Goal: Information Seeking & Learning: Learn about a topic

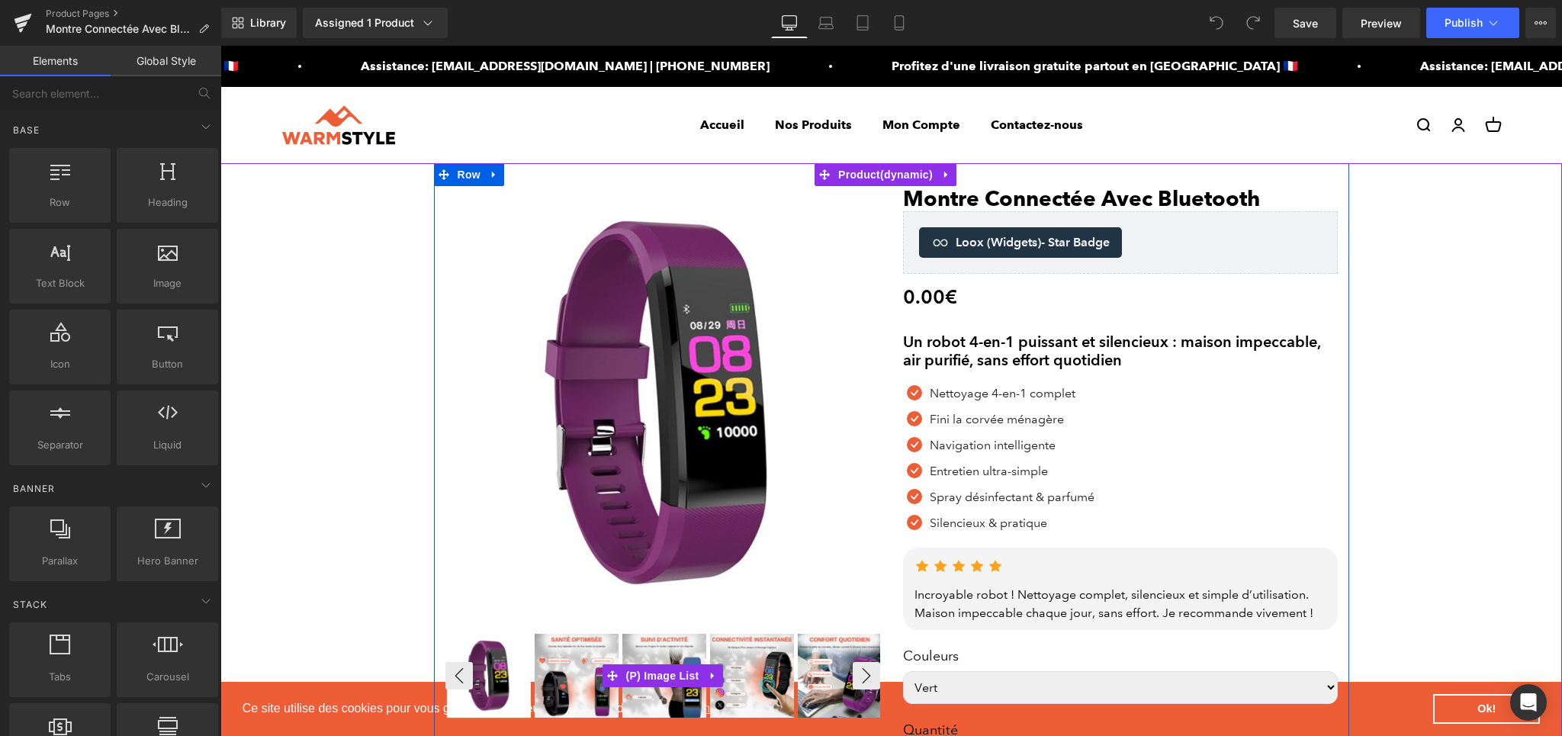
click at [569, 681] on img at bounding box center [577, 676] width 84 height 84
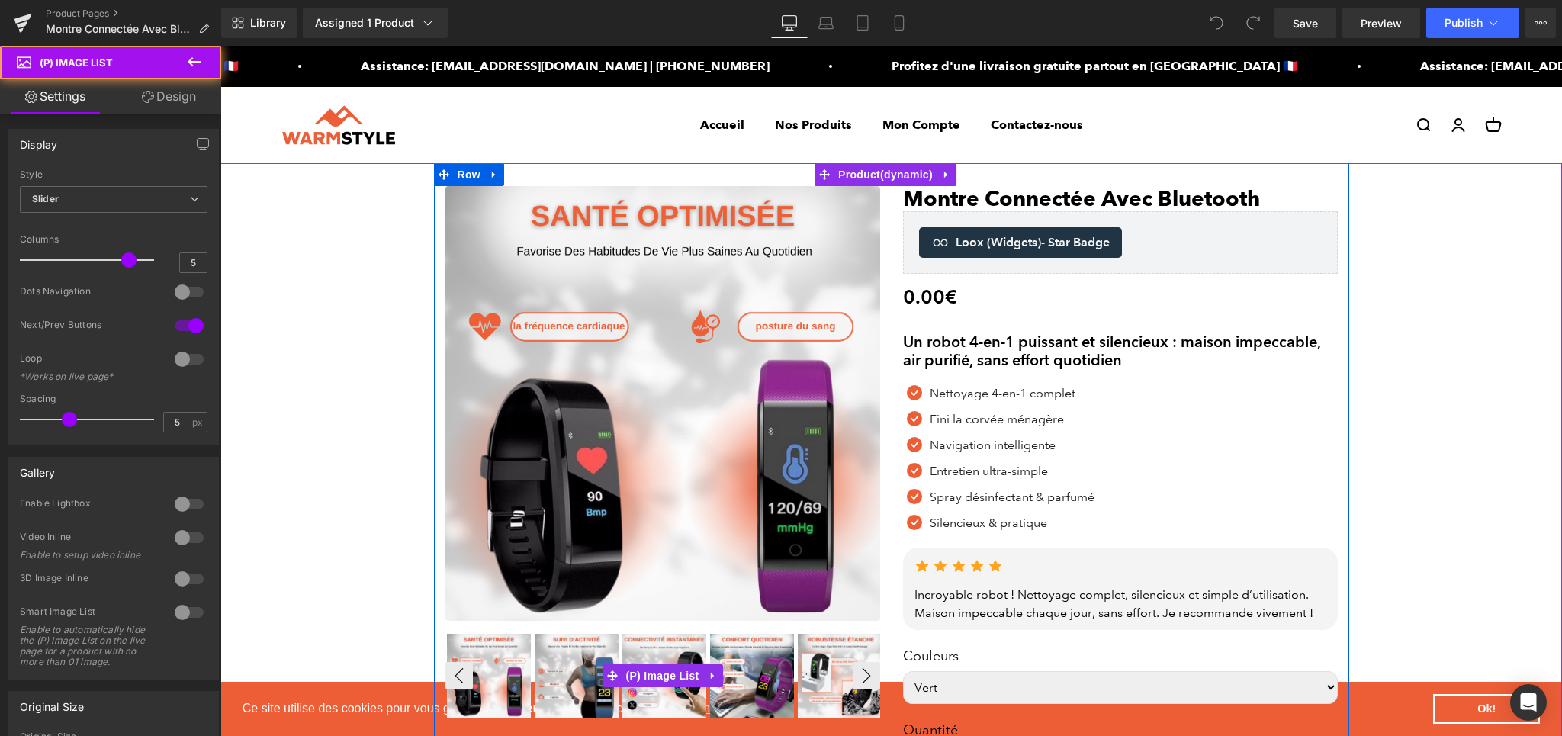
click at [578, 674] on img at bounding box center [577, 676] width 84 height 84
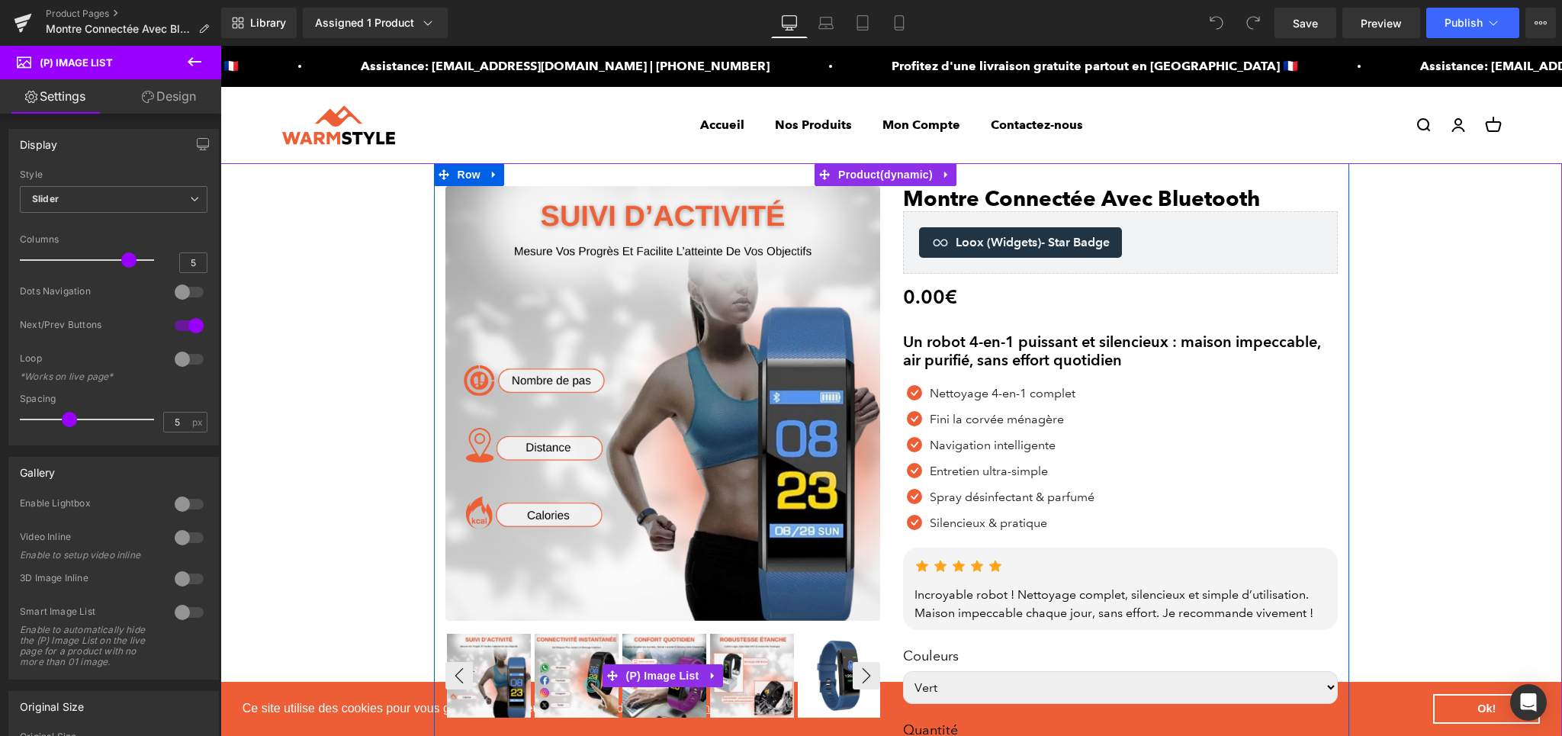
click at [578, 674] on img at bounding box center [577, 676] width 84 height 84
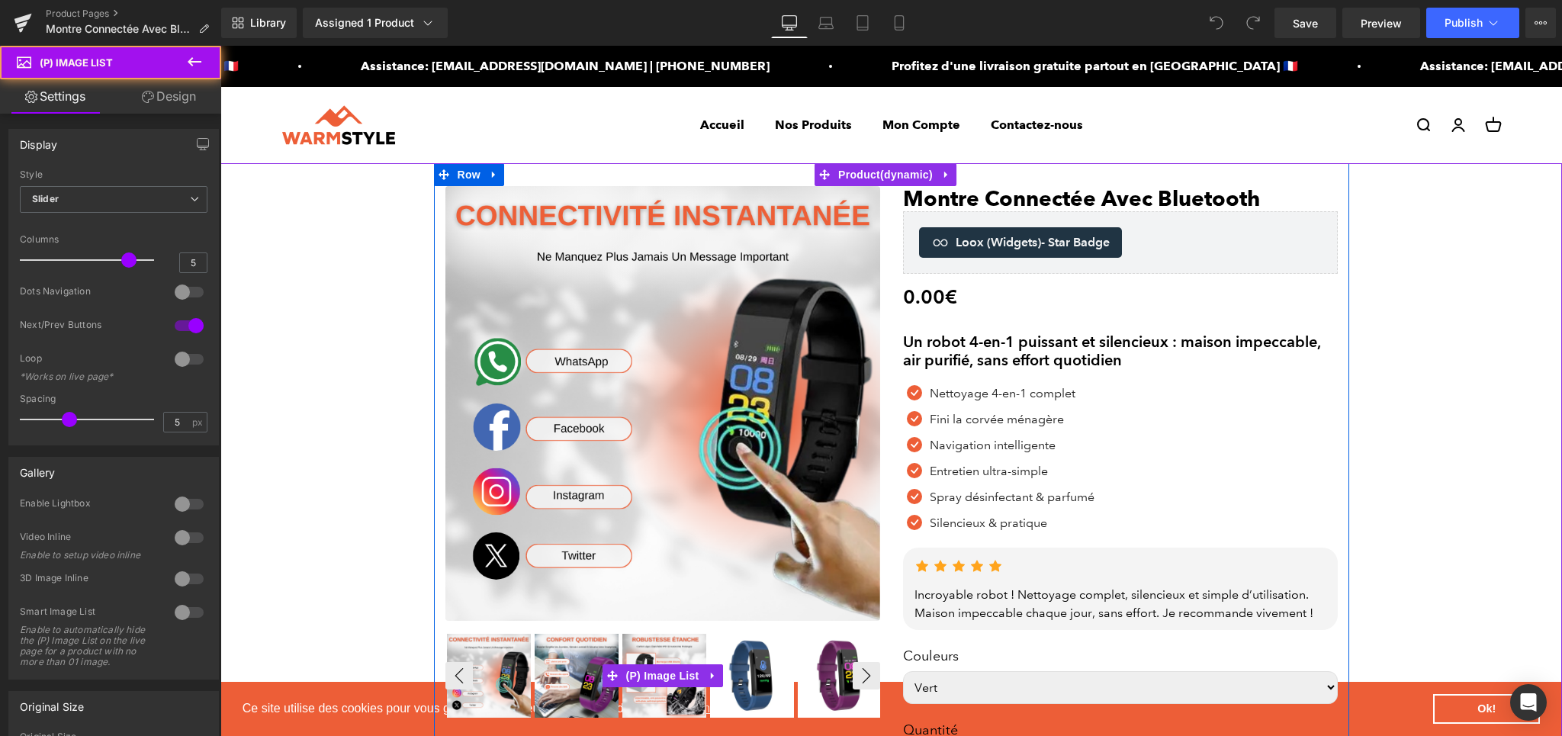
click at [578, 674] on img at bounding box center [577, 676] width 84 height 84
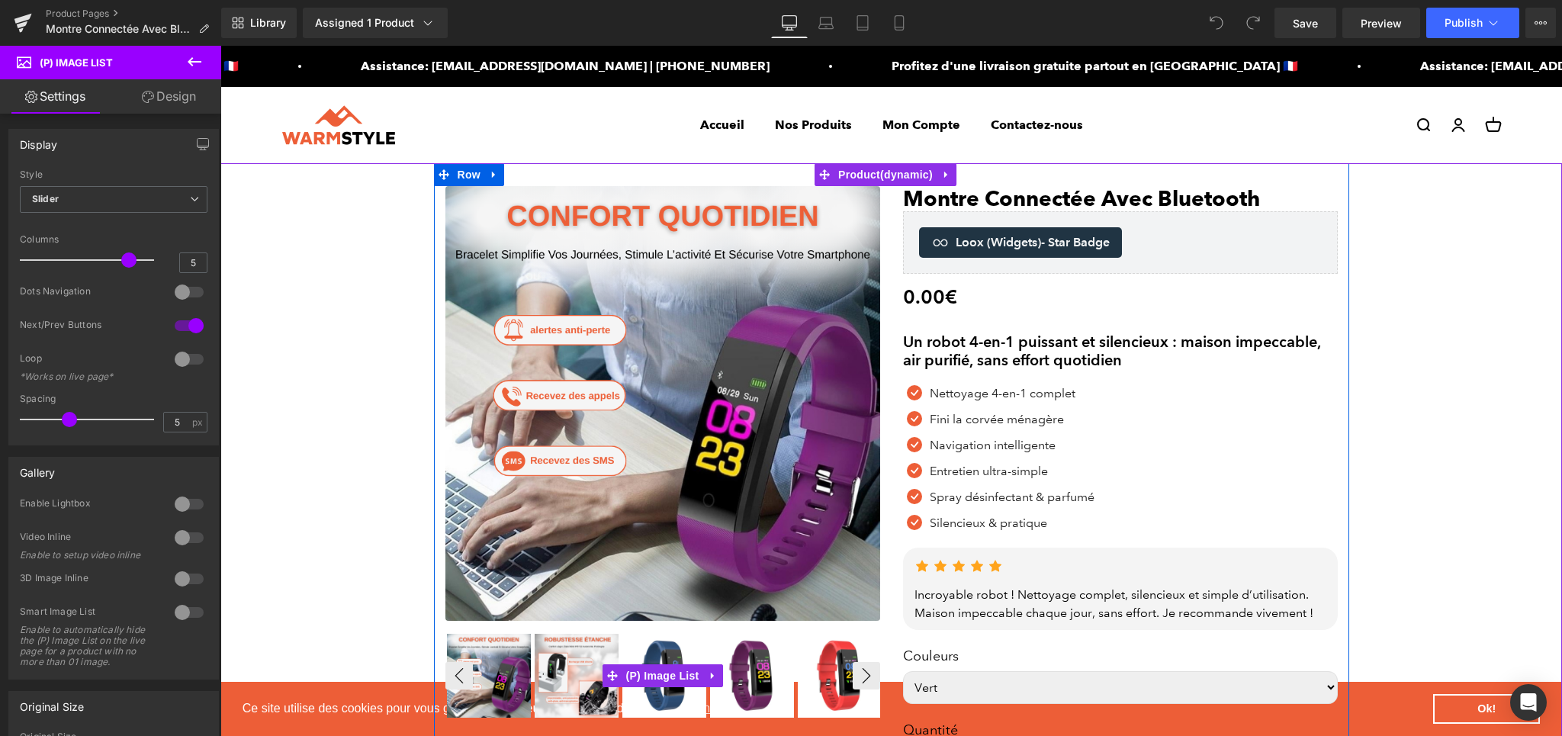
click at [578, 674] on img at bounding box center [577, 676] width 84 height 84
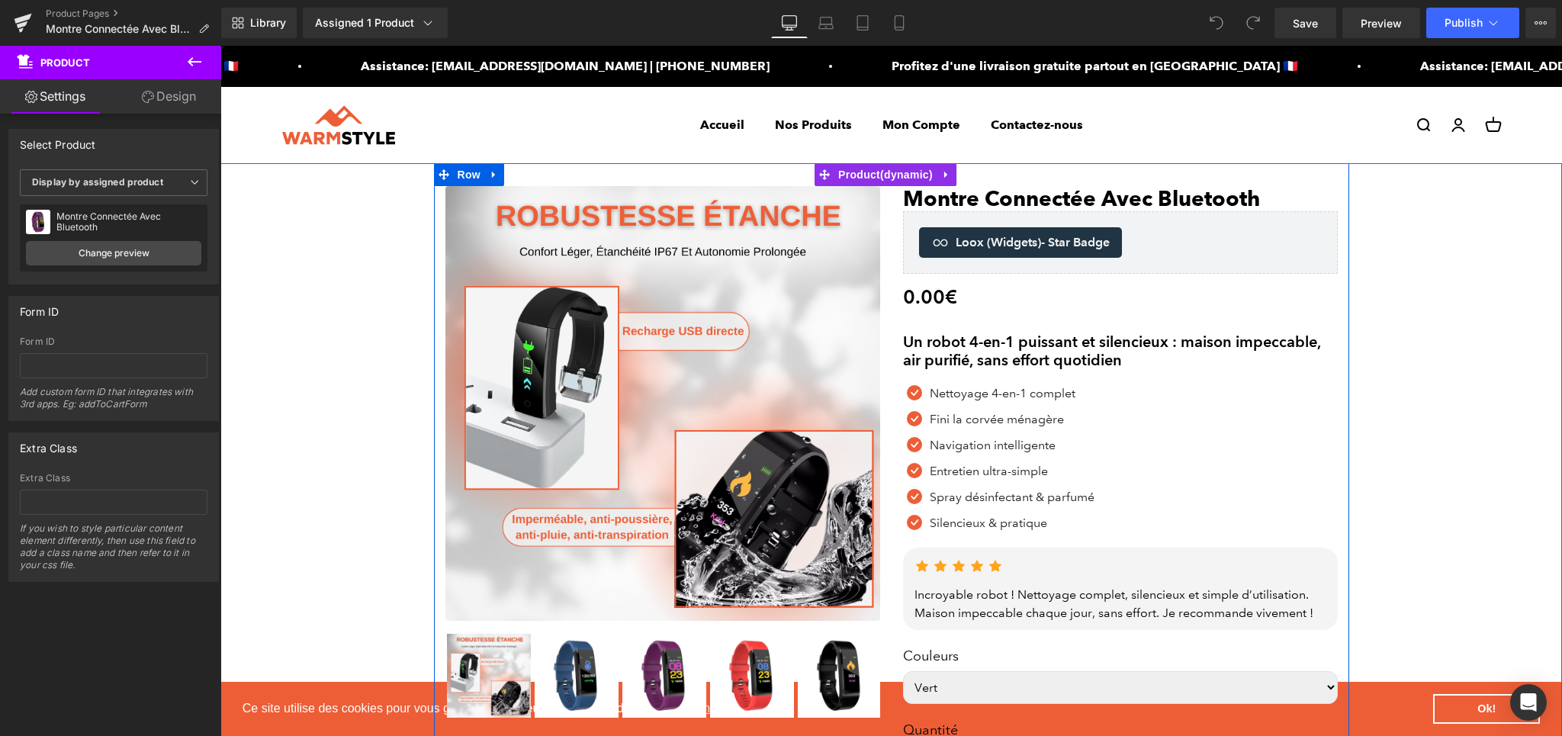
click at [1031, 348] on h2 "Un robot 4-en-1 puissant et silencieux : maison impeccable, air purifié, sans e…" at bounding box center [1120, 350] width 435 height 37
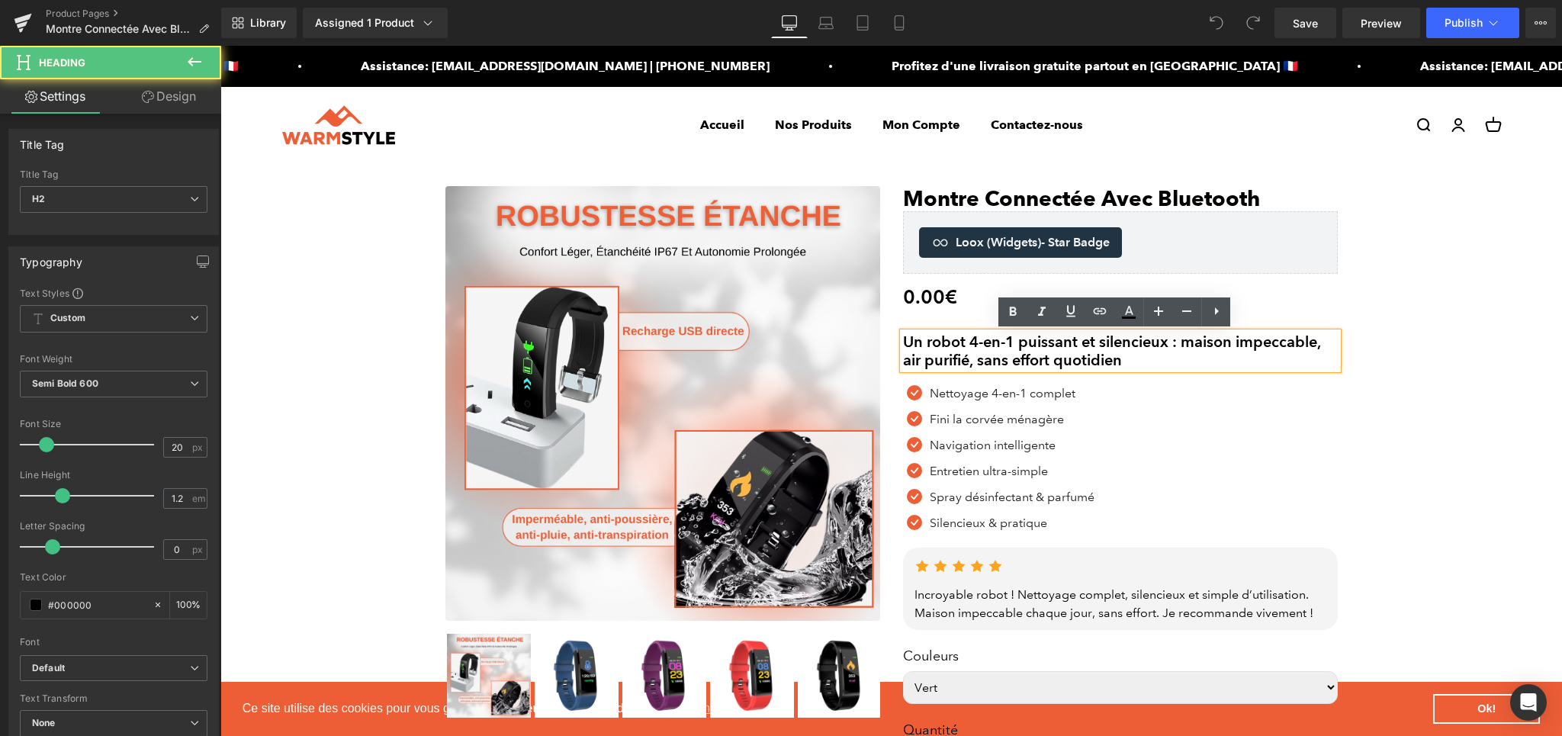
click at [1031, 348] on h2 "Un robot 4-en-1 puissant et silencieux : maison impeccable, air purifié, sans e…" at bounding box center [1120, 350] width 435 height 37
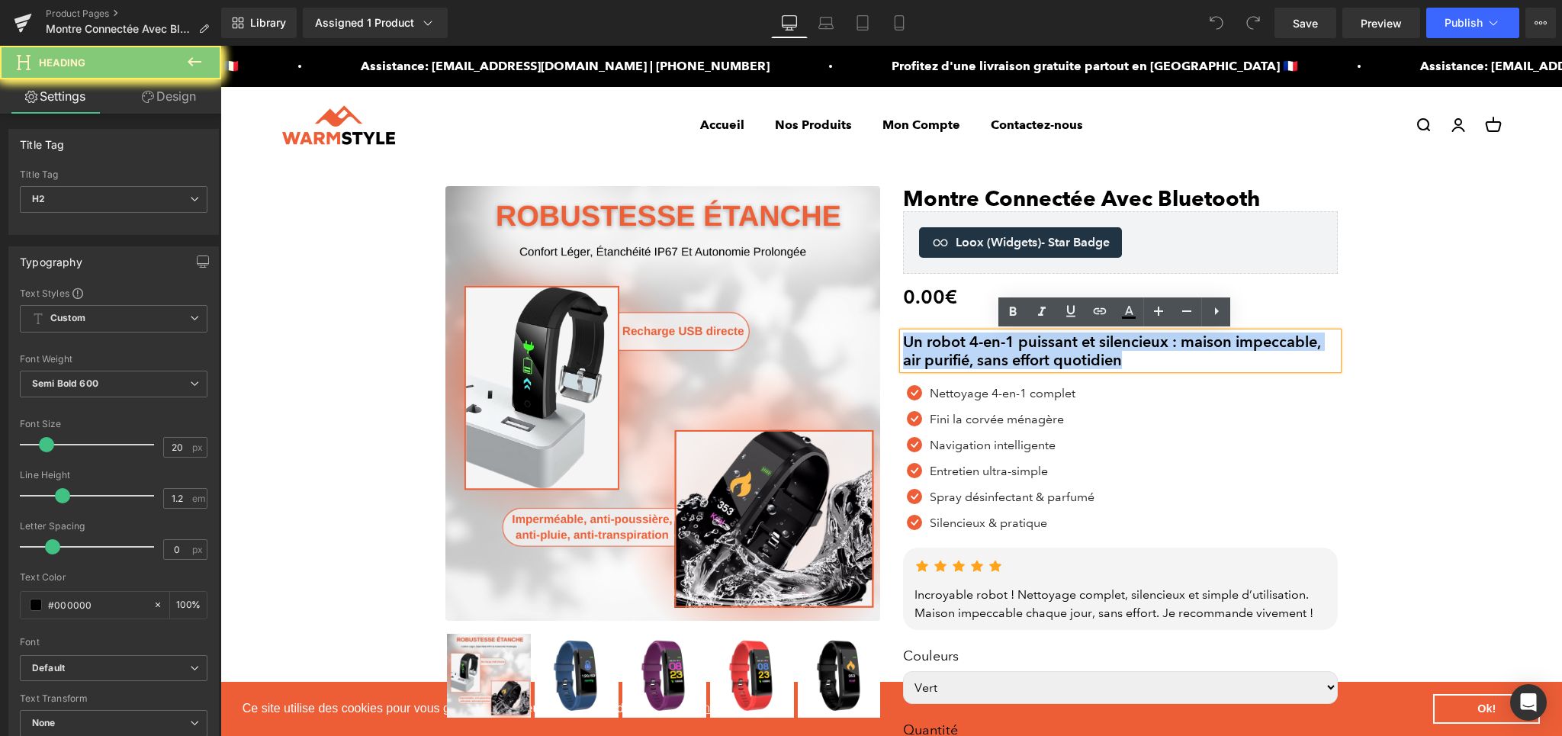
click at [1031, 348] on h2 "Un robot 4-en-1 puissant et silencieux : maison impeccable, air purifié, sans e…" at bounding box center [1120, 350] width 435 height 37
paste div
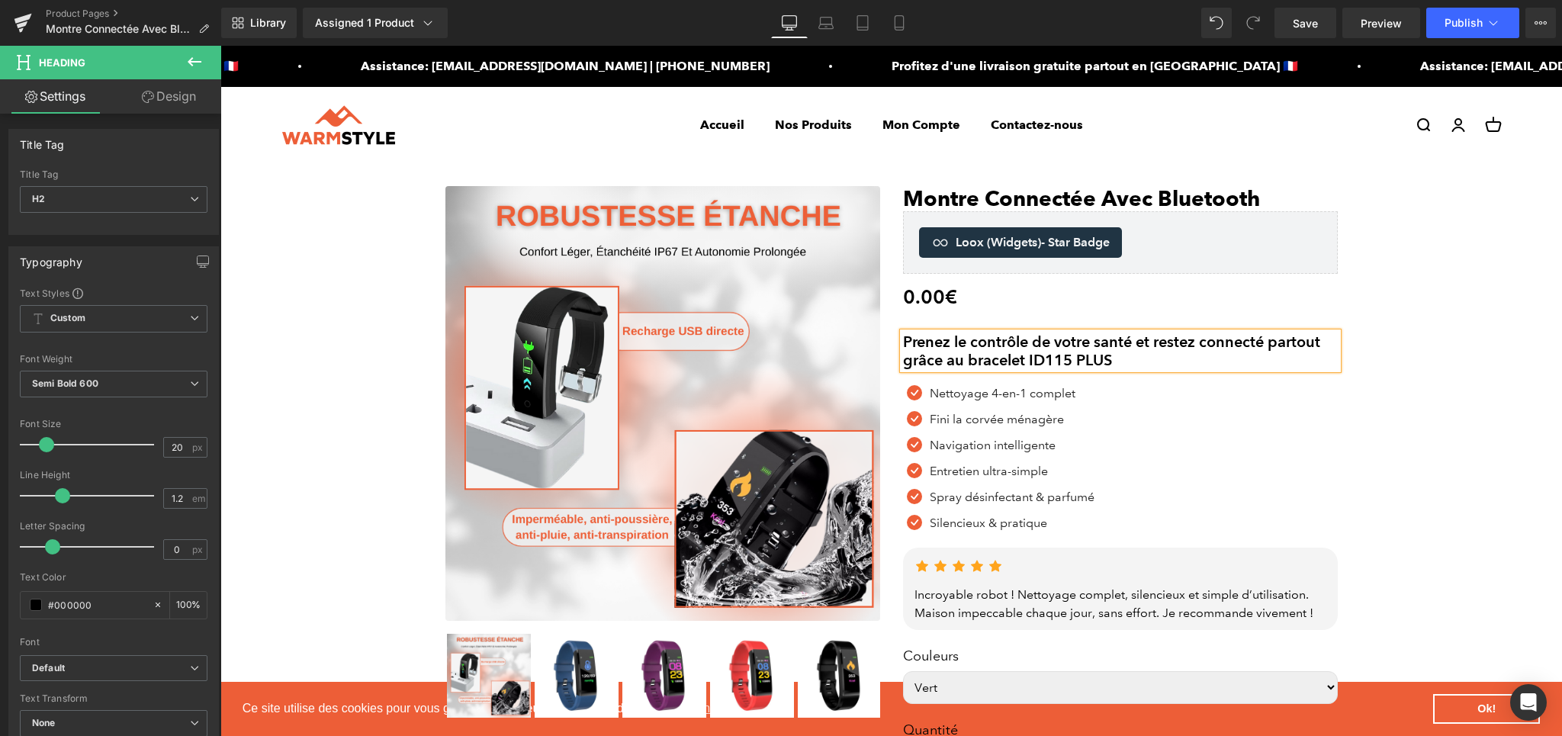
click at [1144, 467] on div "Icon Nettoyage 4-en-1 complet Text Block Icon Fini la corvée ménagère Text Bloc…" at bounding box center [1120, 462] width 435 height 156
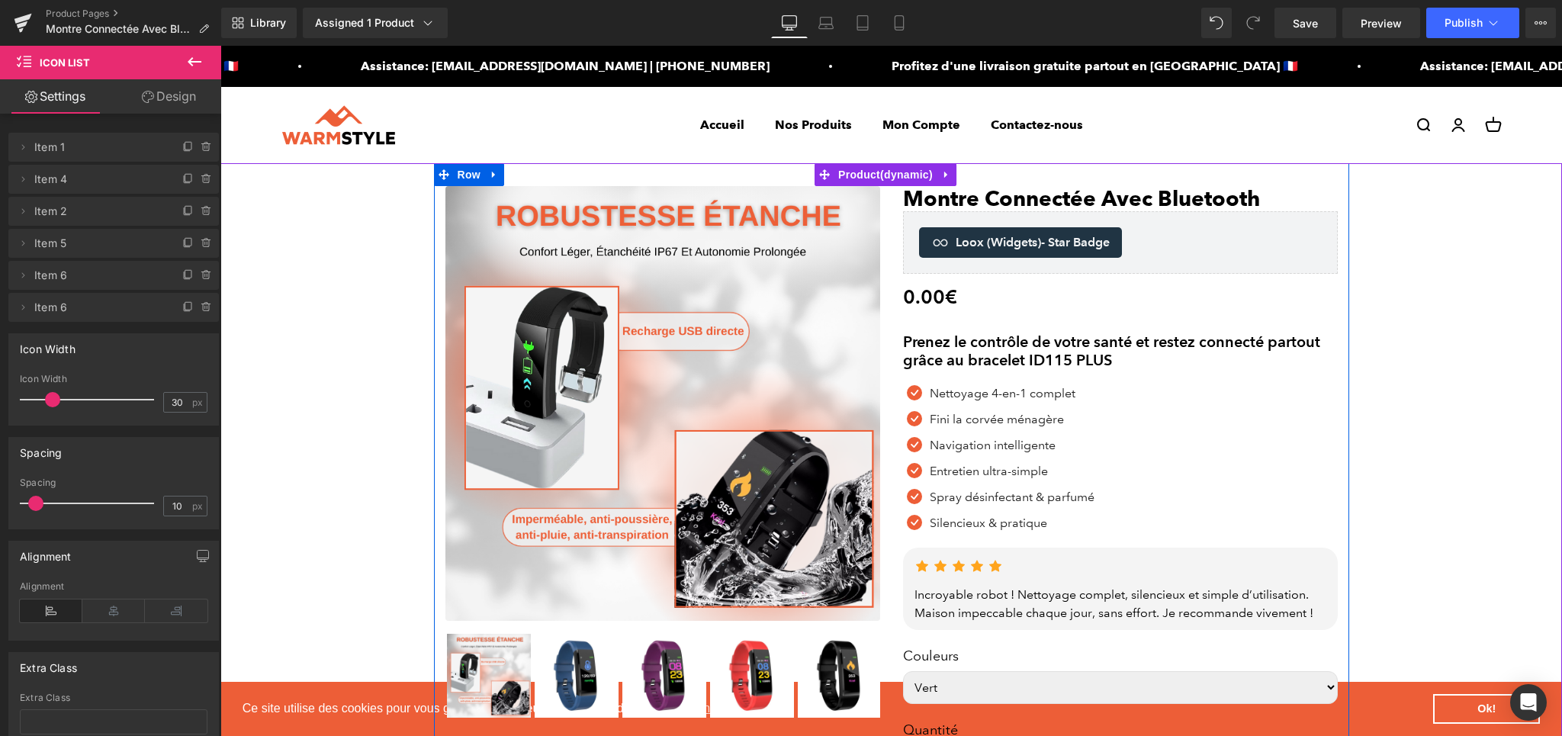
click at [942, 389] on p "Nettoyage 4-en-1 complet" at bounding box center [1012, 393] width 165 height 18
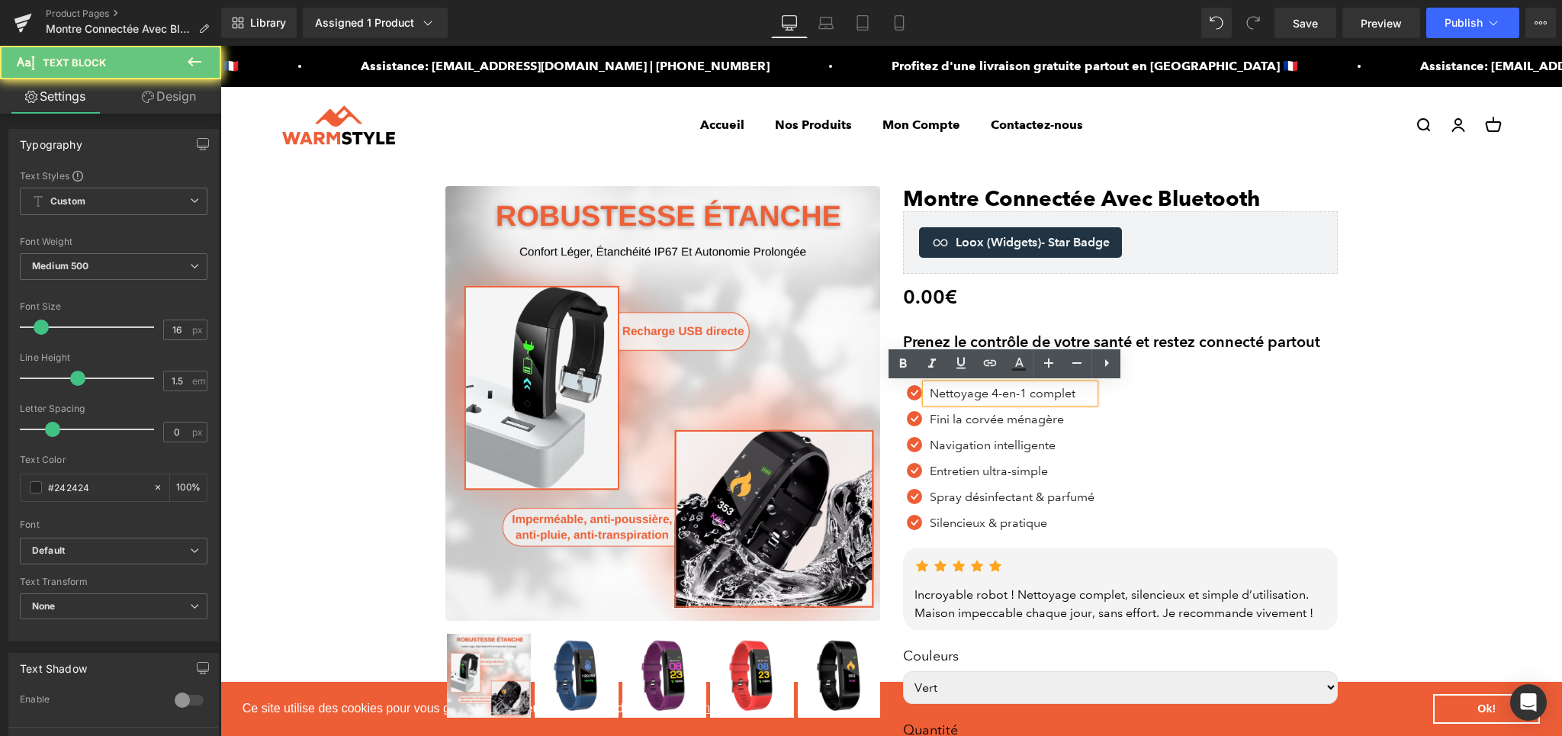
click at [938, 392] on p "Nettoyage 4-en-1 complet" at bounding box center [1012, 393] width 165 height 18
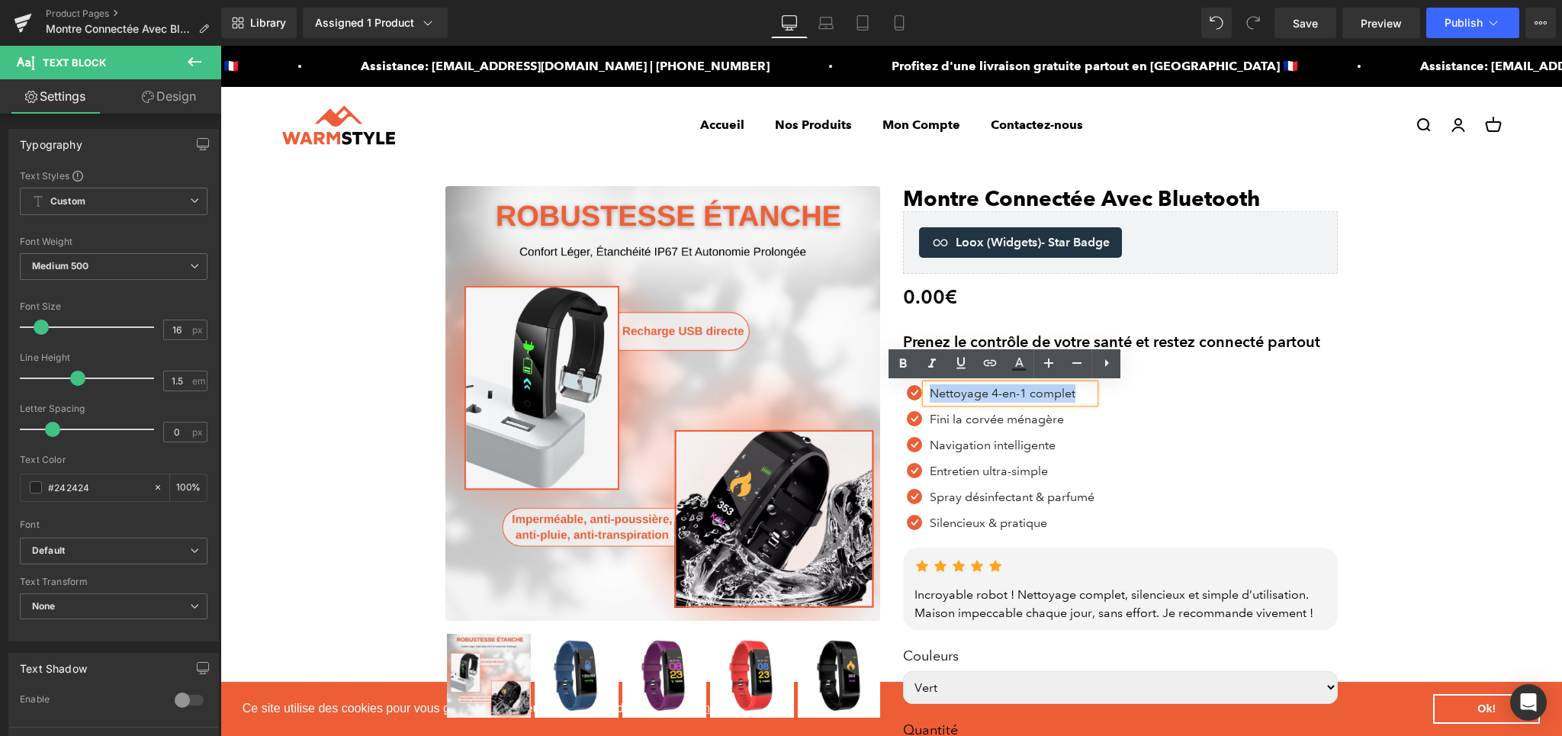
paste div
click at [220, 46] on div at bounding box center [220, 46] width 0 height 0
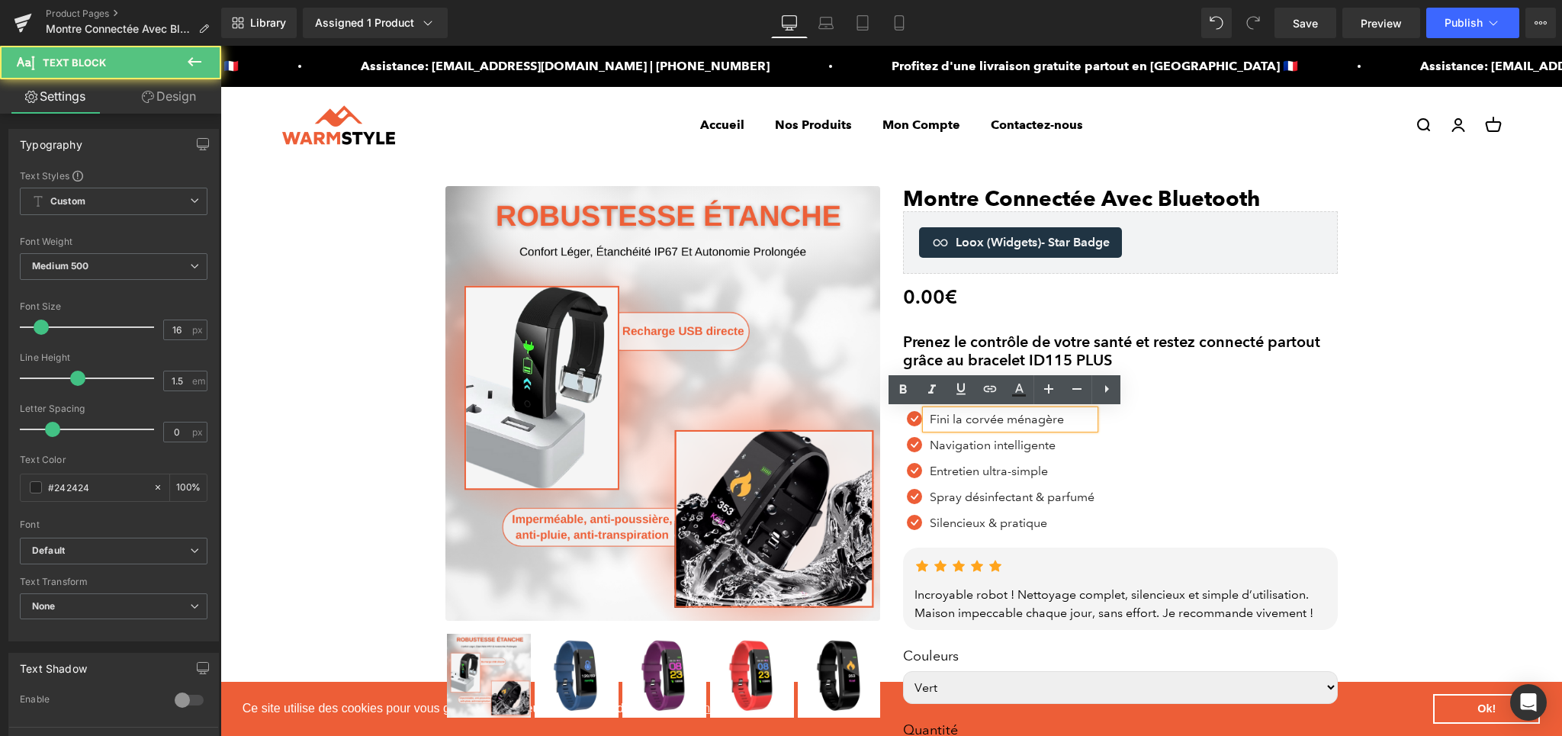
click at [933, 421] on p "Fini la corvée ménagère" at bounding box center [1012, 419] width 165 height 18
click at [968, 418] on p "Fini la corvée ménagère" at bounding box center [1012, 419] width 165 height 18
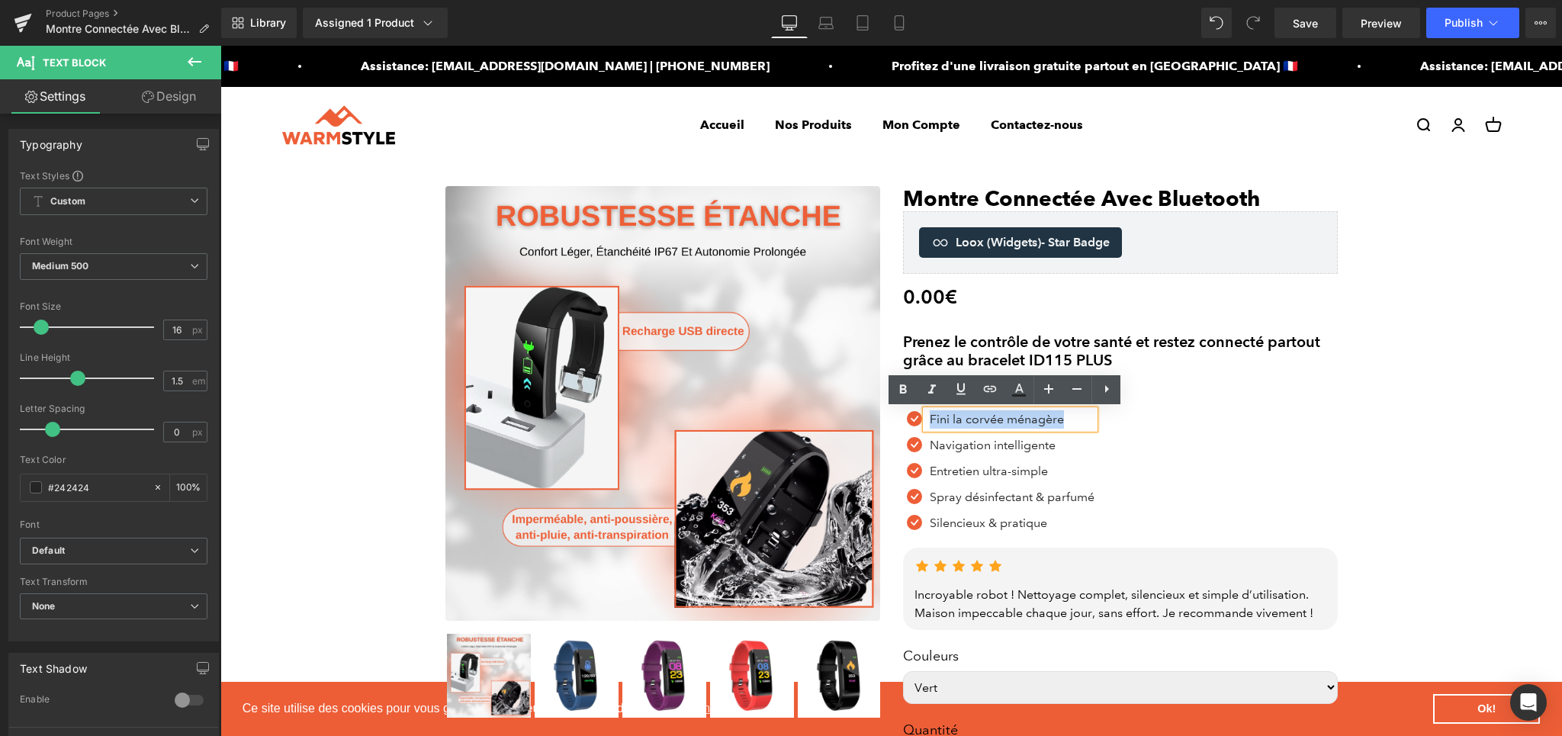
paste div
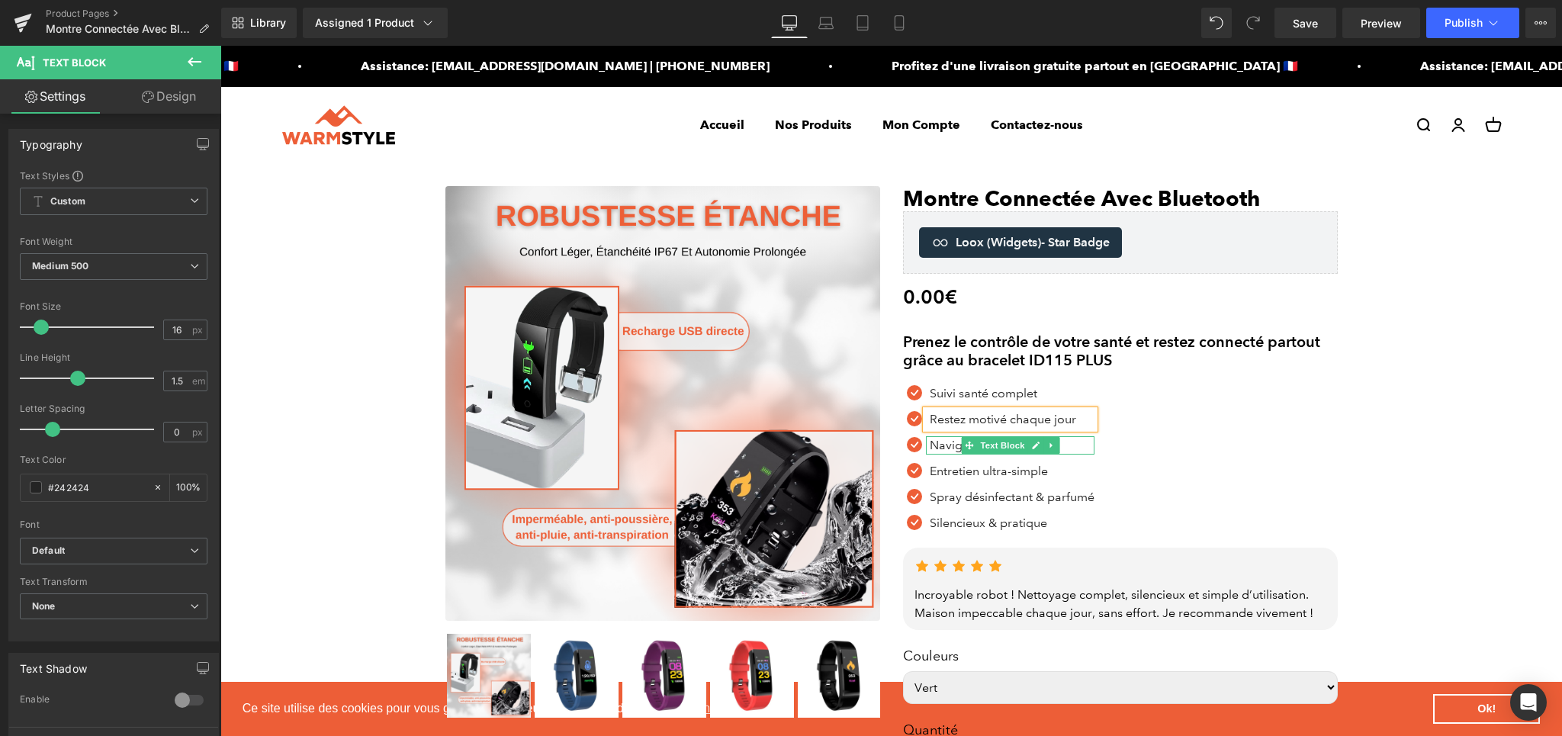
click at [930, 445] on p "Navigation intelligente" at bounding box center [1012, 445] width 165 height 18
click at [968, 445] on p "Navigation intelligente" at bounding box center [1012, 445] width 165 height 18
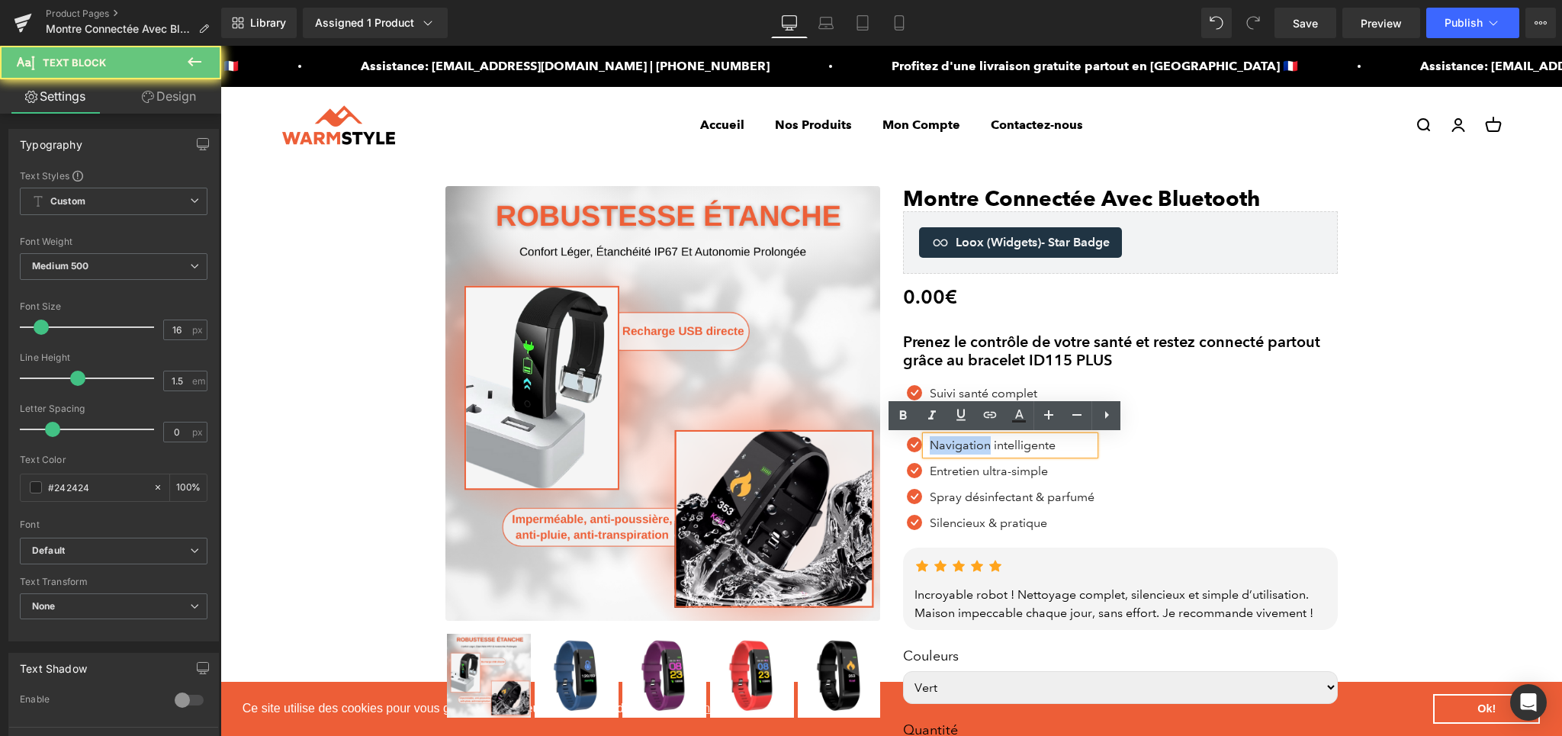
click at [968, 445] on p "Navigation intelligente" at bounding box center [1012, 445] width 165 height 18
paste div
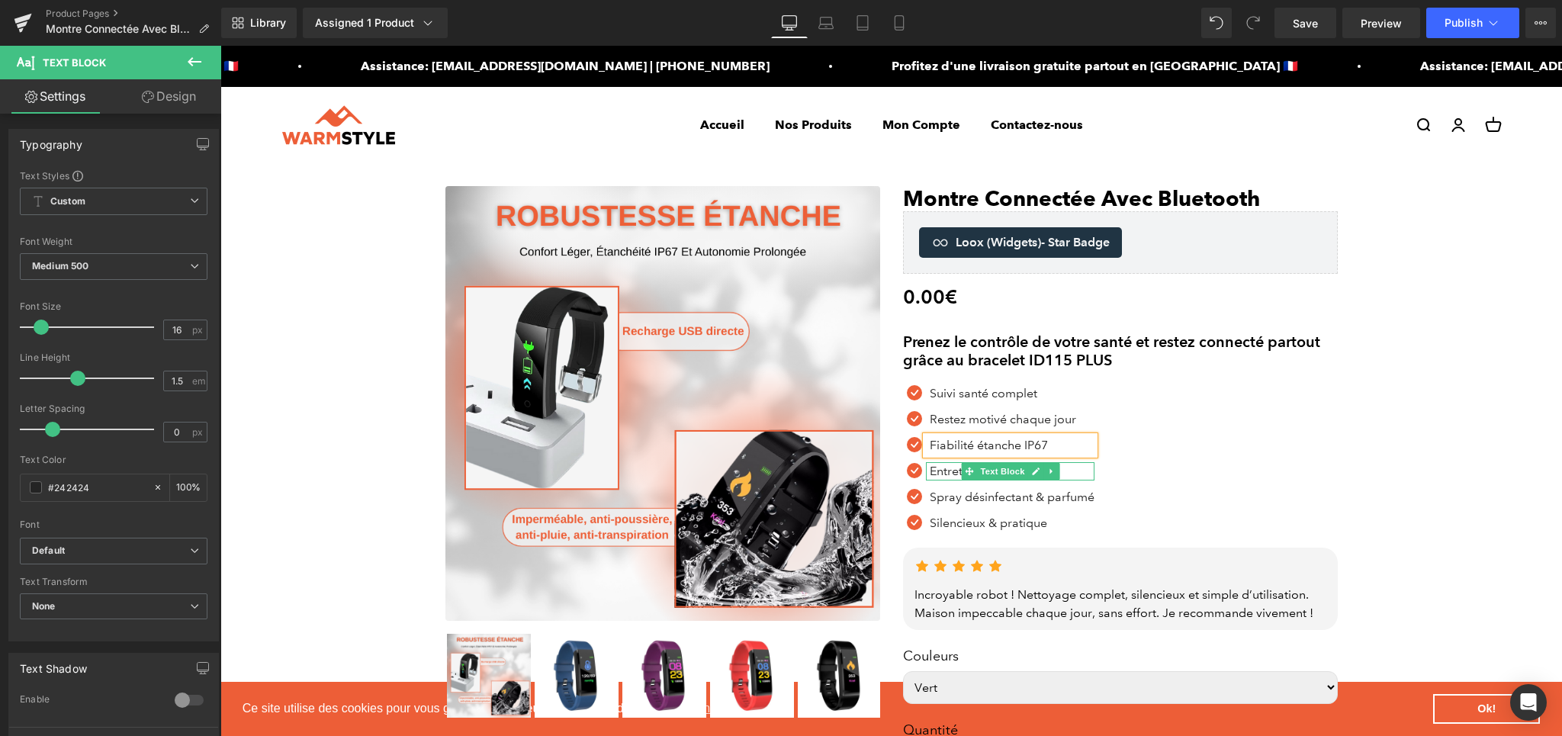
click at [933, 471] on p "Entretien ultra-simple" at bounding box center [1012, 471] width 165 height 18
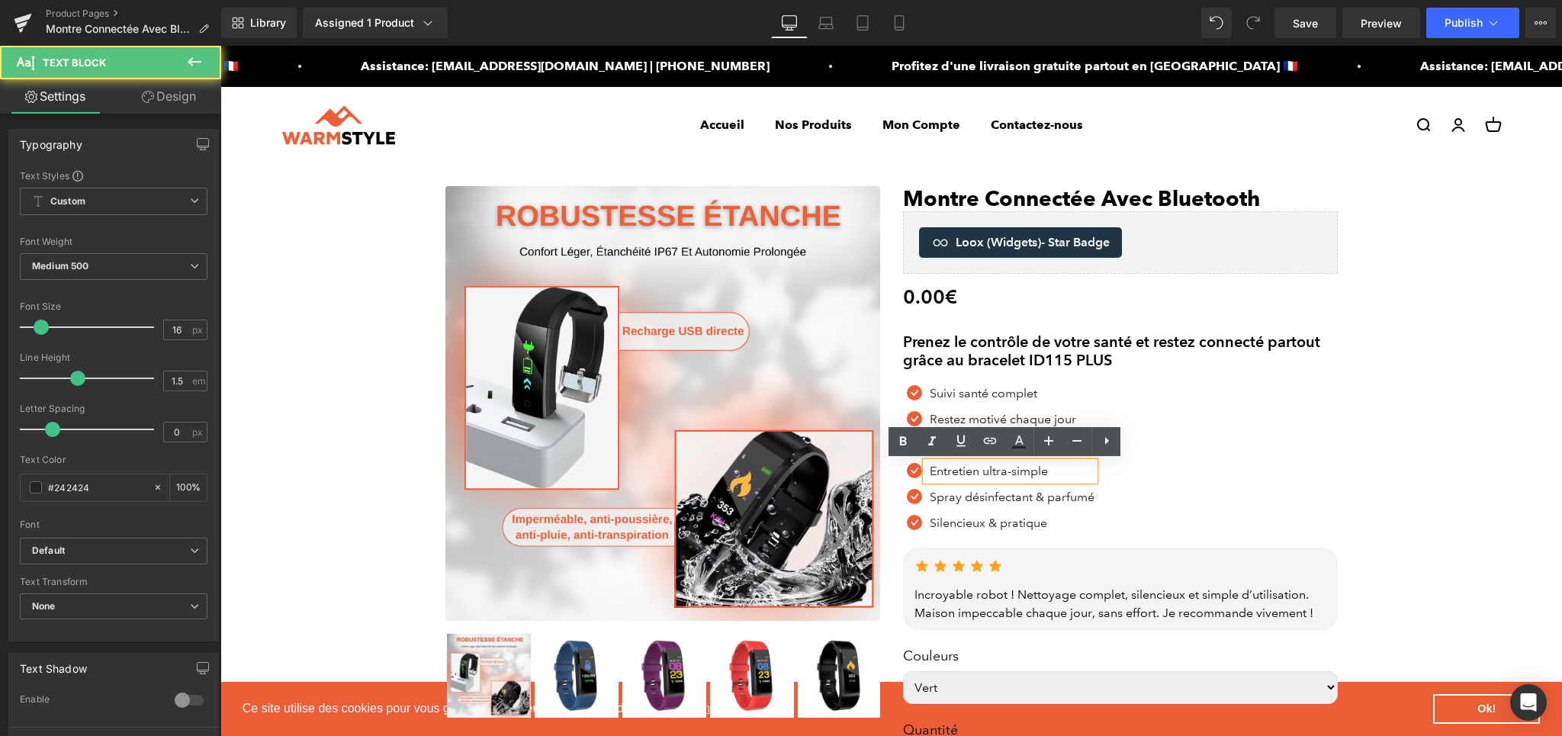
click at [969, 474] on p "Entretien ultra-simple" at bounding box center [1012, 471] width 165 height 18
paste div
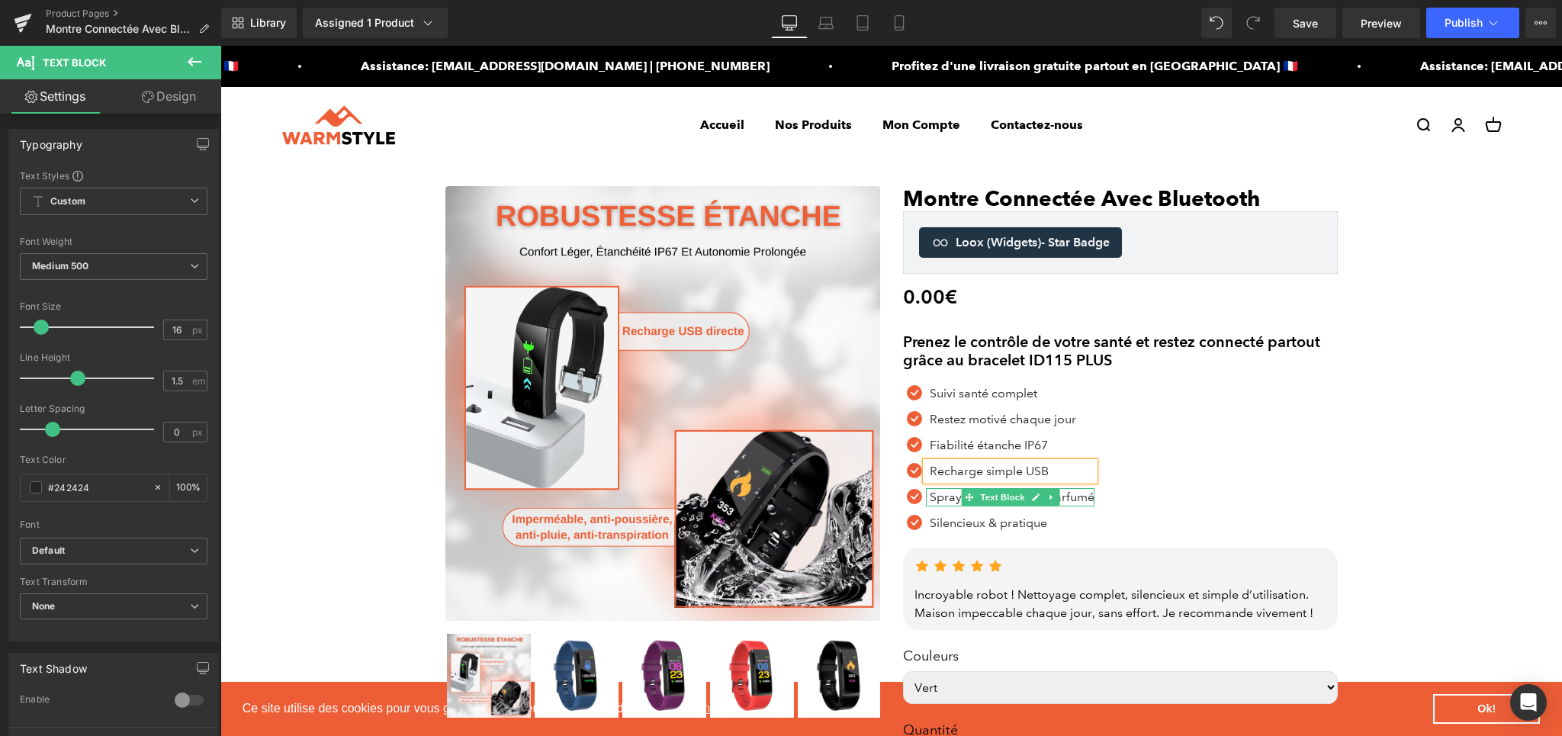
click at [953, 496] on p "Spray désinfectant & parfumé" at bounding box center [1012, 497] width 165 height 18
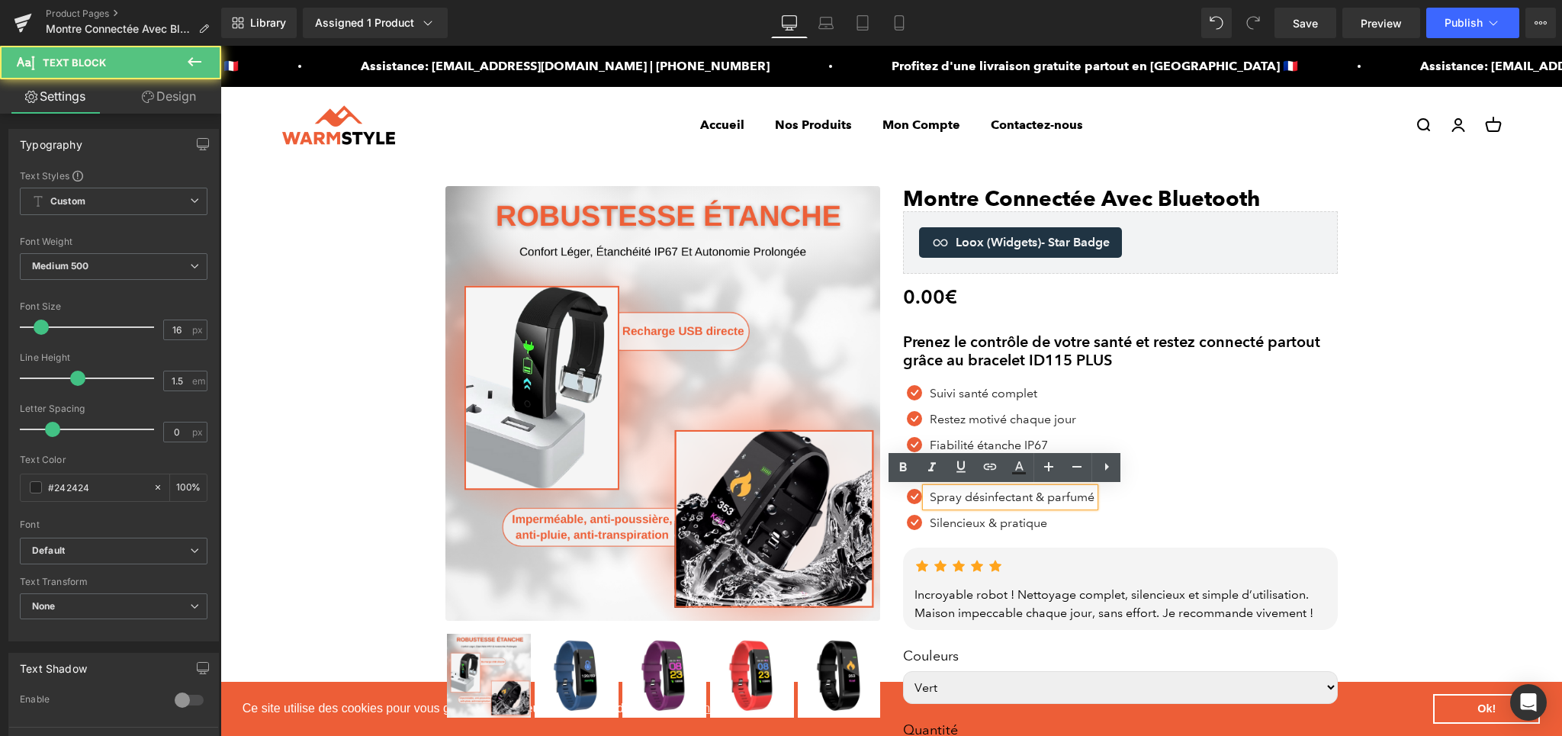
click at [952, 496] on p "Spray désinfectant & parfumé" at bounding box center [1012, 497] width 165 height 18
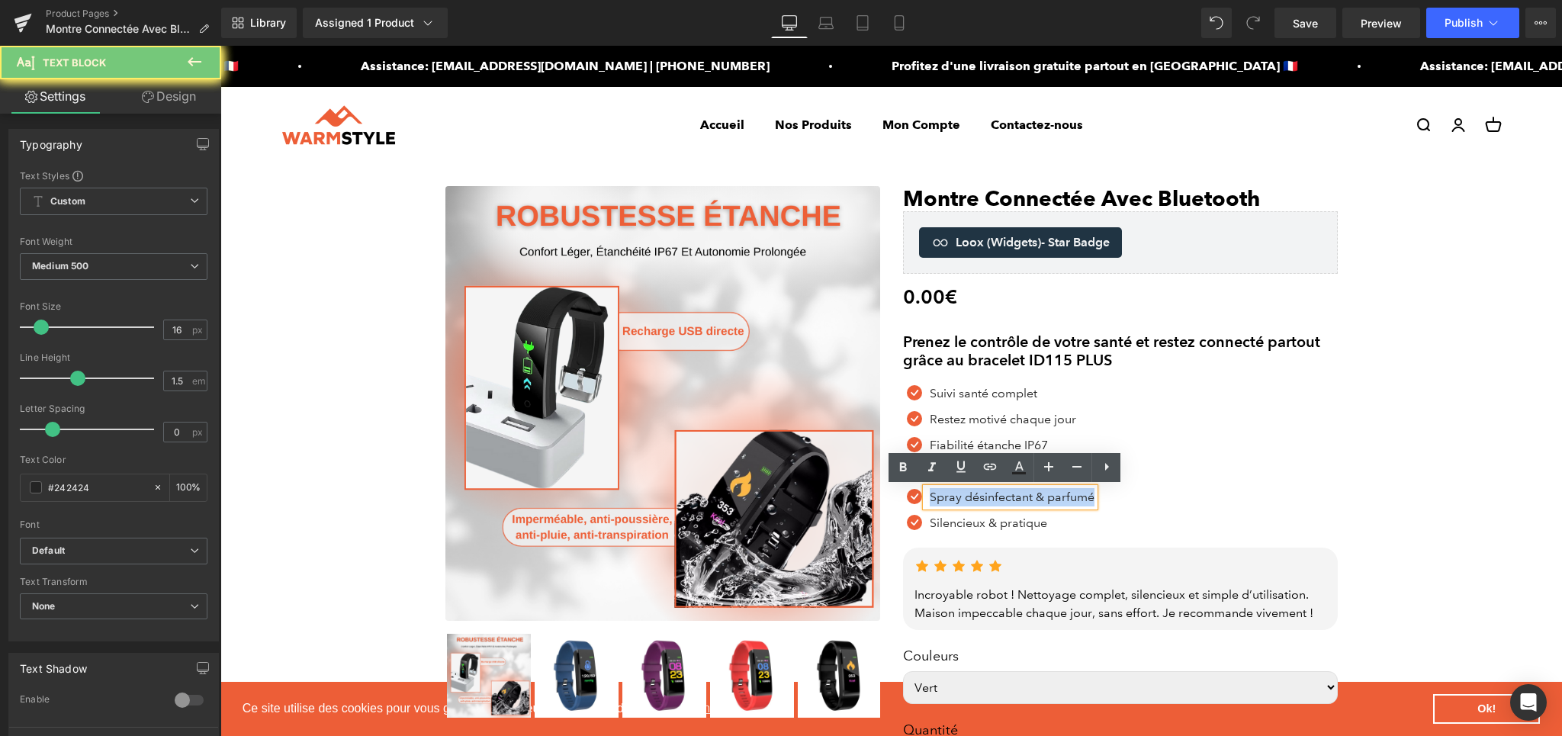
click at [952, 496] on p "Spray désinfectant & parfumé" at bounding box center [1012, 497] width 165 height 18
paste div
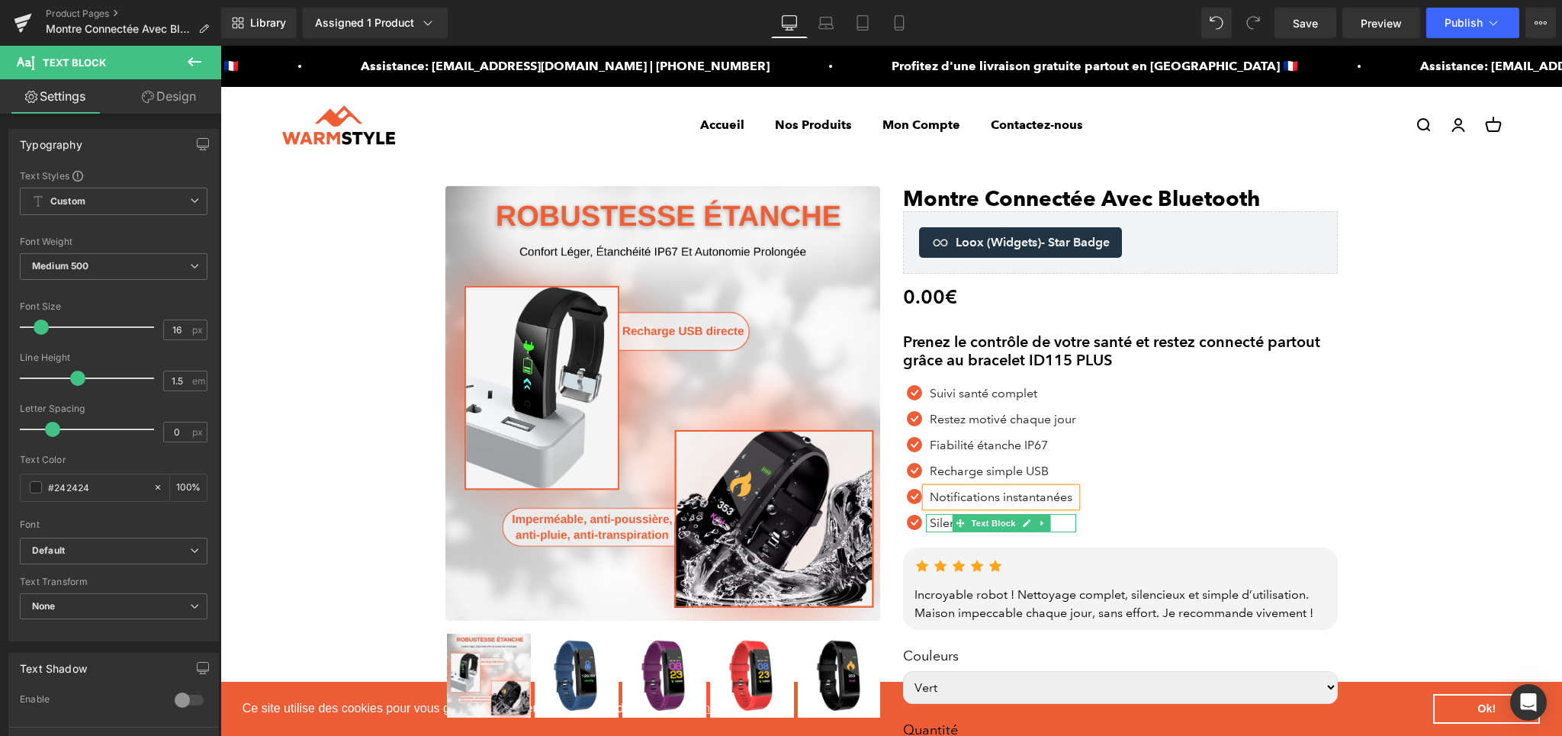
click at [940, 521] on p "Silencieux & pratique" at bounding box center [1003, 523] width 146 height 18
click at [966, 520] on p "Silencieux & pratique" at bounding box center [1003, 523] width 146 height 18
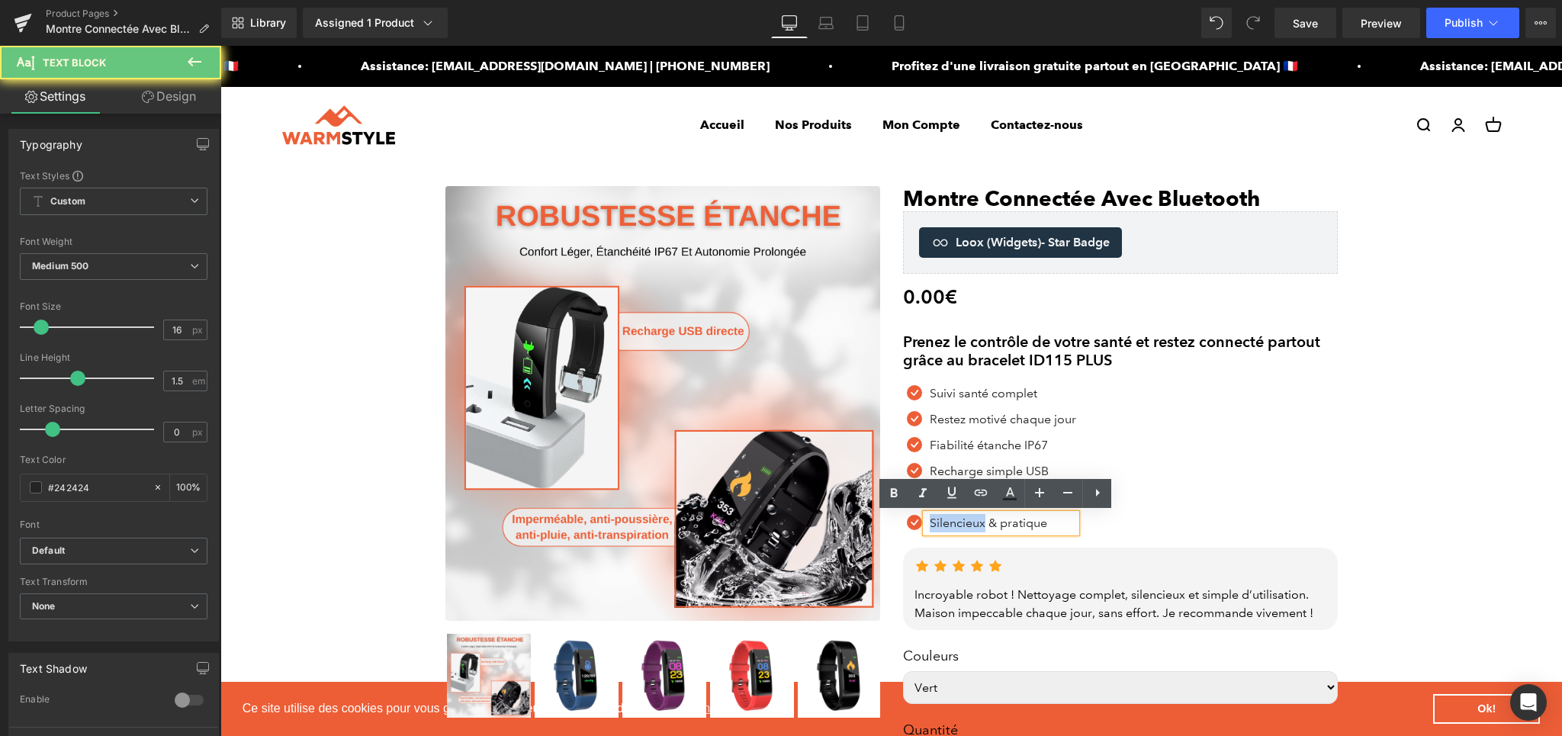
click at [966, 520] on p "Silencieux & pratique" at bounding box center [1003, 523] width 146 height 18
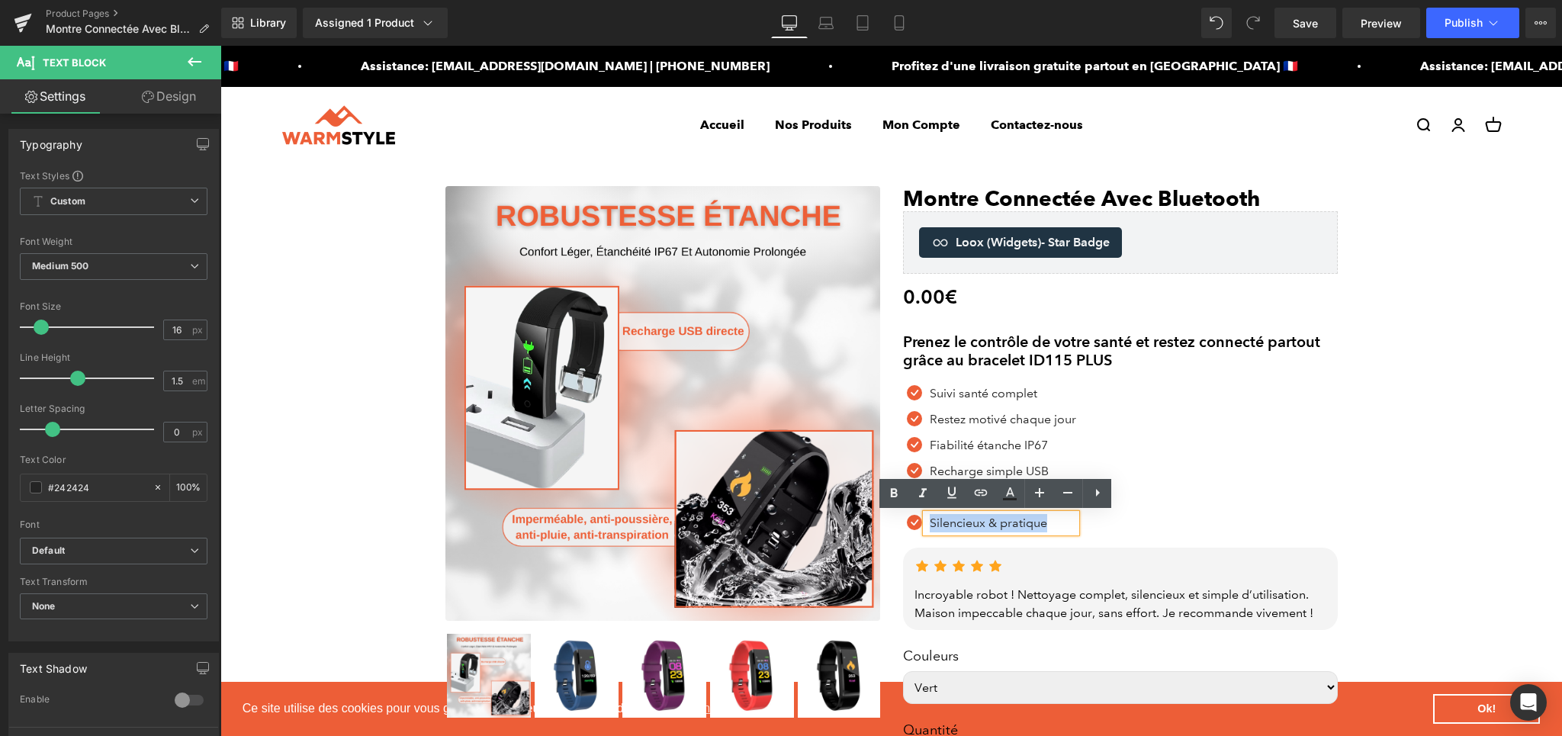
paste div
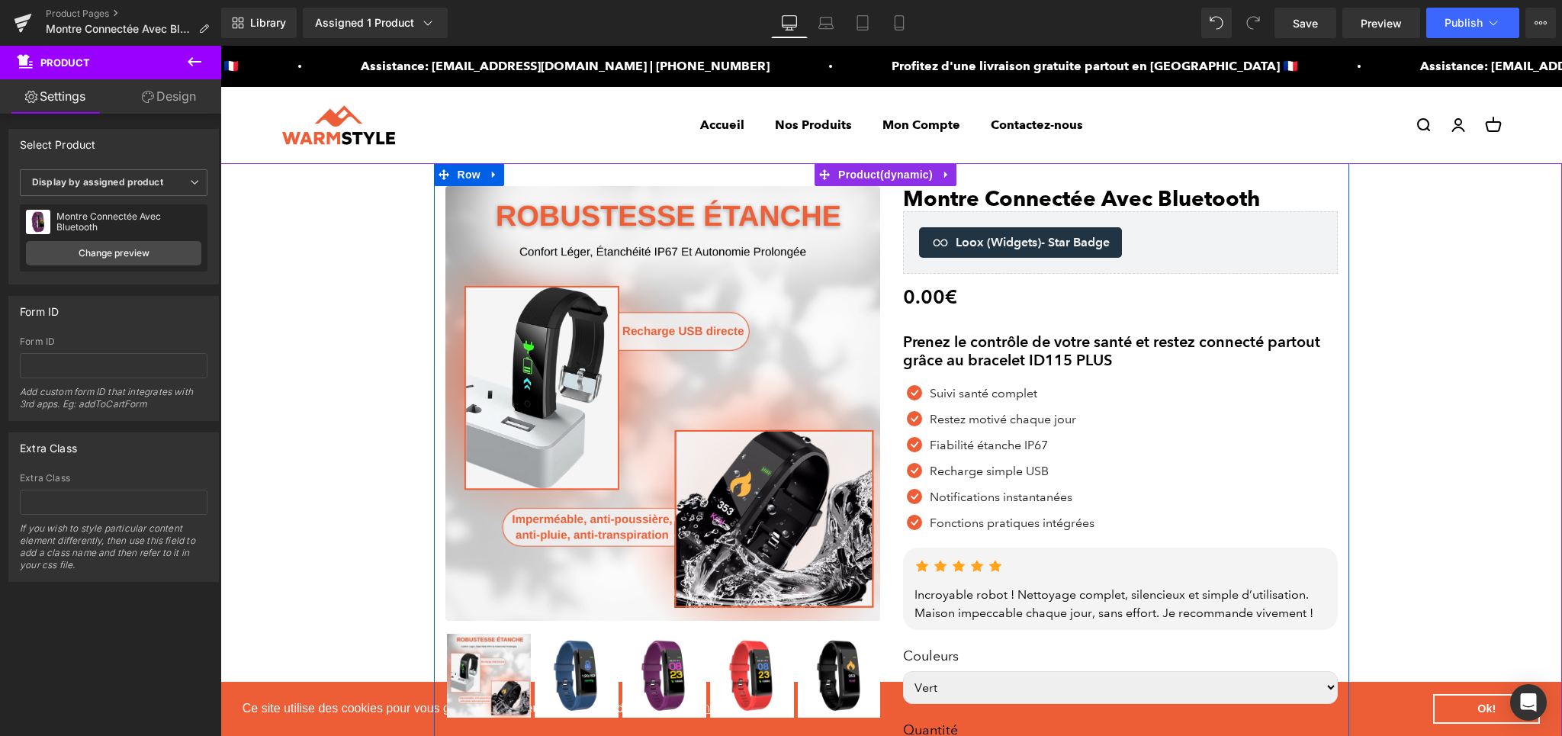
click at [952, 602] on div "Incroyable robot ! Nettoyage complet, silencieux et simple d’utilisation. Maiso…" at bounding box center [1120, 604] width 412 height 37
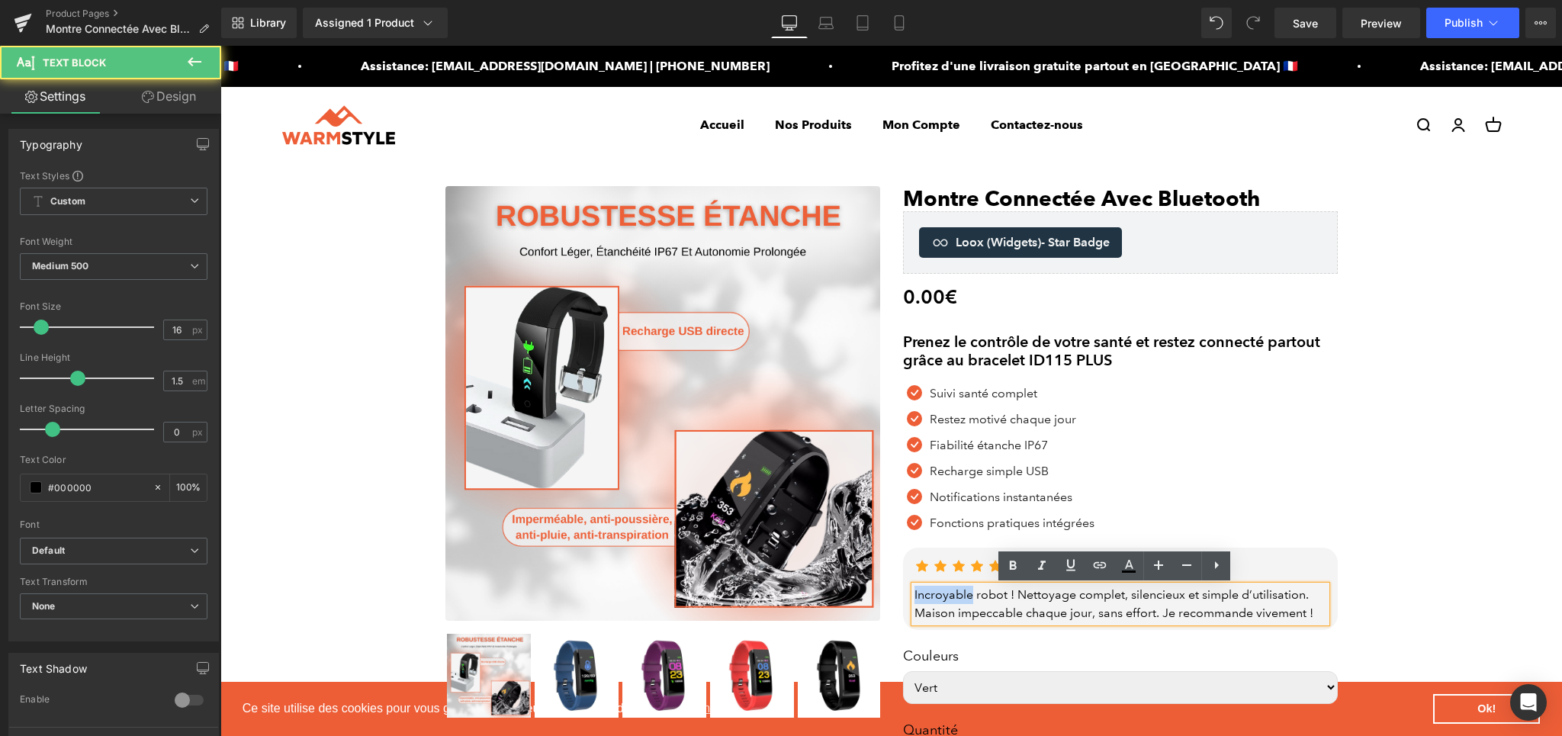
click at [952, 602] on div "Incroyable robot ! Nettoyage complet, silencieux et simple d’utilisation. Maiso…" at bounding box center [1120, 604] width 412 height 37
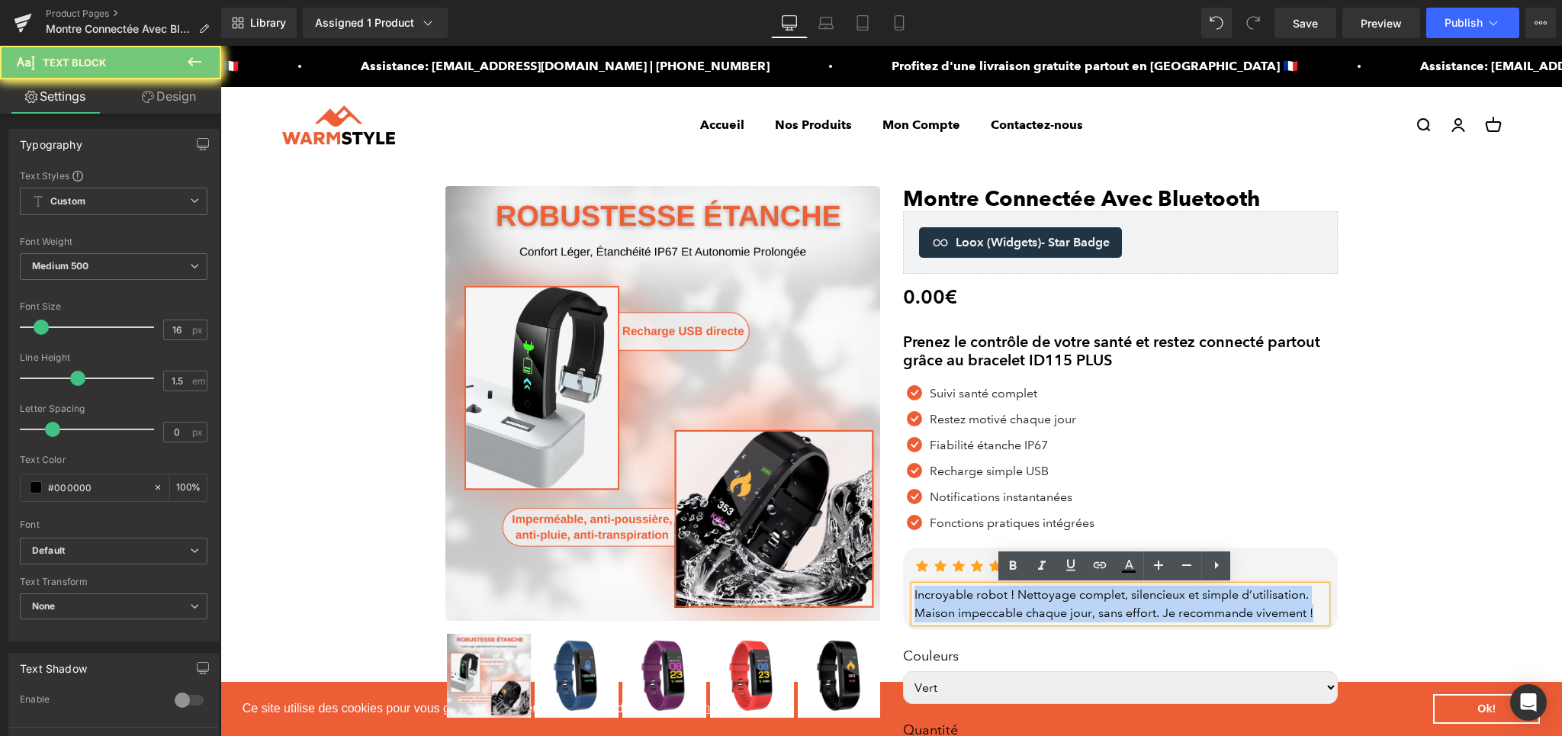
click at [952, 602] on div "Incroyable robot ! Nettoyage complet, silencieux et simple d’utilisation. Maiso…" at bounding box center [1120, 604] width 412 height 37
paste div
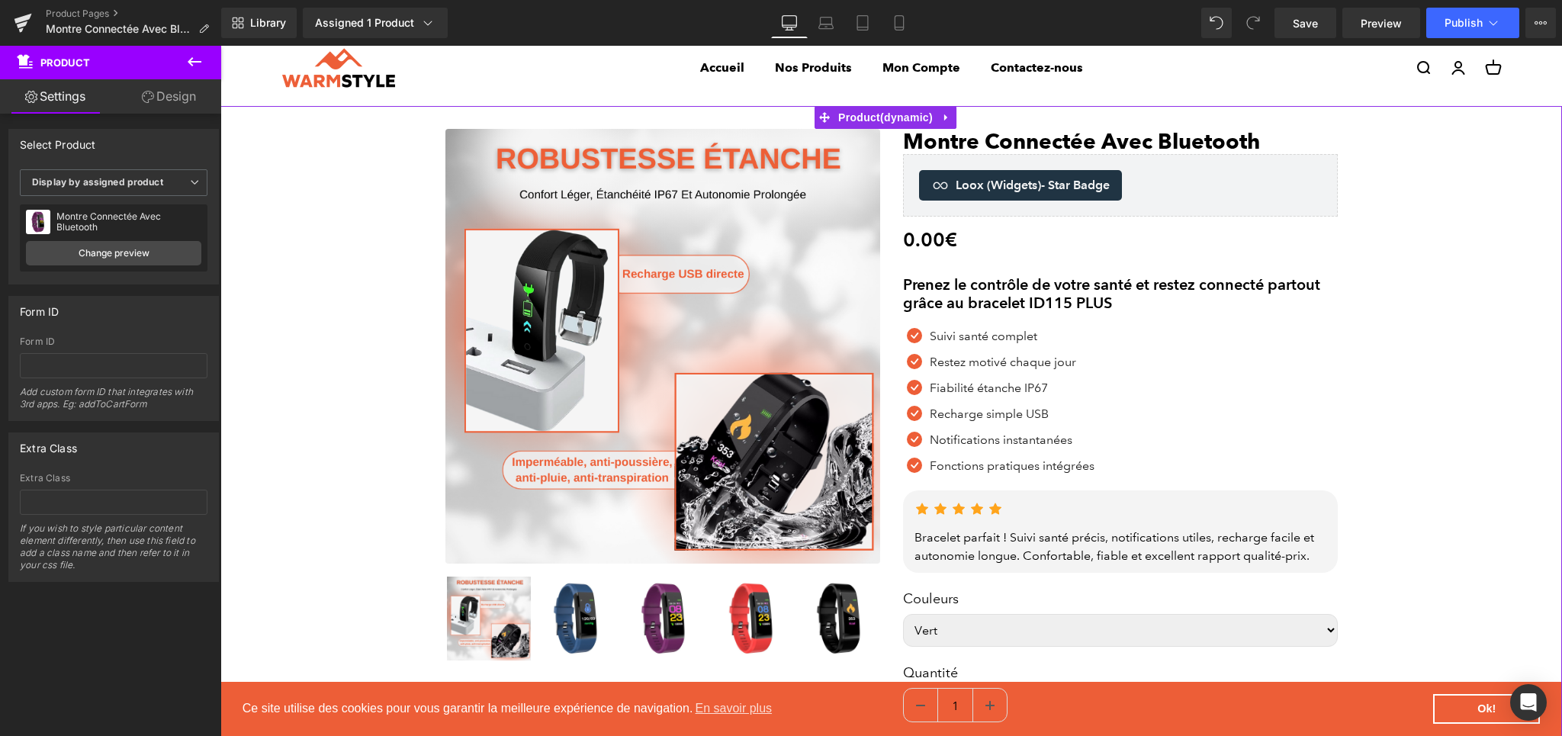
scroll to position [118, 0]
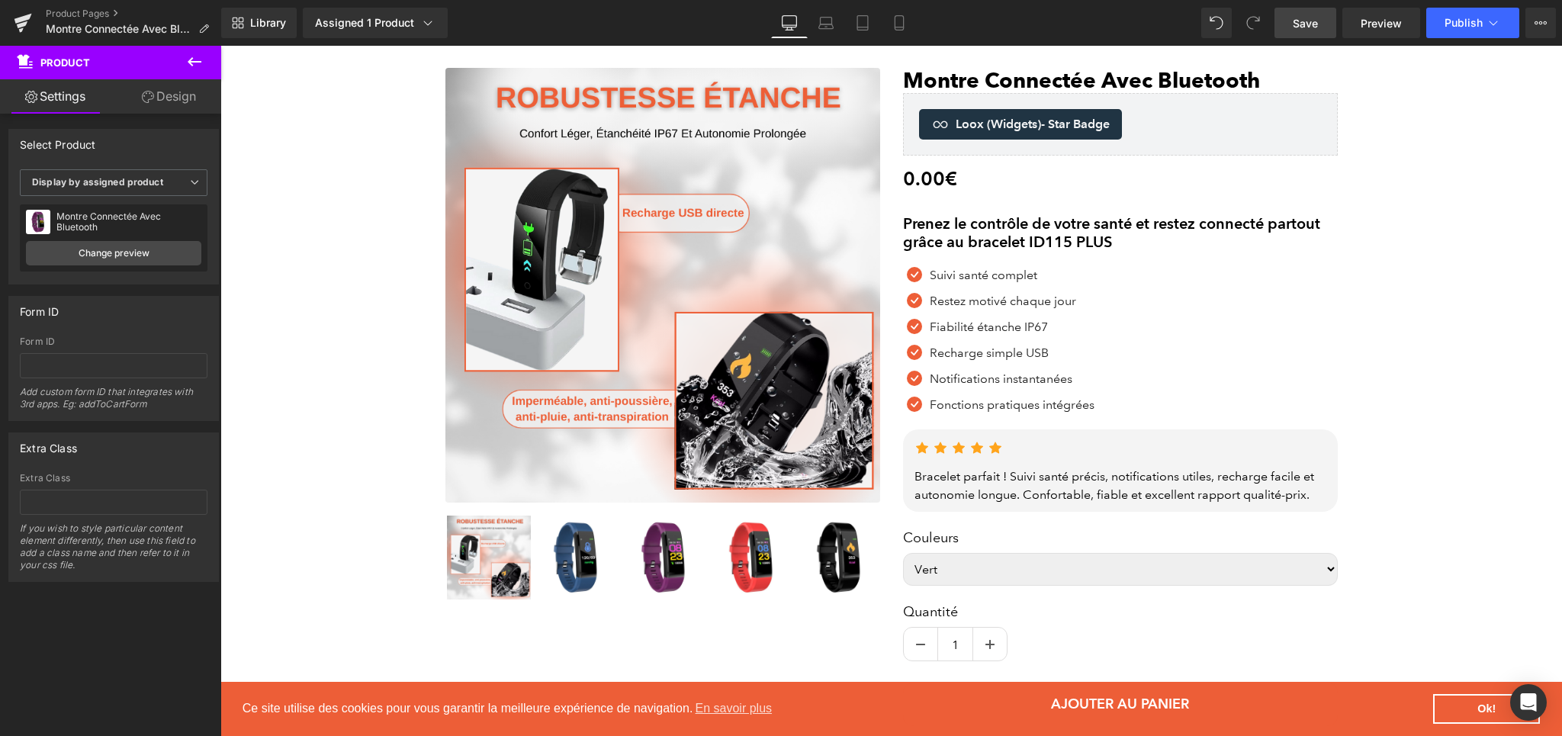
click at [1309, 21] on span "Save" at bounding box center [1304, 23] width 25 height 16
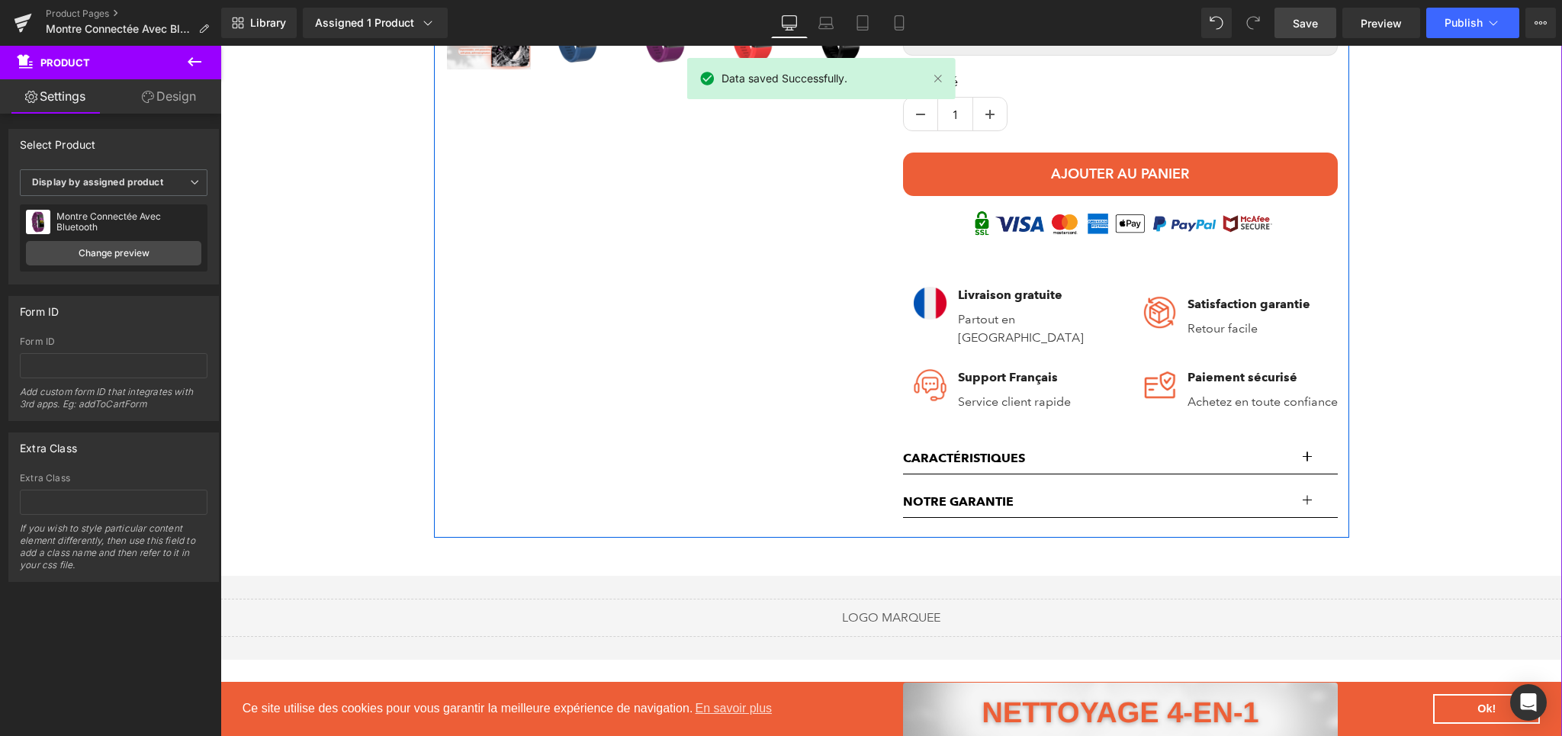
scroll to position [673, 0]
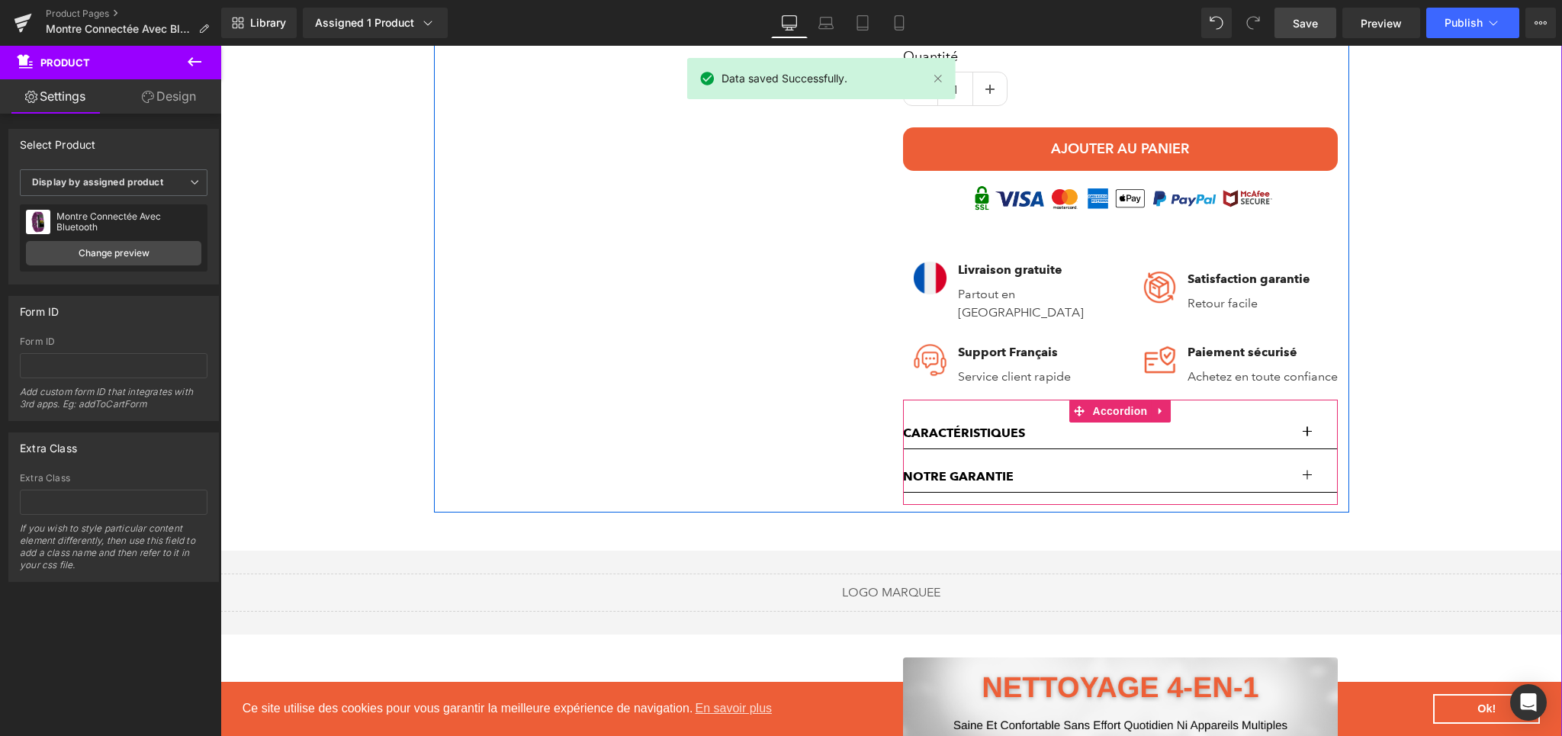
click at [1308, 437] on button "button" at bounding box center [1322, 433] width 31 height 31
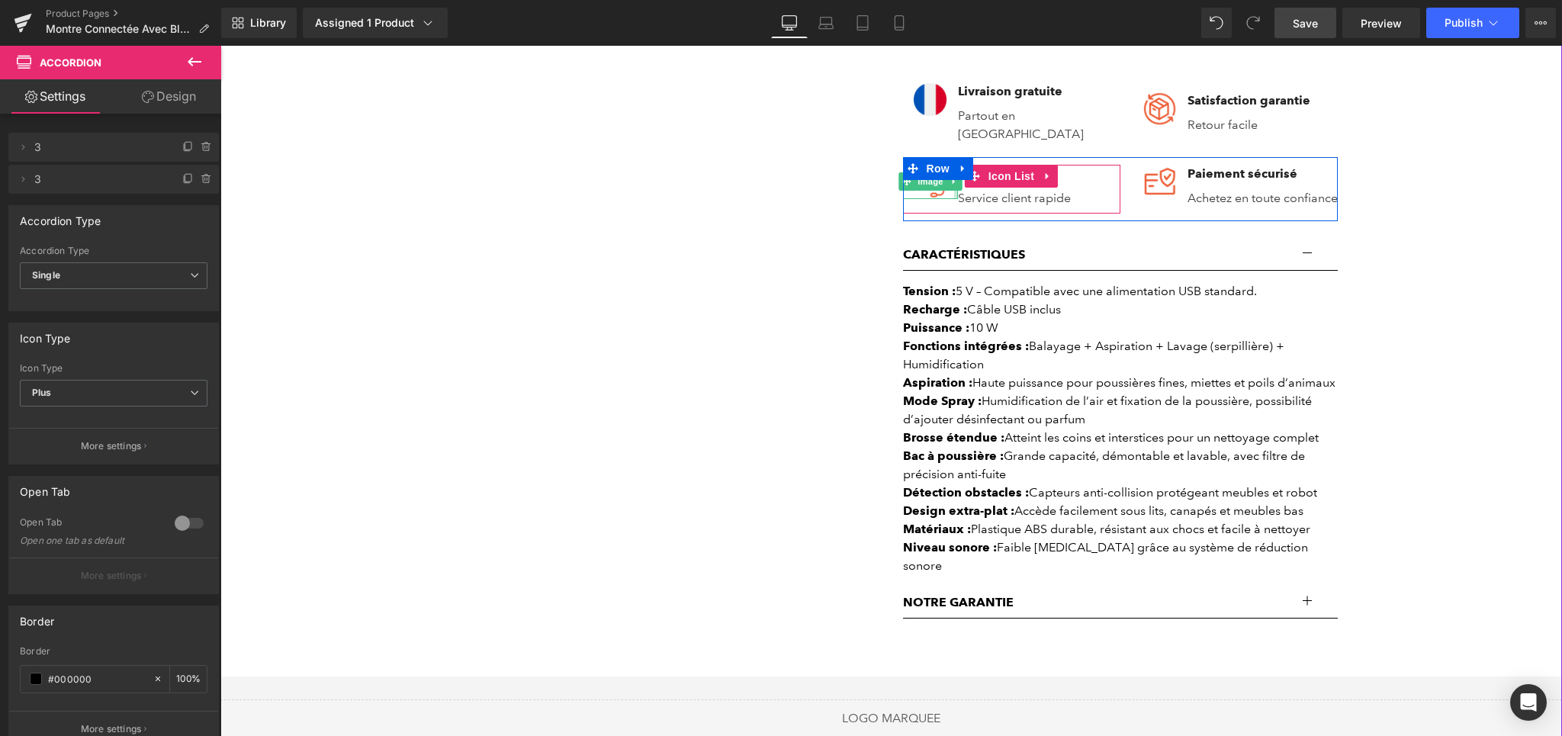
scroll to position [849, 0]
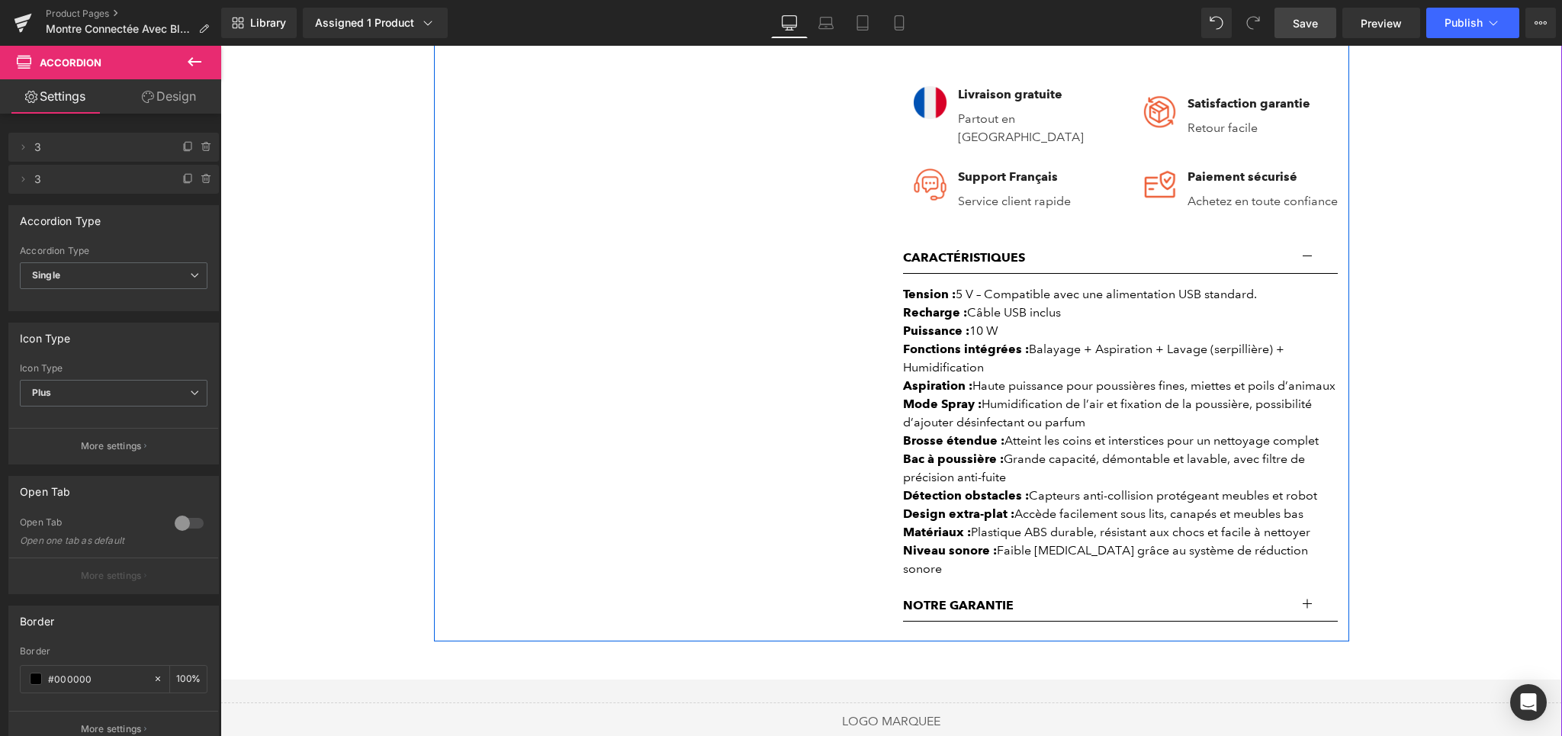
click at [983, 422] on div "Mode Spray : Humidification de l’air et fixation de la poussière, possibilité d…" at bounding box center [1120, 413] width 435 height 37
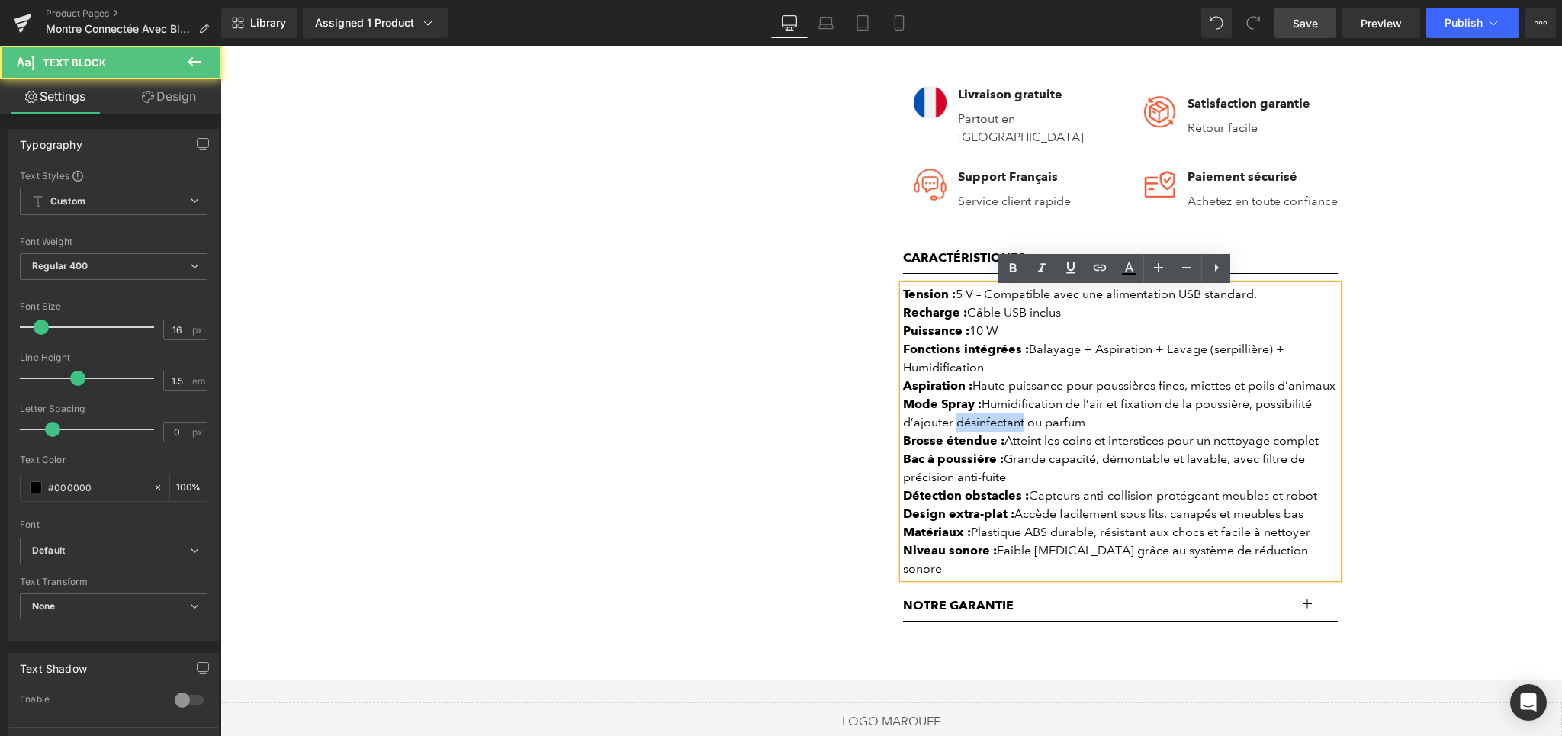
click at [983, 422] on div "Mode Spray : Humidification de l’air et fixation de la poussière, possibilité d…" at bounding box center [1120, 413] width 435 height 37
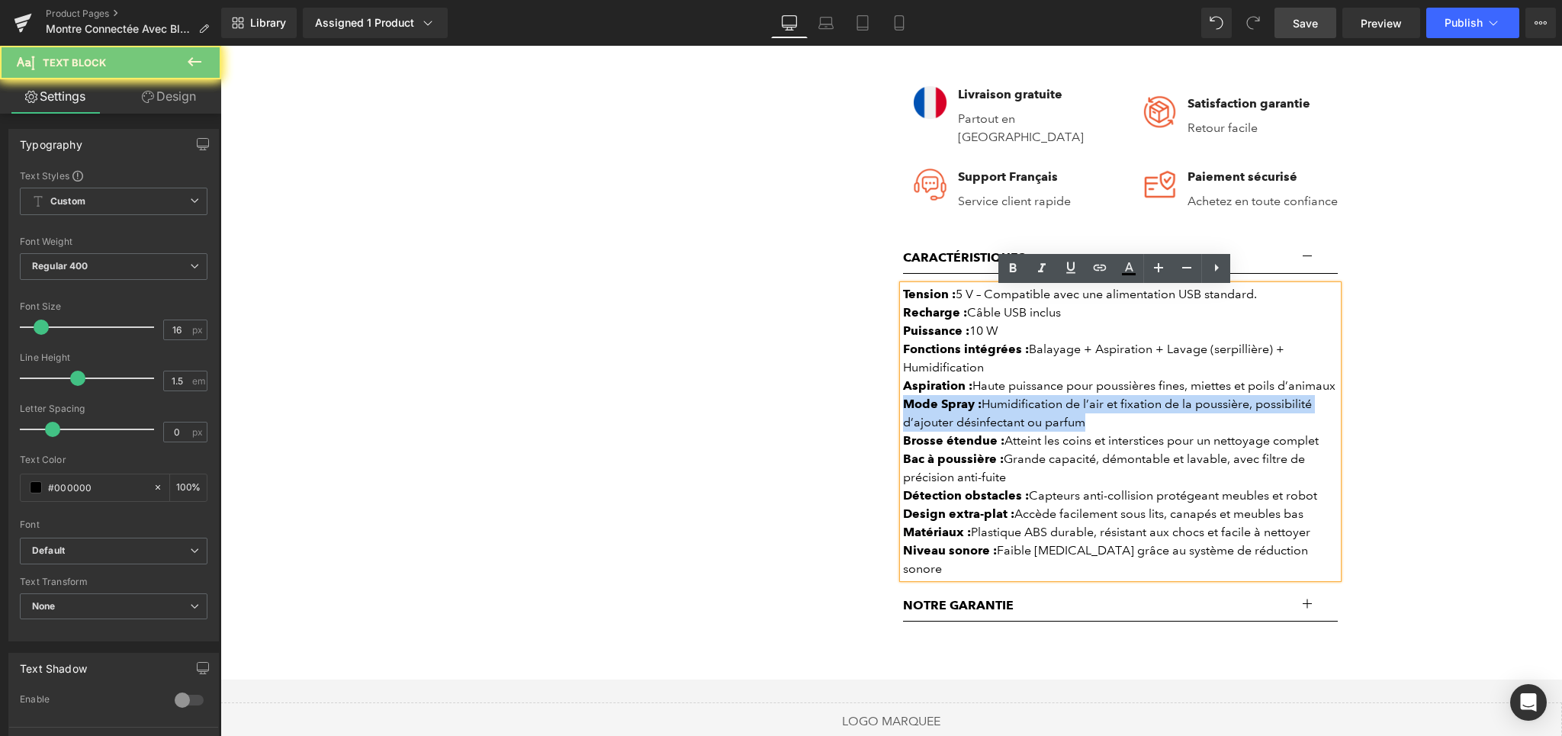
click at [983, 422] on div "Mode Spray : Humidification de l’air et fixation de la poussière, possibilité d…" at bounding box center [1120, 413] width 435 height 37
click at [982, 408] on div "Mode Spray : Humidification de l’air et fixation de la poussière, possibilité d…" at bounding box center [1120, 413] width 435 height 37
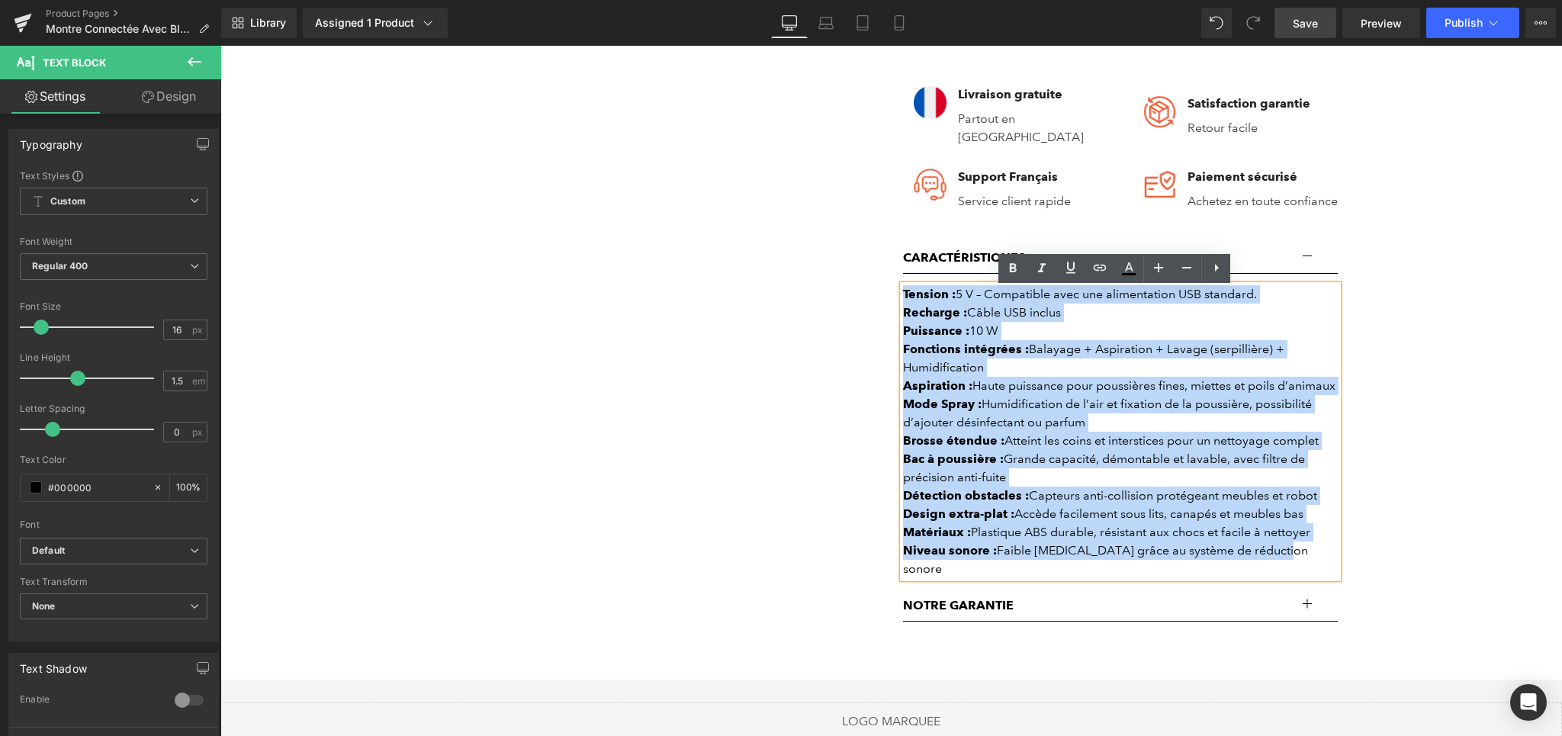
drag, startPoint x: 897, startPoint y: 295, endPoint x: 1274, endPoint y: 552, distance: 456.0
click at [1274, 552] on div "Tension : 5 V – Compatible avec une alimentation USB standard. Recharge : Câble…" at bounding box center [1120, 431] width 435 height 293
paste div
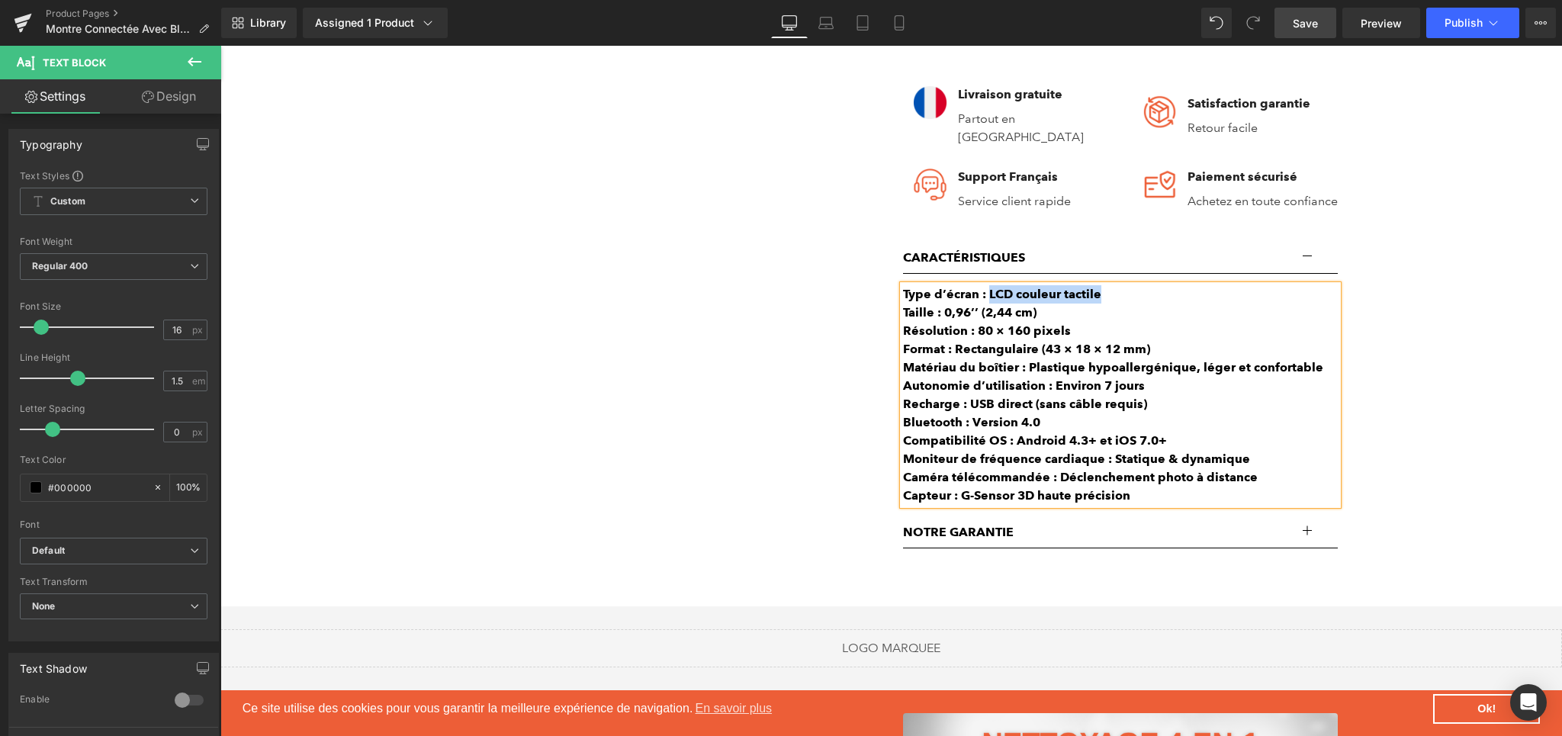
drag, startPoint x: 981, startPoint y: 301, endPoint x: 1110, endPoint y: 302, distance: 128.9
click at [1110, 302] on div "Type d’écran : LCD couleur tactile" at bounding box center [1120, 294] width 435 height 18
click at [1019, 271] on icon at bounding box center [1012, 268] width 18 height 18
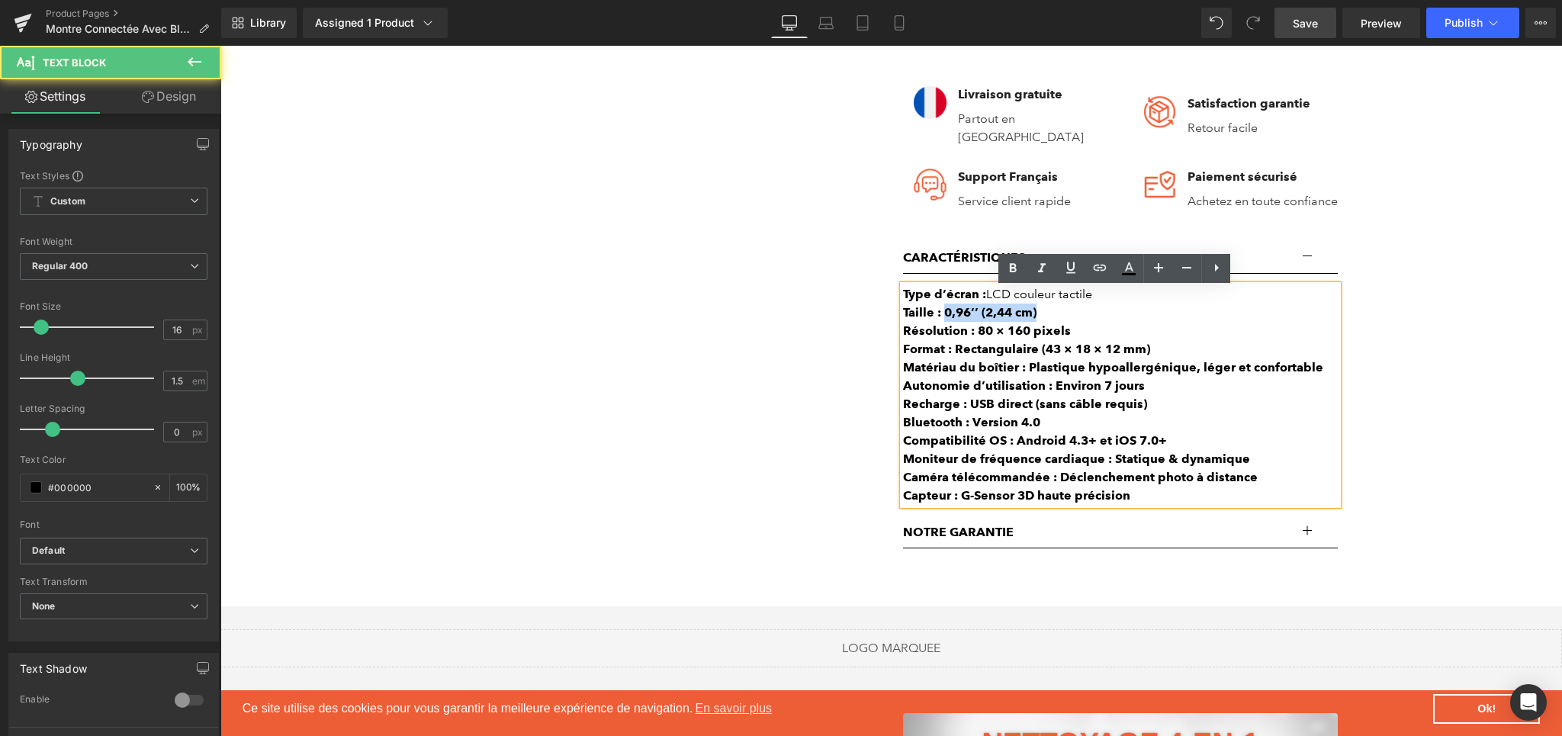
drag, startPoint x: 939, startPoint y: 320, endPoint x: 1047, endPoint y: 322, distance: 107.5
click at [1047, 322] on div "Taille : 0,96’’ (2,44 cm)" at bounding box center [1120, 312] width 435 height 18
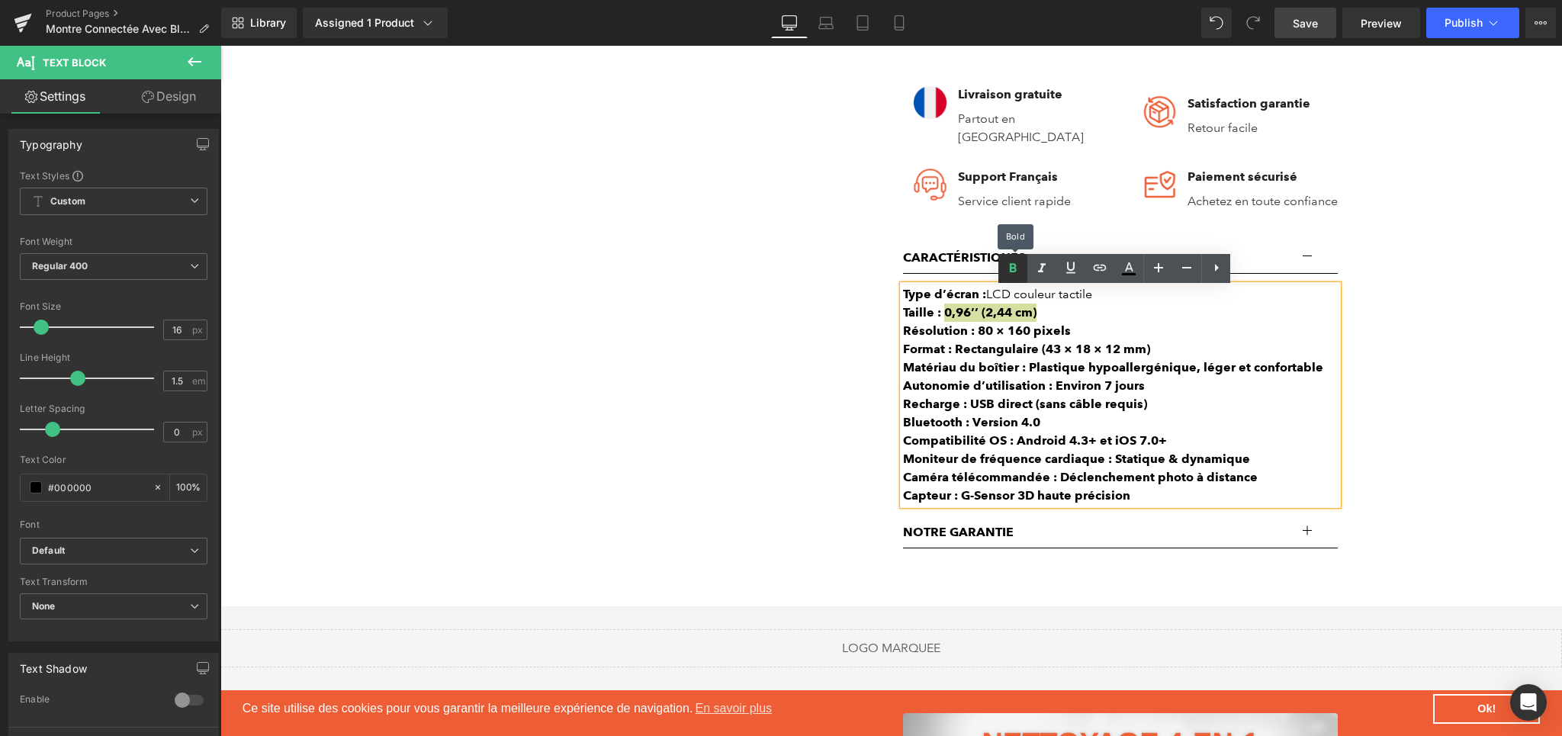
click at [1002, 261] on link at bounding box center [1012, 268] width 29 height 29
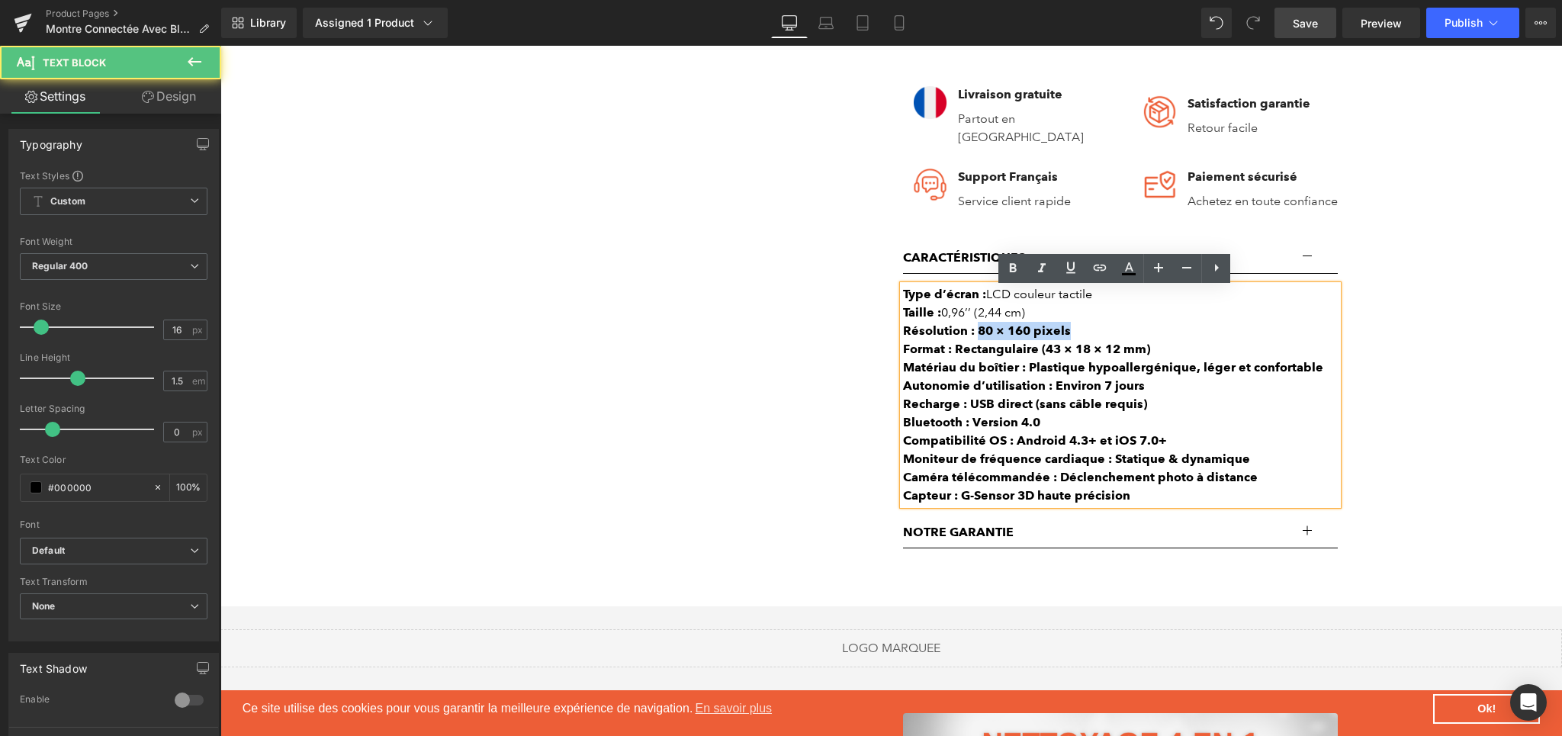
drag, startPoint x: 970, startPoint y: 333, endPoint x: 1084, endPoint y: 338, distance: 113.7
click at [1084, 338] on div "Résolution : 80 × 160 pixels" at bounding box center [1120, 331] width 435 height 18
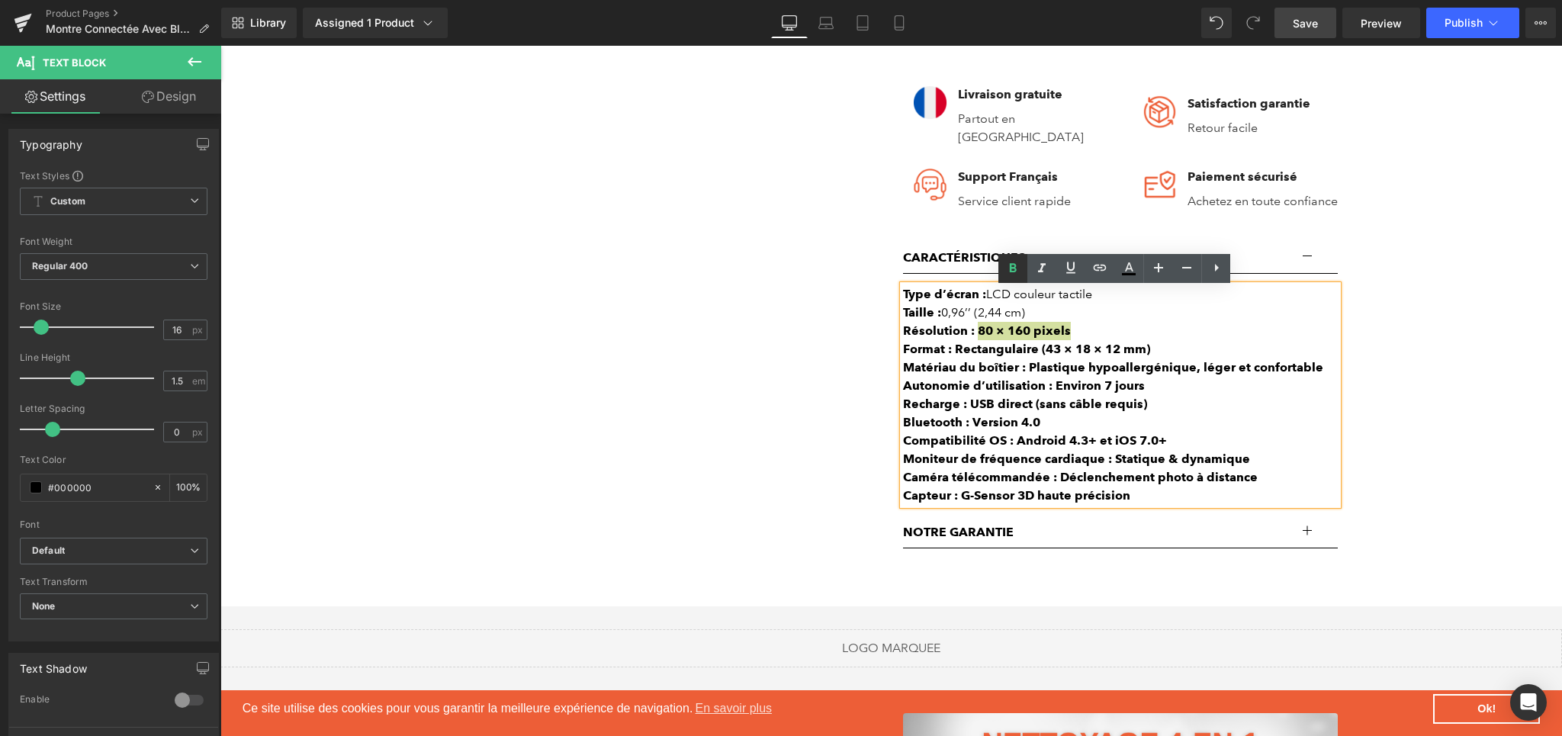
click at [1016, 272] on icon at bounding box center [1012, 268] width 18 height 18
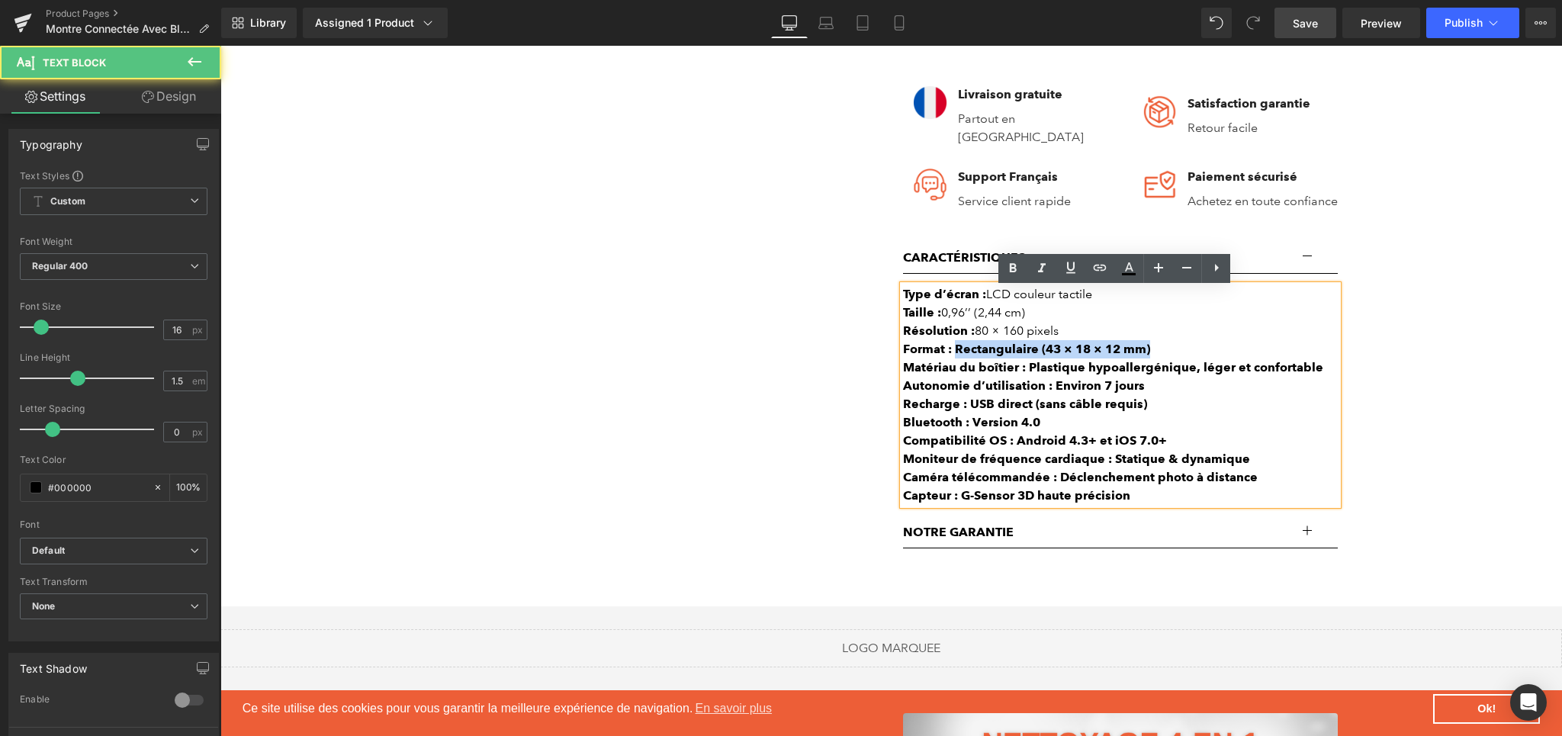
drag, startPoint x: 953, startPoint y: 350, endPoint x: 1145, endPoint y: 353, distance: 191.4
click at [1145, 353] on div "Format : Rectangulaire (43 × 18 × 12 mm)" at bounding box center [1120, 349] width 435 height 18
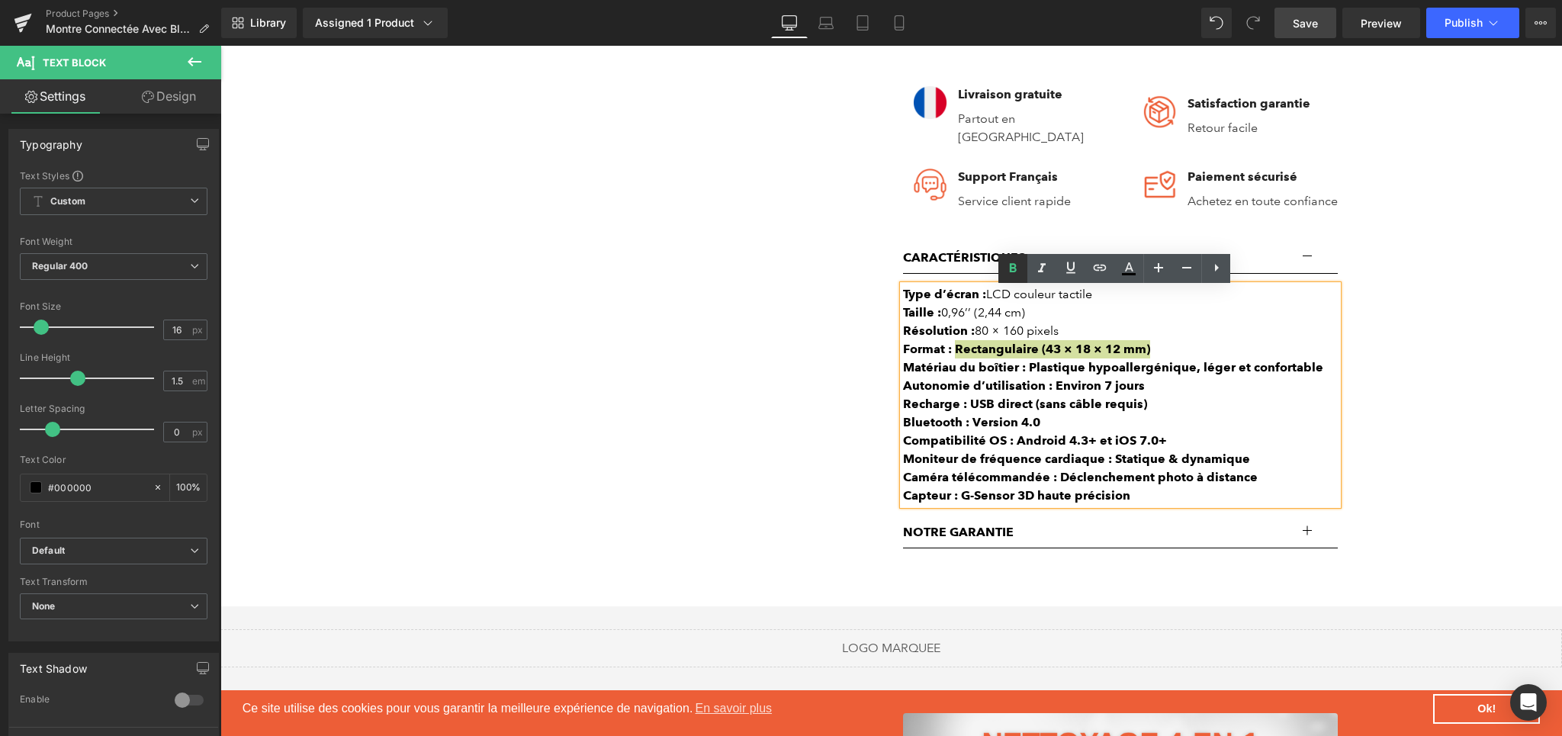
click at [1007, 265] on icon at bounding box center [1012, 268] width 18 height 18
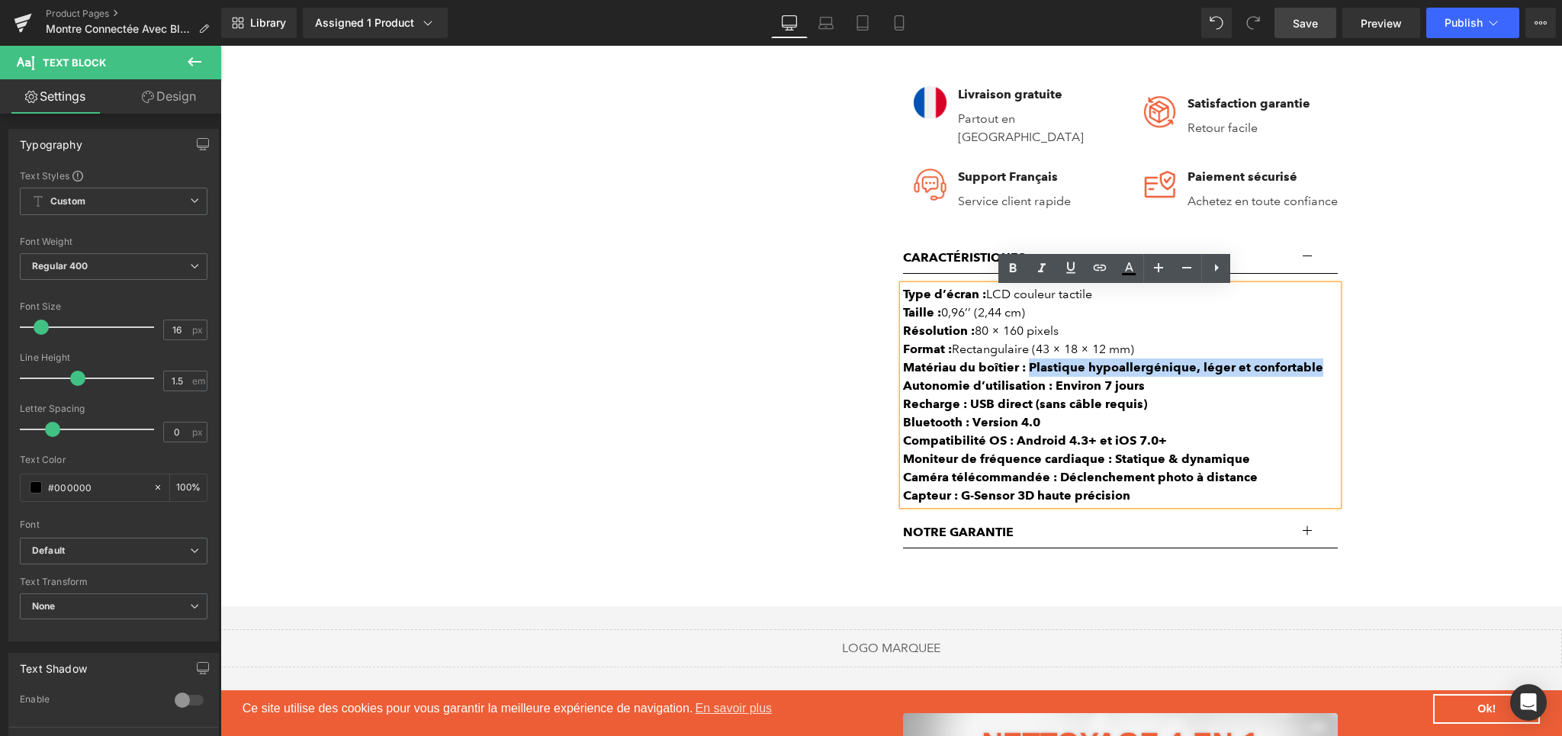
drag, startPoint x: 1023, startPoint y: 373, endPoint x: 1305, endPoint y: 377, distance: 282.2
click at [1305, 374] on b "Matériau du boîtier : Plastique hypoallergénique, léger et confortable" at bounding box center [1113, 367] width 420 height 14
click at [1004, 265] on icon at bounding box center [1012, 268] width 18 height 18
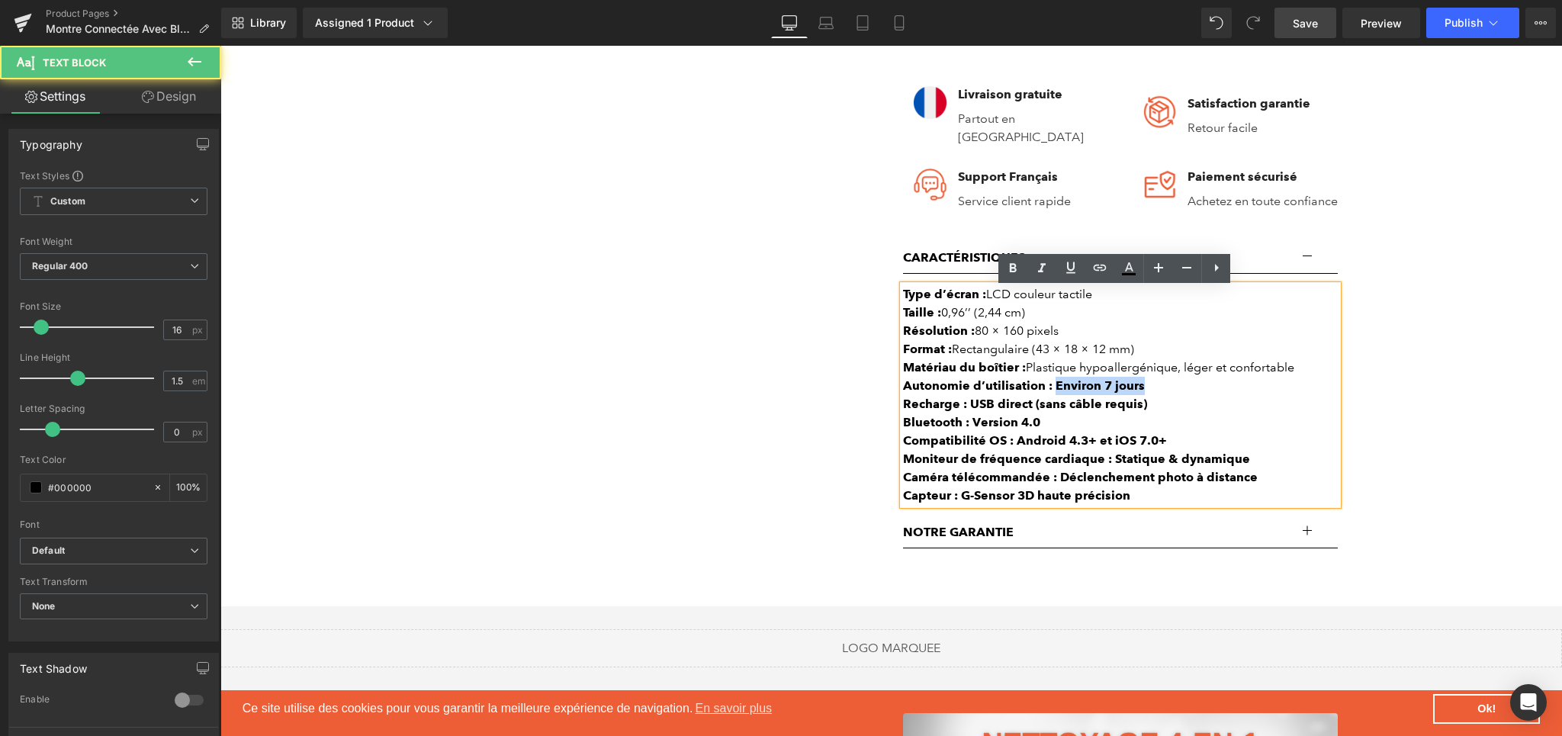
drag, startPoint x: 1048, startPoint y: 391, endPoint x: 1137, endPoint y: 396, distance: 89.3
click at [1137, 395] on div "Autonomie d’utilisation : Environ 7 jours" at bounding box center [1120, 386] width 435 height 18
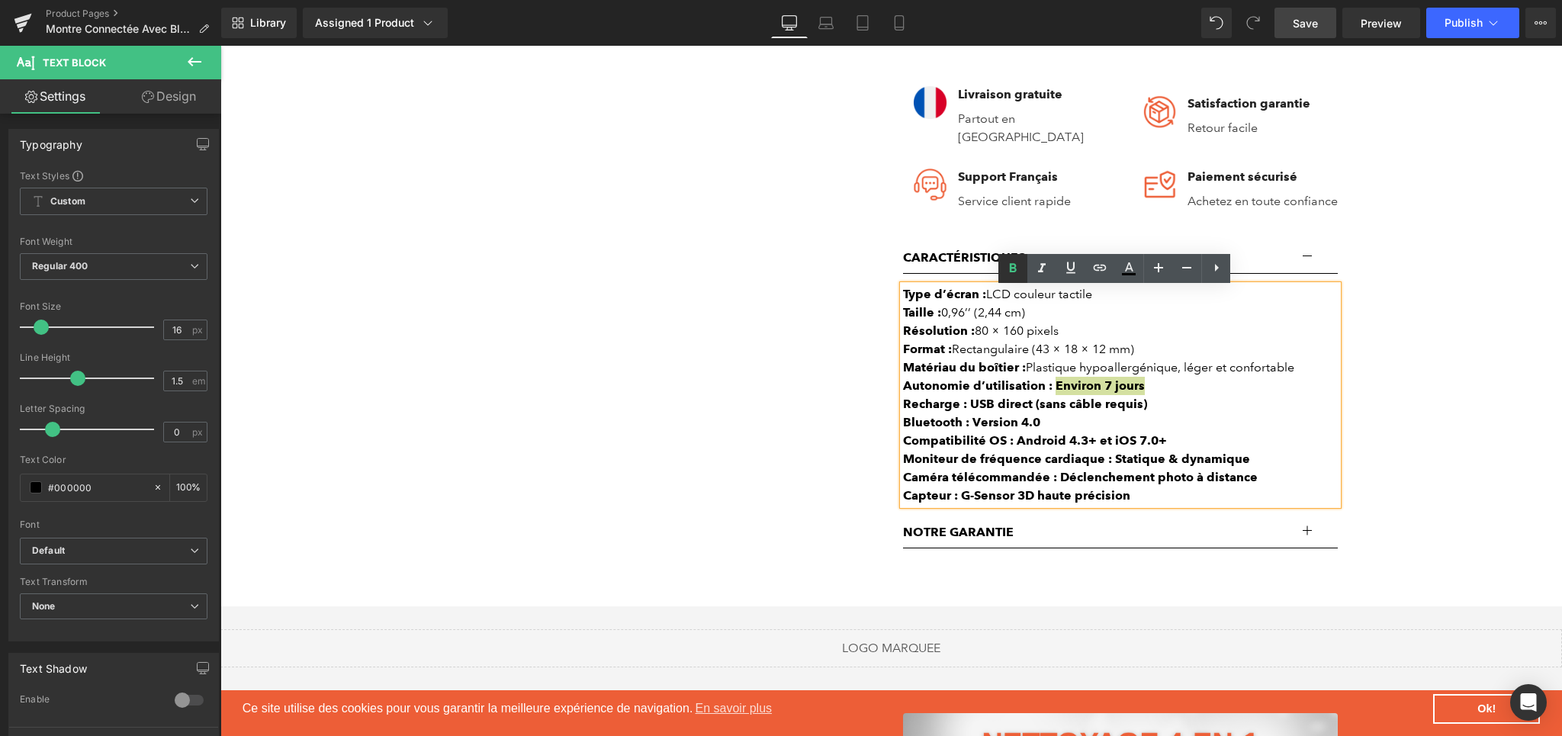
click at [1016, 271] on icon at bounding box center [1012, 268] width 18 height 18
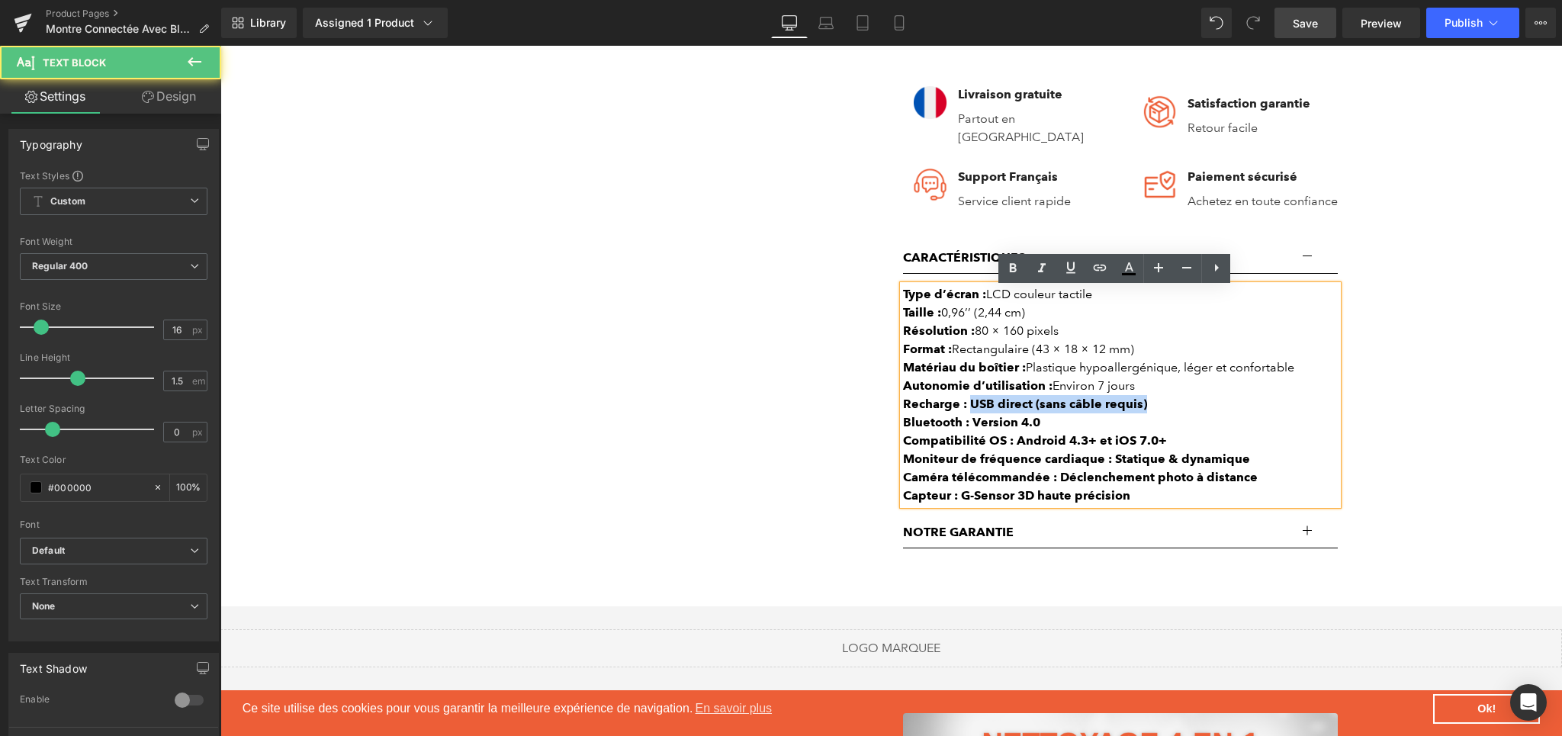
drag, startPoint x: 962, startPoint y: 407, endPoint x: 1136, endPoint y: 408, distance: 174.6
click at [1136, 408] on div "Recharge : USB direct (sans câble requis)" at bounding box center [1120, 404] width 435 height 18
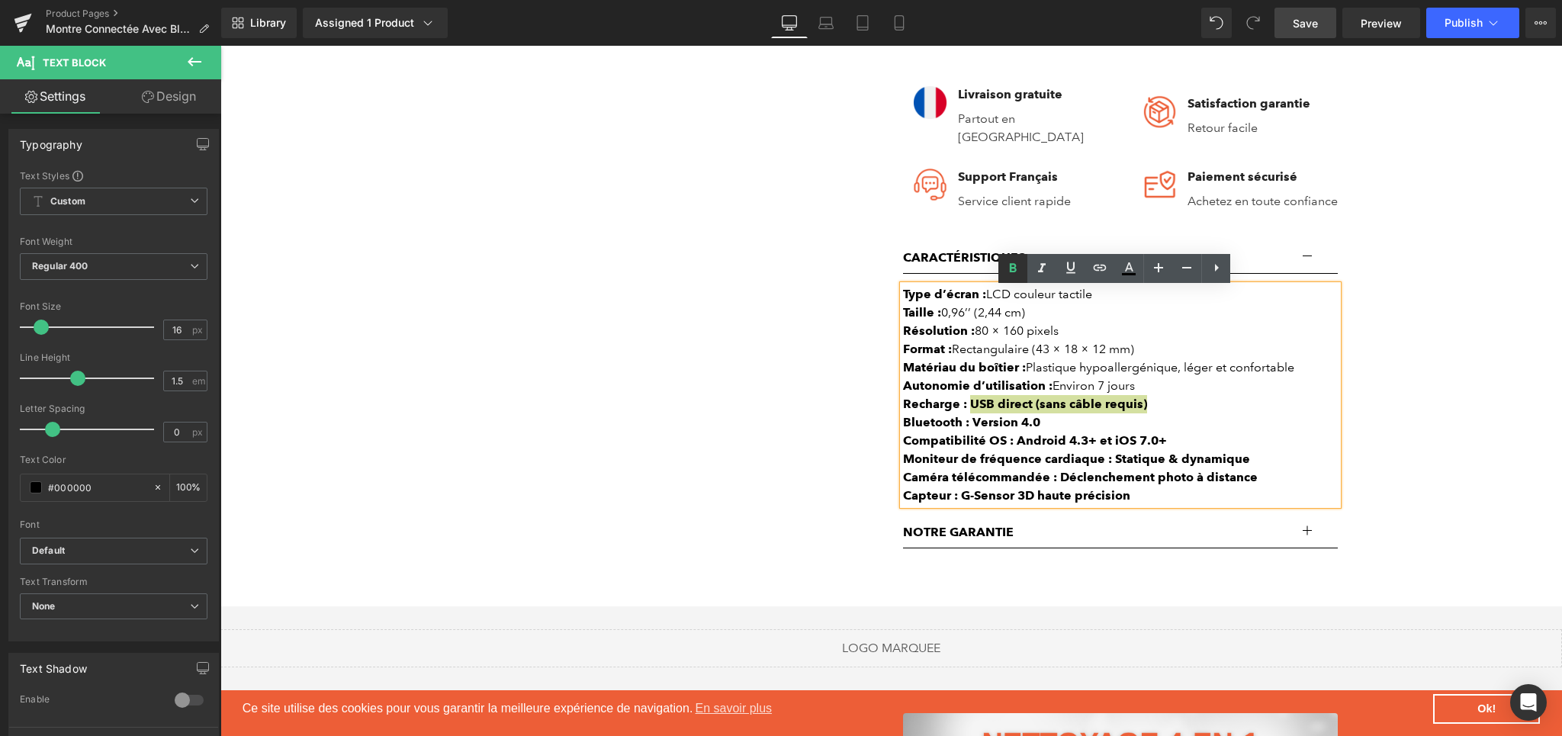
click at [1017, 271] on icon at bounding box center [1012, 268] width 18 height 18
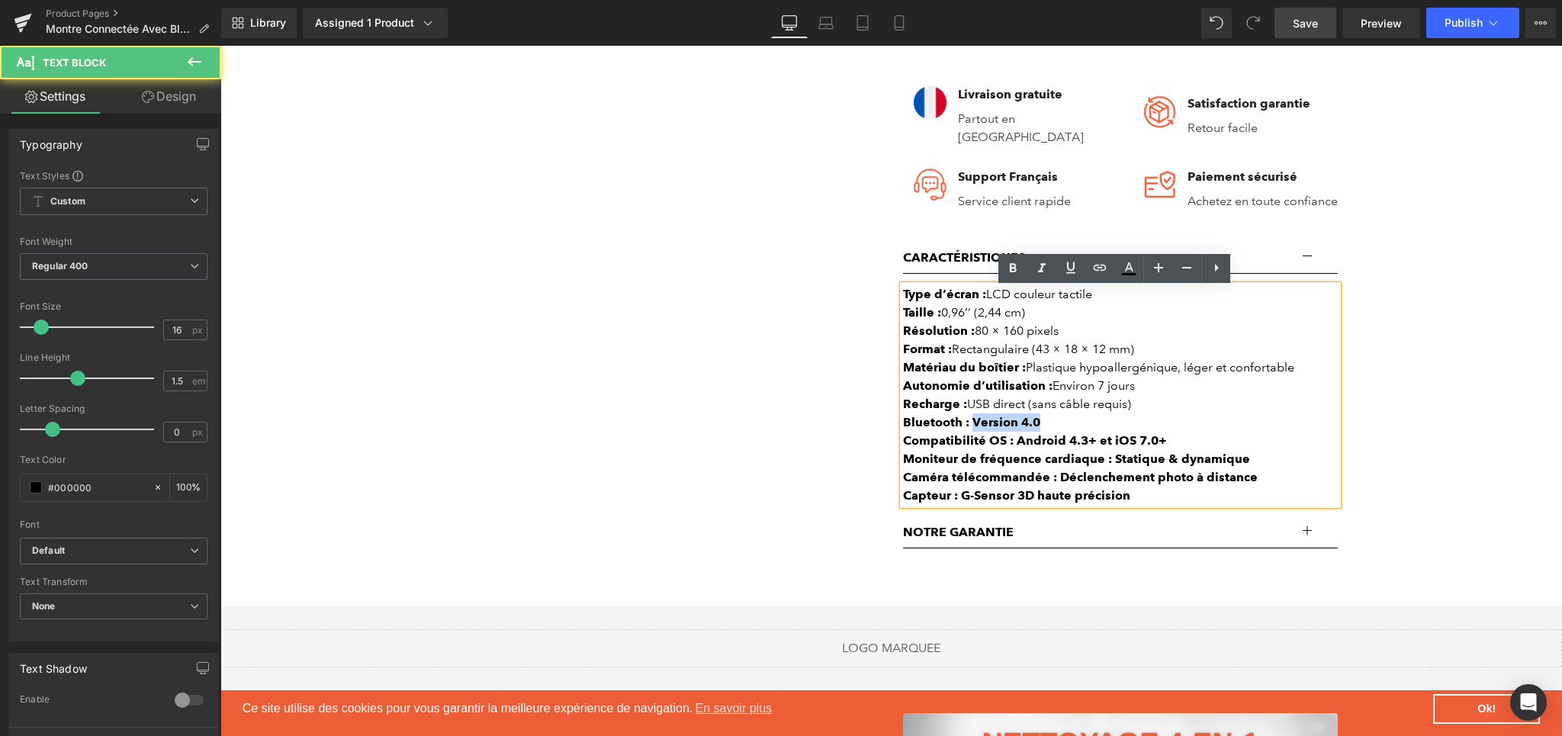
drag, startPoint x: 966, startPoint y: 427, endPoint x: 1040, endPoint y: 407, distance: 76.6
click at [1042, 426] on div "Bluetooth : Version 4.0" at bounding box center [1120, 422] width 435 height 18
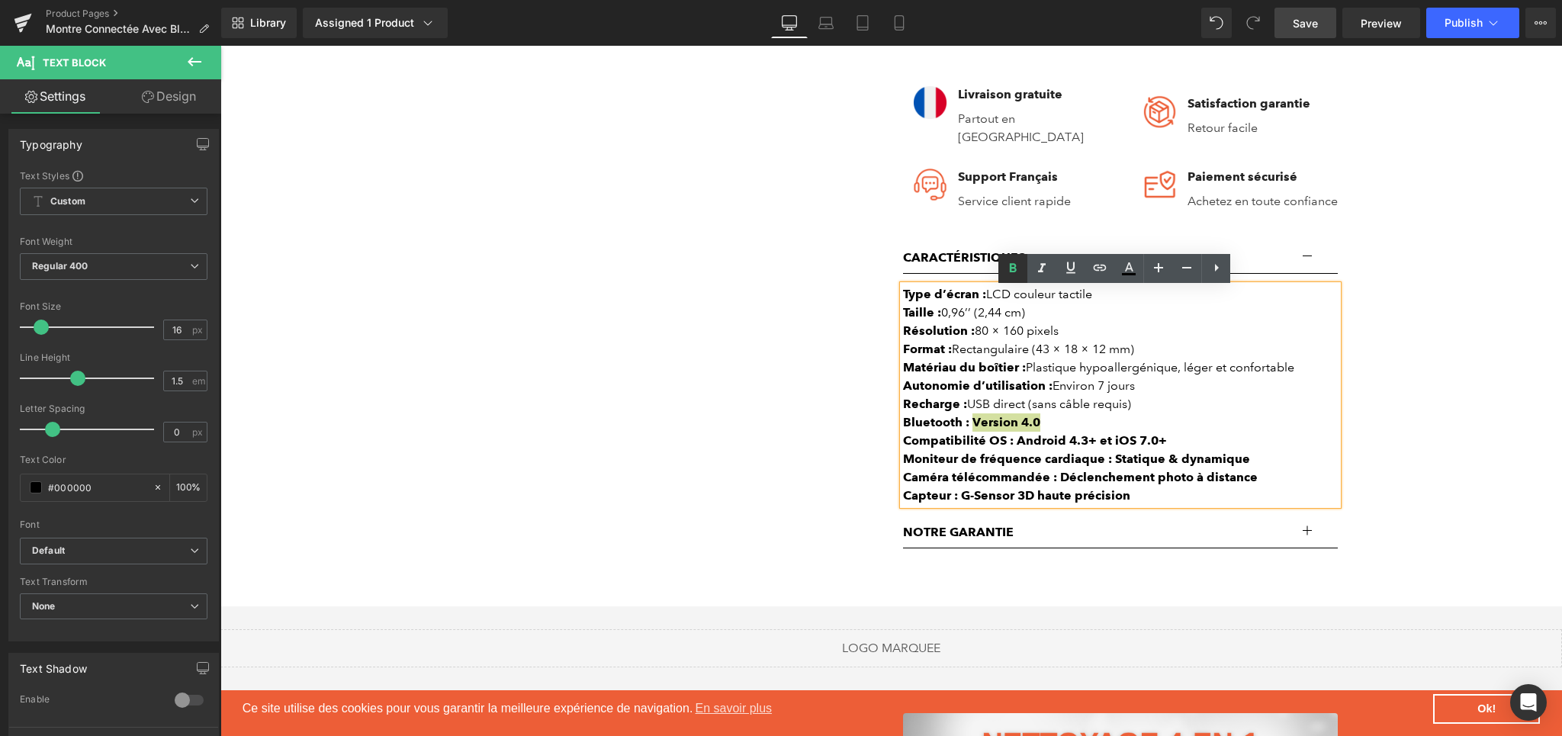
click at [1011, 280] on link at bounding box center [1012, 268] width 29 height 29
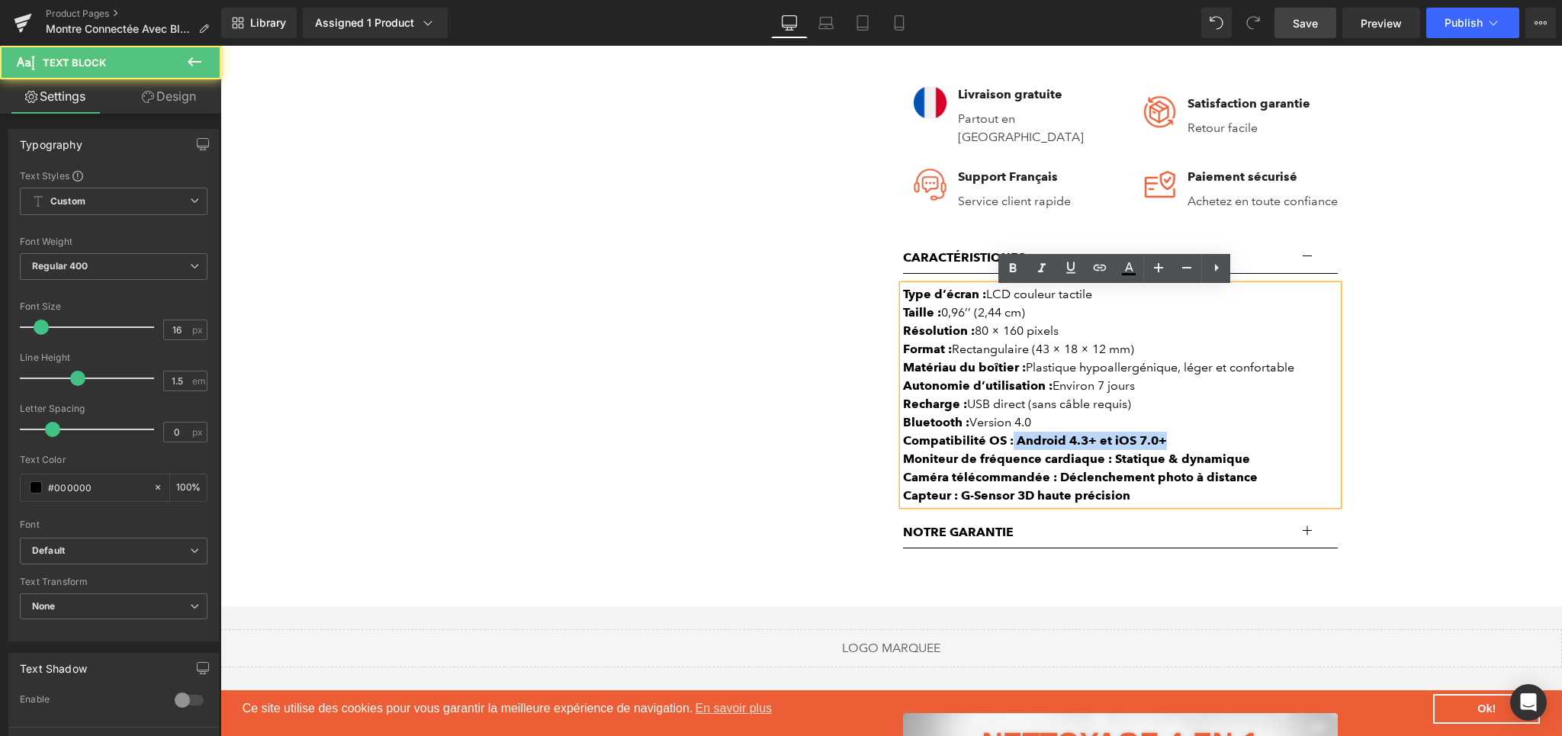
drag, startPoint x: 1007, startPoint y: 443, endPoint x: 1157, endPoint y: 442, distance: 150.2
click at [1157, 442] on div "Compatibilité OS : Android 4.3+ et iOS 7.0+" at bounding box center [1120, 441] width 435 height 18
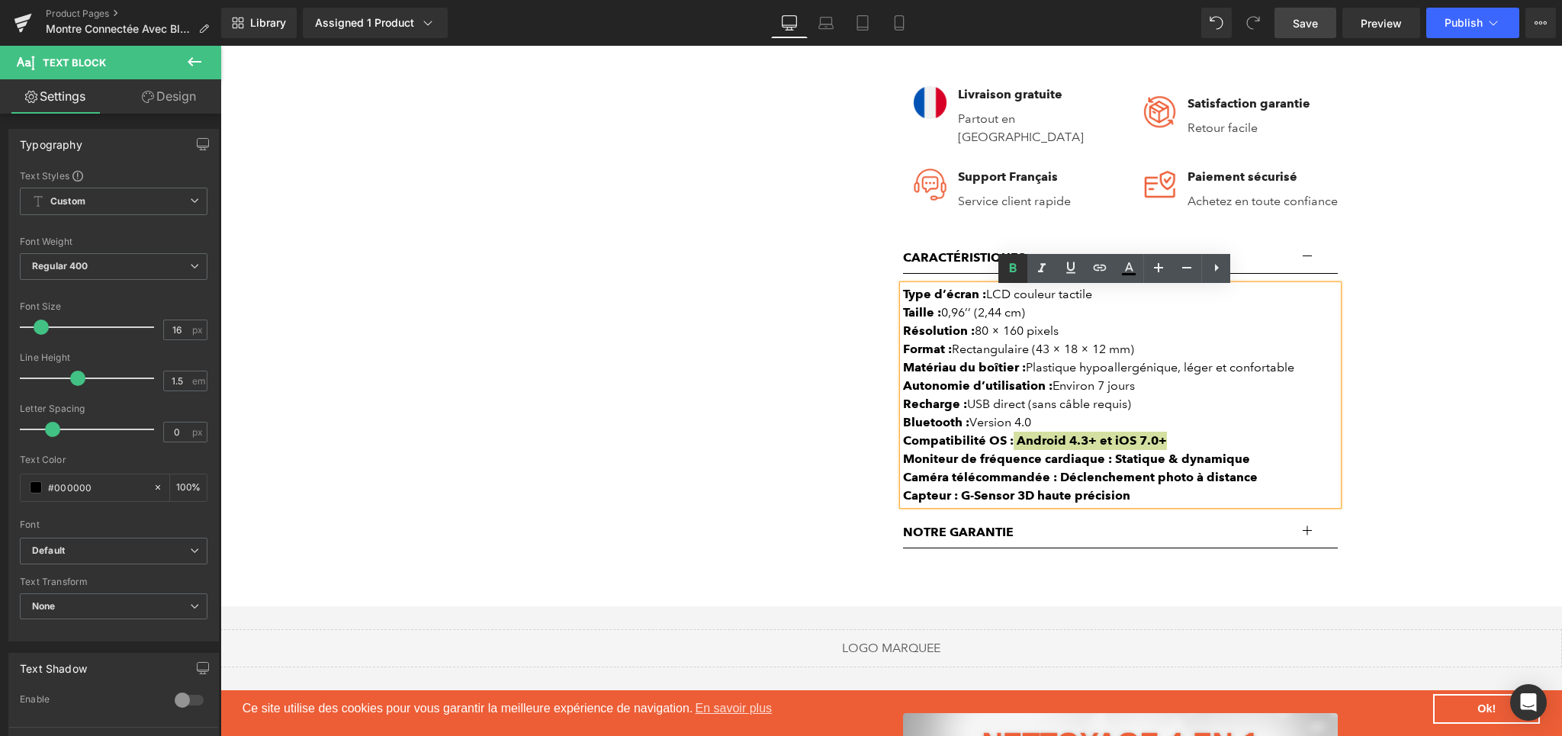
click at [1016, 278] on link at bounding box center [1012, 268] width 29 height 29
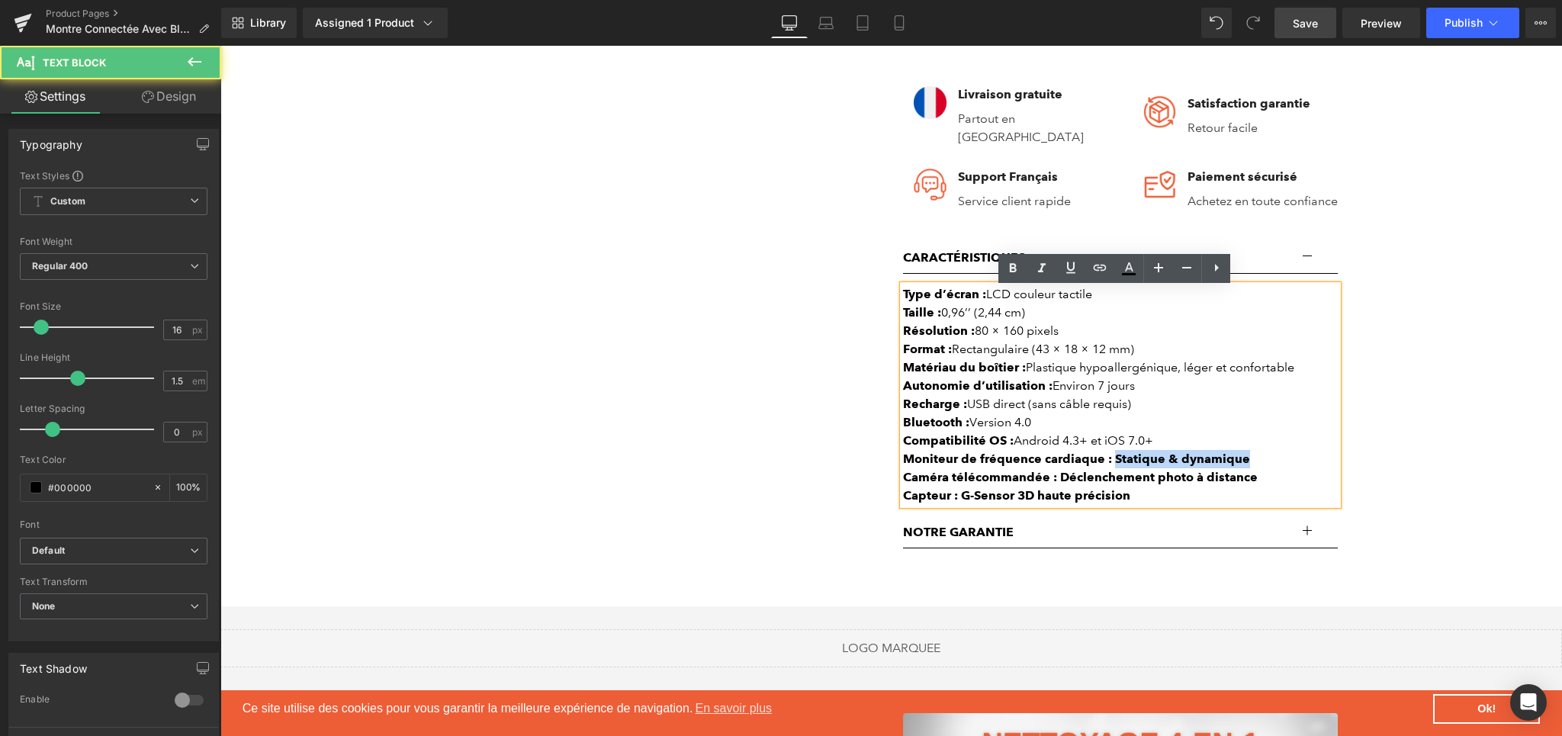
drag, startPoint x: 1106, startPoint y: 464, endPoint x: 1256, endPoint y: 463, distance: 149.5
click at [1256, 463] on div "Moniteur de fréquence cardiaque : Statique & dynamique" at bounding box center [1120, 459] width 435 height 18
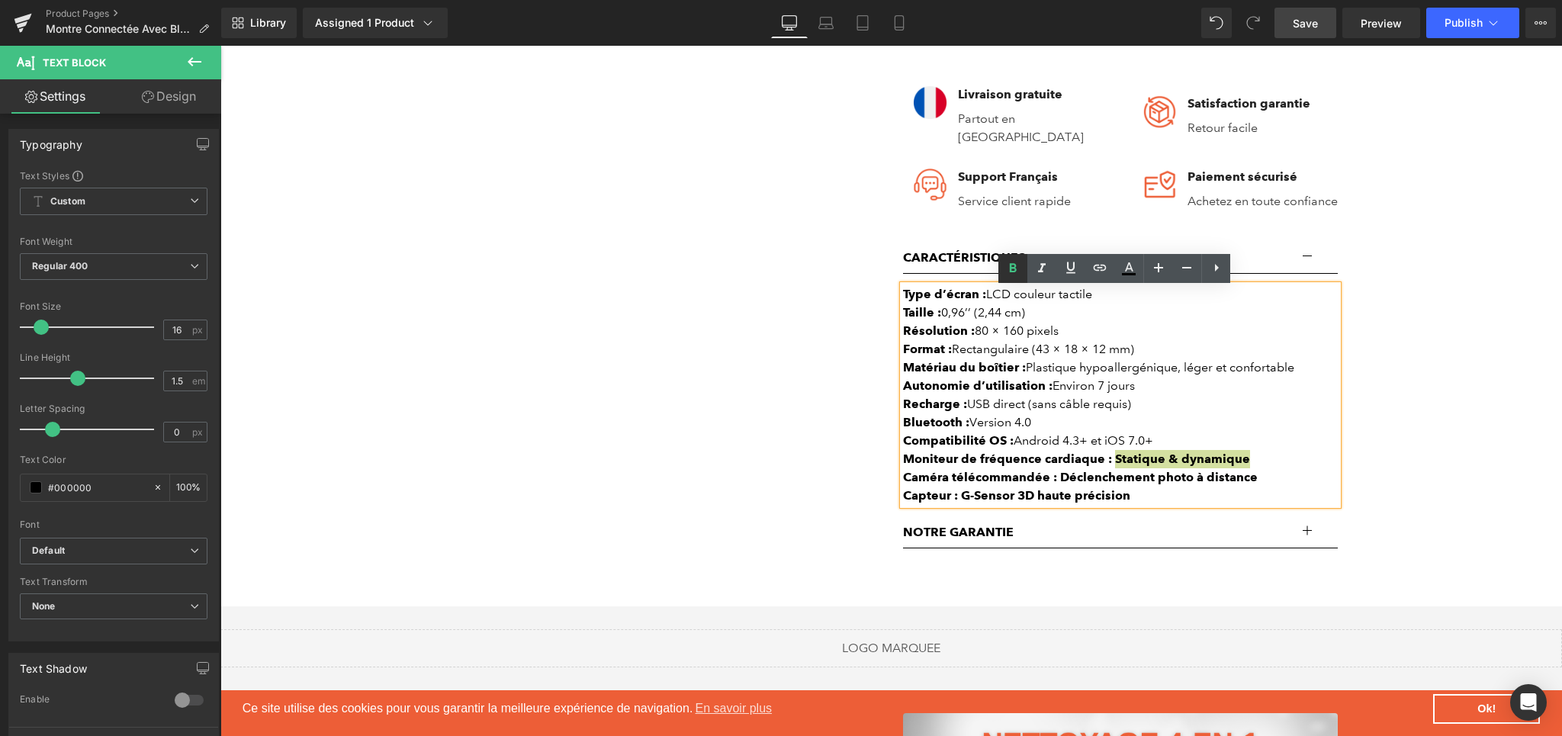
click at [1019, 278] on link at bounding box center [1012, 268] width 29 height 29
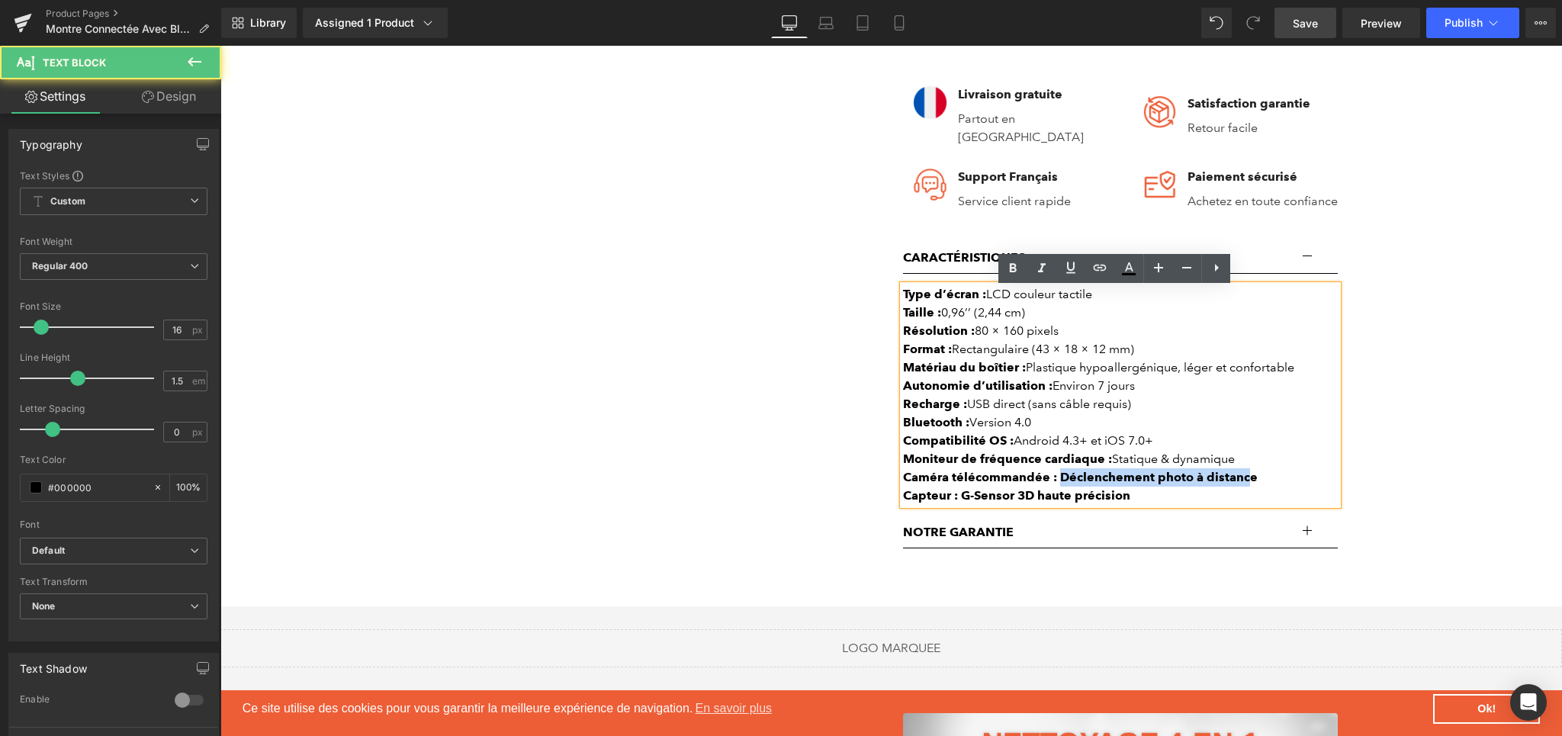
drag, startPoint x: 1051, startPoint y: 480, endPoint x: 1239, endPoint y: 484, distance: 188.4
click at [1239, 484] on b "Caméra télécommandée : Déclenchement photo à distance" at bounding box center [1080, 477] width 355 height 14
drag, startPoint x: 1051, startPoint y: 484, endPoint x: 1264, endPoint y: 486, distance: 212.8
click at [1264, 486] on div "Caméra télécommandée : Déclenchement photo à distance" at bounding box center [1120, 477] width 435 height 18
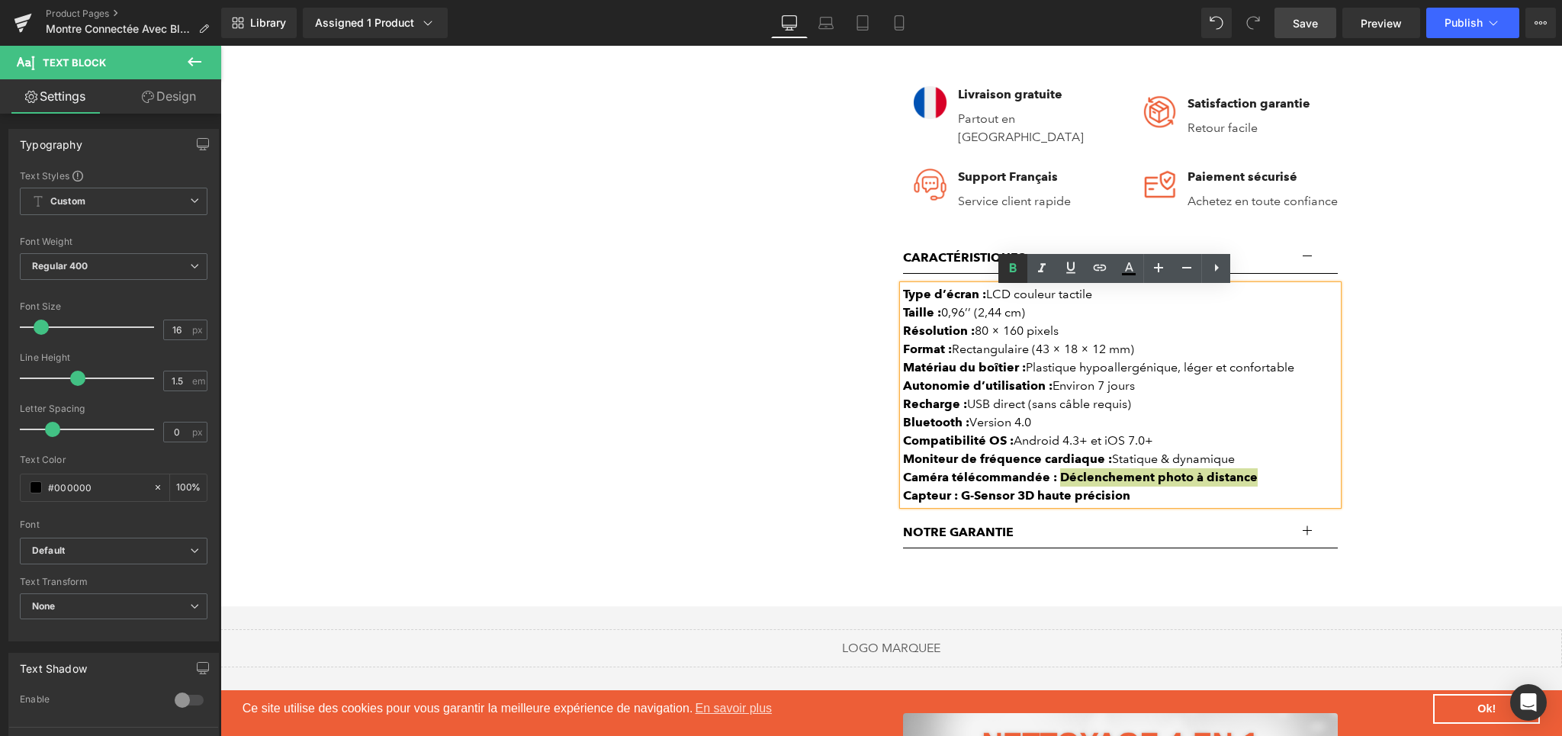
click at [1014, 262] on icon at bounding box center [1012, 268] width 18 height 18
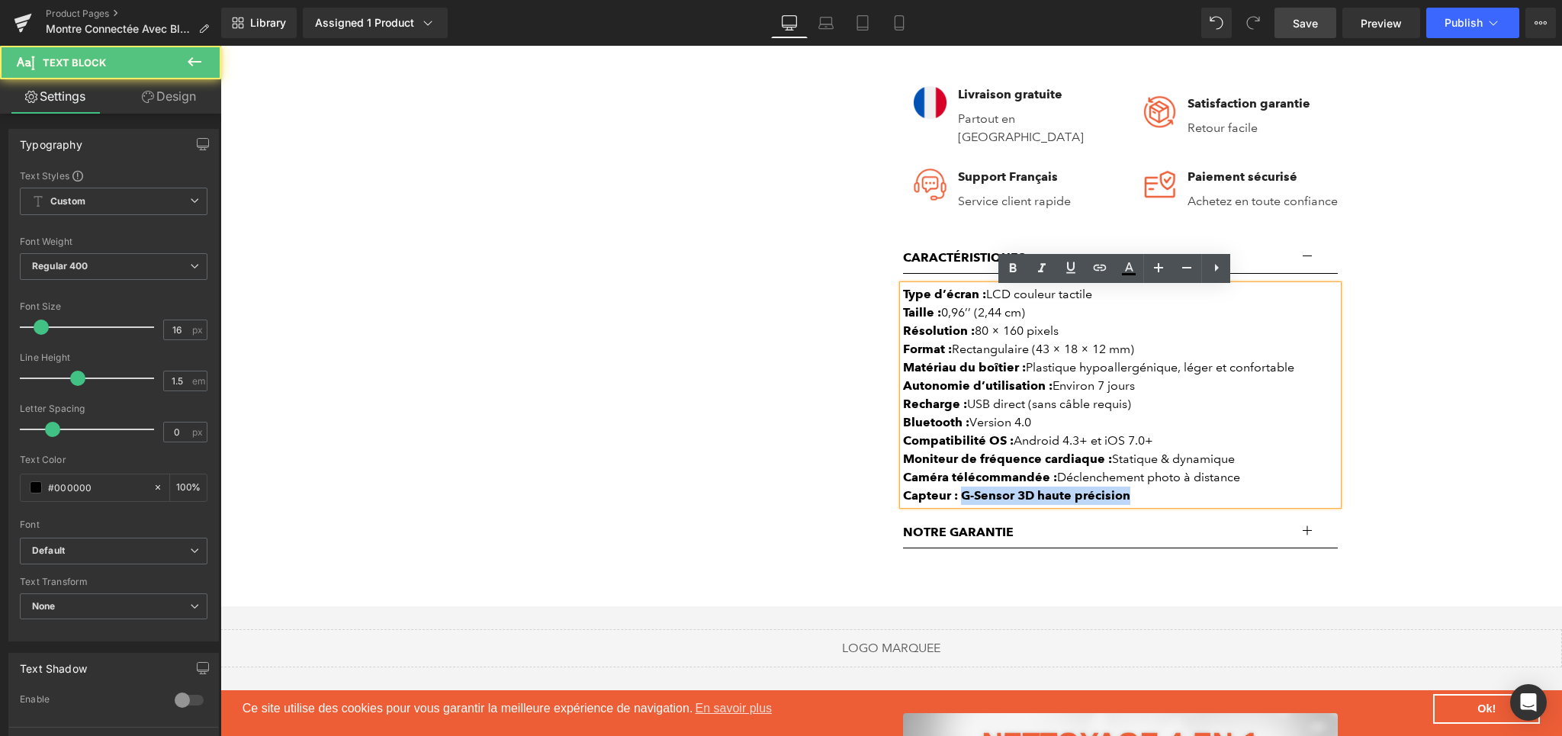
drag, startPoint x: 954, startPoint y: 497, endPoint x: 1132, endPoint y: 505, distance: 177.8
click at [1132, 505] on div "Capteur : G-Sensor 3D haute précision" at bounding box center [1120, 495] width 435 height 18
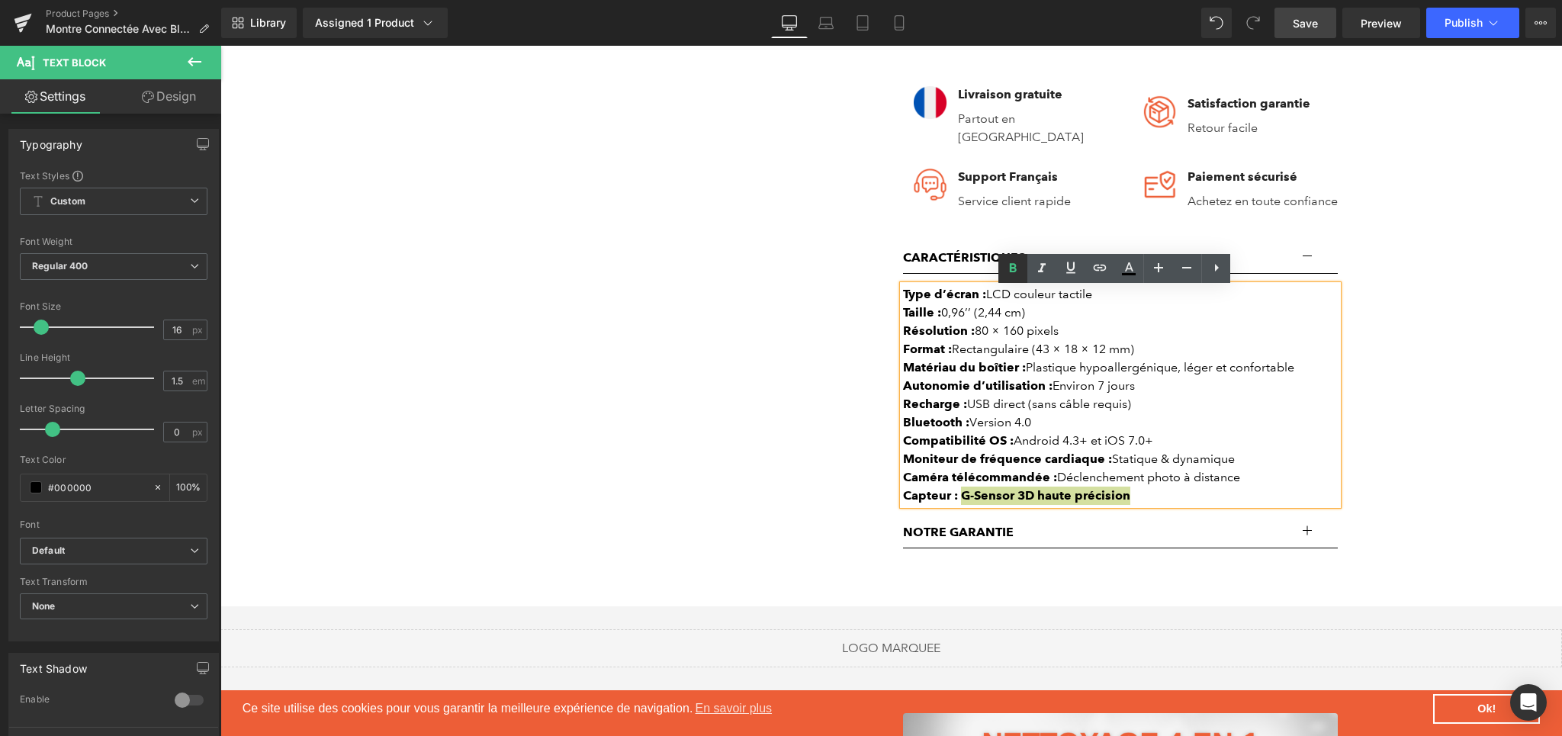
click at [1007, 267] on icon at bounding box center [1012, 268] width 18 height 18
click at [1007, 367] on strong "Matériau du boîtier :" at bounding box center [964, 367] width 123 height 14
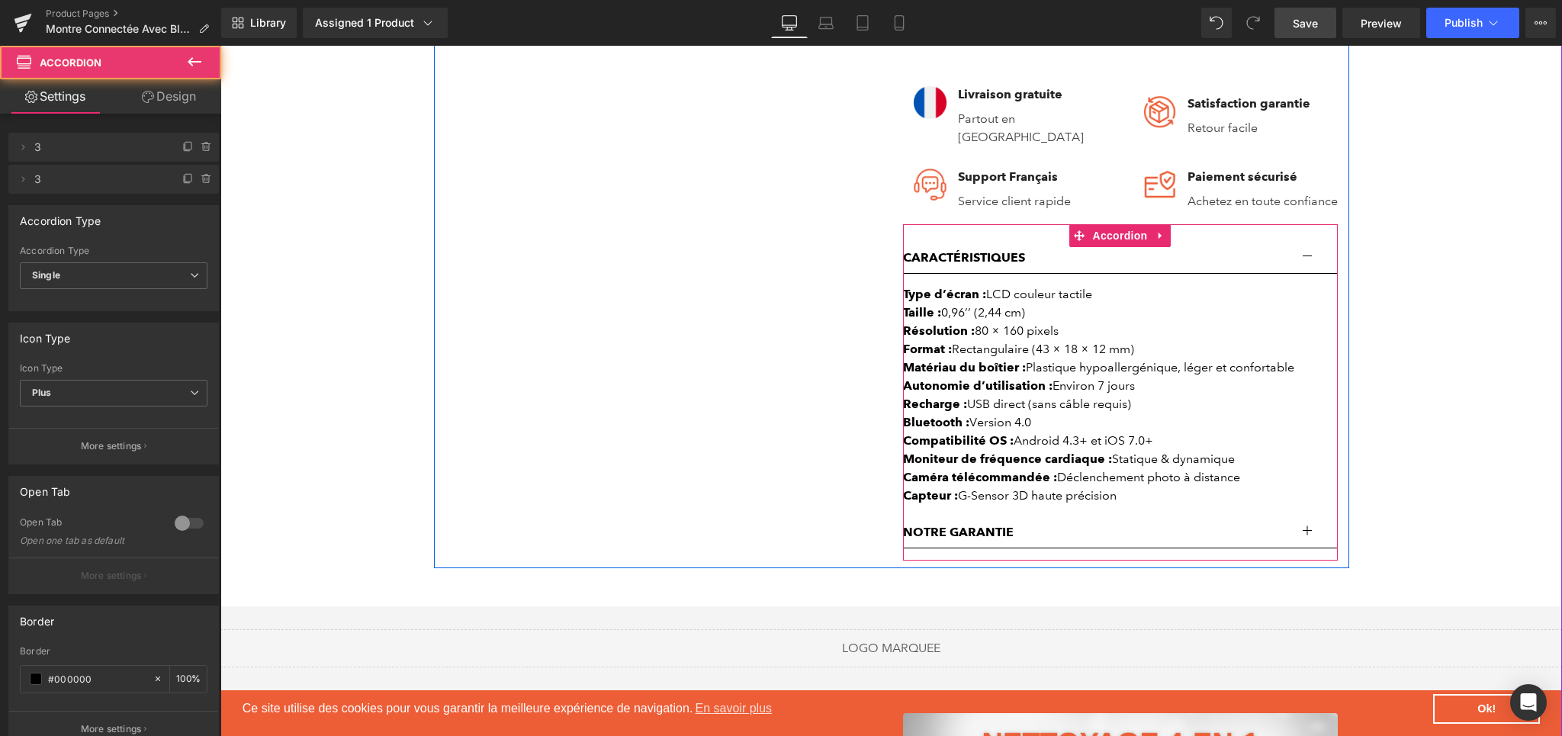
click at [1310, 261] on button "button" at bounding box center [1322, 257] width 31 height 31
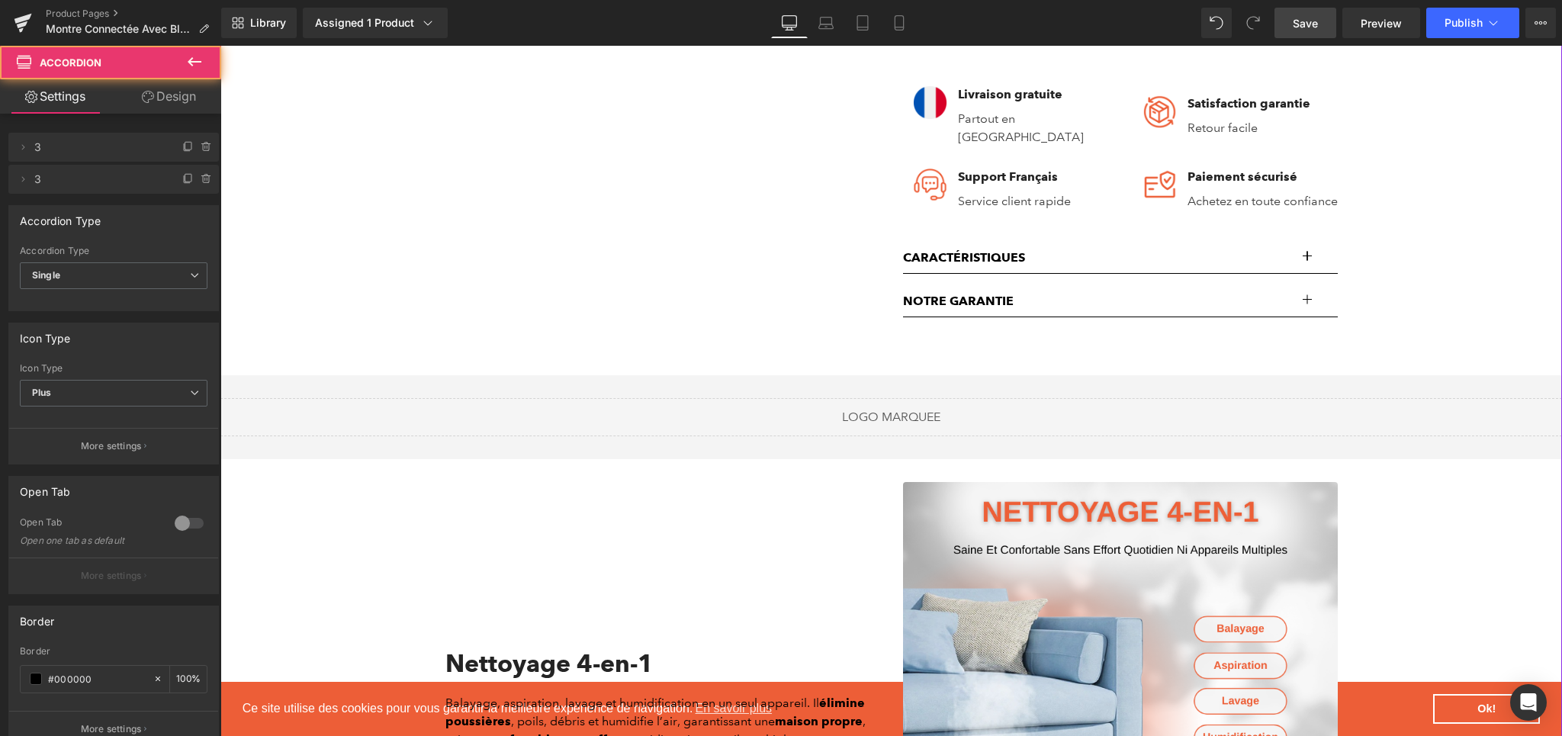
drag, startPoint x: 1378, startPoint y: 301, endPoint x: 1379, endPoint y: 293, distance: 8.4
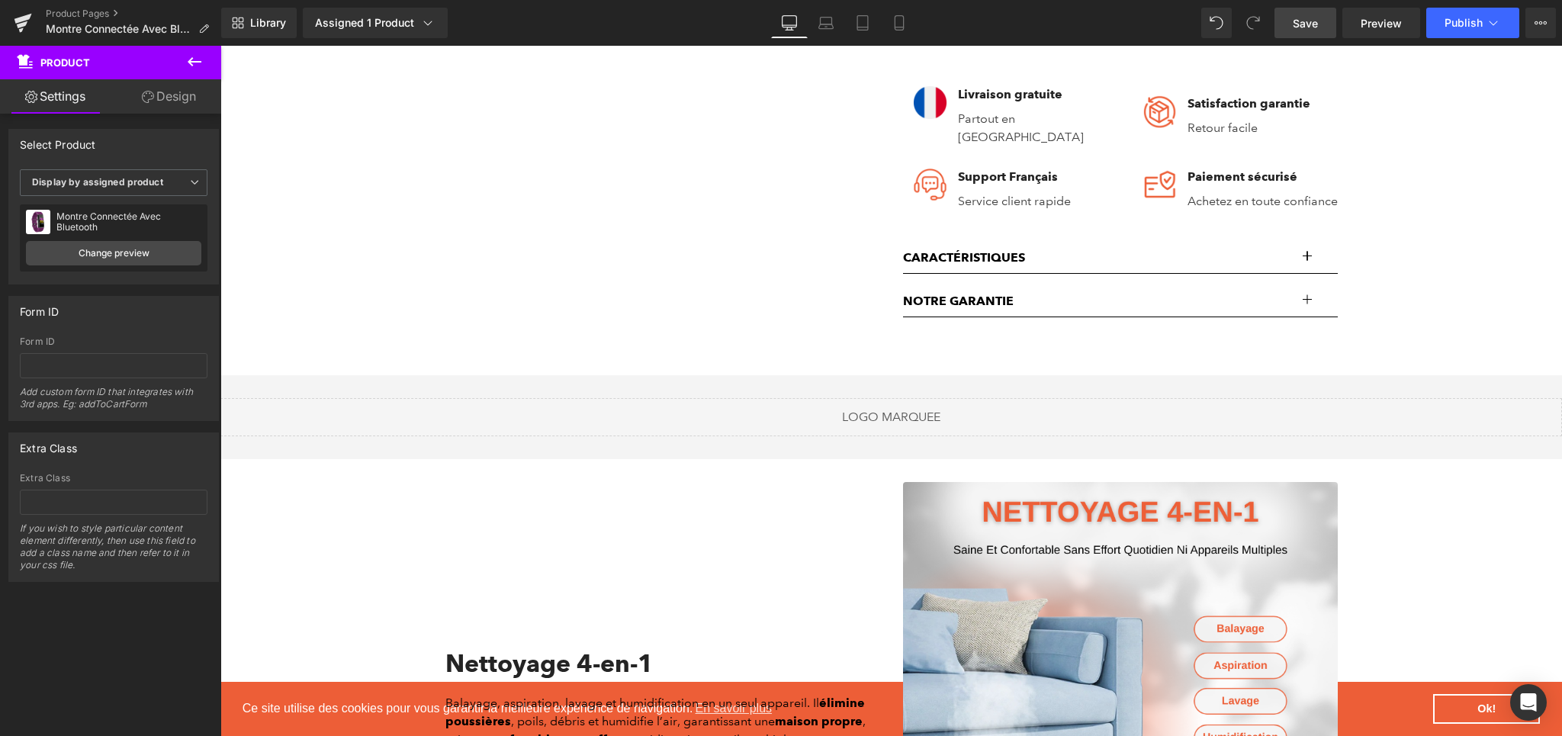
click at [1302, 27] on span "Save" at bounding box center [1304, 23] width 25 height 16
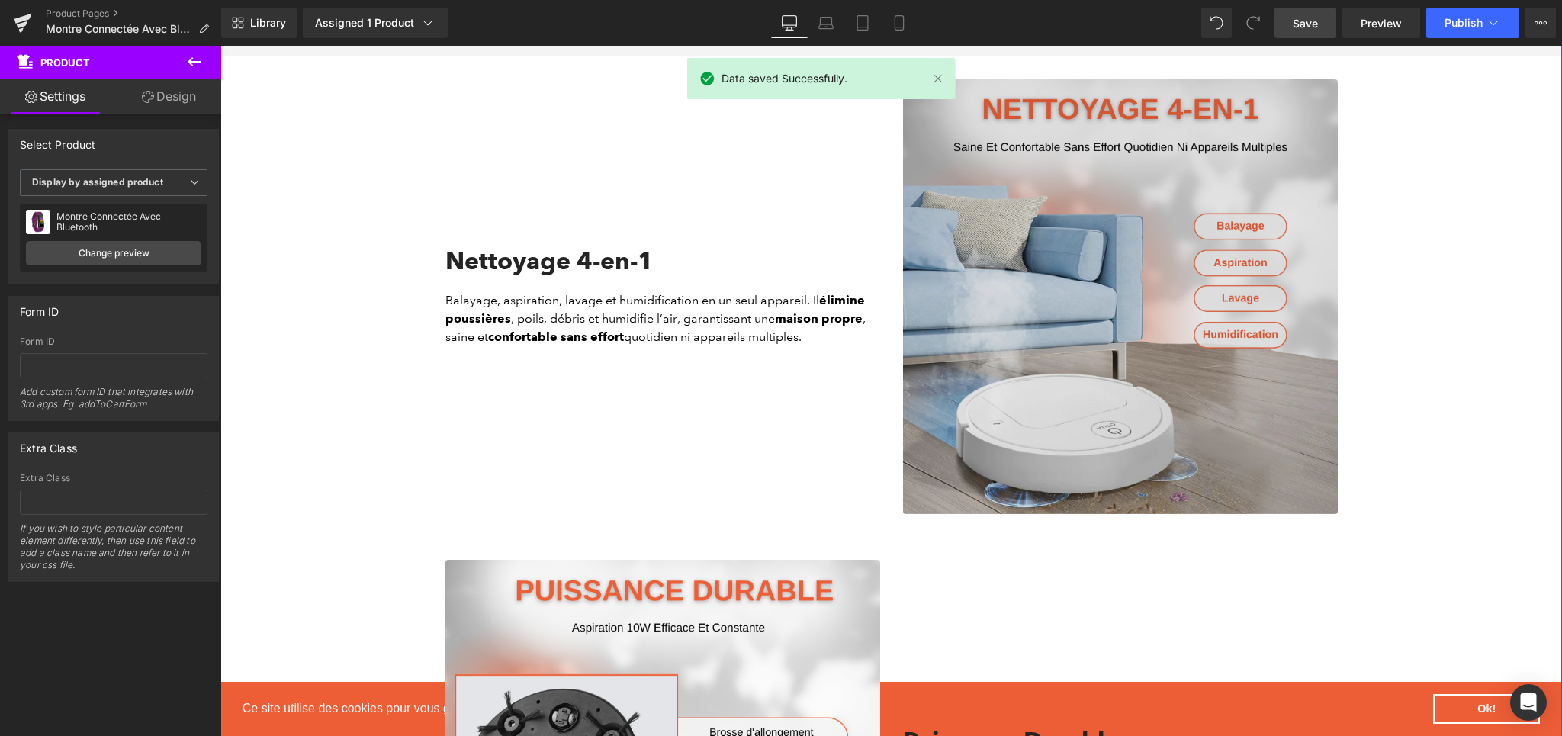
scroll to position [1225, 0]
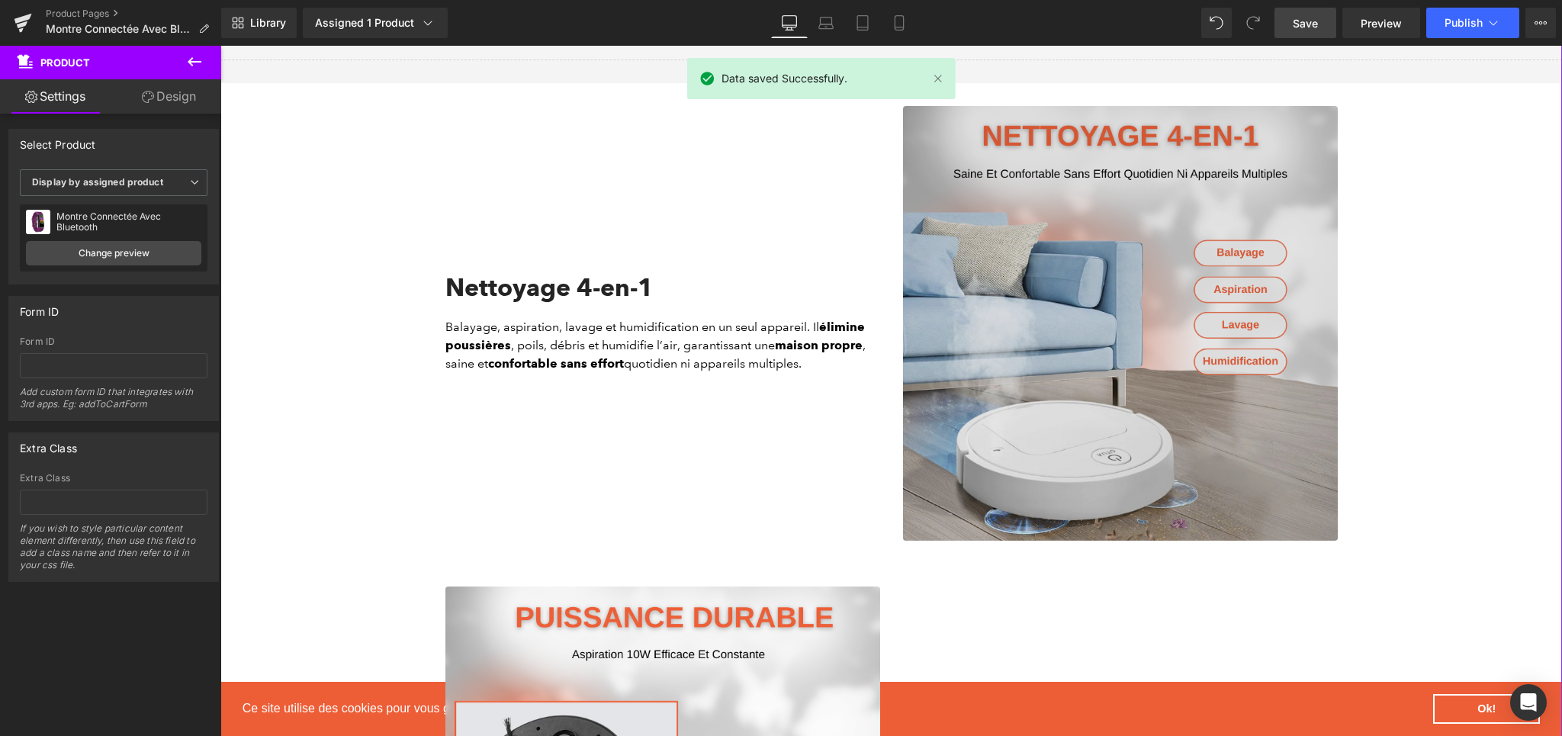
click at [1102, 354] on img at bounding box center [1120, 323] width 435 height 435
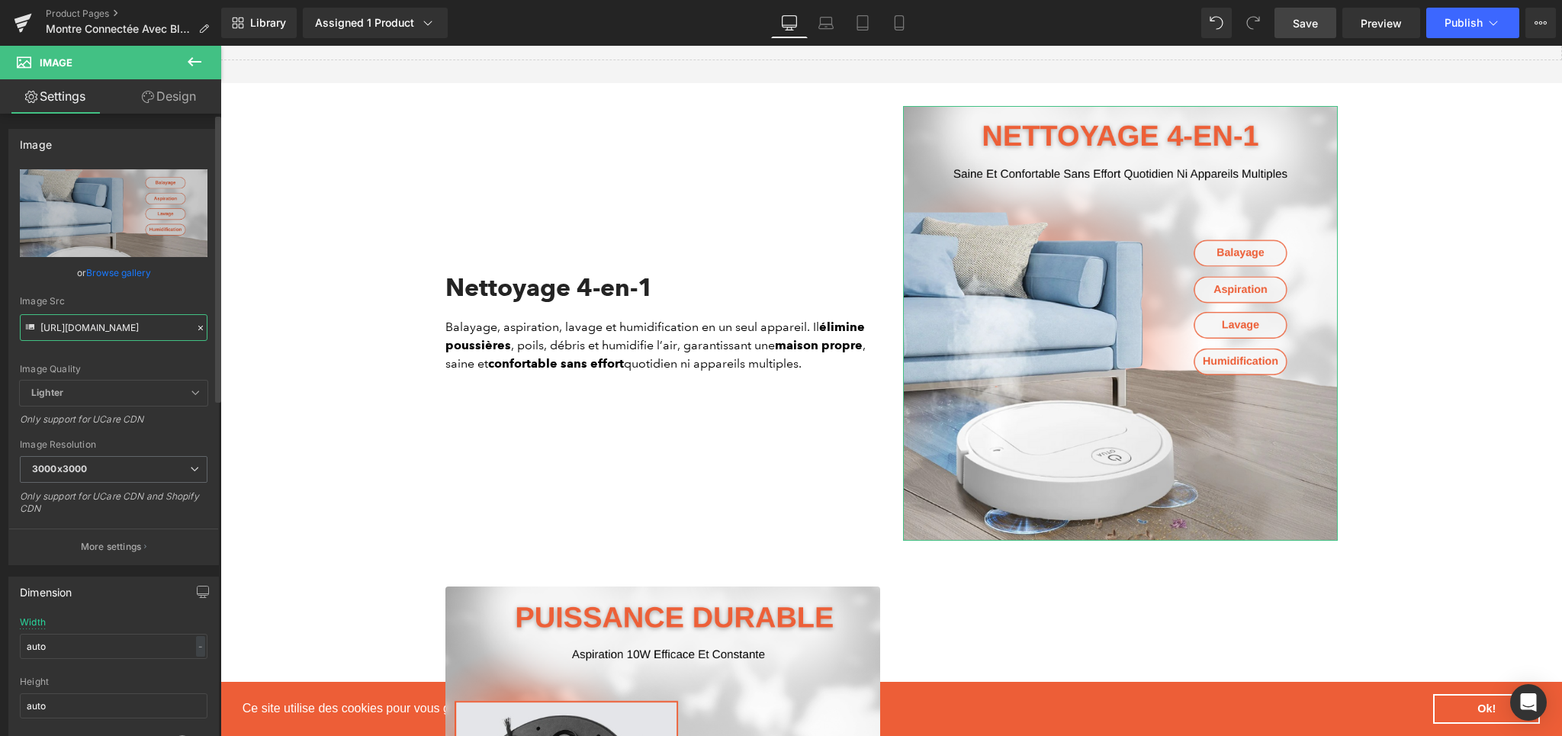
click at [162, 314] on input "[URL][DOMAIN_NAME]" at bounding box center [114, 327] width 188 height 27
click at [162, 328] on input "[URL][DOMAIN_NAME]" at bounding box center [114, 327] width 188 height 27
paste input "78a751dc-2023-4b5c-b8ec-c39633908a79.png?v=1757930019"
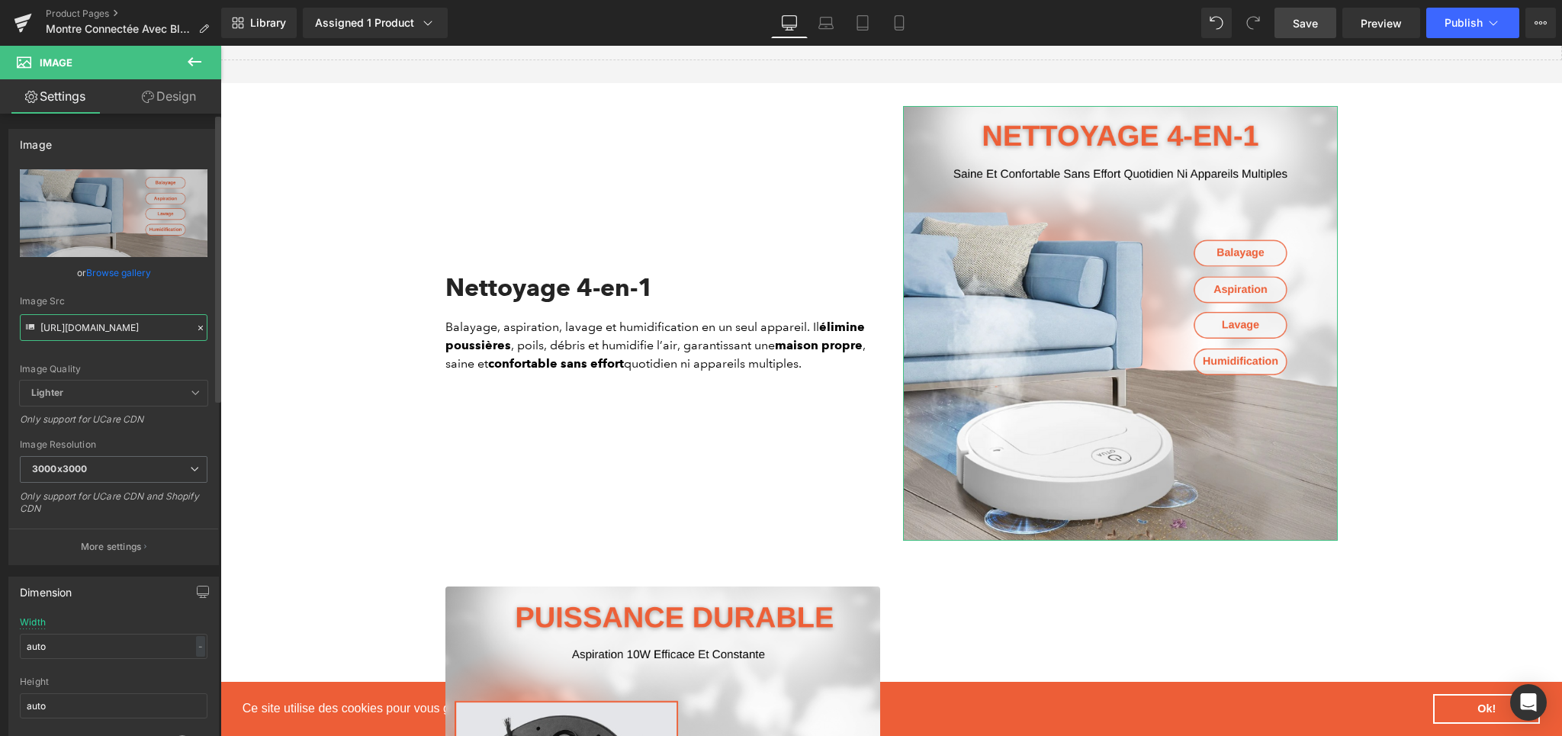
type input "[URL][DOMAIN_NAME]"
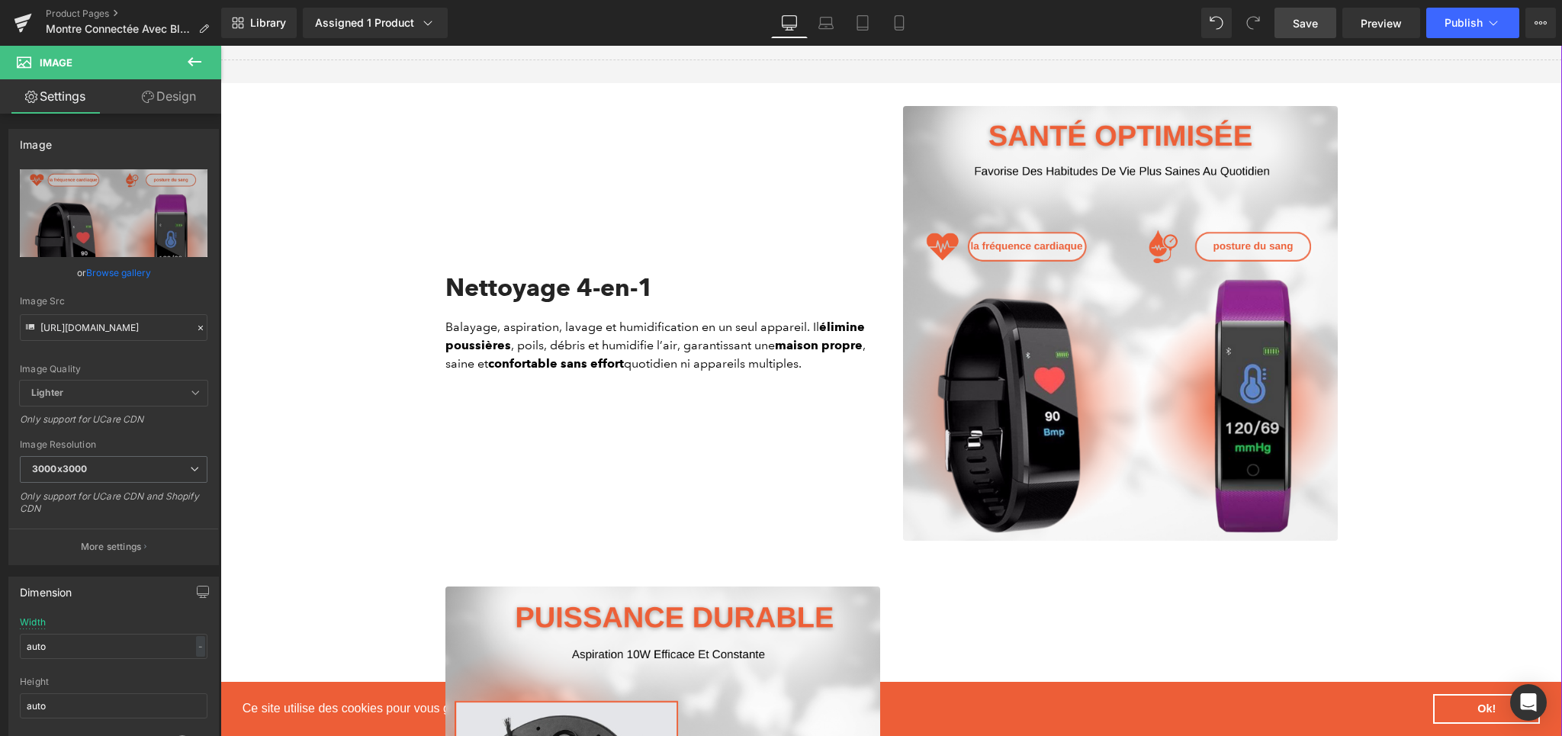
click at [220, 46] on div at bounding box center [220, 46] width 0 height 0
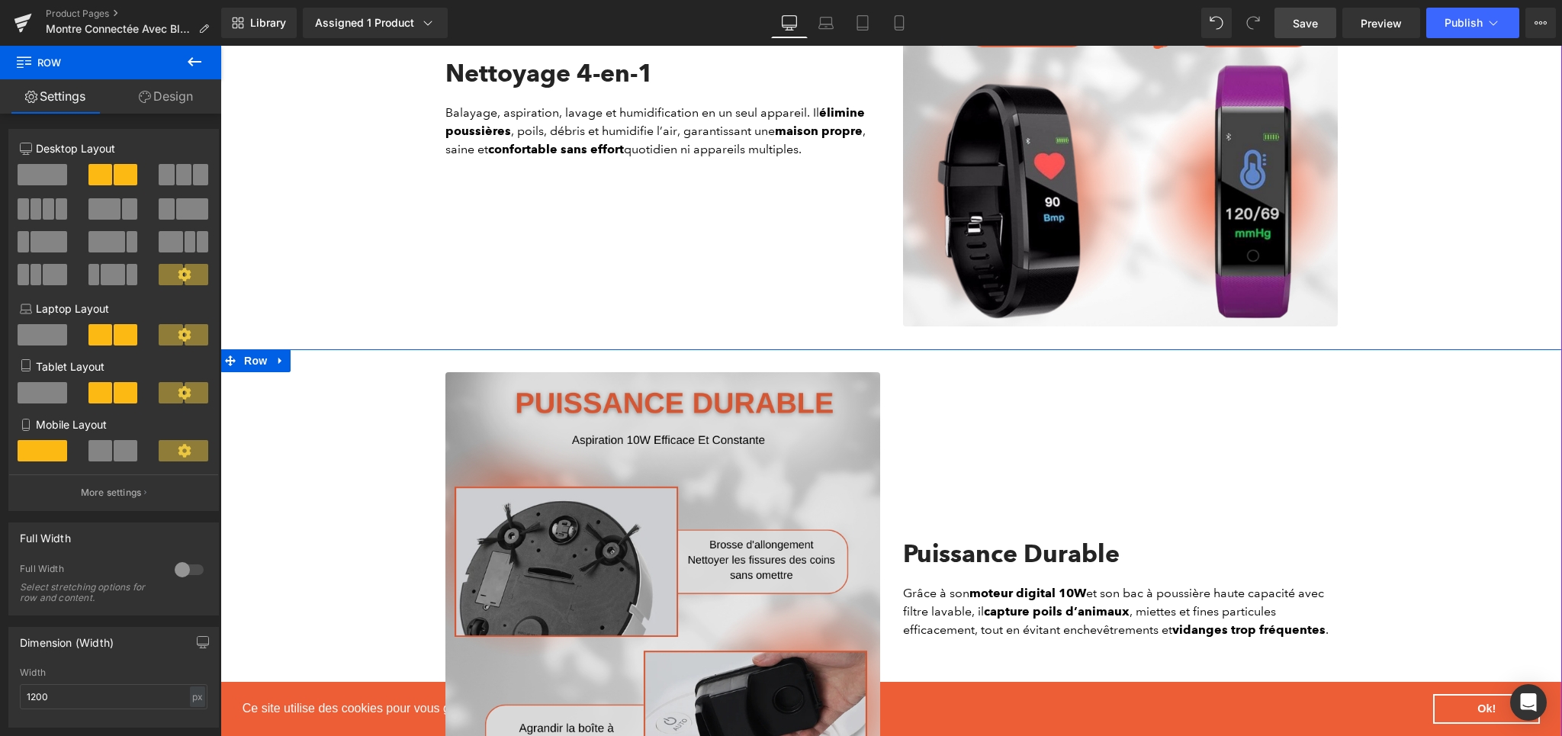
click at [736, 483] on img at bounding box center [662, 589] width 435 height 435
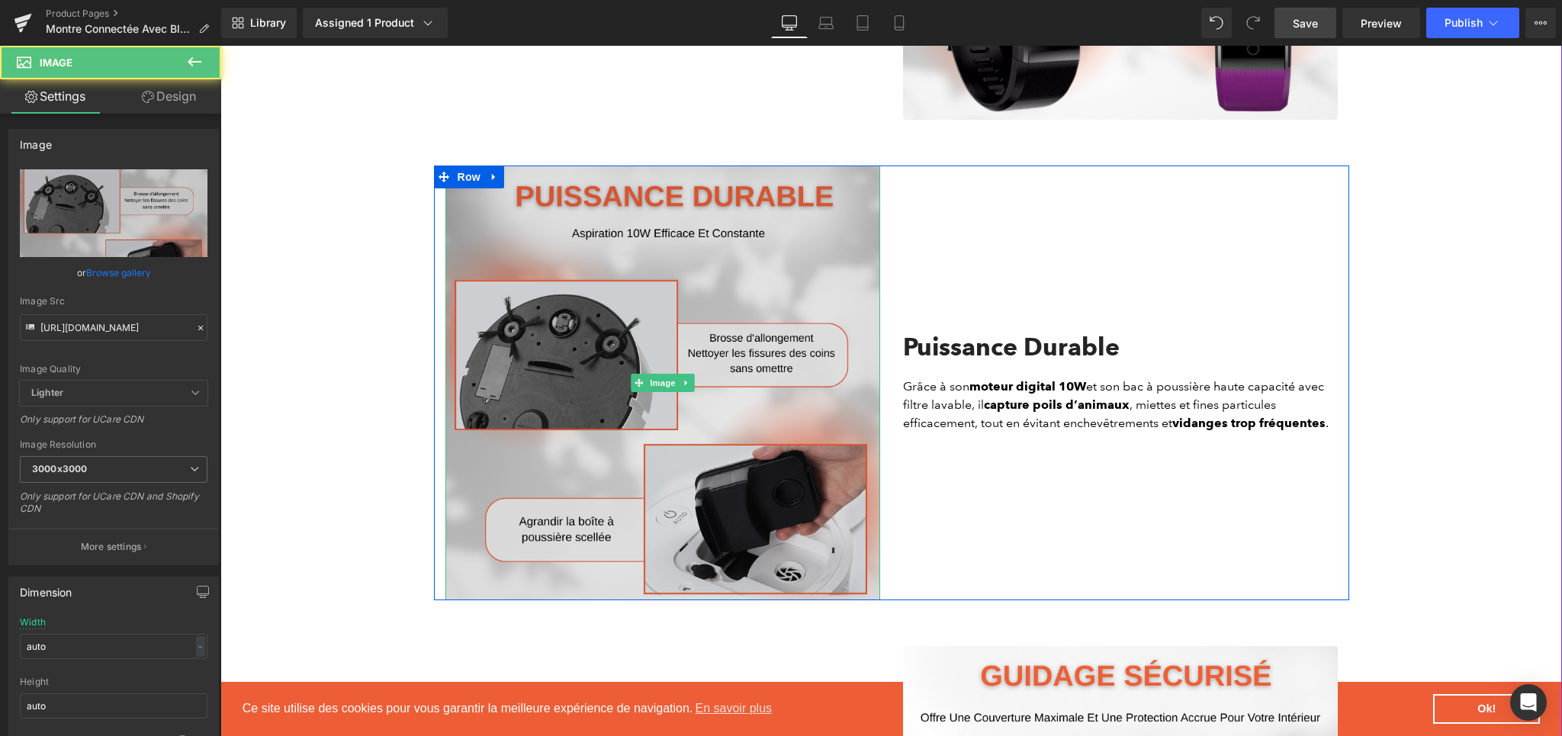
scroll to position [1716, 0]
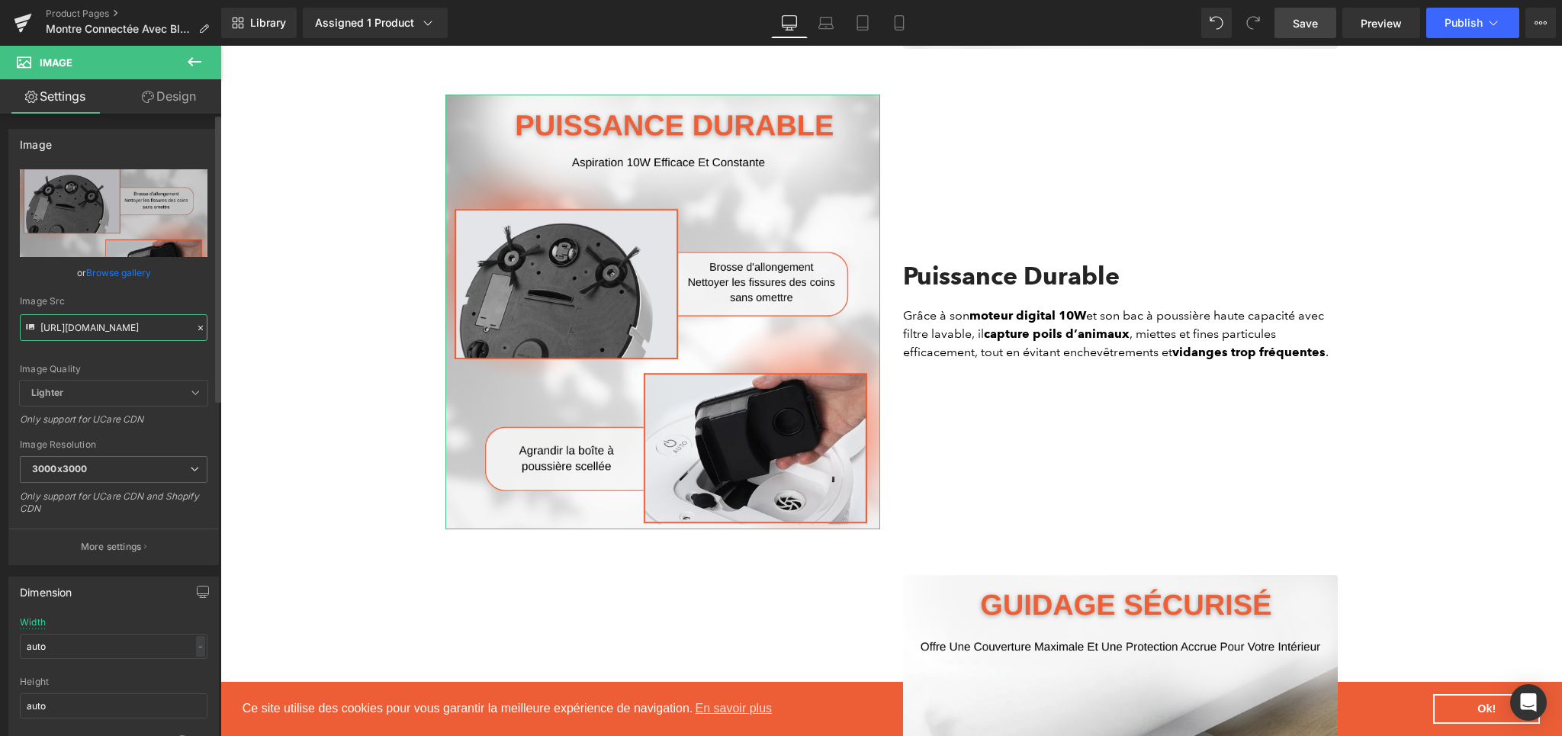
click at [59, 316] on input "[URL][DOMAIN_NAME]" at bounding box center [114, 327] width 188 height 27
paste input "13589576-43c8-4bee-838e-a841b058f0cb.png?v=1757930019"
type input "[URL][DOMAIN_NAME]"
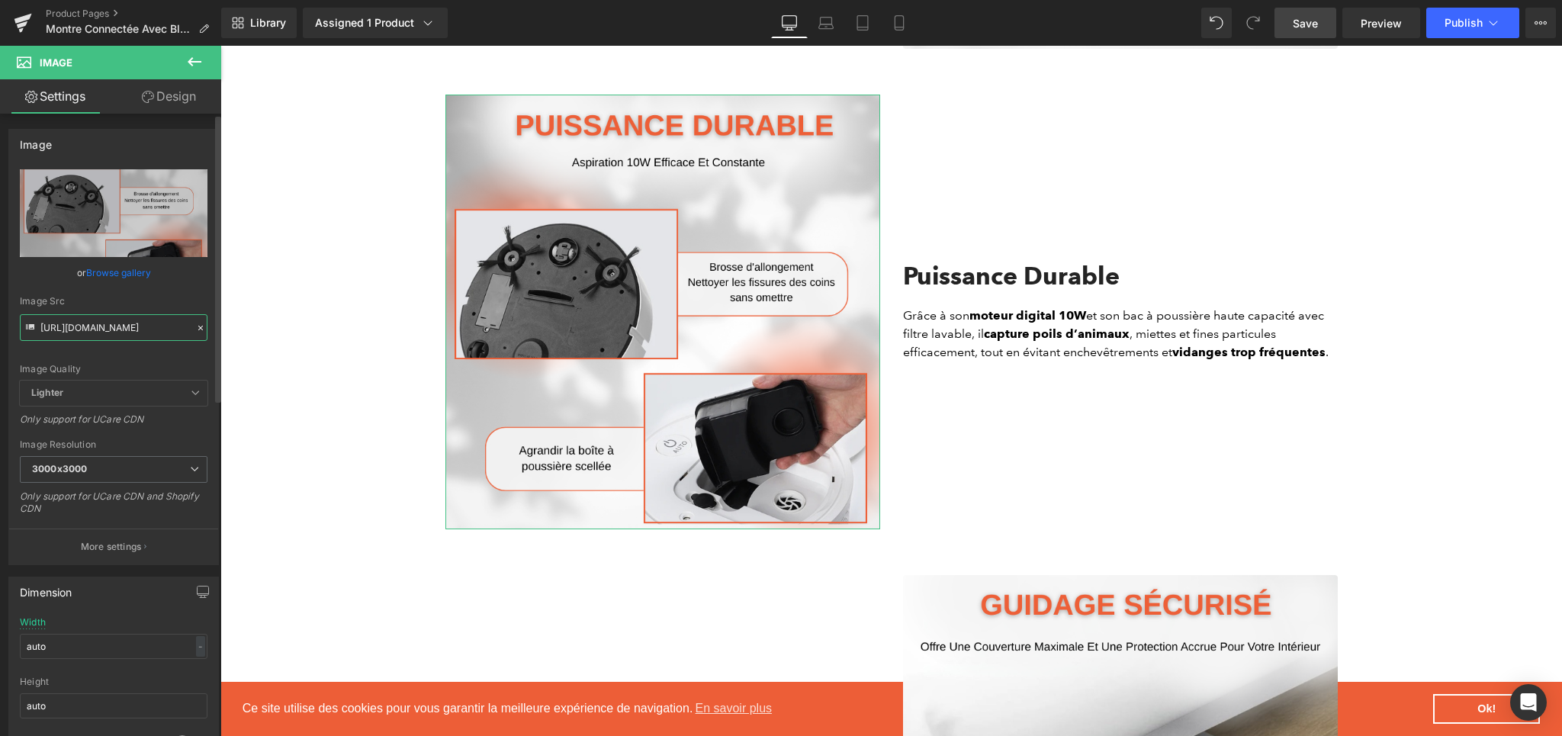
scroll to position [0, 377]
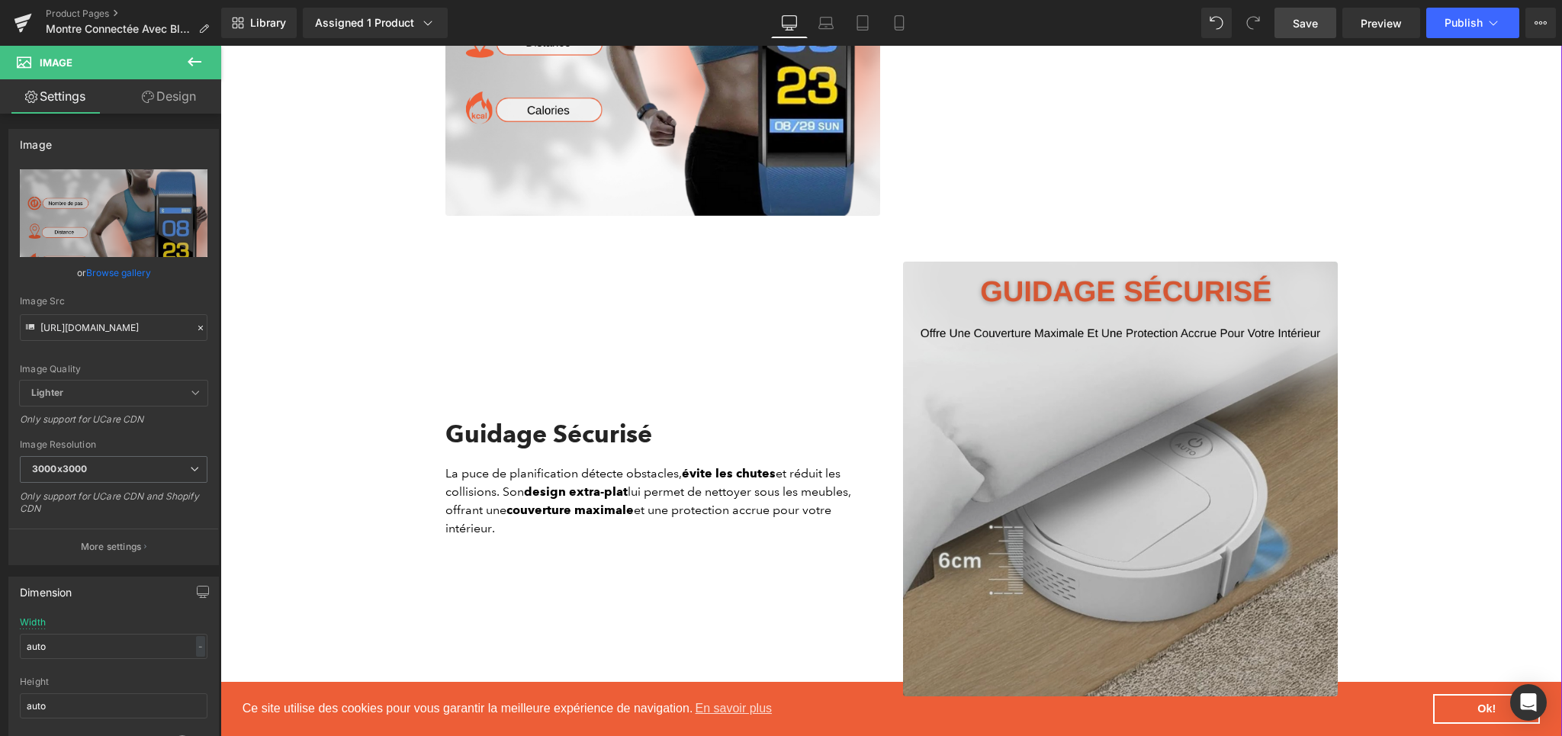
click at [1212, 457] on img at bounding box center [1120, 479] width 435 height 435
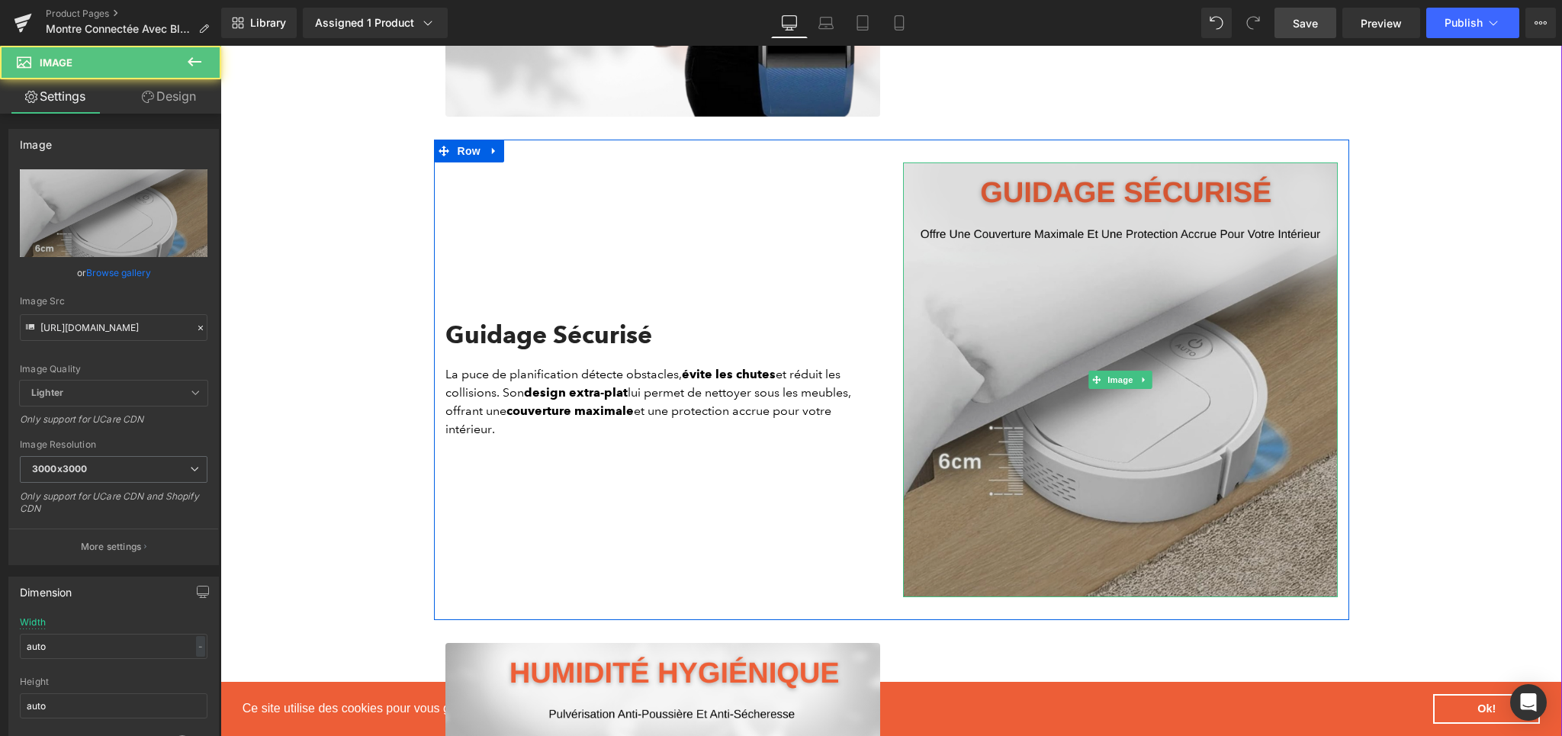
scroll to position [2307, 0]
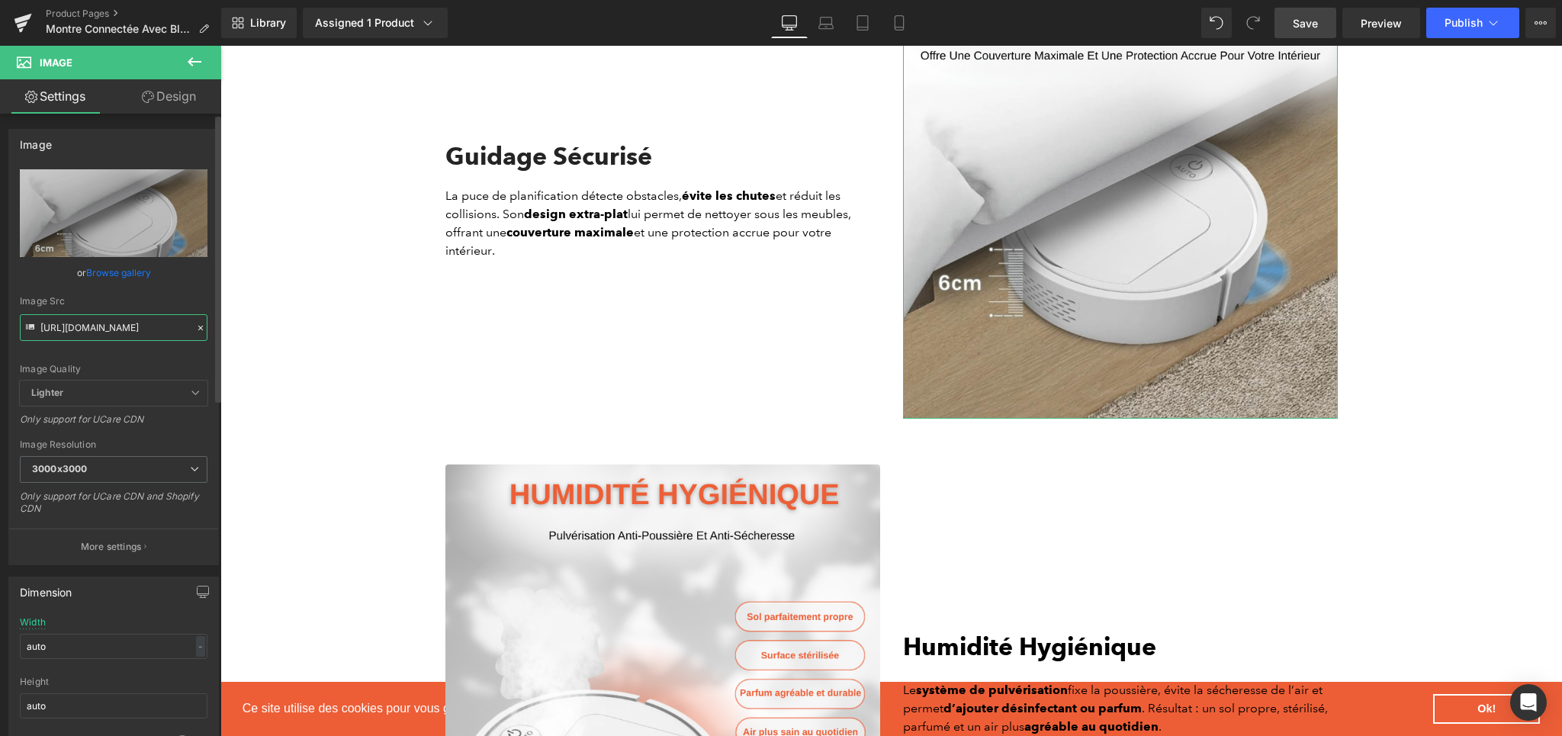
click at [72, 336] on input "[URL][DOMAIN_NAME]" at bounding box center [114, 327] width 188 height 27
paste input "8ed4ca7-9822-4739-bf07-ac8bf628a98d.png?v=1757930019"
type input "[URL][DOMAIN_NAME]"
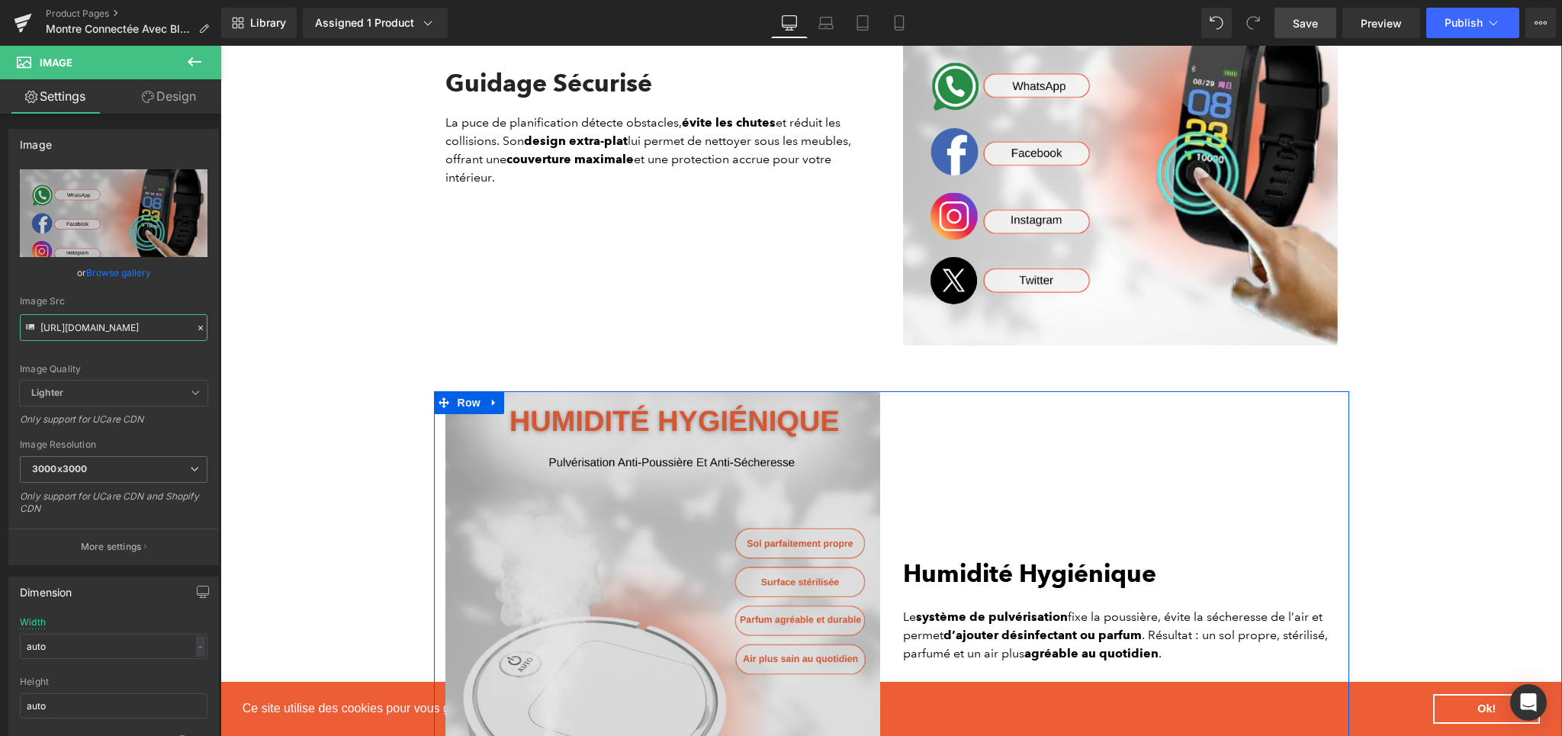
scroll to position [2638, 0]
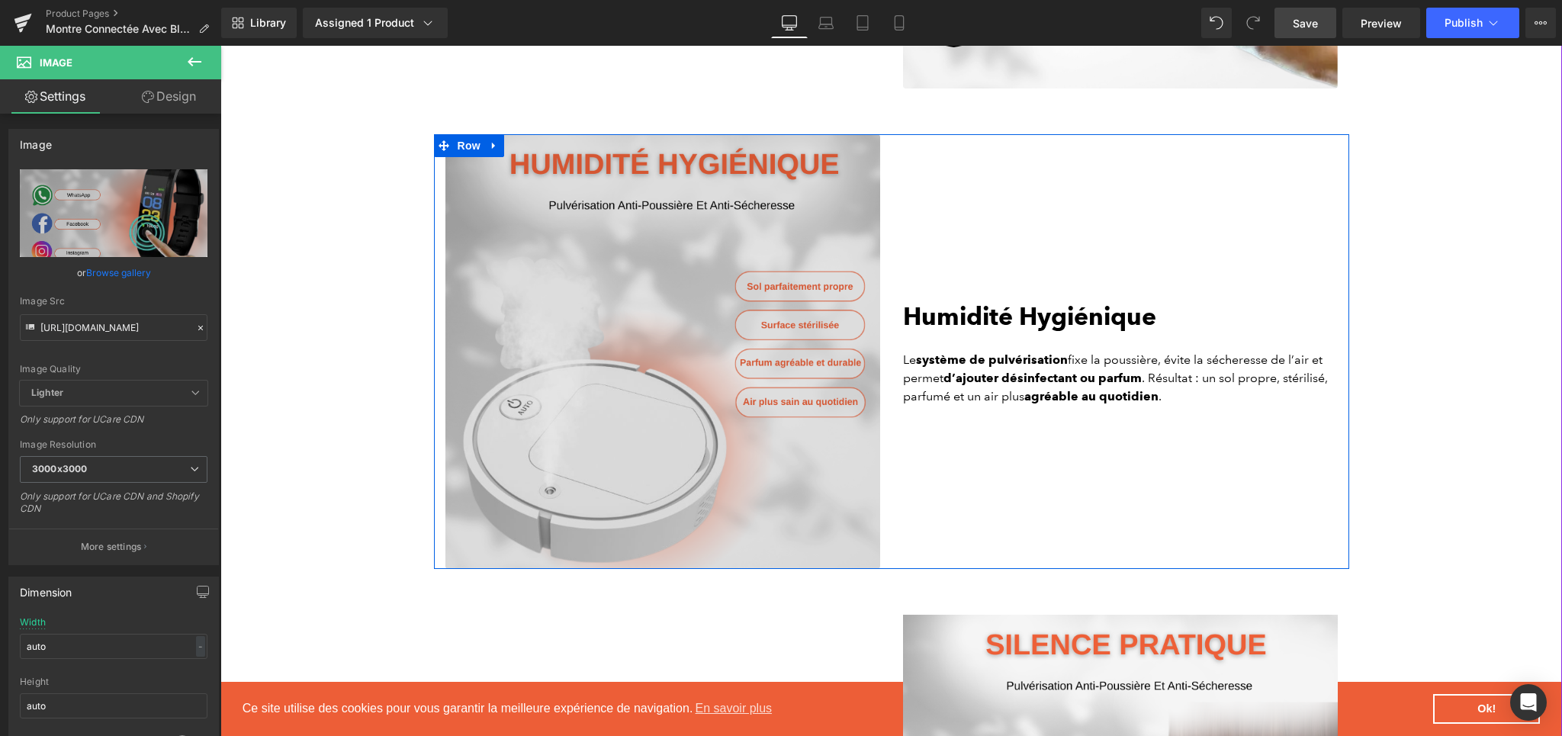
click at [657, 467] on img at bounding box center [662, 351] width 435 height 435
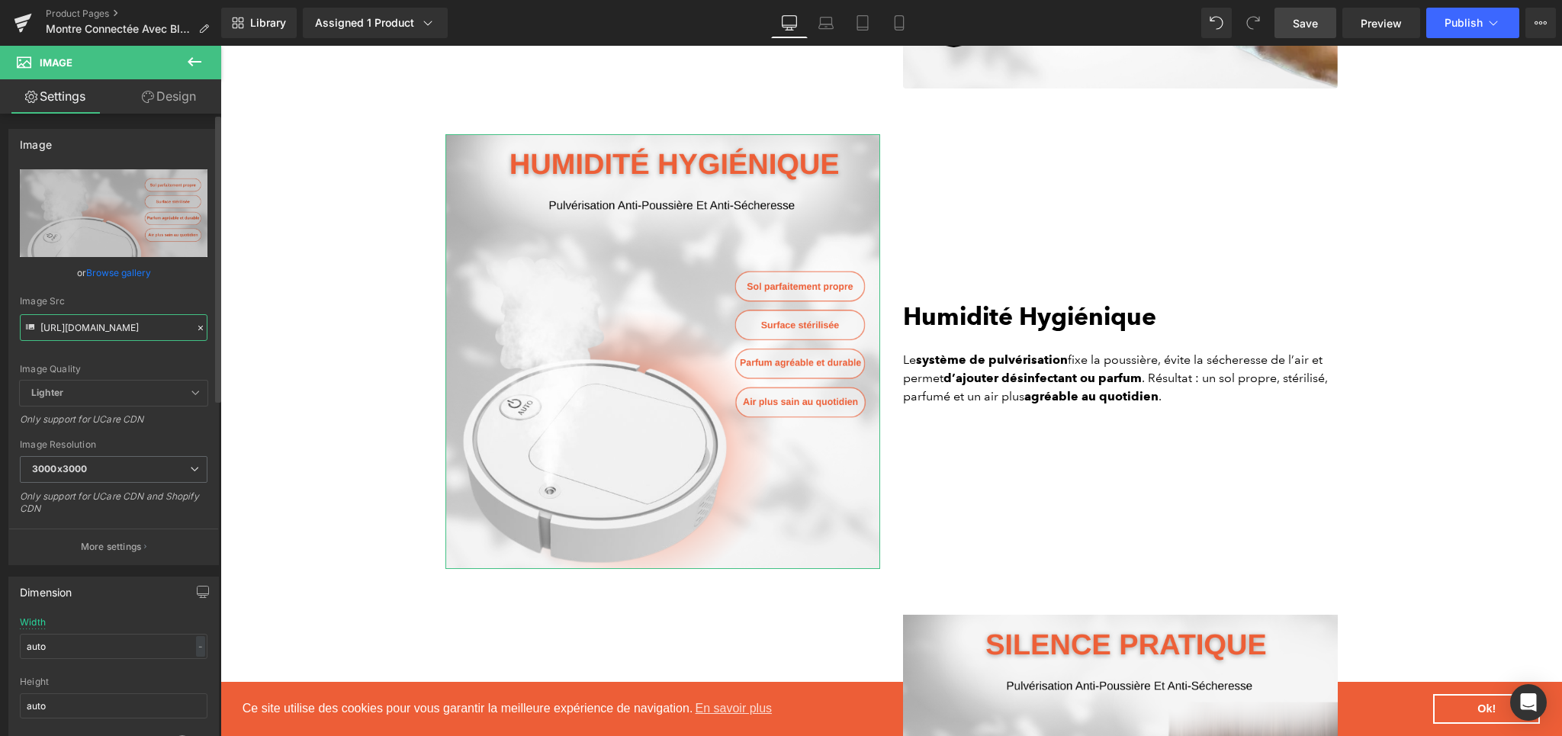
click at [160, 340] on input "[URL][DOMAIN_NAME]" at bounding box center [114, 327] width 188 height 27
click at [142, 329] on input "[URL][DOMAIN_NAME]" at bounding box center [114, 327] width 188 height 27
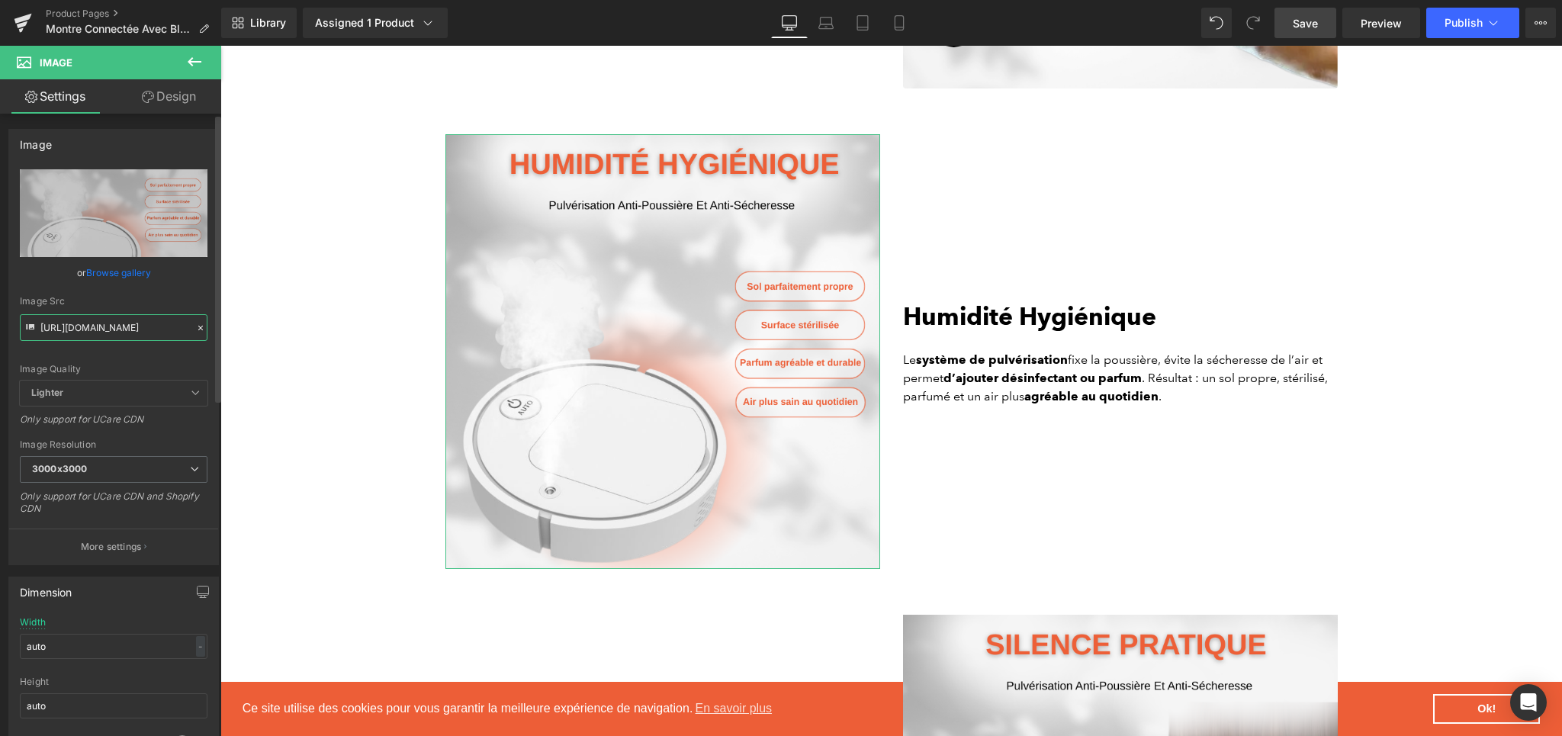
paste input "fb23c0f8-1563-4716-bcb8-39ddb1d781ee.png?v=1757930019"
type input "[URL][DOMAIN_NAME]"
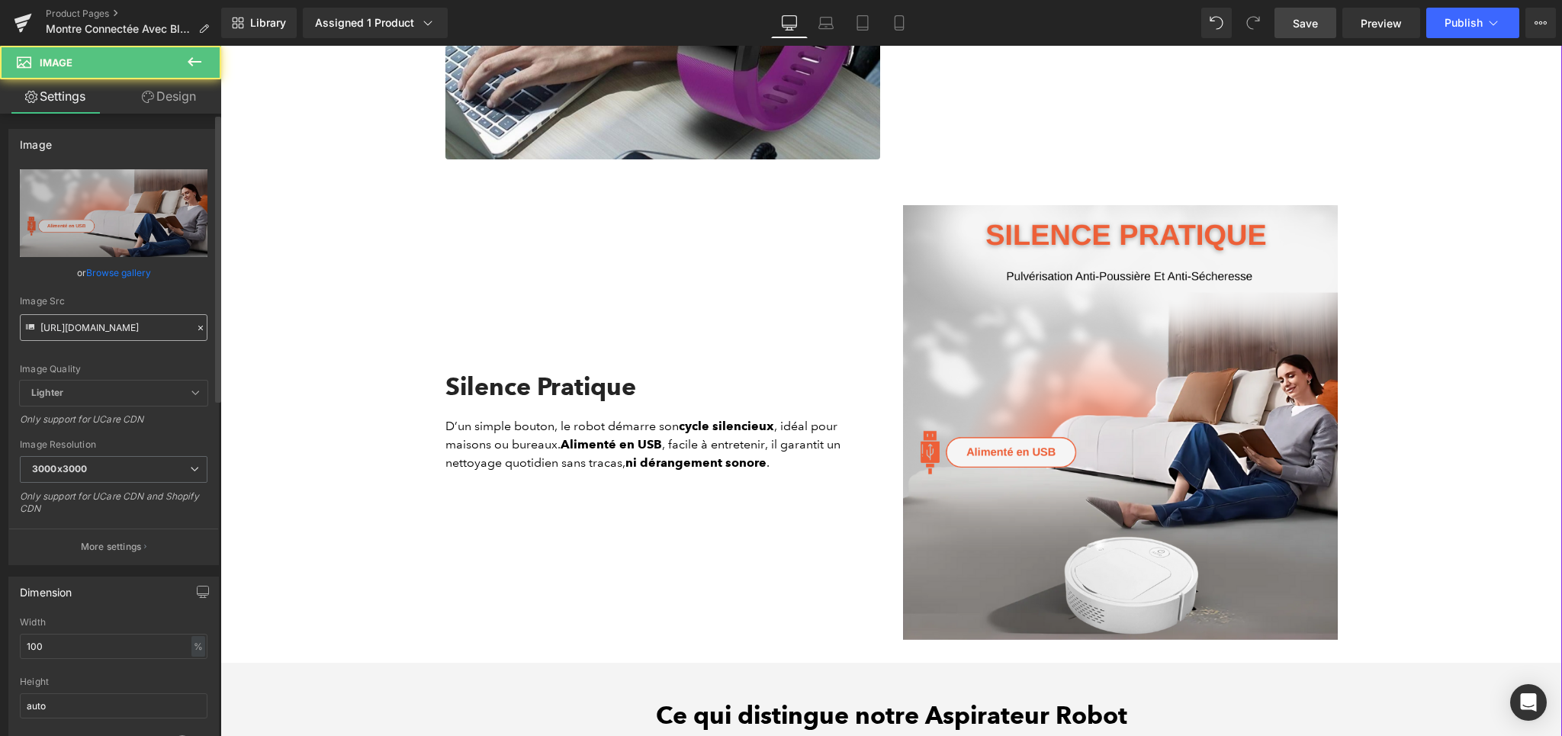
scroll to position [2972, 0]
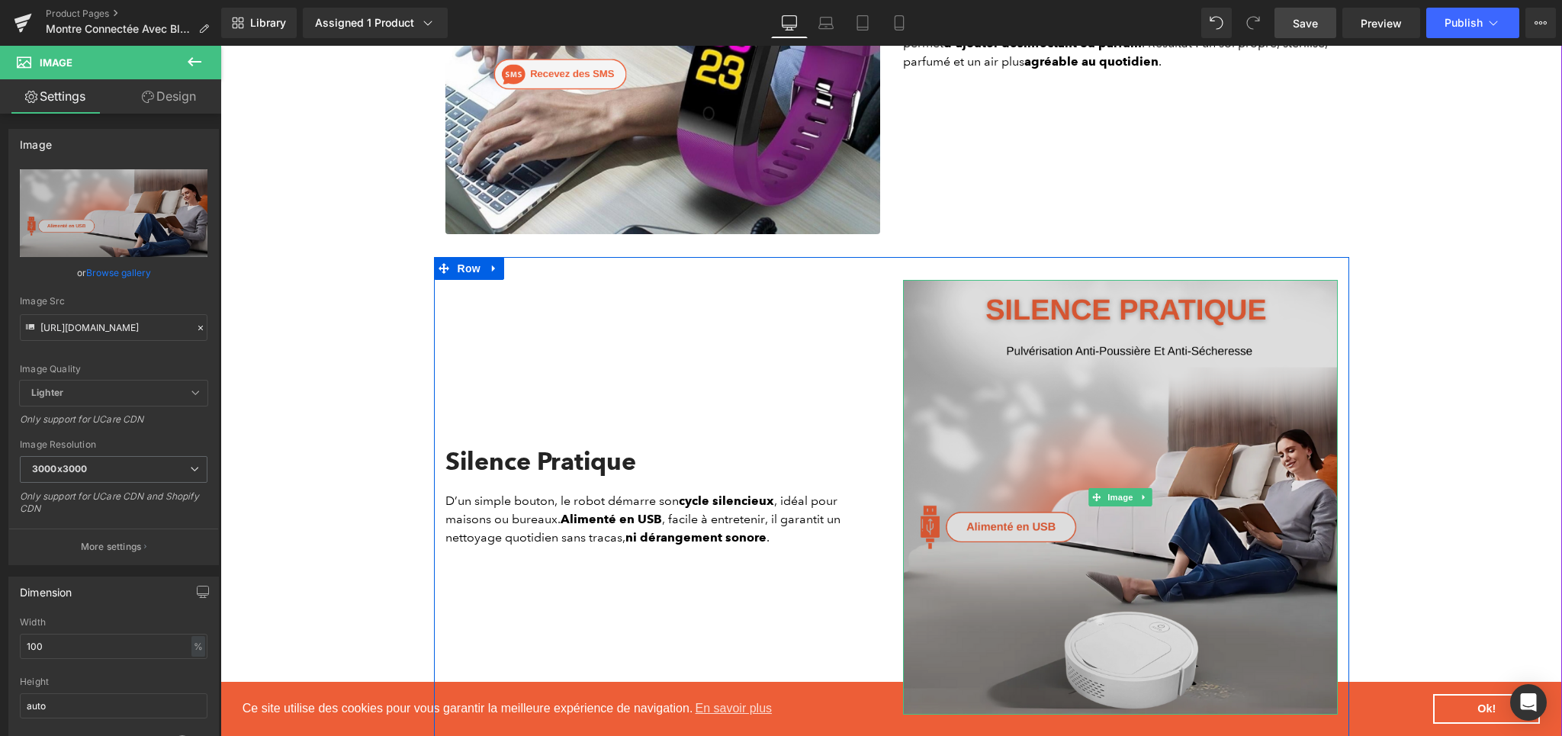
click at [1138, 438] on img at bounding box center [1120, 497] width 435 height 435
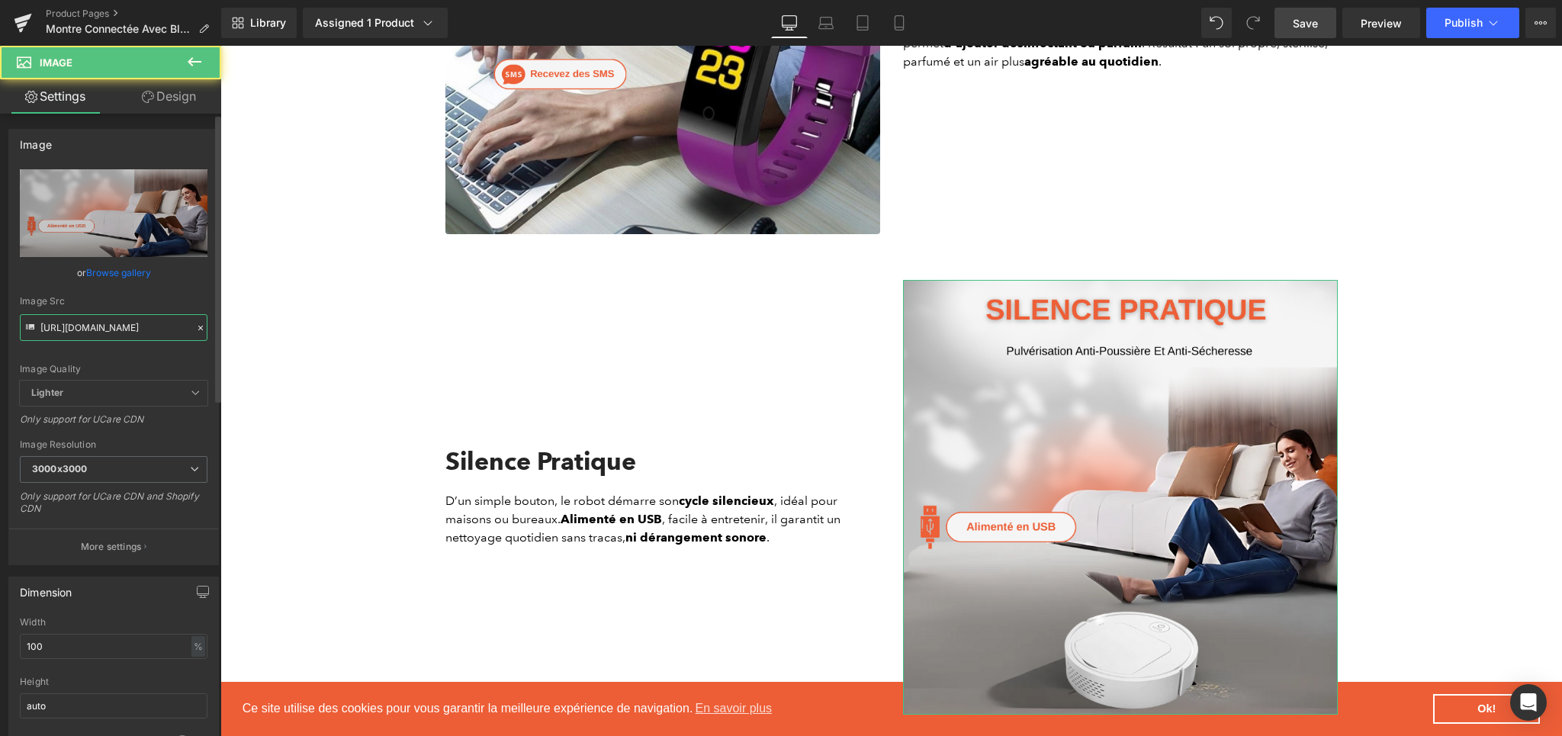
click at [104, 317] on input "[URL][DOMAIN_NAME]" at bounding box center [114, 327] width 188 height 27
paste input "eb87b7fe-43fb-4734-a2e3-4653acd847d2.png?v=1757930019"
type input "[URL][DOMAIN_NAME]"
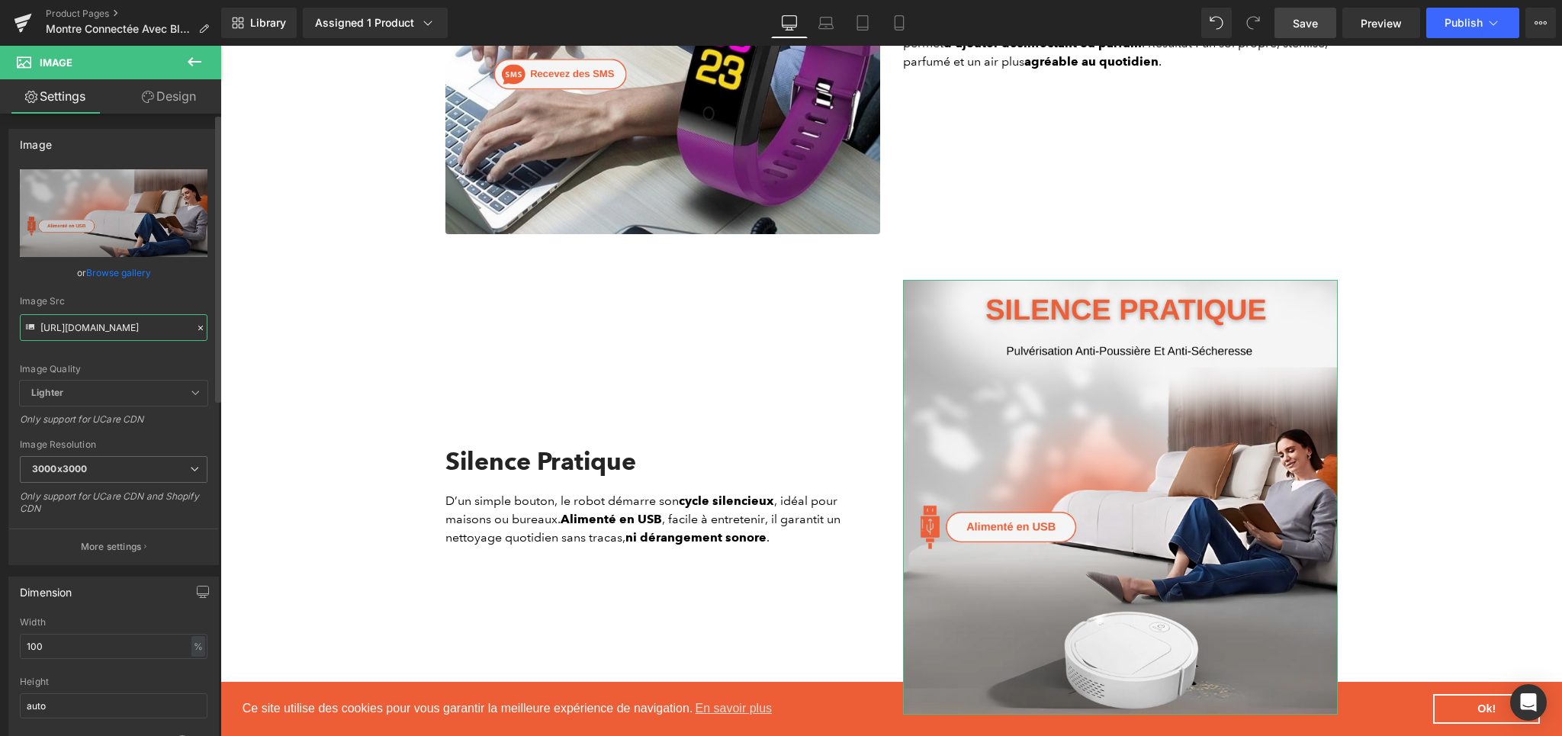
scroll to position [0, 377]
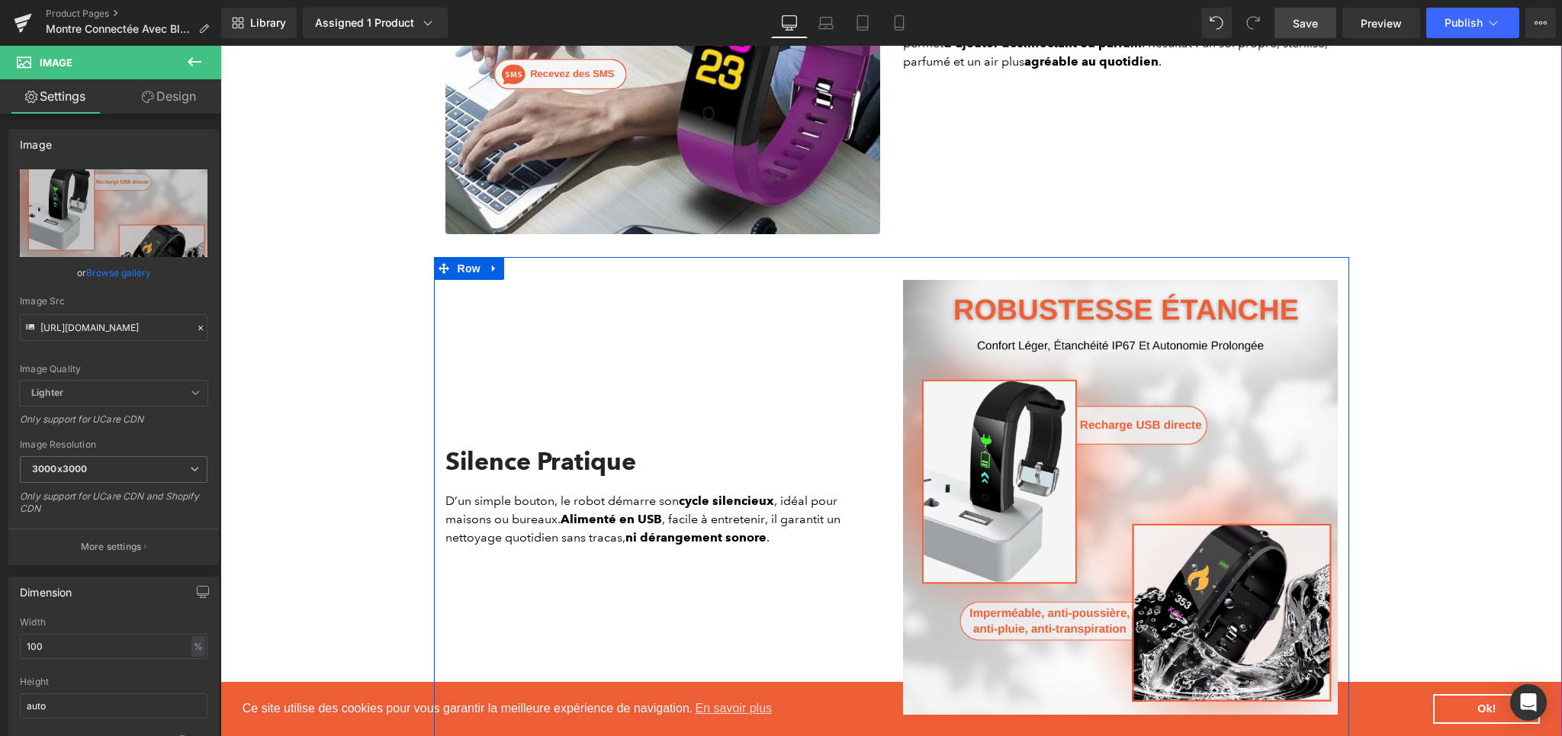
click at [634, 403] on div "Silence Pratique Heading D’un simple bouton, le robot démarre son cycle silenci…" at bounding box center [663, 497] width 458 height 435
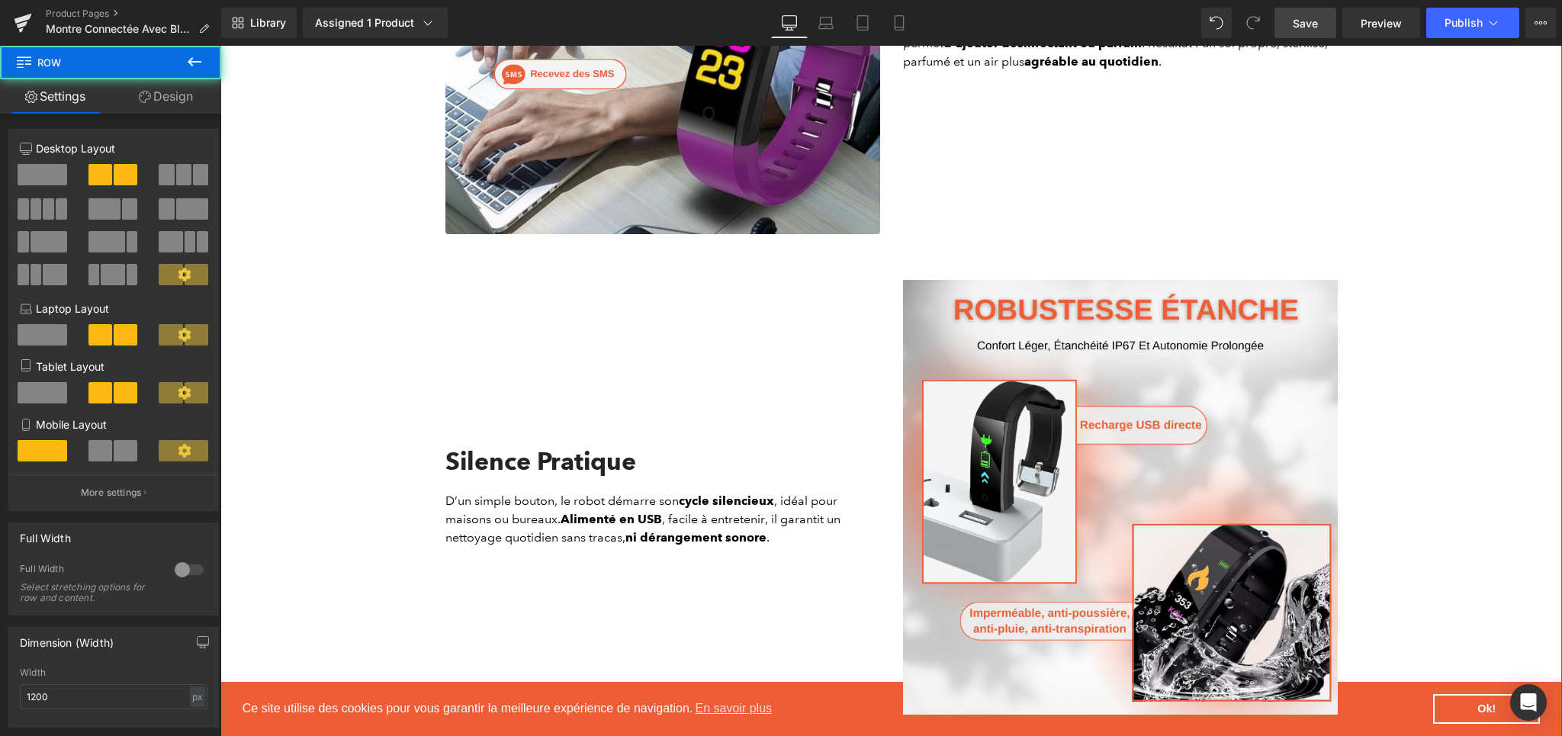
click at [1404, 401] on div "Liquid Row Image Nettoyage 4-en-1 Heading Balayage, aspiration, lavage et humid…" at bounding box center [890, 159] width 1341 height 3893
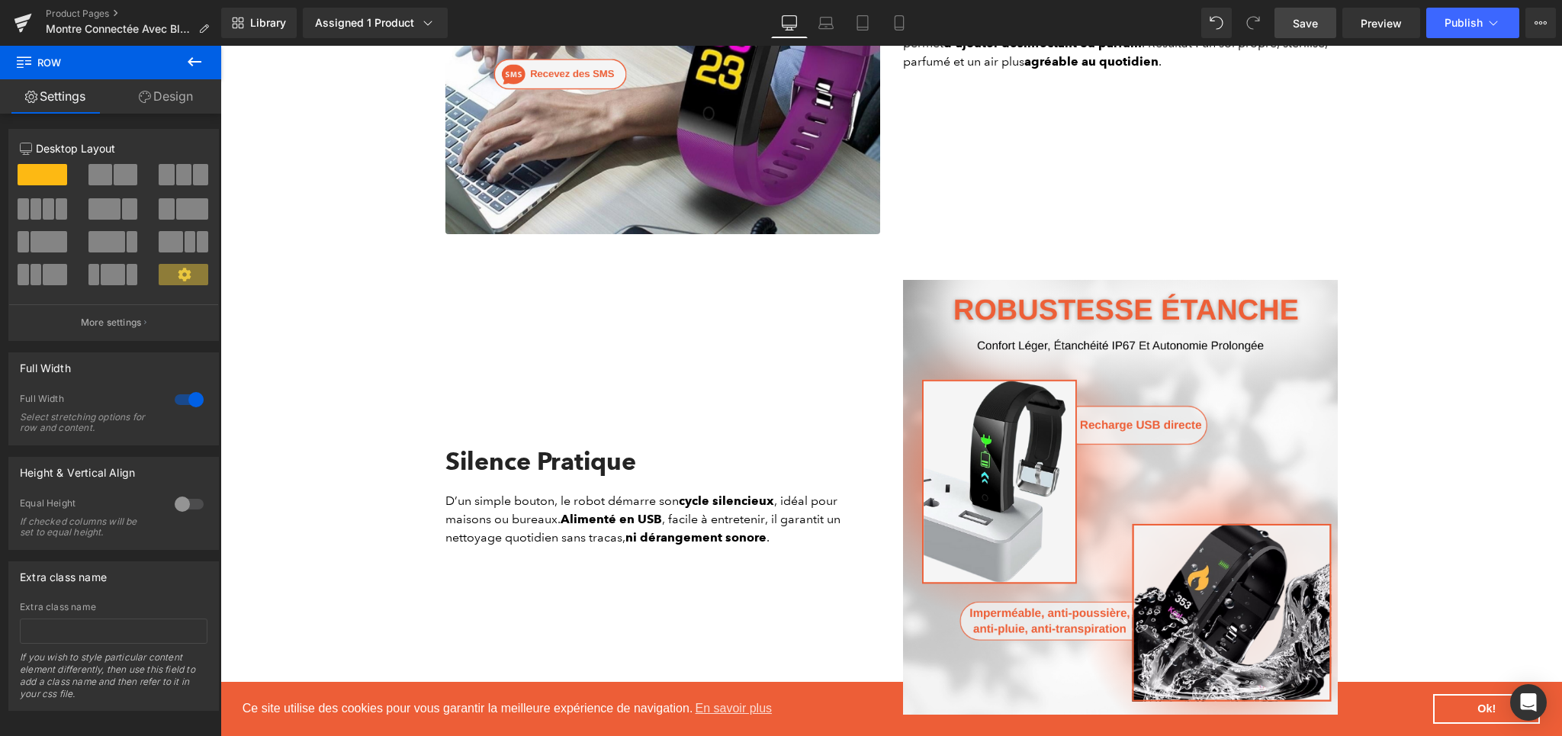
click at [1302, 18] on span "Save" at bounding box center [1304, 23] width 25 height 16
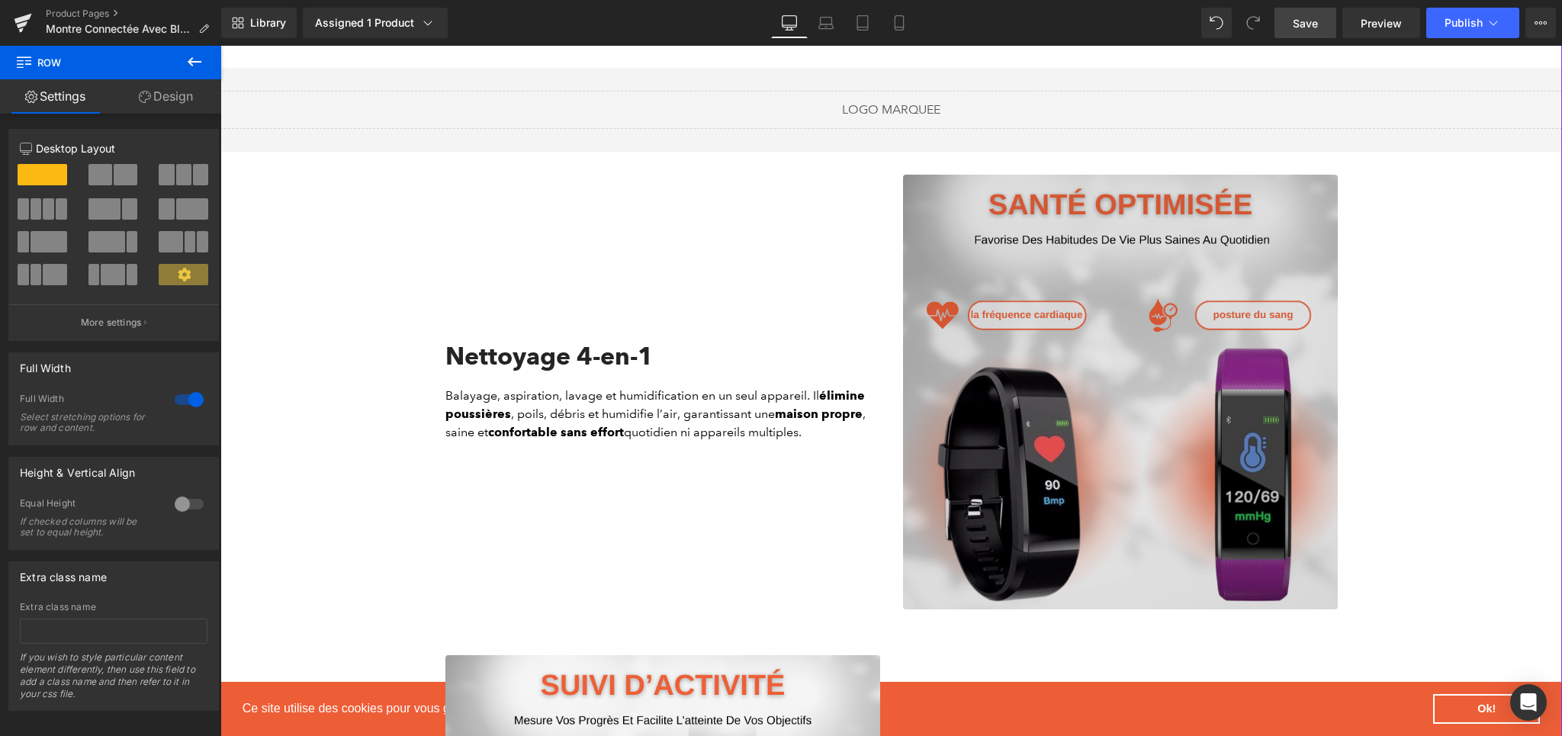
scroll to position [1360, 0]
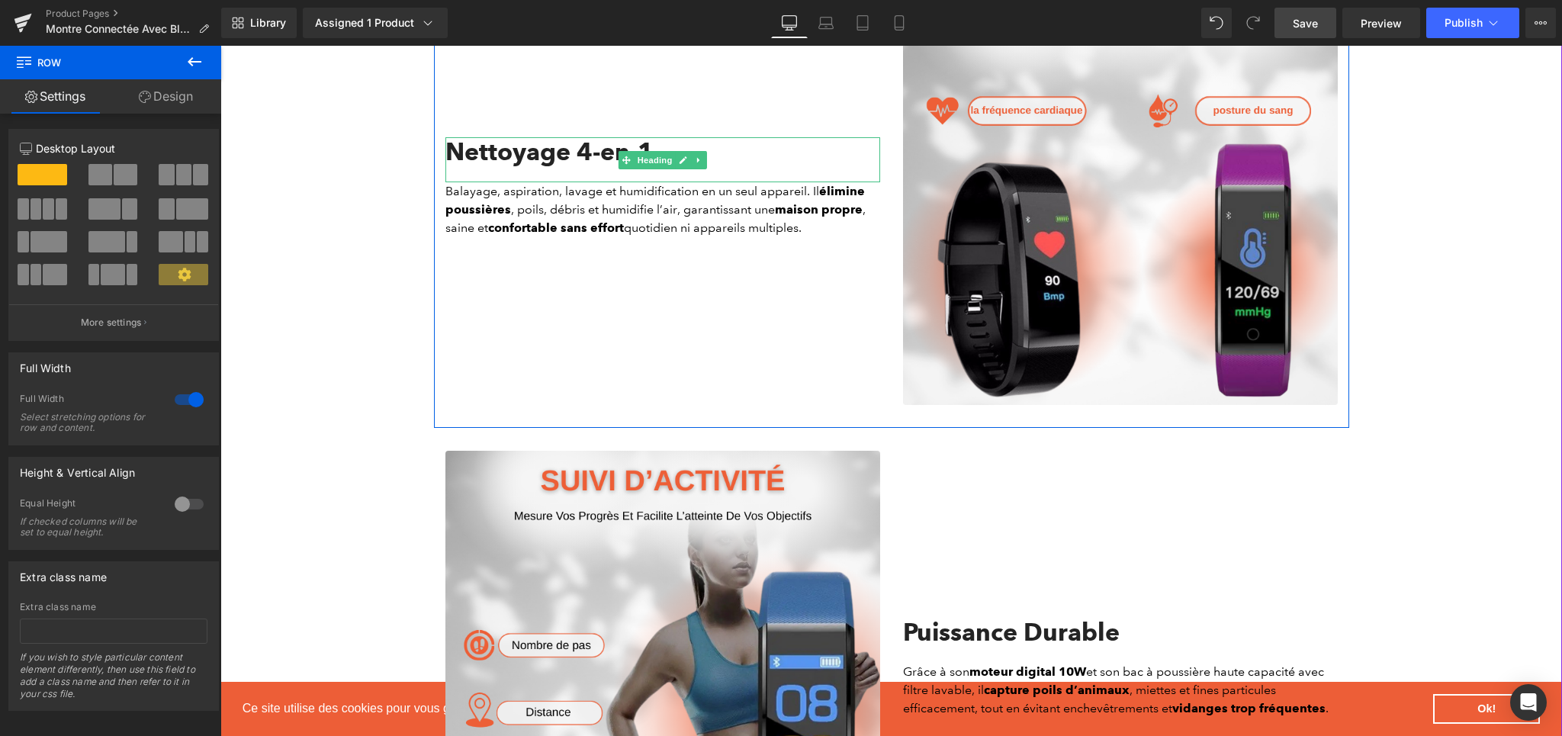
click at [483, 169] on div "Nettoyage 4-en-1" at bounding box center [662, 159] width 435 height 44
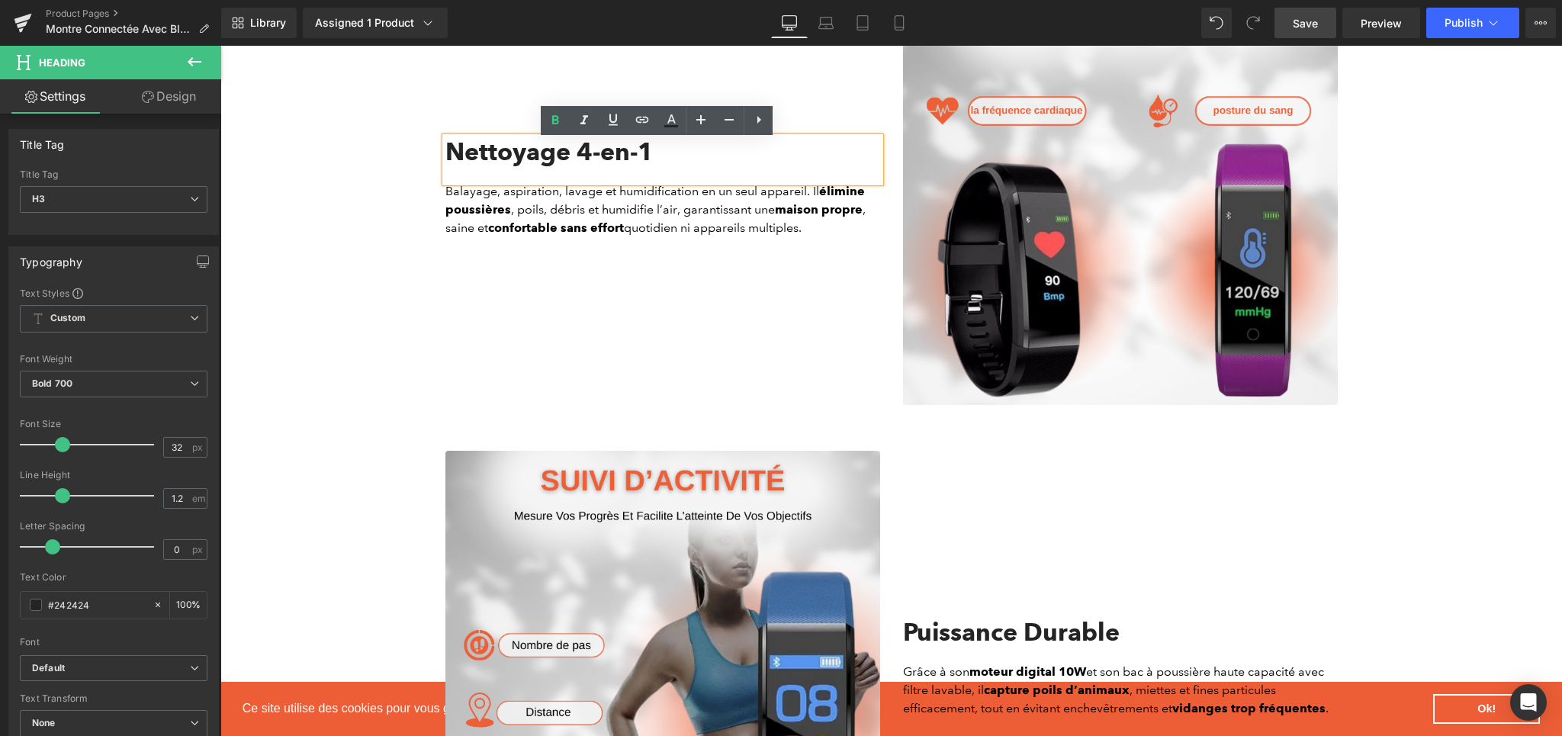
click at [496, 156] on div "Nettoyage 4-en-1" at bounding box center [662, 159] width 435 height 44
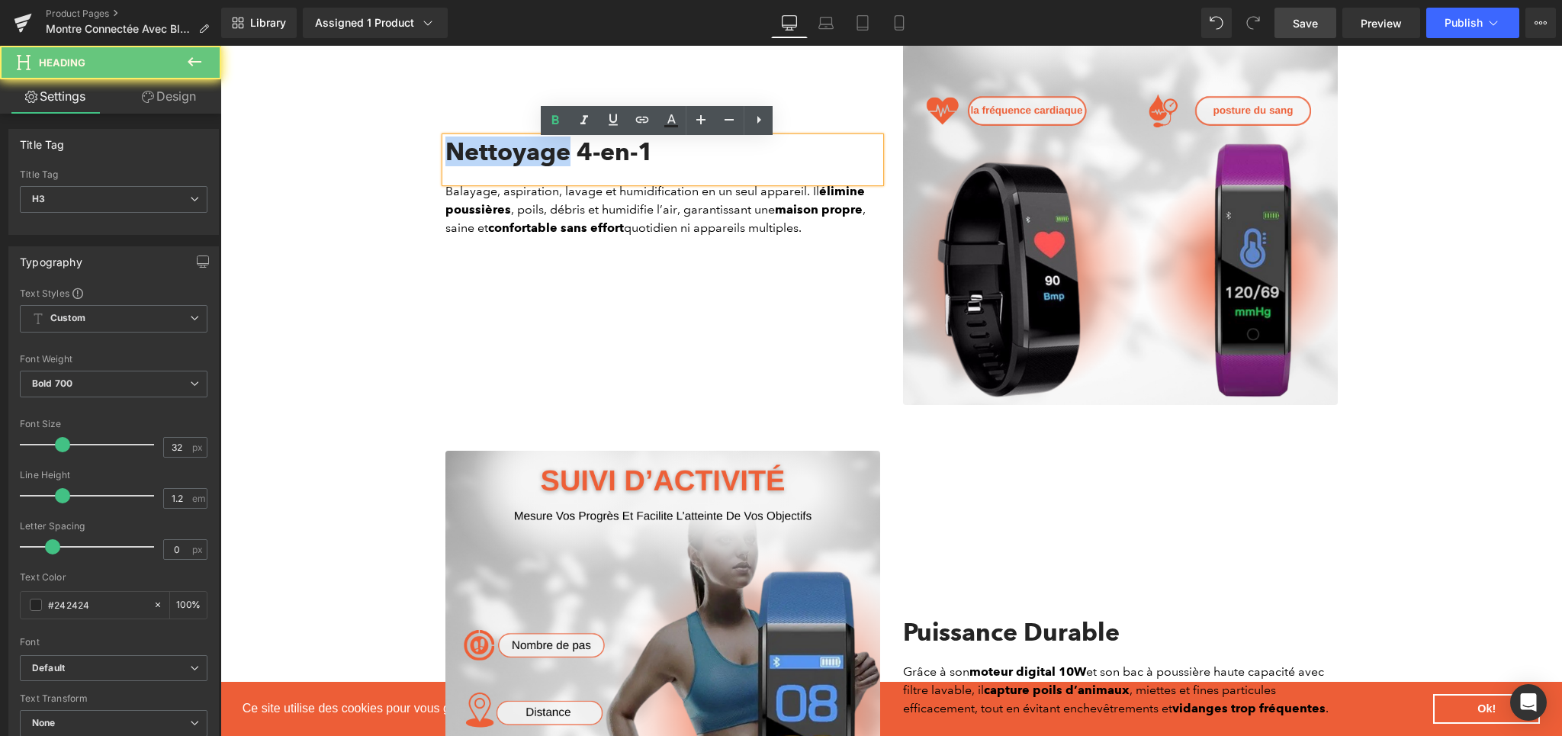
click at [496, 156] on div "Nettoyage 4-en-1" at bounding box center [662, 159] width 435 height 44
paste div
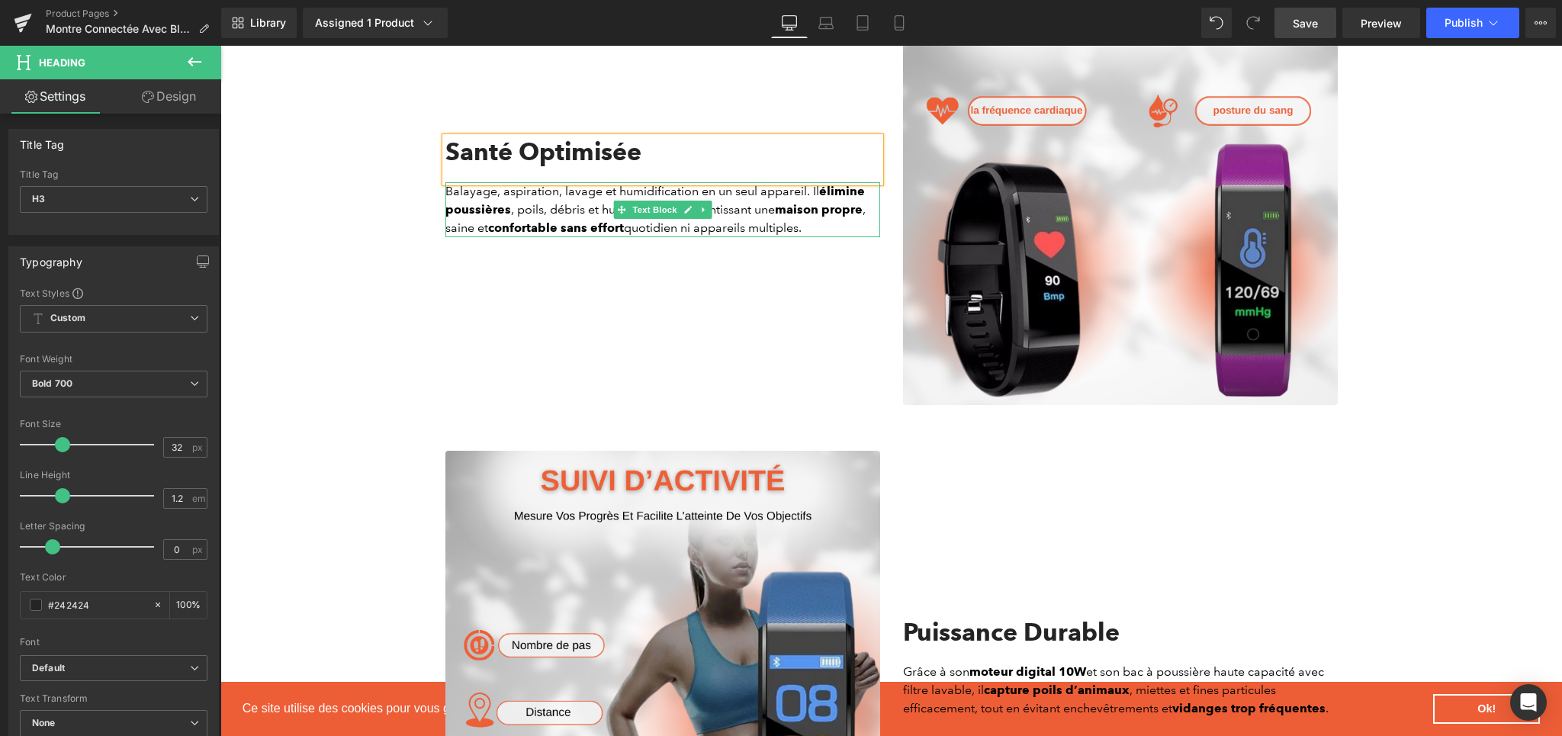
click at [531, 214] on p "Balayage, aspiration, lavage et humidification en un seul appareil. Il élimine …" at bounding box center [662, 209] width 435 height 55
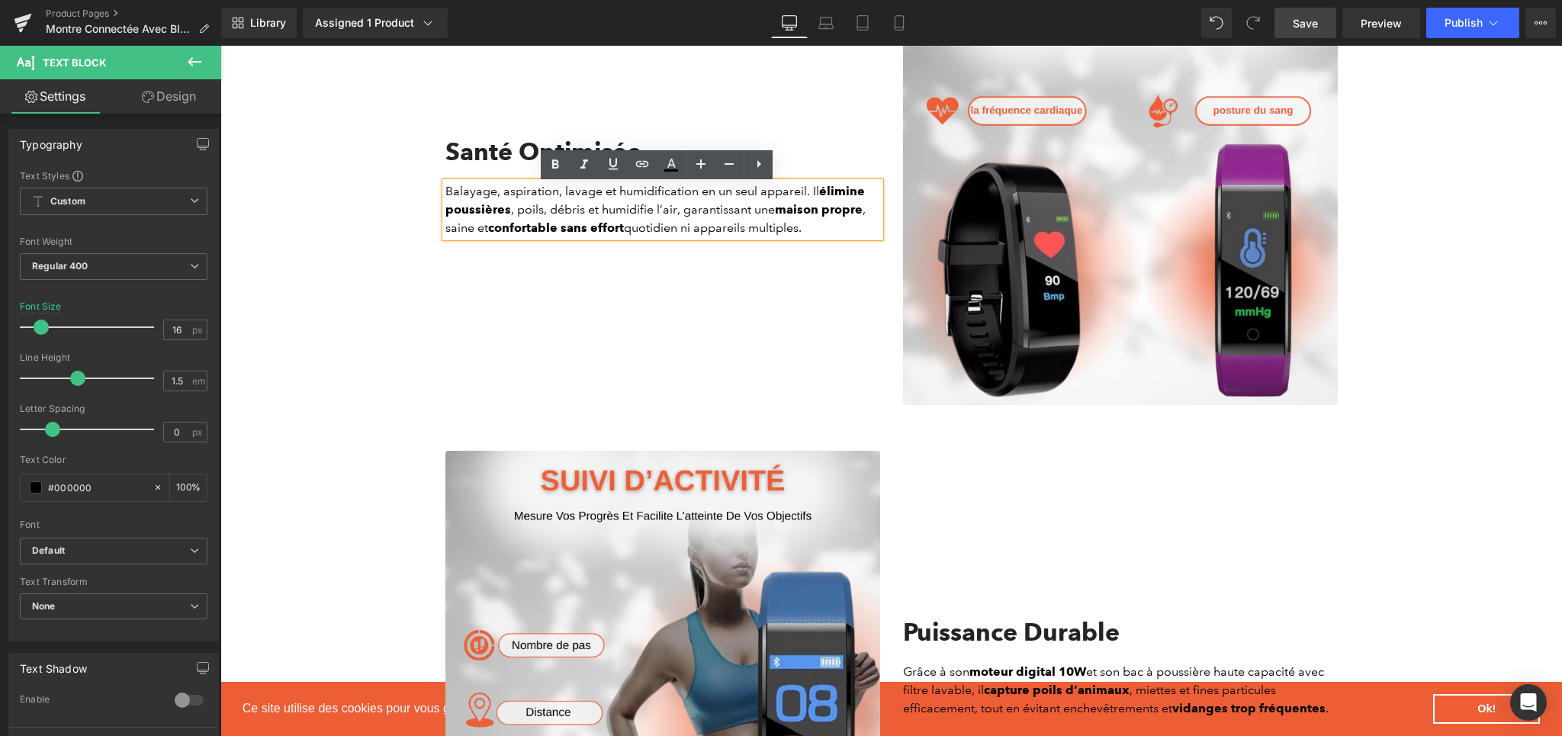
click at [634, 197] on p "Balayage, aspiration, lavage et humidification en un seul appareil. Il élimine …" at bounding box center [662, 209] width 435 height 55
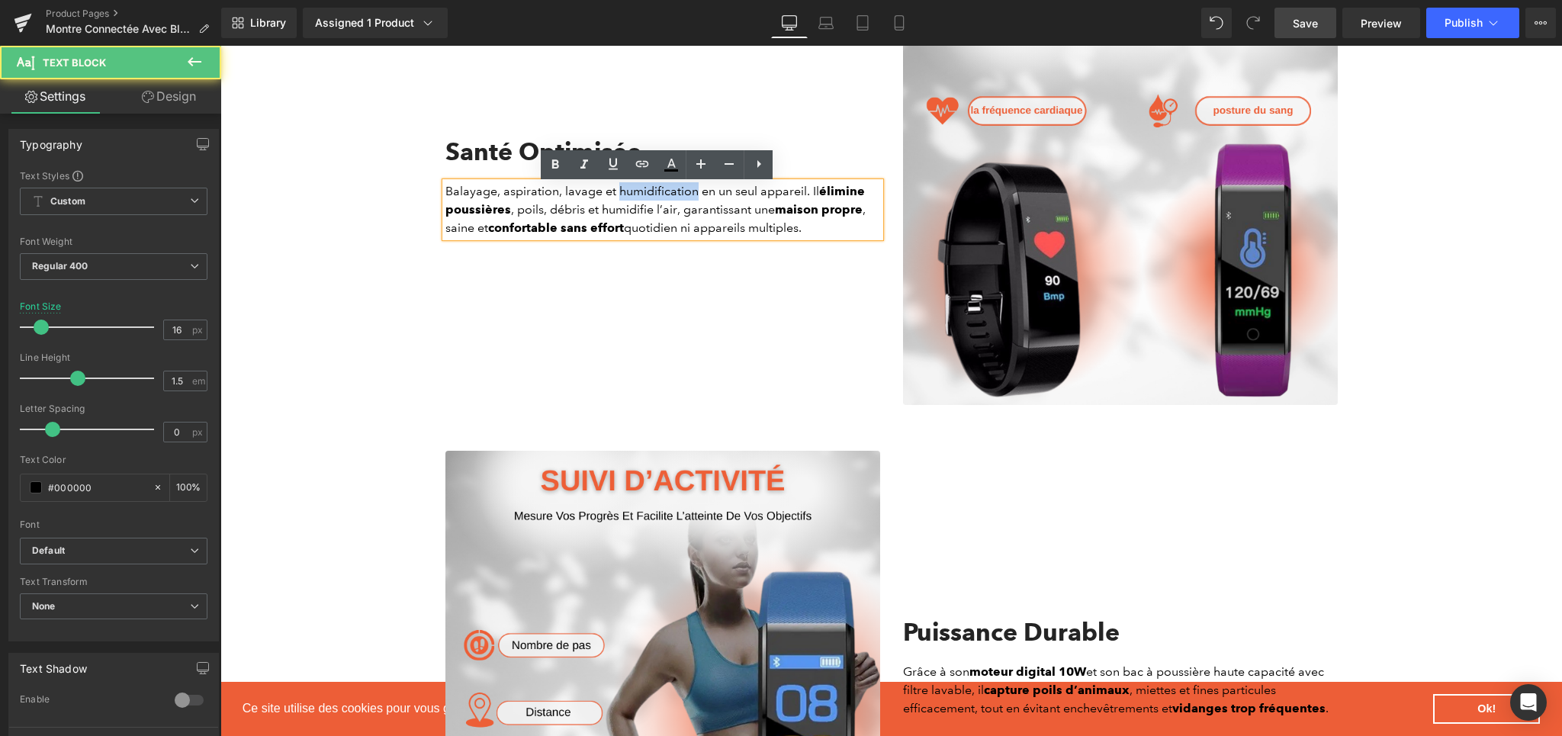
click at [634, 197] on p "Balayage, aspiration, lavage et humidification en un seul appareil. Il élimine …" at bounding box center [662, 209] width 435 height 55
paste div
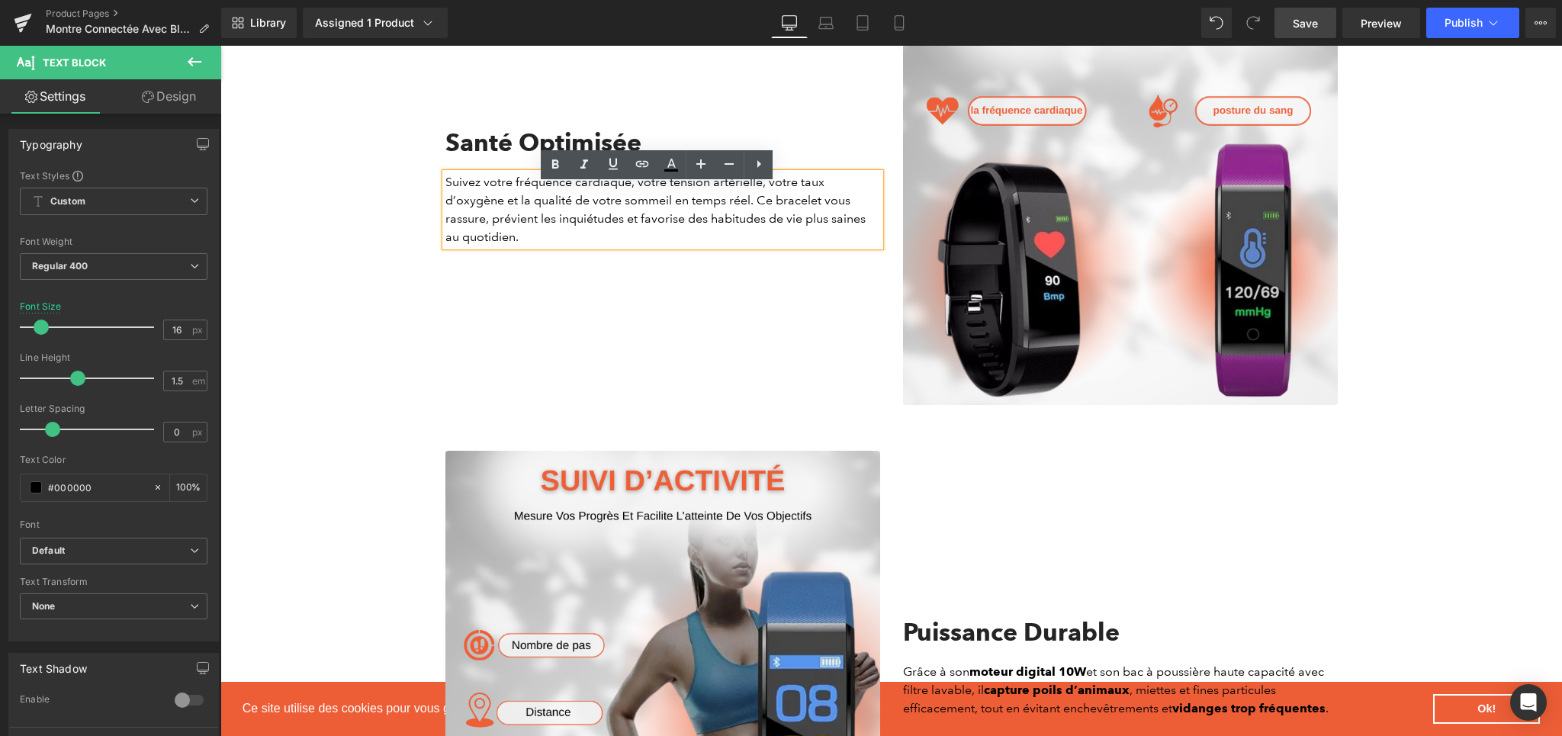
scroll to position [1351, 0]
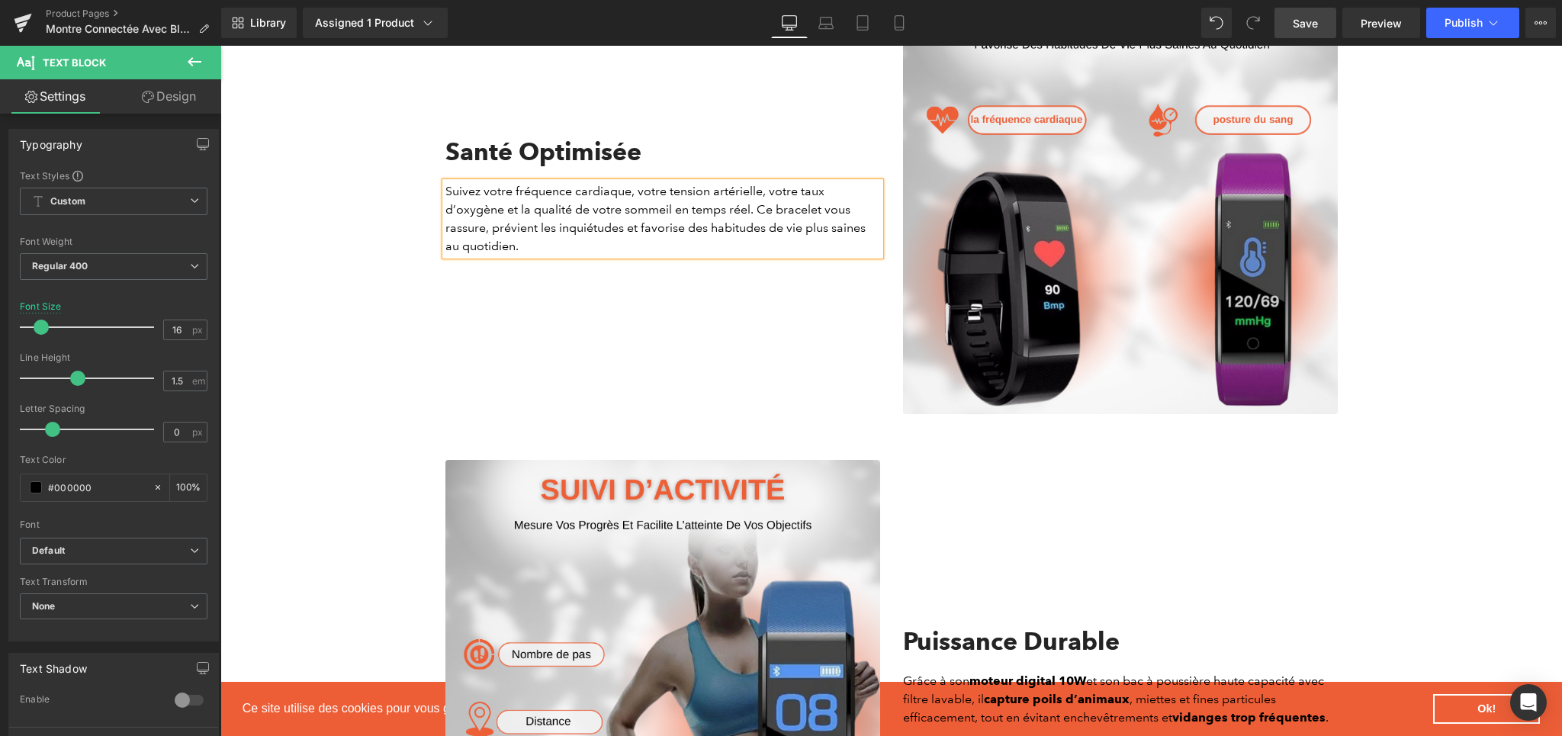
click at [672, 313] on div "Santé Optimisée Heading Suivez votre fréquence cardiaque, votre tension artérie…" at bounding box center [663, 196] width 458 height 435
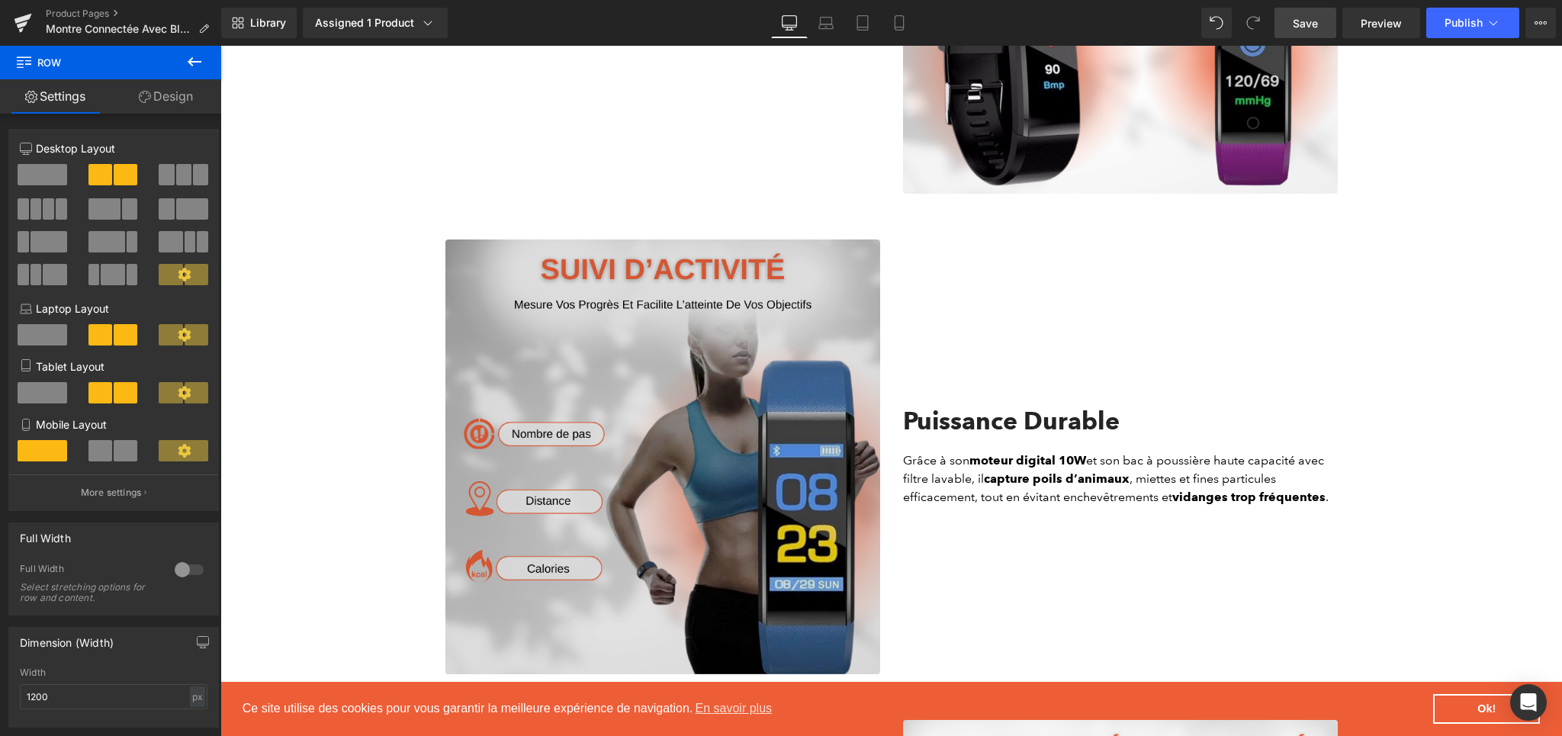
scroll to position [1764, 0]
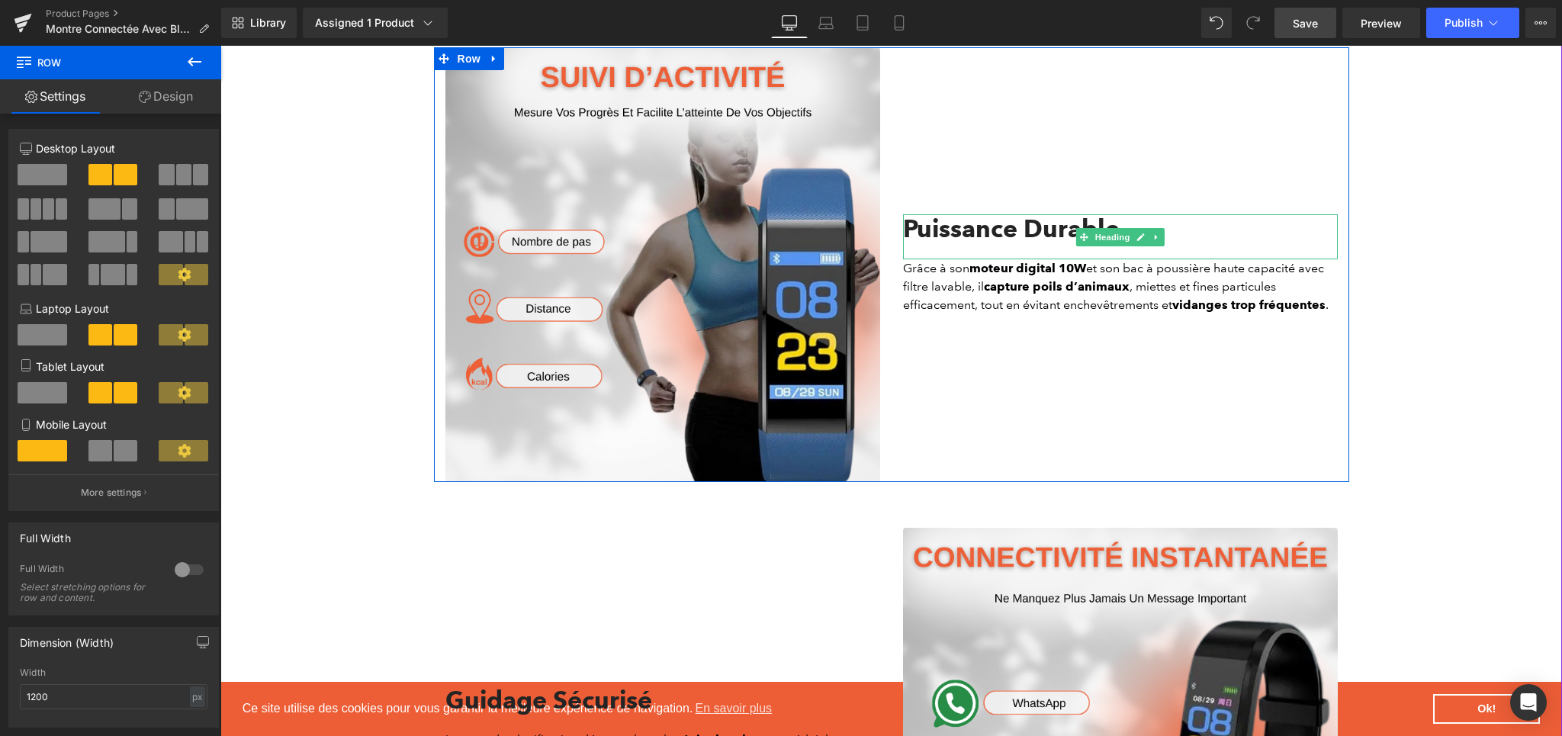
click at [922, 232] on h2 "Puissance Durable" at bounding box center [1120, 228] width 435 height 29
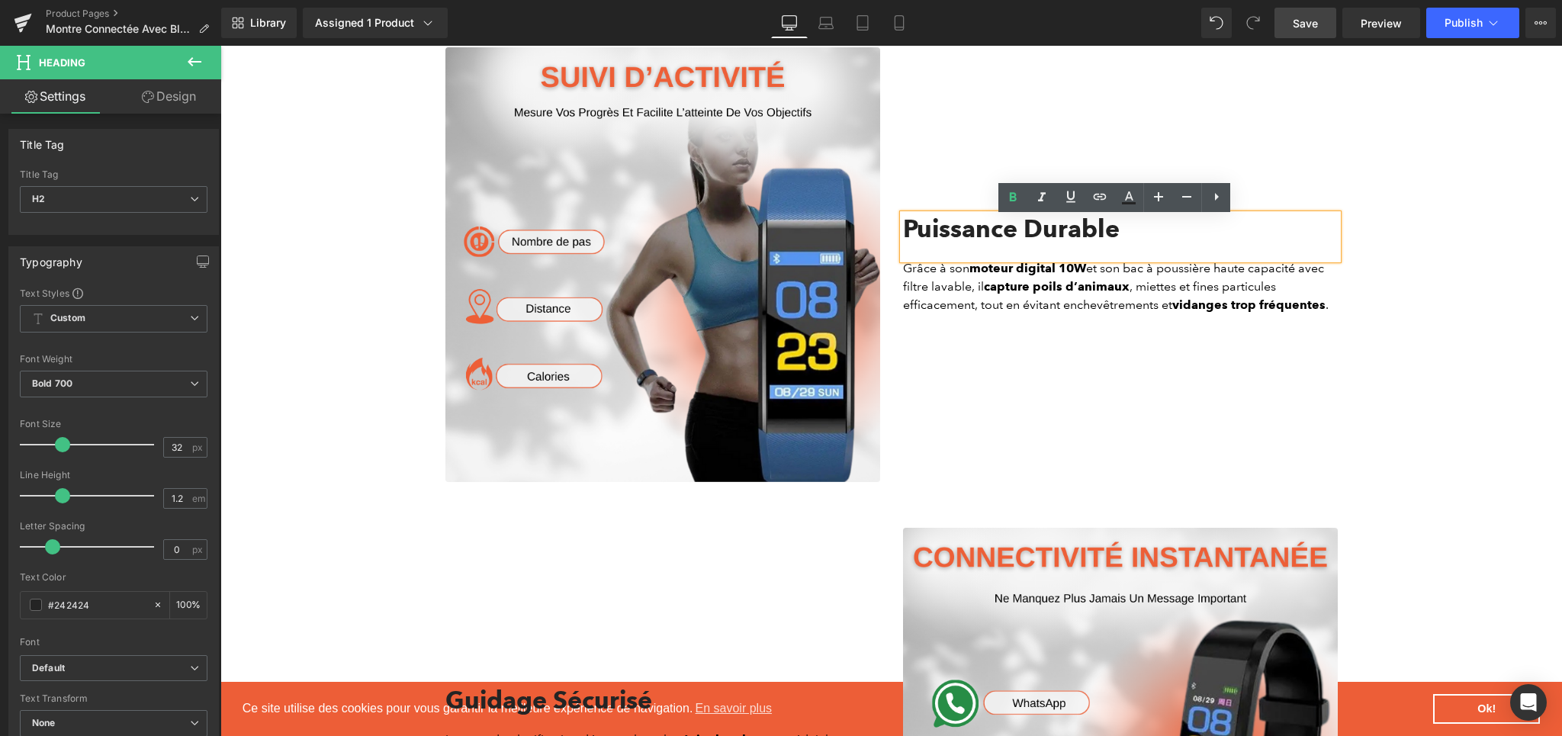
click at [994, 236] on h2 "Puissance Durable" at bounding box center [1120, 228] width 435 height 29
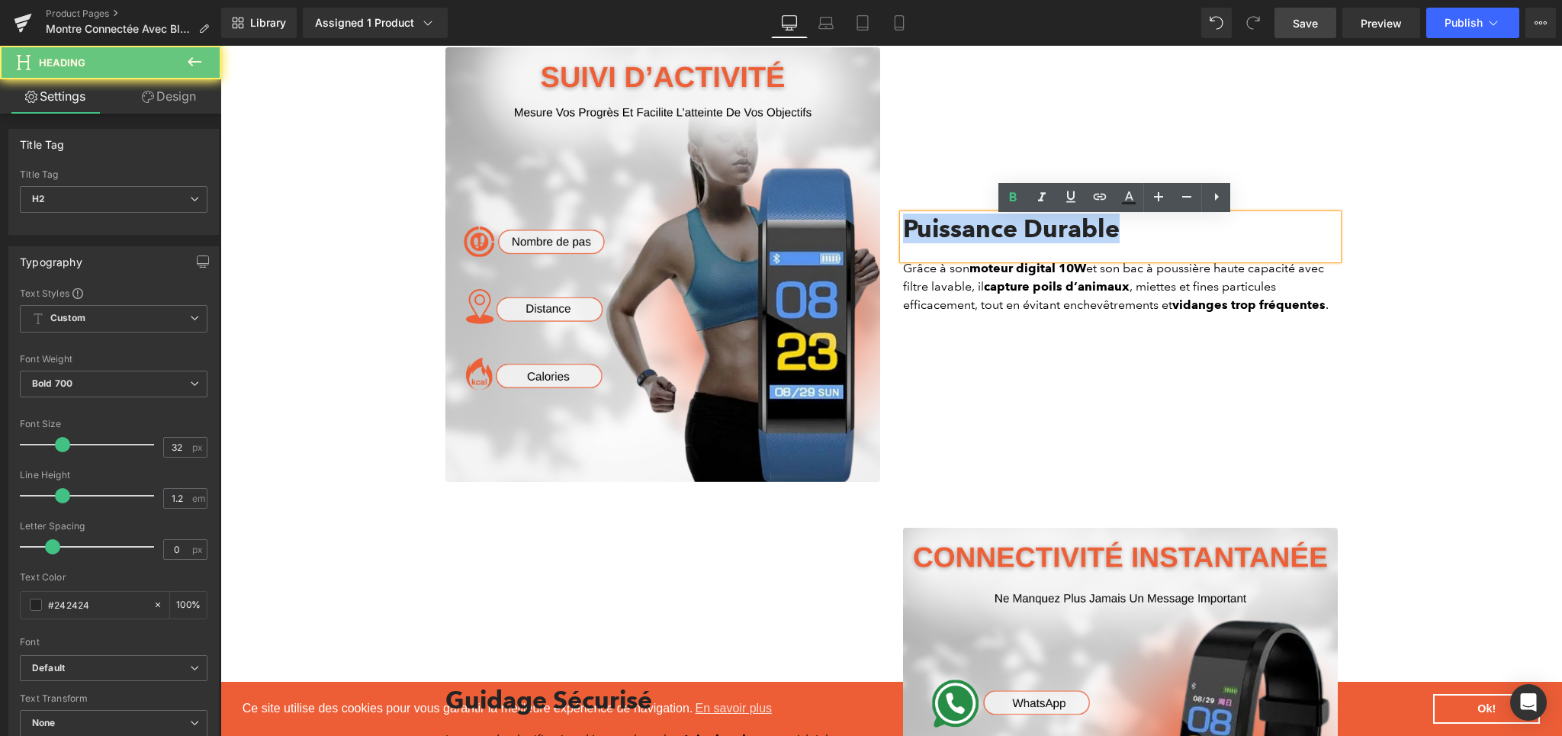
click at [994, 236] on h2 "Puissance Durable" at bounding box center [1120, 228] width 435 height 29
paste div
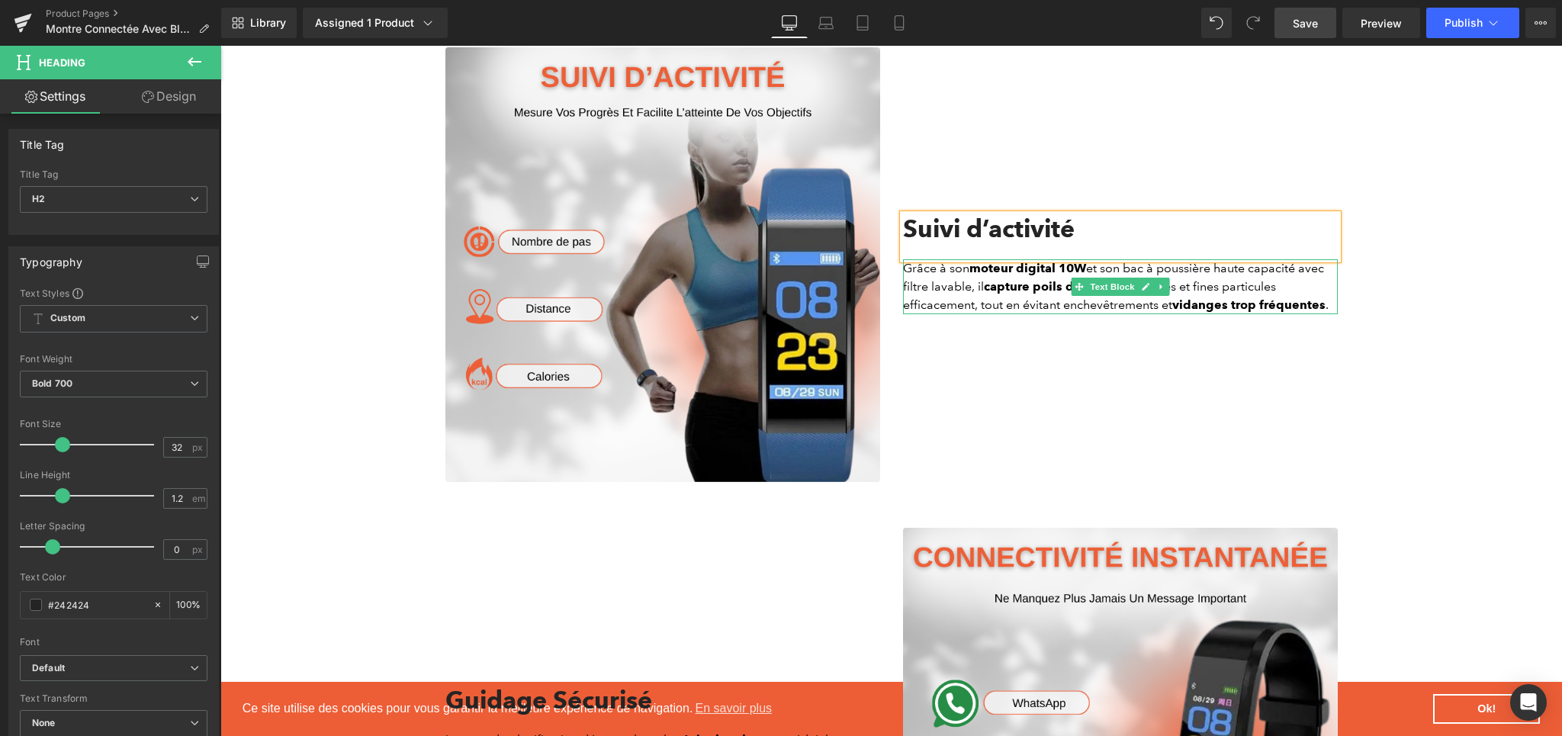
click at [931, 297] on p "Grâce à son moteur digital 10W et son bac à poussière haute capacité avec filtr…" at bounding box center [1120, 286] width 435 height 55
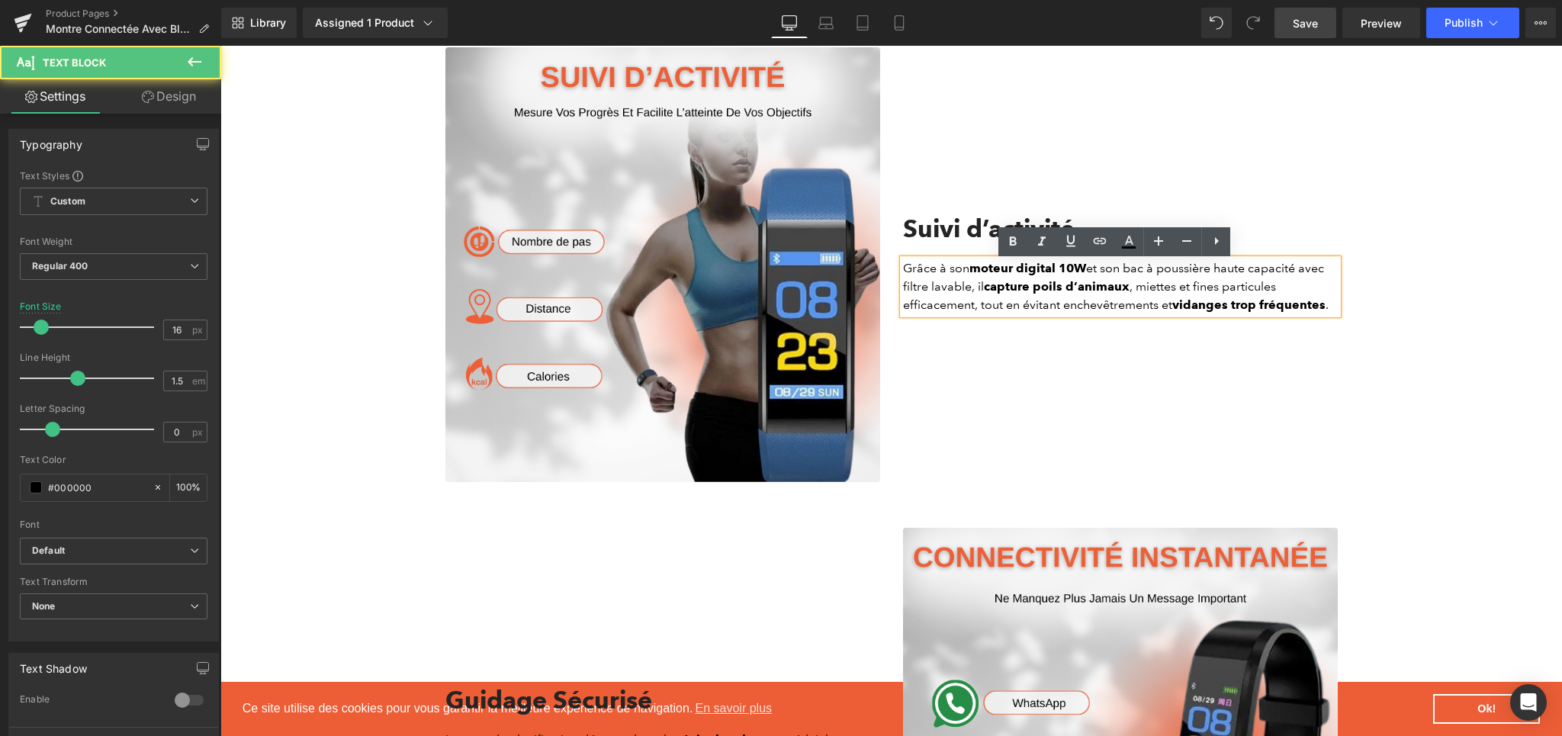
click at [949, 293] on p "Grâce à son moteur digital 10W et son bac à poussière haute capacité avec filtr…" at bounding box center [1120, 286] width 435 height 55
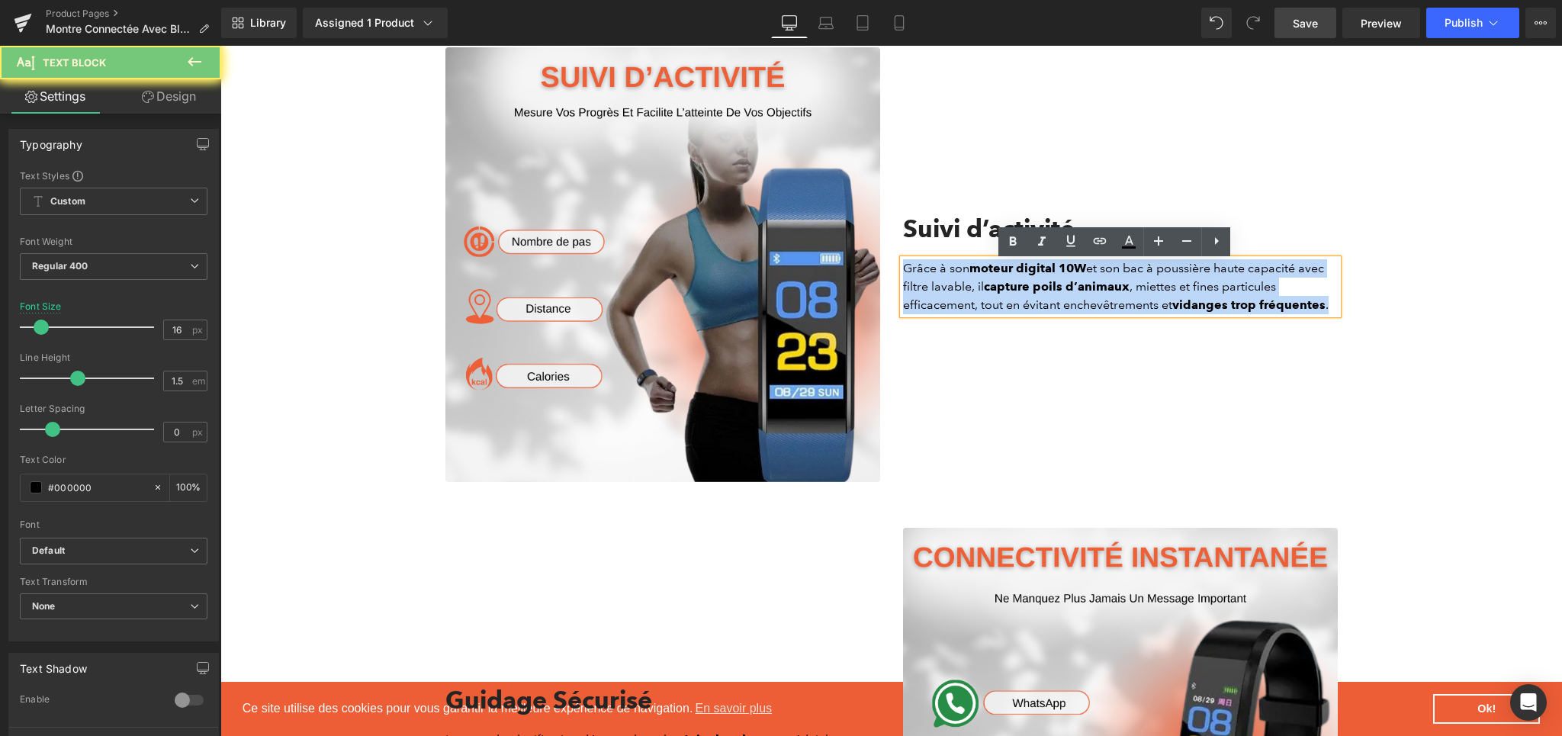
click at [949, 293] on p "Grâce à son moteur digital 10W et son bac à poussière haute capacité avec filtr…" at bounding box center [1120, 286] width 435 height 55
paste div
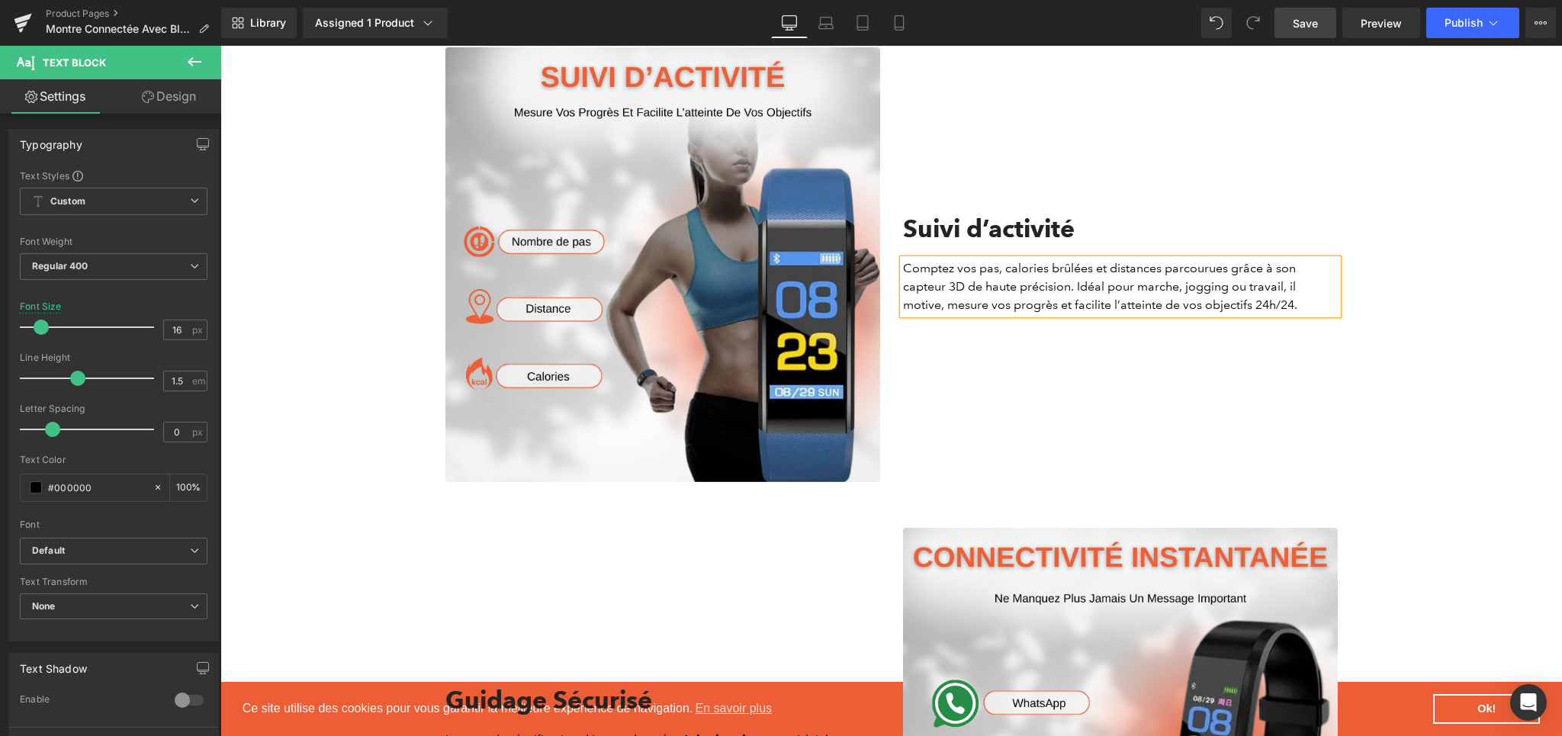
click at [990, 379] on div "Suivi d’activité Heading Comptez vos pas, calories brûlées et distances parcour…" at bounding box center [1120, 264] width 458 height 435
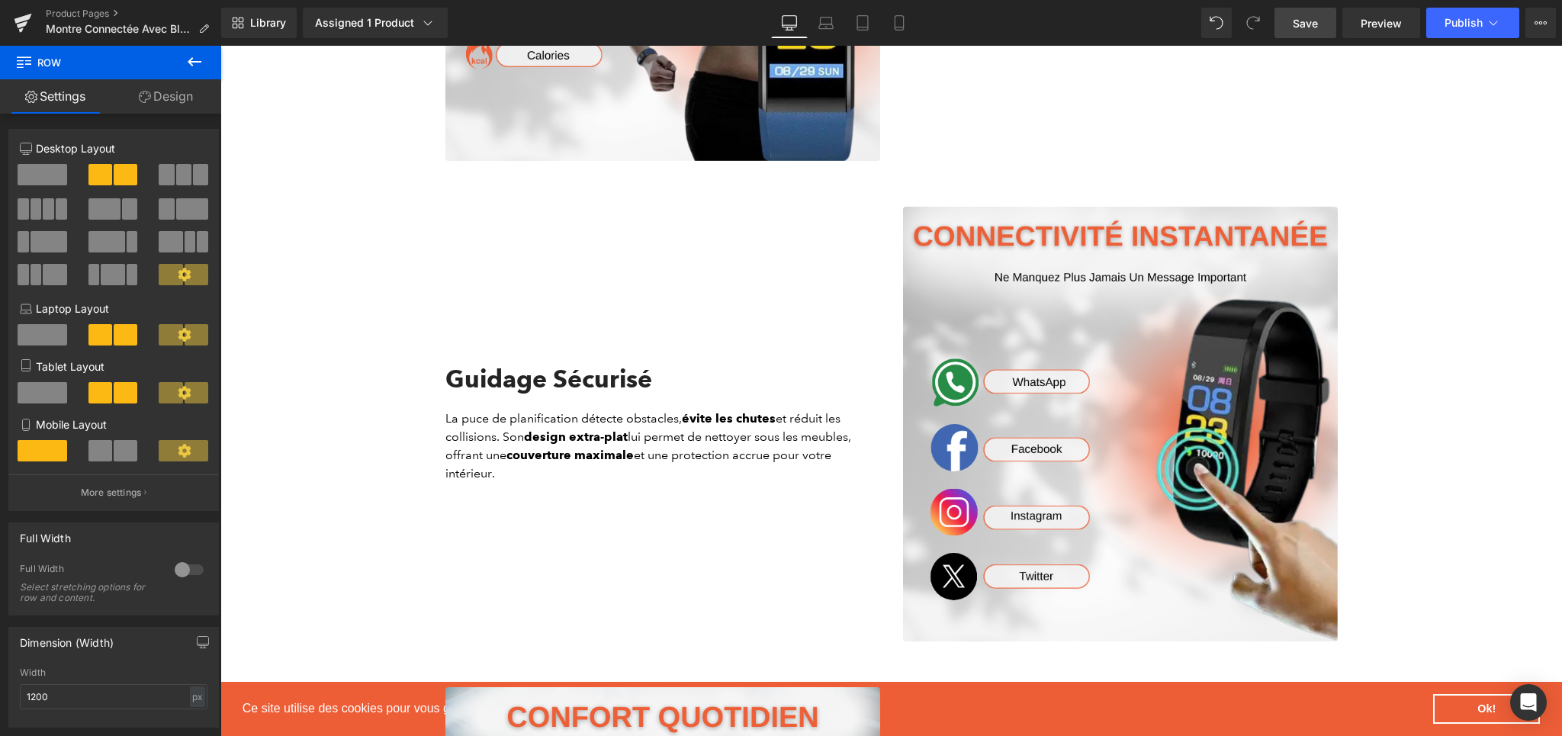
scroll to position [2144, 0]
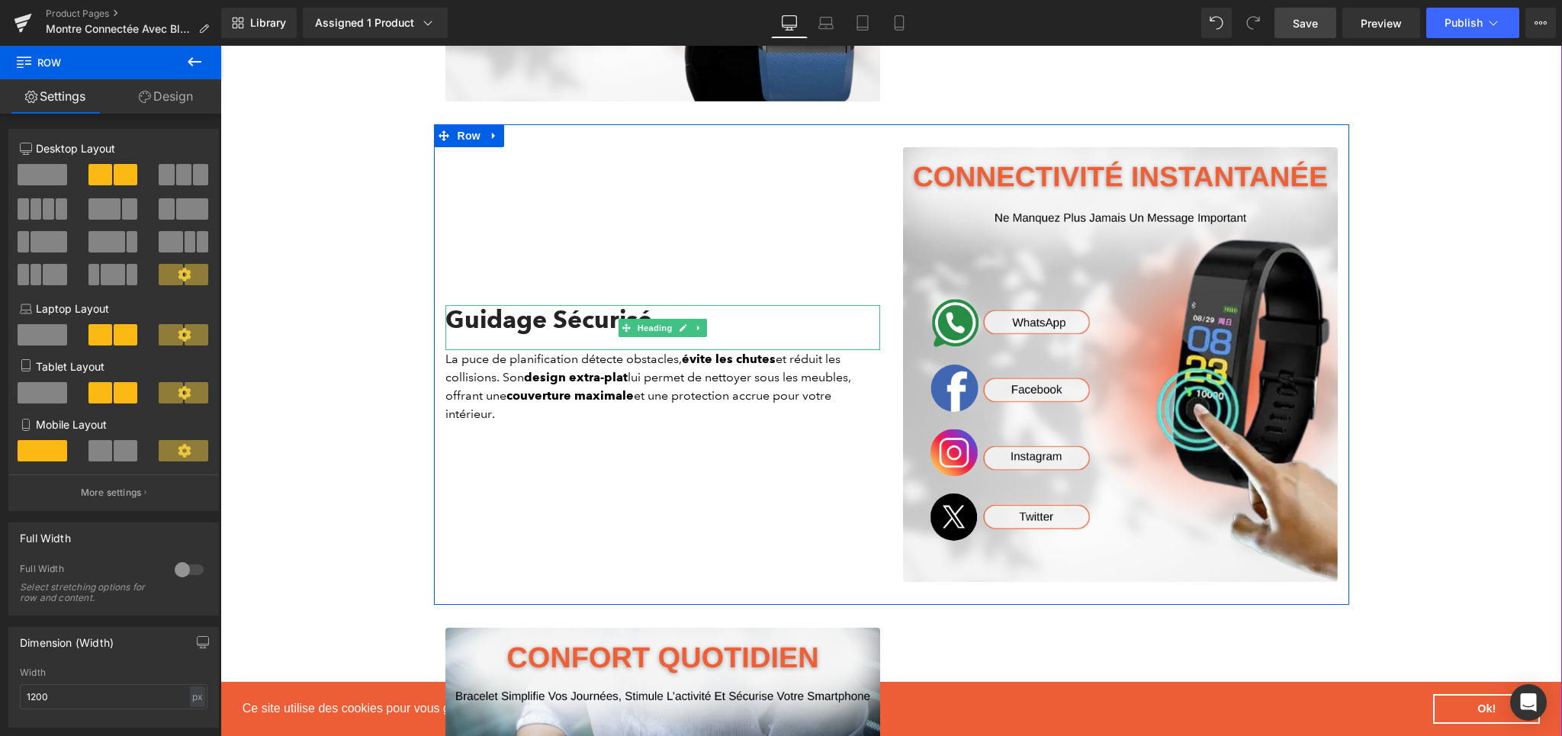
click at [592, 329] on h2 "Guidage Sécurisé" at bounding box center [662, 319] width 435 height 29
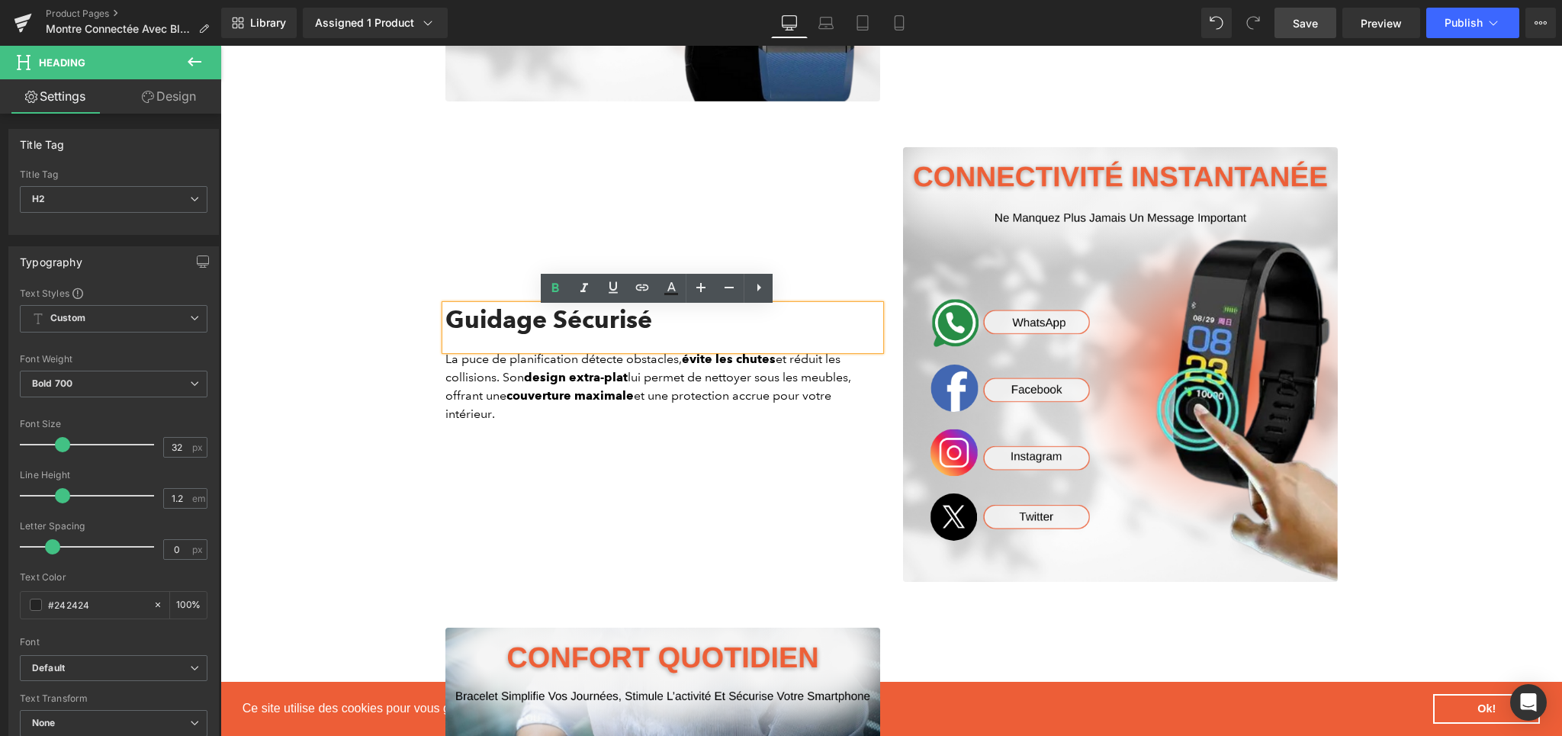
click at [538, 323] on h2 "Guidage Sécurisé" at bounding box center [662, 319] width 435 height 29
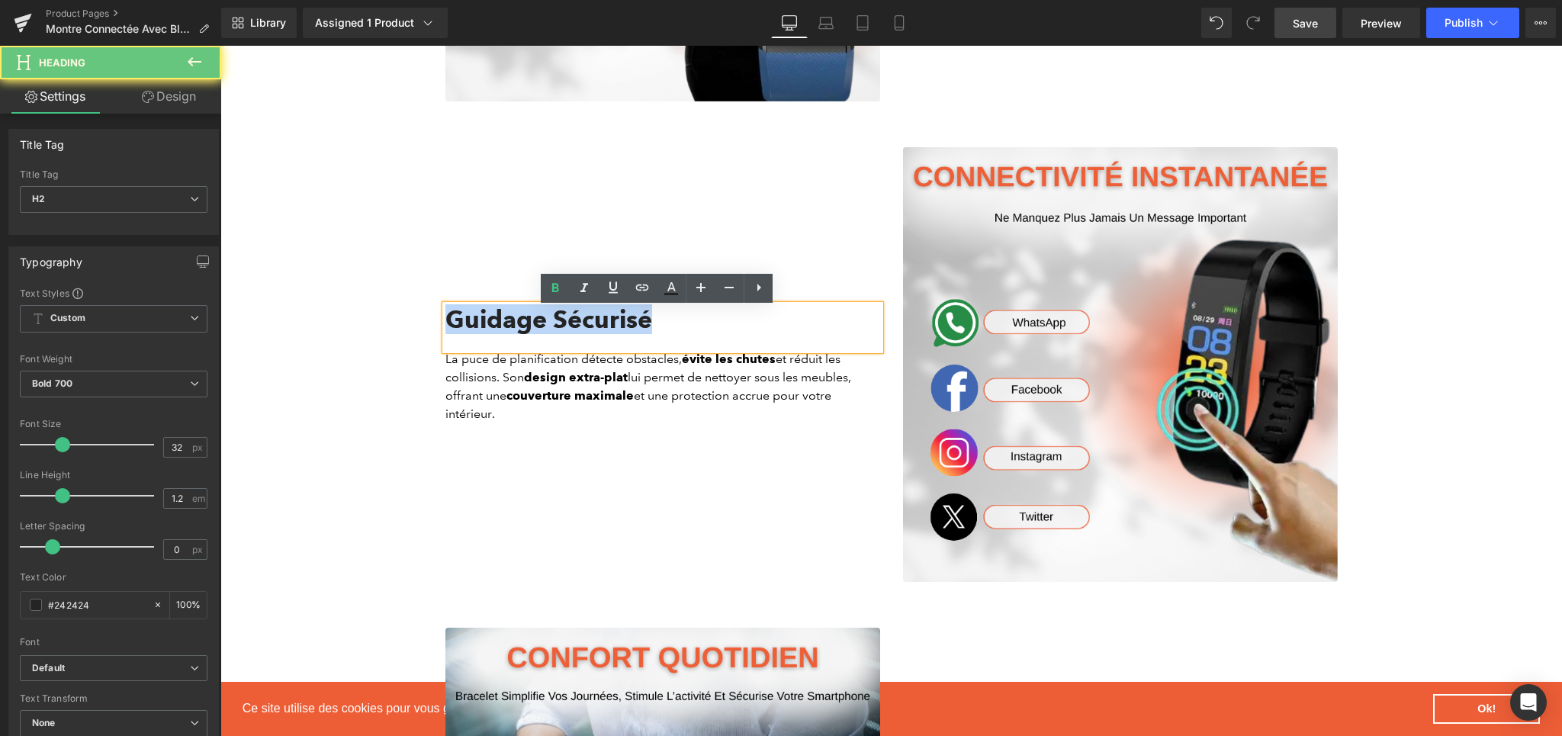
click at [538, 323] on h2 "Guidage Sécurisé" at bounding box center [662, 319] width 435 height 29
paste div
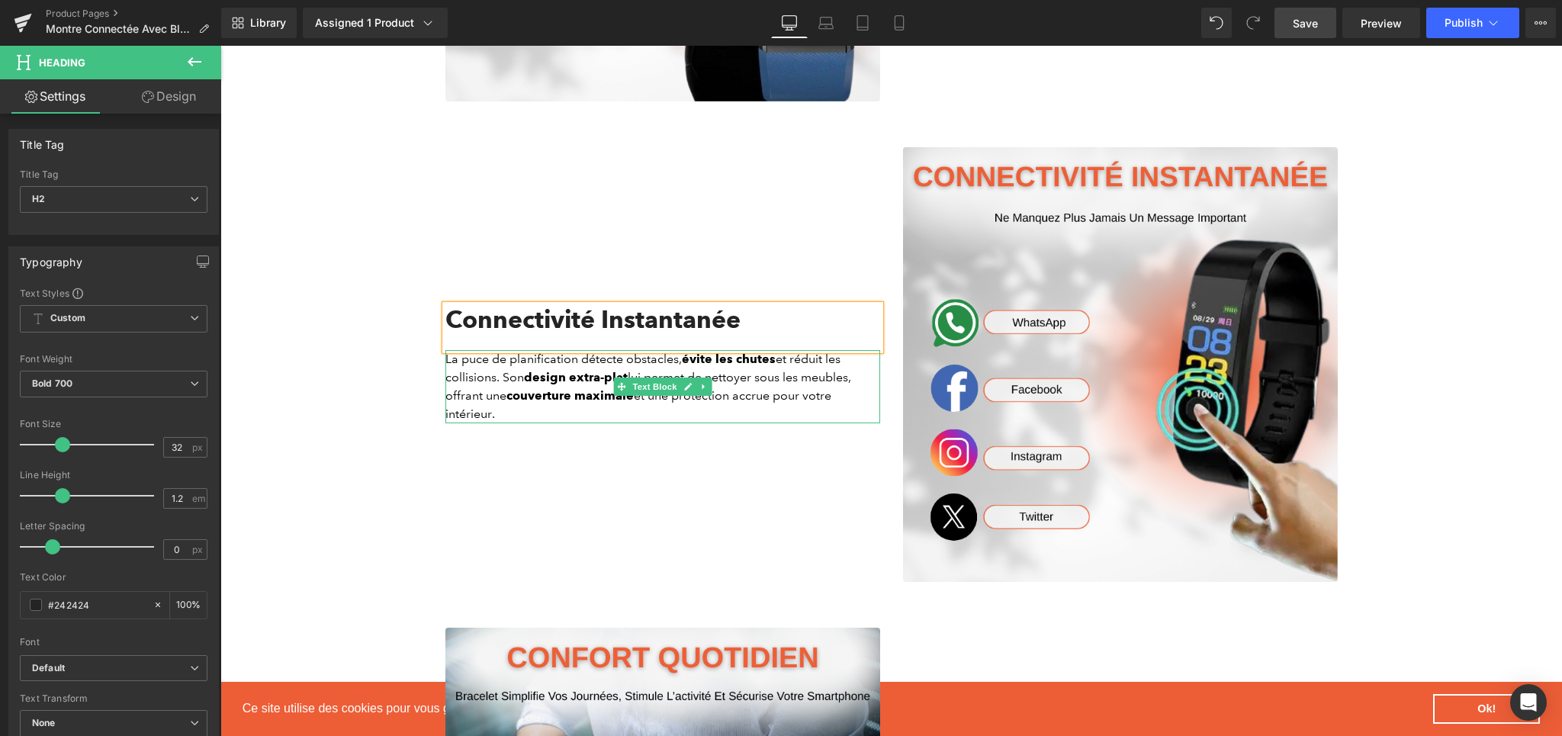
click at [463, 399] on p "La puce de planification détecte obstacles, évite les chutes et réduit les coll…" at bounding box center [662, 386] width 435 height 73
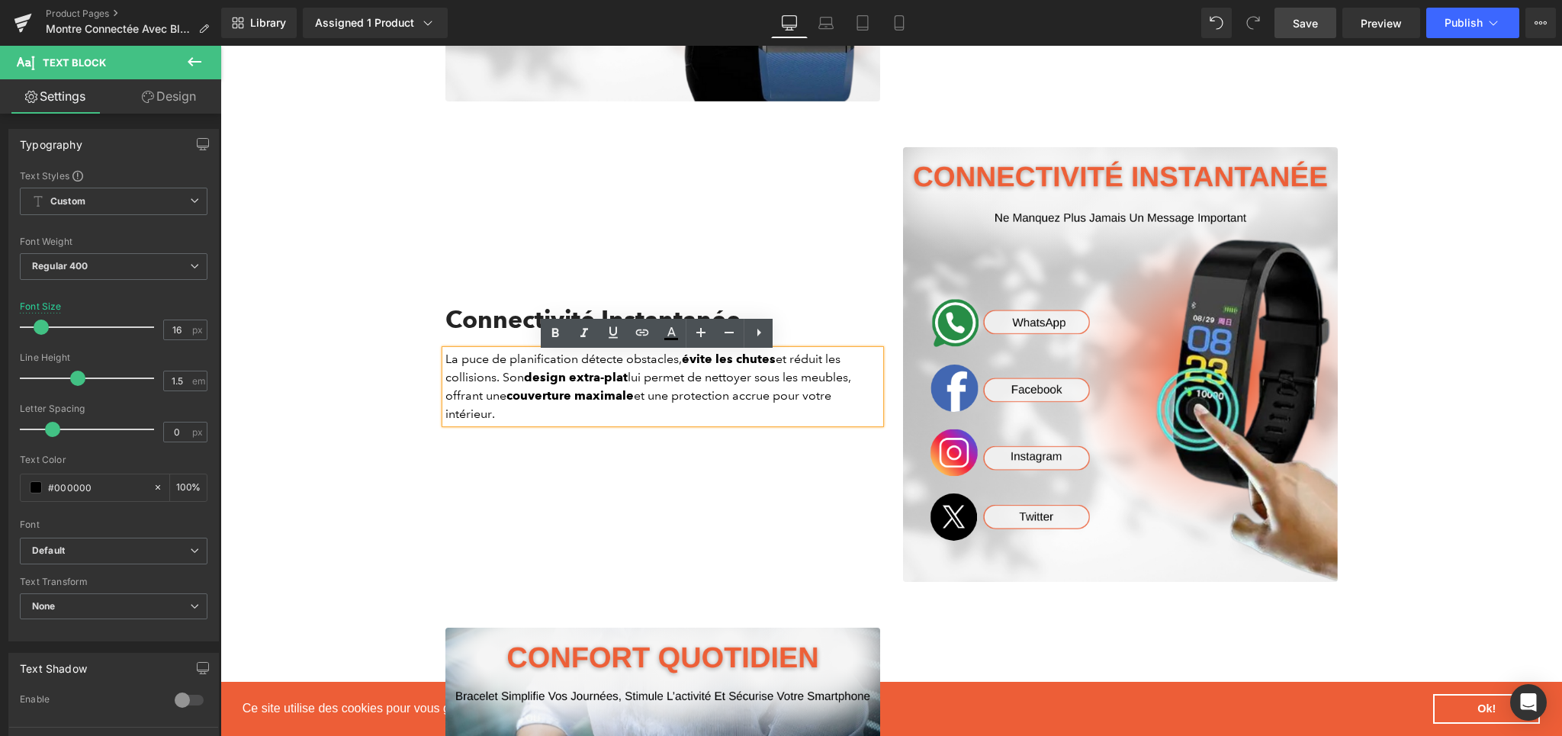
click at [476, 380] on p "La puce de planification détecte obstacles, évite les chutes et réduit les coll…" at bounding box center [662, 386] width 435 height 73
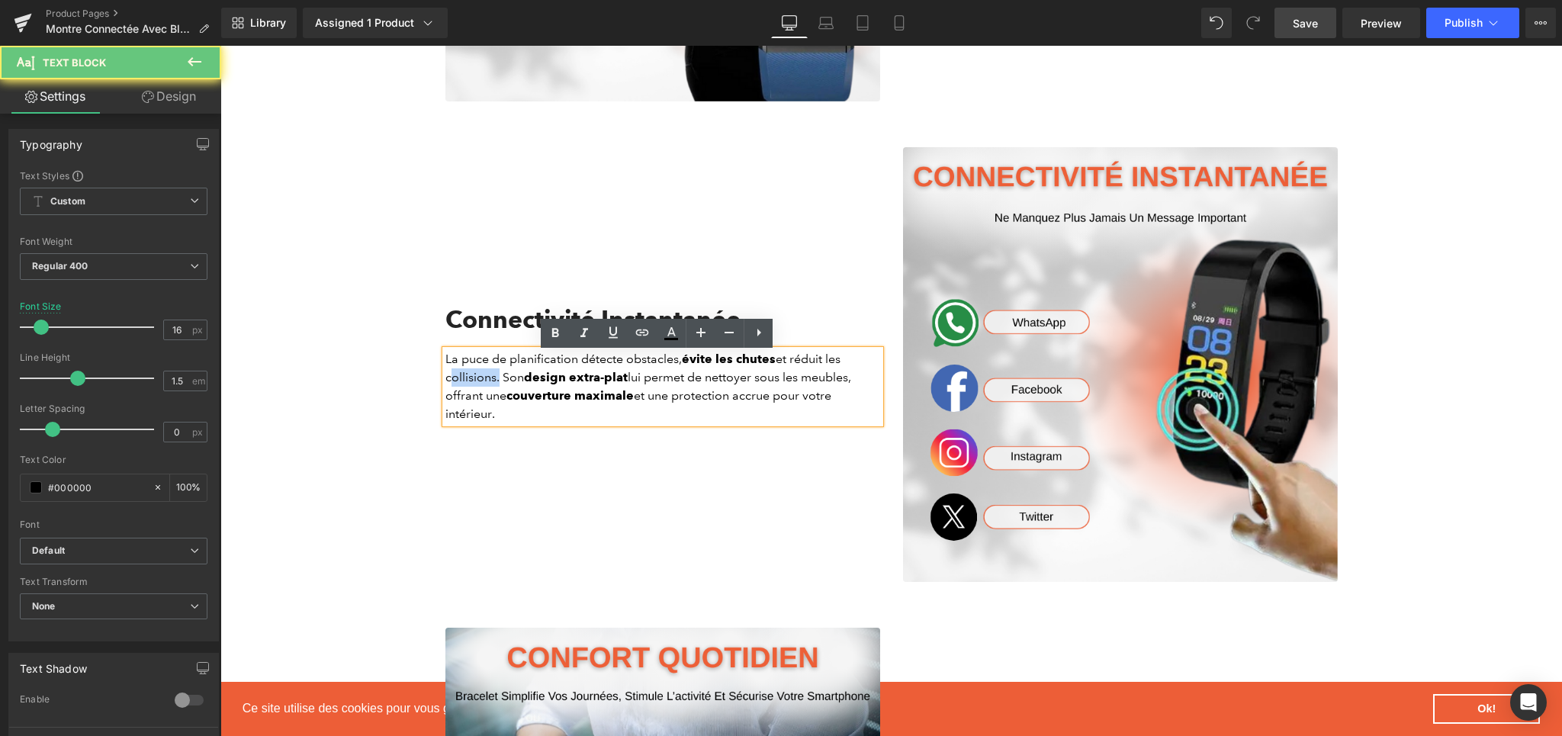
click at [476, 380] on p "La puce de planification détecte obstacles, évite les chutes et réduit les coll…" at bounding box center [662, 386] width 435 height 73
paste div
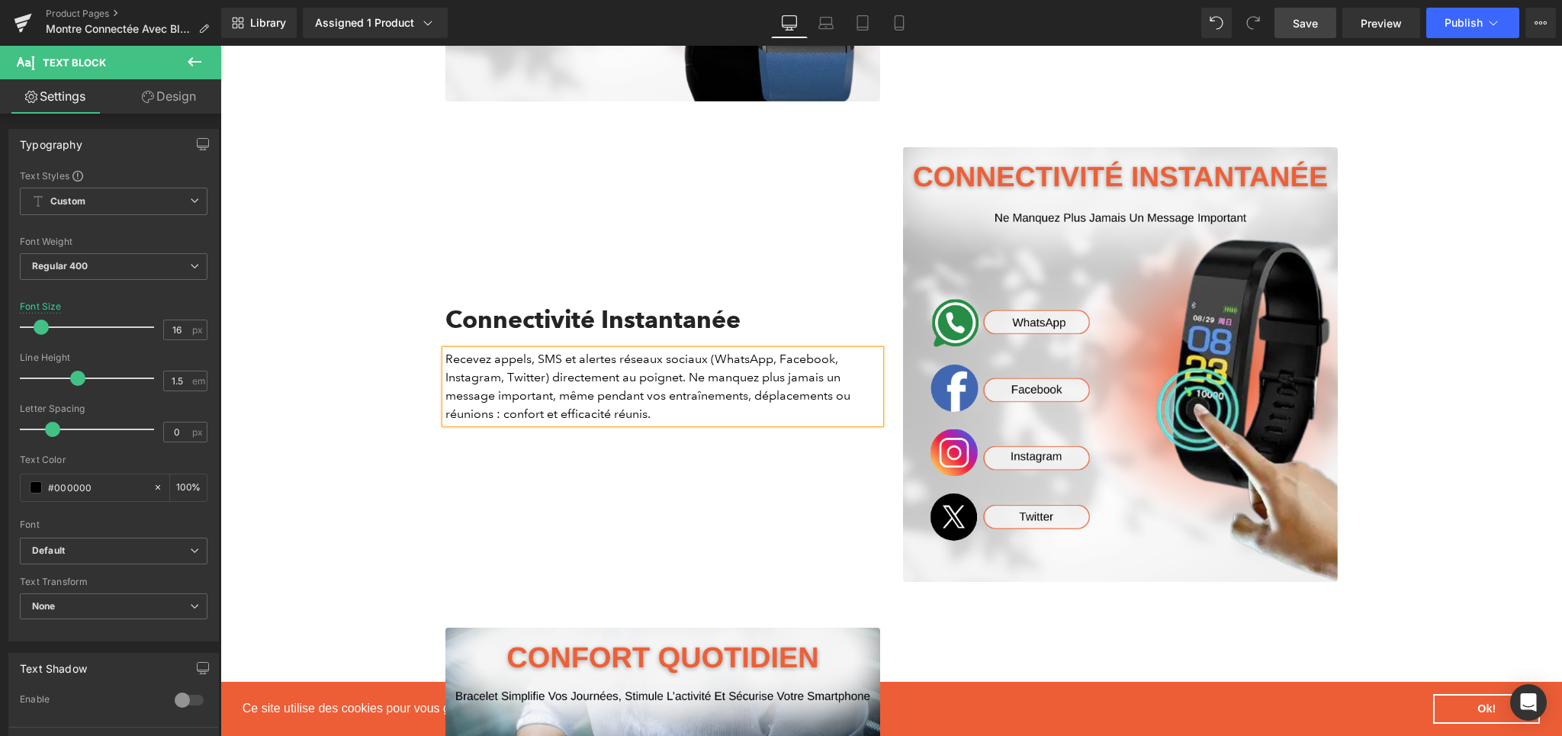
click at [677, 515] on div "Connectivité Instantanée Heading Recevez appels, SMS et alertes réseaux sociaux…" at bounding box center [663, 364] width 458 height 435
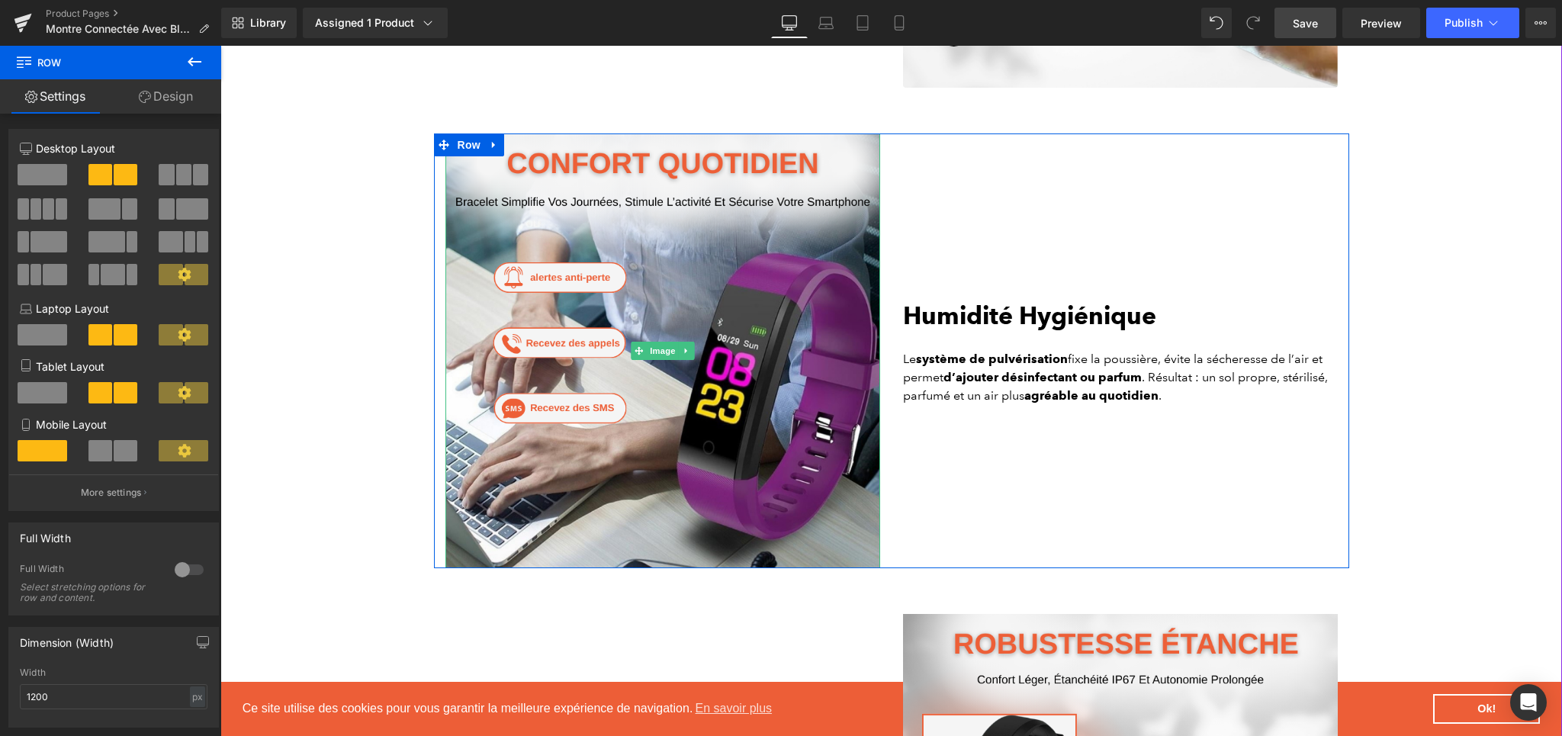
scroll to position [2634, 0]
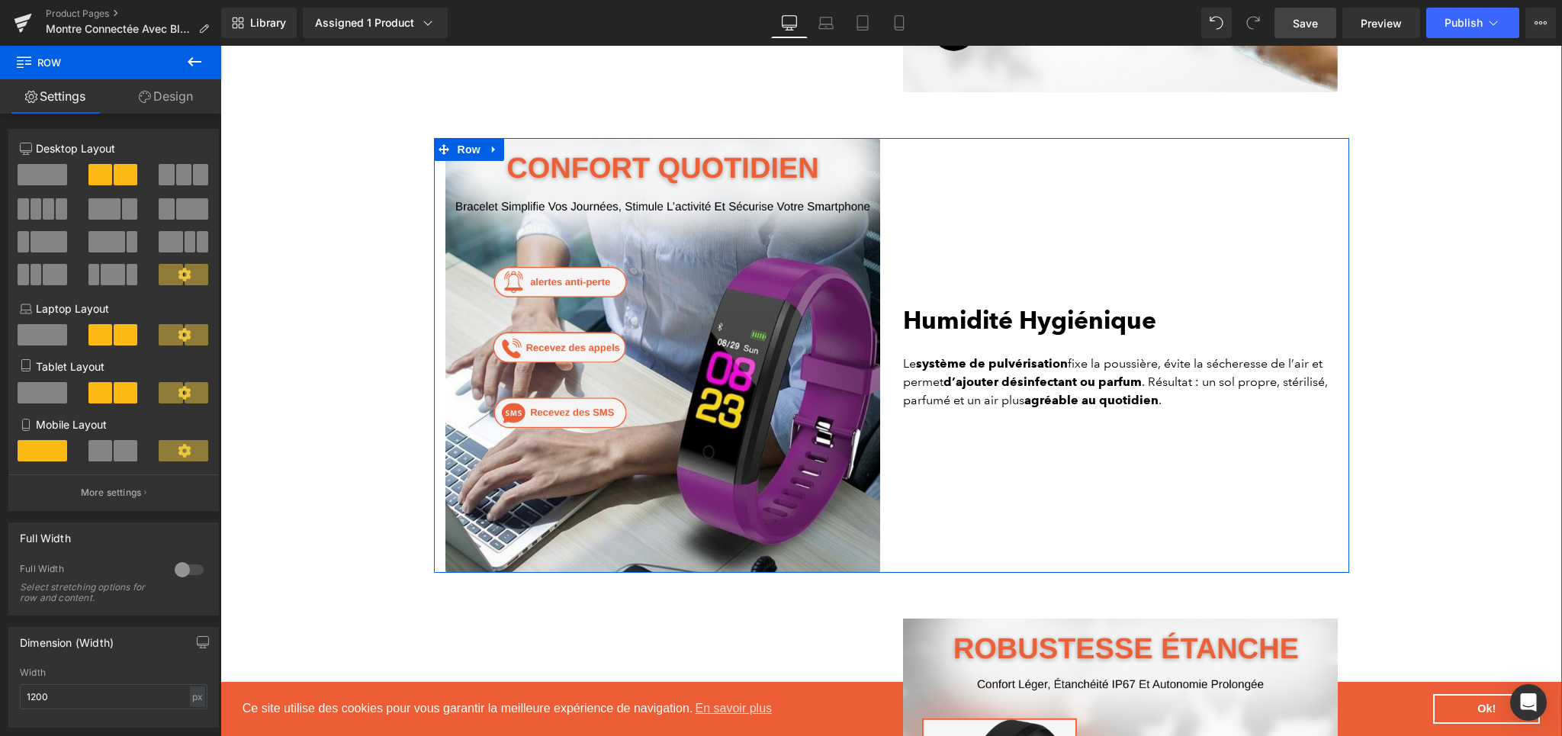
click at [1015, 329] on b "Humidité Hygiénique" at bounding box center [1029, 320] width 253 height 30
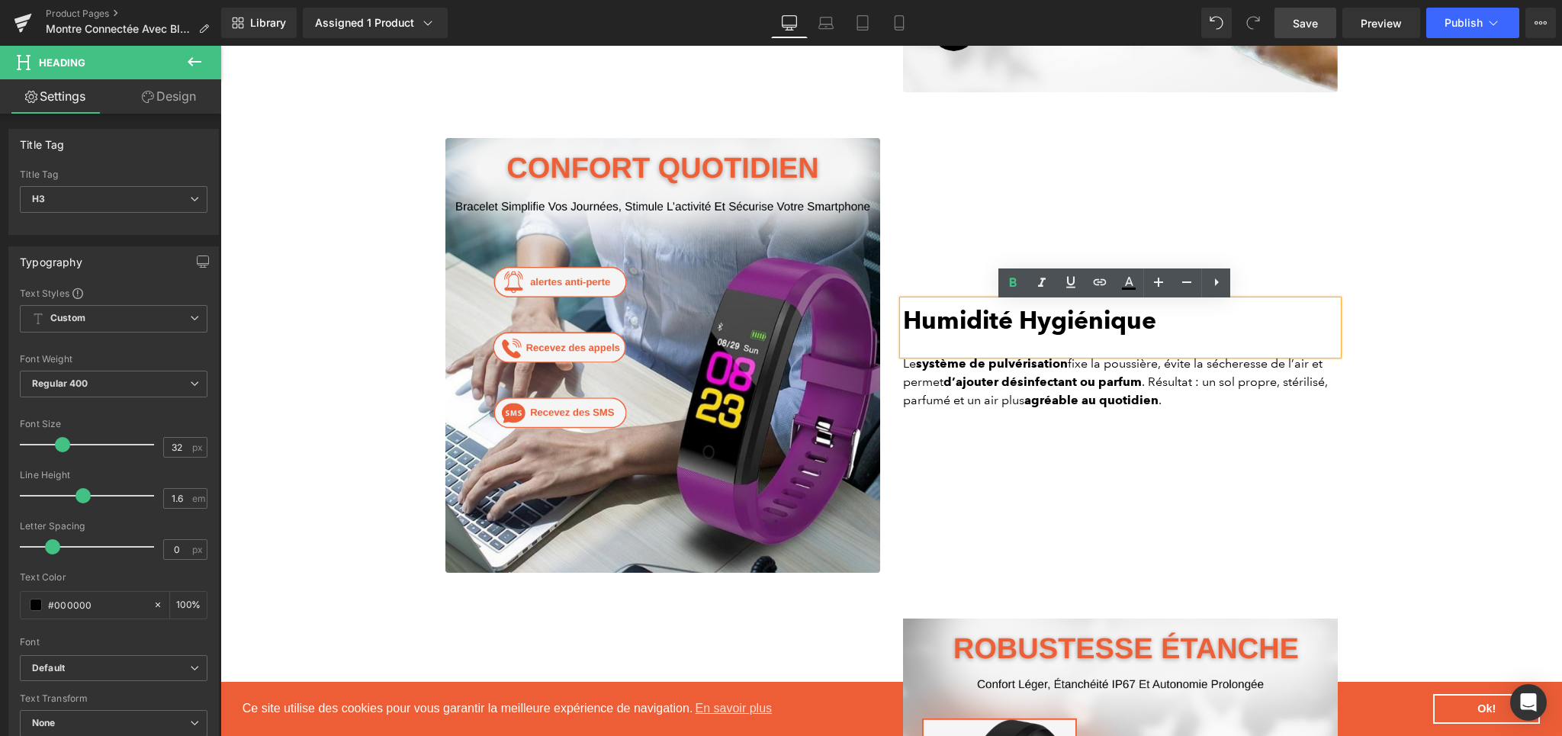
click at [997, 323] on b "Humidité Hygiénique" at bounding box center [1029, 320] width 253 height 30
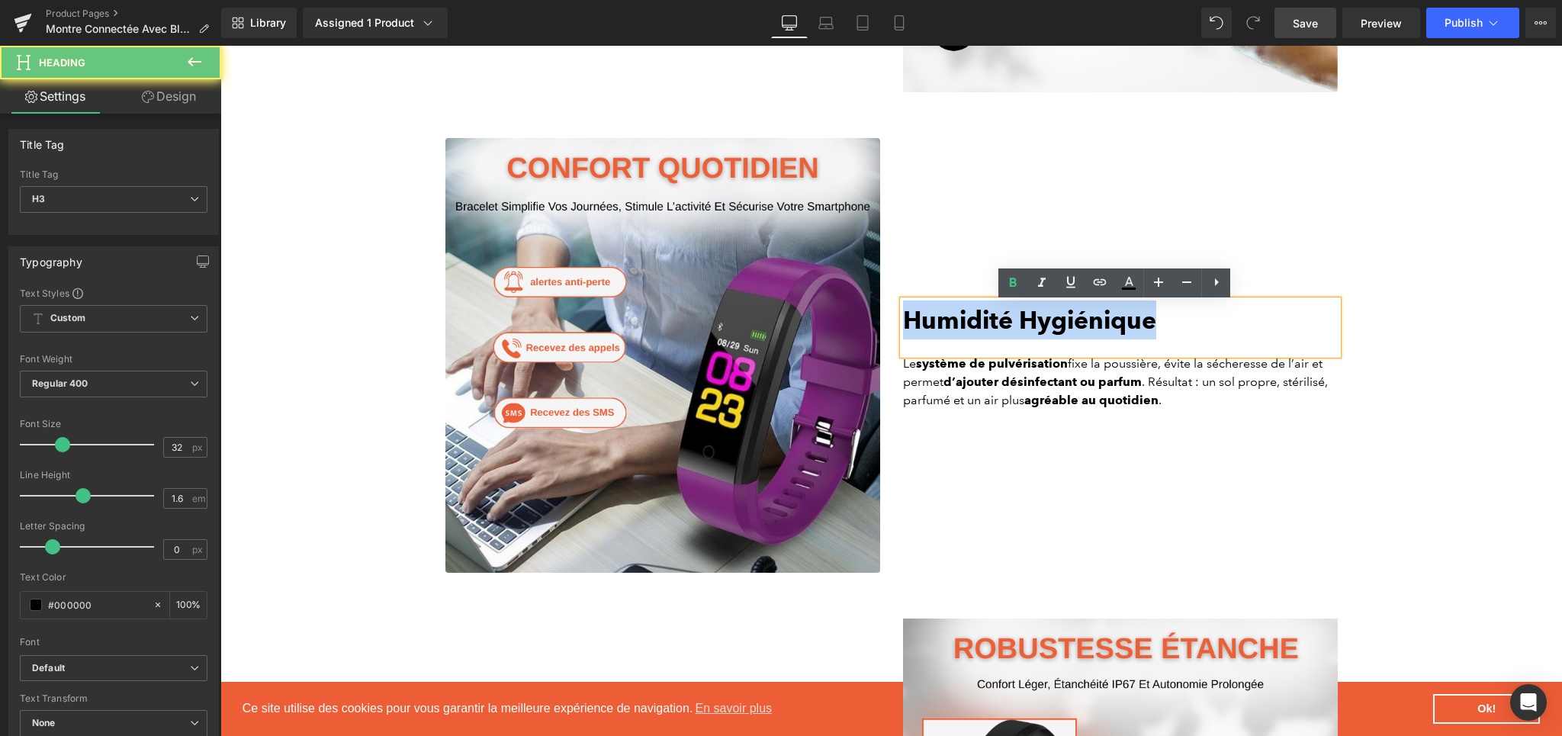
click at [997, 323] on b "Humidité Hygiénique" at bounding box center [1029, 320] width 253 height 30
paste div
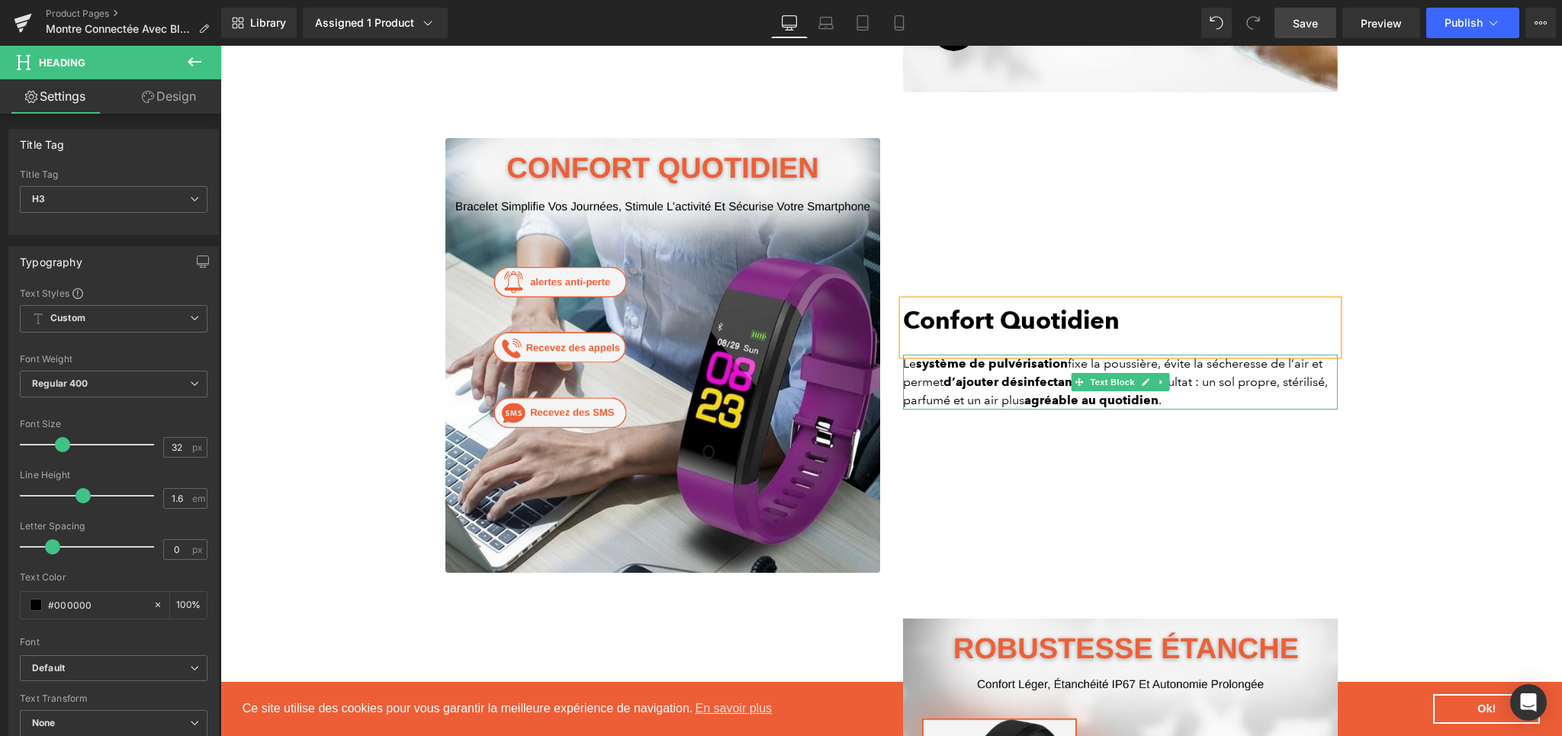
click at [921, 399] on p "Le système de pulvérisation fixe la poussière, évite la sécheresse de l’air et …" at bounding box center [1120, 382] width 435 height 55
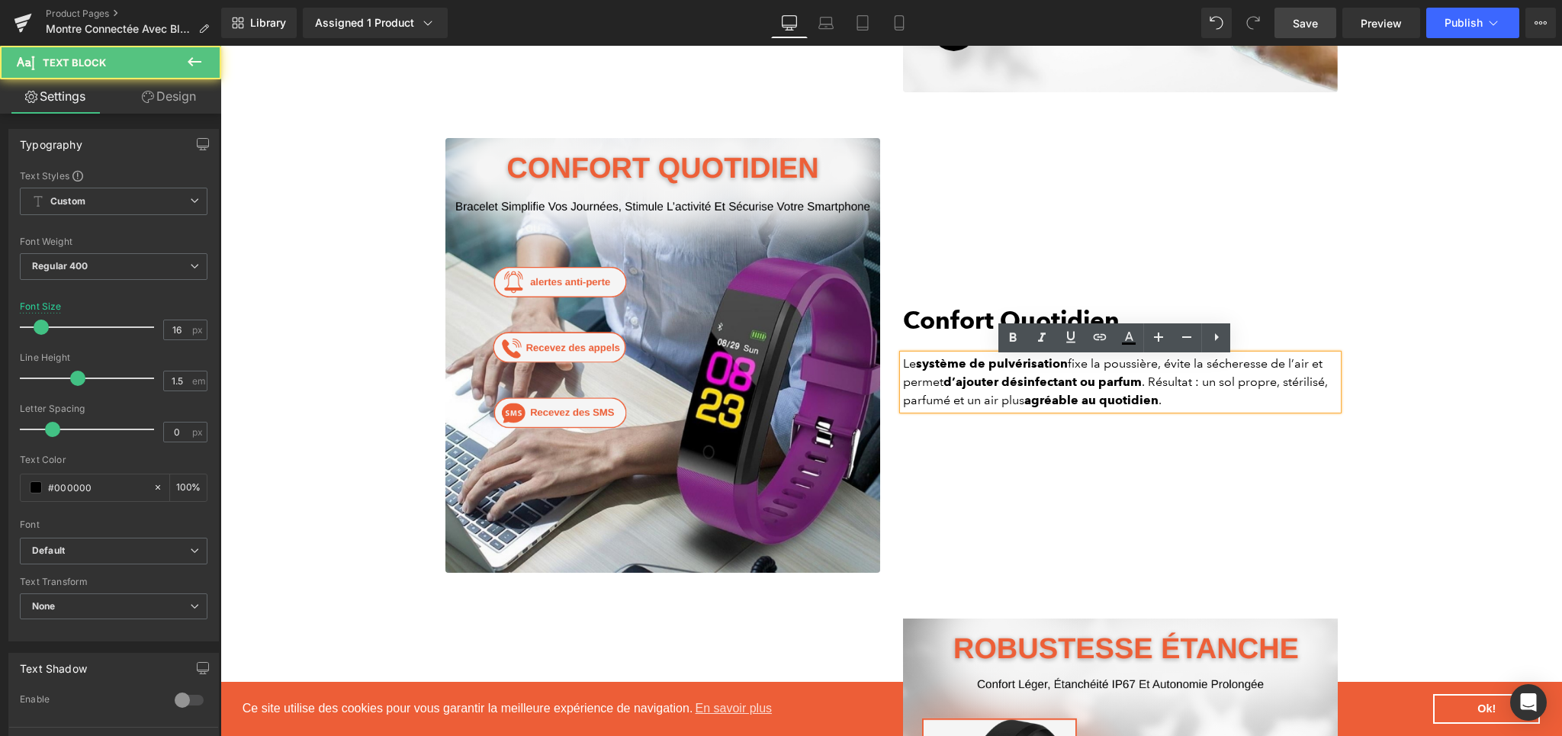
click at [1215, 370] on p "Le système de pulvérisation fixe la poussière, évite la sécheresse de l’air et …" at bounding box center [1120, 382] width 435 height 55
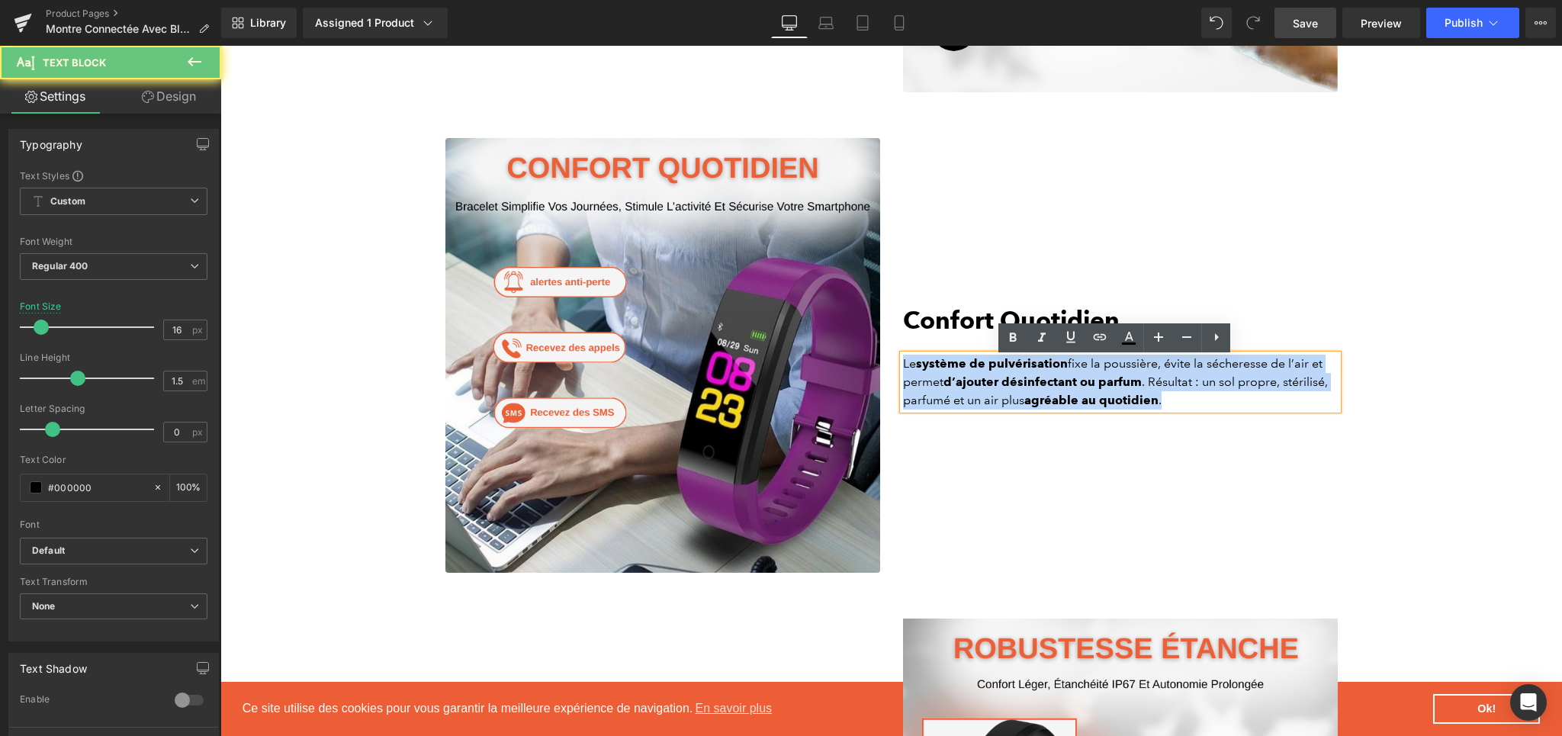
click at [1215, 370] on p "Le système de pulvérisation fixe la poussière, évite la sécheresse de l’air et …" at bounding box center [1120, 382] width 435 height 55
paste div
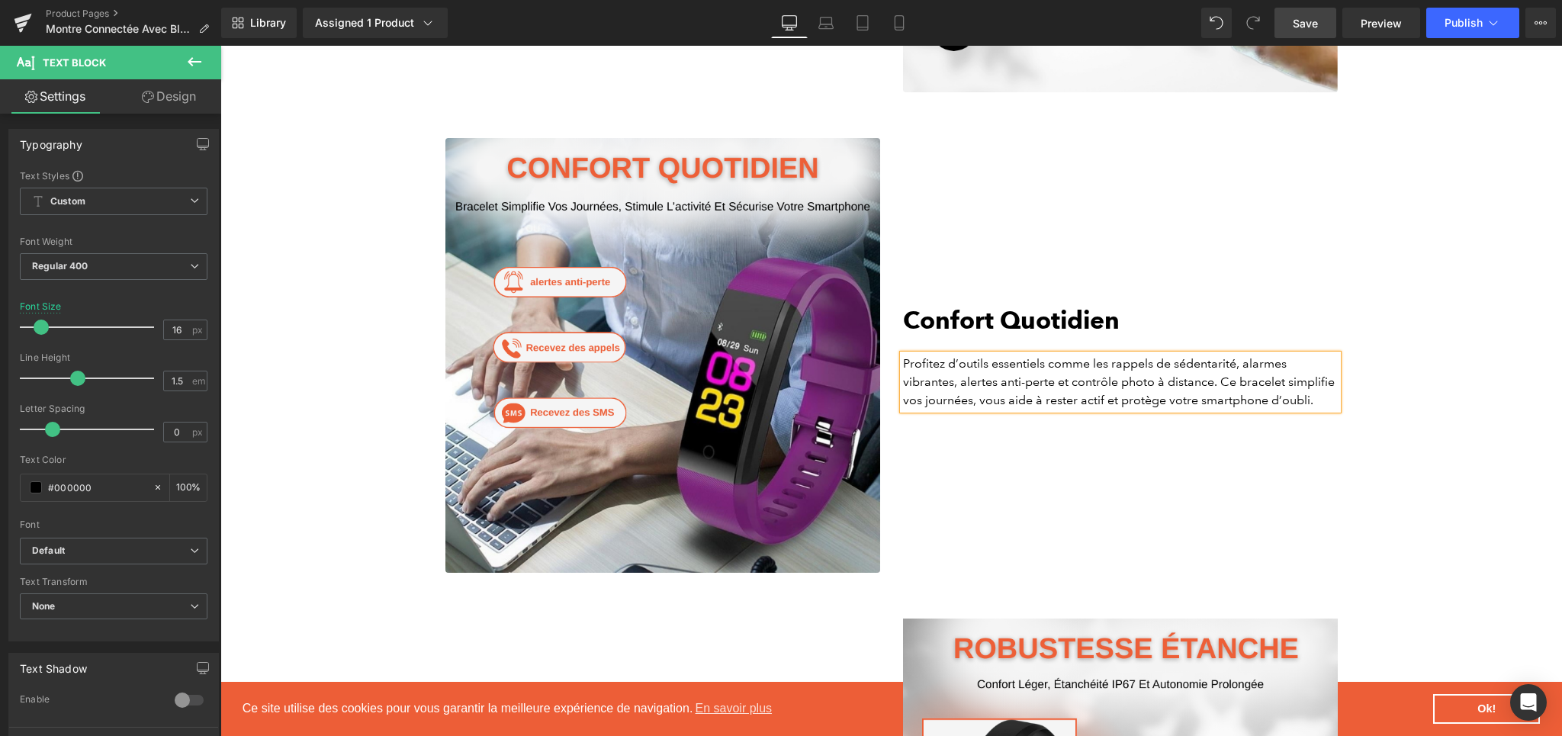
click at [1191, 467] on div "Confort Quotidien Heading Profitez d’outils essentiels comme les rappels de séd…" at bounding box center [1120, 355] width 458 height 435
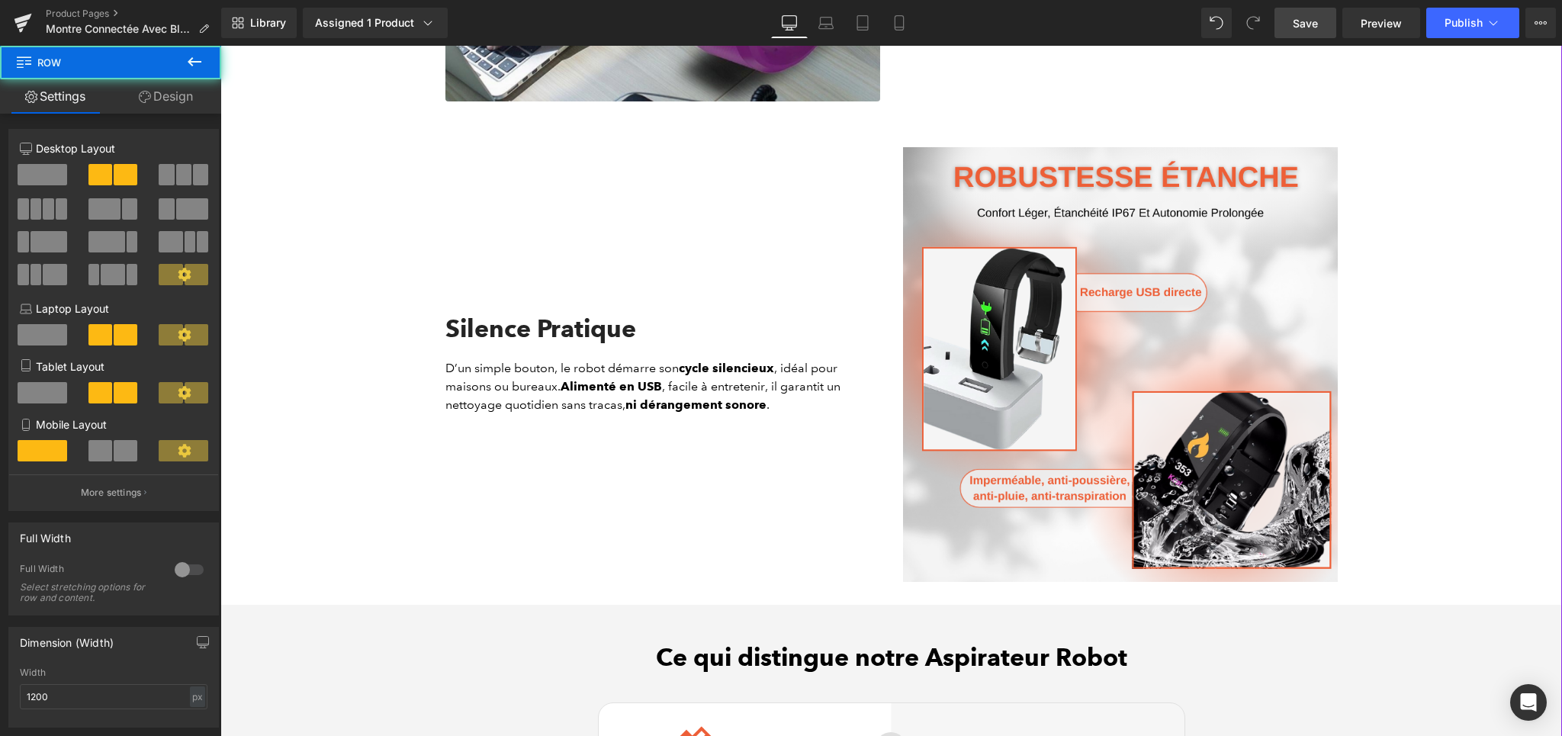
scroll to position [3181, 0]
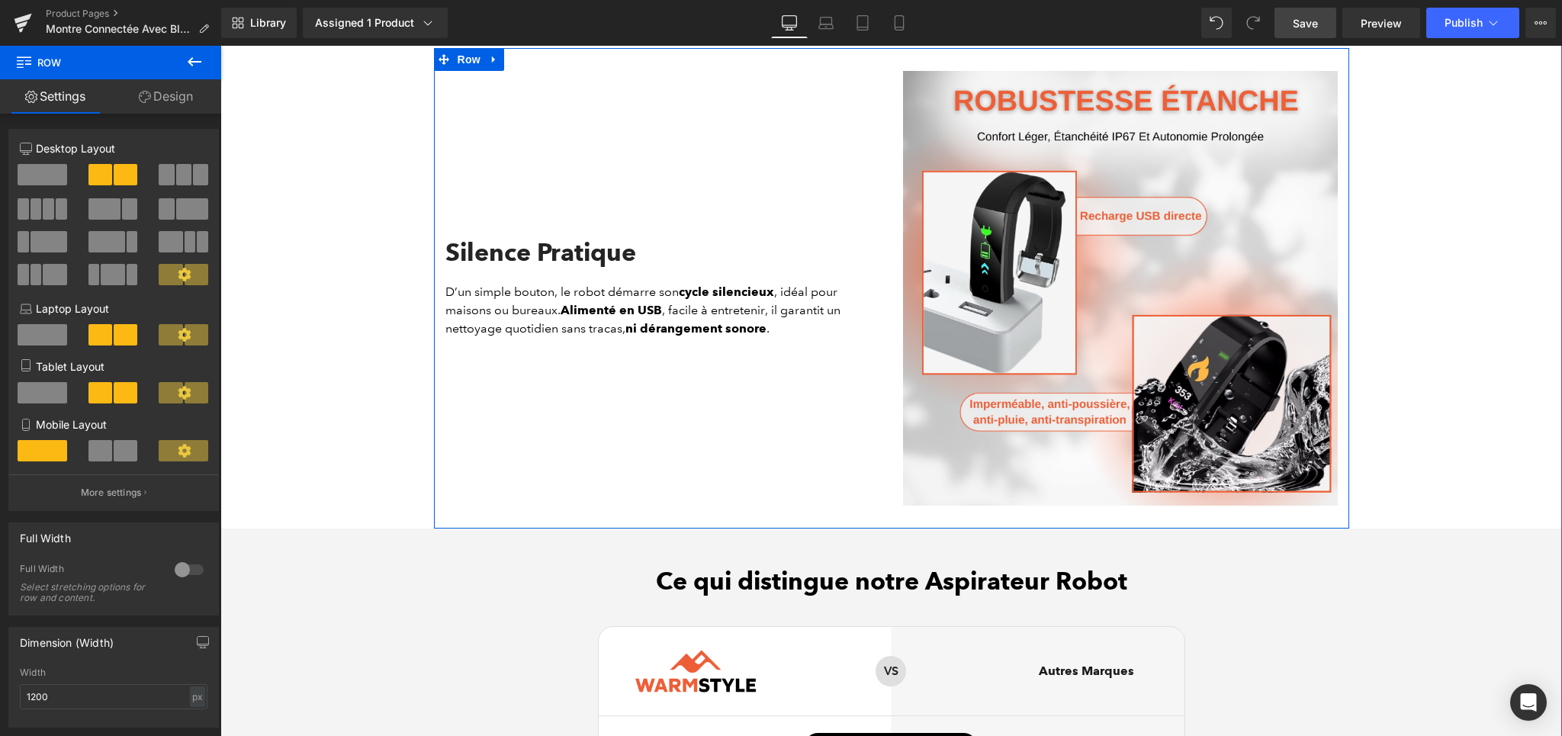
click at [496, 258] on h2 "Silence Pratique" at bounding box center [662, 252] width 435 height 29
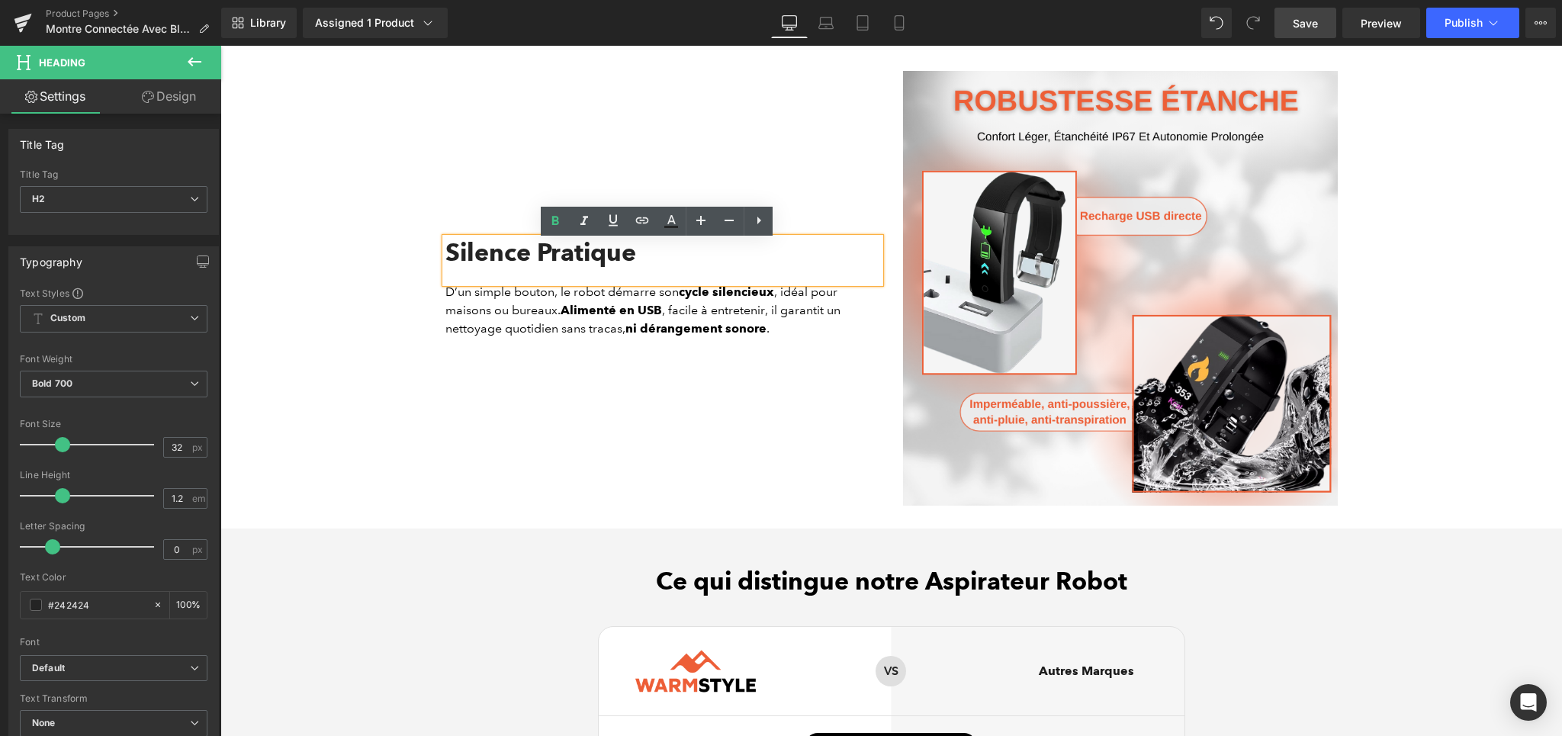
click at [547, 260] on h2 "Silence Pratique" at bounding box center [662, 252] width 435 height 29
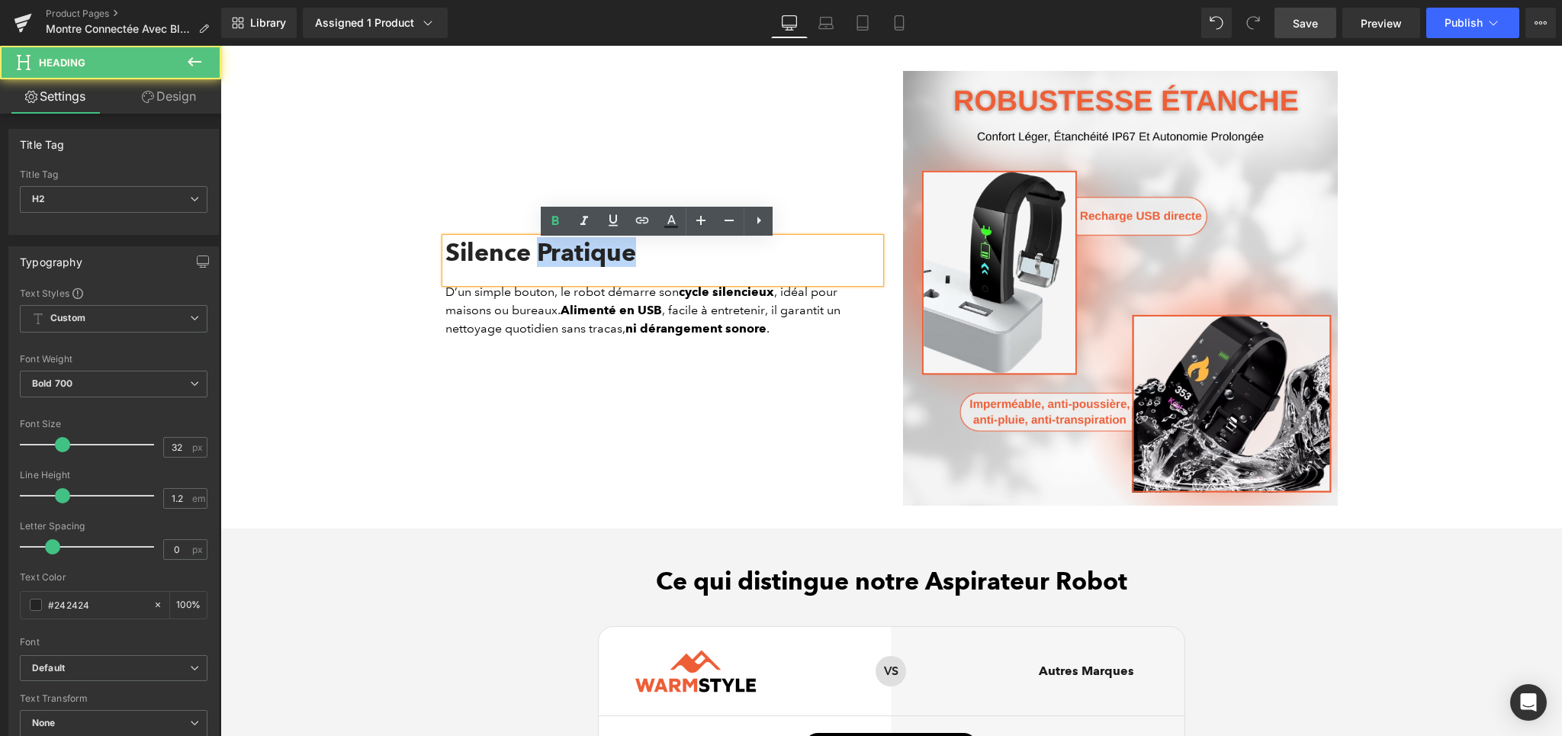
click at [547, 260] on h2 "Silence Pratique" at bounding box center [662, 252] width 435 height 29
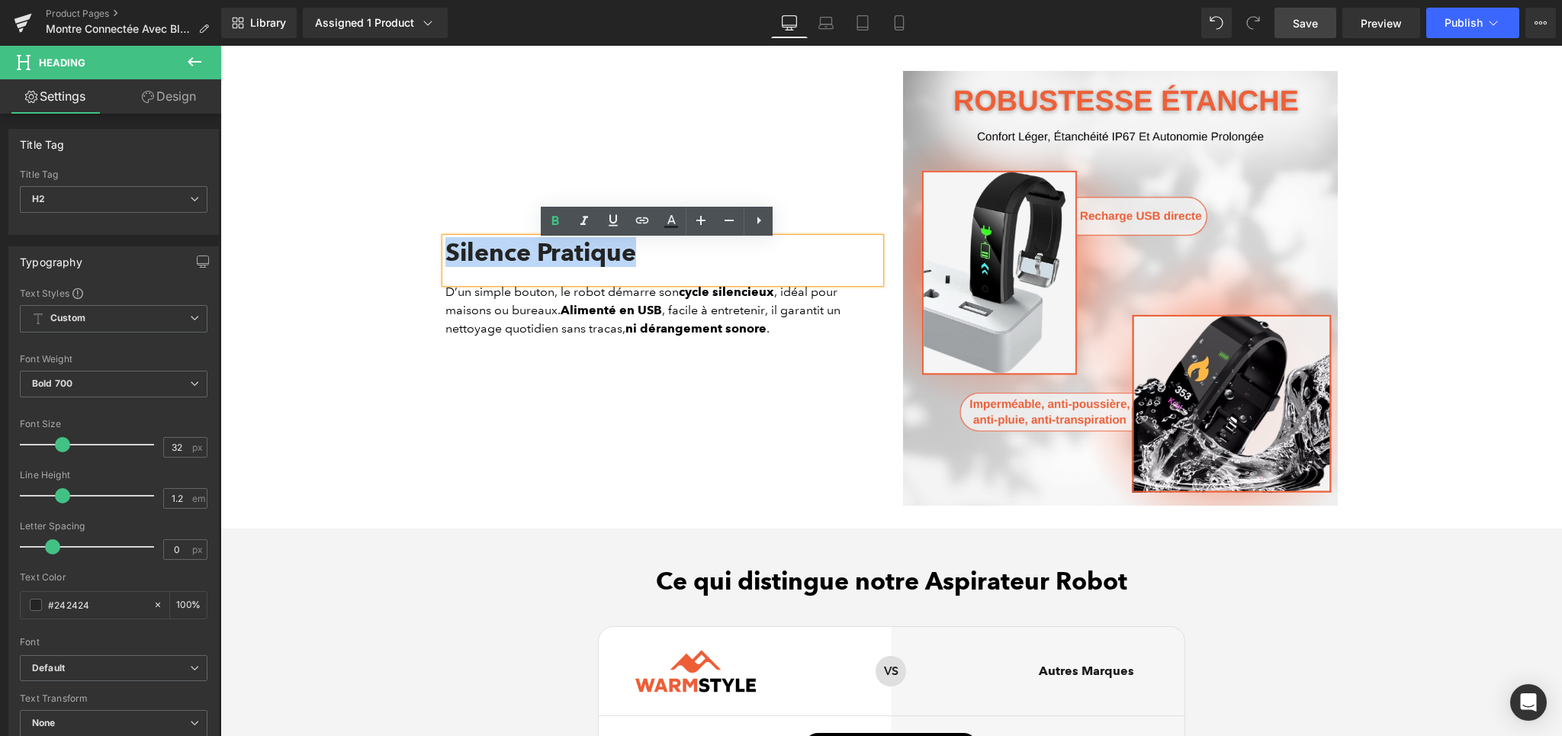
paste div
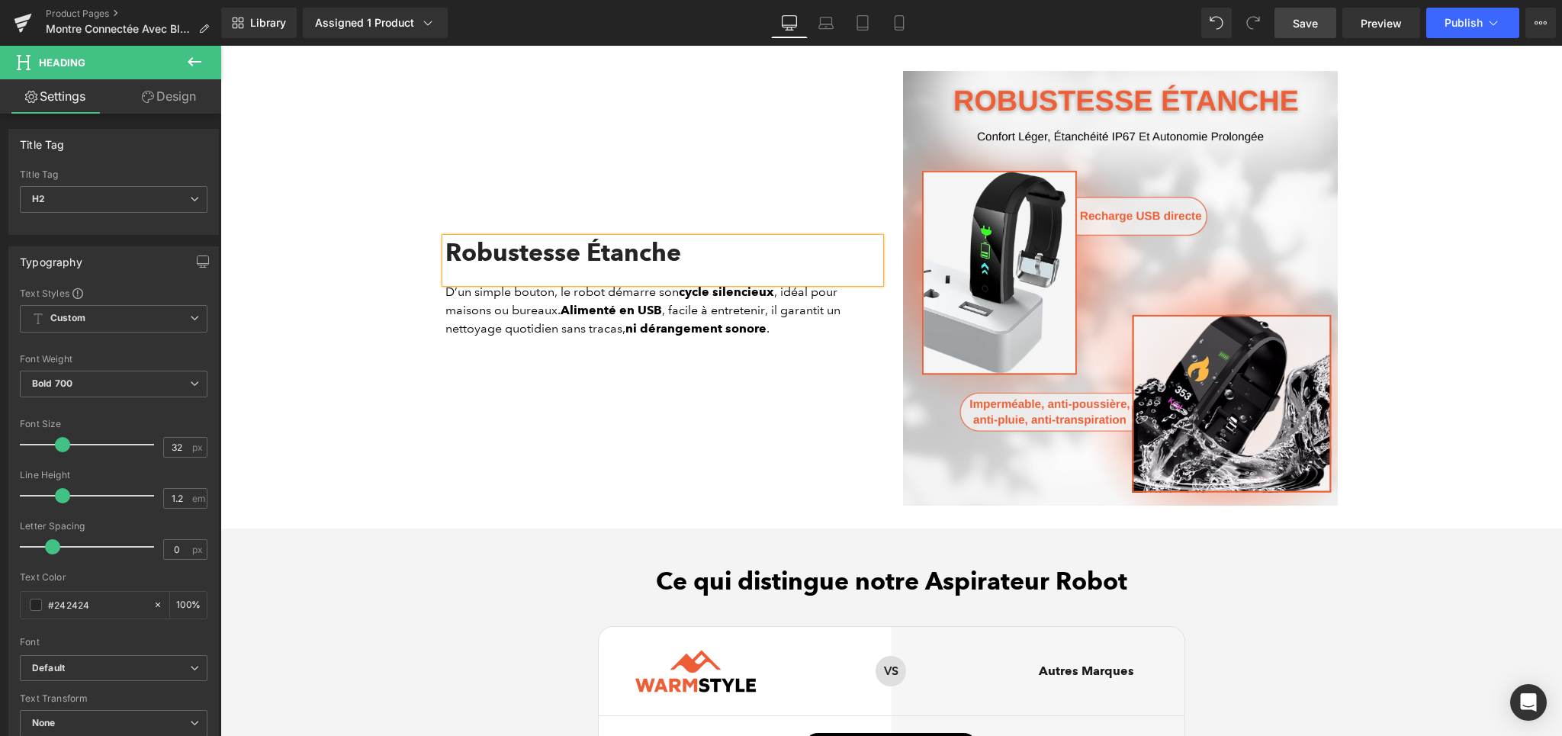
click at [525, 304] on p "D’un simple bouton, le robot démarre son cycle silencieux , idéal pour maisons …" at bounding box center [662, 310] width 435 height 55
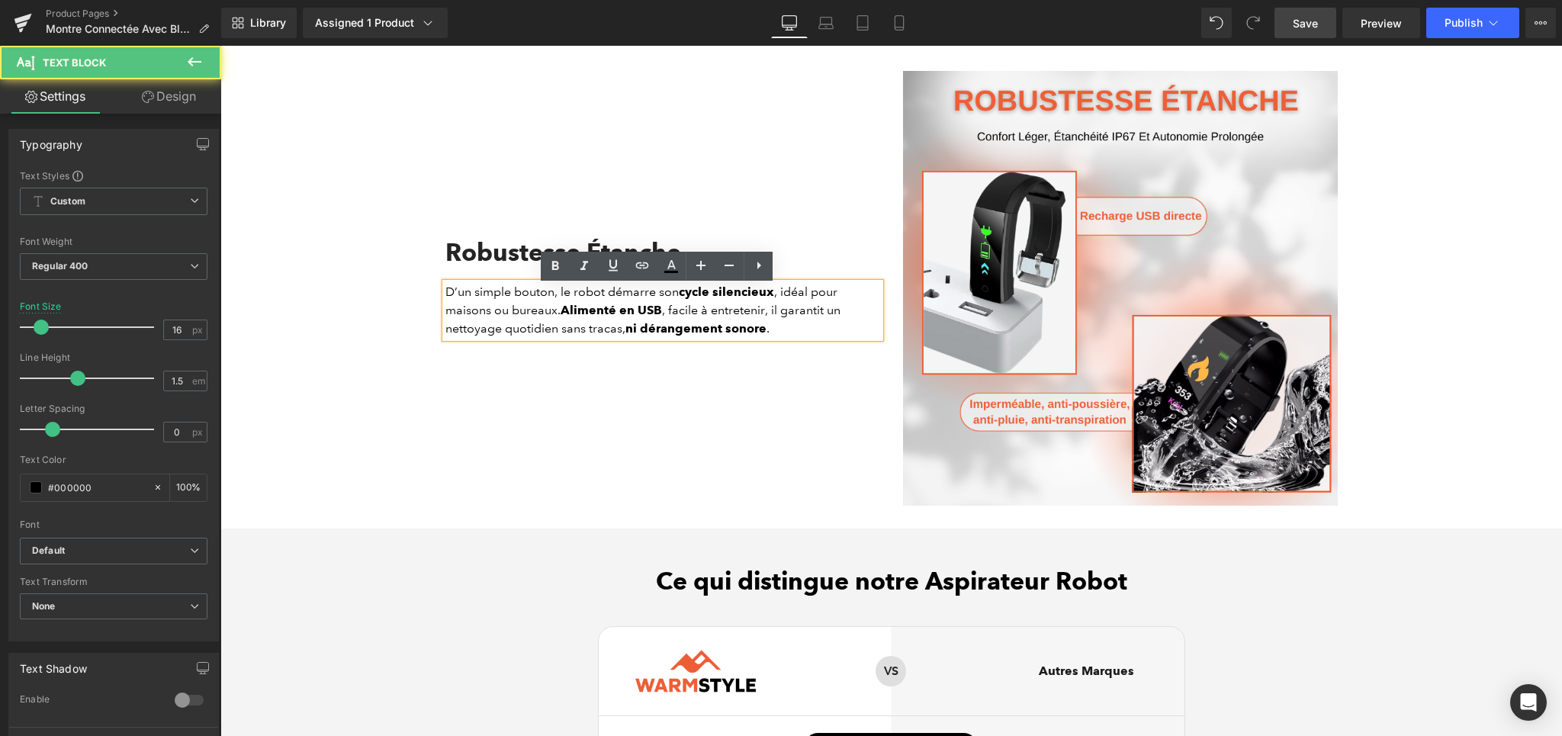
click at [483, 314] on p "D’un simple bouton, le robot démarre son cycle silencieux , idéal pour maisons …" at bounding box center [662, 310] width 435 height 55
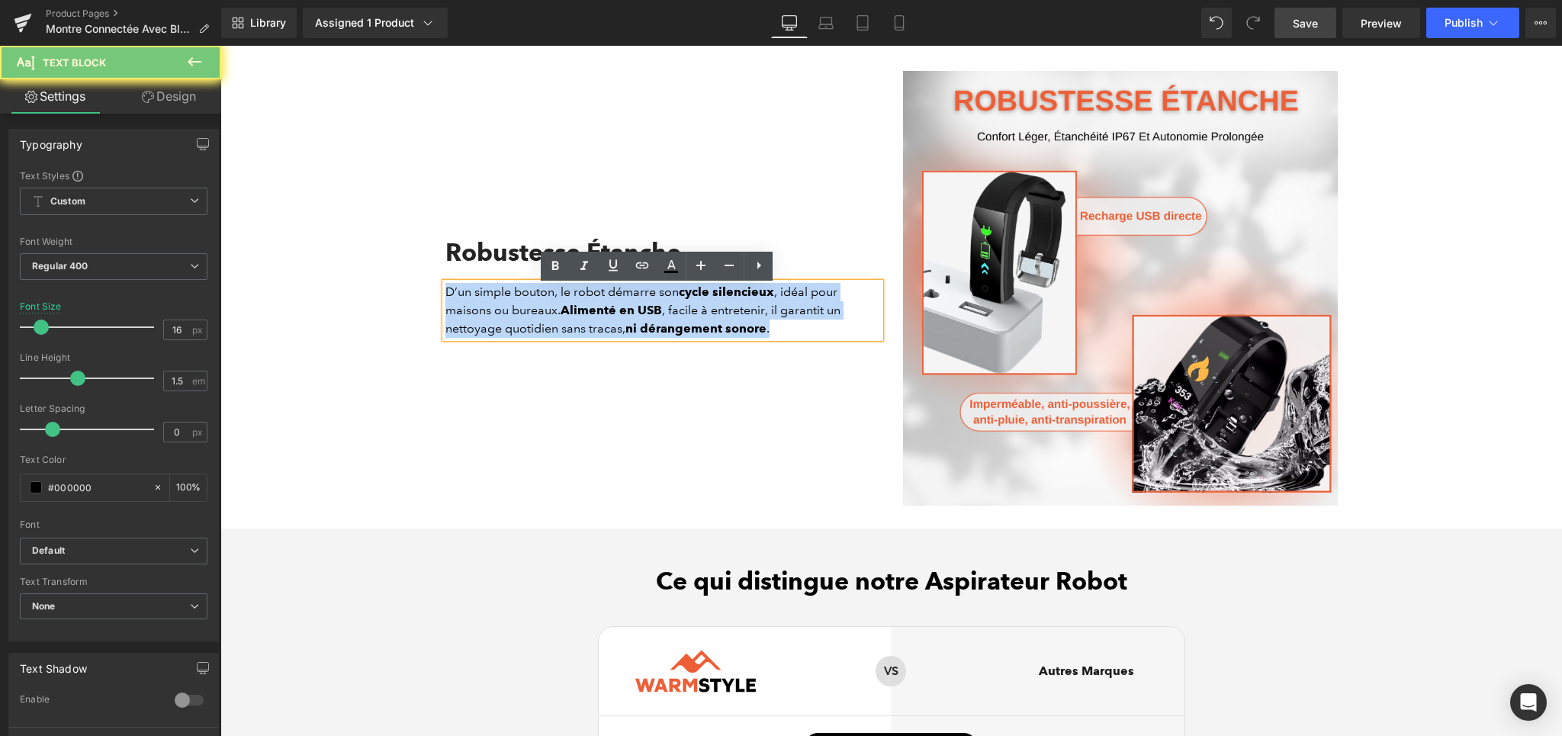
click at [483, 314] on p "D’un simple bouton, le robot démarre son cycle silencieux , idéal pour maisons …" at bounding box center [662, 310] width 435 height 55
paste div
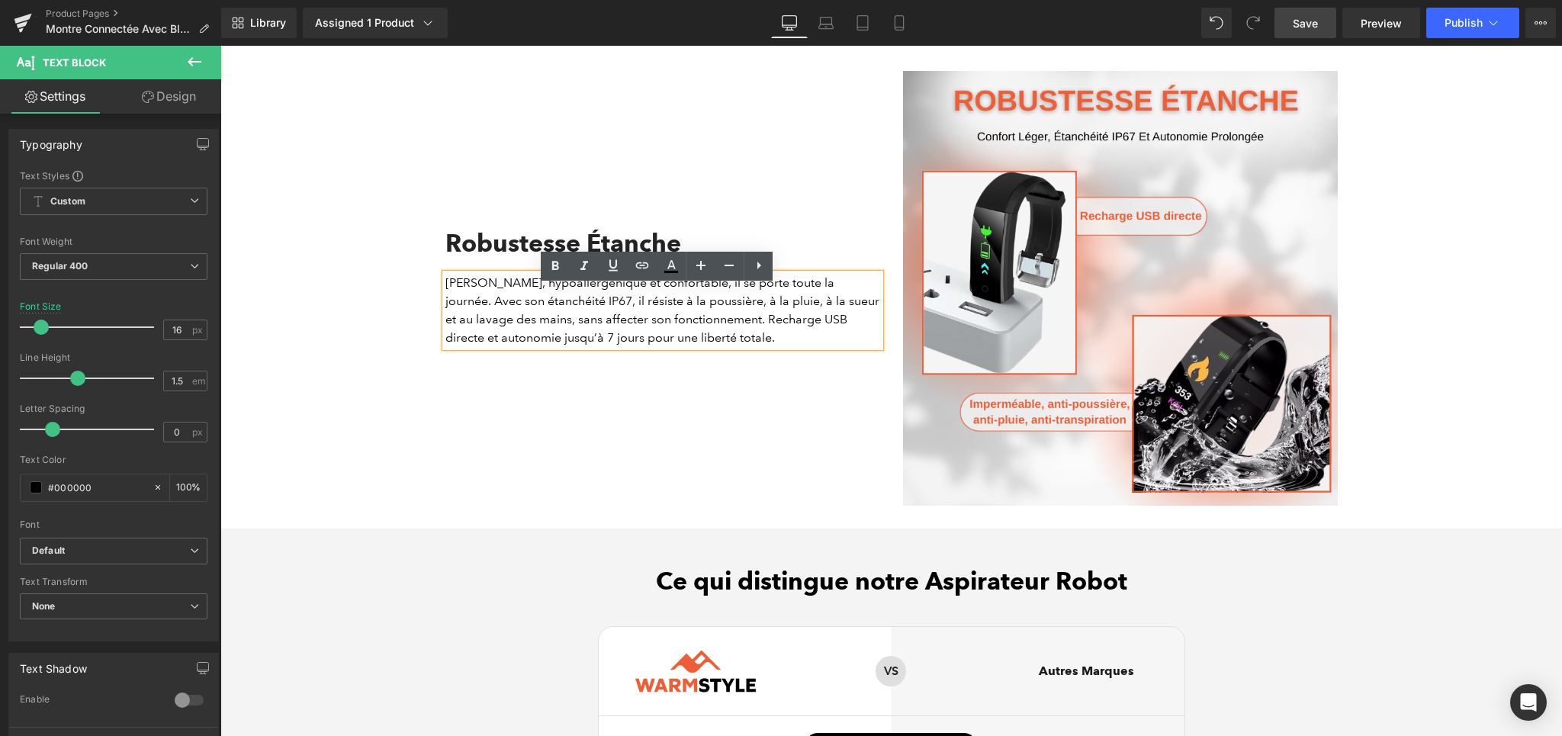
scroll to position [3172, 0]
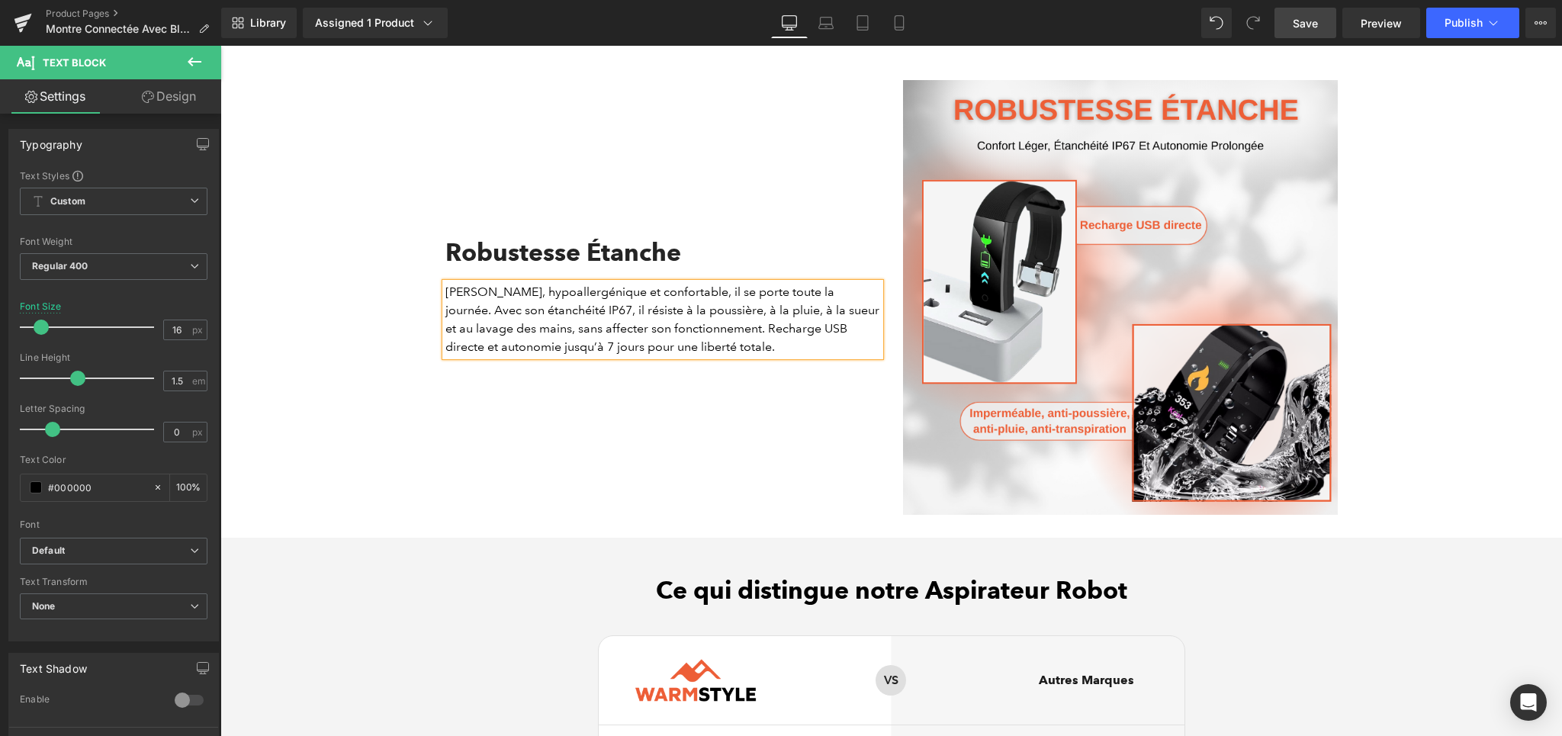
click at [568, 477] on div "Robustesse Étanche Heading [PERSON_NAME], hypoallergénique et confortable, il s…" at bounding box center [663, 297] width 458 height 435
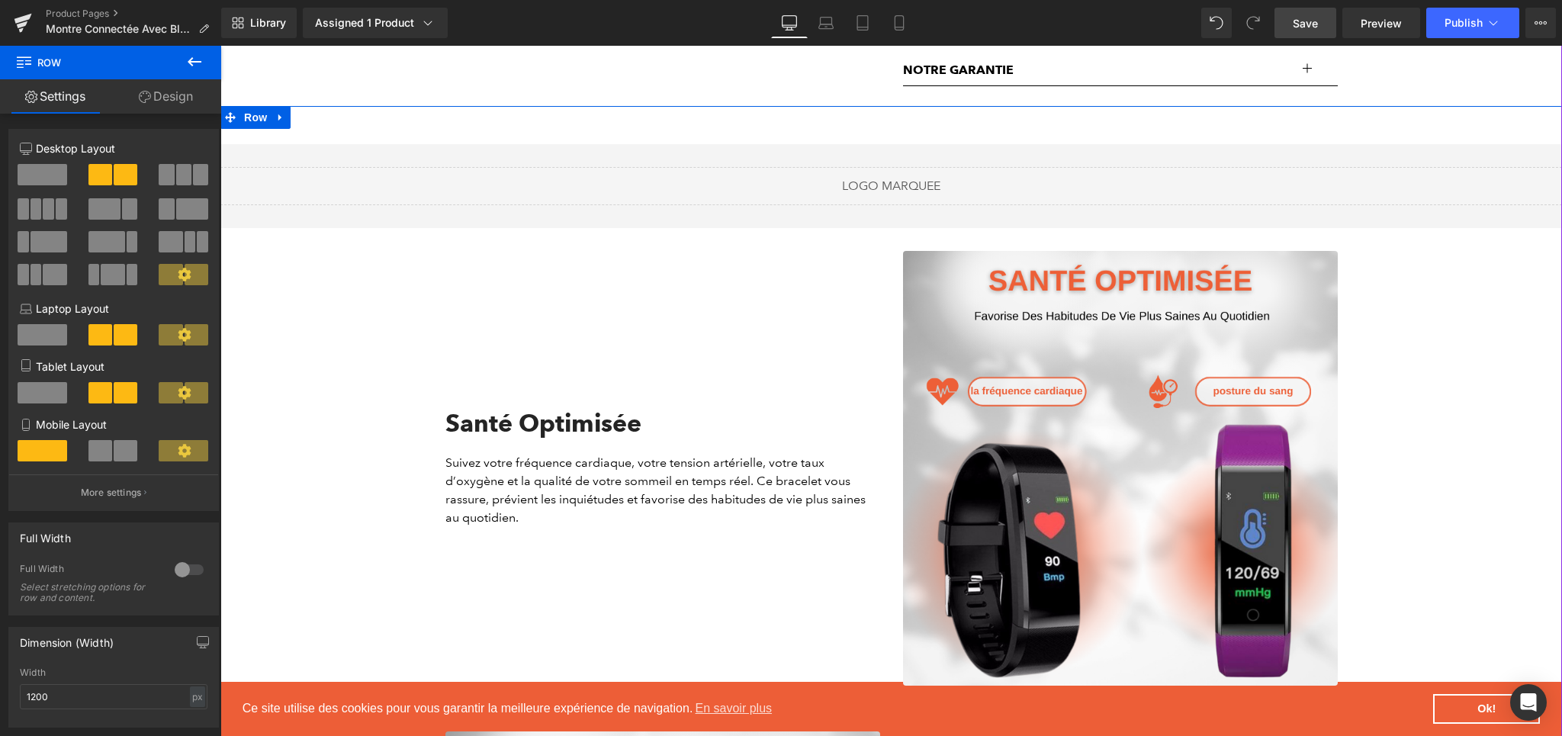
scroll to position [1055, 0]
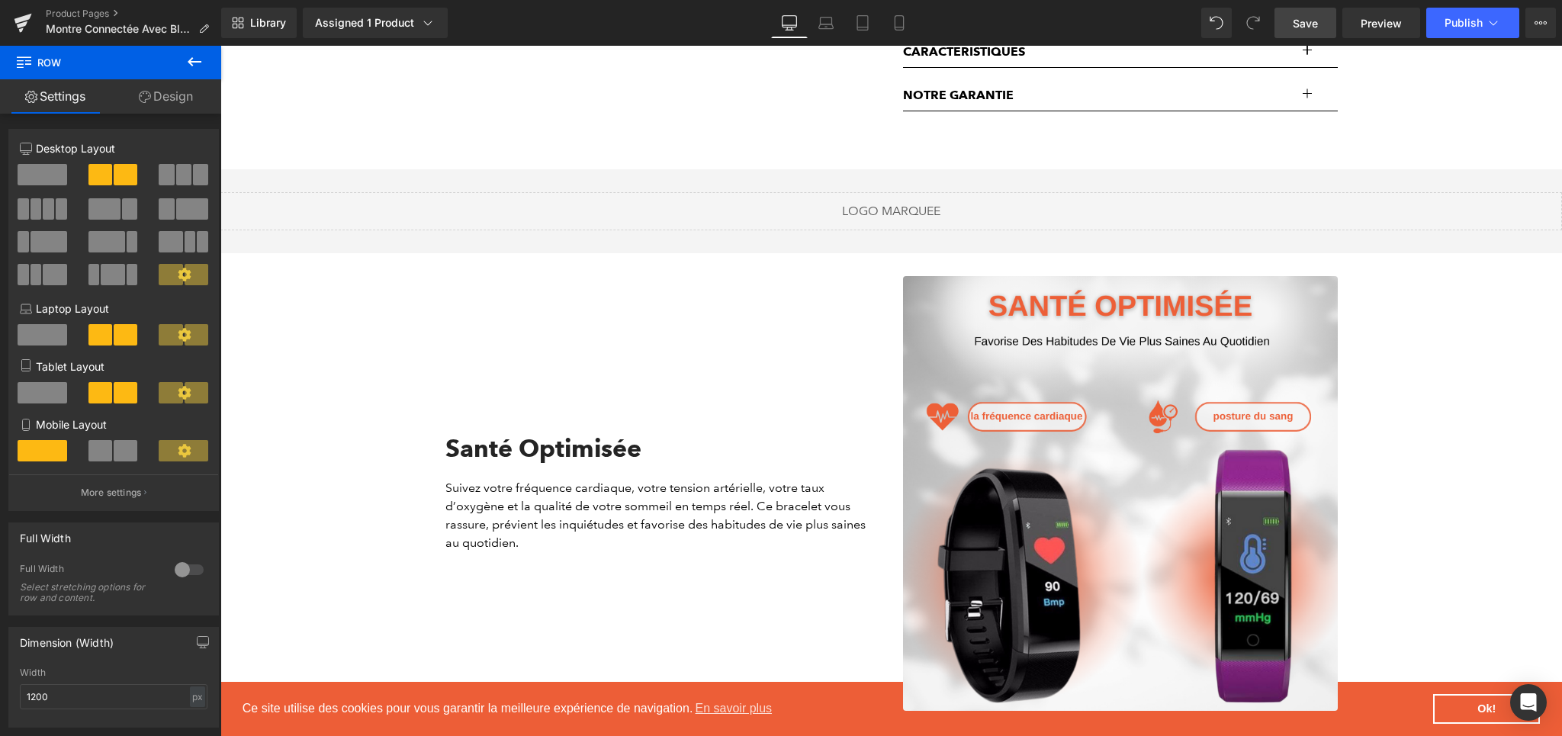
click at [1305, 36] on link "Save" at bounding box center [1305, 23] width 62 height 31
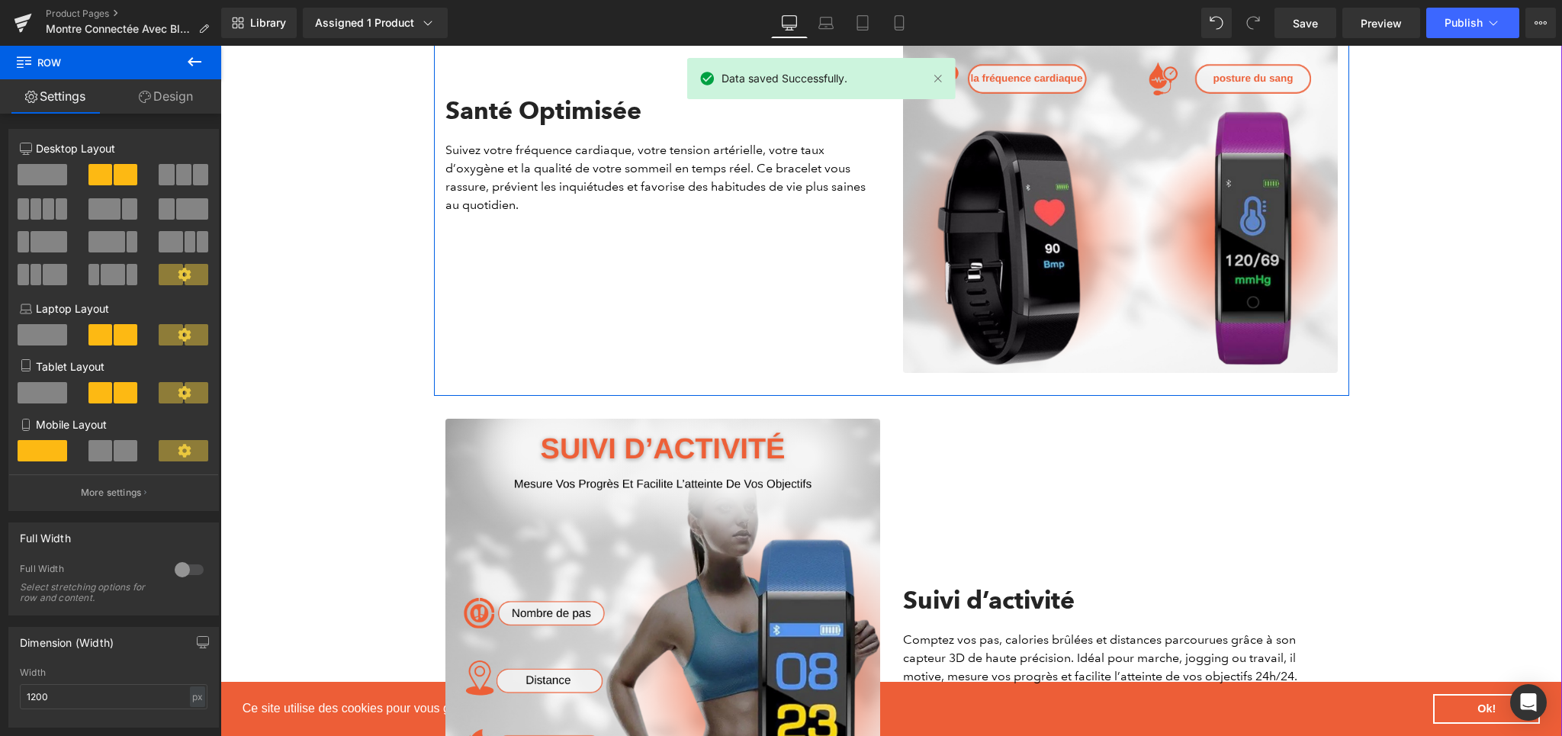
click at [525, 189] on p "Suivez votre fréquence cardiaque, votre tension artérielle, votre taux d’oxygèn…" at bounding box center [662, 177] width 435 height 73
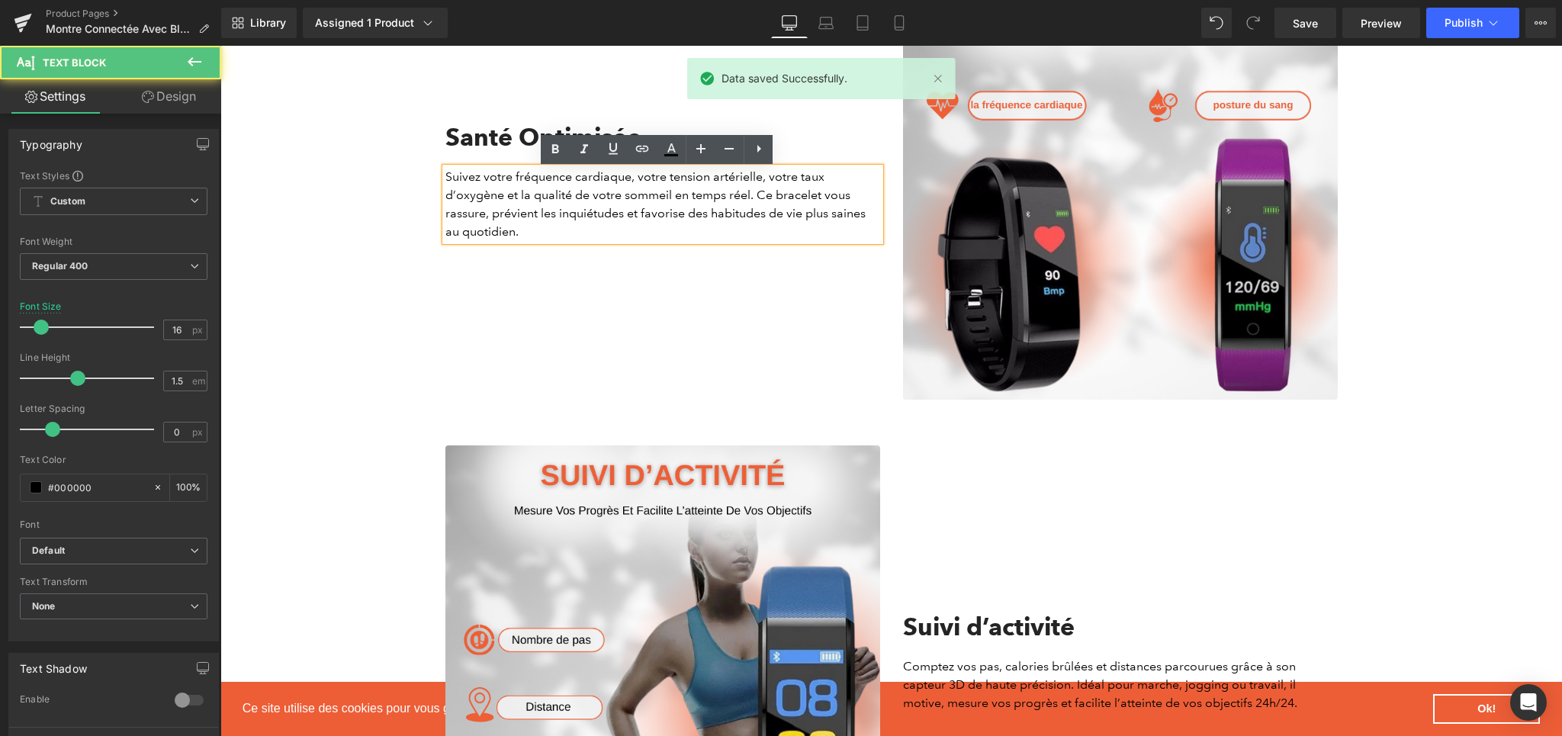
scroll to position [1364, 0]
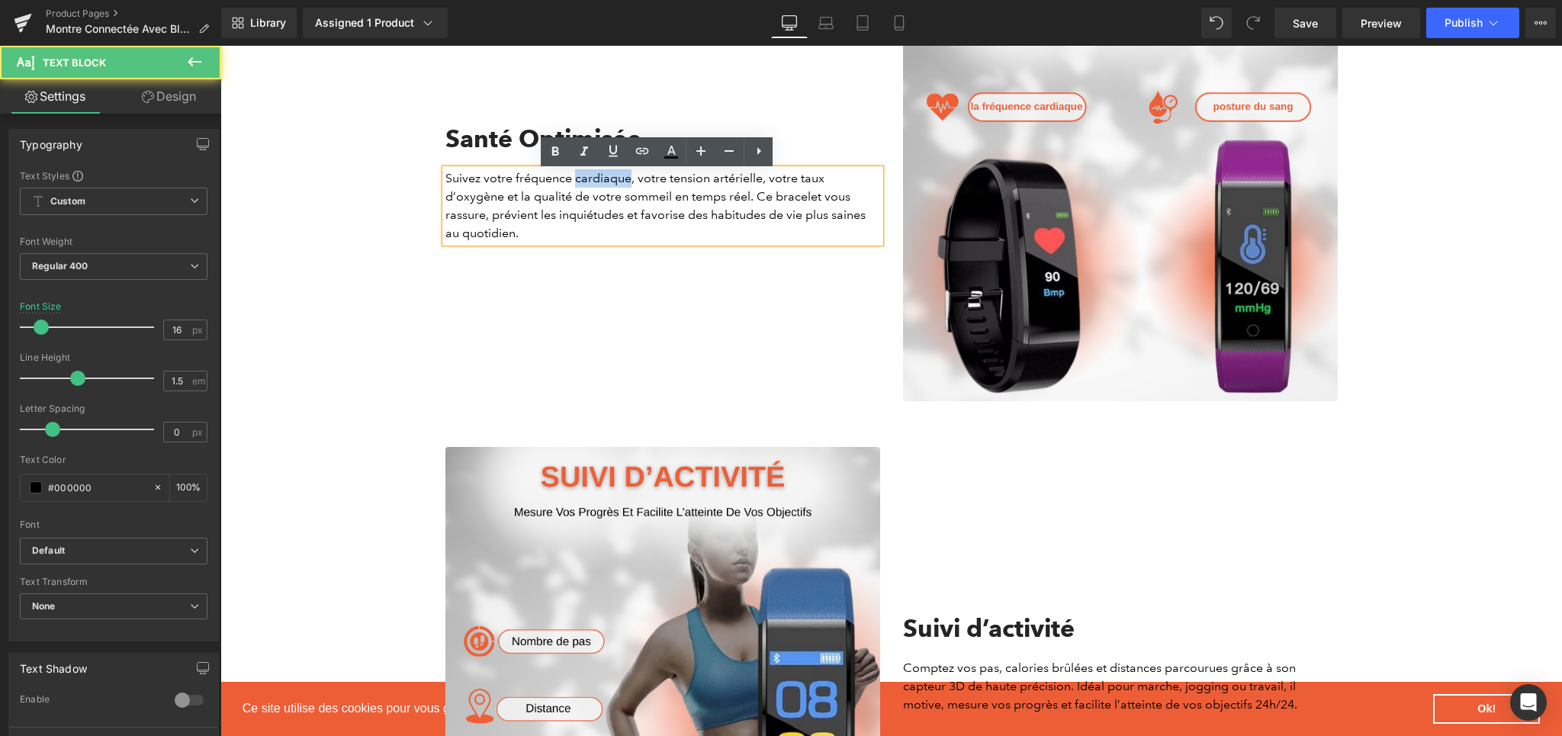
drag, startPoint x: 567, startPoint y: 185, endPoint x: 621, endPoint y: 186, distance: 54.2
click at [621, 186] on p "Suivez votre fréquence cardiaque, votre tension artérielle, votre taux d’oxygèn…" at bounding box center [662, 205] width 435 height 73
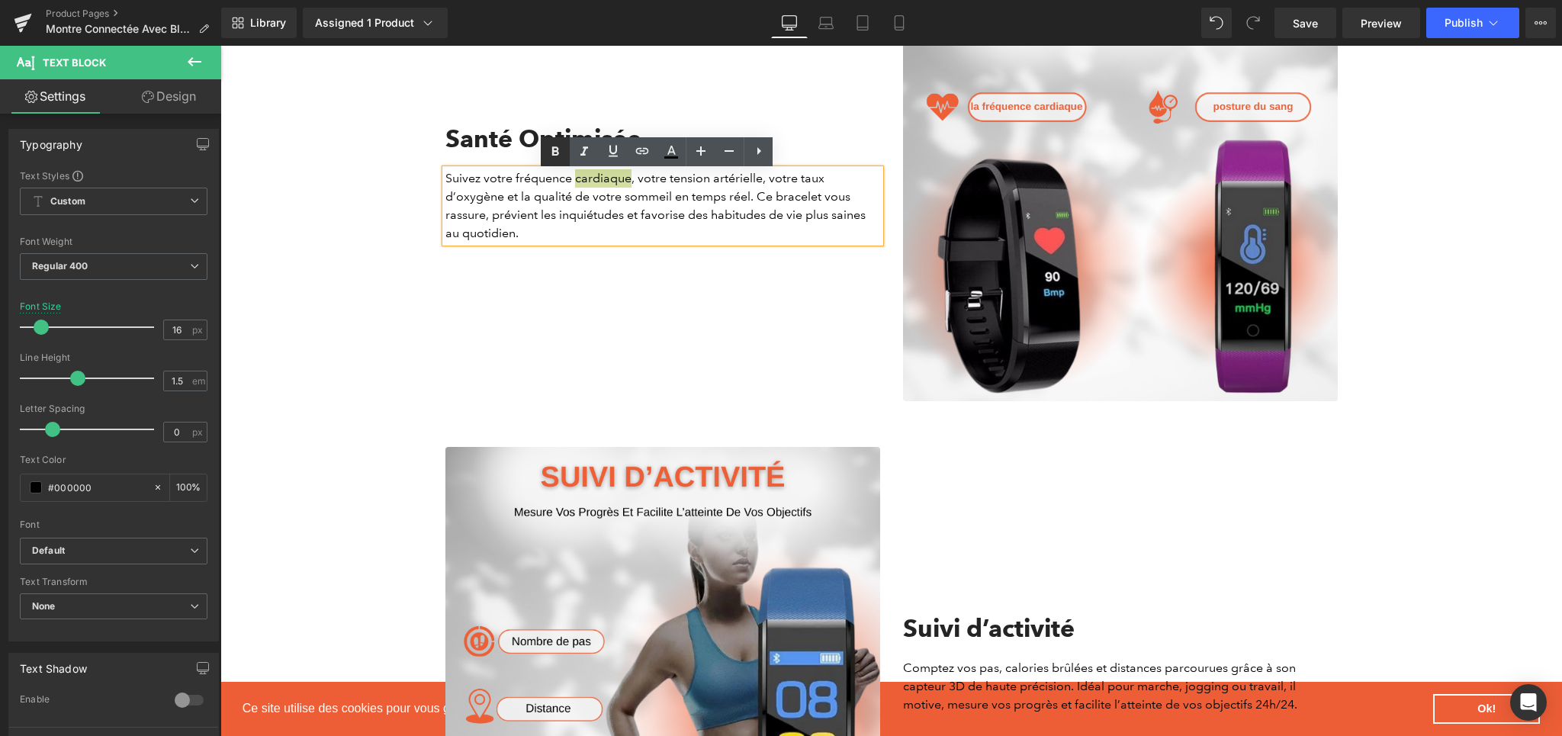
click at [559, 154] on icon at bounding box center [555, 152] width 18 height 18
drag, startPoint x: 665, startPoint y: 185, endPoint x: 755, endPoint y: 186, distance: 90.0
click at [755, 186] on p "Suivez votre fréquence cardiaque , votre tension artérielle, votre taux d’oxygè…" at bounding box center [662, 205] width 435 height 73
click at [548, 152] on icon at bounding box center [555, 152] width 18 height 18
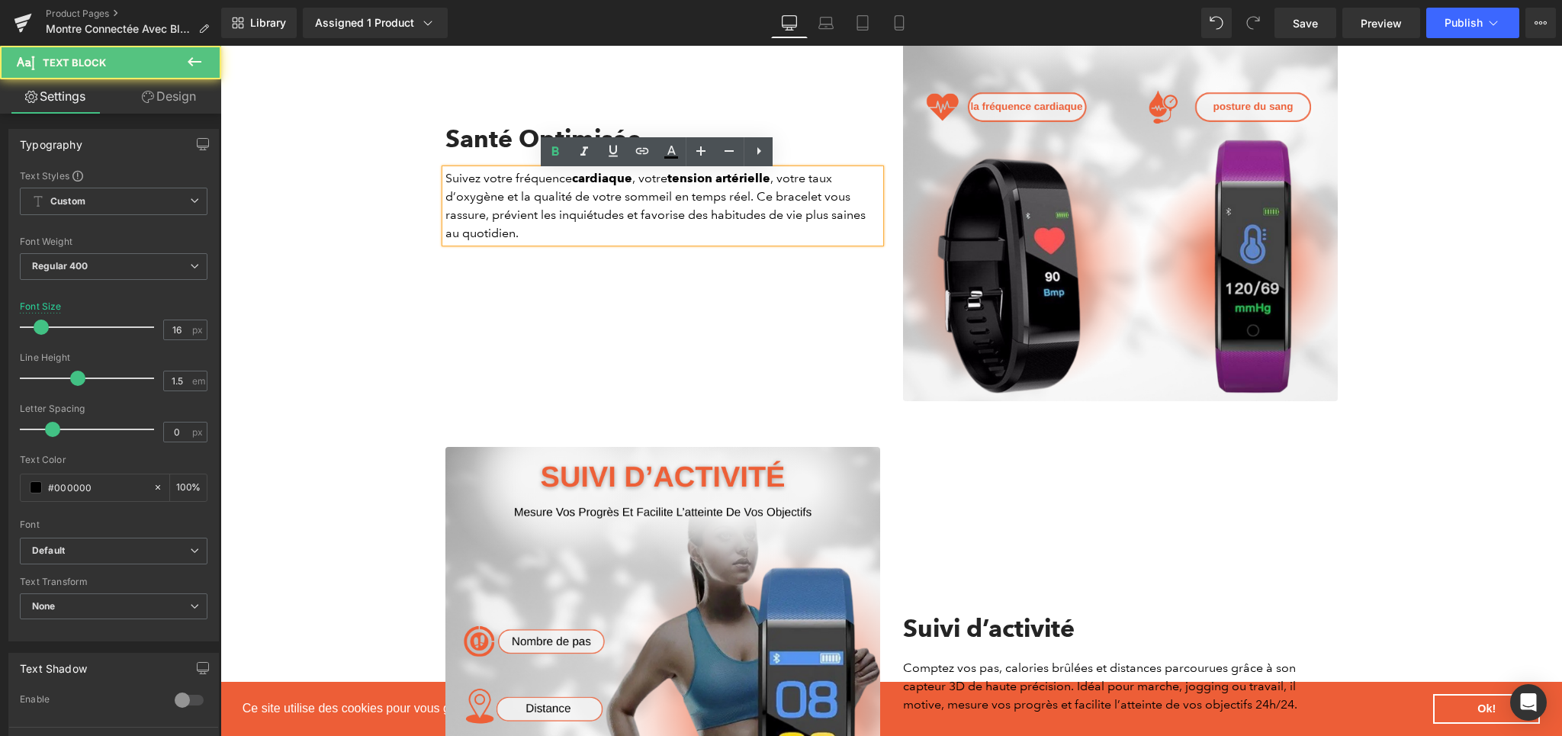
drag, startPoint x: 634, startPoint y: 223, endPoint x: 717, endPoint y: 219, distance: 83.2
click at [717, 219] on p "Suivez votre fréquence cardiaque , votre tension artérielle , votre taux d’oxyg…" at bounding box center [662, 205] width 435 height 73
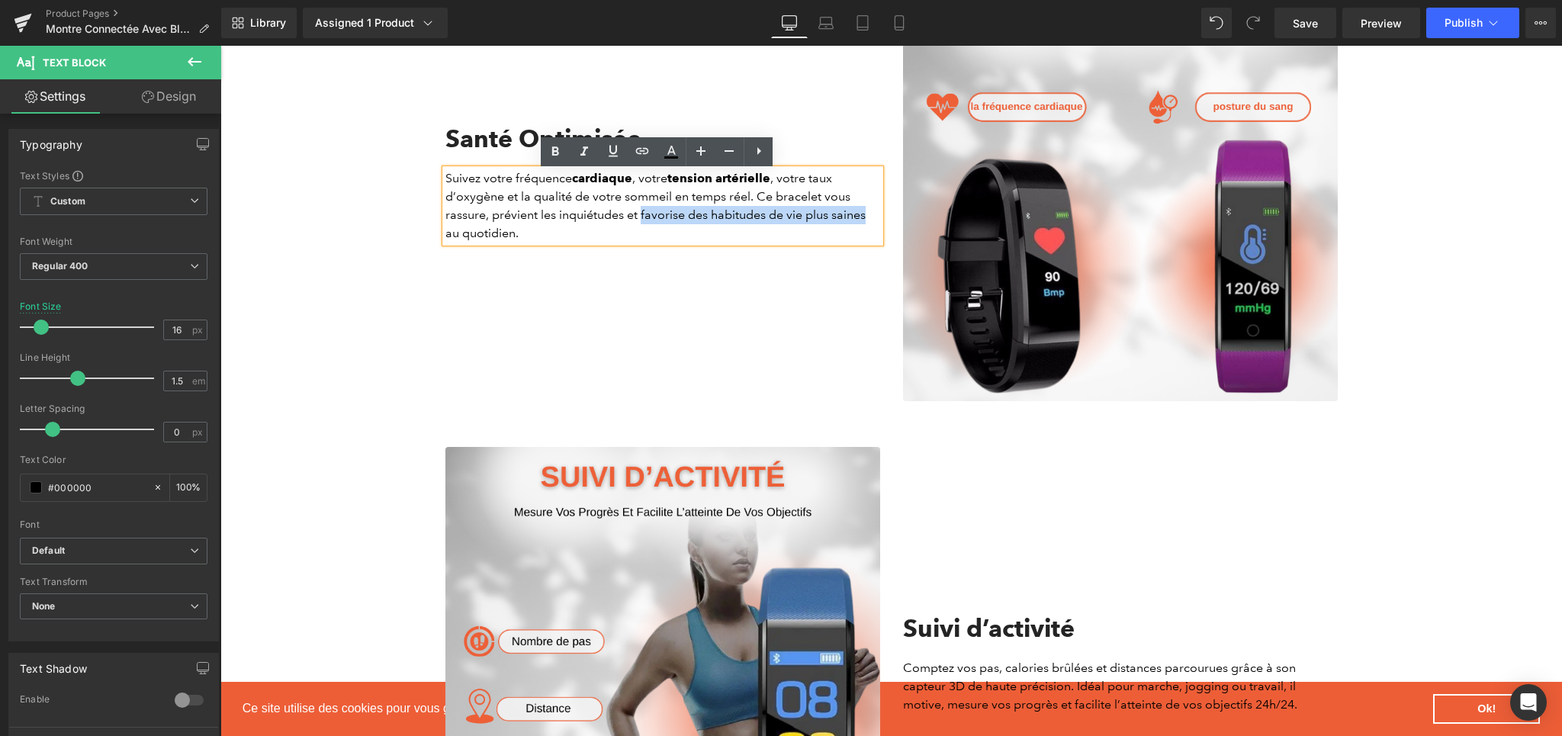
drag, startPoint x: 635, startPoint y: 217, endPoint x: 865, endPoint y: 226, distance: 230.5
click at [865, 226] on p "Suivez votre fréquence cardiaque , votre tension artérielle , votre taux d’oxyg…" at bounding box center [662, 205] width 435 height 73
click at [552, 150] on icon at bounding box center [555, 151] width 7 height 9
click at [597, 287] on div "Santé Optimisée Heading Suivez votre fréquence cardiaque , votre tension artéri…" at bounding box center [663, 183] width 458 height 435
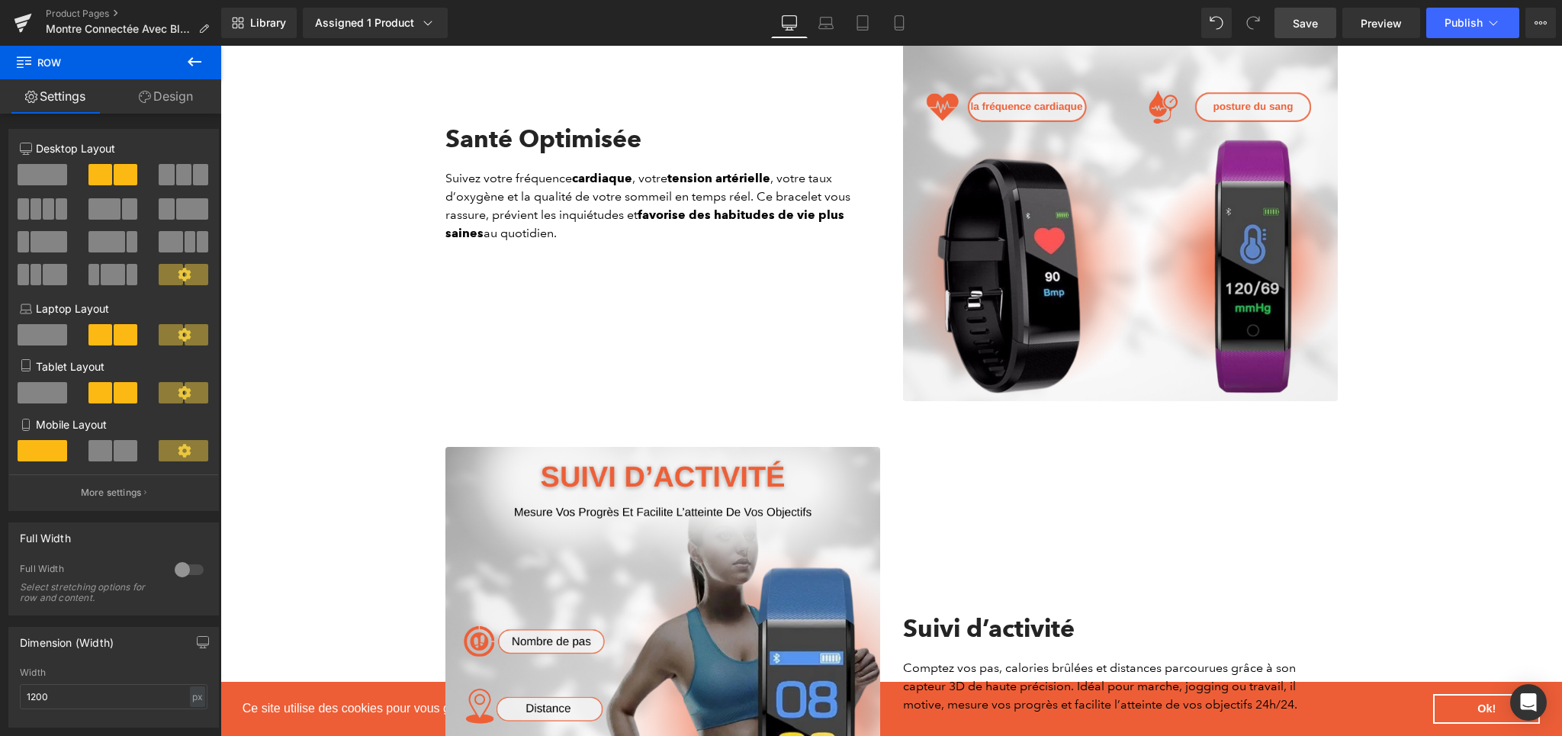
drag, startPoint x: 1294, startPoint y: 24, endPoint x: 1042, endPoint y: 13, distance: 252.7
click at [1294, 24] on span "Save" at bounding box center [1304, 23] width 25 height 16
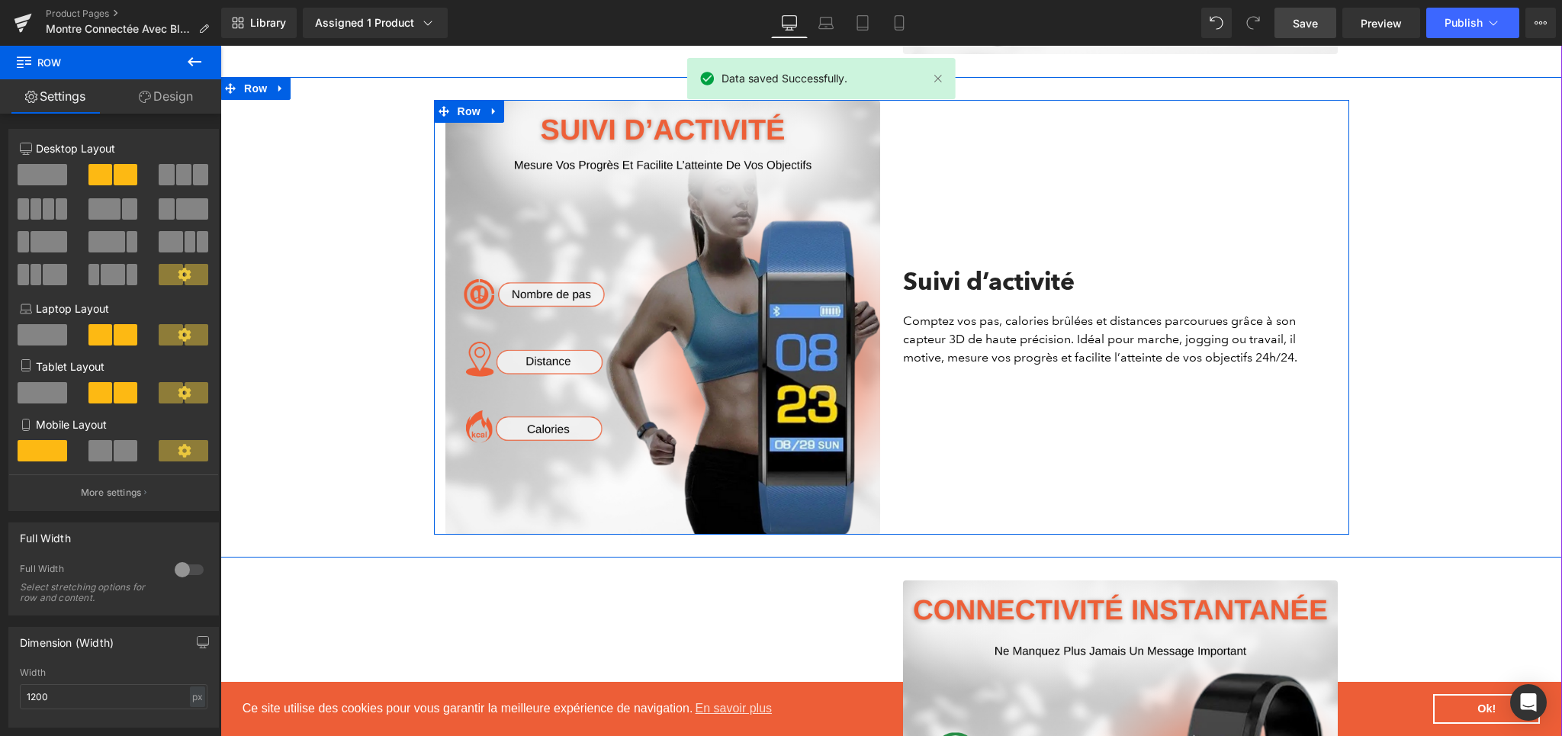
scroll to position [1715, 0]
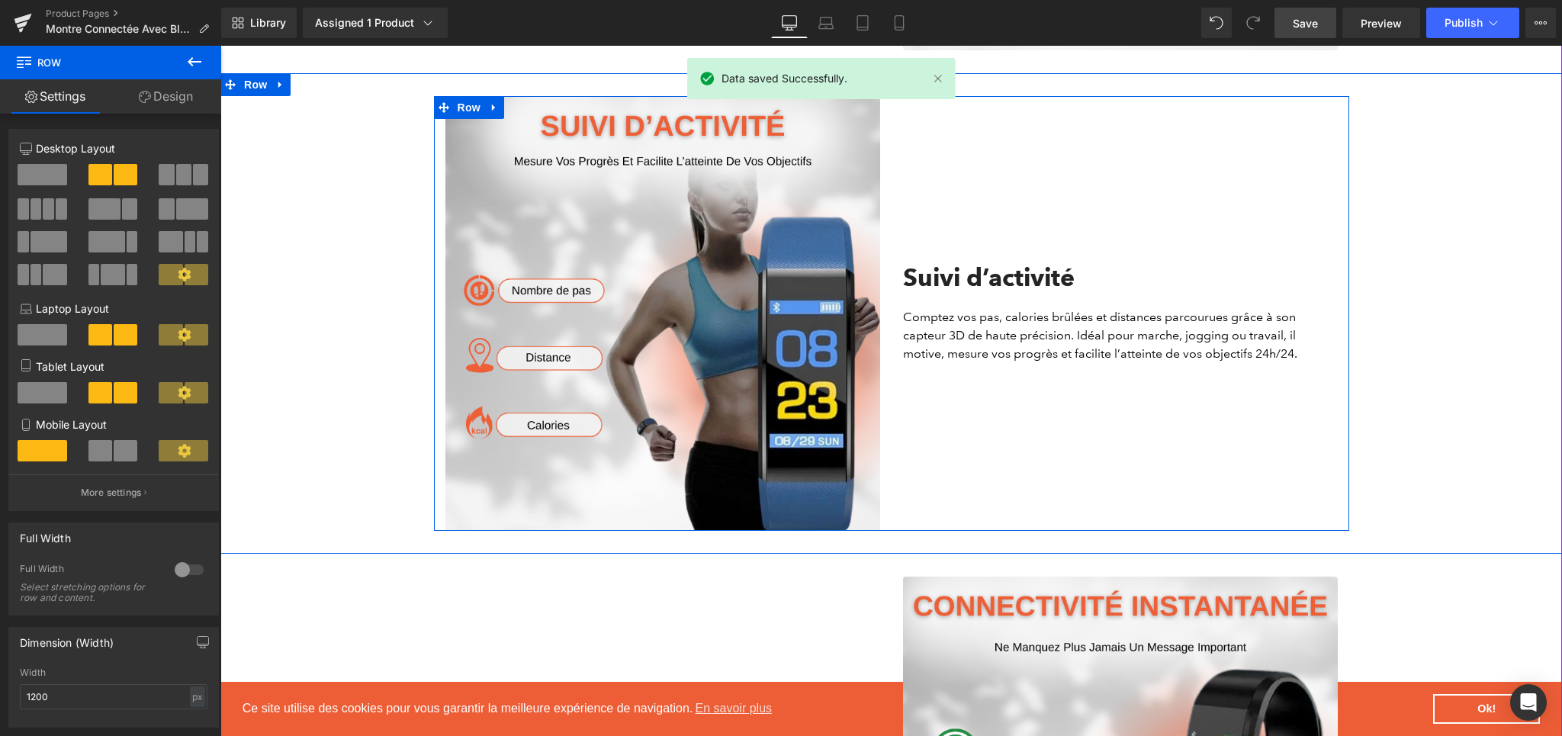
click at [958, 307] on div "Suivi d’activité Heading" at bounding box center [1120, 285] width 435 height 44
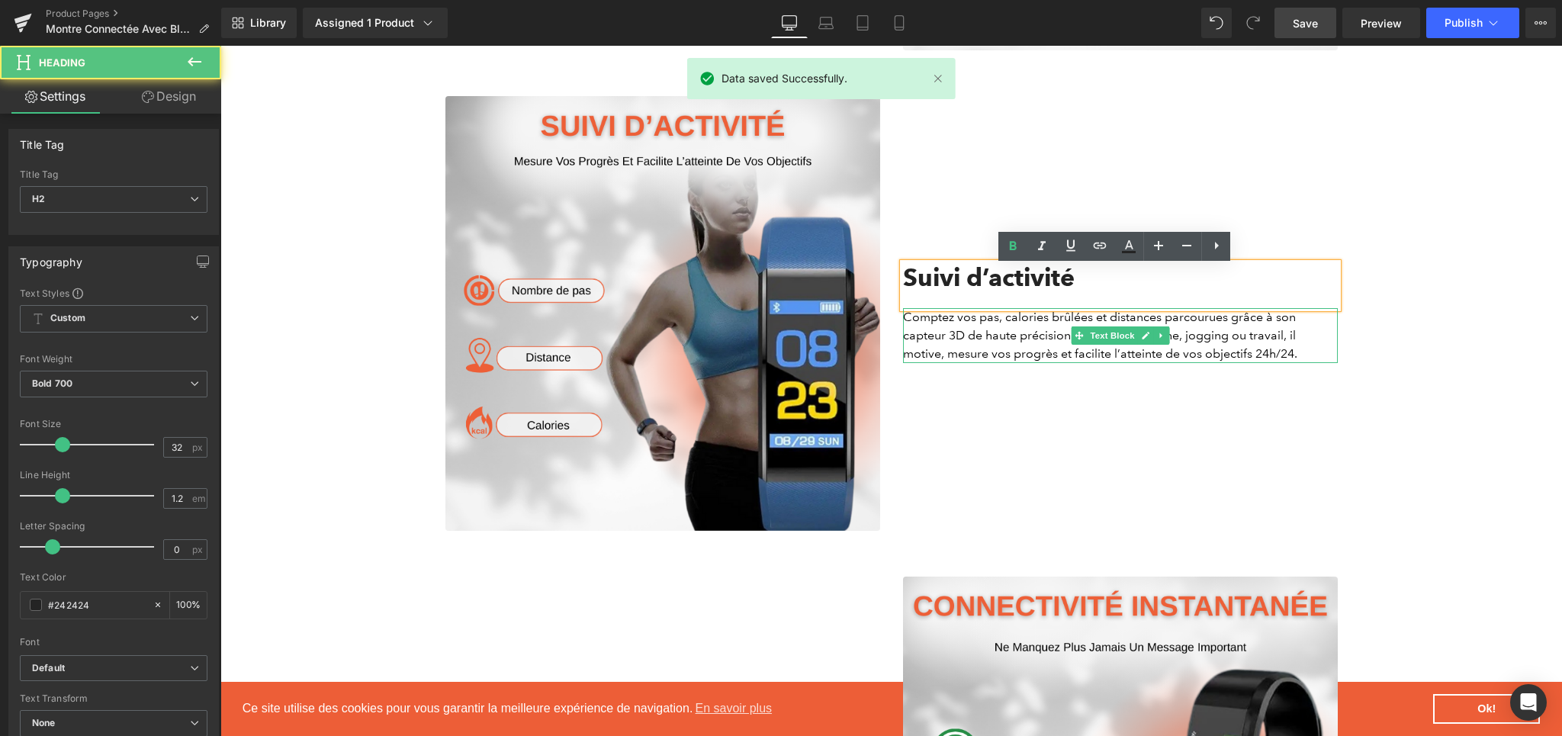
click at [952, 328] on p "Comptez vos pas, calories brûlées et distances parcourues grâce à son capteur 3…" at bounding box center [1120, 335] width 435 height 55
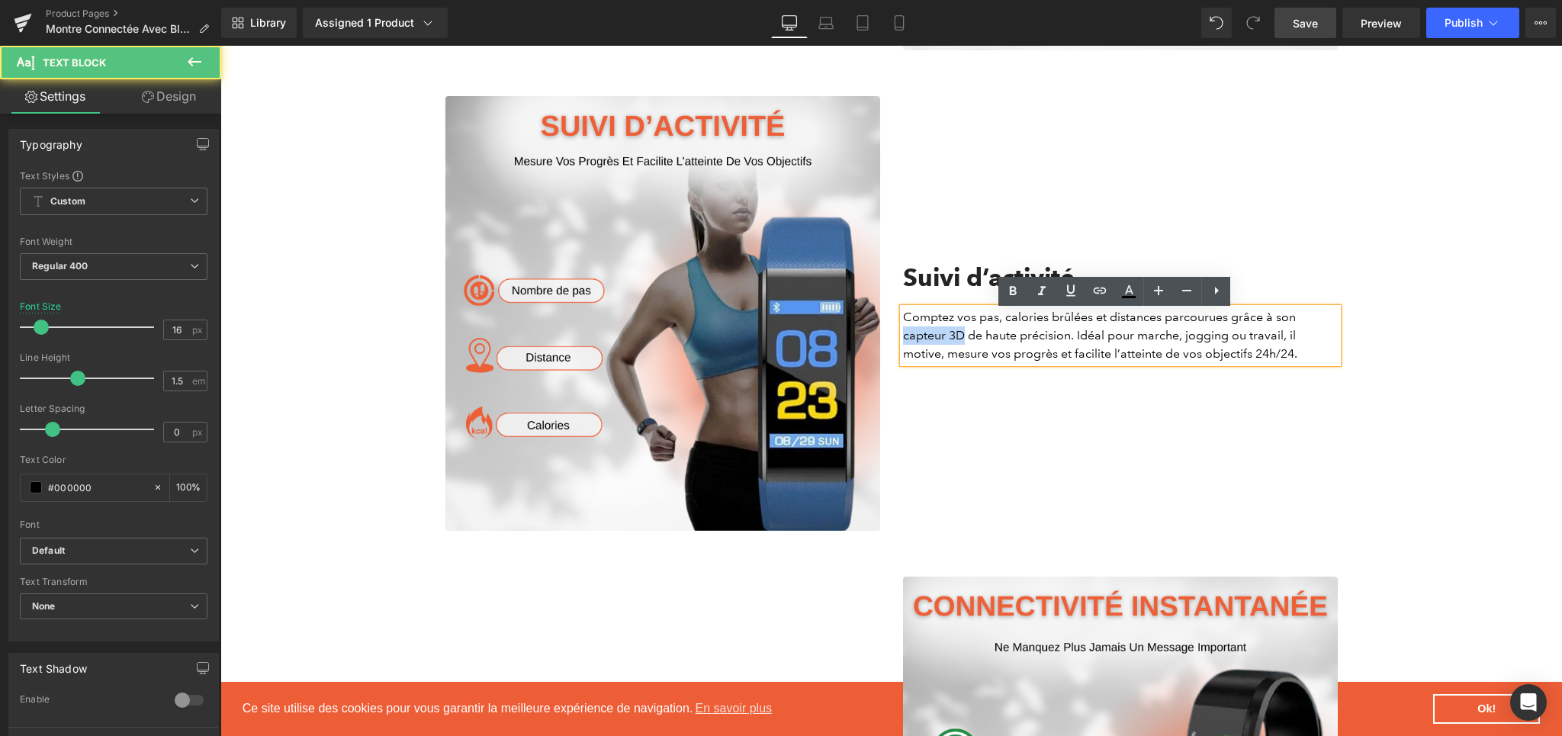
drag, startPoint x: 959, startPoint y: 342, endPoint x: 899, endPoint y: 342, distance: 60.2
click at [903, 342] on p "Comptez vos pas, calories brûlées et distances parcourues grâce à son capteur 3…" at bounding box center [1120, 335] width 435 height 55
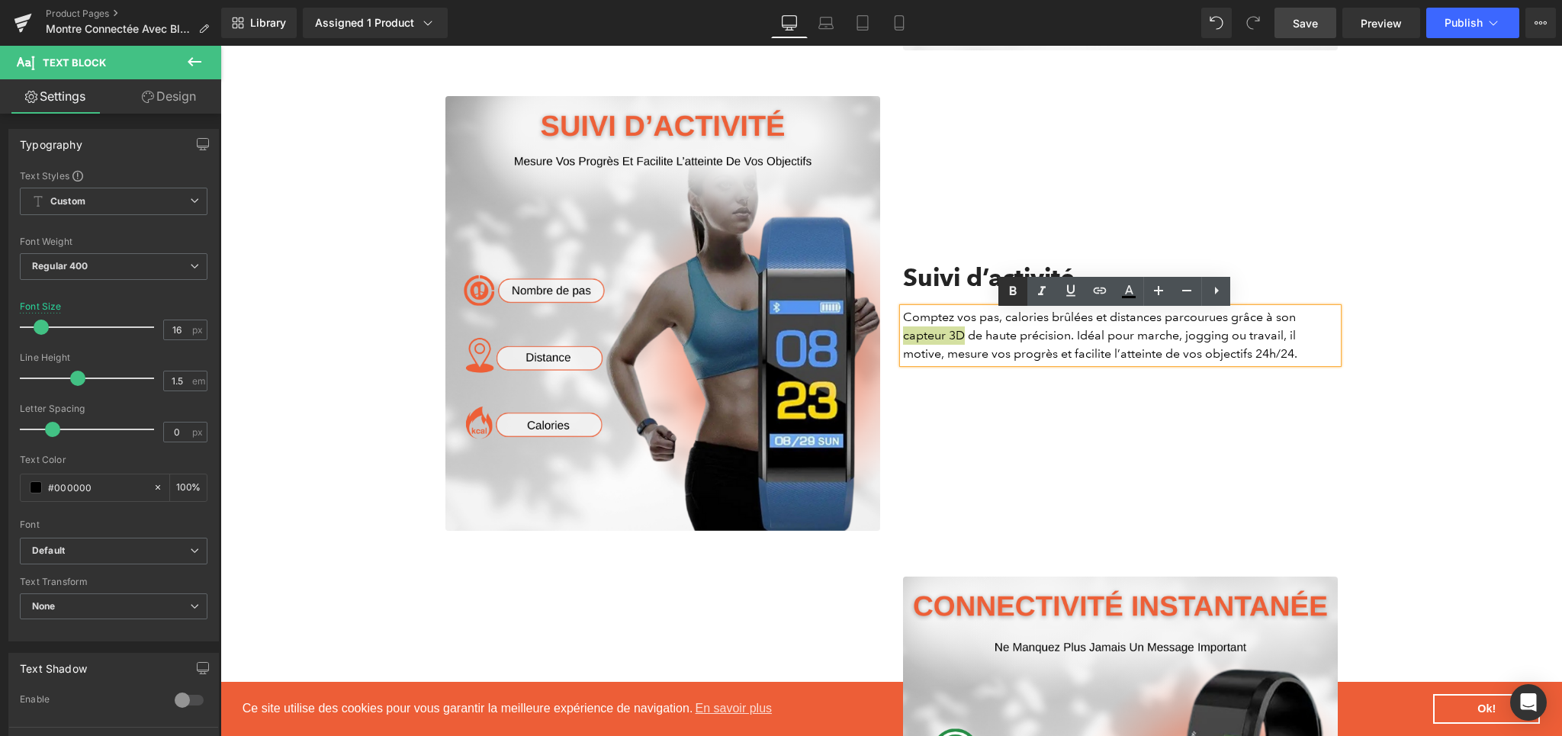
click at [1016, 300] on link at bounding box center [1012, 291] width 29 height 29
drag, startPoint x: 940, startPoint y: 364, endPoint x: 1049, endPoint y: 360, distance: 109.1
click at [1049, 360] on p "Comptez vos pas, calories brûlées et distances parcourues grâce à son capteur 3…" at bounding box center [1120, 335] width 435 height 55
click at [1010, 287] on icon at bounding box center [1013, 290] width 7 height 9
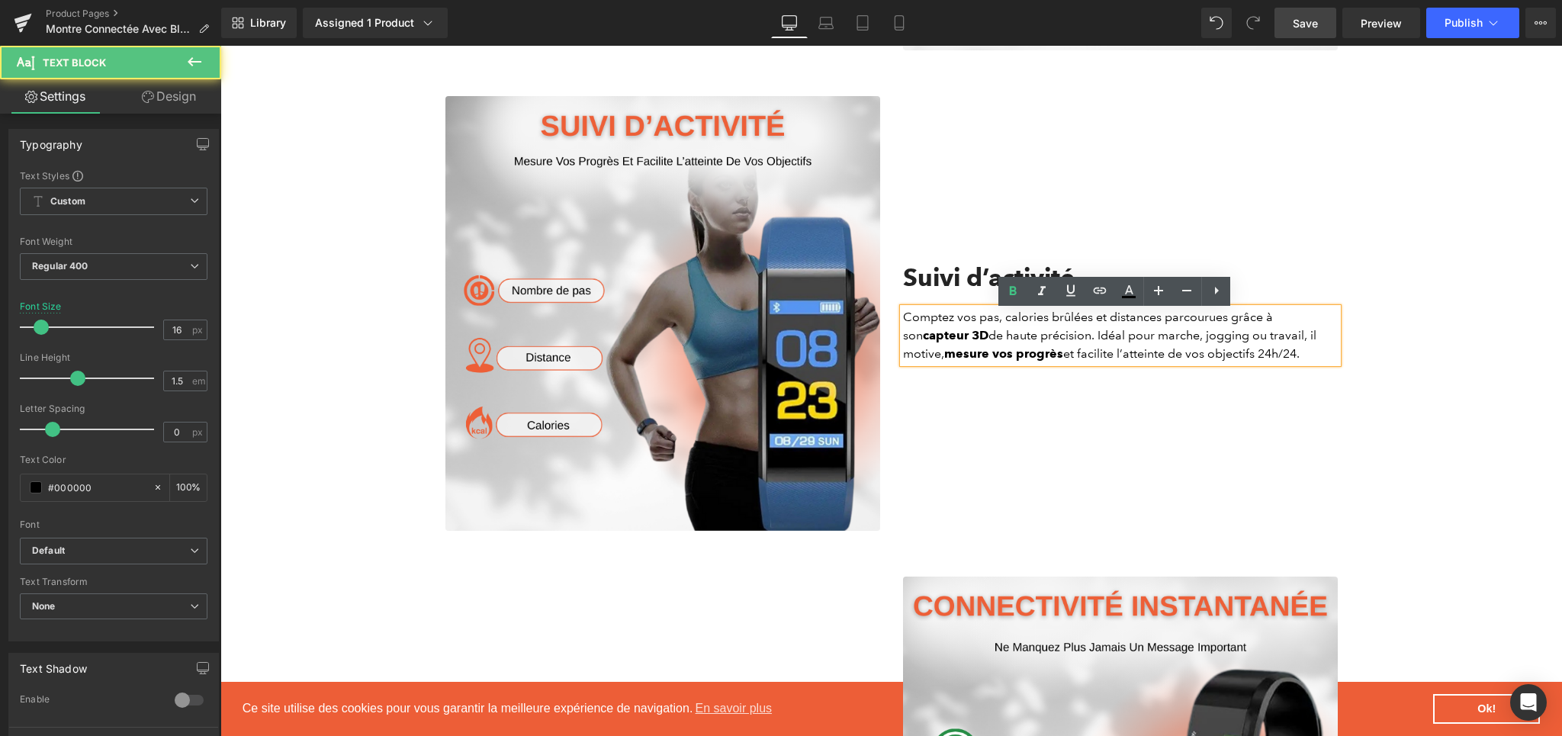
drag, startPoint x: 1254, startPoint y: 361, endPoint x: 1306, endPoint y: 356, distance: 52.1
click at [1306, 356] on p "Comptez vos pas, calories brûlées et distances parcourues grâce à son capteur 3…" at bounding box center [1120, 335] width 435 height 55
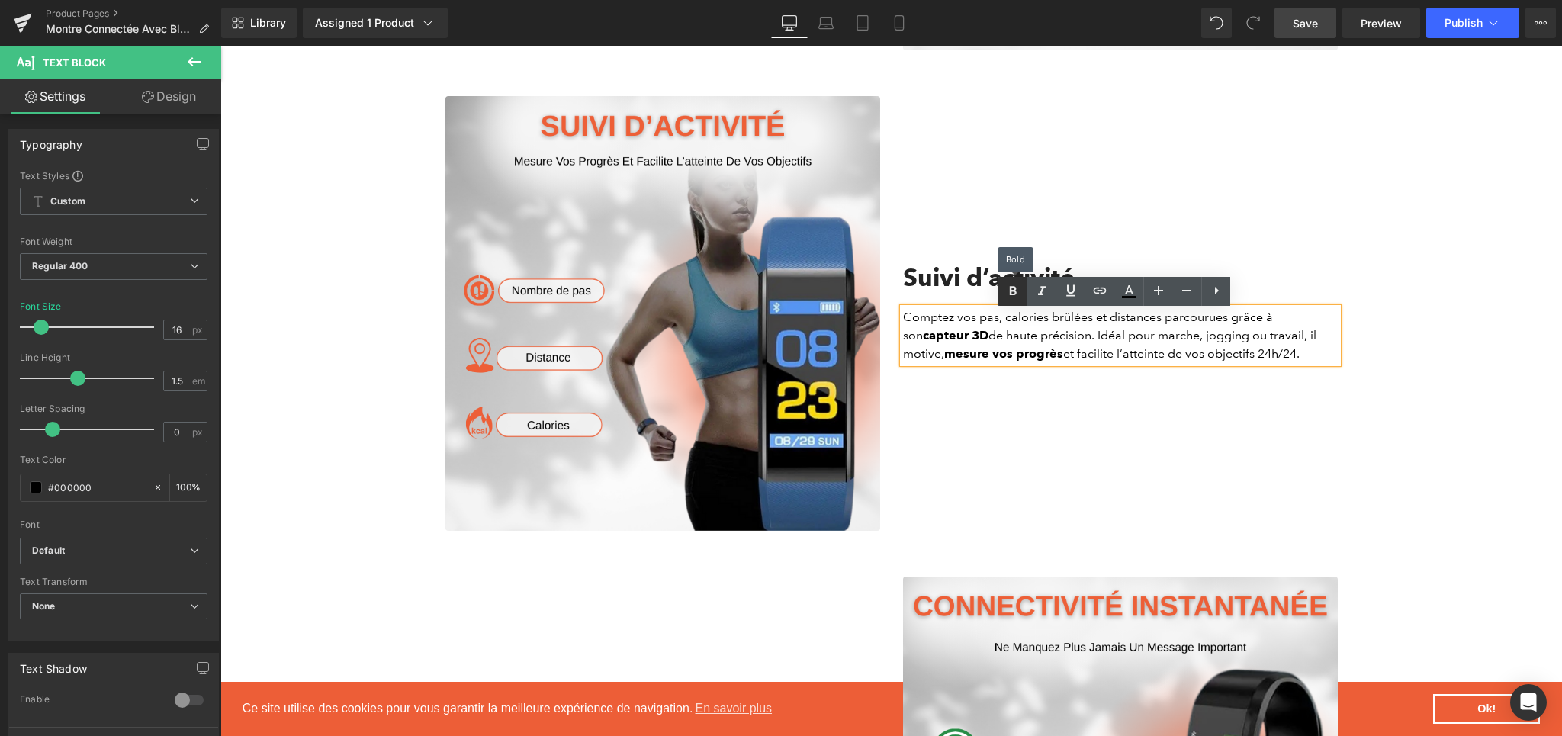
click at [1019, 290] on icon at bounding box center [1012, 291] width 18 height 18
drag, startPoint x: 930, startPoint y: 321, endPoint x: 991, endPoint y: 327, distance: 61.3
click at [991, 327] on p "Comptez vos pas, calories brûlées et distances parcourues grâce à son capteur 3…" at bounding box center [1120, 335] width 435 height 55
click at [1012, 294] on icon at bounding box center [1013, 290] width 7 height 9
click at [1029, 373] on div "Suivi d’activité Heading Comptez vos pas , calories brûlées et distances parcou…" at bounding box center [1120, 313] width 458 height 435
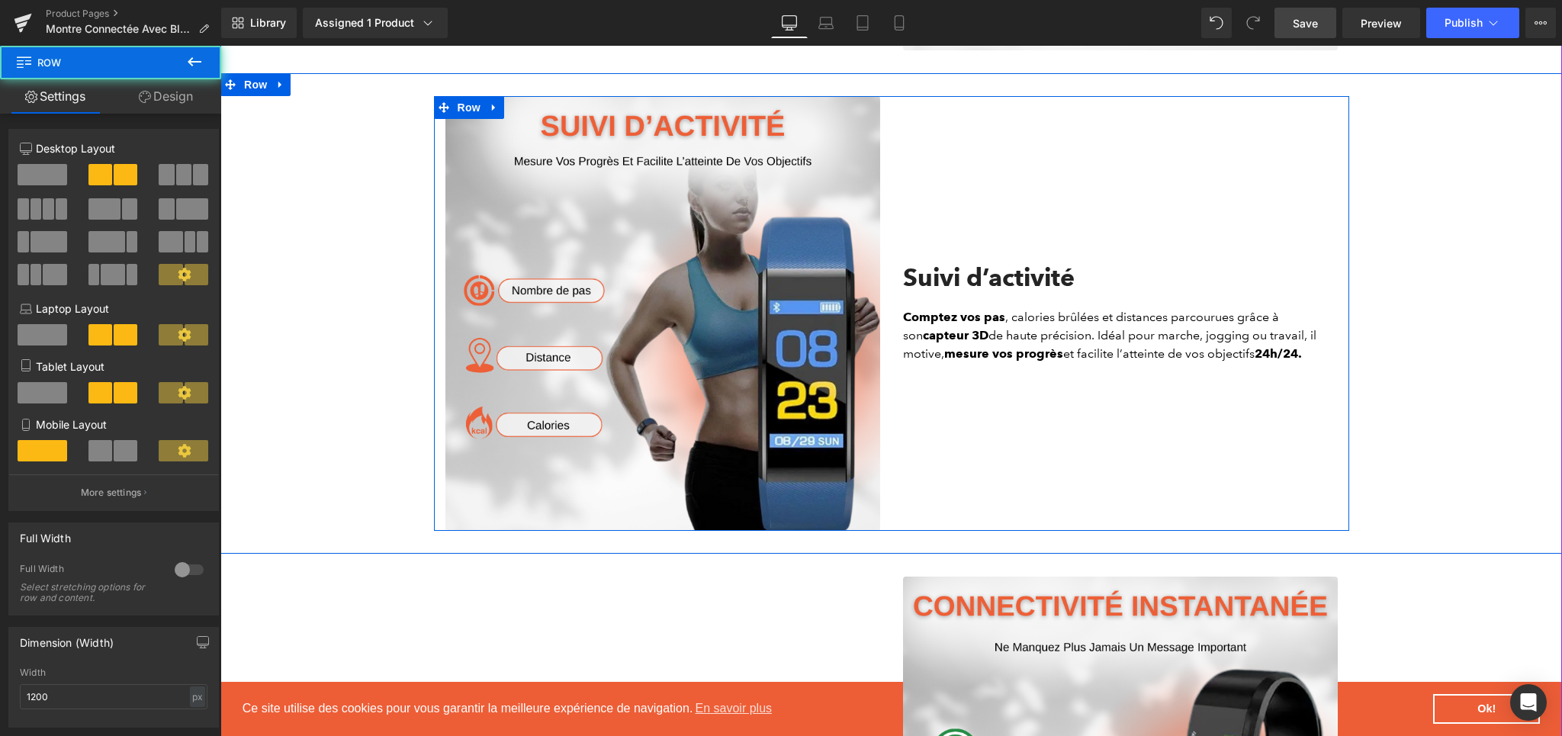
click at [1479, 358] on div "Image Suivi d’activité Heading Comptez vos pas , calories brûlées et distances …" at bounding box center [890, 313] width 1341 height 435
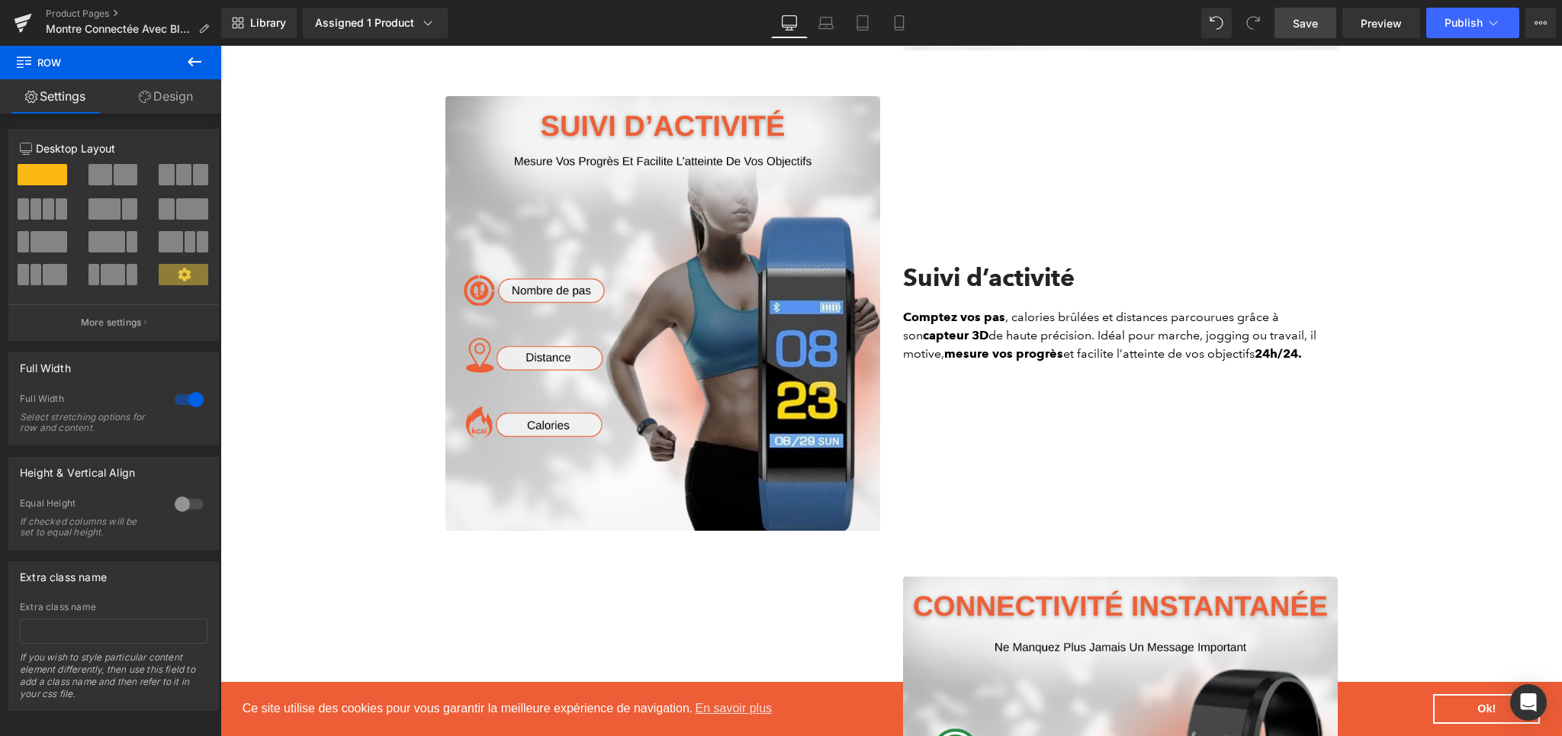
click at [1293, 24] on span "Save" at bounding box center [1304, 23] width 25 height 16
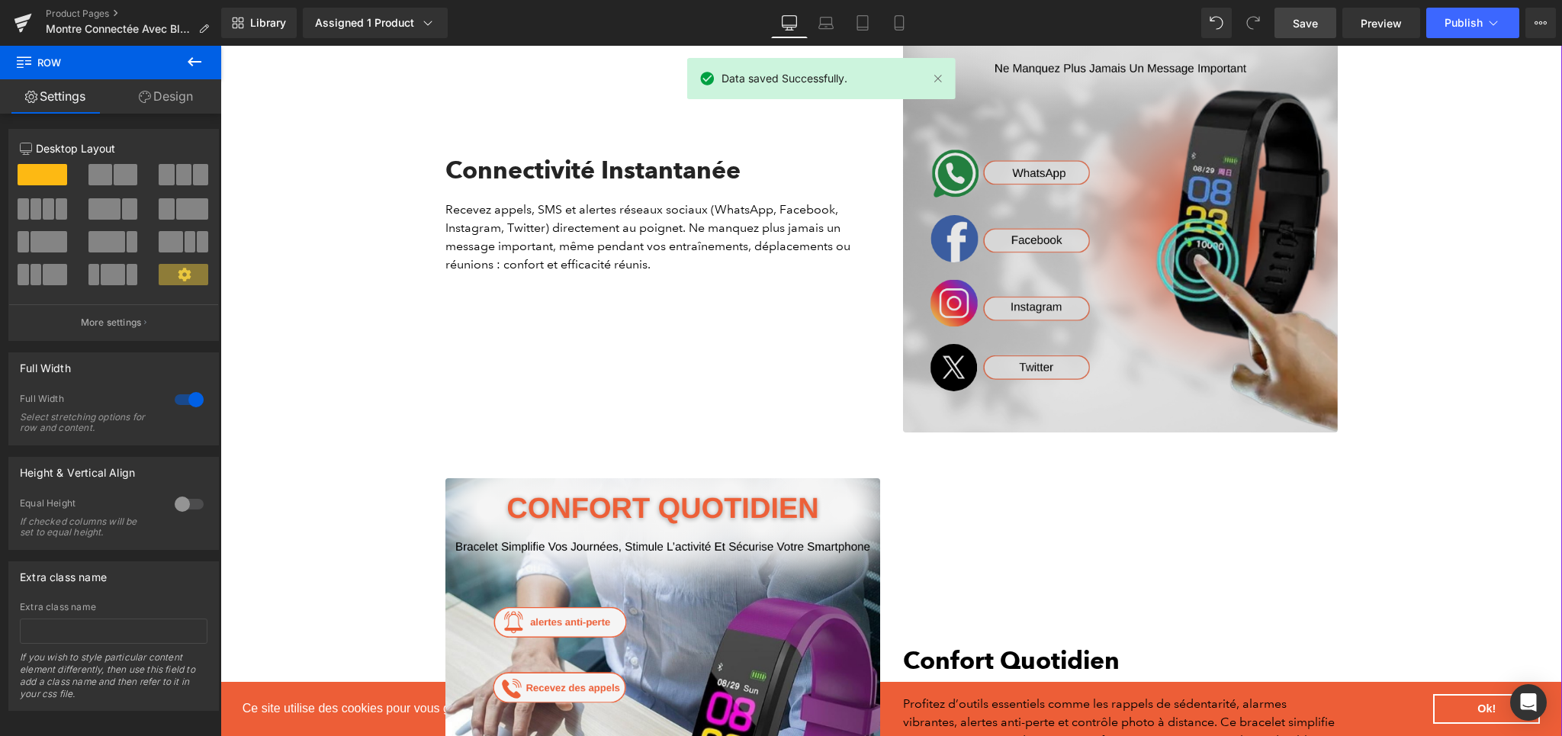
scroll to position [2297, 0]
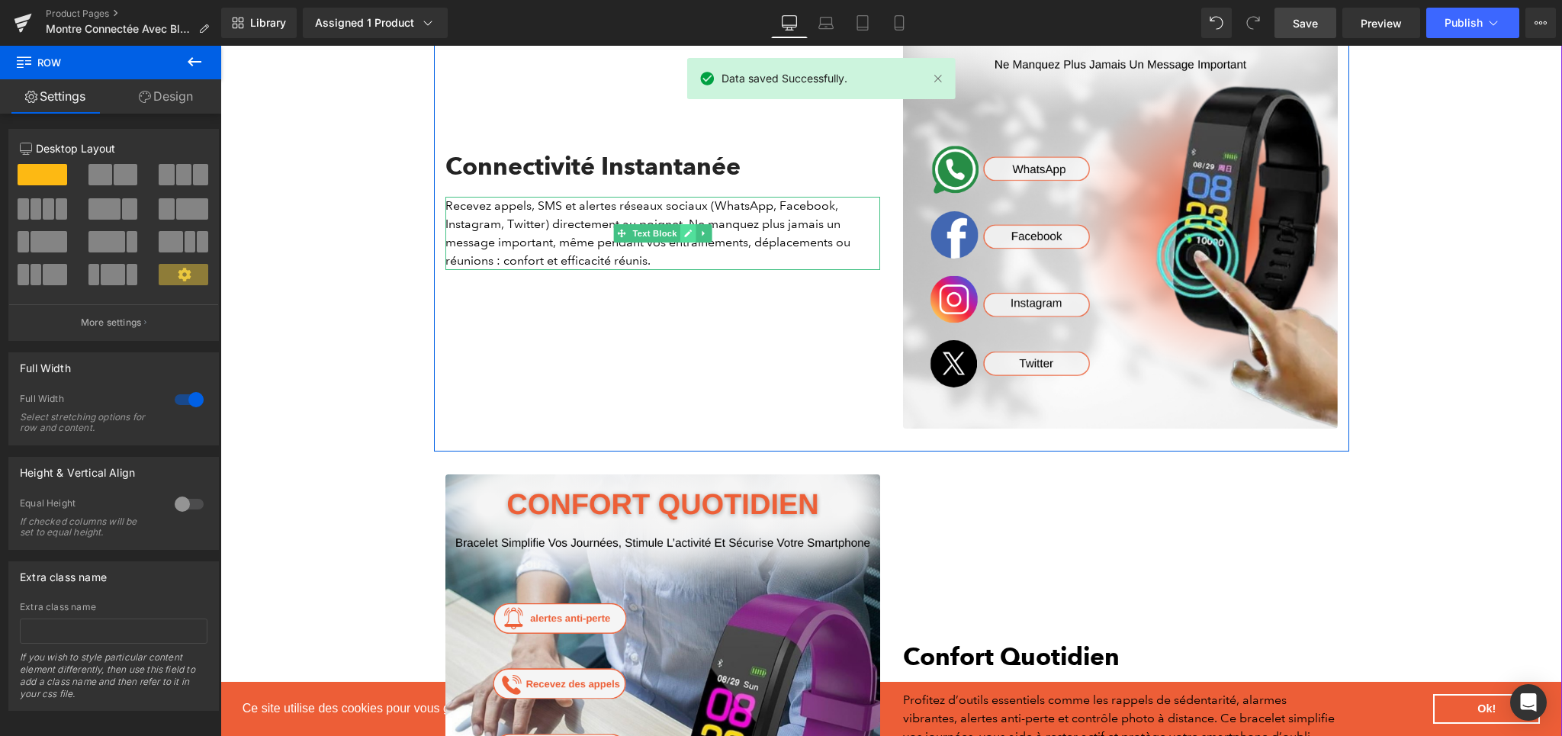
click at [684, 236] on icon at bounding box center [688, 234] width 8 height 8
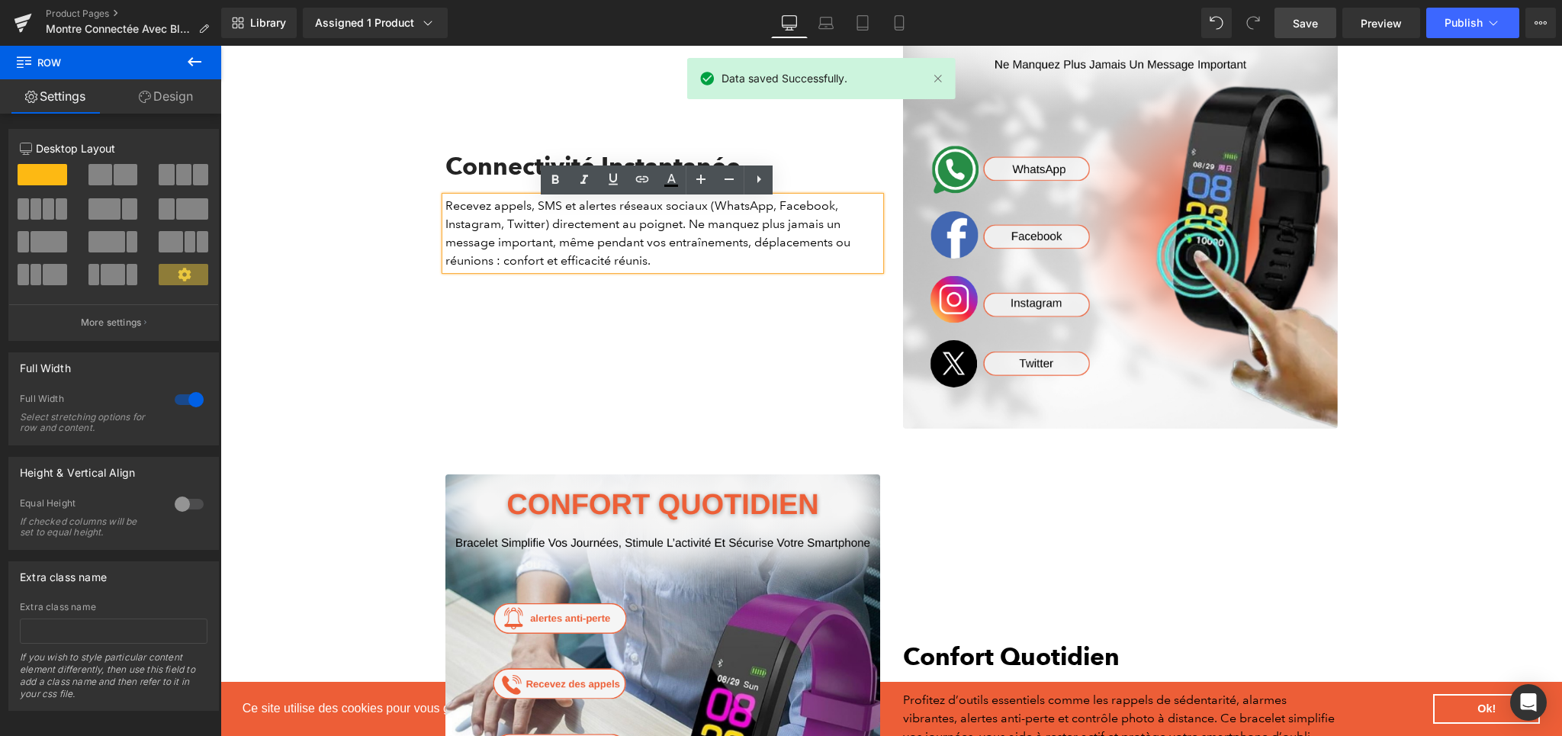
click at [532, 237] on p "Recevez appels, SMS et alertes réseaux sociaux (WhatsApp, Facebook, Instagram, …" at bounding box center [662, 233] width 435 height 73
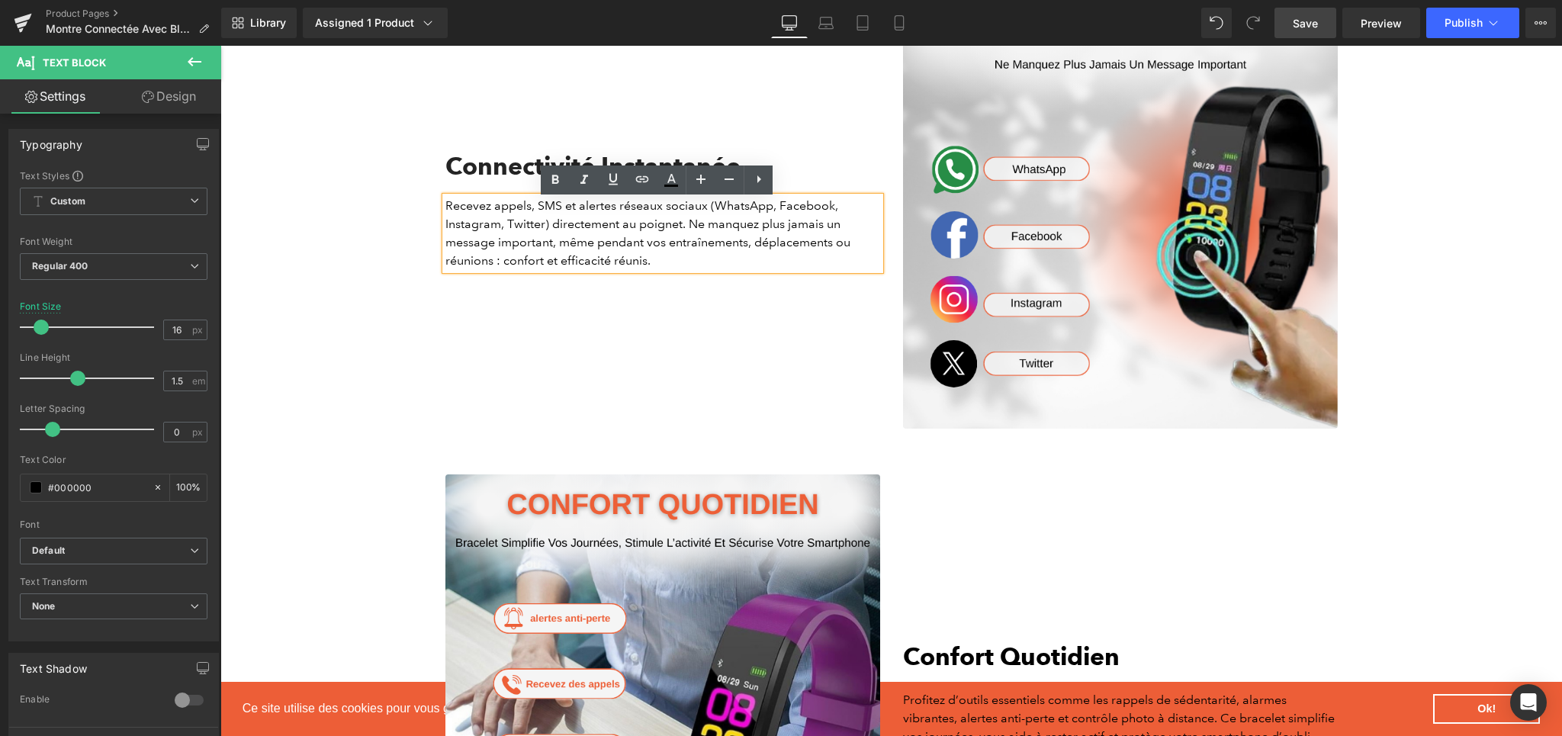
click at [613, 213] on p "Recevez appels, SMS et alertes réseaux sociaux (WhatsApp, Facebook, Instagram, …" at bounding box center [662, 233] width 435 height 73
drag, startPoint x: 573, startPoint y: 214, endPoint x: 698, endPoint y: 214, distance: 125.1
click at [698, 214] on p "Recevez appels, SMS et alertes réseaux sociaux (WhatsApp, Facebook, Instagram, …" at bounding box center [662, 233] width 435 height 73
click at [556, 183] on icon at bounding box center [555, 179] width 7 height 9
drag, startPoint x: 682, startPoint y: 231, endPoint x: 807, endPoint y: 230, distance: 125.1
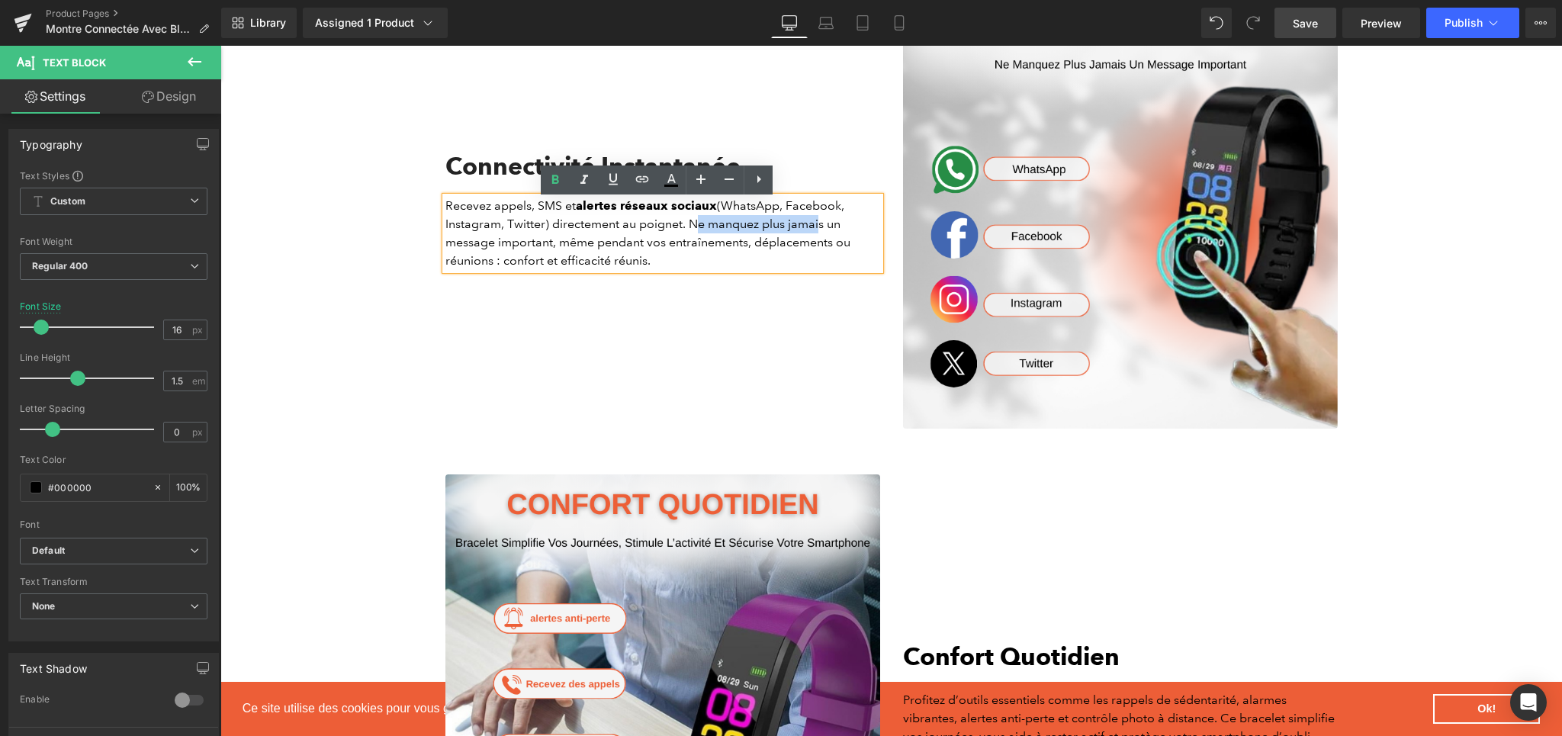
click at [807, 230] on p "Recevez appels, SMS et alertes réseaux sociaux (WhatsApp, Facebook, Instagram, …" at bounding box center [662, 233] width 435 height 73
click at [563, 243] on p "Recevez appels, SMS et alertes réseaux sociaux (WhatsApp, Facebook, Instagram, …" at bounding box center [662, 233] width 435 height 73
drag, startPoint x: 587, startPoint y: 249, endPoint x: 741, endPoint y: 246, distance: 154.0
click at [741, 246] on p "Recevez appels, SMS et alertes réseaux sociaux (WhatsApp, Facebook, Instagram, …" at bounding box center [662, 233] width 435 height 73
click at [550, 180] on icon at bounding box center [555, 180] width 18 height 18
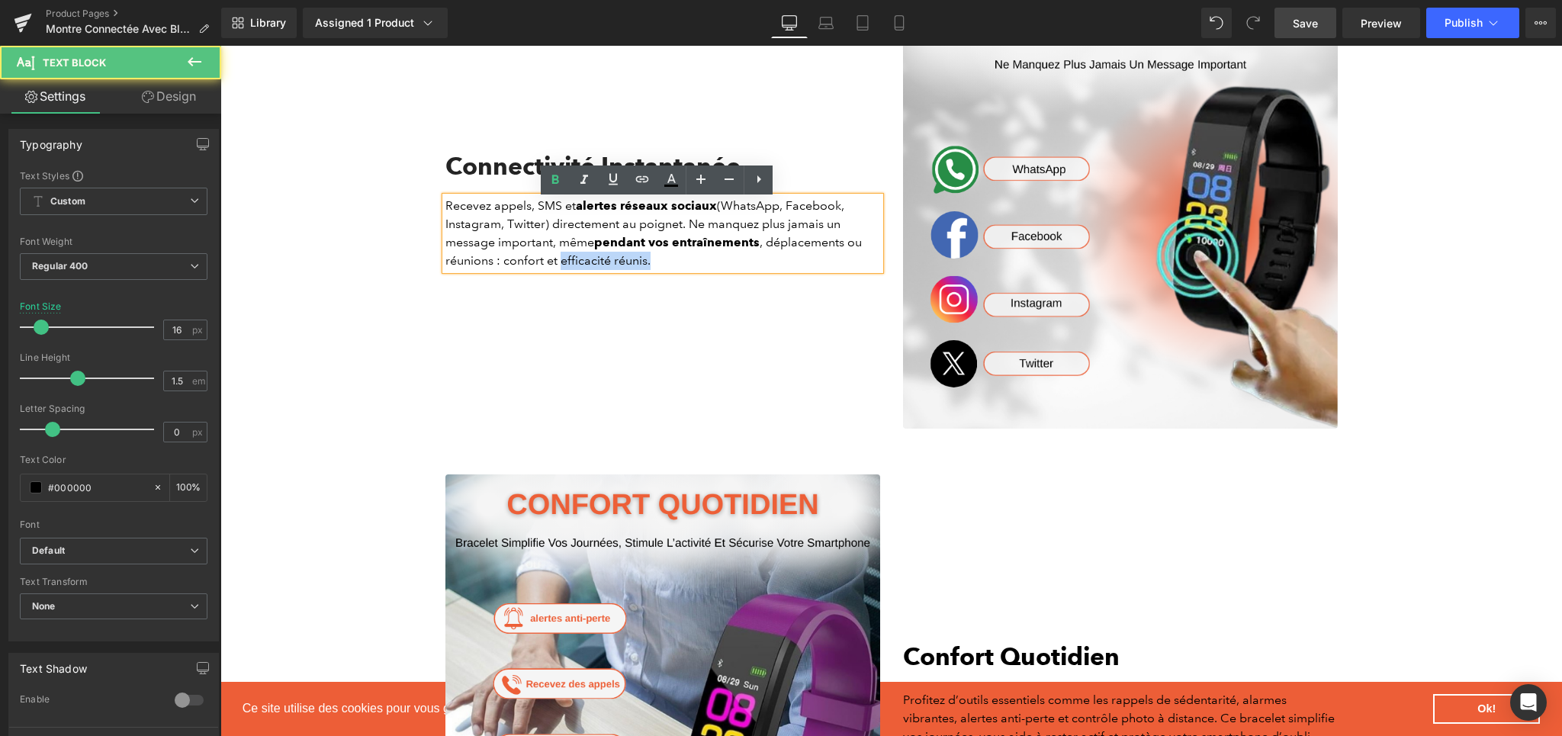
drag, startPoint x: 559, startPoint y: 265, endPoint x: 646, endPoint y: 262, distance: 87.0
click at [646, 262] on p "Recevez appels, SMS et alertes réseaux sociaux (WhatsApp, Facebook, Instagram, …" at bounding box center [662, 233] width 435 height 73
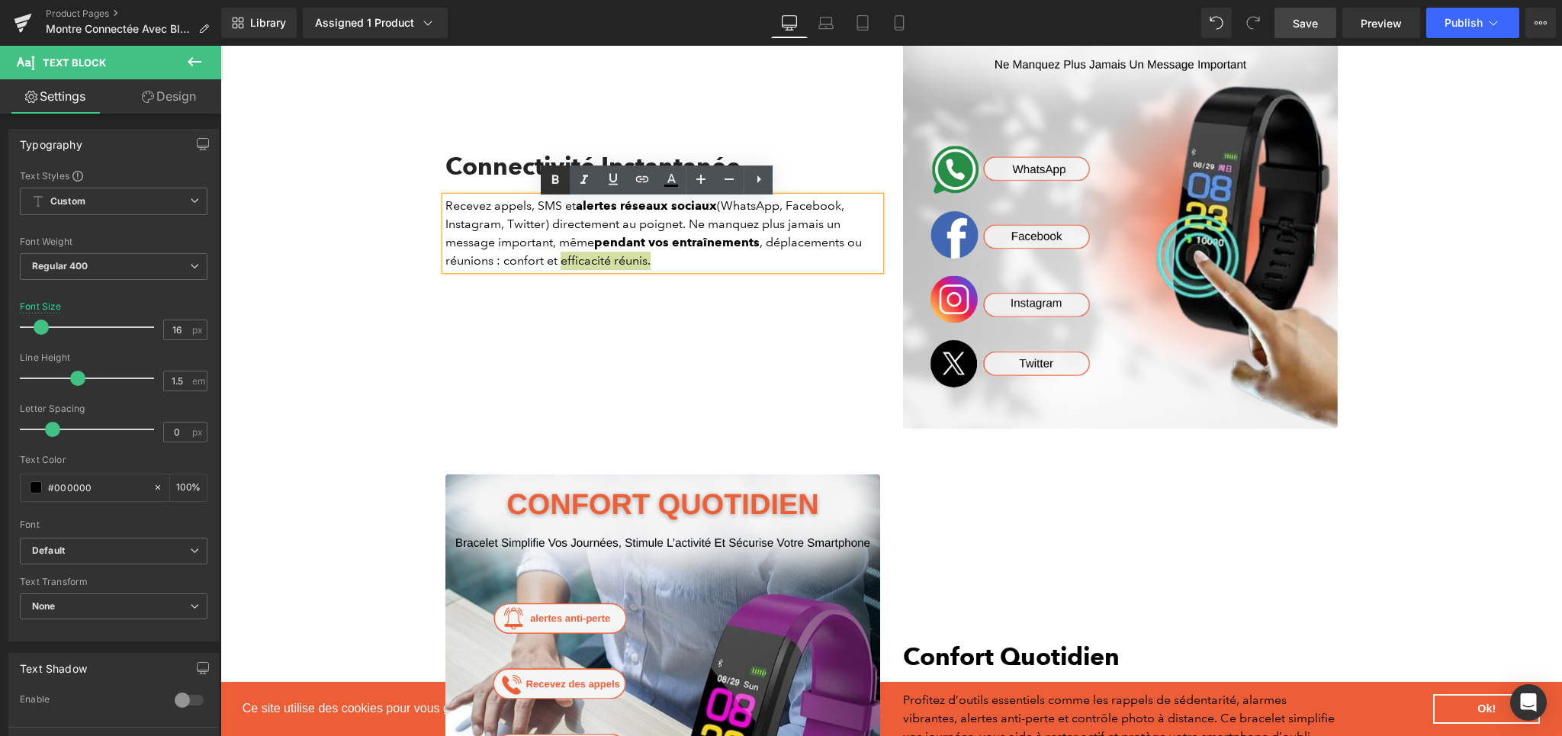
drag, startPoint x: 552, startPoint y: 191, endPoint x: 341, endPoint y: 201, distance: 211.5
click at [552, 191] on link at bounding box center [555, 179] width 29 height 29
click at [585, 316] on div "Connectivité Instantanée Heading Recevez appels, SMS et alertes réseaux sociaux…" at bounding box center [663, 211] width 458 height 435
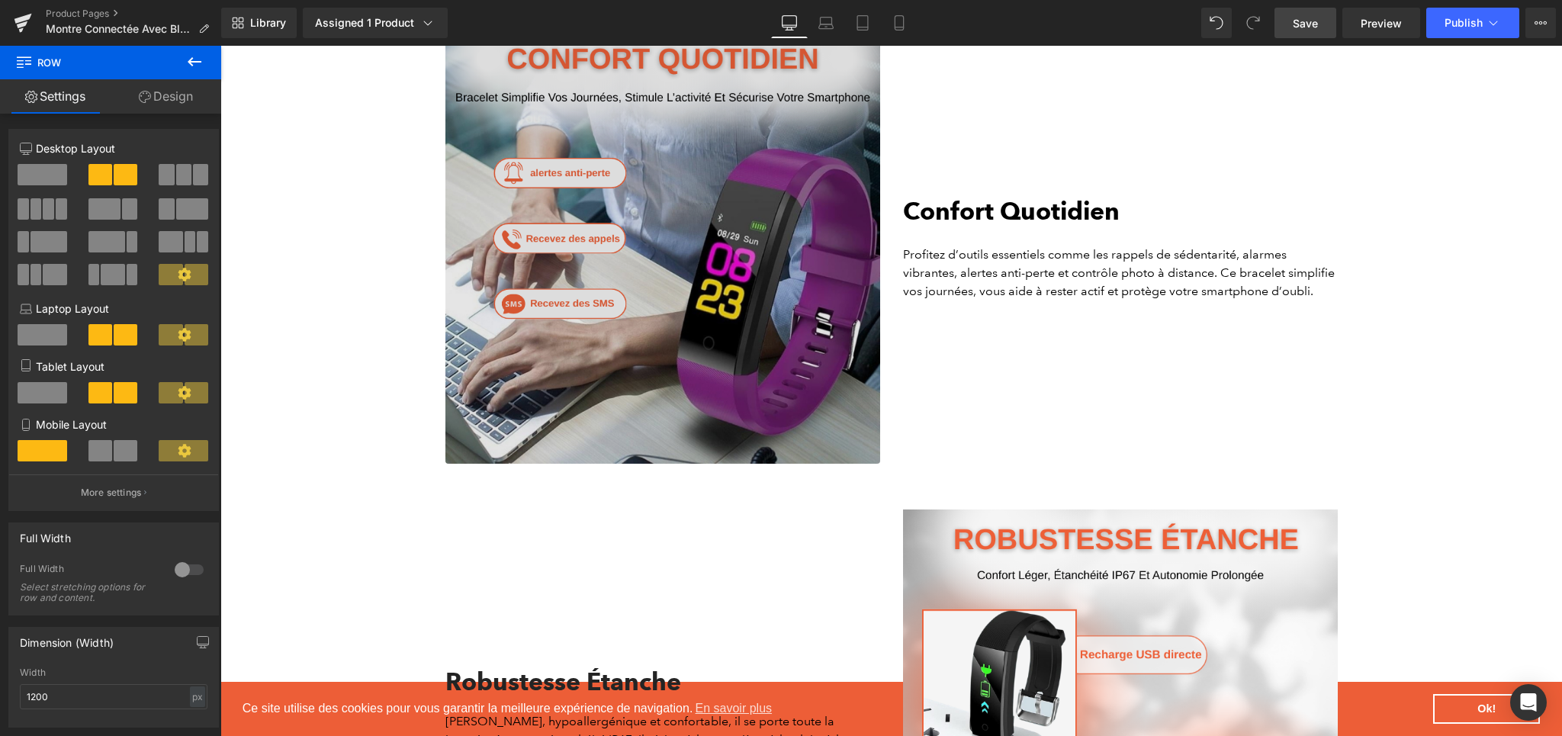
scroll to position [2776, 0]
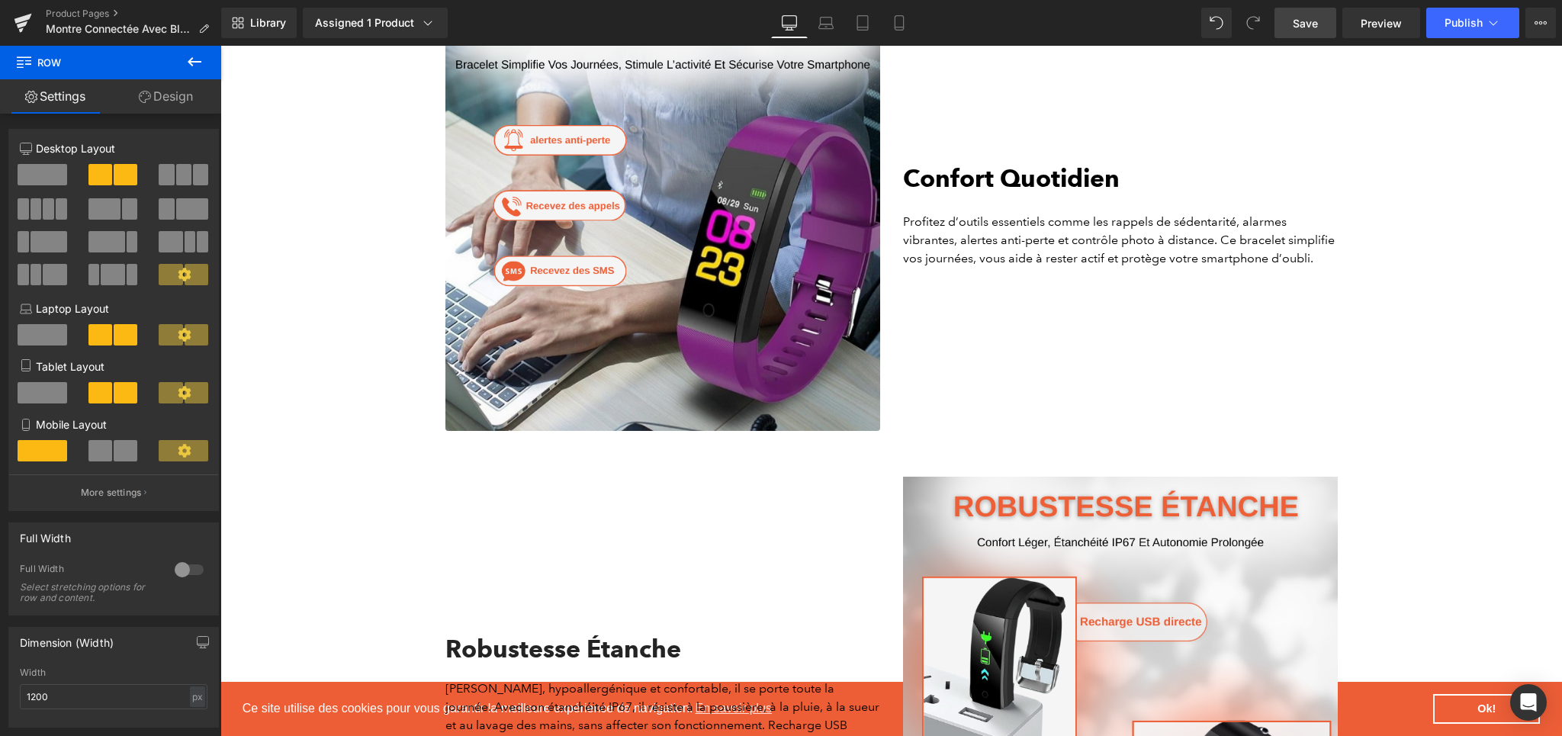
click at [906, 226] on p "Profitez d’outils essentiels comme les rappels de sédentarité, alarmes vibrante…" at bounding box center [1120, 240] width 435 height 55
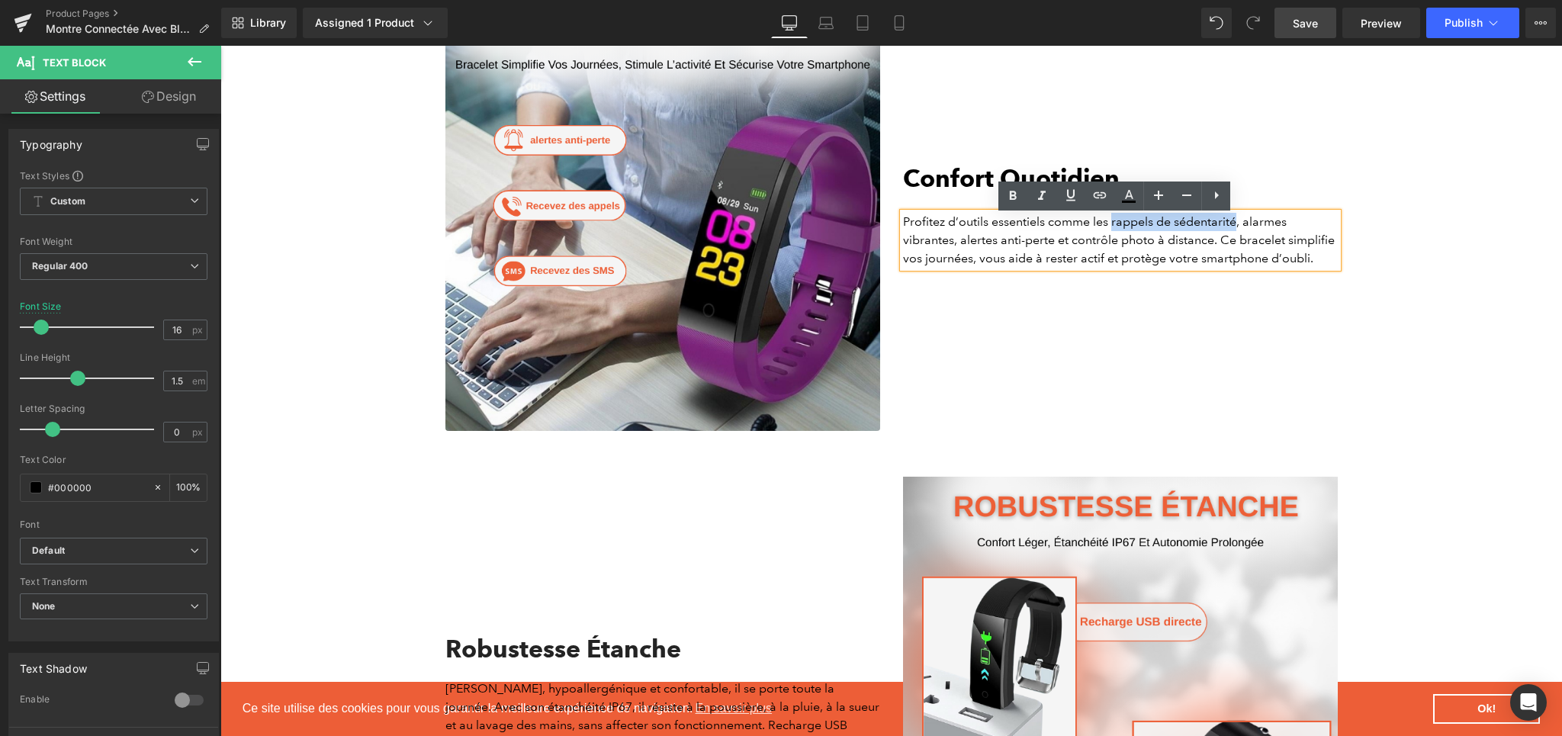
drag, startPoint x: 1105, startPoint y: 231, endPoint x: 1230, endPoint y: 226, distance: 125.2
click at [1230, 226] on p "Profitez d’outils essentiels comme les rappels de sédentarité, alarmes vibrante…" at bounding box center [1120, 240] width 435 height 55
click at [1016, 199] on icon at bounding box center [1012, 196] width 18 height 18
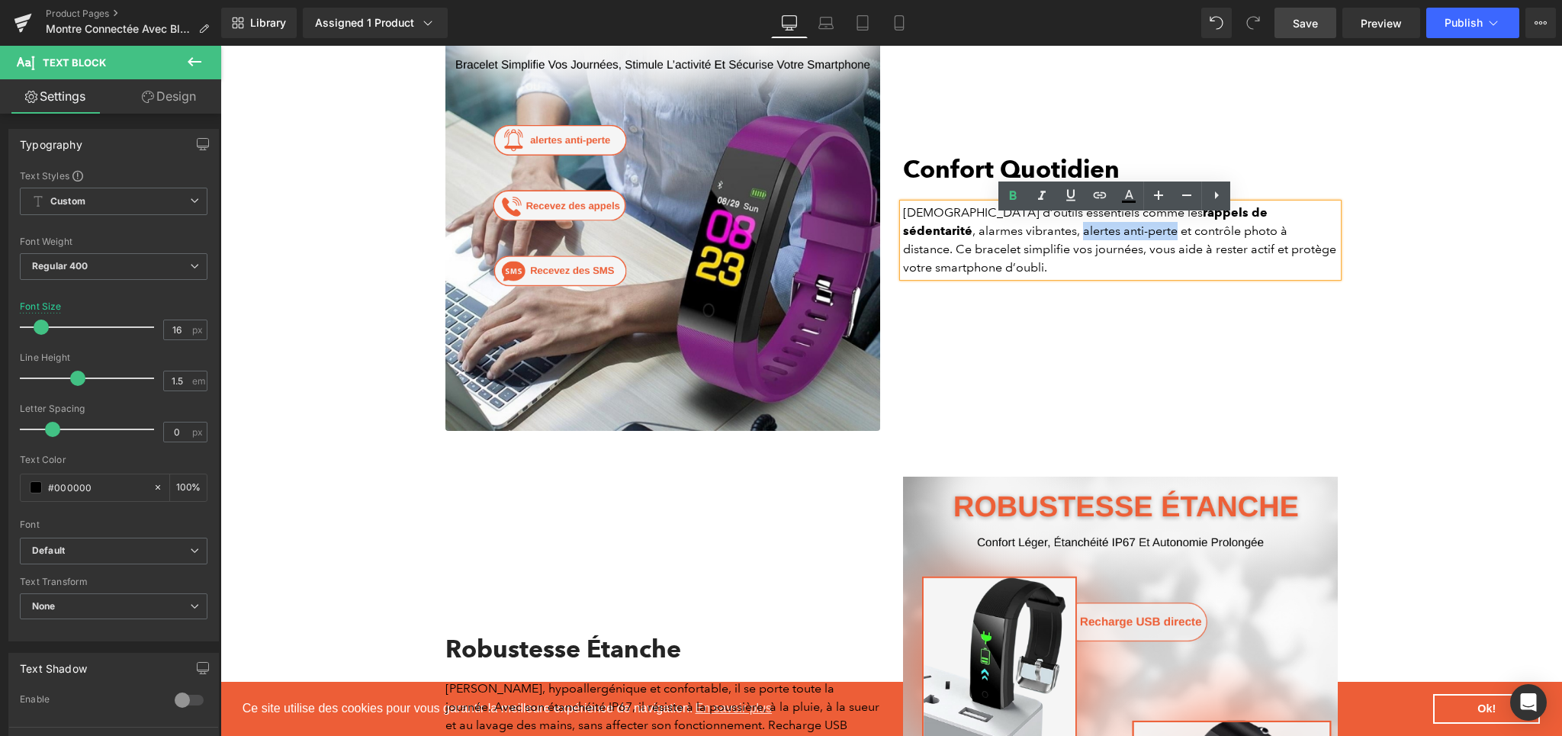
drag, startPoint x: 955, startPoint y: 246, endPoint x: 1045, endPoint y: 244, distance: 90.0
click at [1045, 244] on p "Profitez d’outils essentiels comme les rappels de sédentarité , alarmes vibrant…" at bounding box center [1120, 240] width 435 height 73
click at [1016, 201] on icon at bounding box center [1012, 196] width 18 height 18
drag, startPoint x: 1090, startPoint y: 257, endPoint x: 1312, endPoint y: 255, distance: 221.9
click at [1312, 255] on p "Profitez d’outils essentiels comme les rappels de sédentarité , alarmes vibrant…" at bounding box center [1120, 240] width 435 height 73
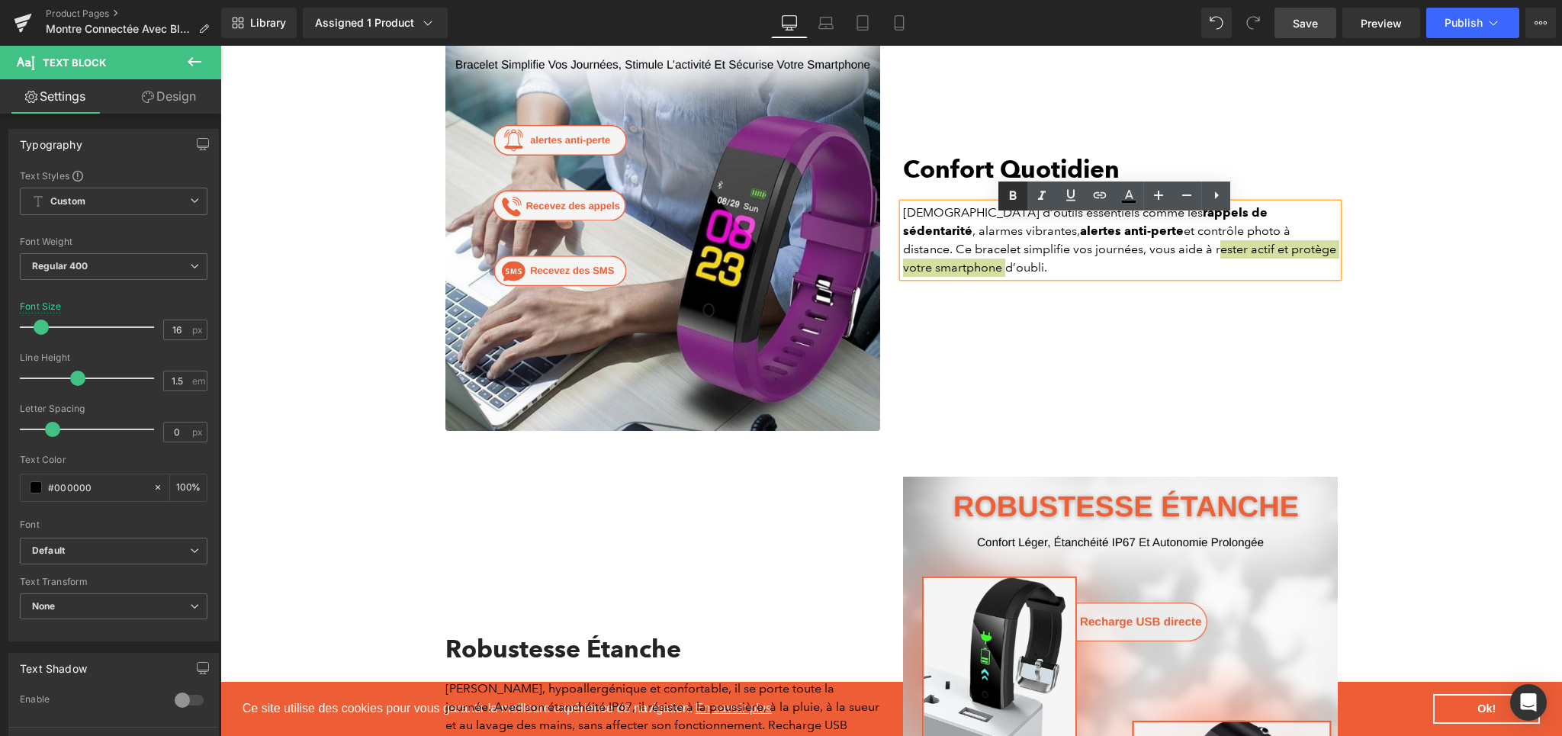
drag, startPoint x: 1010, startPoint y: 195, endPoint x: 790, endPoint y: 168, distance: 221.3
click at [1010, 195] on icon at bounding box center [1013, 195] width 7 height 9
click at [1007, 353] on div "Confort Quotidien Heading Profitez d’outils essentiels comme les rappels de séd…" at bounding box center [1120, 213] width 458 height 435
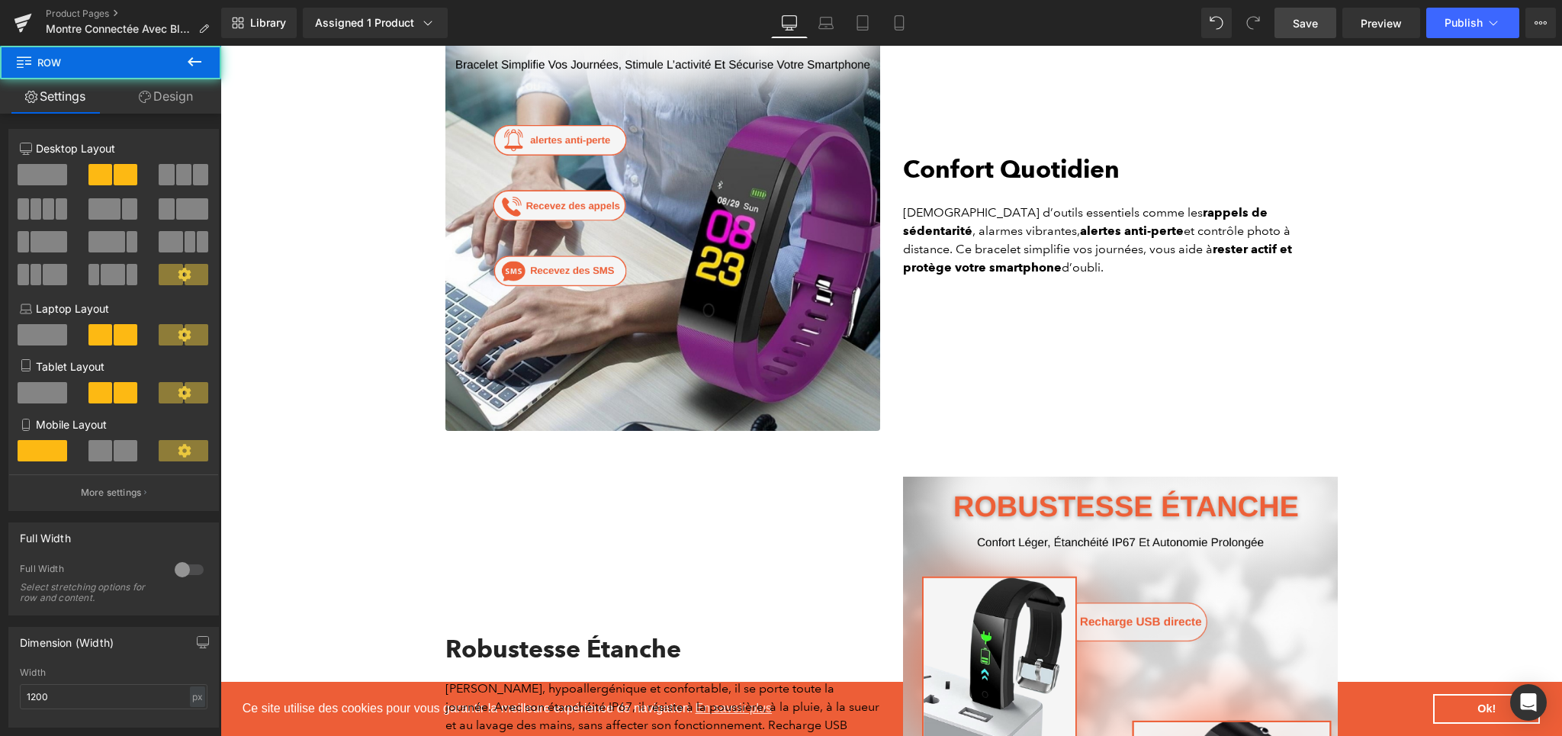
click at [1283, 21] on link "Save" at bounding box center [1305, 23] width 62 height 31
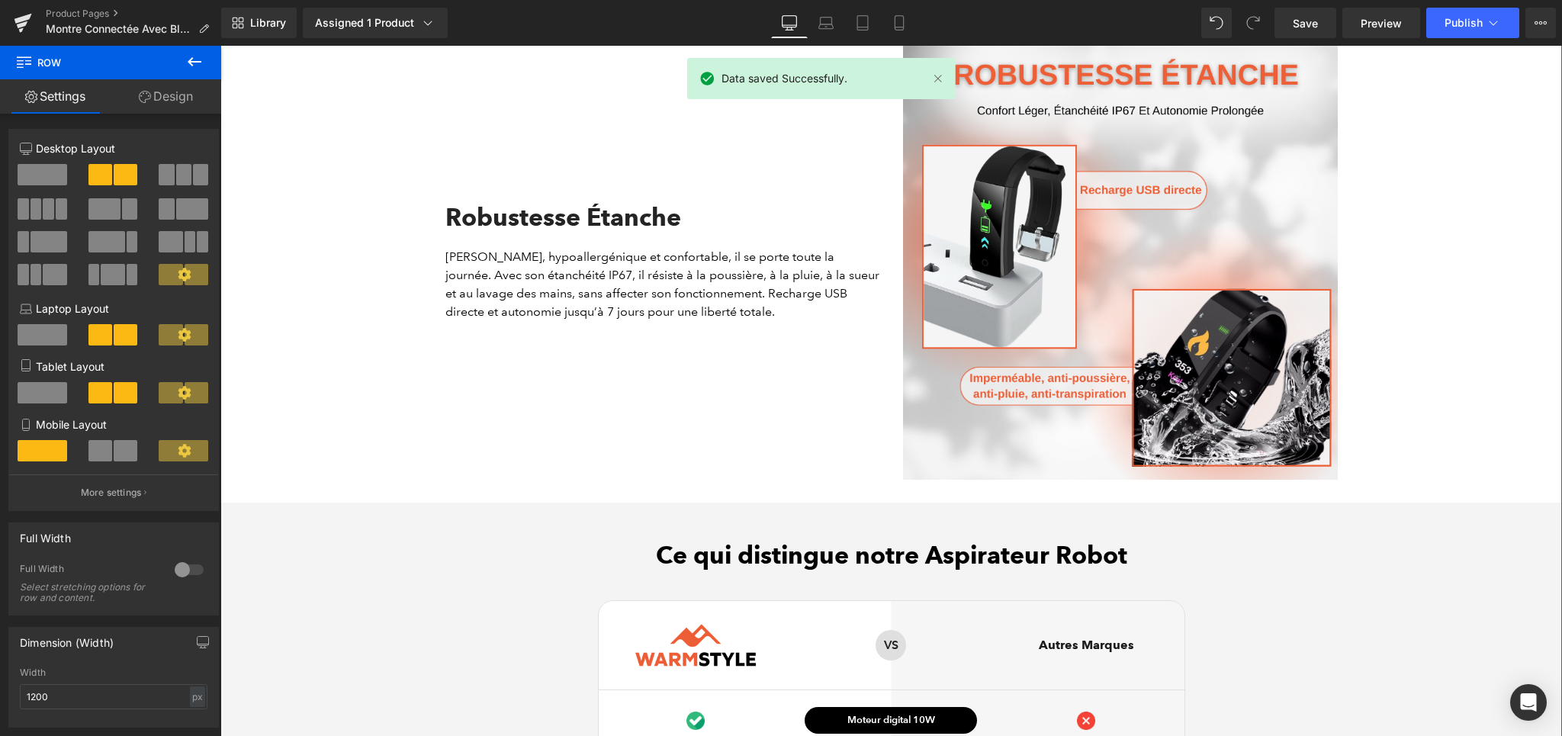
scroll to position [3167, 0]
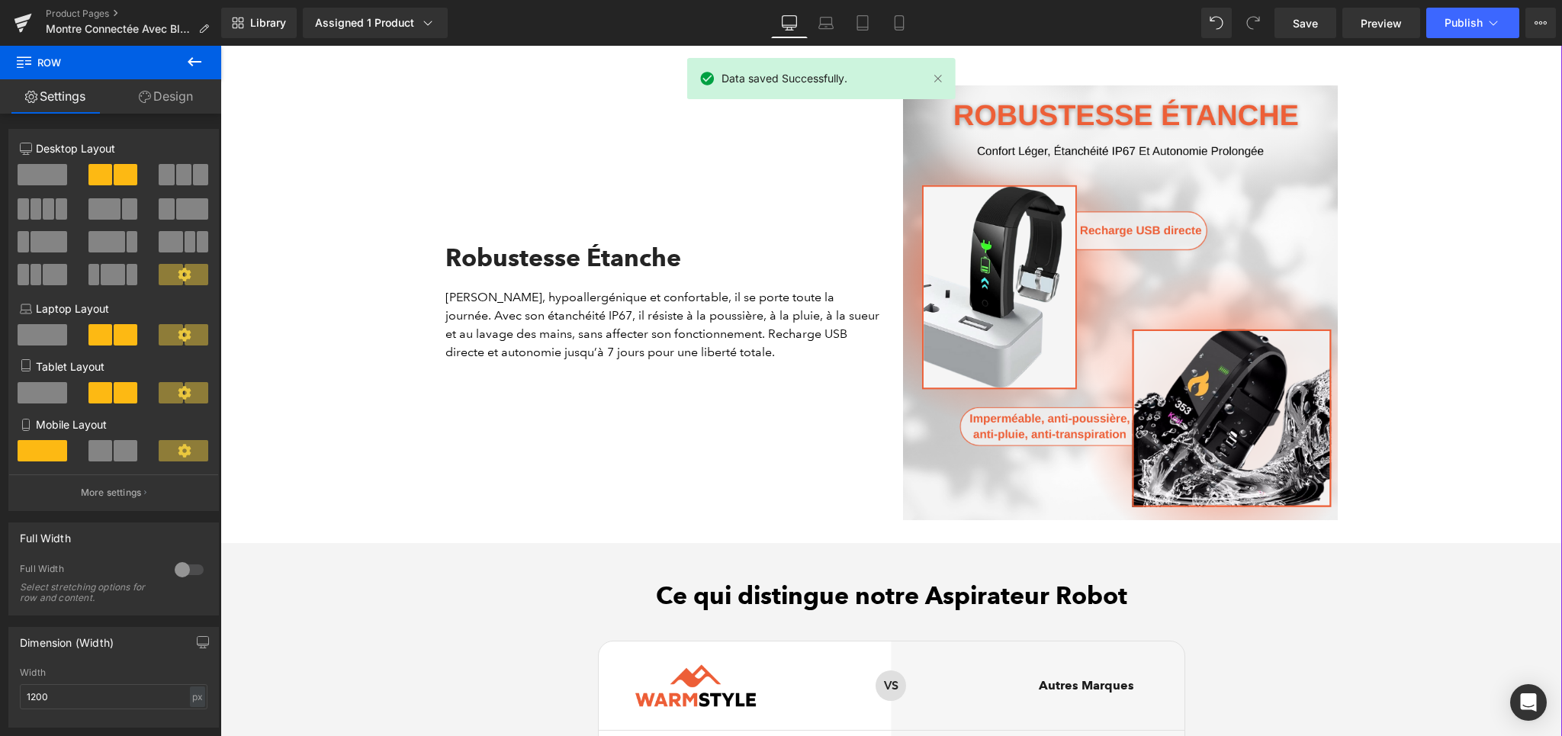
click at [581, 299] on p "[PERSON_NAME], hypoallergénique et confortable, il se porte toute la journée. A…" at bounding box center [662, 324] width 435 height 73
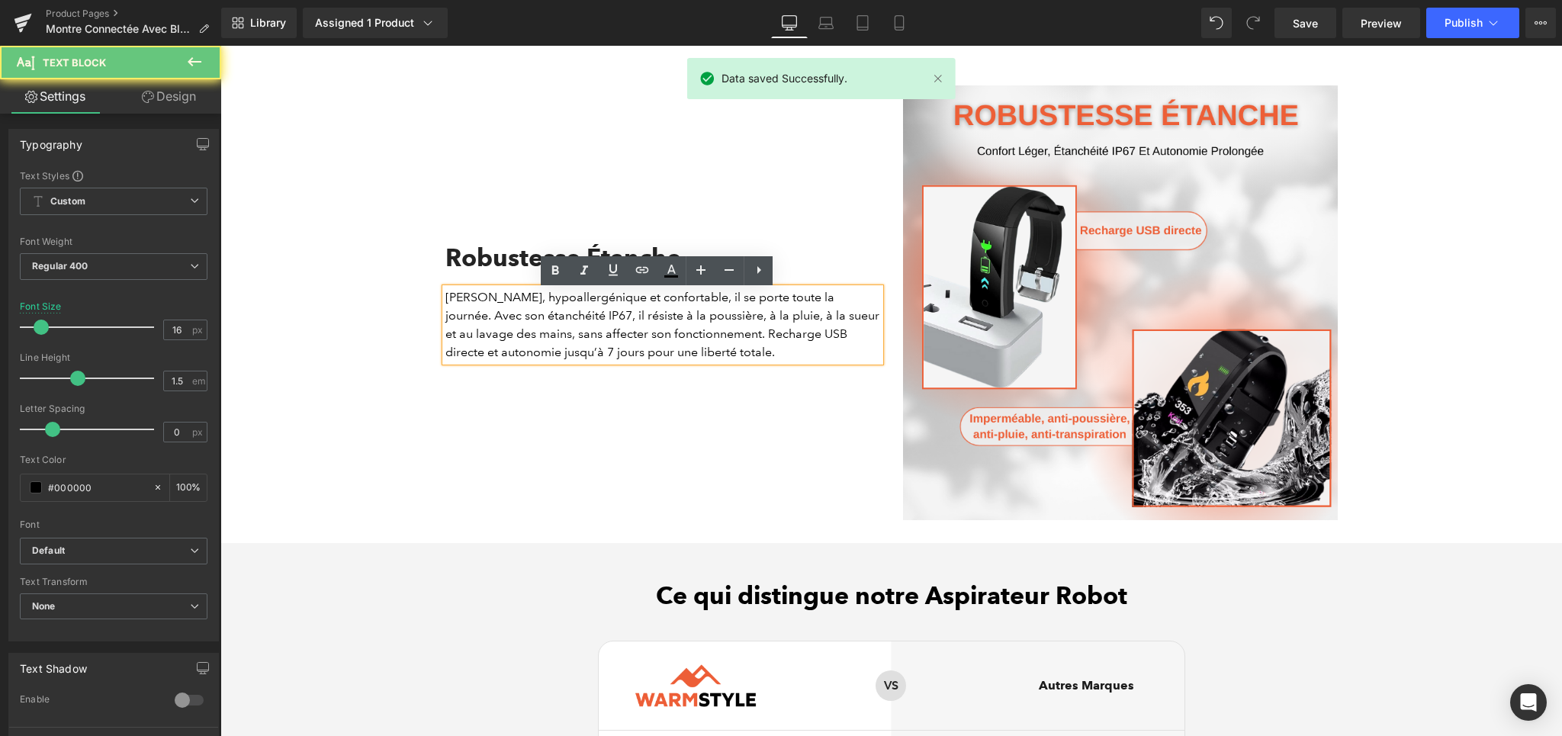
click at [491, 307] on p "[PERSON_NAME], hypoallergénique et confortable, il se porte toute la journée. A…" at bounding box center [662, 324] width 435 height 73
click at [469, 307] on p "[PERSON_NAME], hypoallergénique et confortable, il se porte toute la journée. A…" at bounding box center [662, 324] width 435 height 73
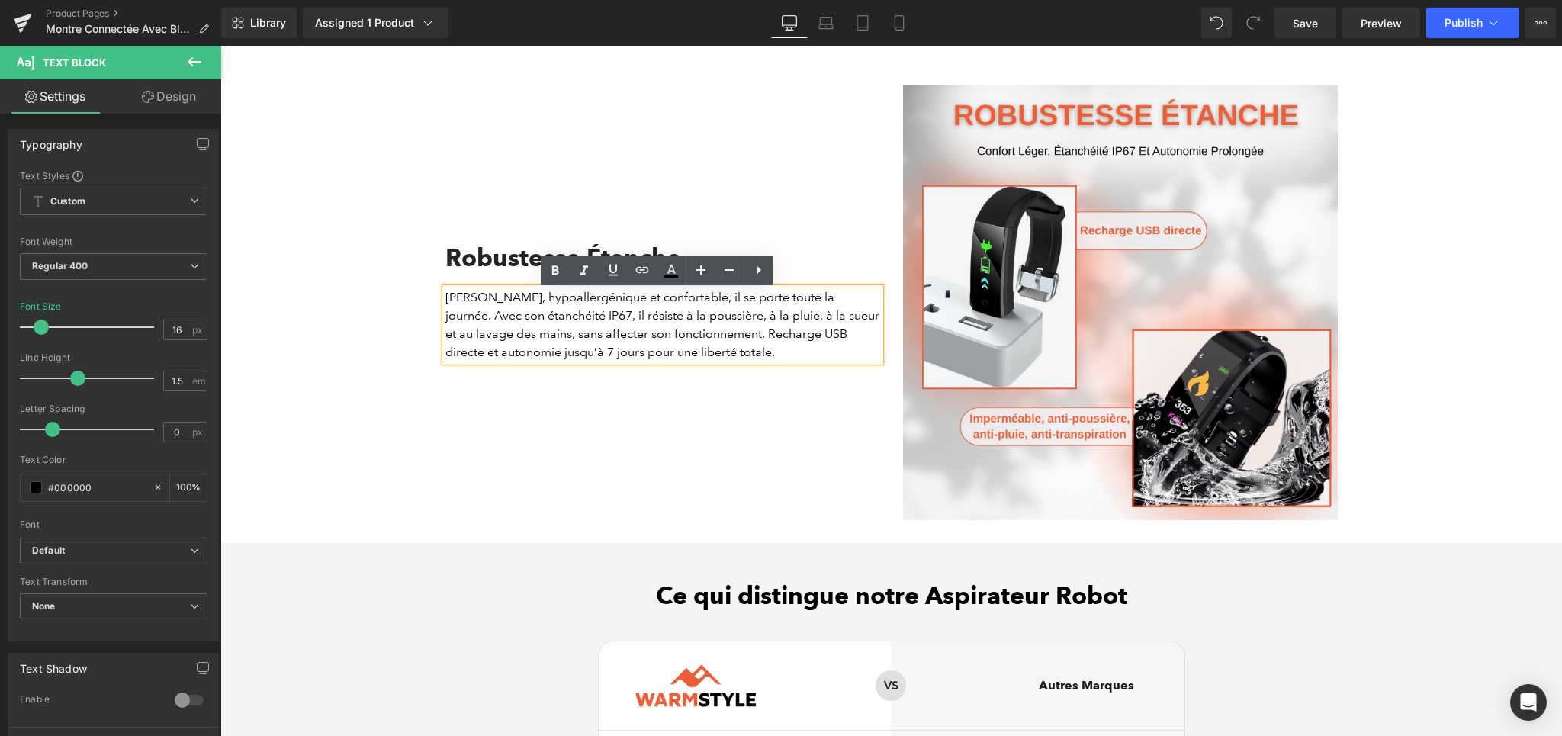
click at [535, 307] on p "[PERSON_NAME], hypoallergénique et confortable, il se porte toute la journée. A…" at bounding box center [662, 324] width 435 height 73
click at [483, 310] on p "[PERSON_NAME], hypoallergénique et confortable, il se porte toute la journée. A…" at bounding box center [662, 324] width 435 height 73
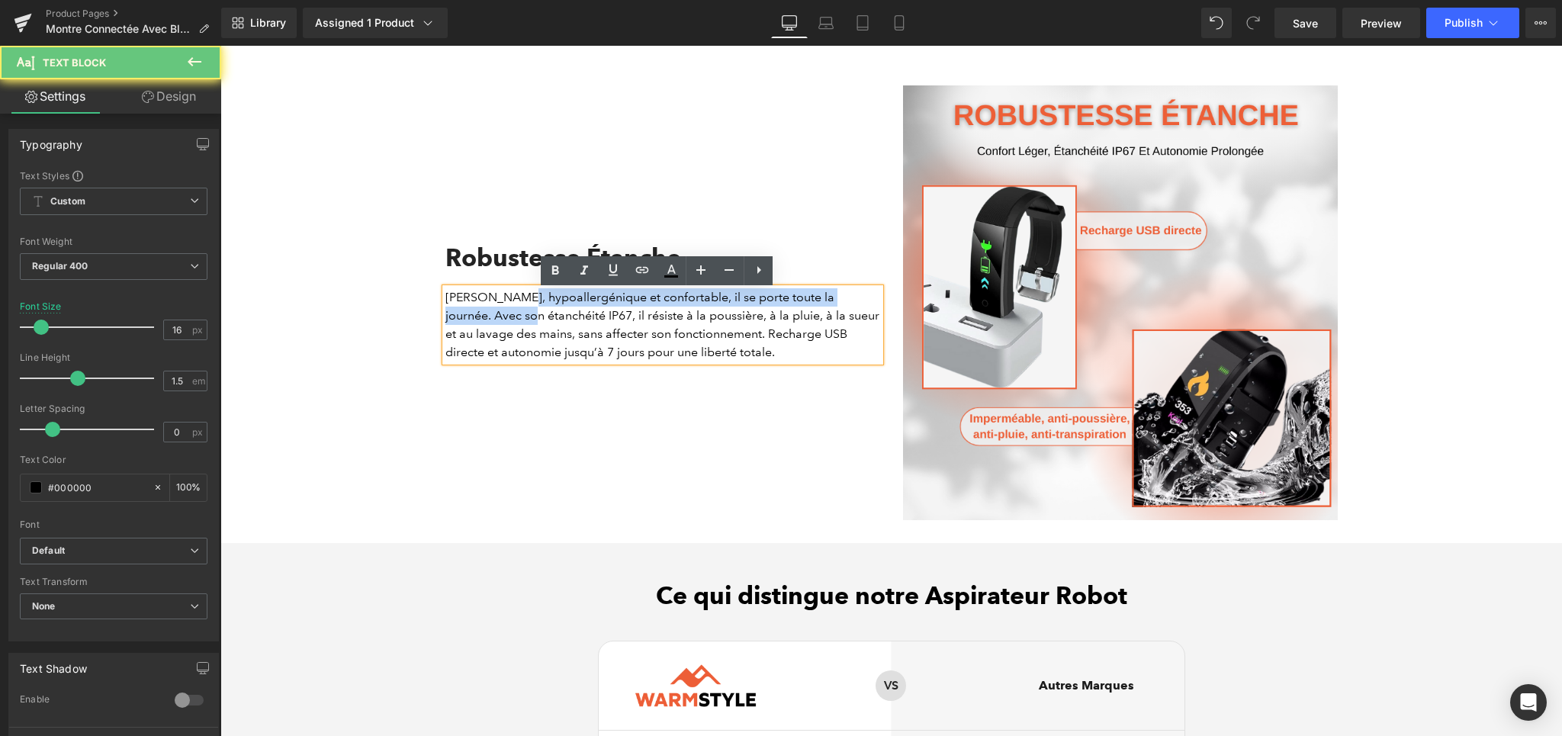
drag, startPoint x: 479, startPoint y: 310, endPoint x: 512, endPoint y: 309, distance: 33.6
click at [512, 309] on p "[PERSON_NAME], hypoallergénique et confortable, il se porte toute la journée. A…" at bounding box center [662, 324] width 435 height 73
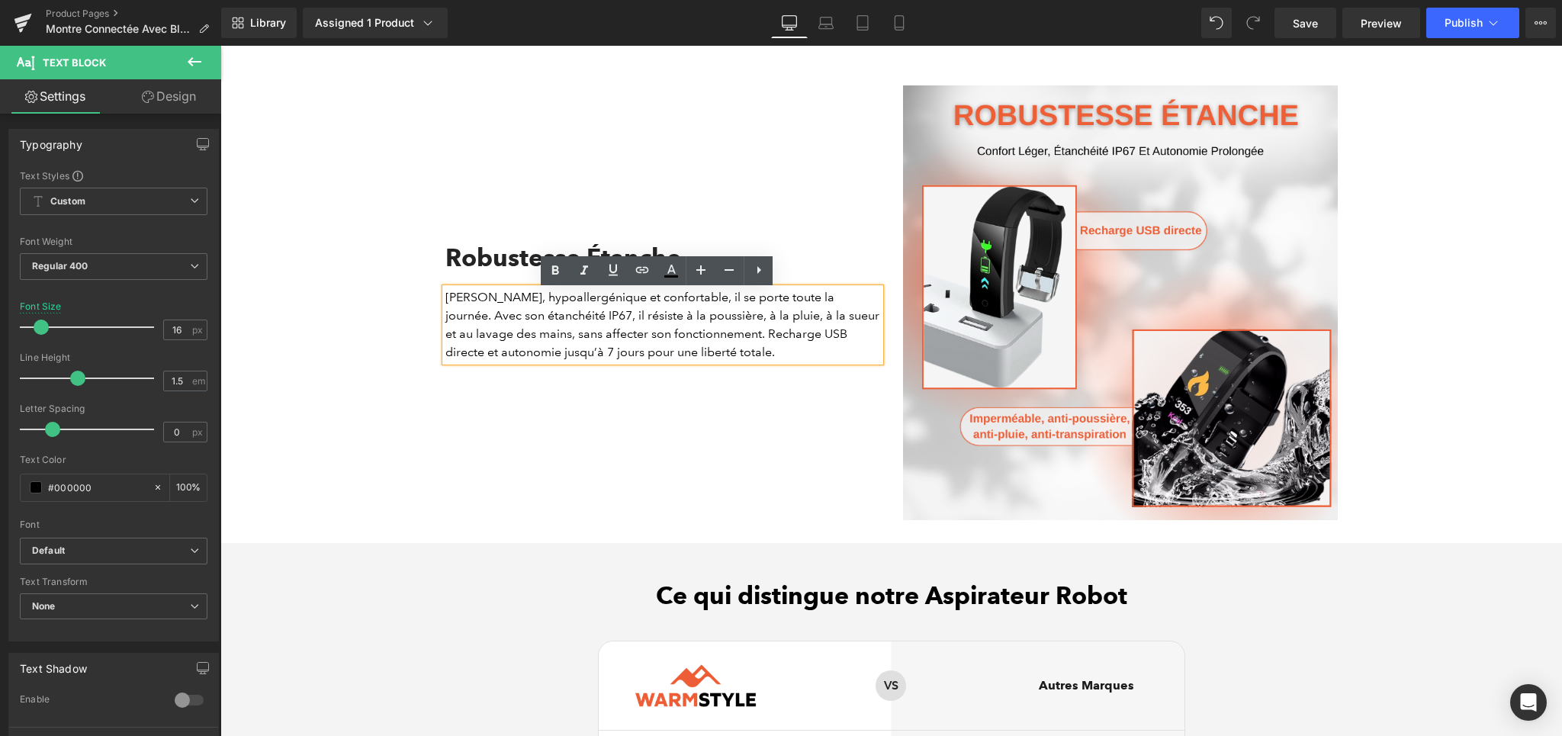
click at [471, 308] on p "[PERSON_NAME], hypoallergénique et confortable, il se porte toute la journée. A…" at bounding box center [662, 324] width 435 height 73
drag, startPoint x: 477, startPoint y: 305, endPoint x: 653, endPoint y: 307, distance: 176.9
click at [653, 307] on p "[PERSON_NAME], hypoallergénique et confortable, il se porte toute la journée. A…" at bounding box center [662, 324] width 435 height 73
drag, startPoint x: 526, startPoint y: 268, endPoint x: 552, endPoint y: 268, distance: 25.9
click at [527, 268] on h2 "Robustesse Étanche" at bounding box center [662, 257] width 435 height 29
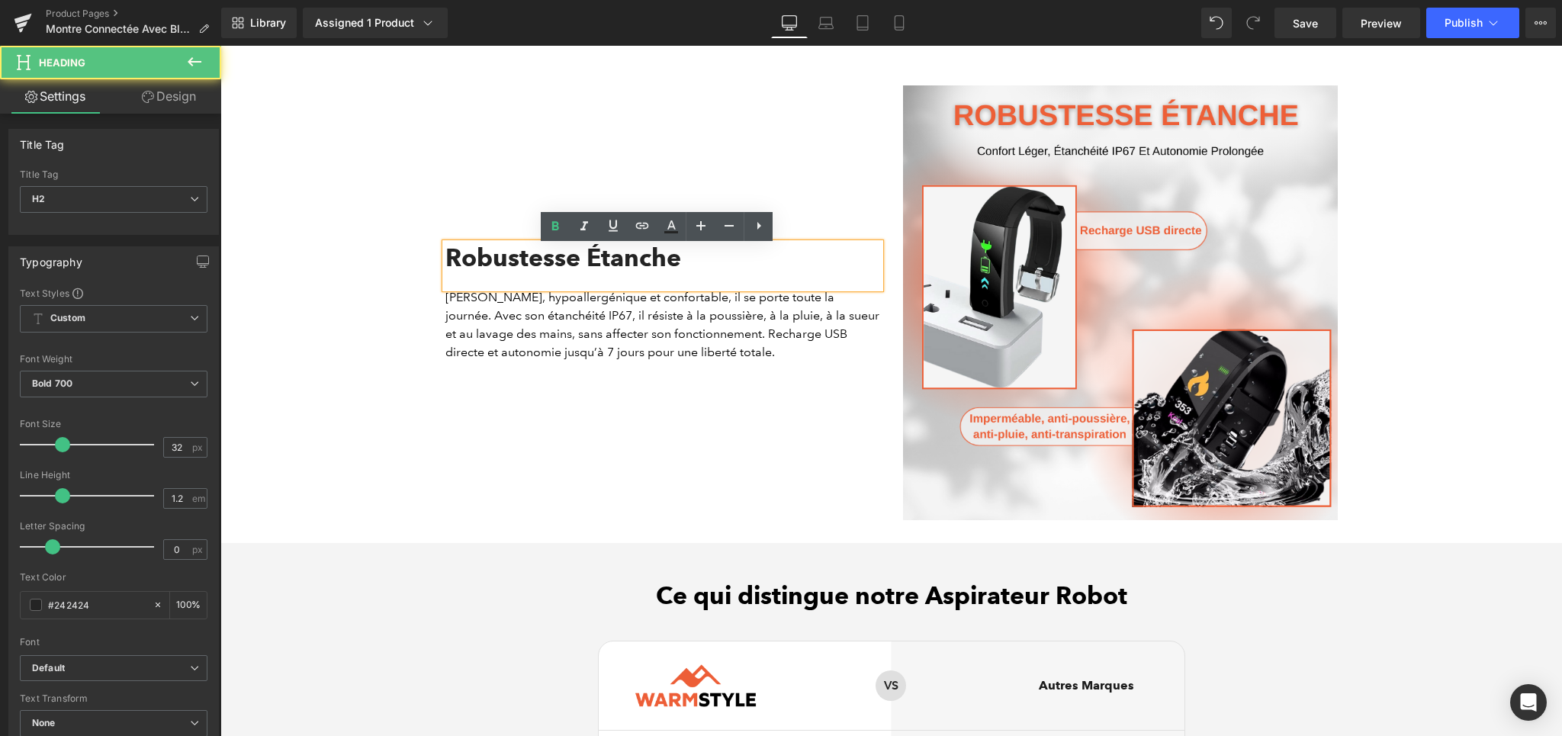
click at [555, 269] on h2 "Robustesse Étanche" at bounding box center [662, 257] width 435 height 29
click at [461, 307] on p "[PERSON_NAME], hypoallergénique et confortable, il se porte toute la journée. A…" at bounding box center [662, 324] width 435 height 73
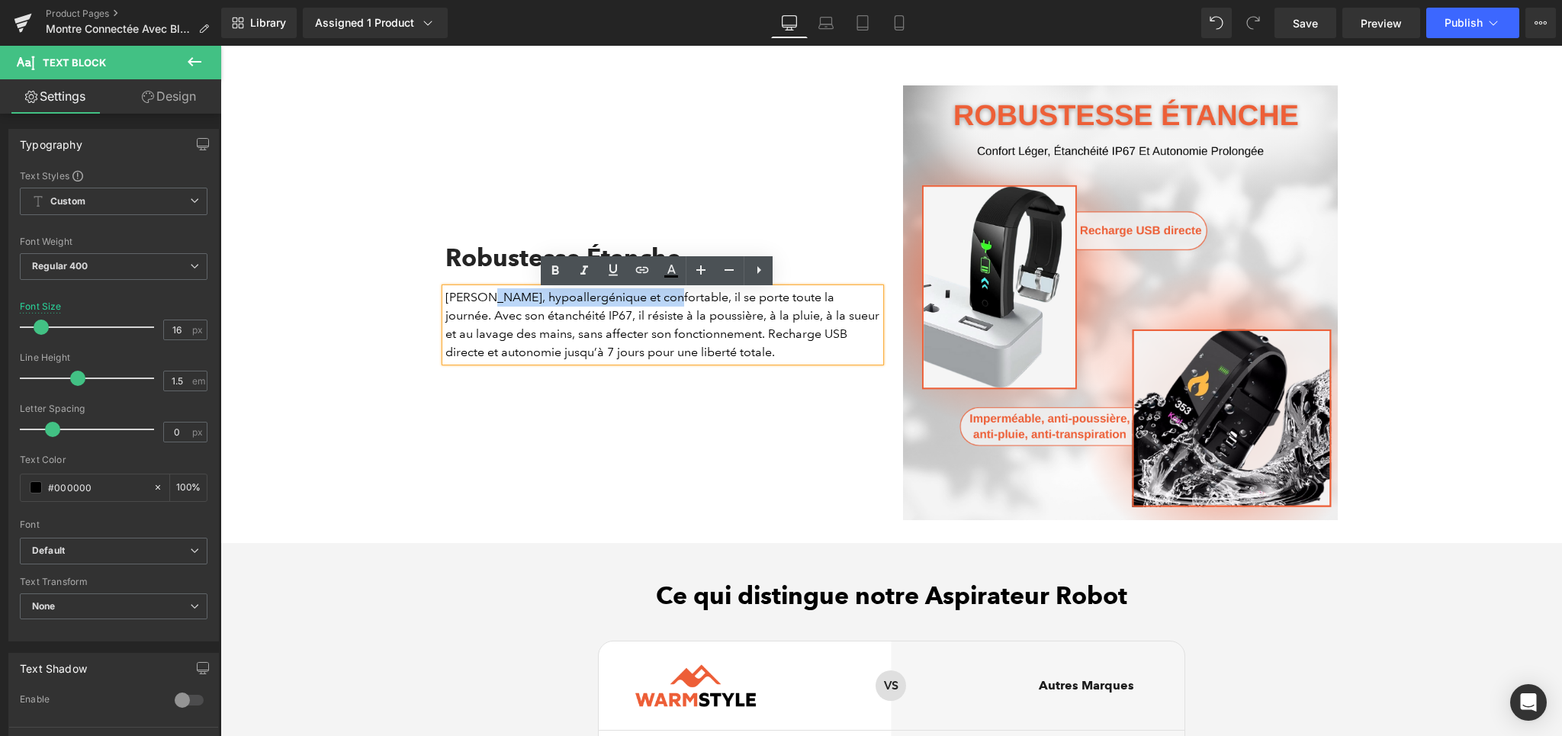
drag, startPoint x: 479, startPoint y: 307, endPoint x: 656, endPoint y: 307, distance: 176.9
click at [656, 307] on p "[PERSON_NAME], hypoallergénique et confortable, il se porte toute la journée. A…" at bounding box center [662, 324] width 435 height 73
click at [551, 275] on icon at bounding box center [555, 271] width 18 height 18
drag, startPoint x: 693, startPoint y: 337, endPoint x: 811, endPoint y: 338, distance: 118.2
click at [811, 338] on p "[PERSON_NAME], hypoallergénique et confortable , il se porte toute la journée. …" at bounding box center [662, 324] width 435 height 73
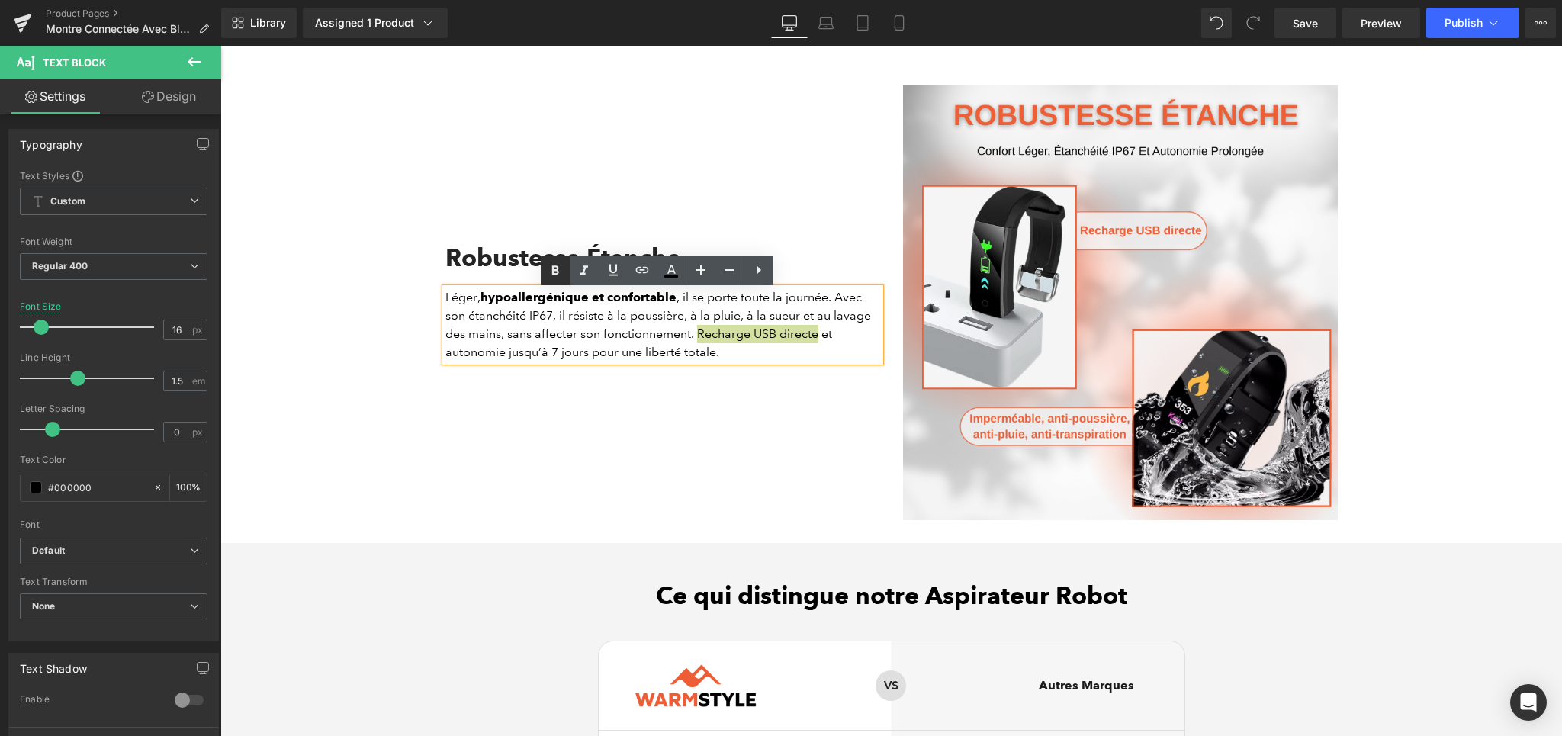
click at [554, 277] on icon at bounding box center [555, 271] width 18 height 18
drag, startPoint x: 464, startPoint y: 322, endPoint x: 546, endPoint y: 322, distance: 82.4
click at [546, 322] on p "[PERSON_NAME], hypoallergénique et confortable , il se porte toute la journée. …" at bounding box center [662, 324] width 435 height 73
click at [562, 283] on link at bounding box center [555, 270] width 29 height 29
click at [564, 435] on div "Robustesse Étanche Heading [PERSON_NAME], hypoallergénique et confortable , il …" at bounding box center [663, 302] width 458 height 435
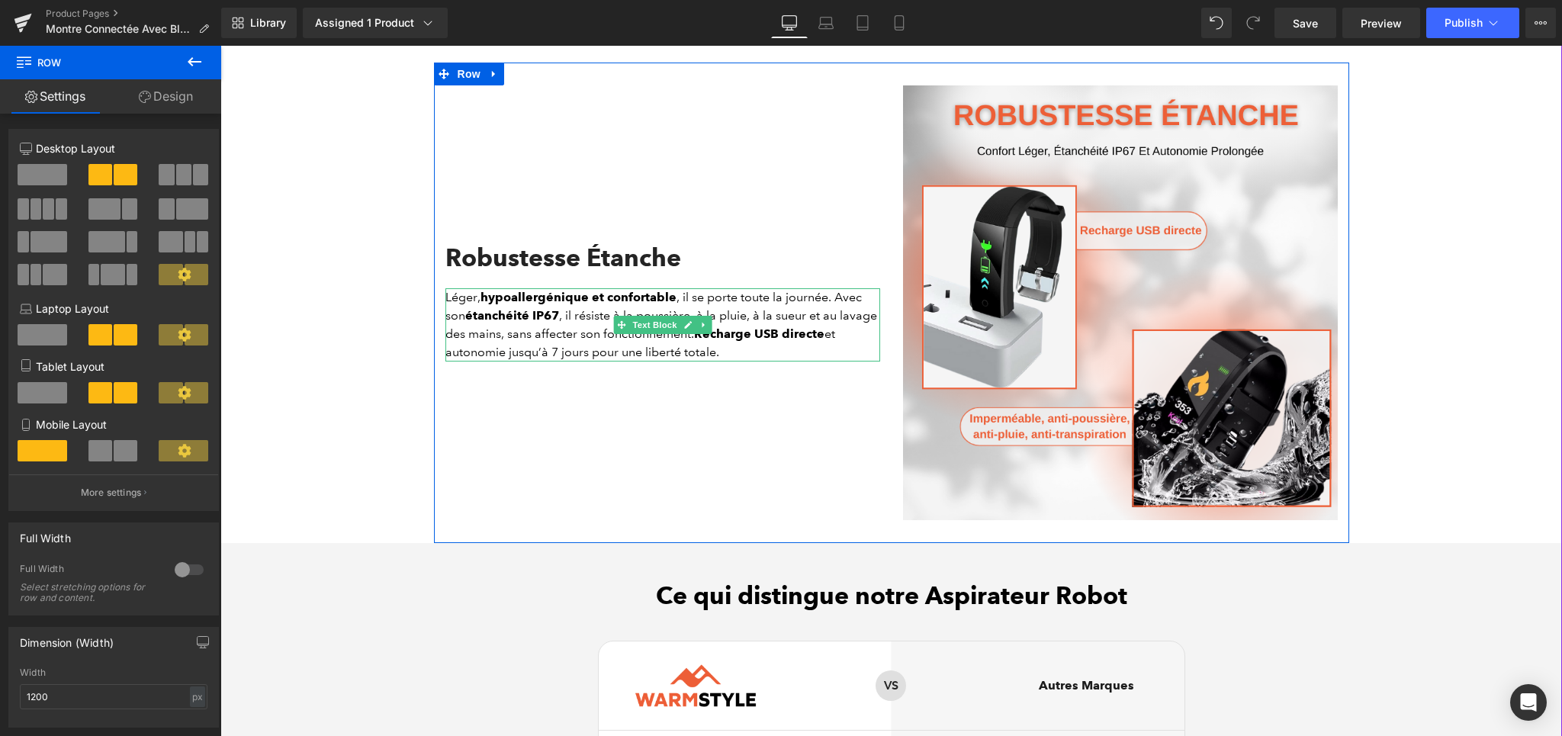
click at [516, 323] on strong "étanchéité IP67" at bounding box center [512, 315] width 94 height 14
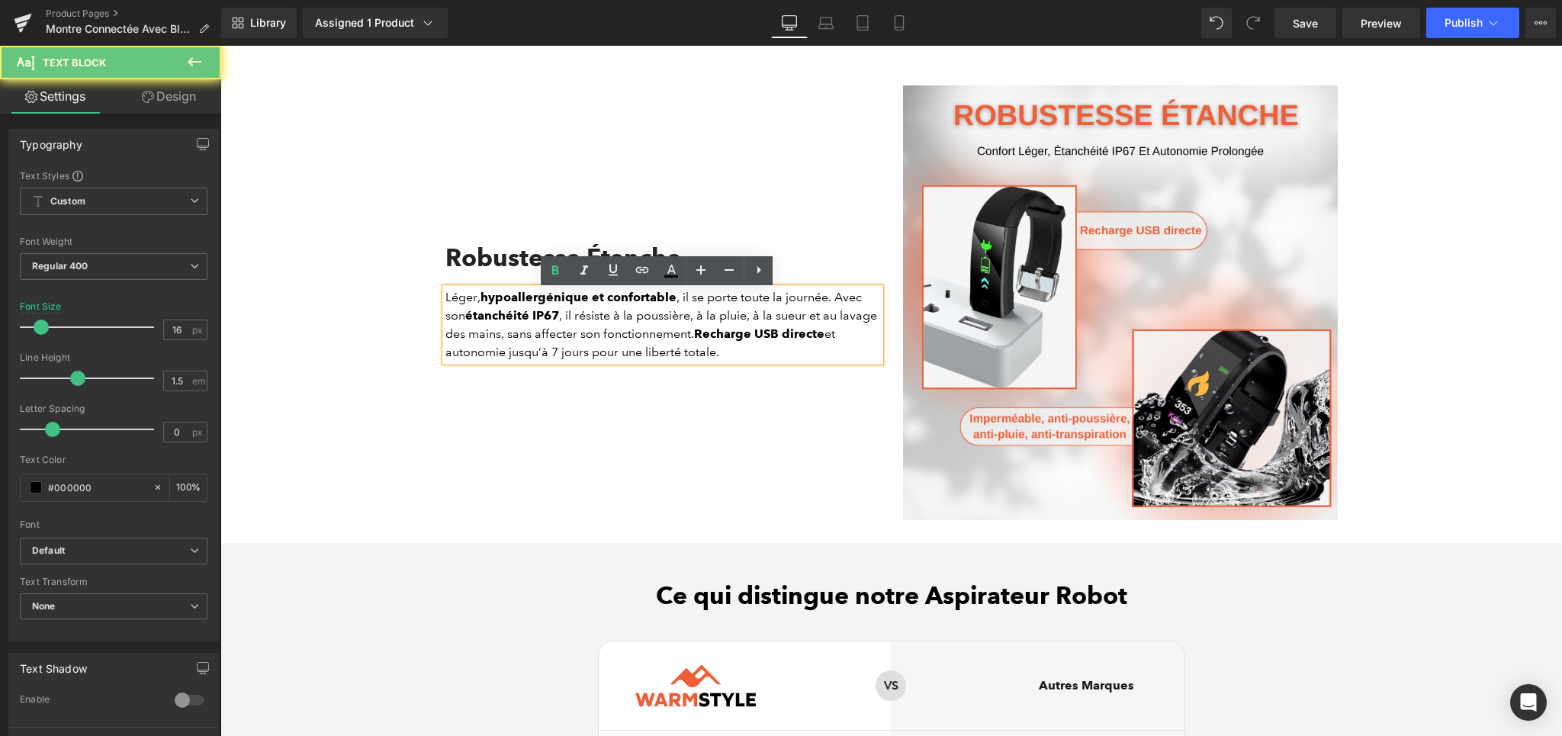
click at [526, 319] on strong "étanchéité IP67" at bounding box center [512, 315] width 94 height 14
drag, startPoint x: 526, startPoint y: 319, endPoint x: 540, endPoint y: 320, distance: 13.7
click at [540, 320] on strong "étanchéité IP67" at bounding box center [512, 315] width 94 height 14
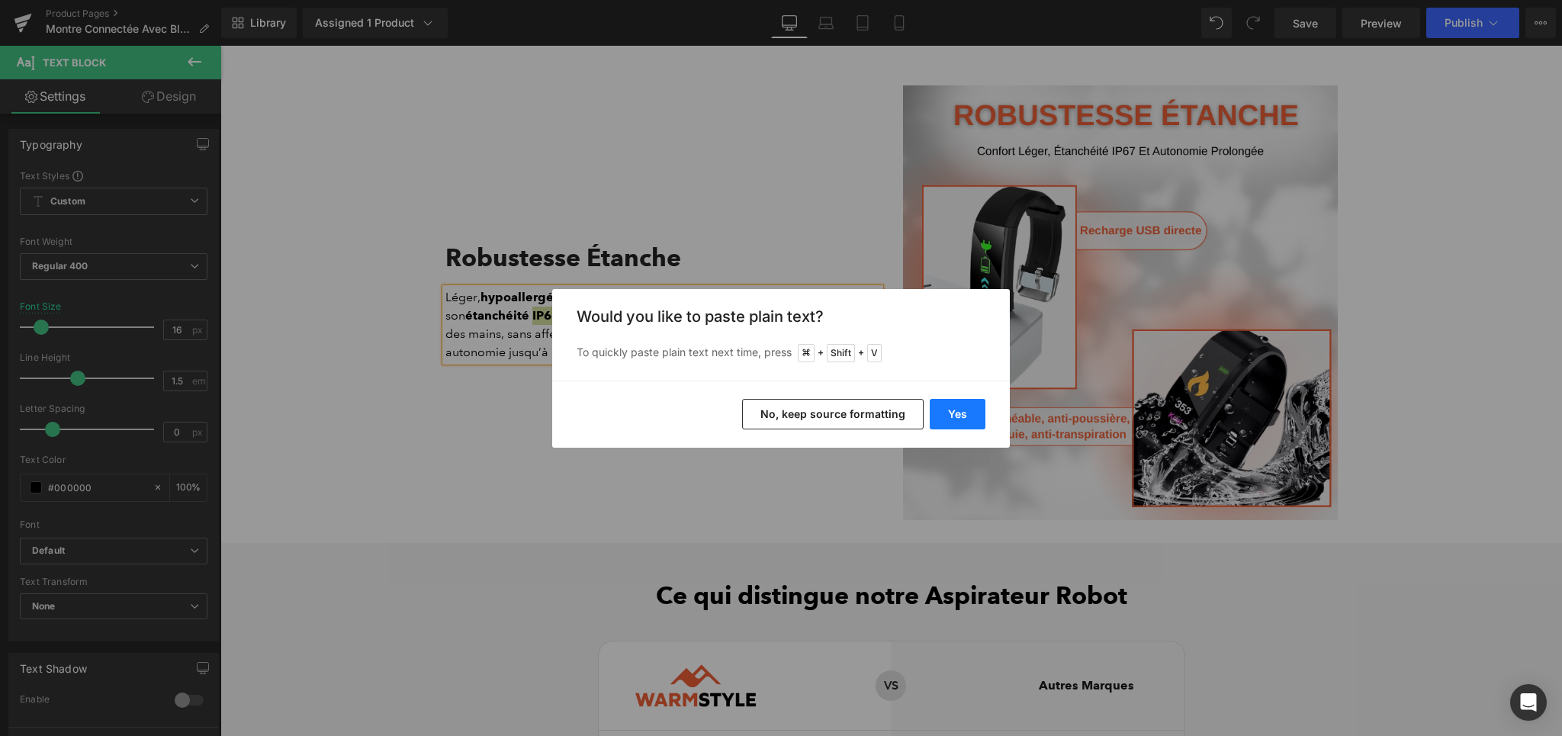
click at [932, 414] on button "Yes" at bounding box center [958, 414] width 56 height 31
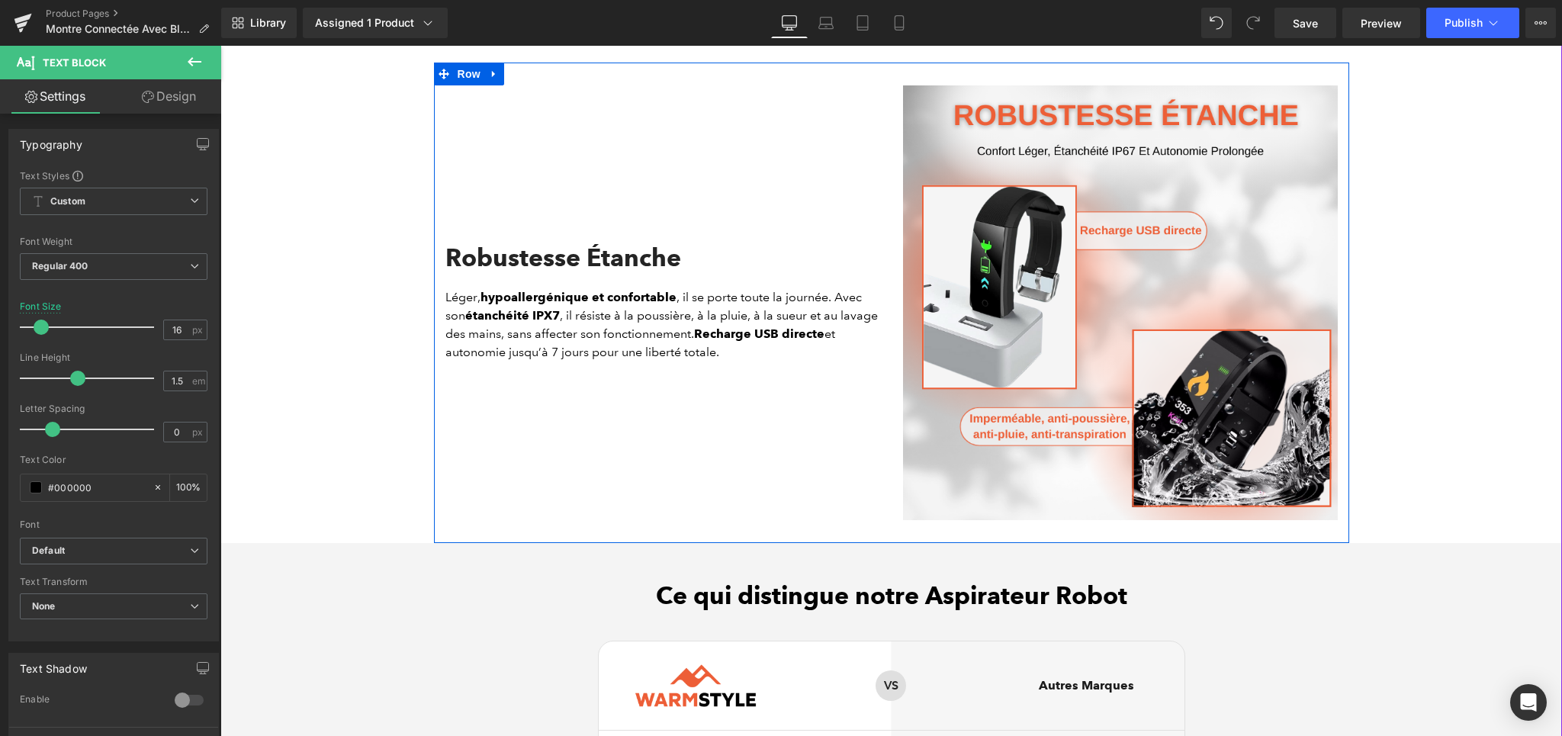
click at [730, 506] on div "Robustesse Étanche Heading [PERSON_NAME], hypoallergénique et confortable , il …" at bounding box center [663, 302] width 458 height 435
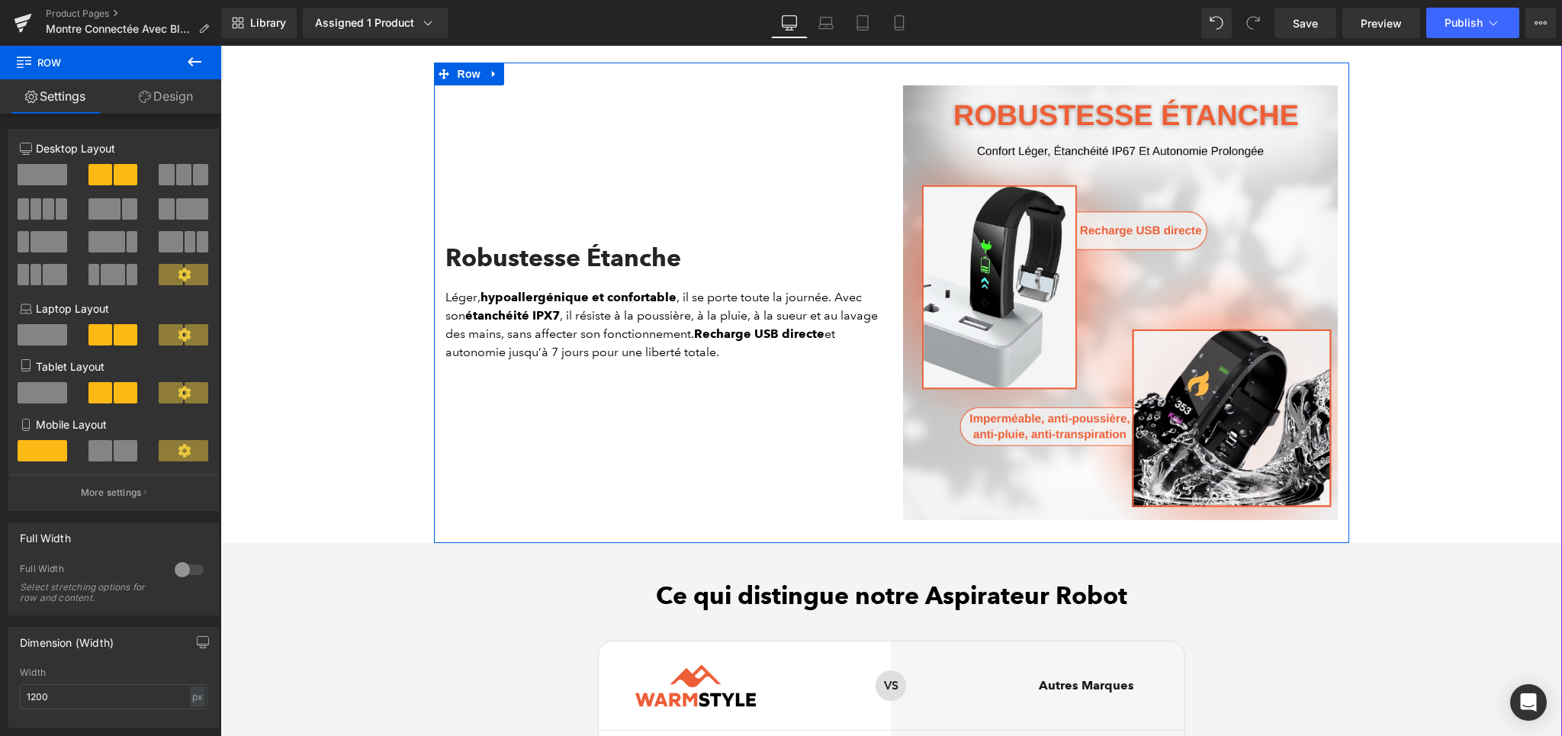
click at [843, 390] on div "Robustesse Étanche Heading [PERSON_NAME], hypoallergénique et confortable , il …" at bounding box center [663, 302] width 458 height 435
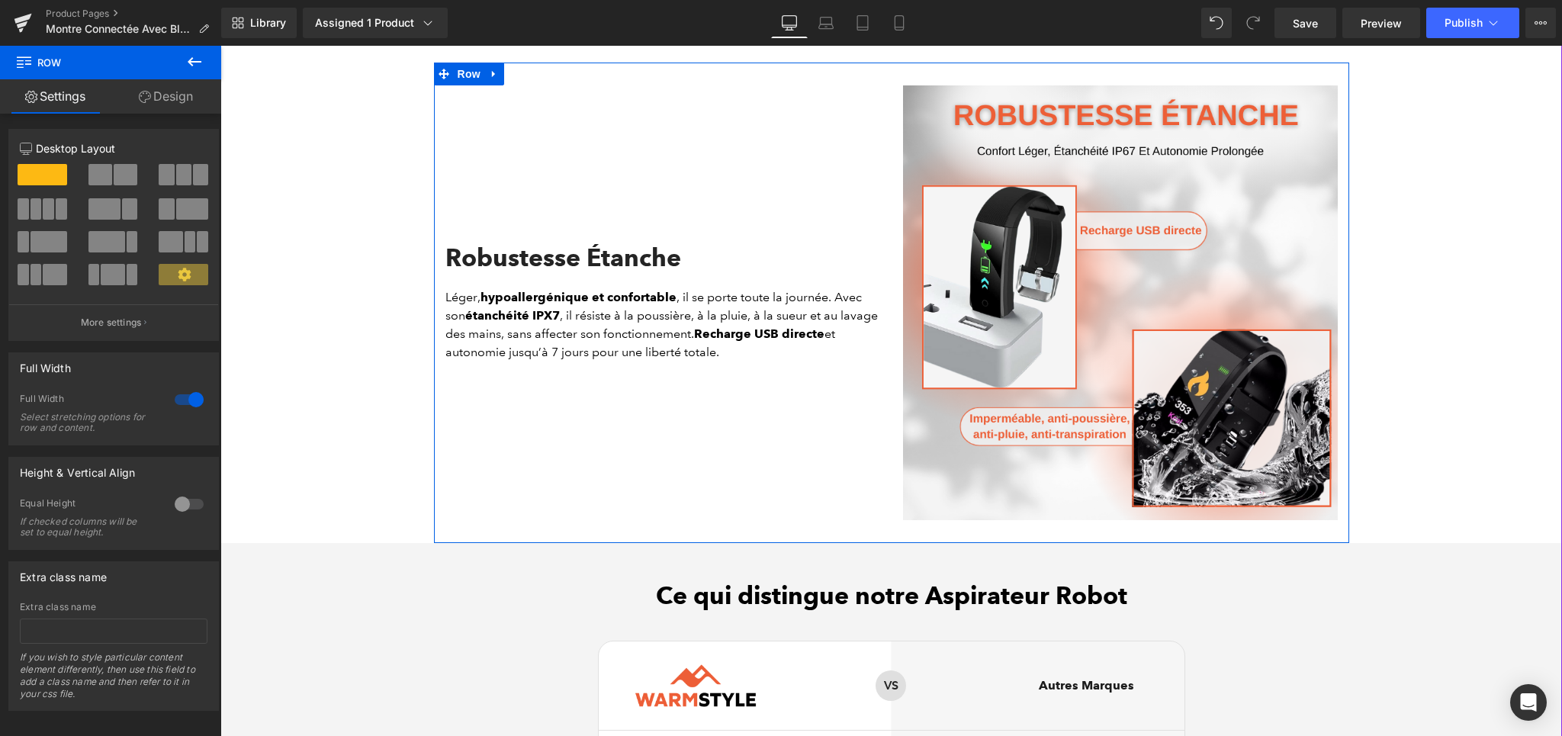
click at [731, 425] on div "Robustesse Étanche Heading [PERSON_NAME], hypoallergénique et confortable , il …" at bounding box center [663, 302] width 458 height 435
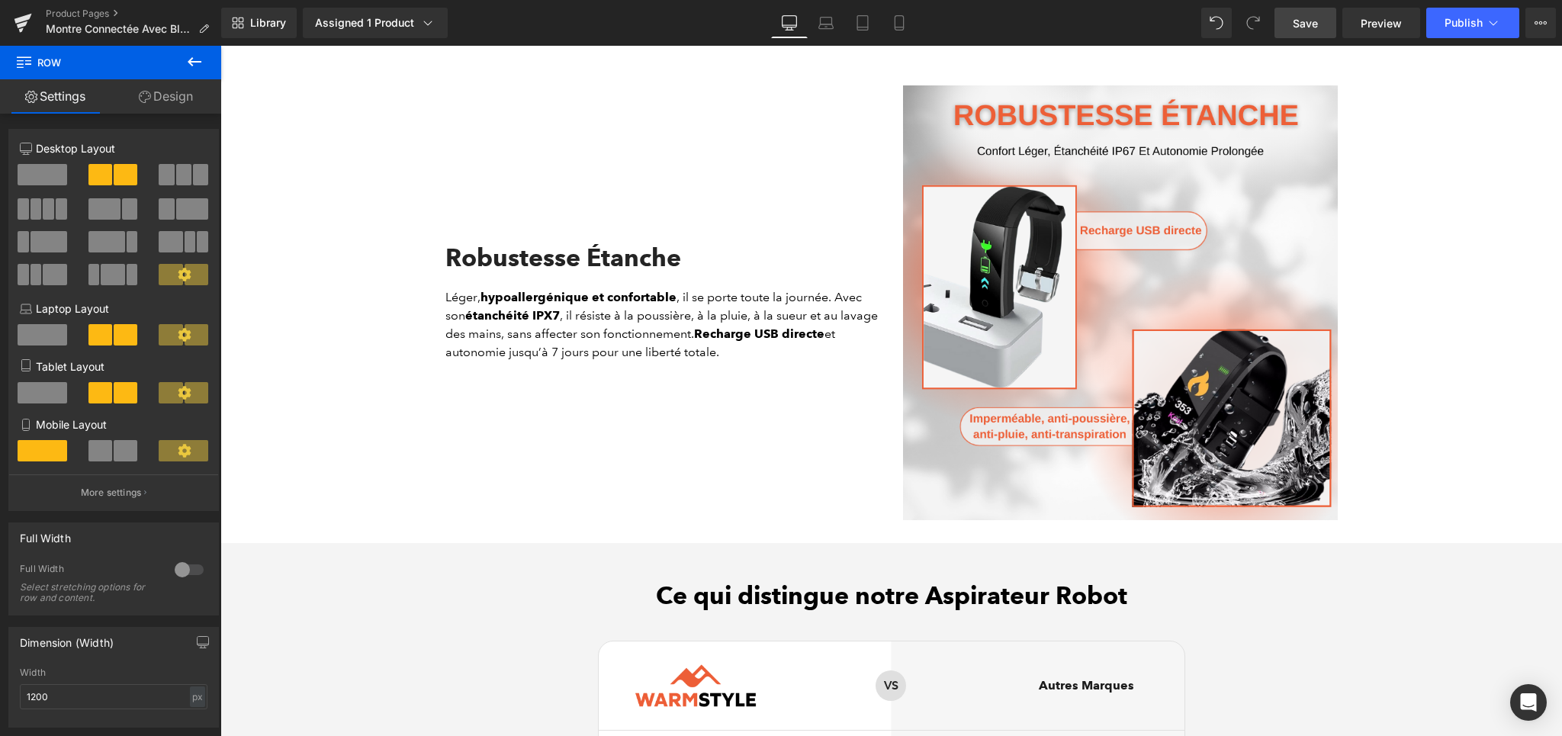
click at [1312, 15] on span "Save" at bounding box center [1304, 23] width 25 height 16
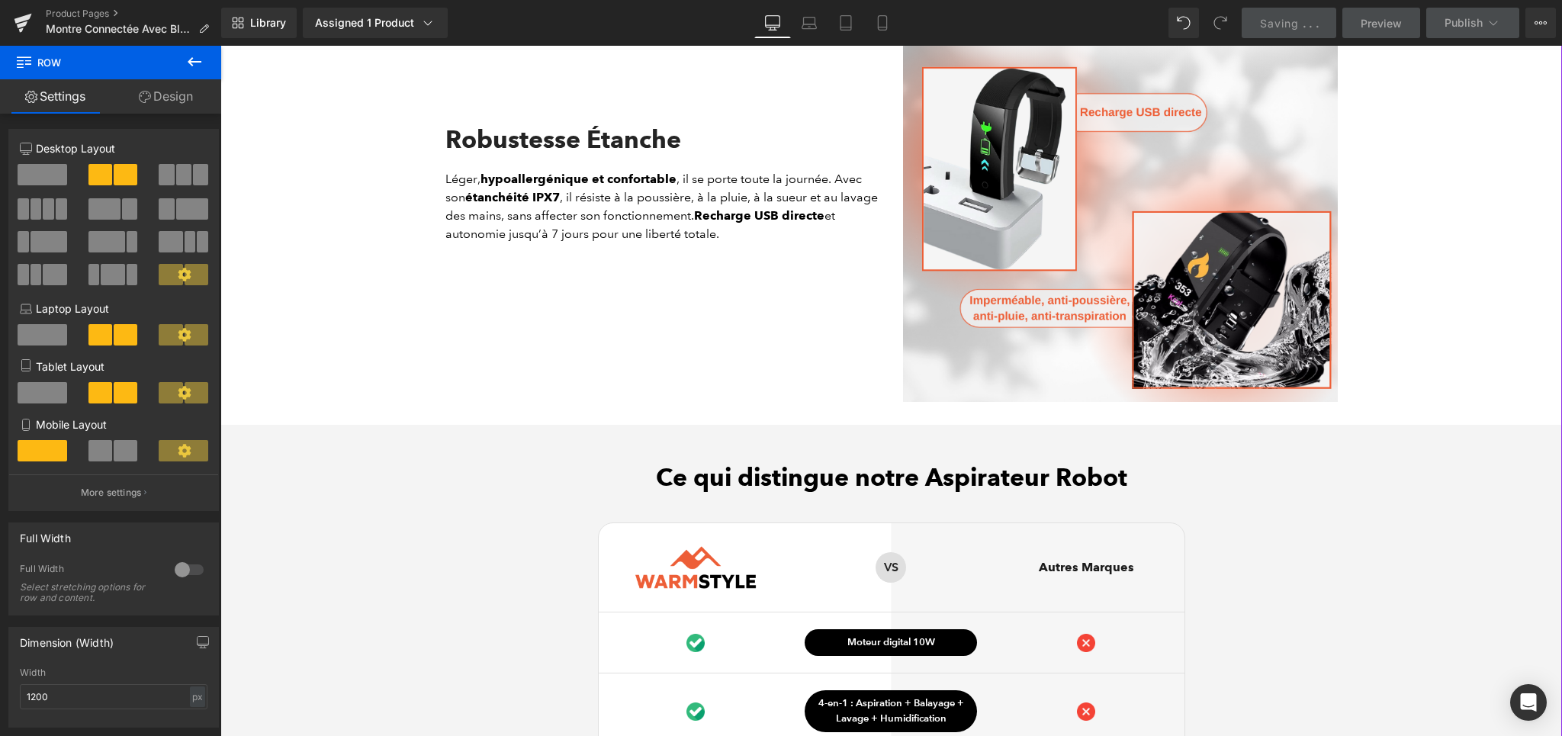
scroll to position [3289, 0]
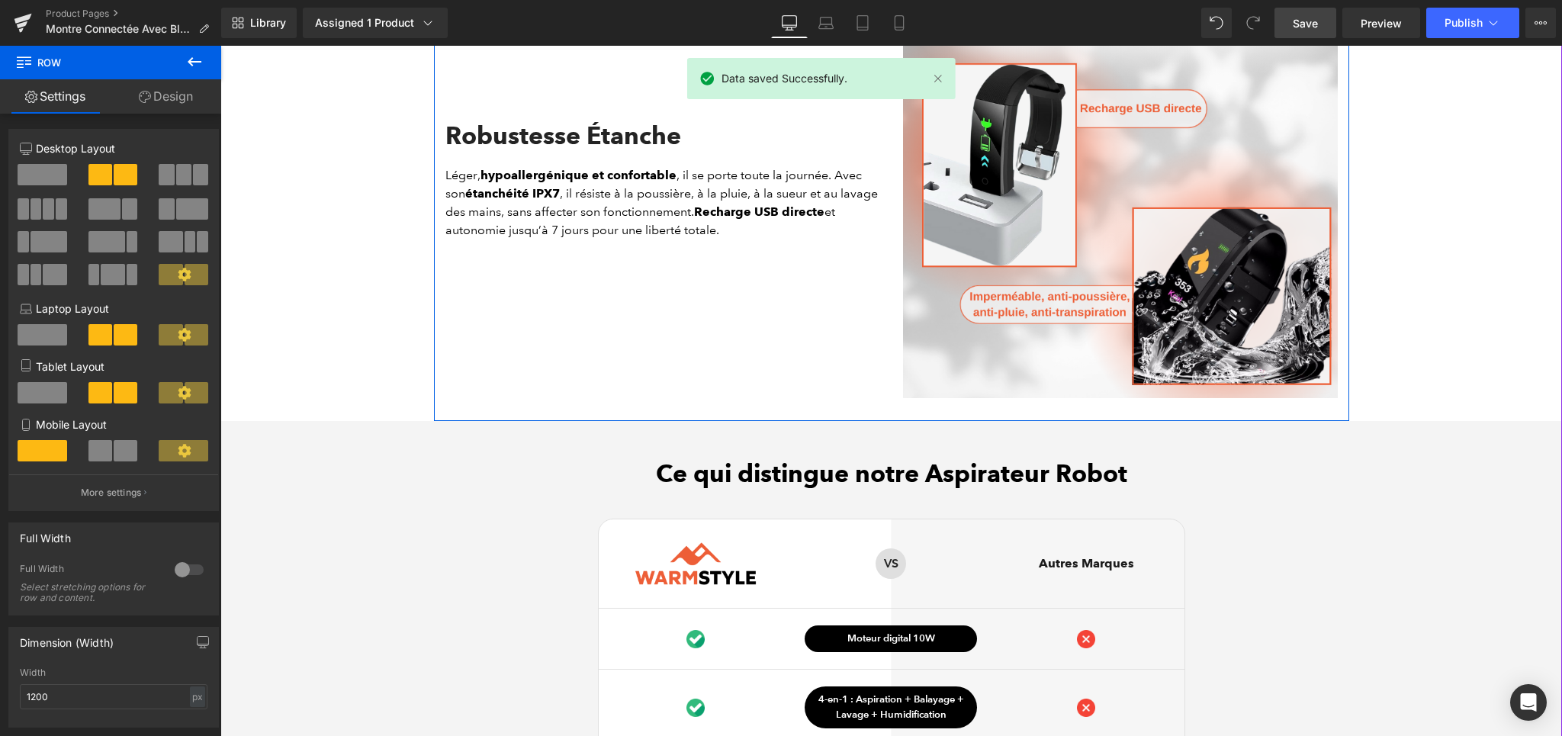
click at [507, 219] on p "[PERSON_NAME], hypoallergénique et confortable , il se porte toute la journée. …" at bounding box center [662, 202] width 435 height 73
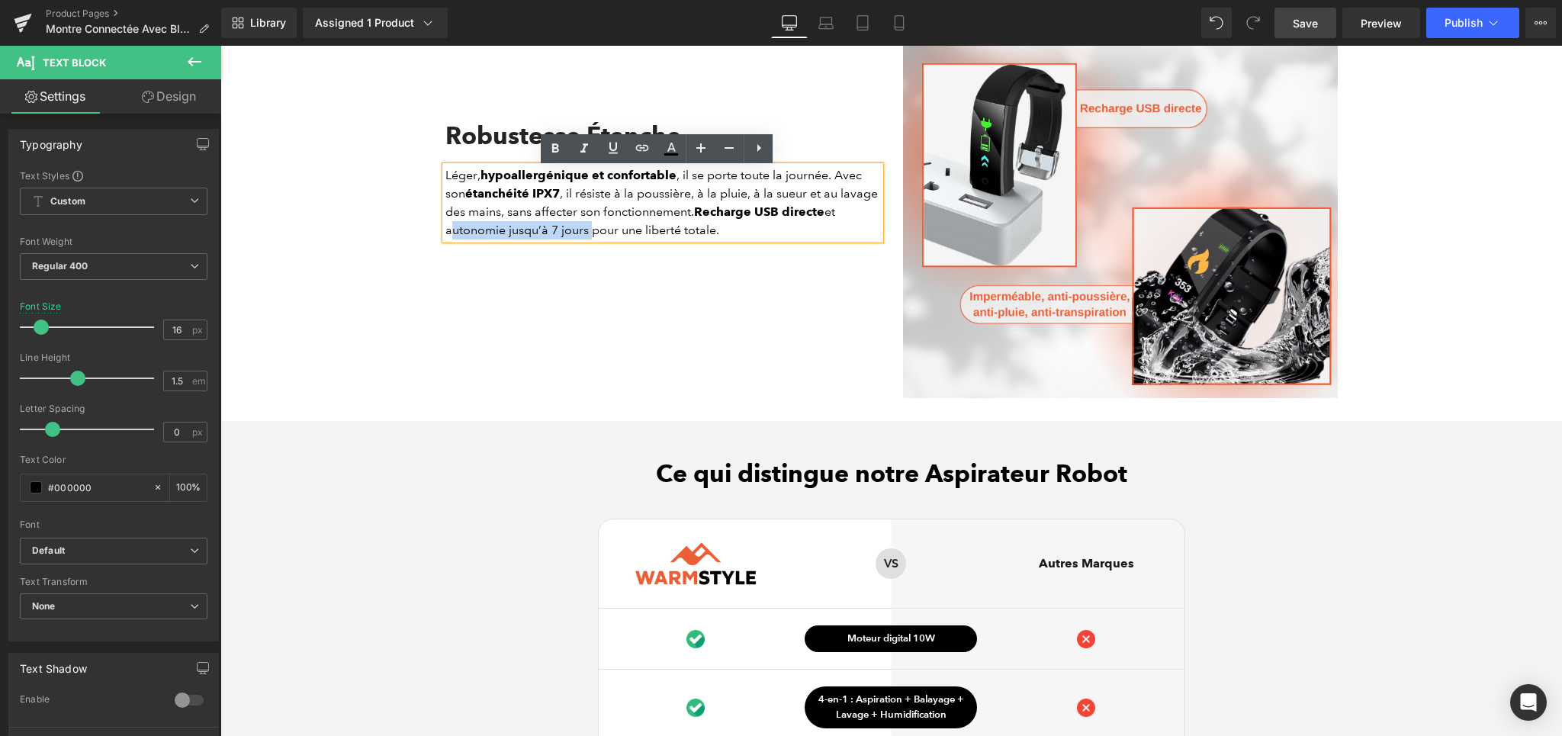
drag, startPoint x: 439, startPoint y: 234, endPoint x: 582, endPoint y: 241, distance: 142.8
click at [582, 239] on p "[PERSON_NAME], hypoallergénique et confortable , il se porte toute la journée. …" at bounding box center [662, 202] width 435 height 73
click at [599, 284] on div "Robustesse Étanche Heading [PERSON_NAME], hypoallergénique et confortable , il …" at bounding box center [663, 180] width 458 height 435
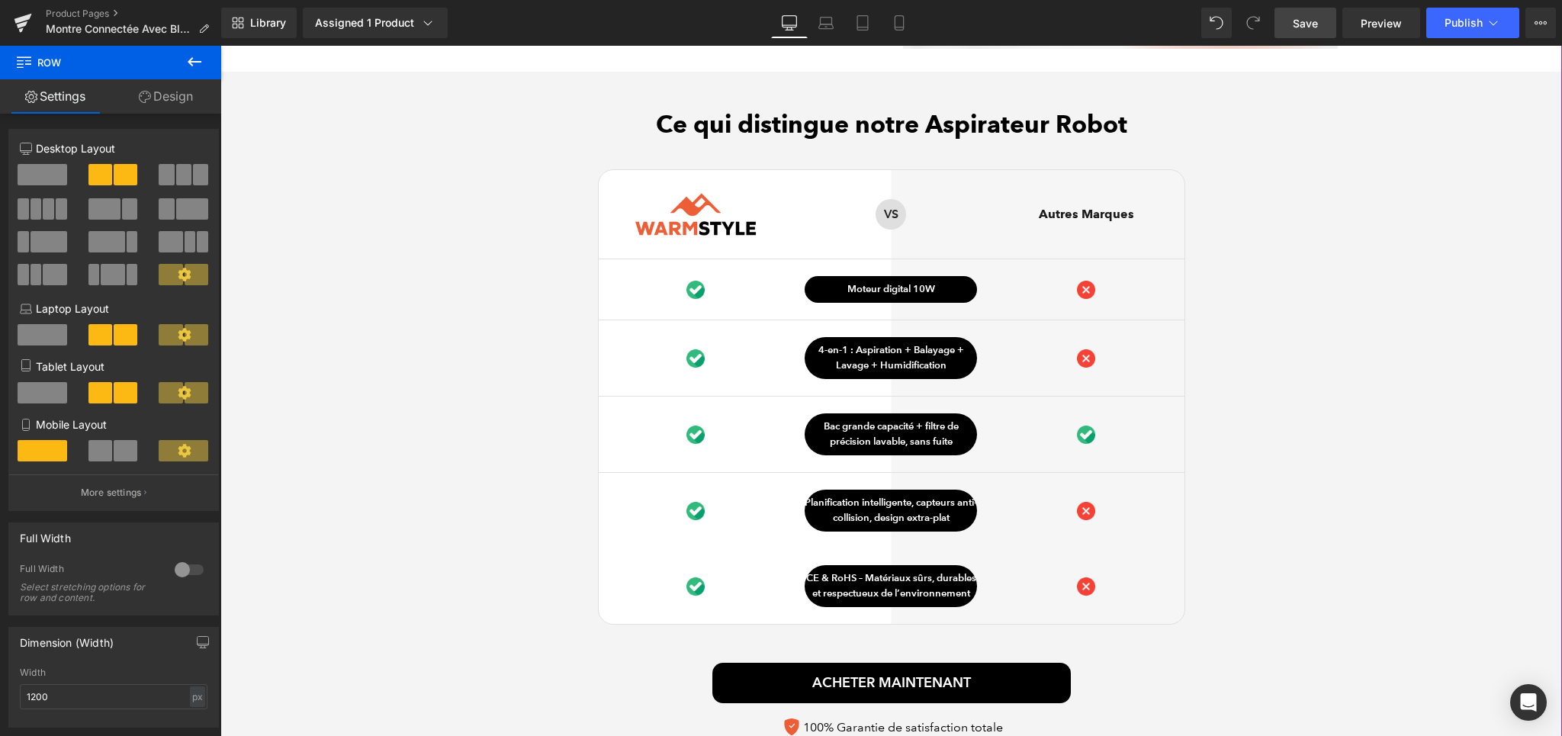
scroll to position [3556, 0]
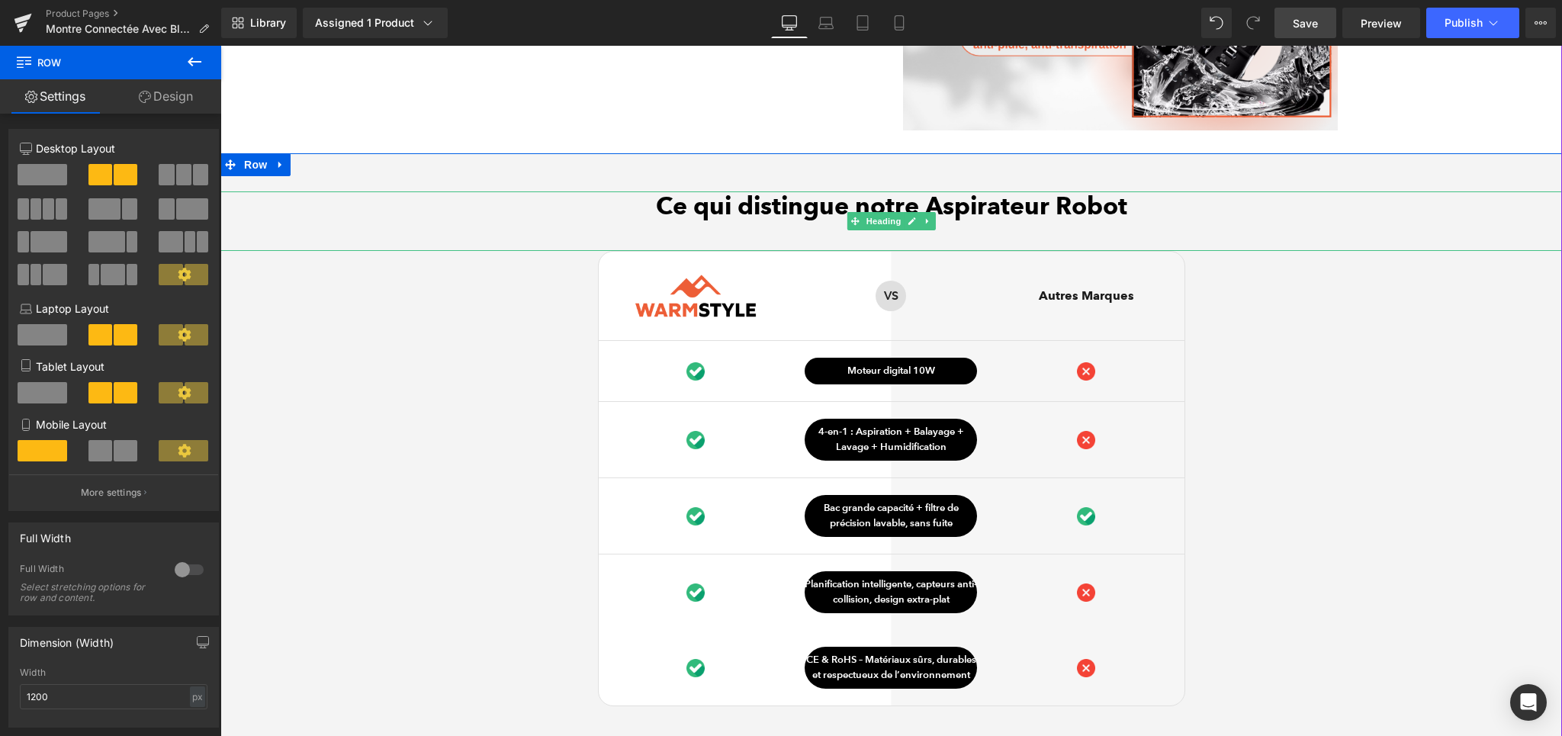
click at [978, 207] on h2 "Ce qui distingue notre Aspirateur Robot" at bounding box center [890, 205] width 1341 height 29
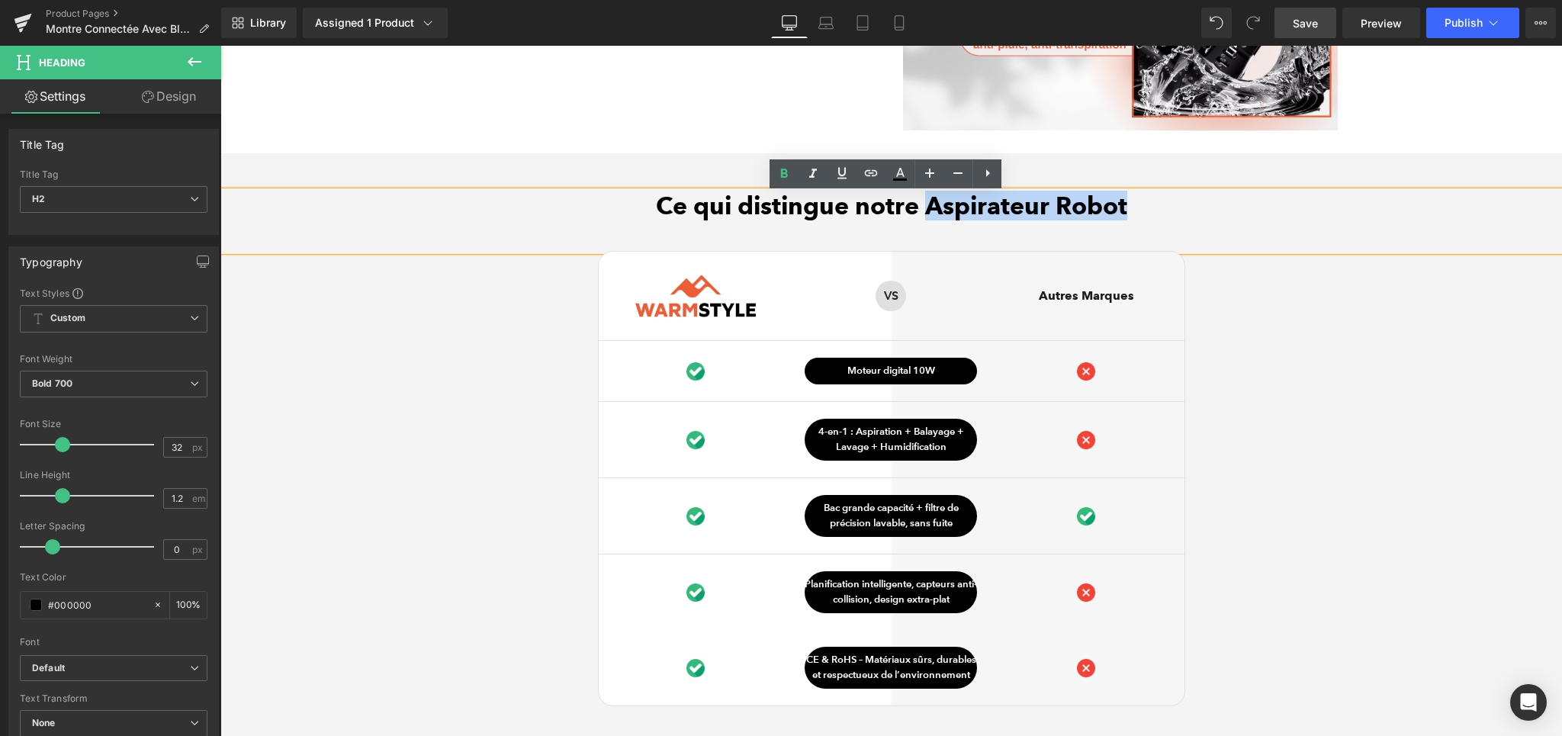
drag, startPoint x: 923, startPoint y: 210, endPoint x: 1138, endPoint y: 238, distance: 217.5
click at [1138, 238] on div "Ce qui distingue notre Aspirateur Robot" at bounding box center [890, 220] width 1341 height 59
paste div
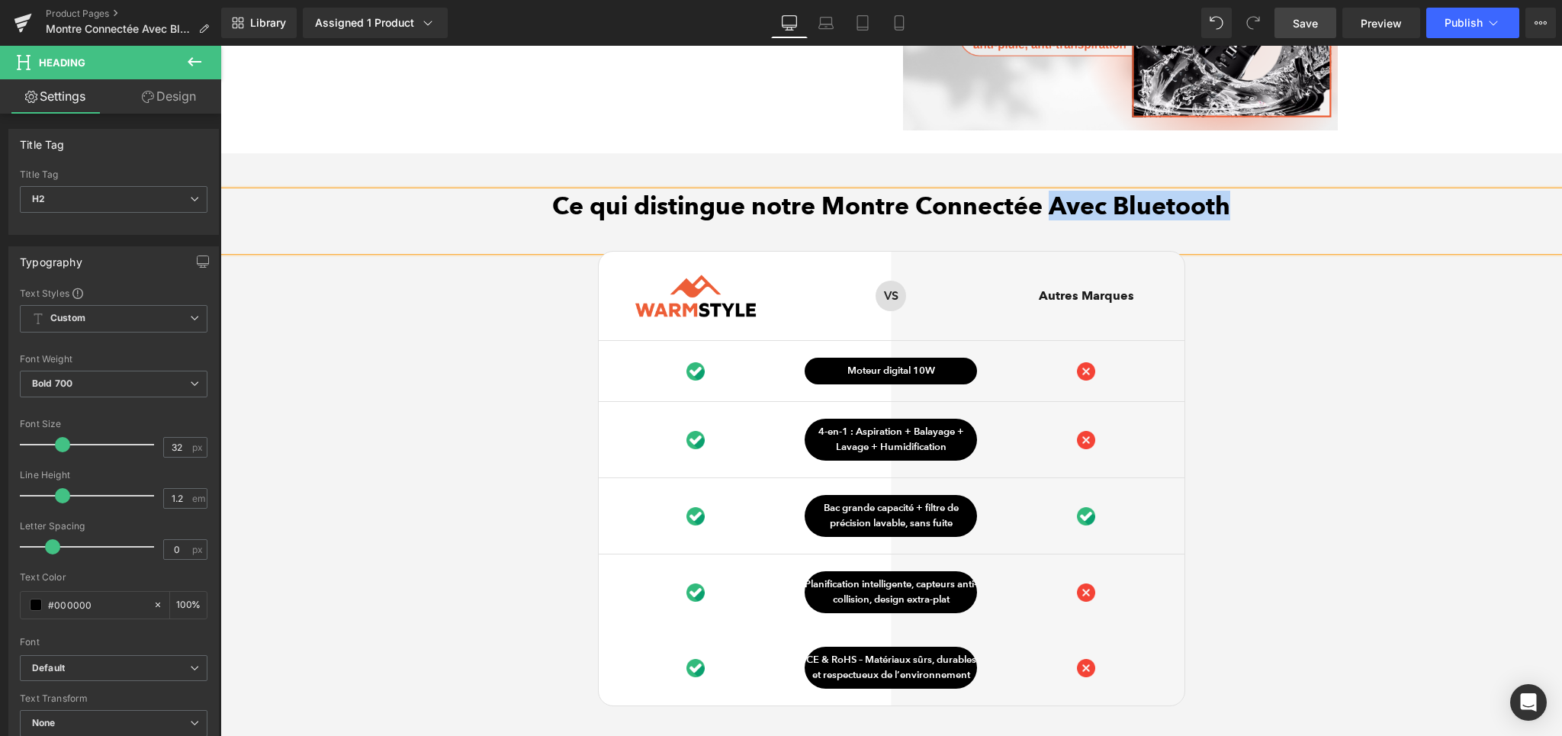
drag, startPoint x: 1043, startPoint y: 215, endPoint x: 1219, endPoint y: 223, distance: 176.3
click at [1219, 220] on h2 "Ce qui distingue notre Montre Connectée Avec Bluetooth" at bounding box center [890, 205] width 1341 height 29
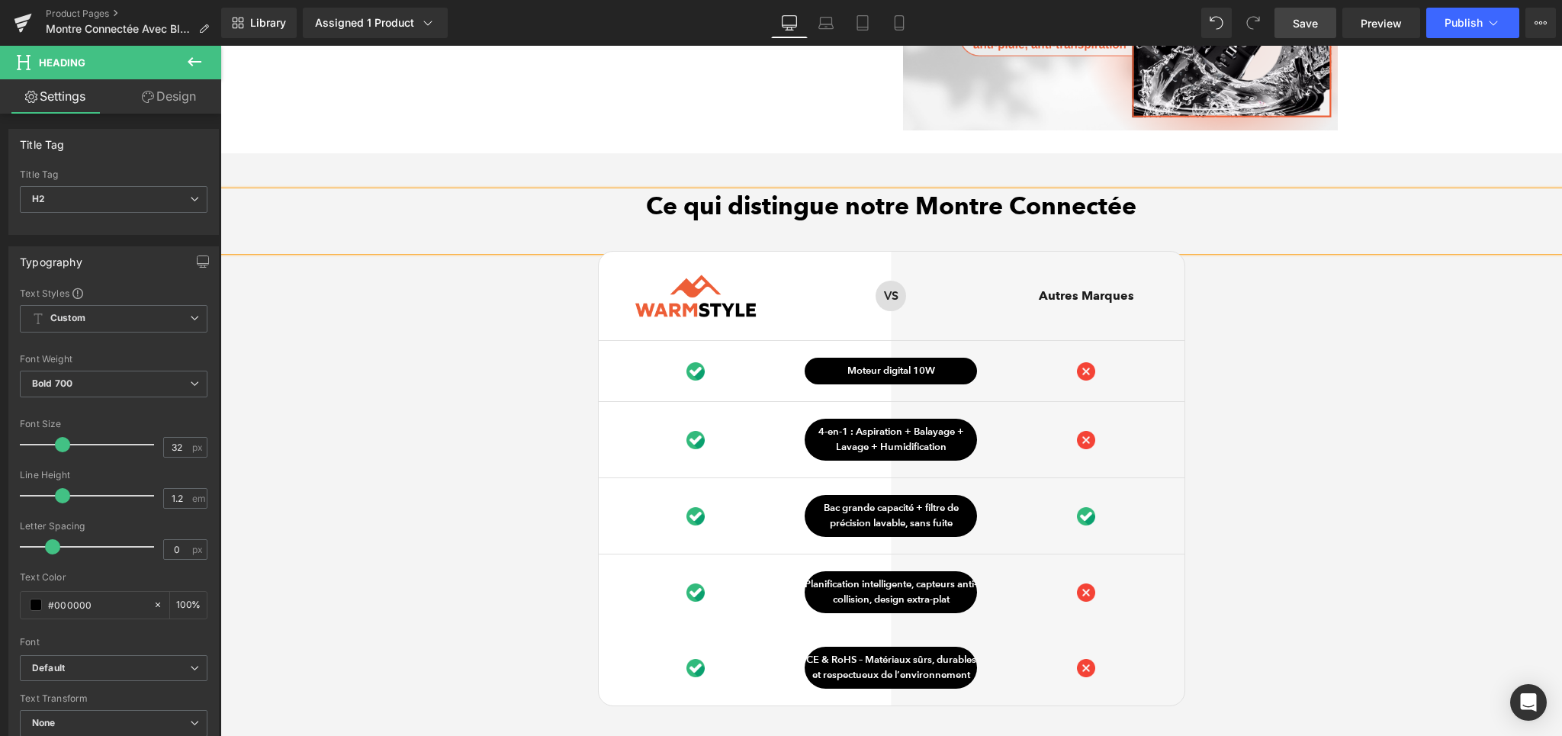
click at [1312, 400] on div "Ce qui distingue notre Montre Connectée Heading Image Row VS Text Block Row Aut…" at bounding box center [890, 508] width 1341 height 634
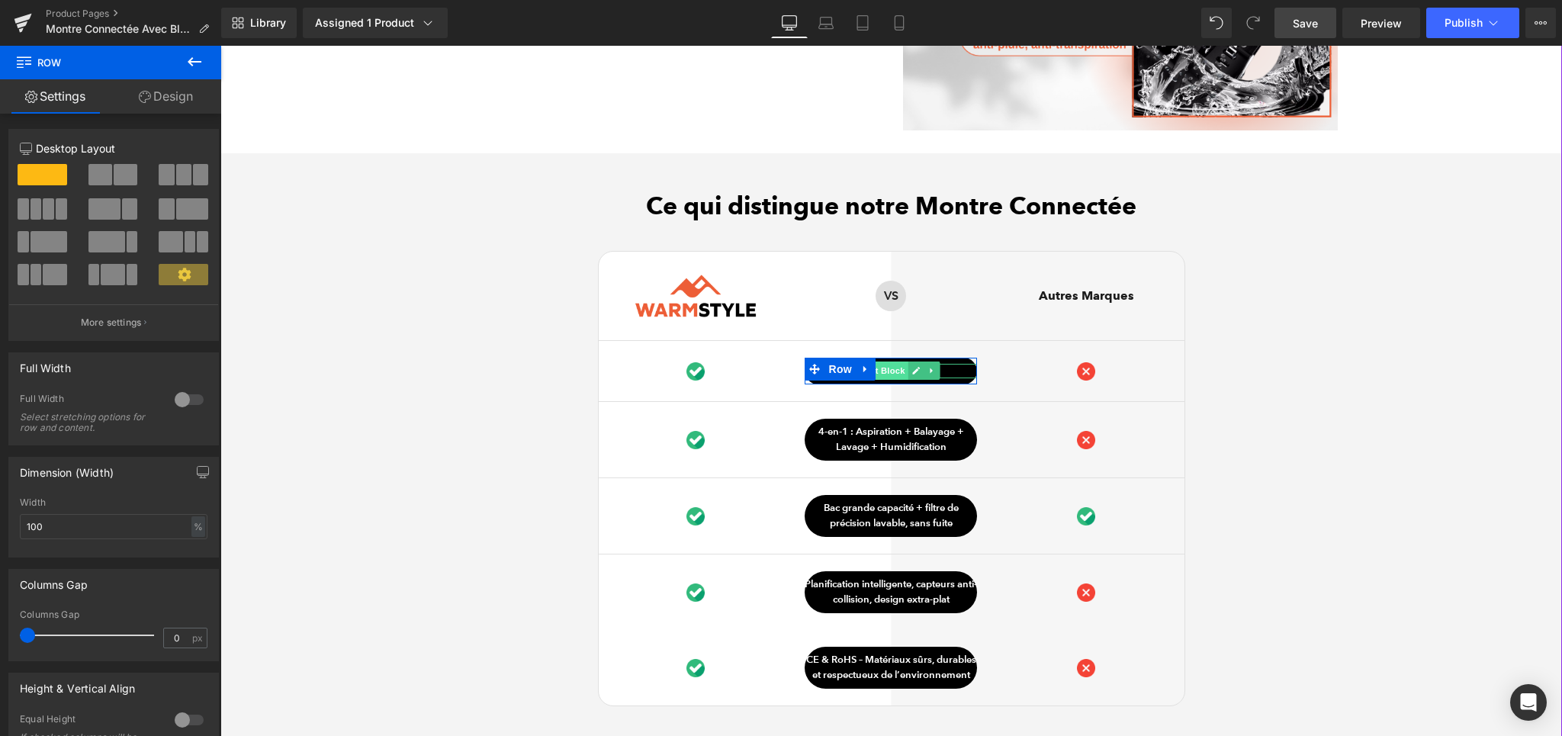
click at [896, 373] on span "Text Block" at bounding box center [883, 370] width 50 height 18
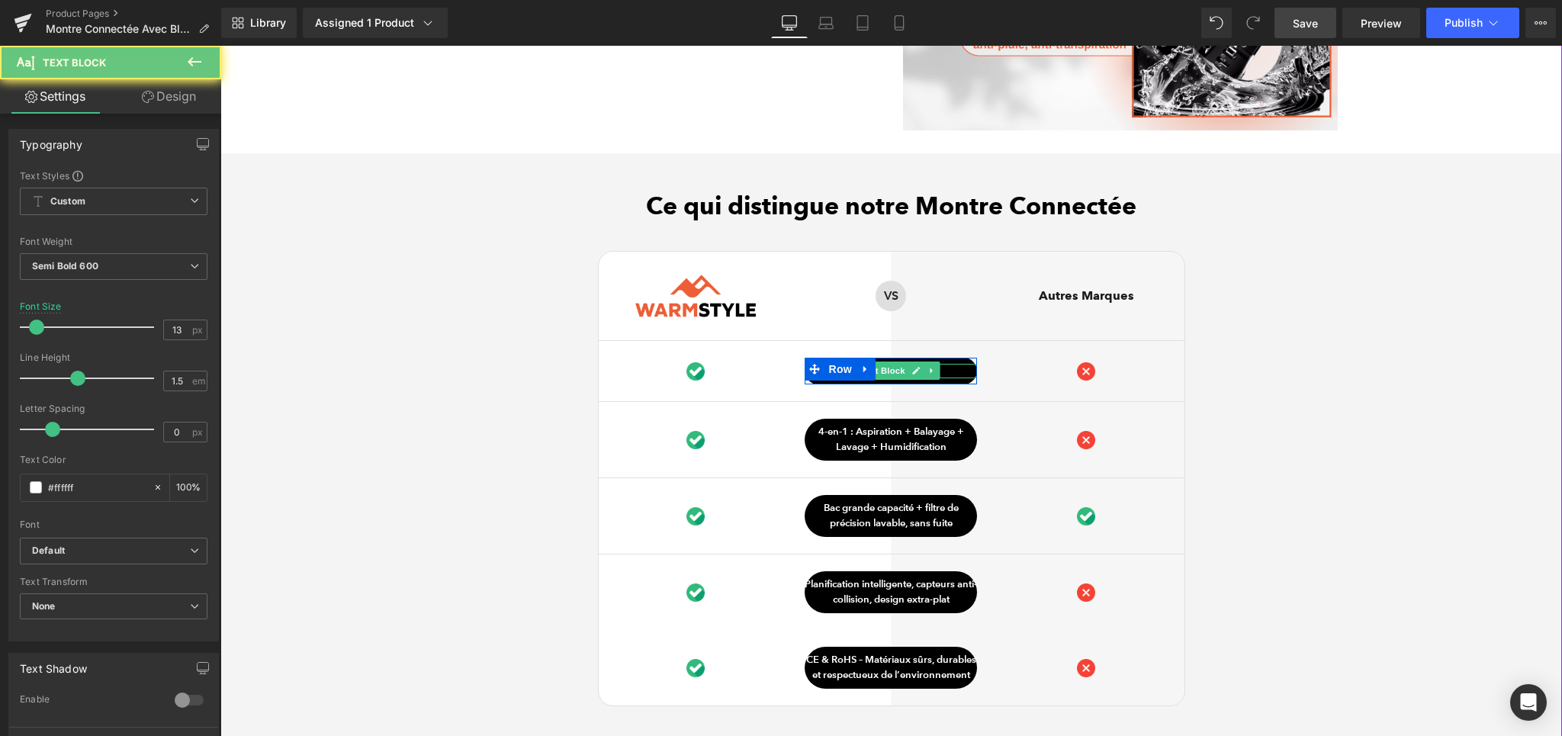
click at [936, 375] on p "Moteur digital 10W" at bounding box center [890, 371] width 172 height 15
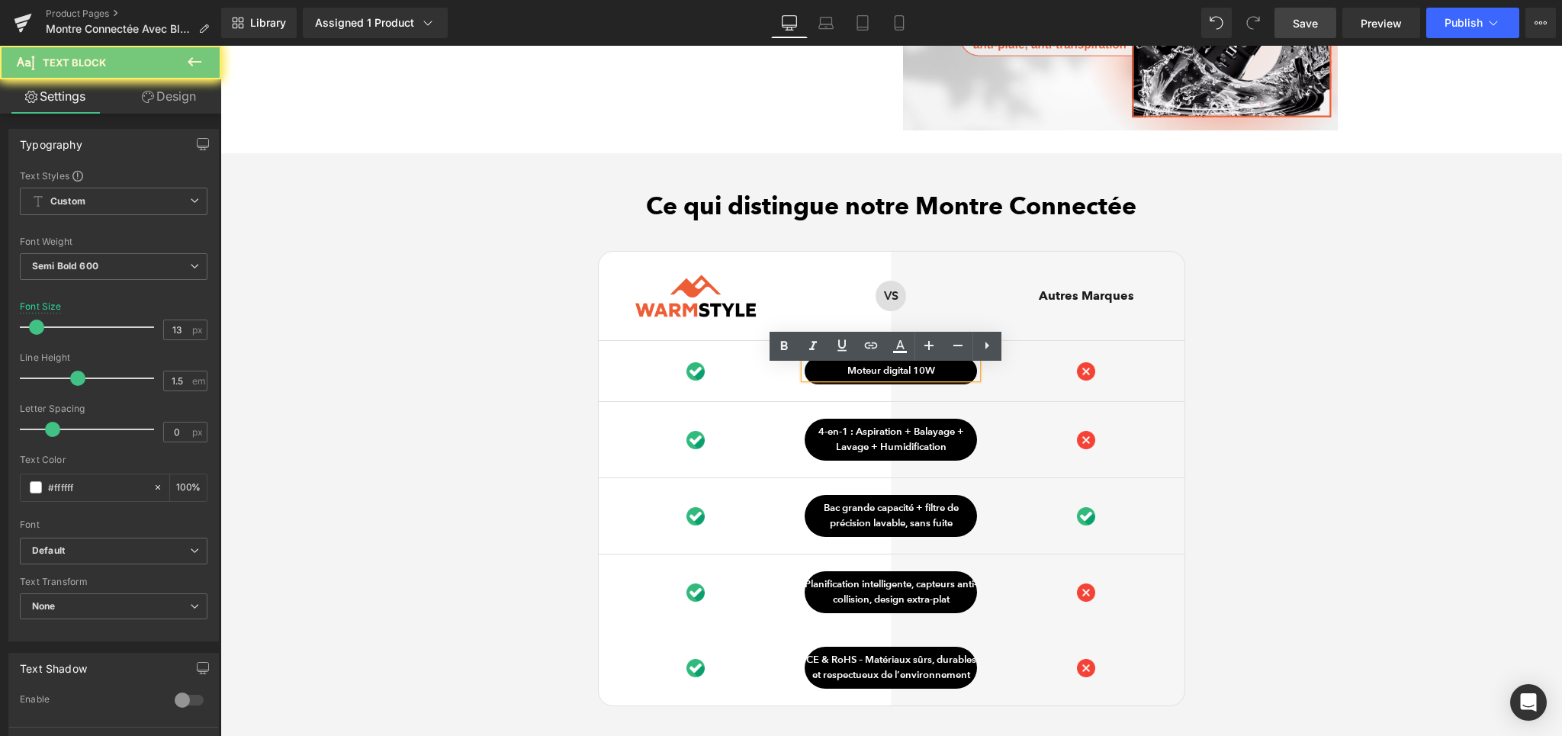
click at [946, 373] on p "Moteur digital 10W" at bounding box center [890, 371] width 172 height 15
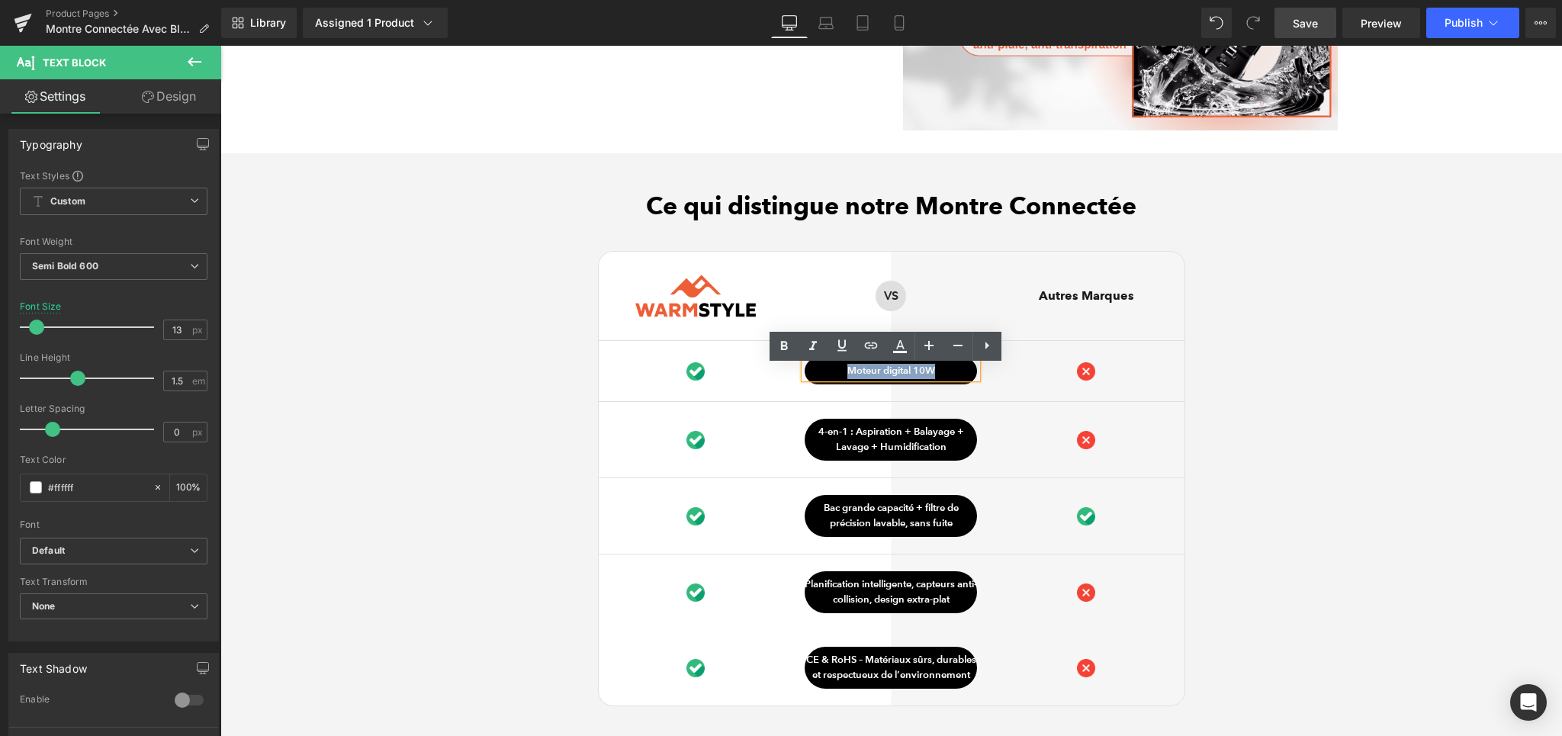
click at [946, 373] on p "Moteur digital 10W" at bounding box center [890, 371] width 172 height 15
paste div
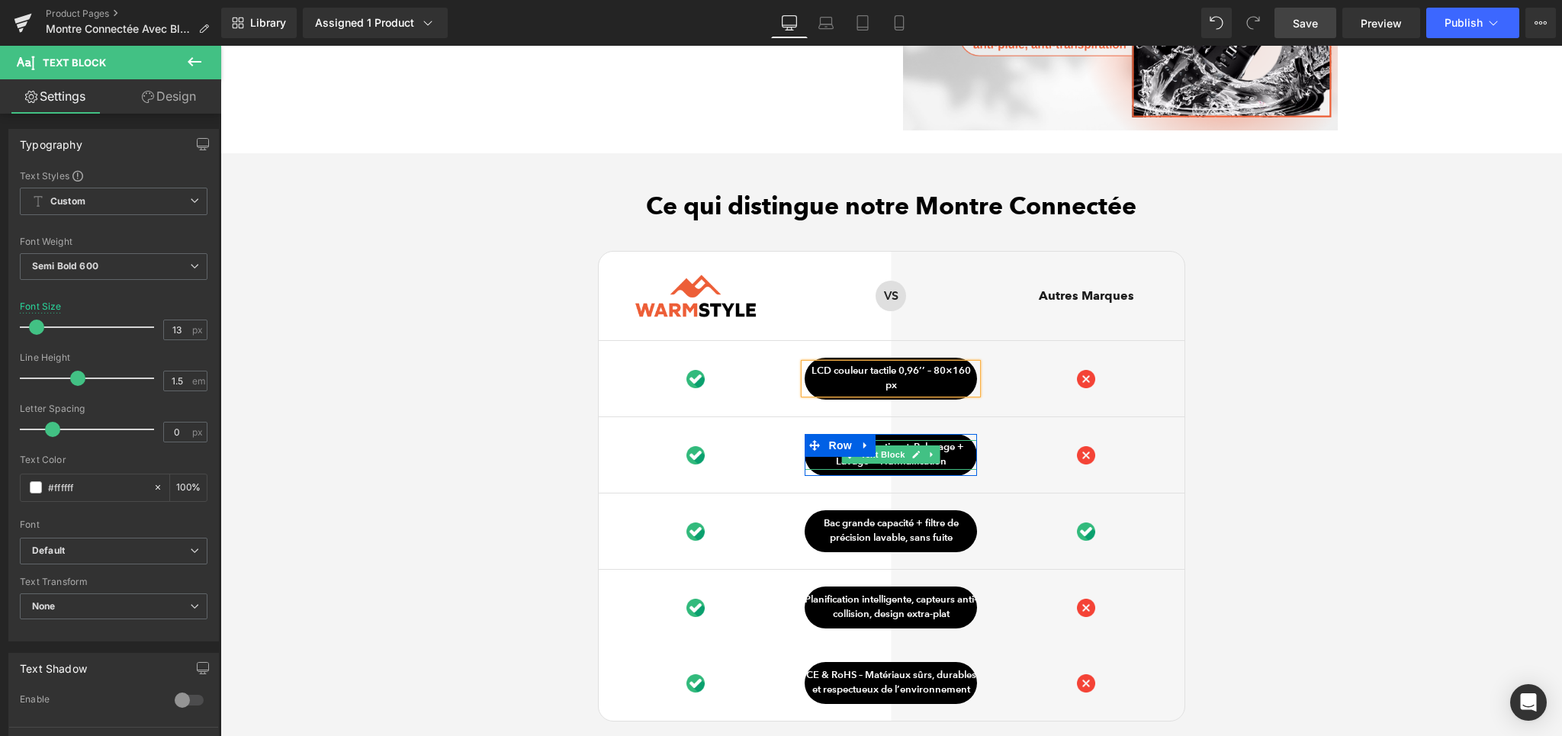
click at [947, 457] on p "4-en-1 : Aspiration + Balayage + Lavage + Humidification" at bounding box center [890, 455] width 172 height 30
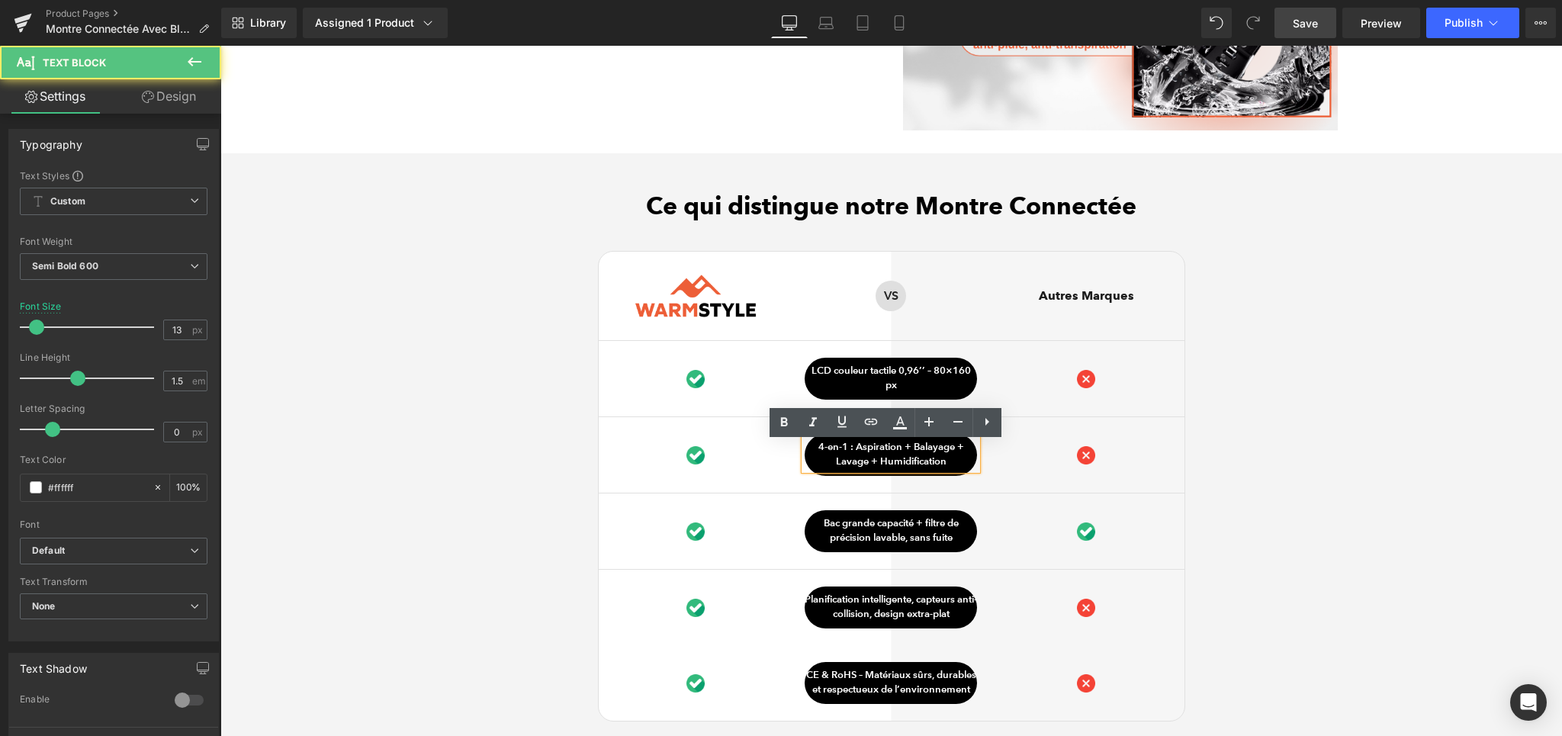
click at [857, 464] on p "4-en-1 : Aspiration + Balayage + Lavage + Humidification" at bounding box center [890, 455] width 172 height 30
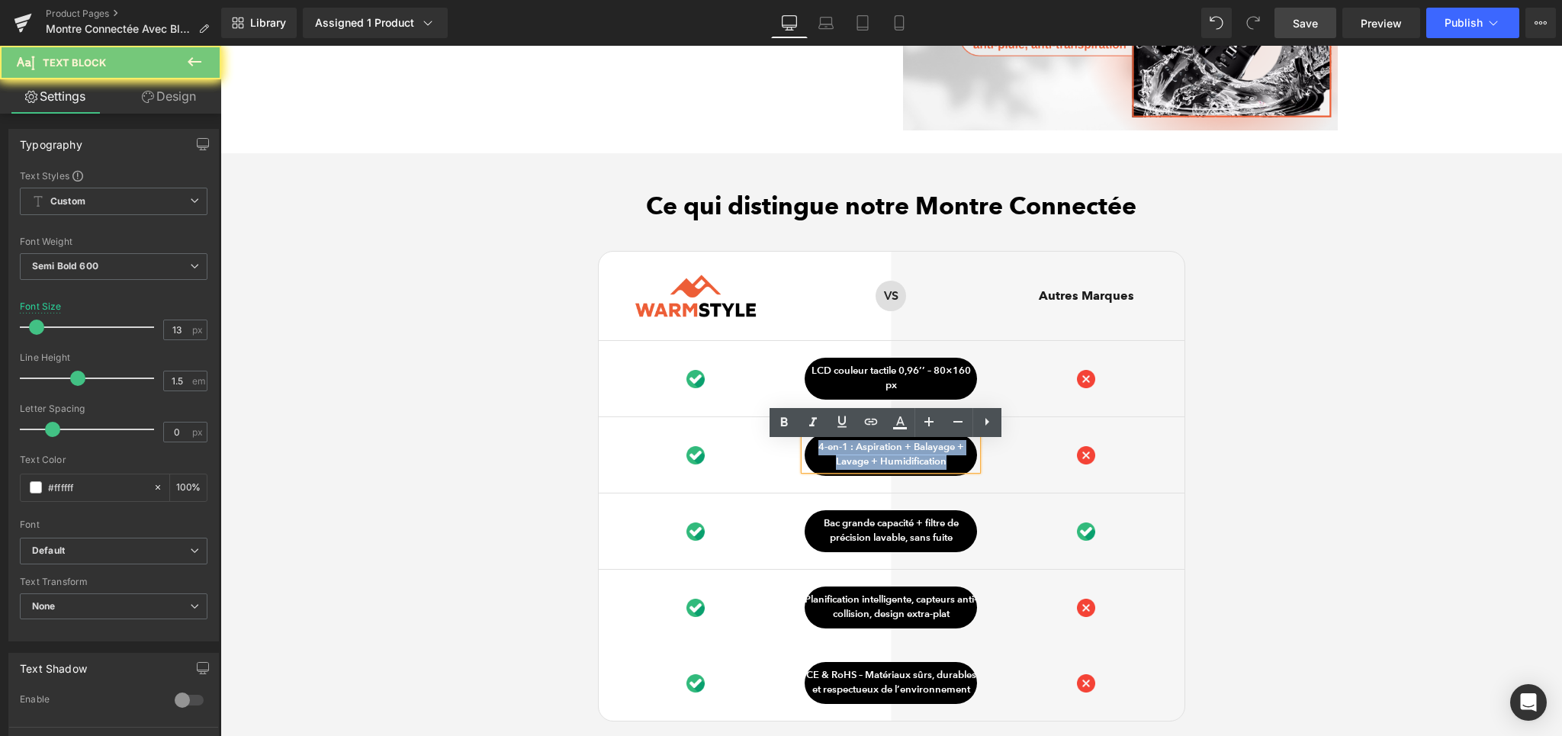
click at [857, 464] on p "4-en-1 : Aspiration + Balayage + Lavage + Humidification" at bounding box center [890, 455] width 172 height 30
paste div
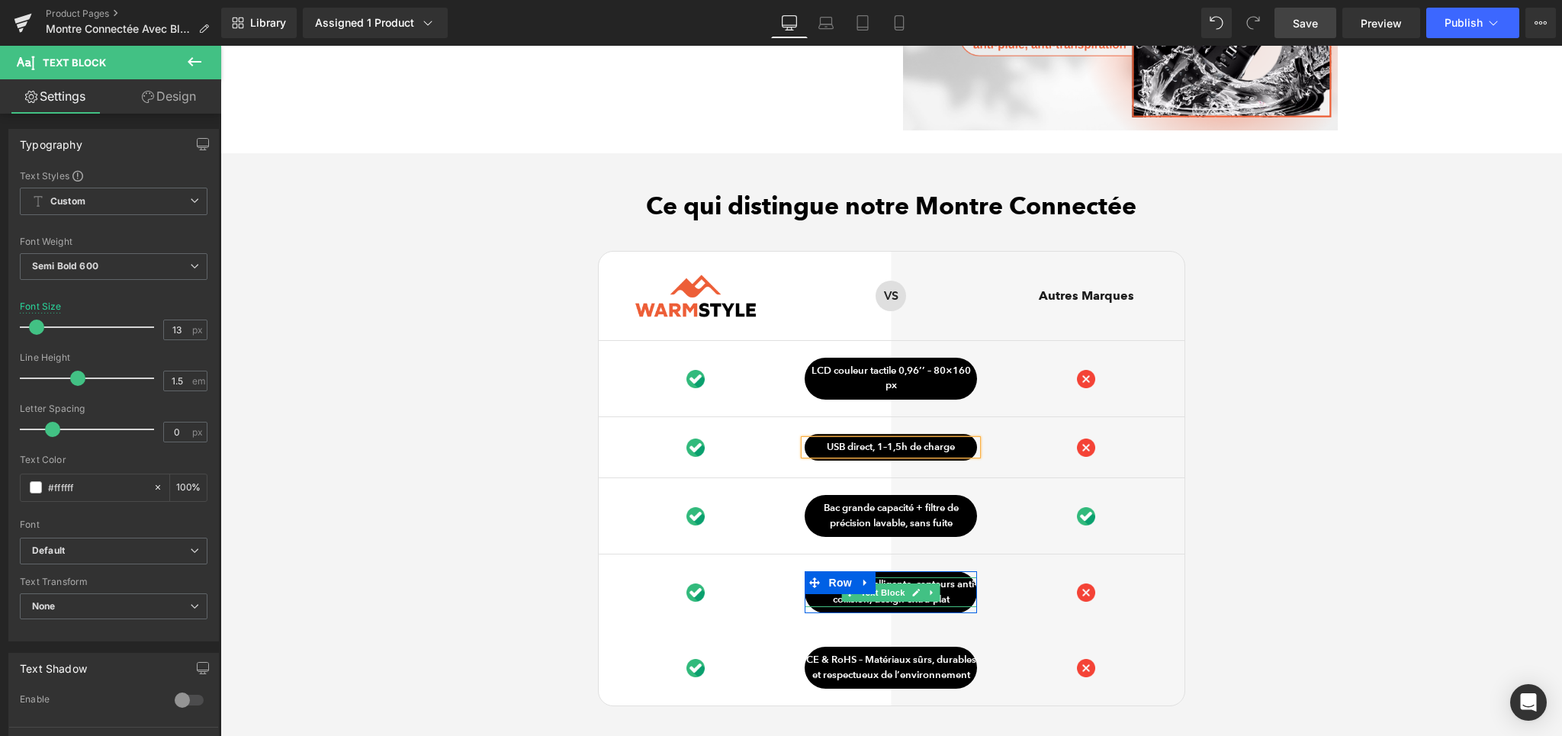
click at [888, 595] on span "Text Block" at bounding box center [883, 592] width 50 height 18
click at [961, 601] on p "Planification intelligente, capteurs anti-collision, design extra-plat" at bounding box center [890, 592] width 172 height 30
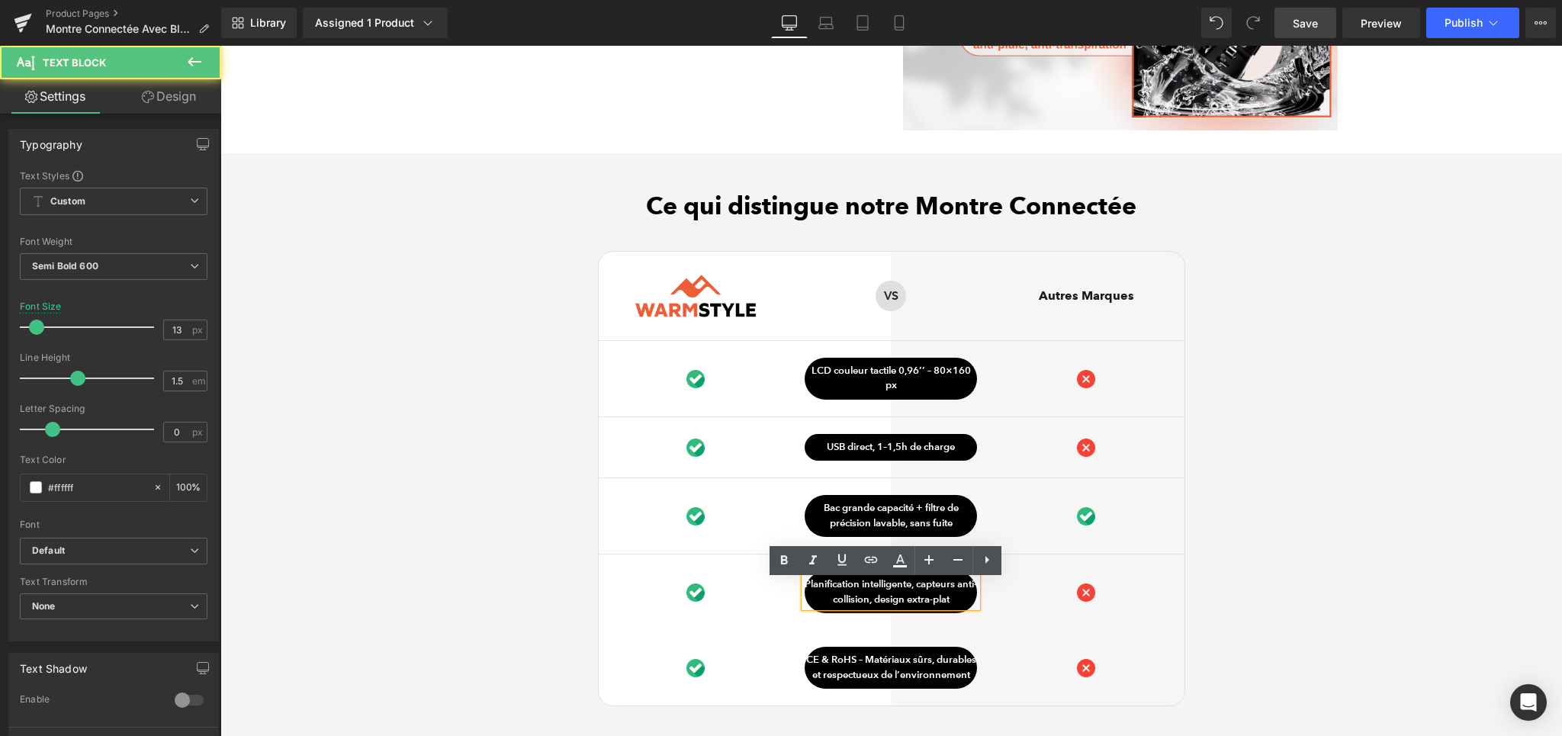
click at [920, 599] on p "Planification intelligente, capteurs anti-collision, design extra-plat" at bounding box center [890, 592] width 172 height 30
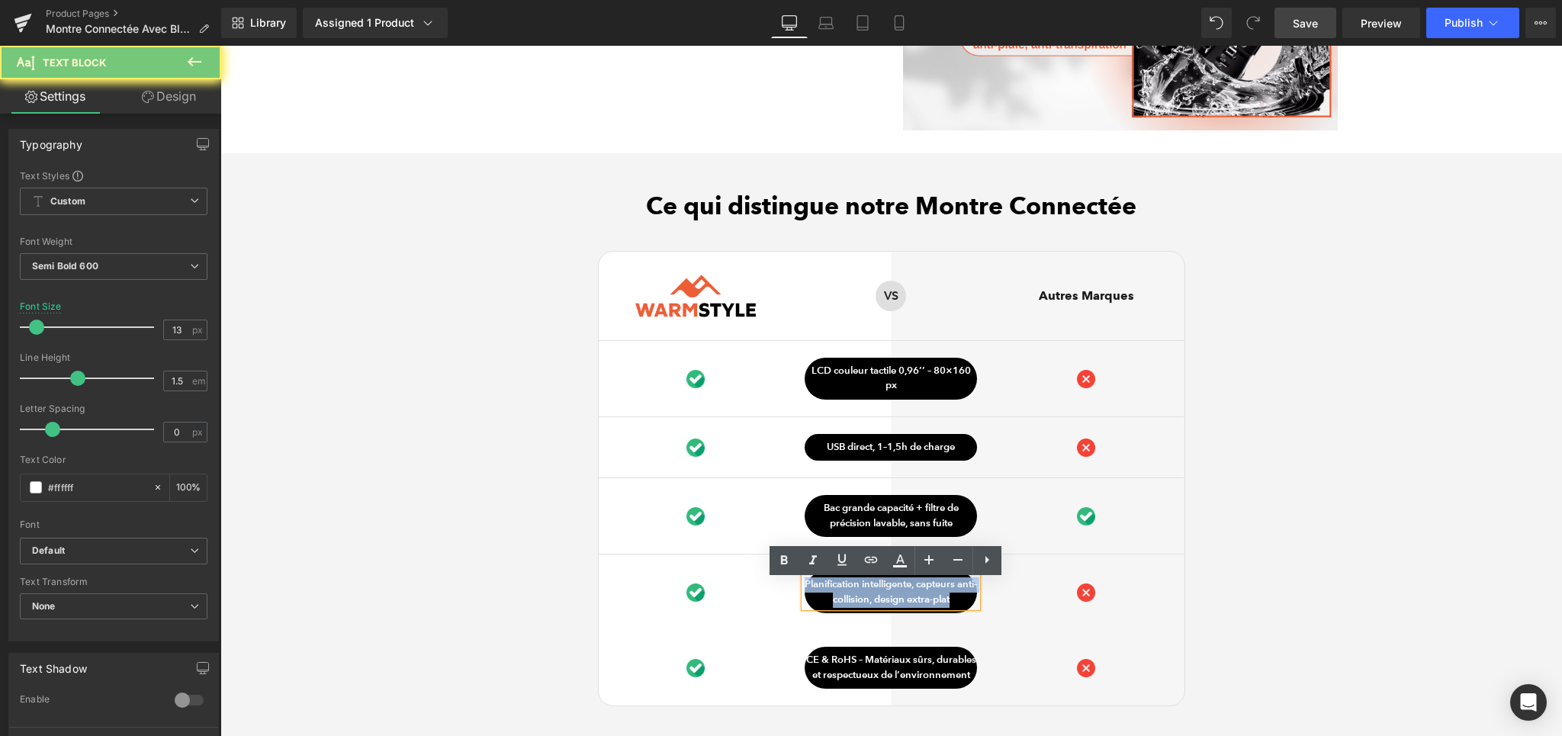
click at [920, 599] on p "Planification intelligente, capteurs anti-collision, design extra-plat" at bounding box center [890, 592] width 172 height 30
paste div
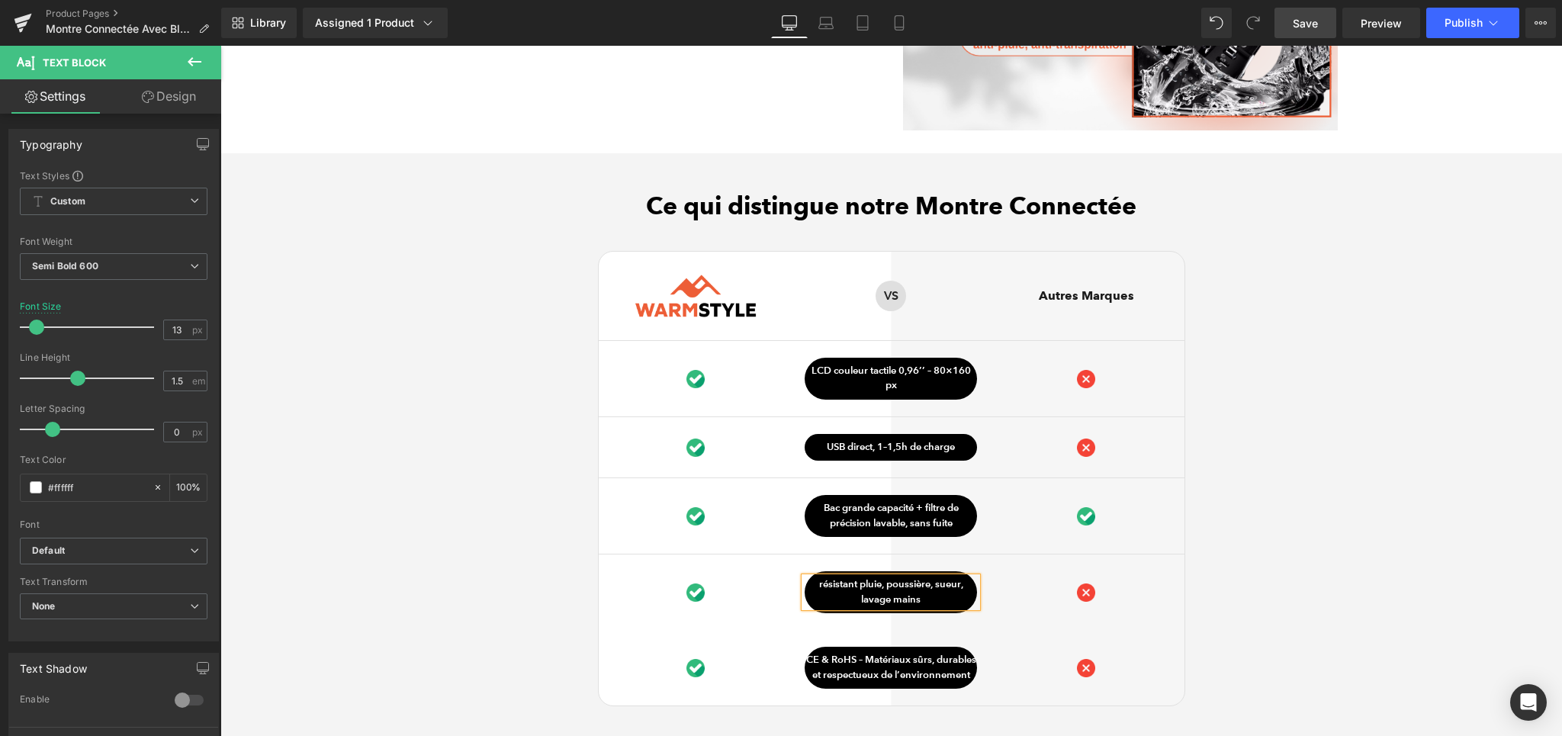
click at [828, 590] on span "Row" at bounding box center [840, 582] width 24 height 18
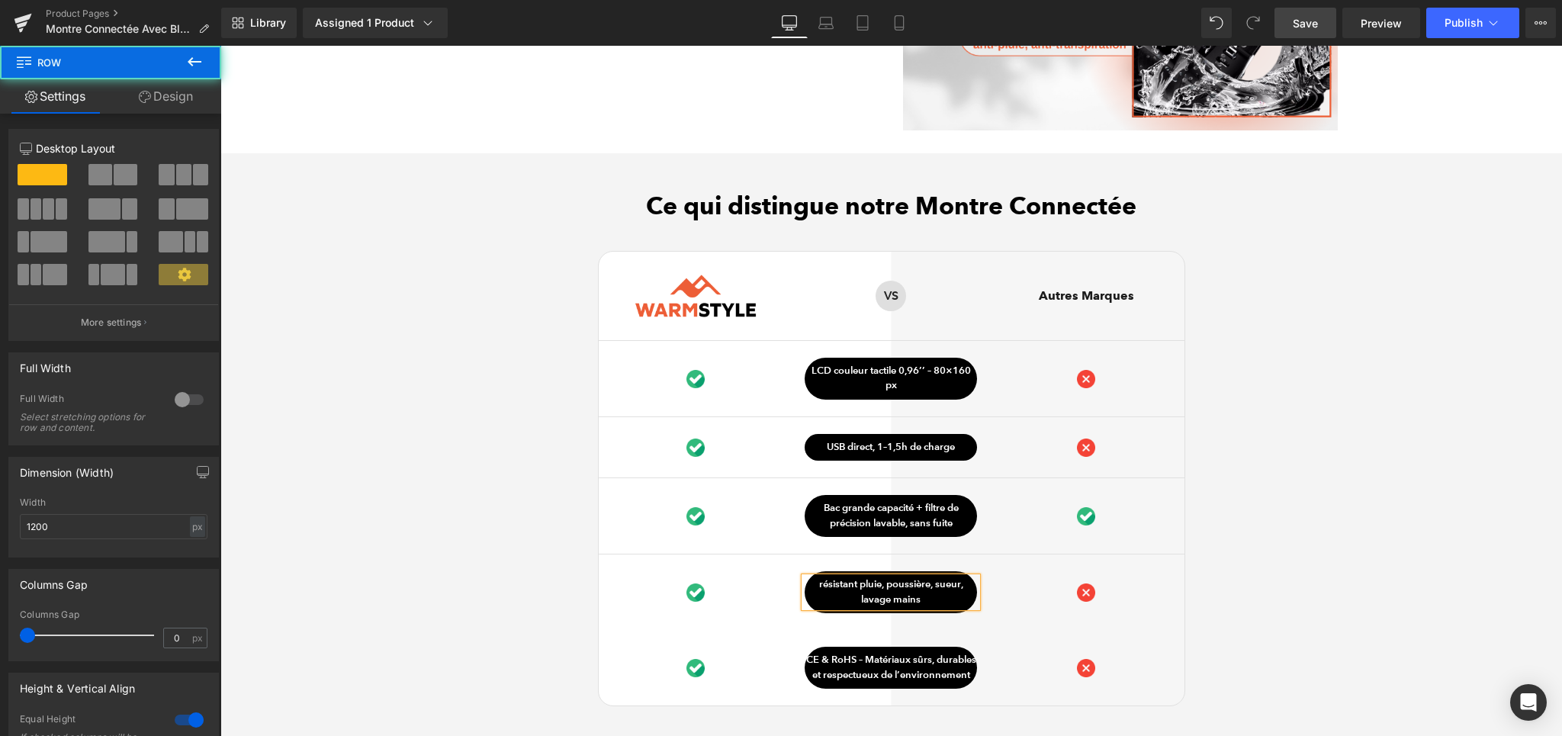
click at [820, 590] on span at bounding box center [820, 582] width 16 height 18
click at [820, 592] on span at bounding box center [820, 582] width 16 height 18
click at [832, 592] on span "Row" at bounding box center [840, 582] width 24 height 18
click at [833, 592] on span "Row" at bounding box center [840, 583] width 24 height 18
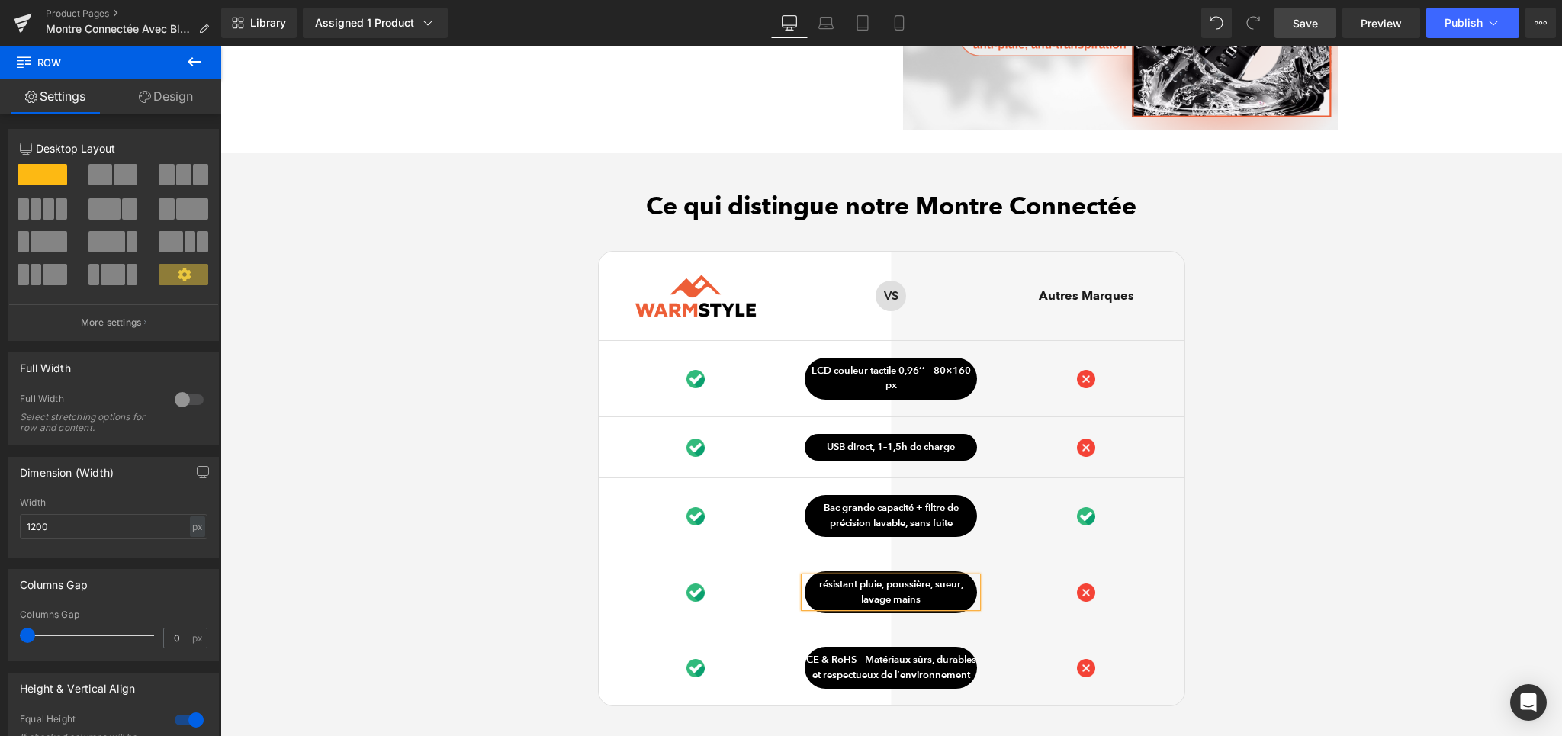
click at [872, 596] on p "résistant pluie, poussière, sueur, lavage mains" at bounding box center [890, 592] width 172 height 30
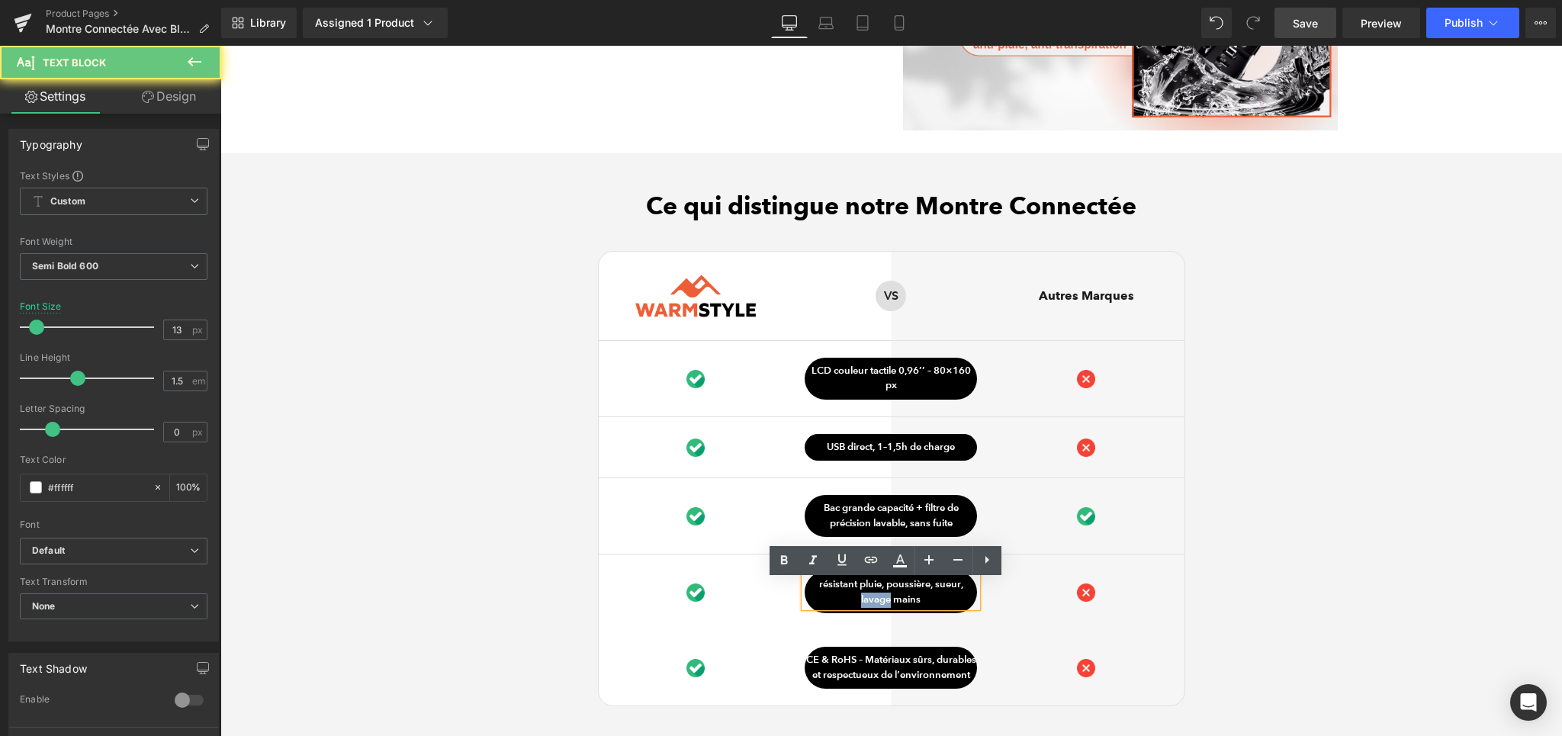
click at [872, 596] on p "résistant pluie, poussière, sueur, lavage mains" at bounding box center [890, 592] width 172 height 30
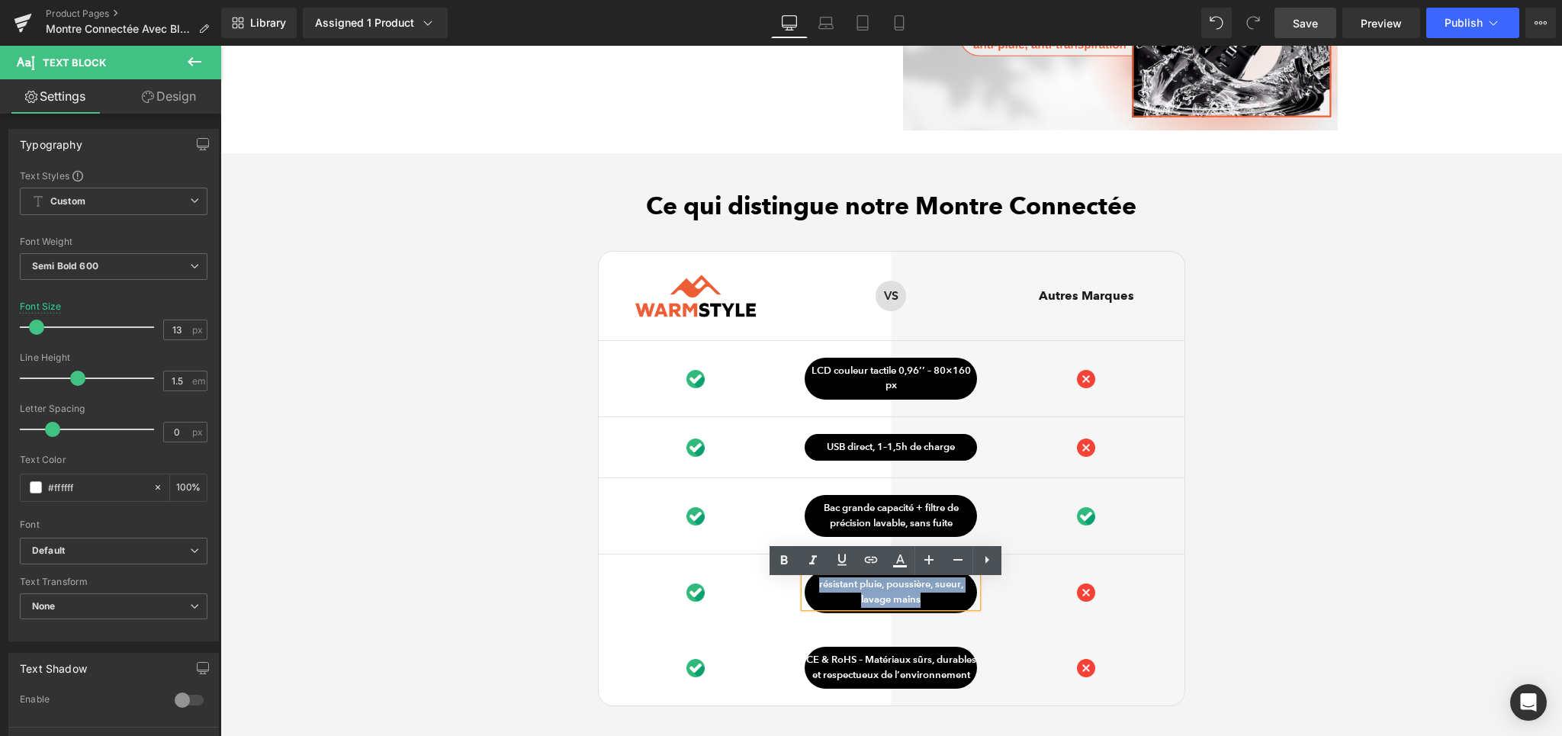
click at [816, 586] on icon at bounding box center [820, 583] width 8 height 8
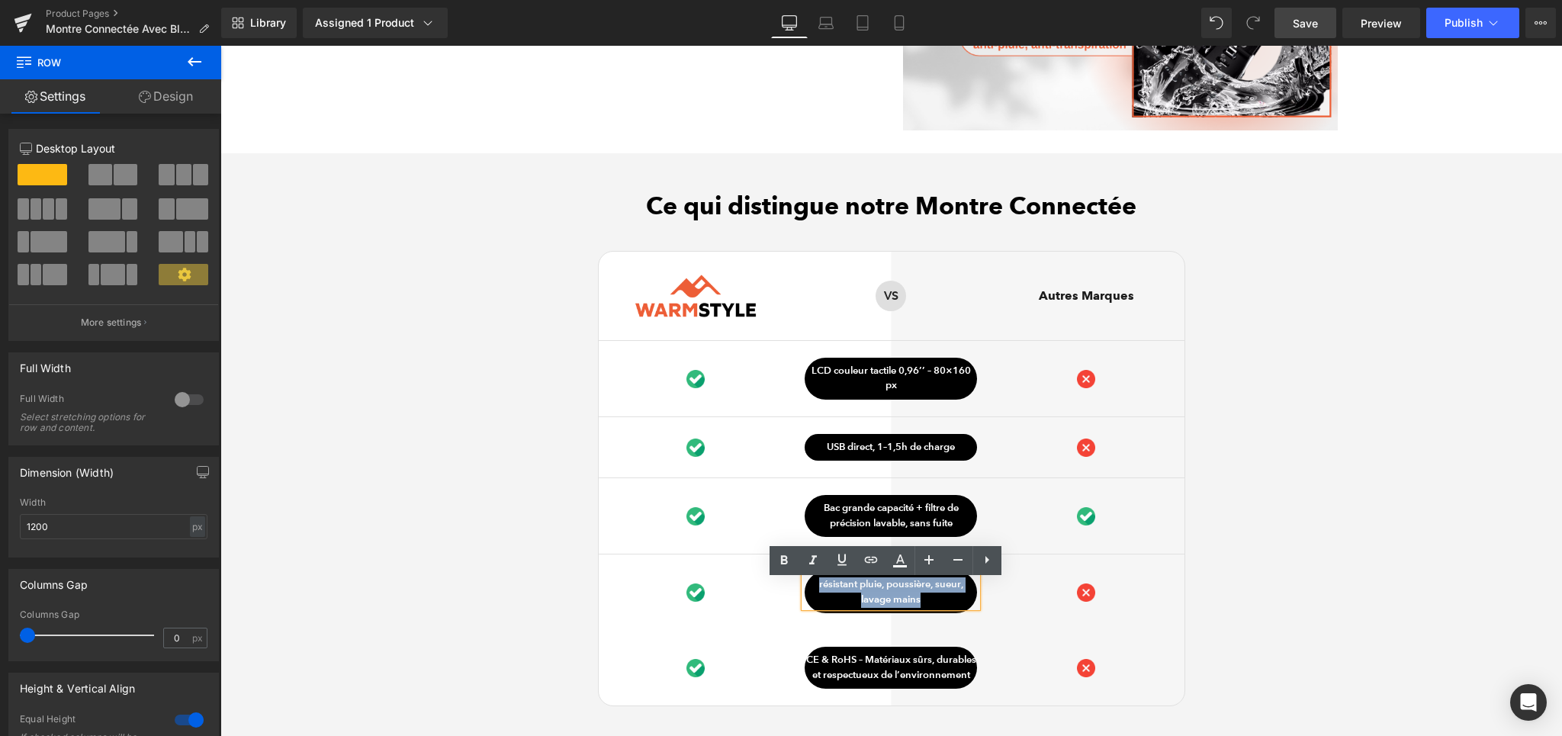
click at [829, 589] on span "Row" at bounding box center [840, 582] width 24 height 18
click at [856, 592] on link at bounding box center [861, 582] width 16 height 18
click at [881, 597] on p "résistant pluie, poussière, sueur, lavage mains" at bounding box center [890, 592] width 172 height 30
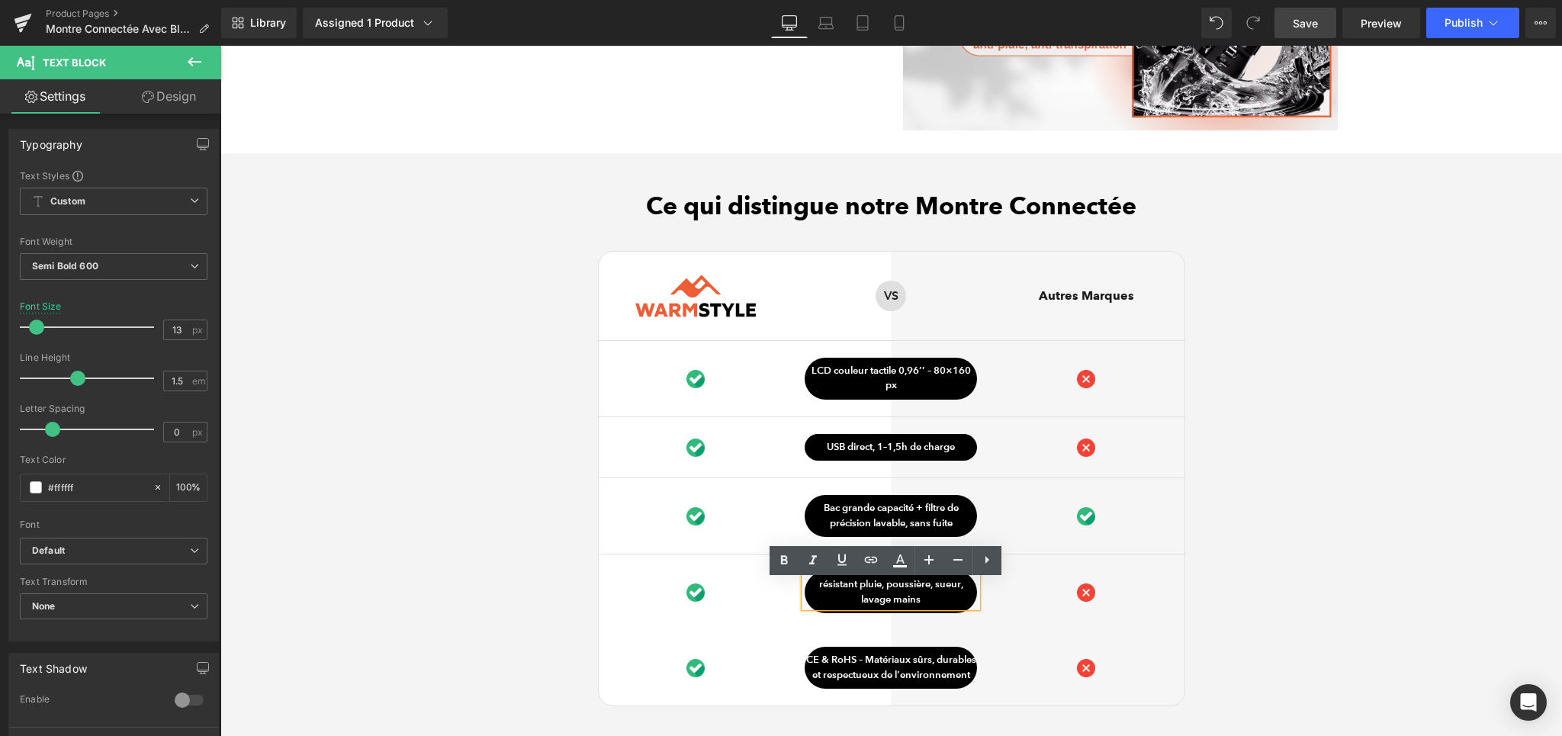
click at [878, 587] on icon at bounding box center [882, 583] width 8 height 8
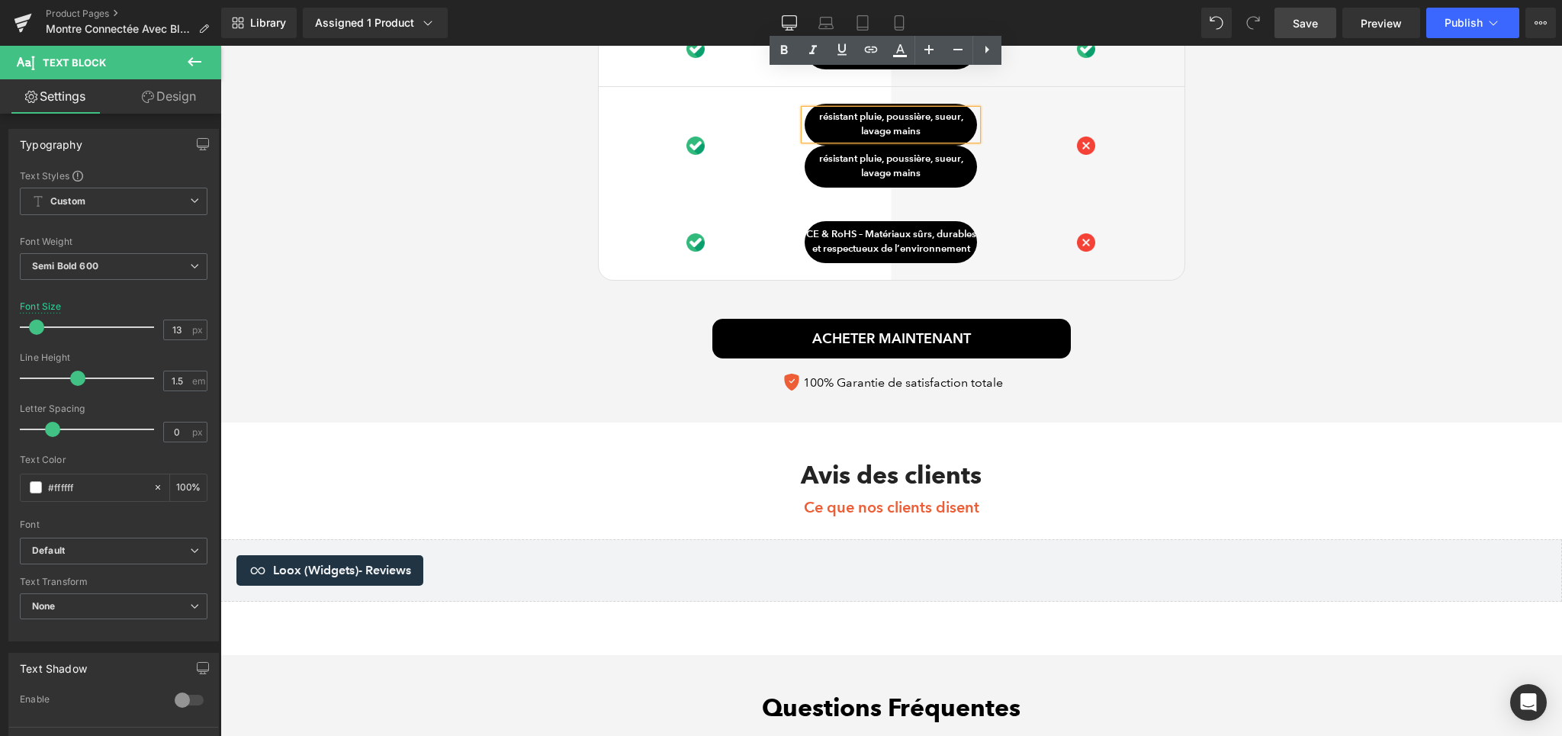
scroll to position [3825, 0]
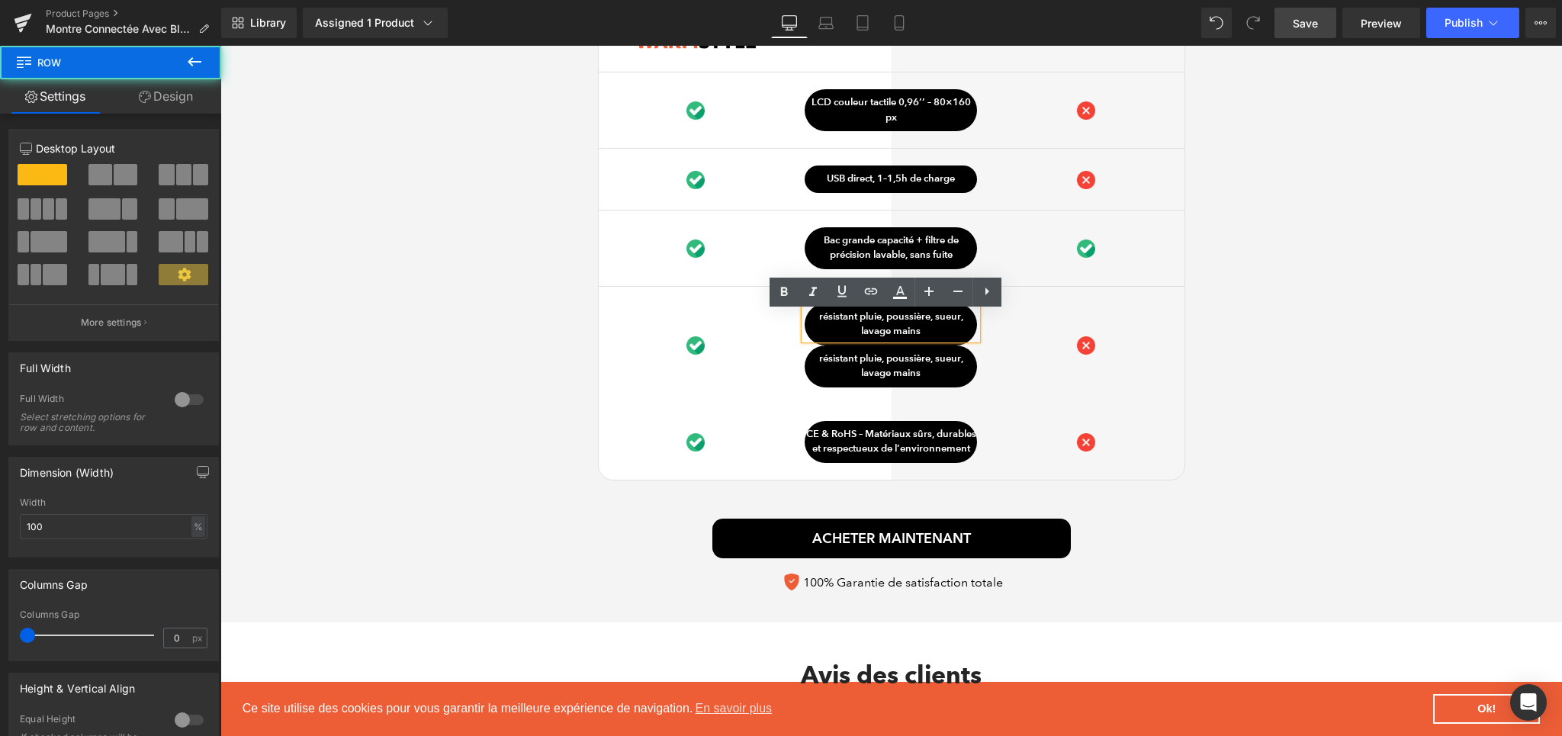
click at [1291, 404] on div "Ce qui distingue notre Montre Connectée Heading Image Row VS Text Block Row Aut…" at bounding box center [890, 261] width 1341 height 676
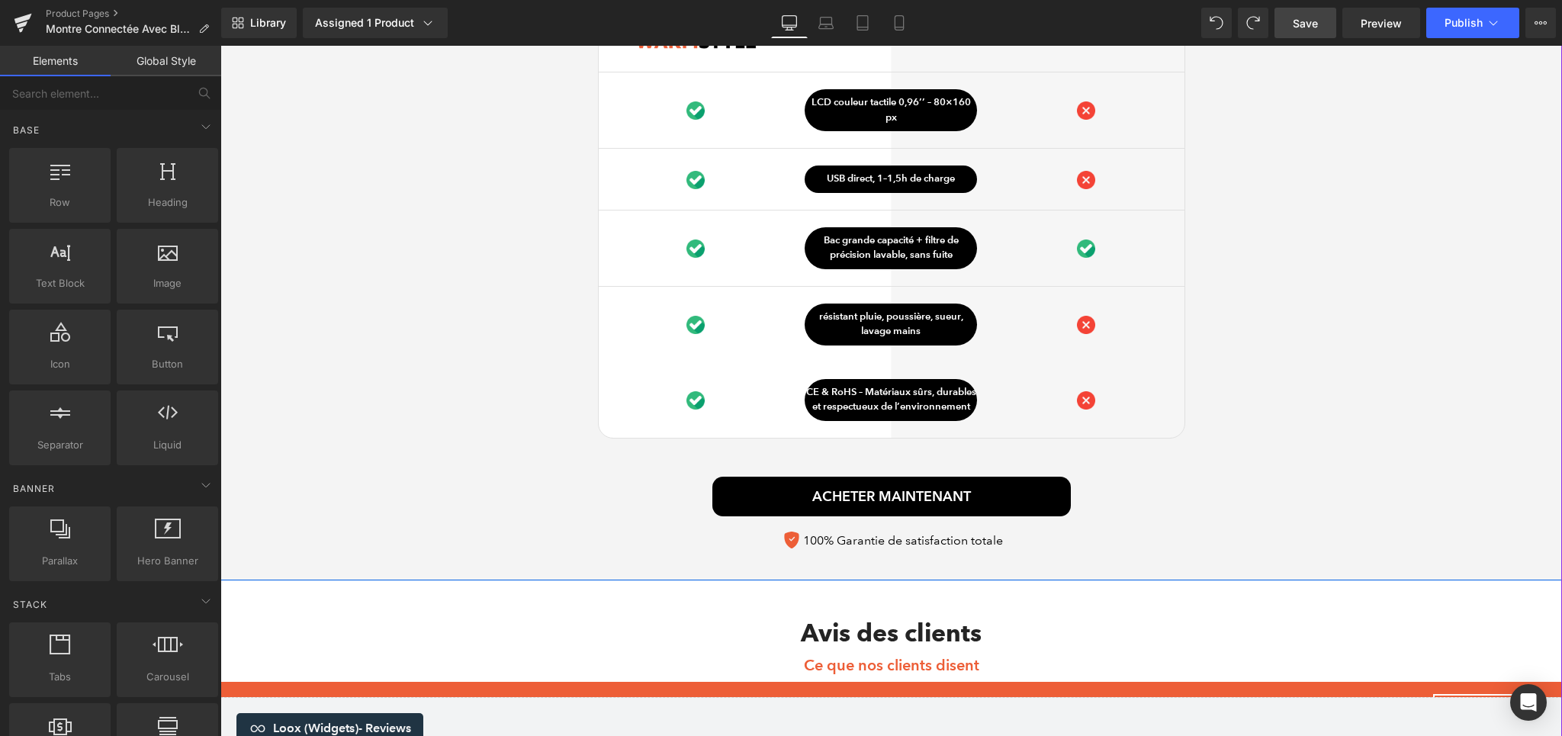
click at [1255, 228] on div "Ce qui distingue notre Montre Connectée Heading Image Row VS Text Block Row Aut…" at bounding box center [890, 240] width 1341 height 634
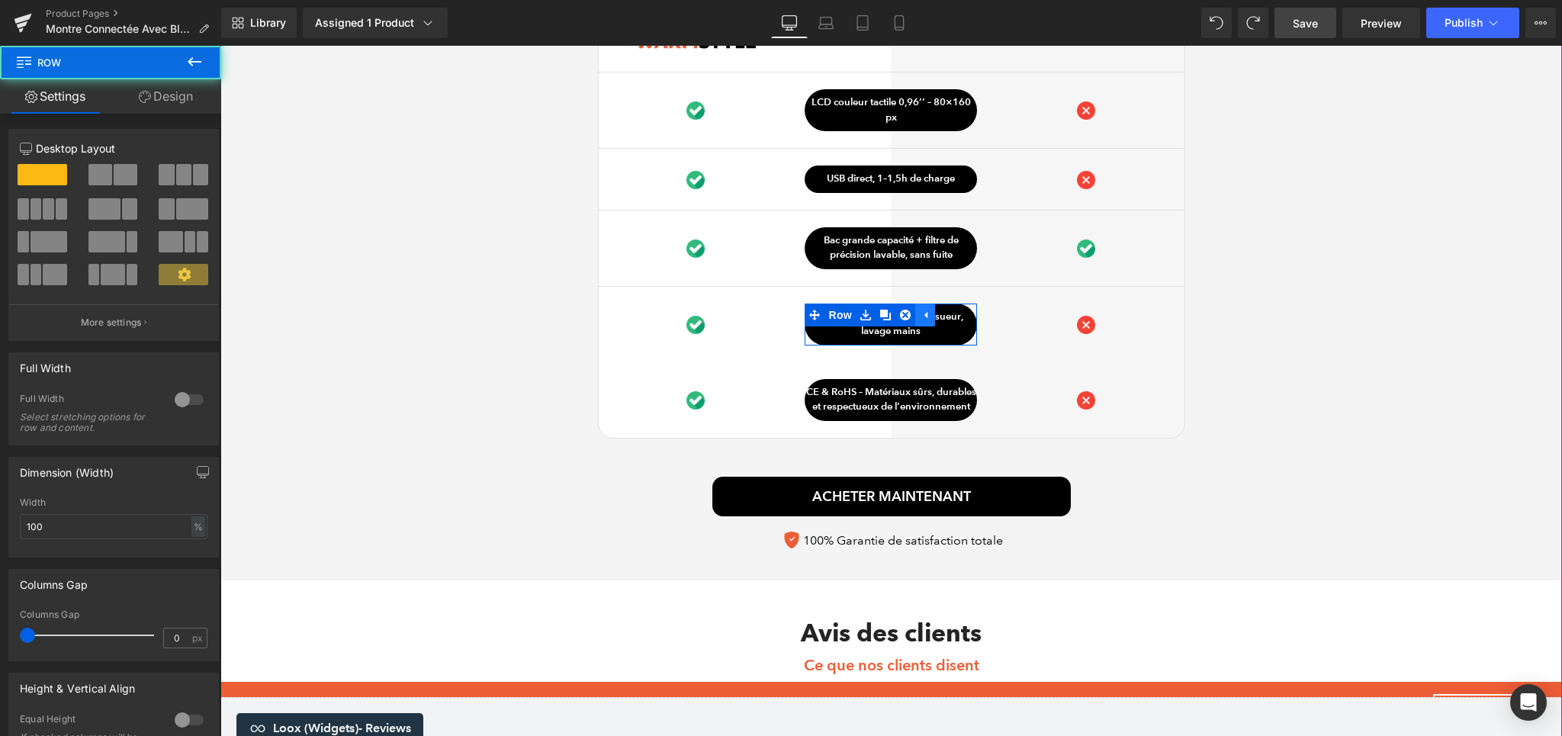
click at [915, 324] on link at bounding box center [925, 314] width 20 height 23
click at [950, 319] on p "résistant pluie, poussière, sueur, lavage mains" at bounding box center [890, 325] width 172 height 30
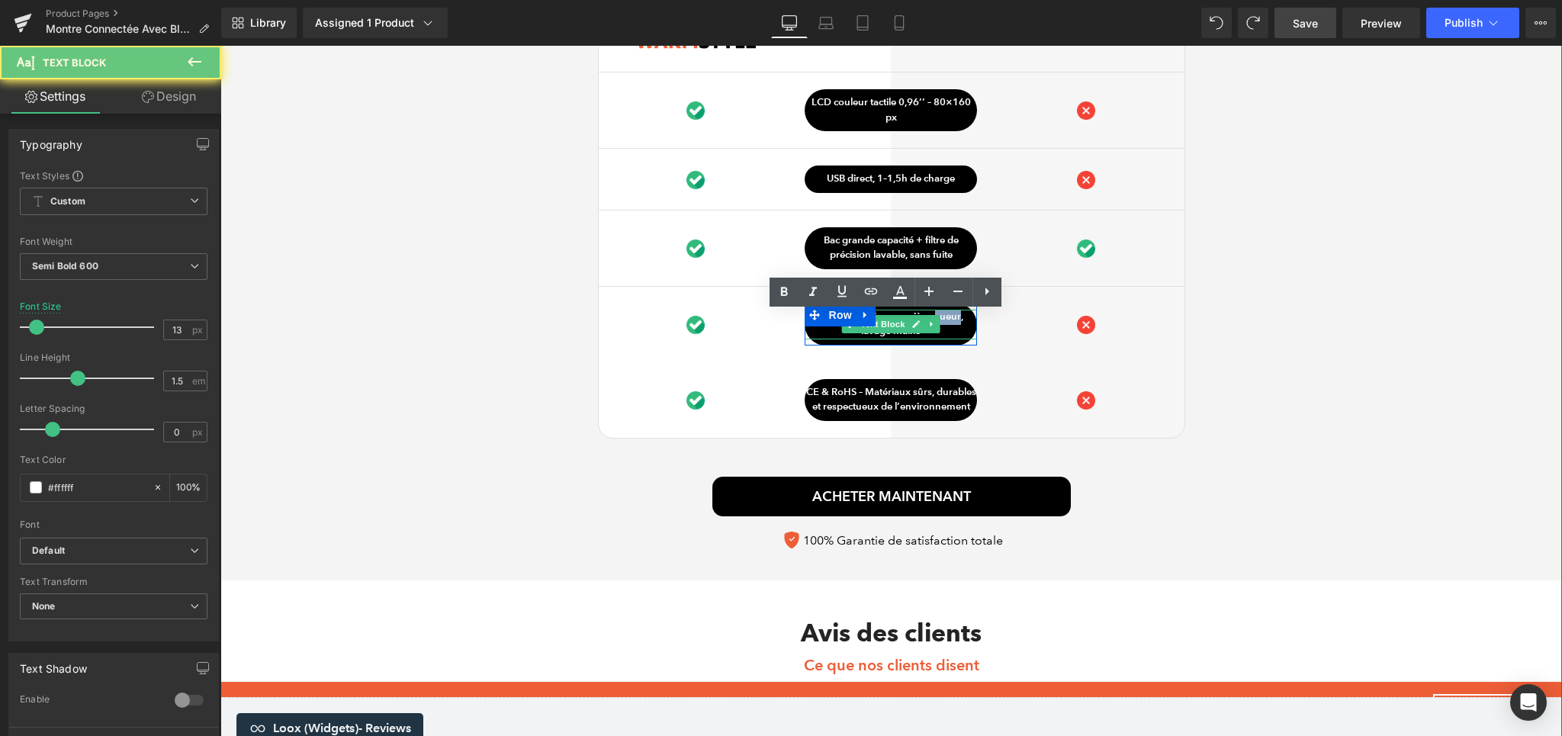
click at [950, 319] on p "résistant pluie, poussière, sueur, lavage mains" at bounding box center [890, 325] width 172 height 30
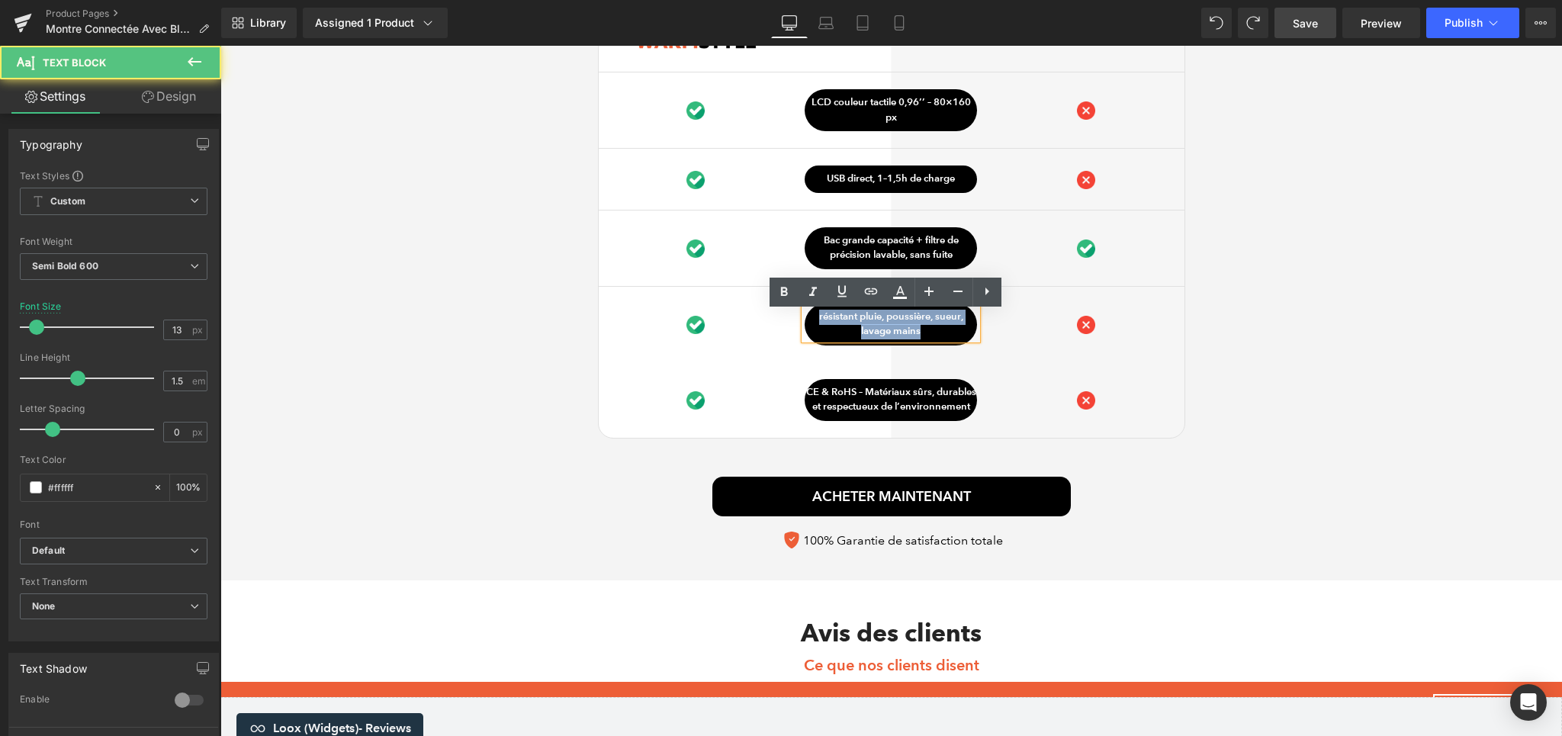
click at [913, 325] on p "résistant pluie, poussière, sueur, lavage mains" at bounding box center [890, 325] width 172 height 30
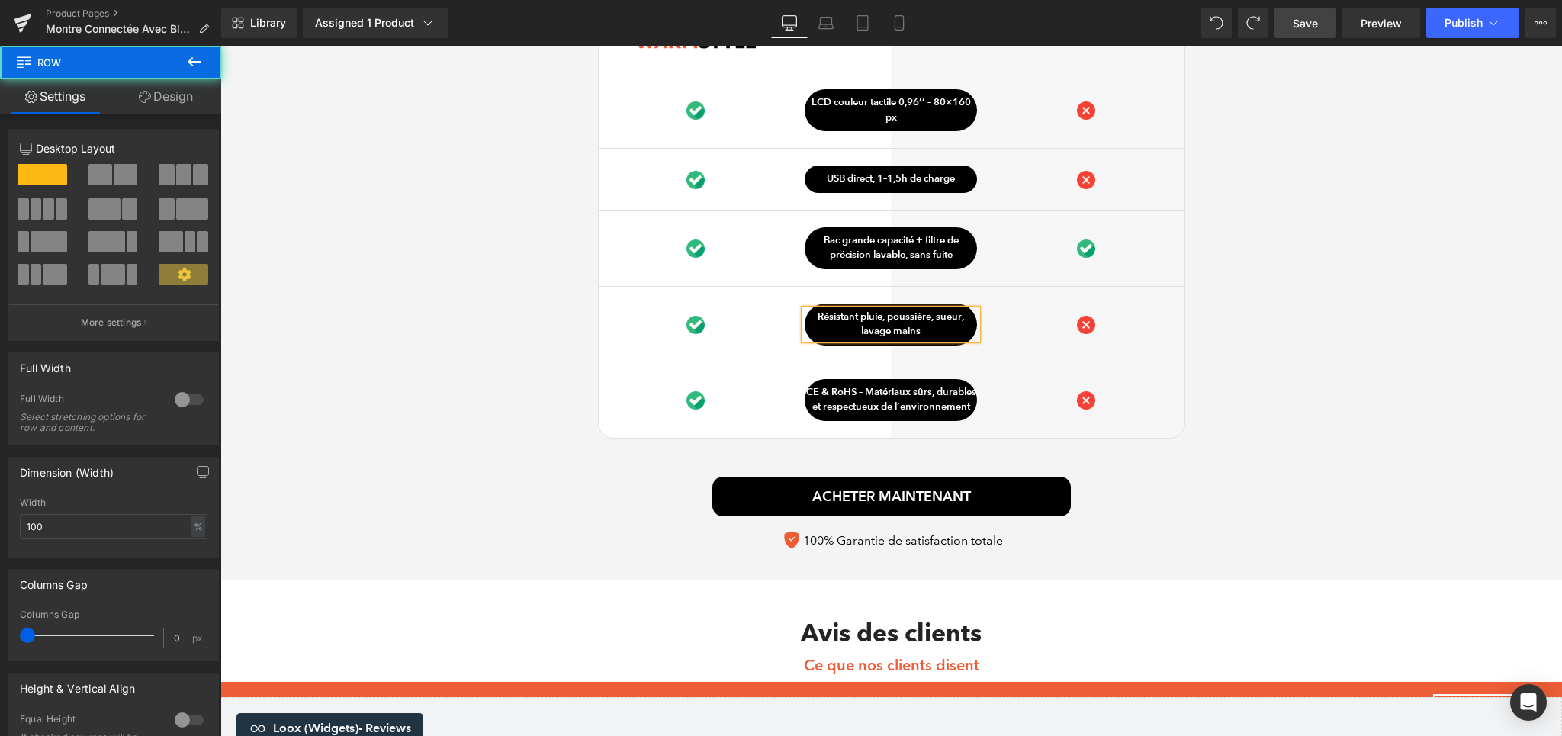
click at [1366, 394] on div "Ce qui distingue notre Montre Connectée Heading Image Row VS Text Block Row Aut…" at bounding box center [890, 240] width 1341 height 634
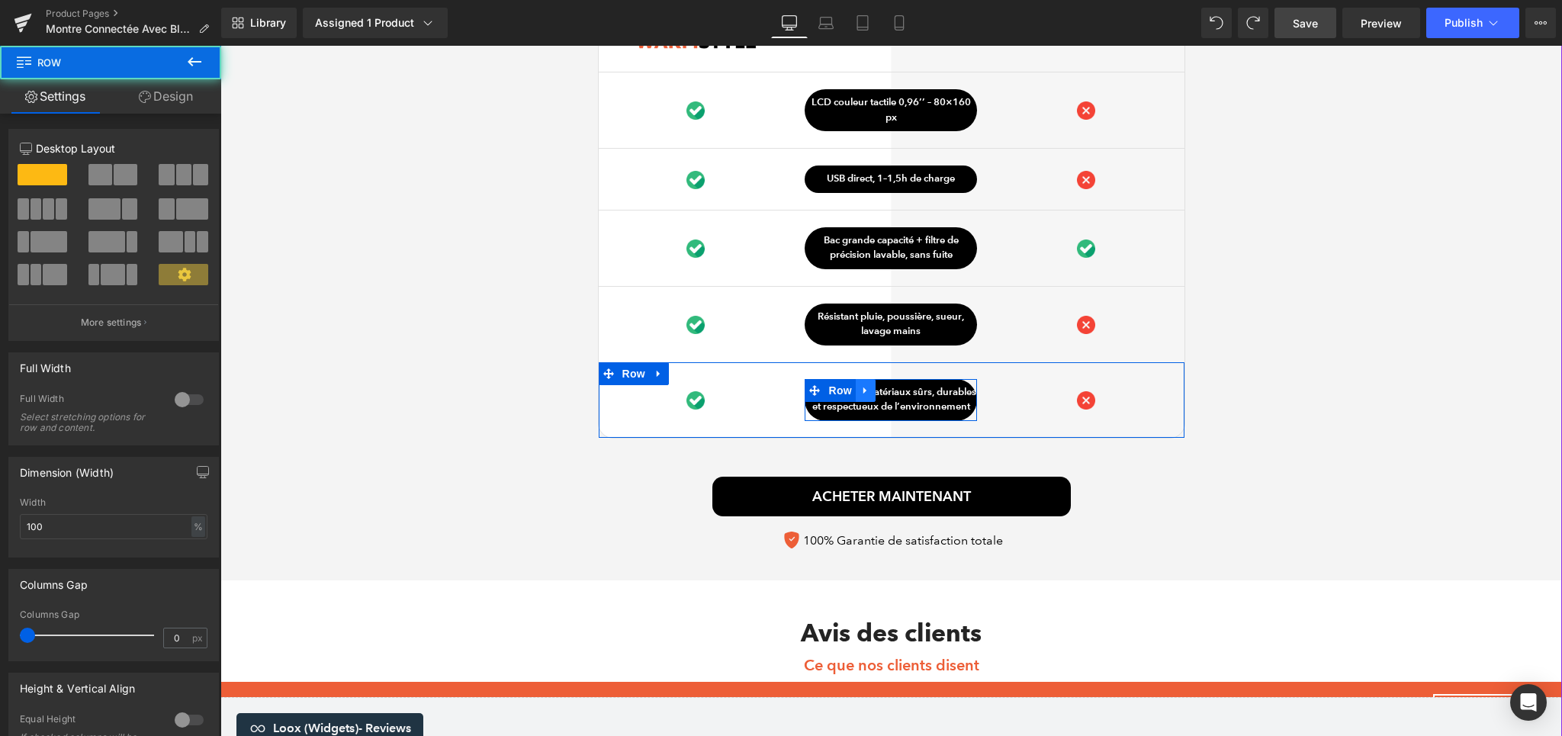
click at [859, 400] on link at bounding box center [866, 390] width 20 height 23
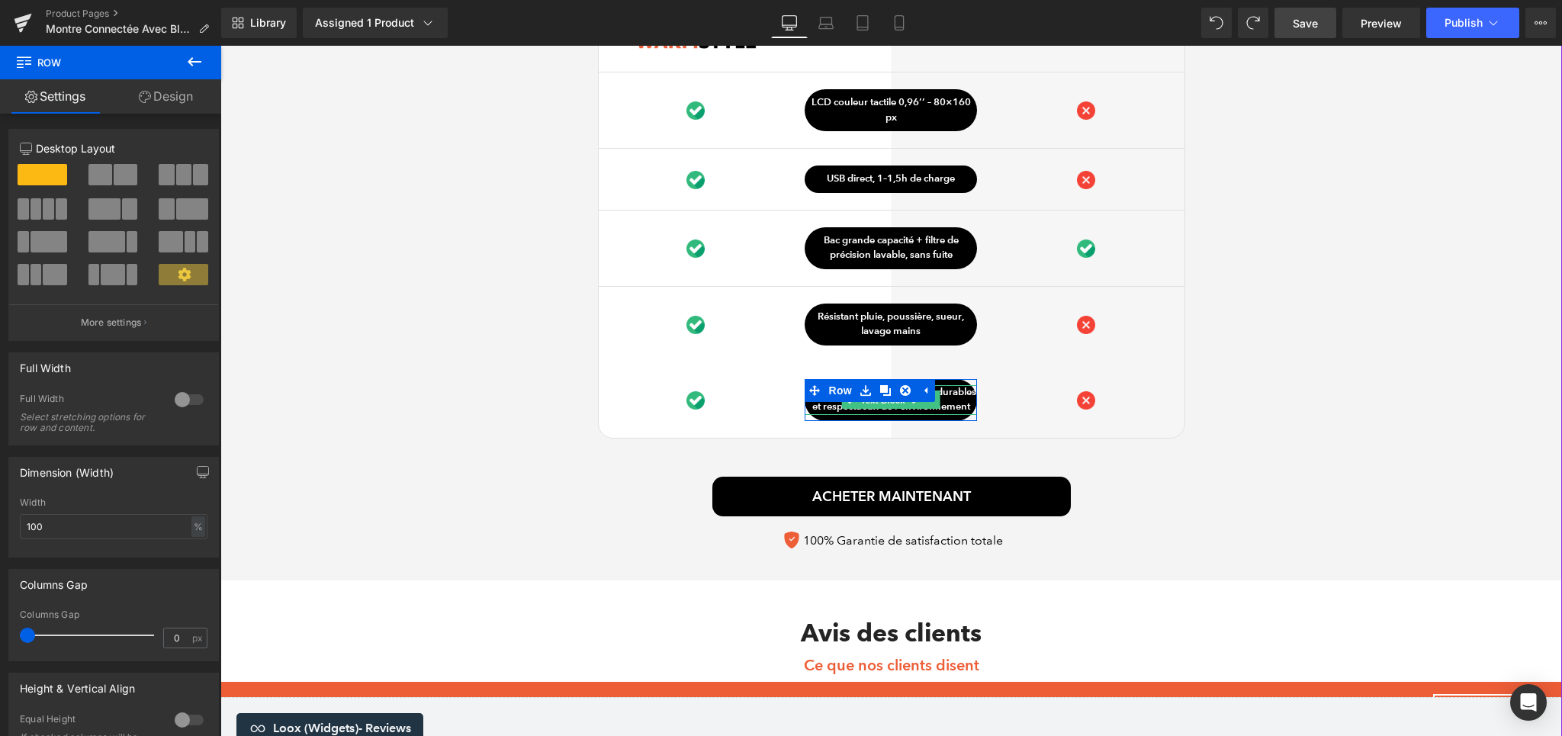
click at [897, 409] on span "Text Block" at bounding box center [883, 400] width 50 height 18
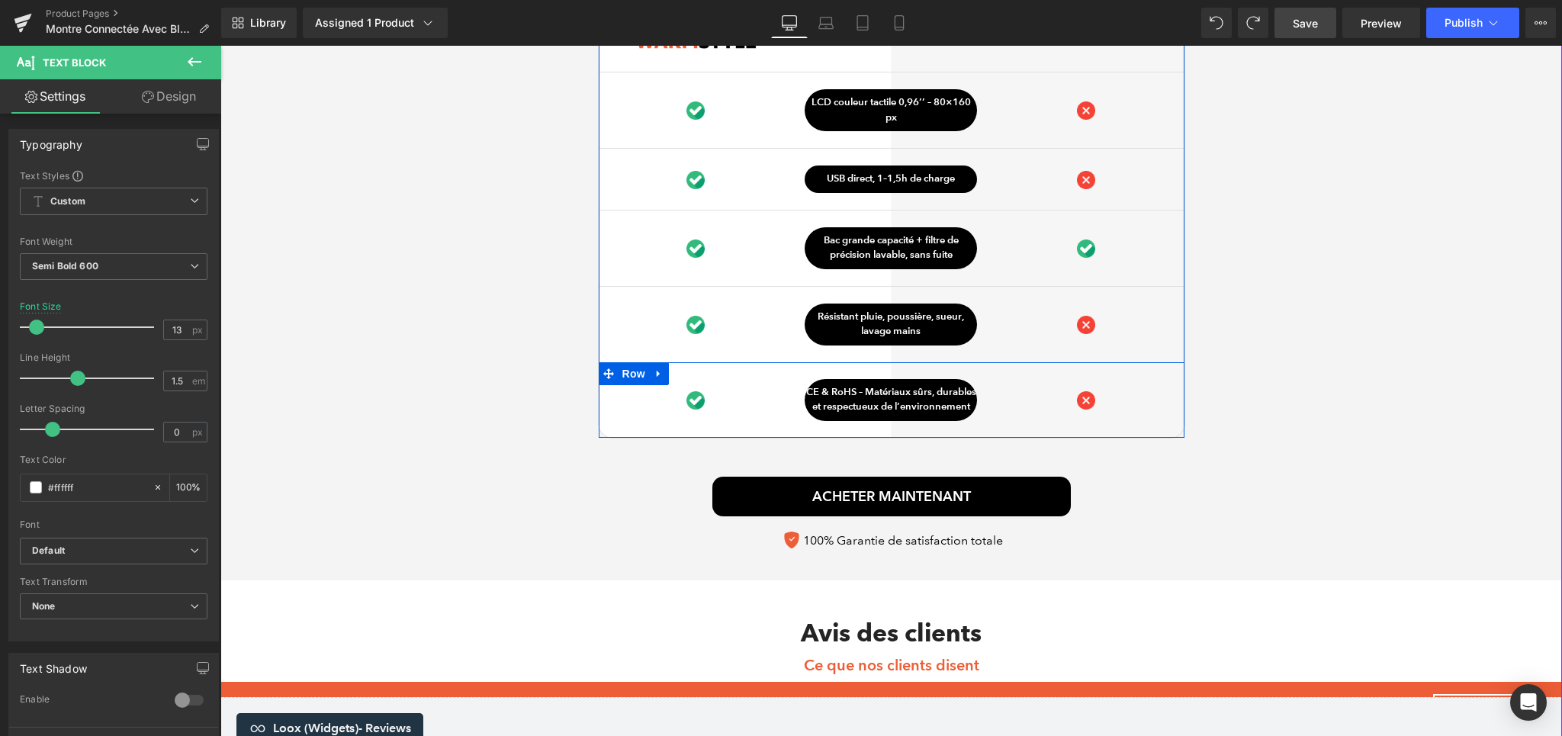
click at [833, 400] on span "Row" at bounding box center [845, 390] width 24 height 18
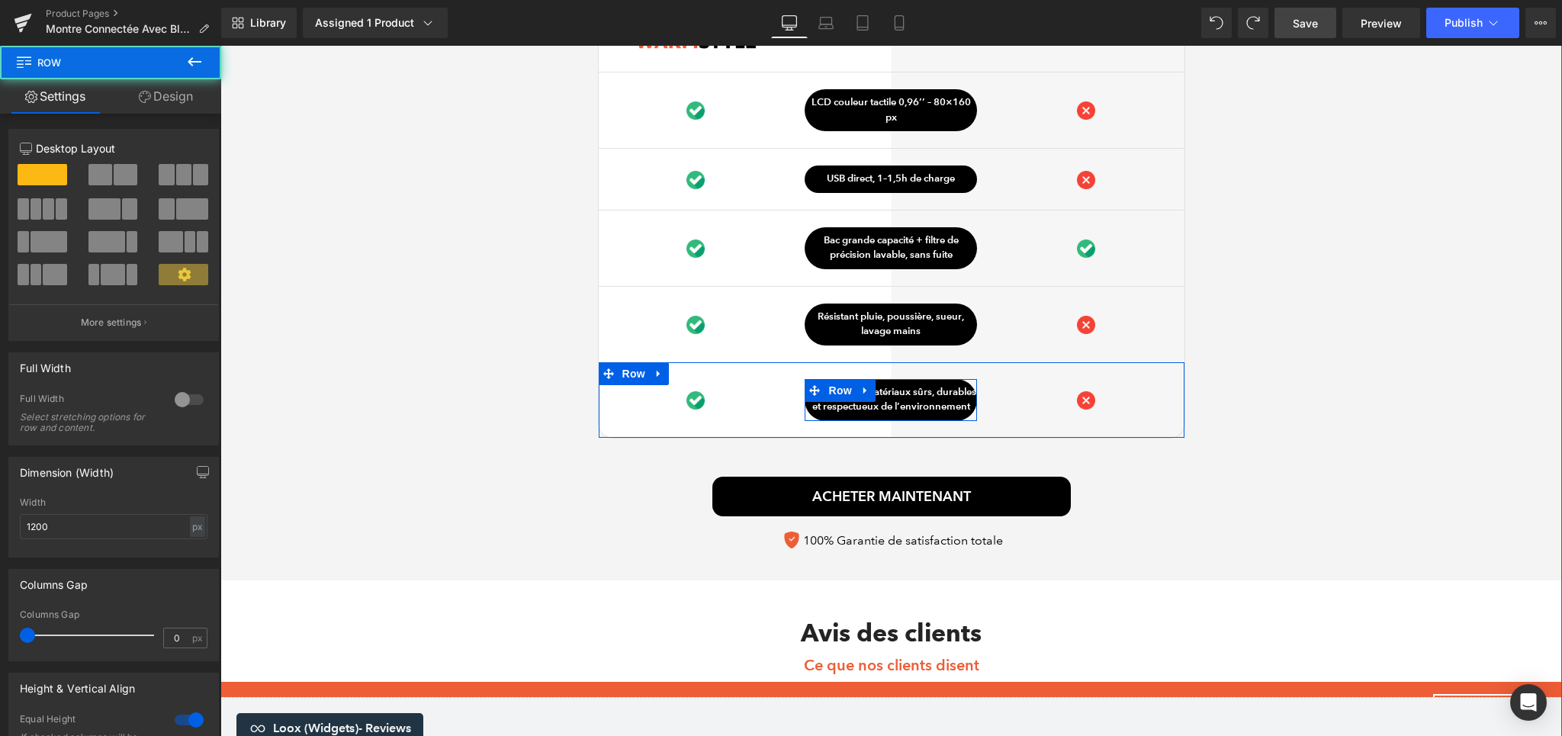
click at [851, 413] on p "CE & RoHS – Matériaux sûrs, durables et respectueux de l’environnement" at bounding box center [890, 400] width 172 height 30
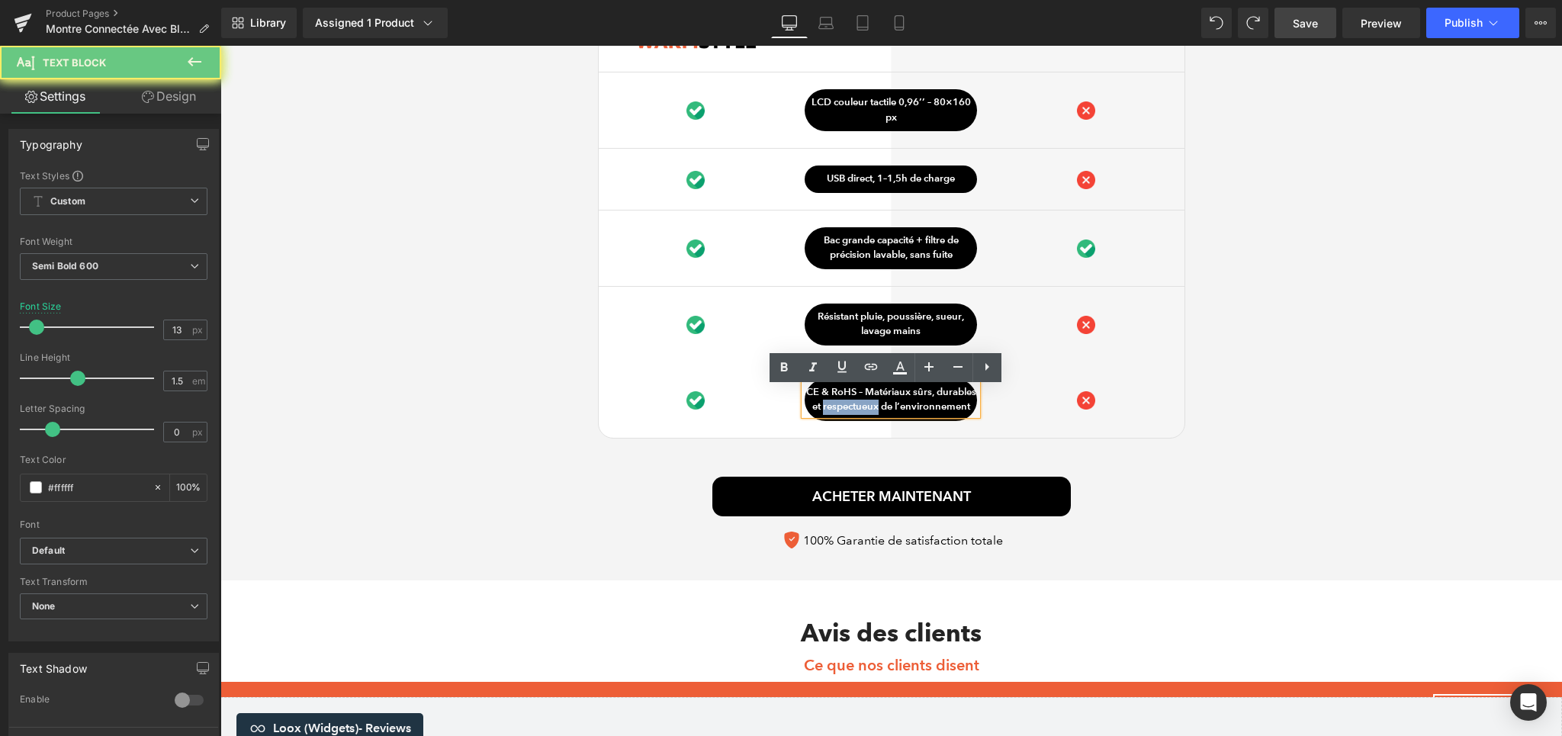
click at [851, 413] on p "CE & RoHS – Matériaux sûrs, durables et respectueux de l’environnement" at bounding box center [890, 400] width 172 height 30
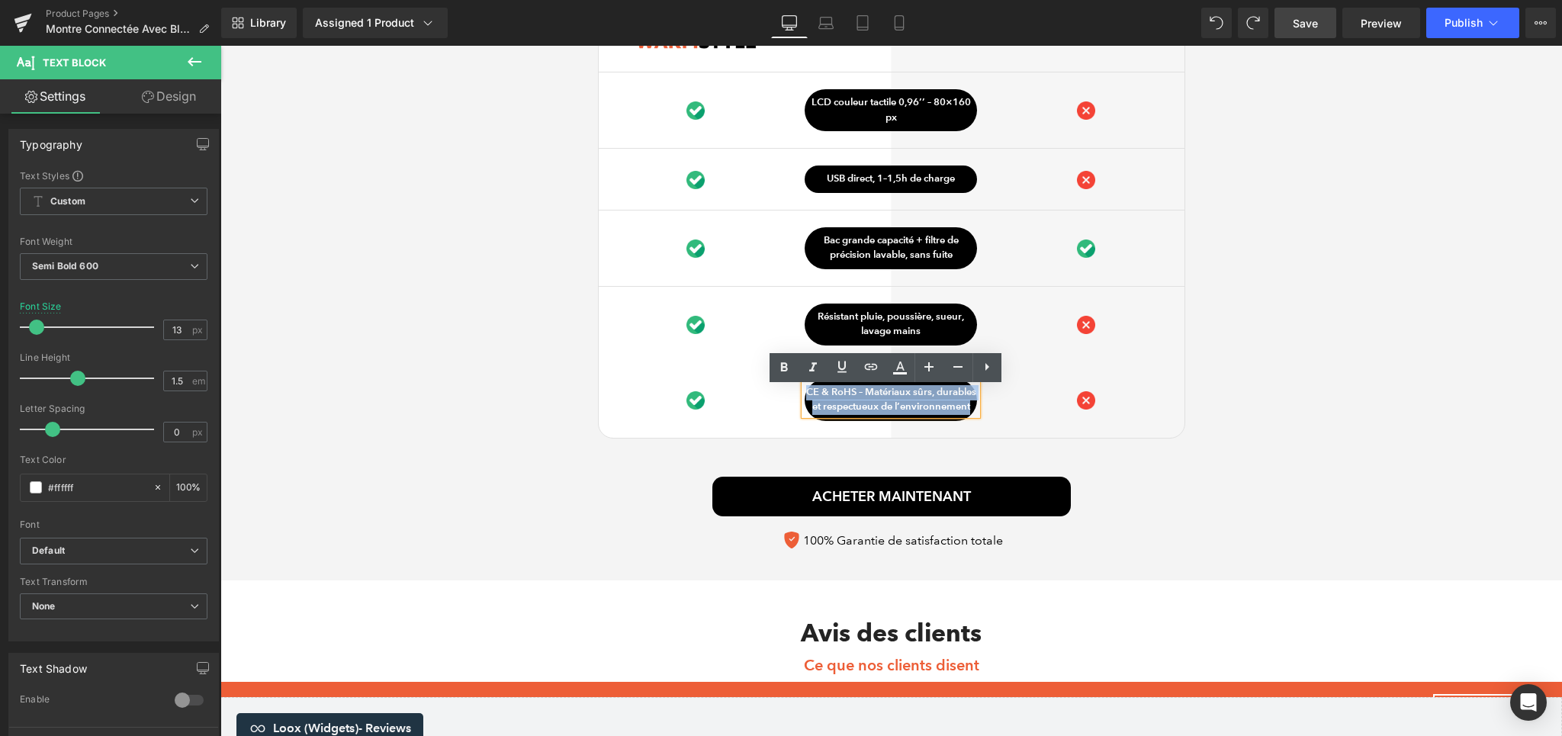
paste div
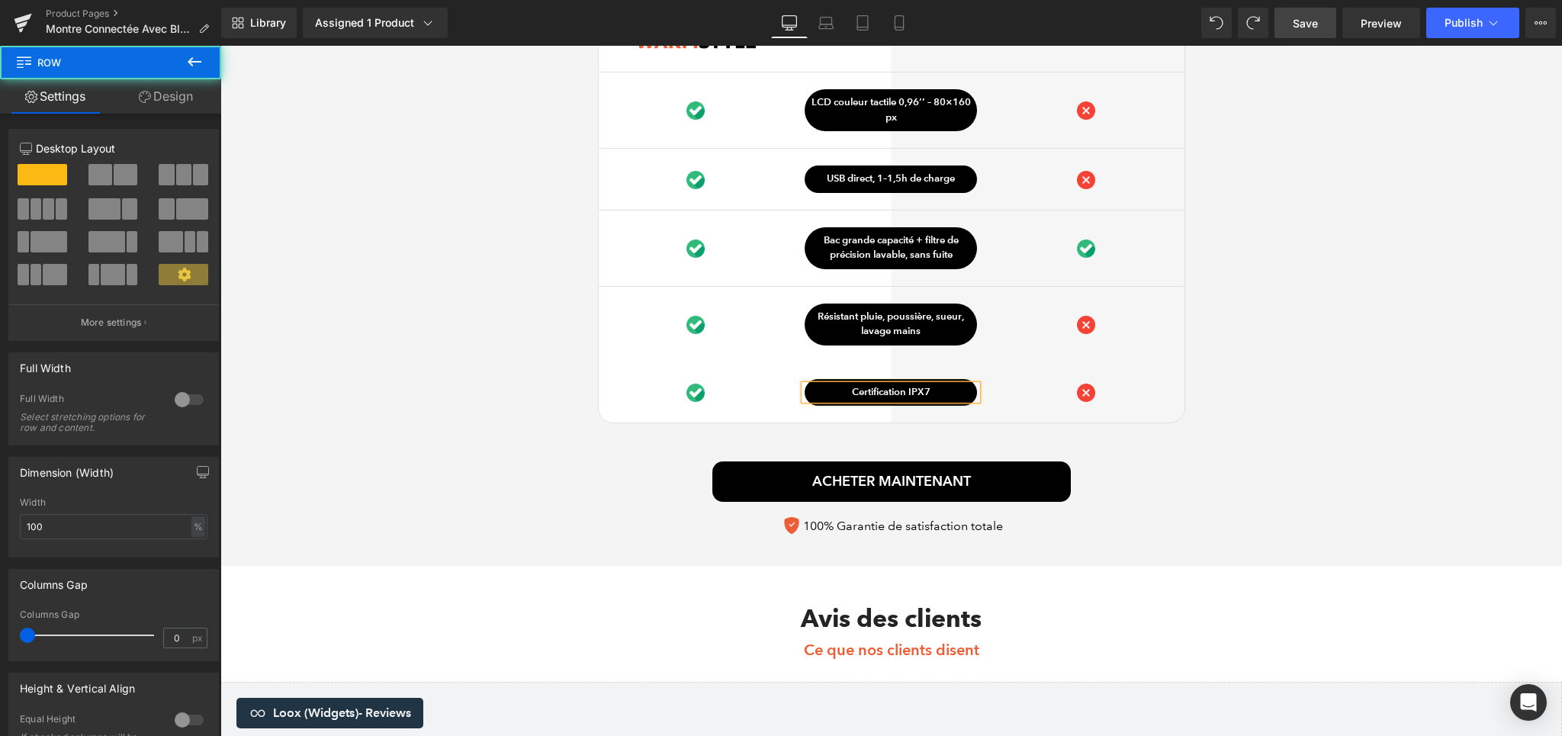
click at [1233, 455] on div "Ce qui distingue notre Montre Connectée Heading Image Row VS Text Block Row Aut…" at bounding box center [890, 233] width 1341 height 620
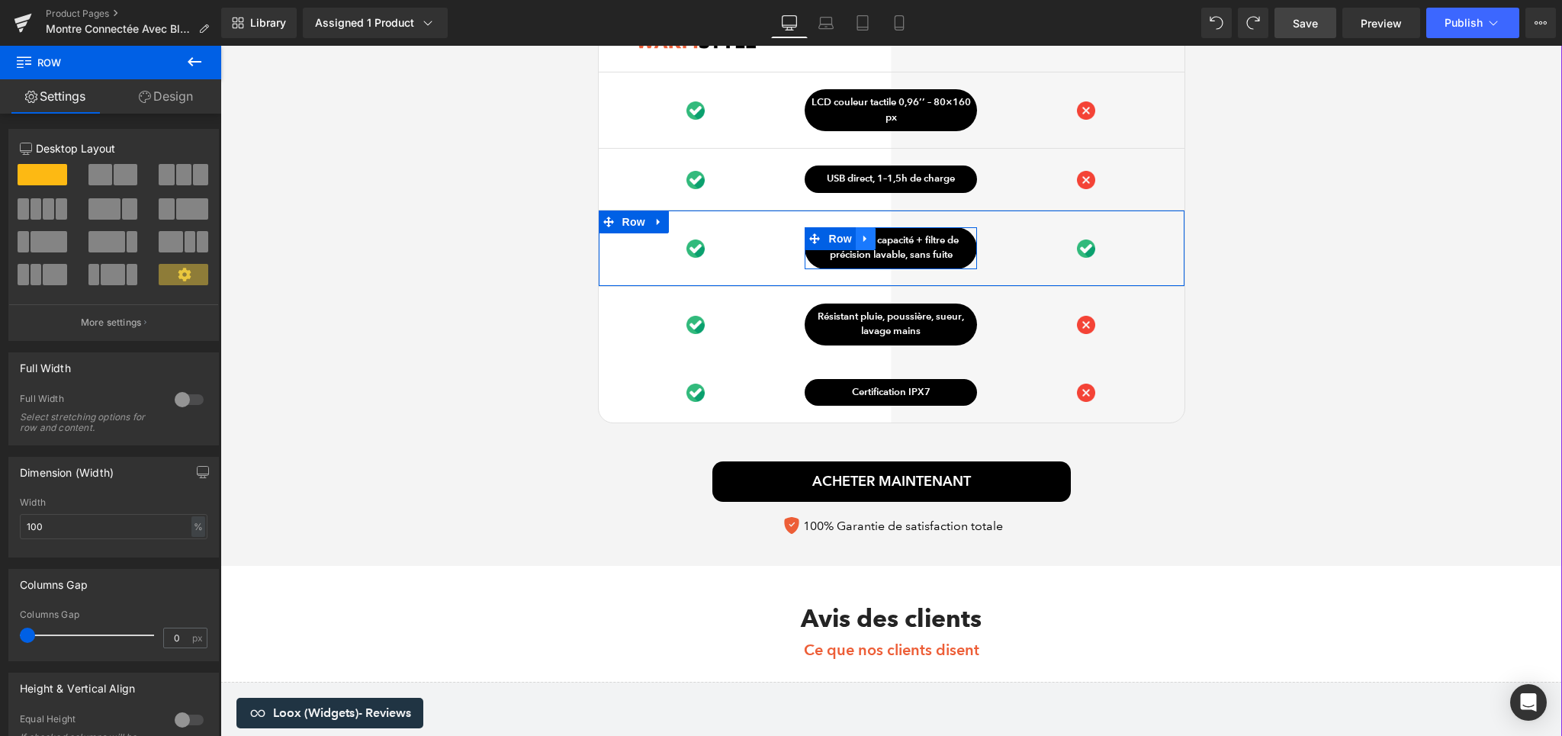
click at [860, 243] on icon at bounding box center [865, 238] width 11 height 11
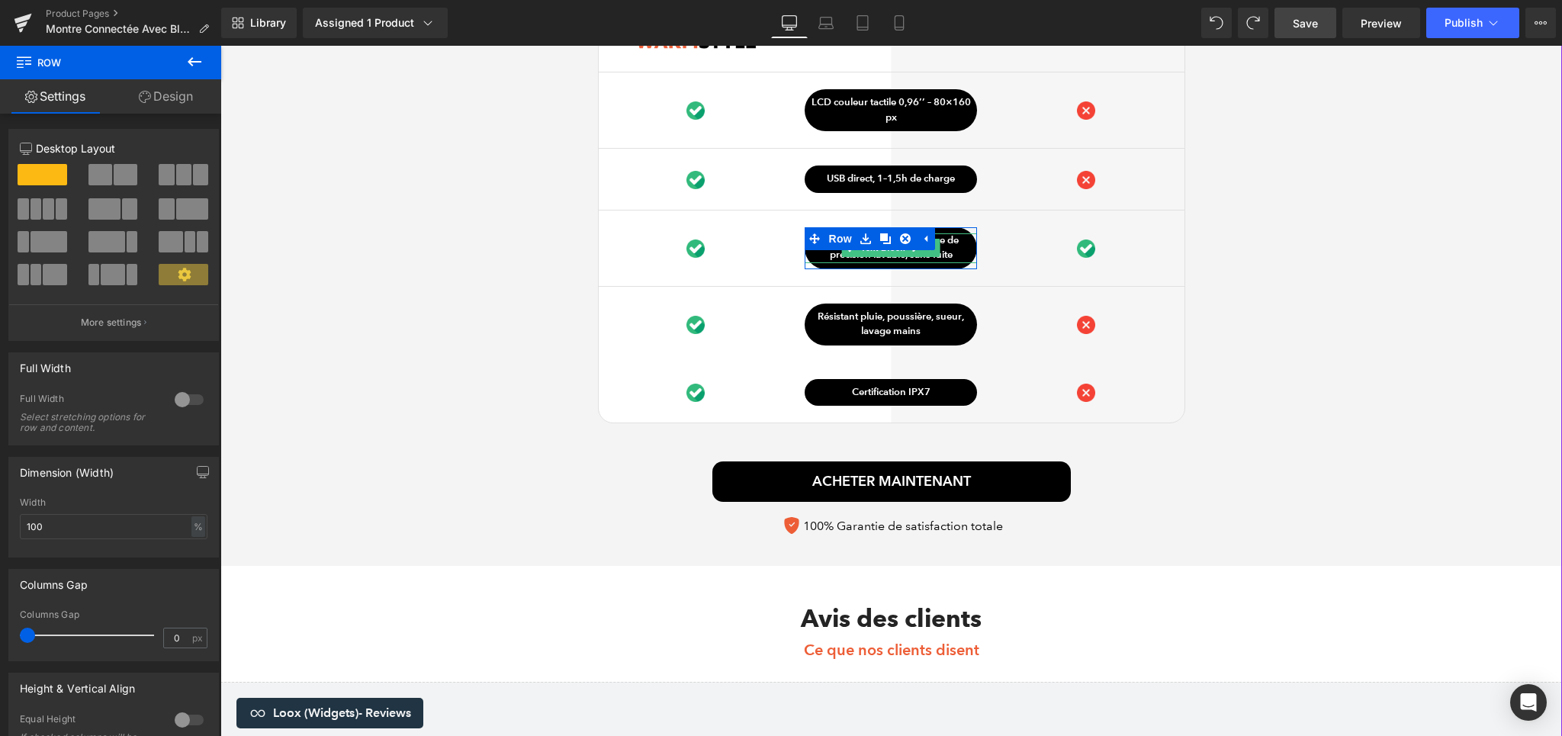
click at [947, 249] on p "Bac grande capacité + filtre de précision lavable, sans fuite" at bounding box center [890, 248] width 172 height 30
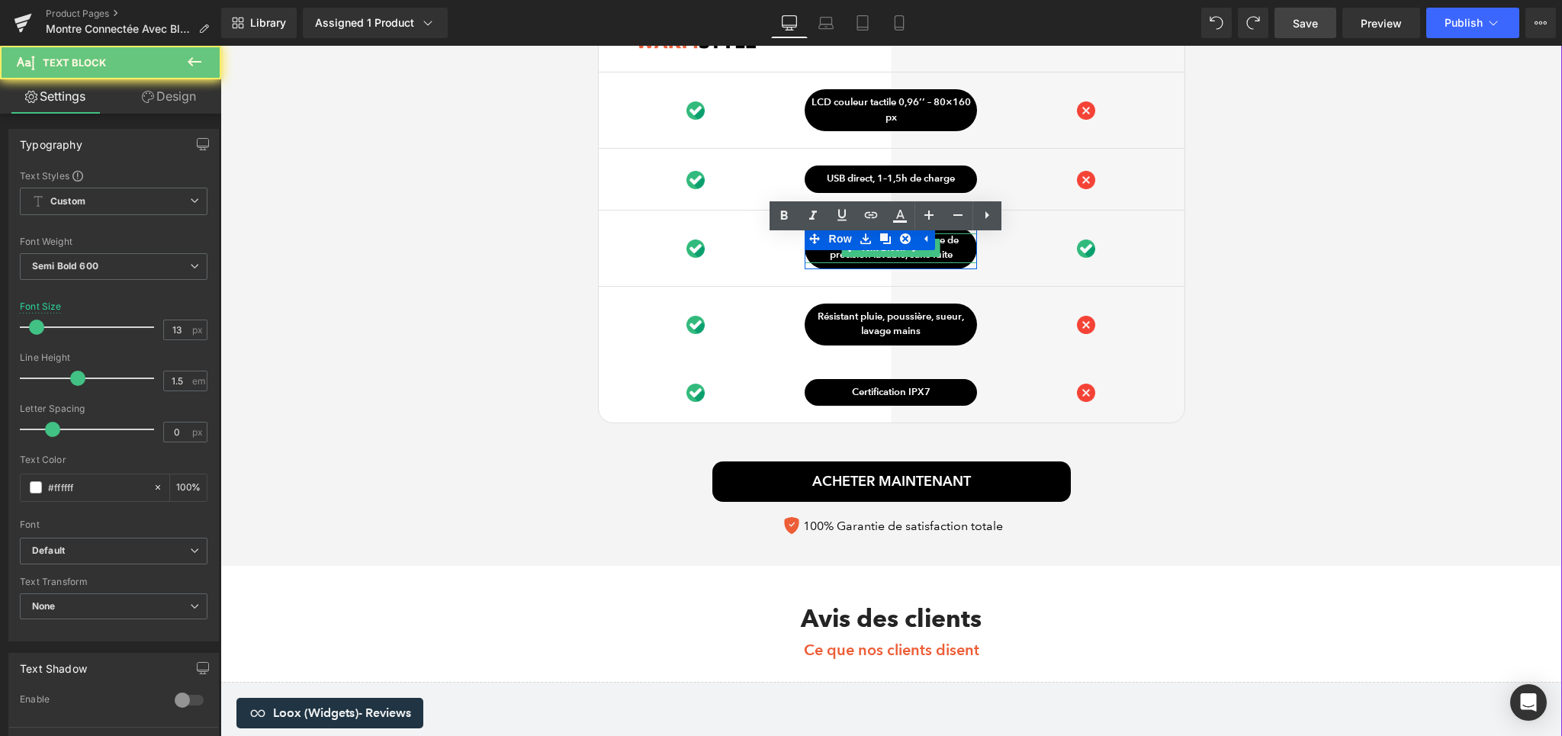
click at [947, 249] on p "Bac grande capacité + filtre de précision lavable, sans fuite" at bounding box center [890, 248] width 172 height 30
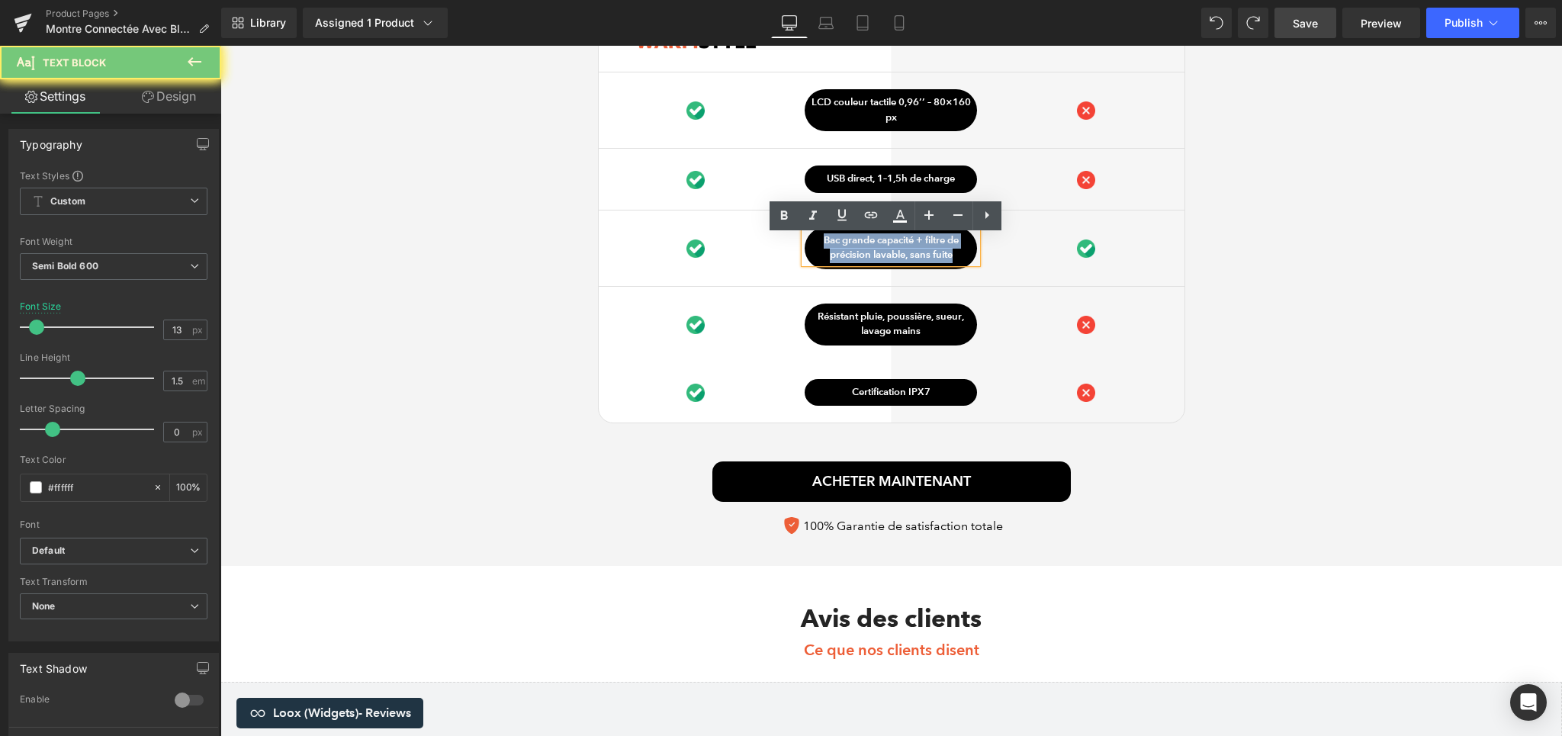
click at [947, 249] on p "Bac grande capacité + filtre de précision lavable, sans fuite" at bounding box center [890, 248] width 172 height 30
paste div
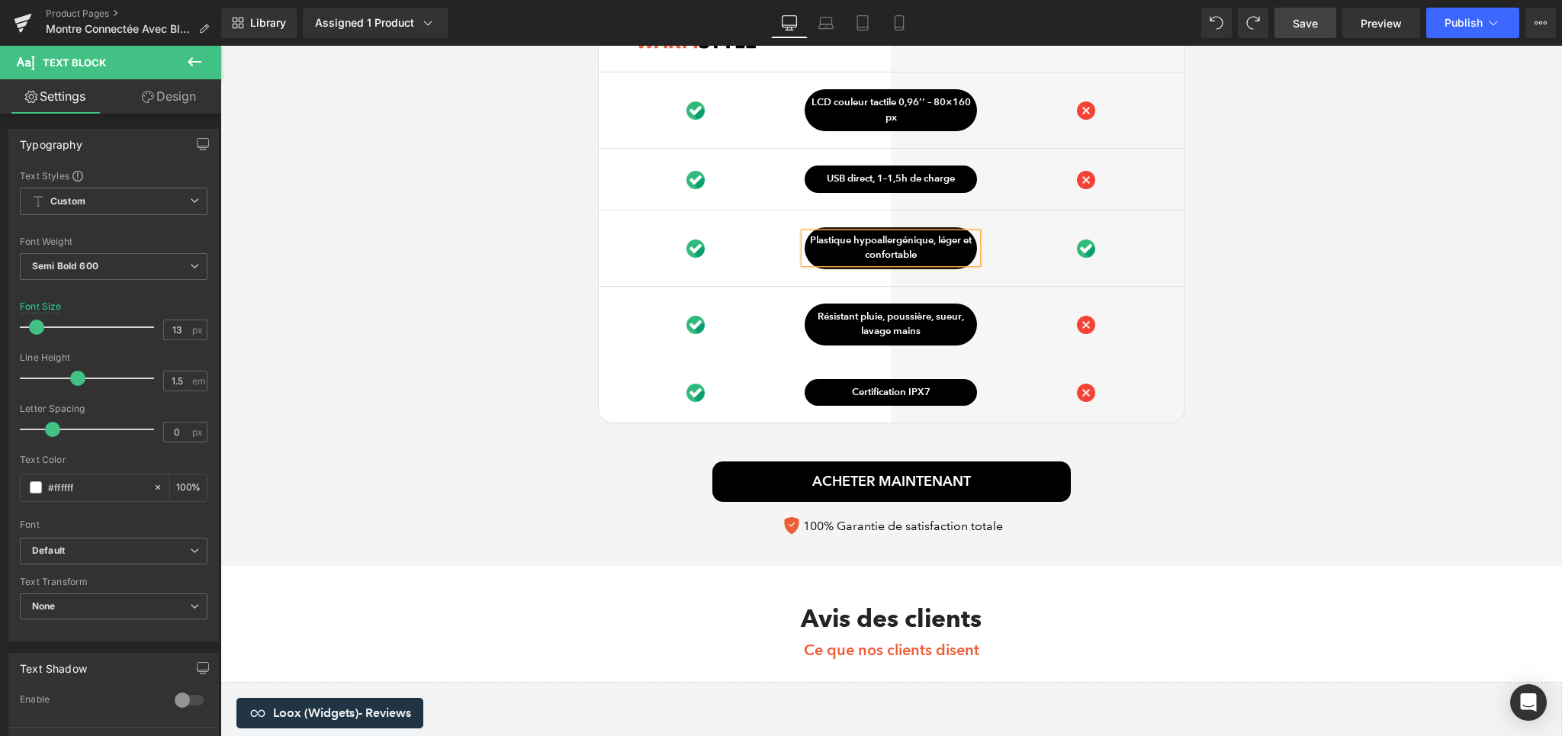
click at [1241, 258] on div "Ce qui distingue notre Montre Connectée Heading Image Row VS Text Block Row Aut…" at bounding box center [890, 233] width 1341 height 620
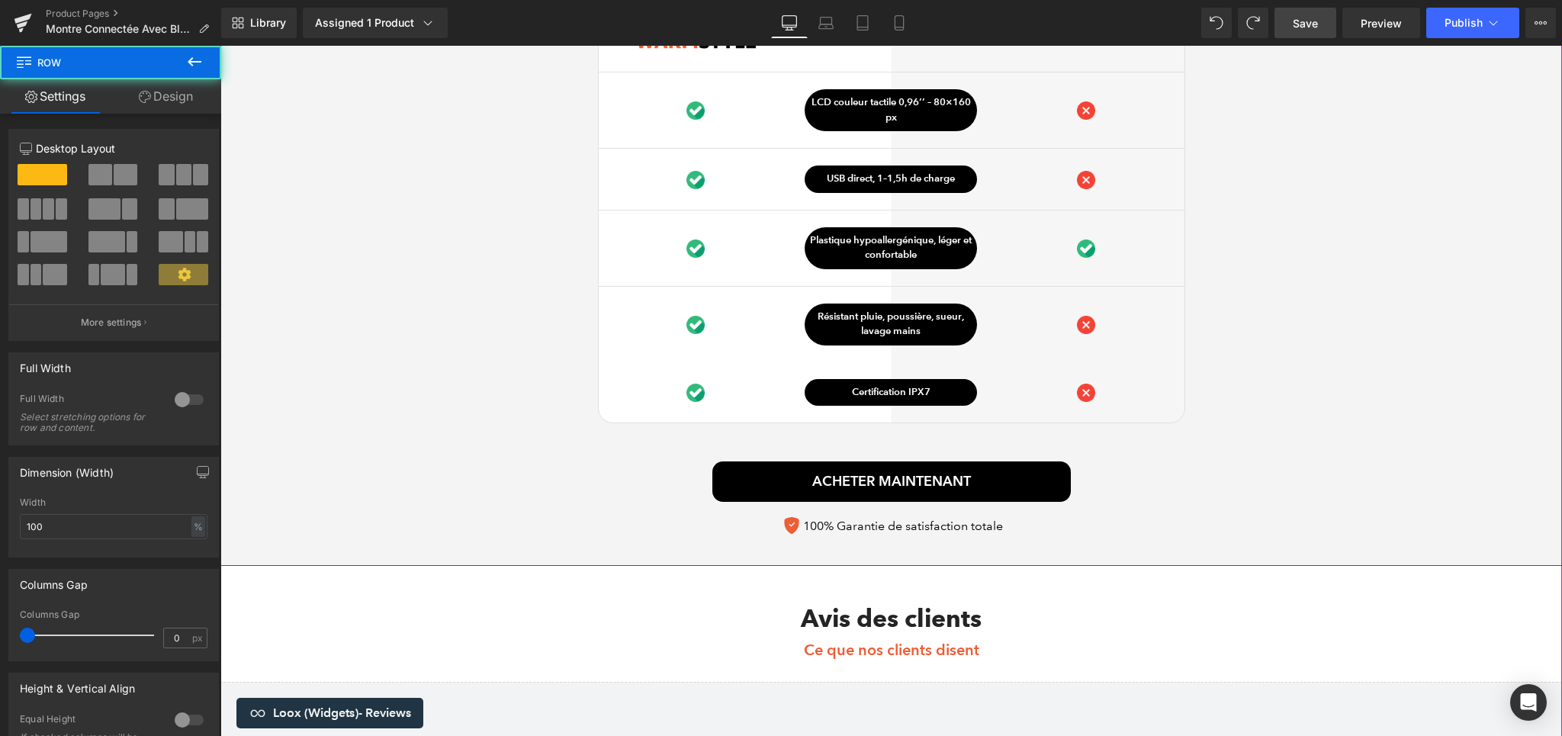
click at [1241, 258] on div "Ce qui distingue notre Montre Connectée Heading Image Row VS Text Block Row Aut…" at bounding box center [890, 233] width 1341 height 620
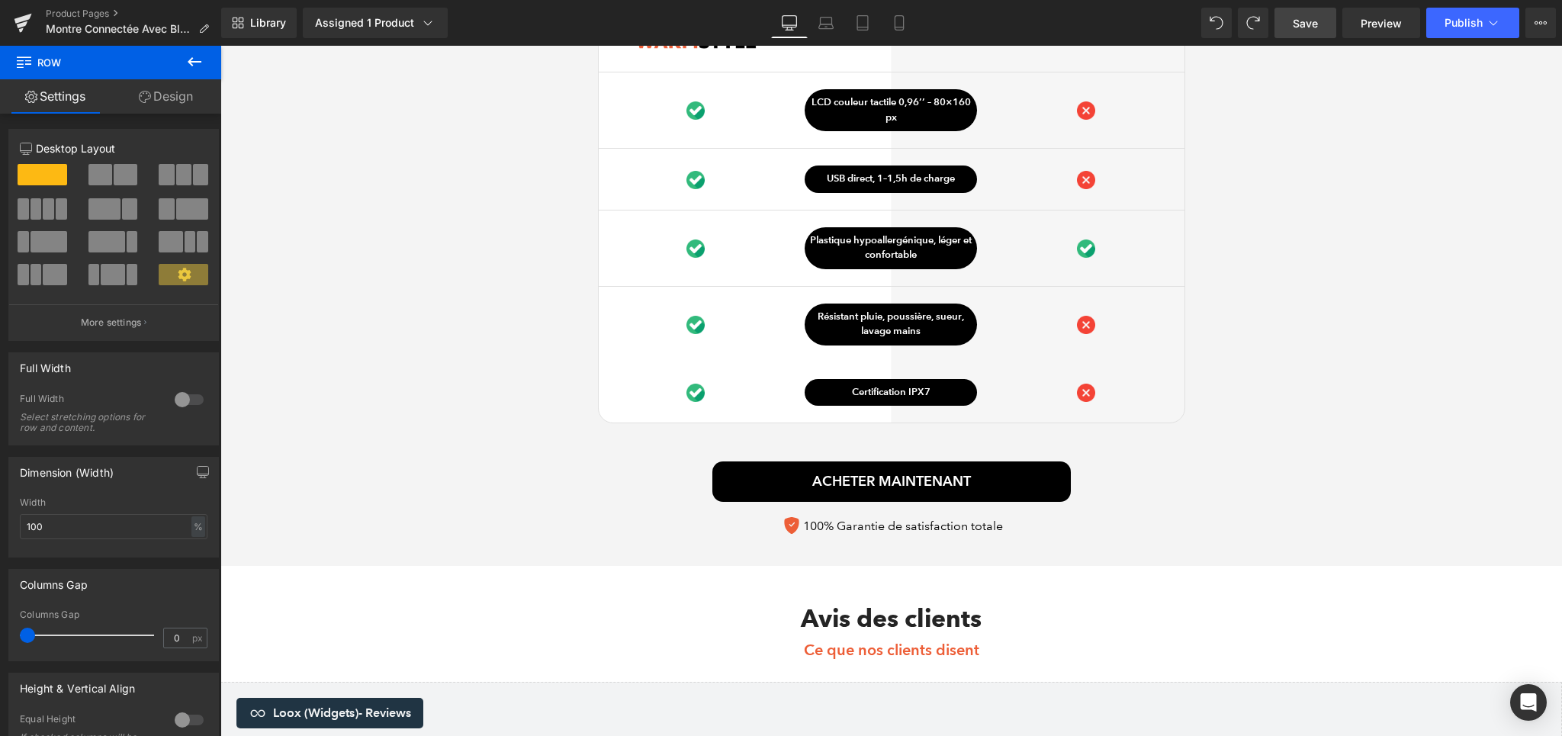
click at [1327, 31] on link "Save" at bounding box center [1305, 23] width 62 height 31
click at [1286, 213] on div "Ce qui distingue notre Montre Connectée Heading Image Row VS Text Block Row Aut…" at bounding box center [890, 233] width 1341 height 620
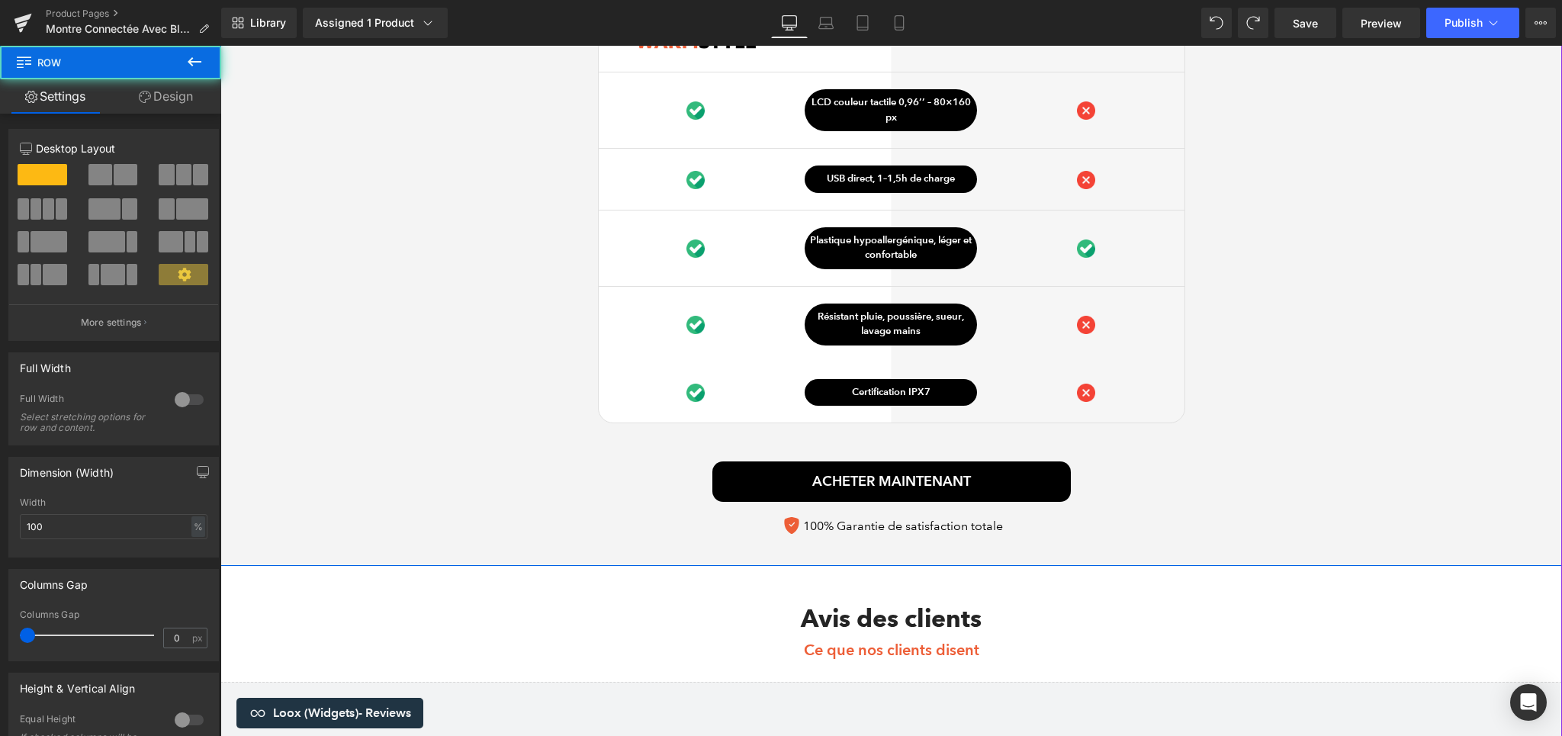
drag, startPoint x: 1286, startPoint y: 213, endPoint x: 1296, endPoint y: 209, distance: 10.6
click at [1296, 209] on div "Ce qui distingue notre Montre Connectée Heading Image Row VS Text Block Row Aut…" at bounding box center [890, 233] width 1341 height 620
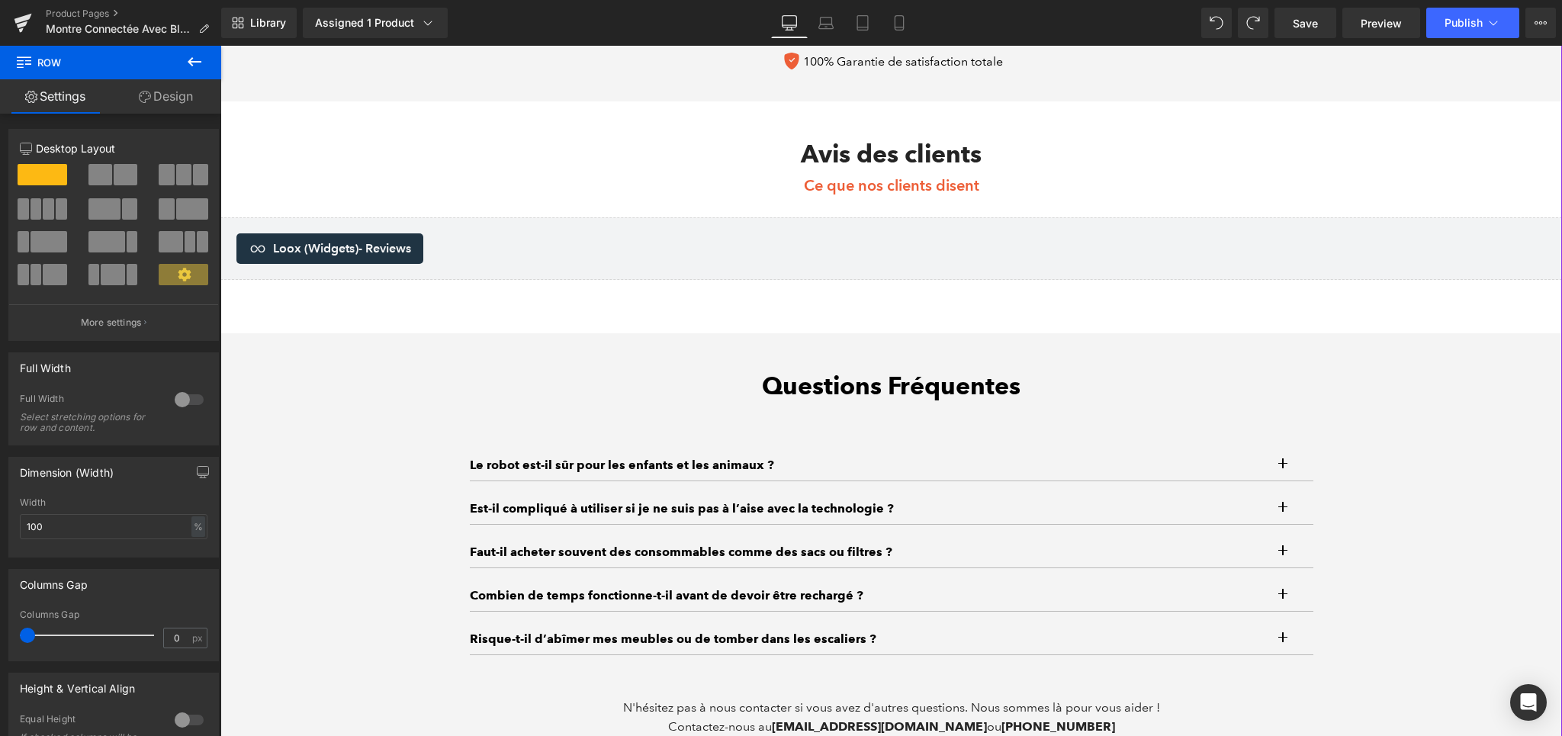
scroll to position [4369, 0]
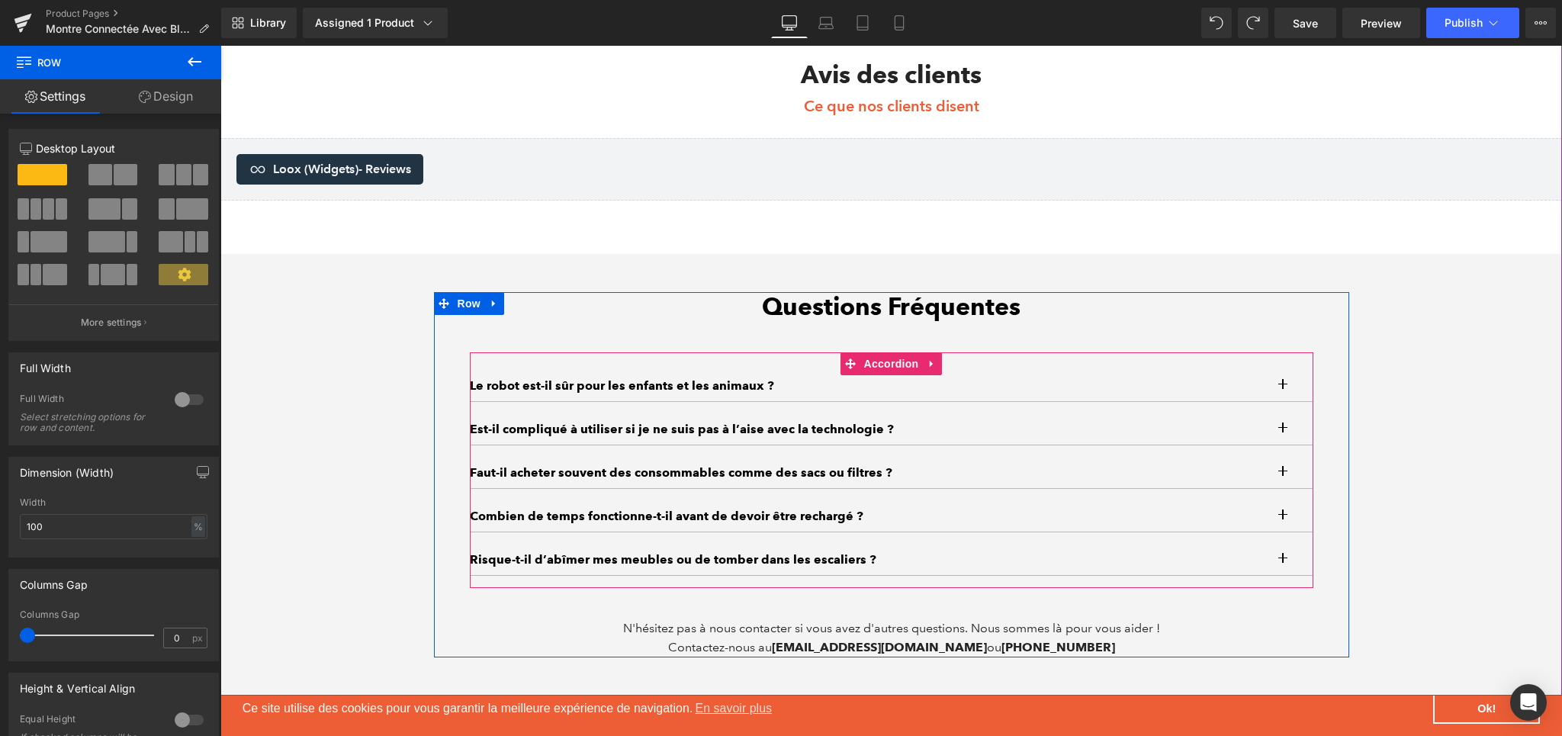
click at [1283, 390] on button "button" at bounding box center [1298, 386] width 31 height 31
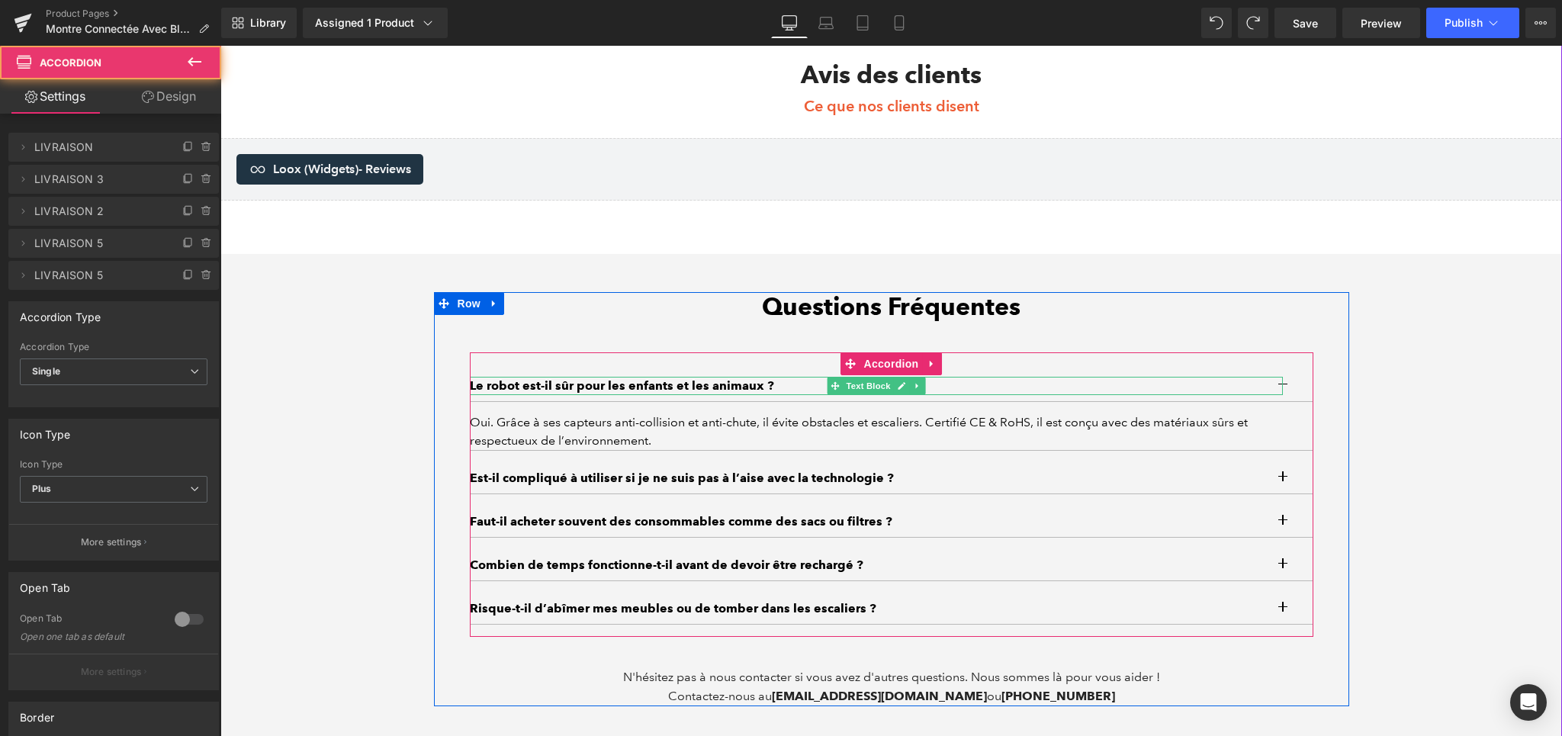
click at [658, 391] on p "Le robot est-il sûr pour les enfants et les animaux ?" at bounding box center [876, 386] width 813 height 18
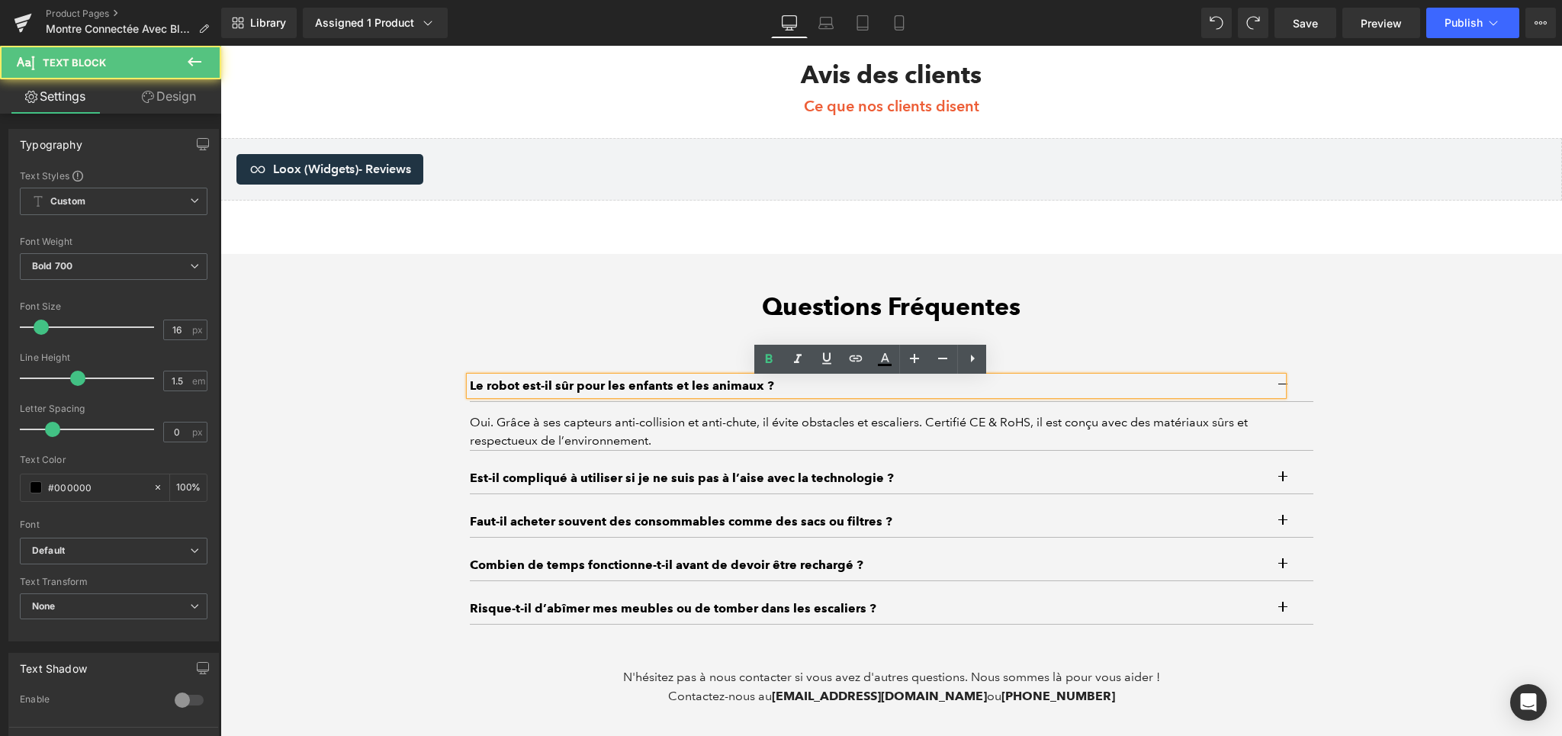
click at [657, 390] on p "Le robot est-il sûr pour les enfants et les animaux ?" at bounding box center [876, 386] width 813 height 18
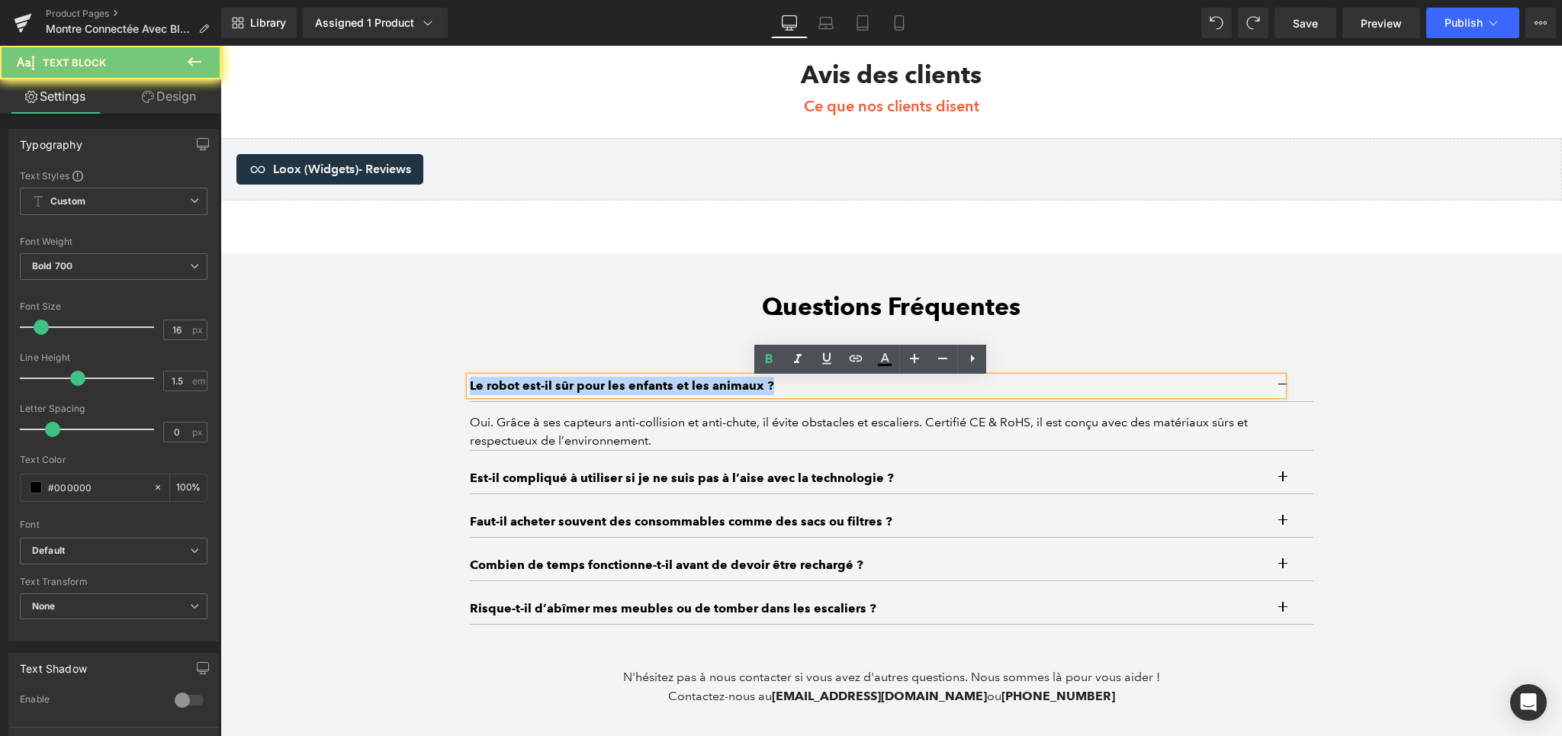
click at [657, 390] on p "Le robot est-il sûr pour les enfants et les animaux ?" at bounding box center [876, 386] width 813 height 18
paste div
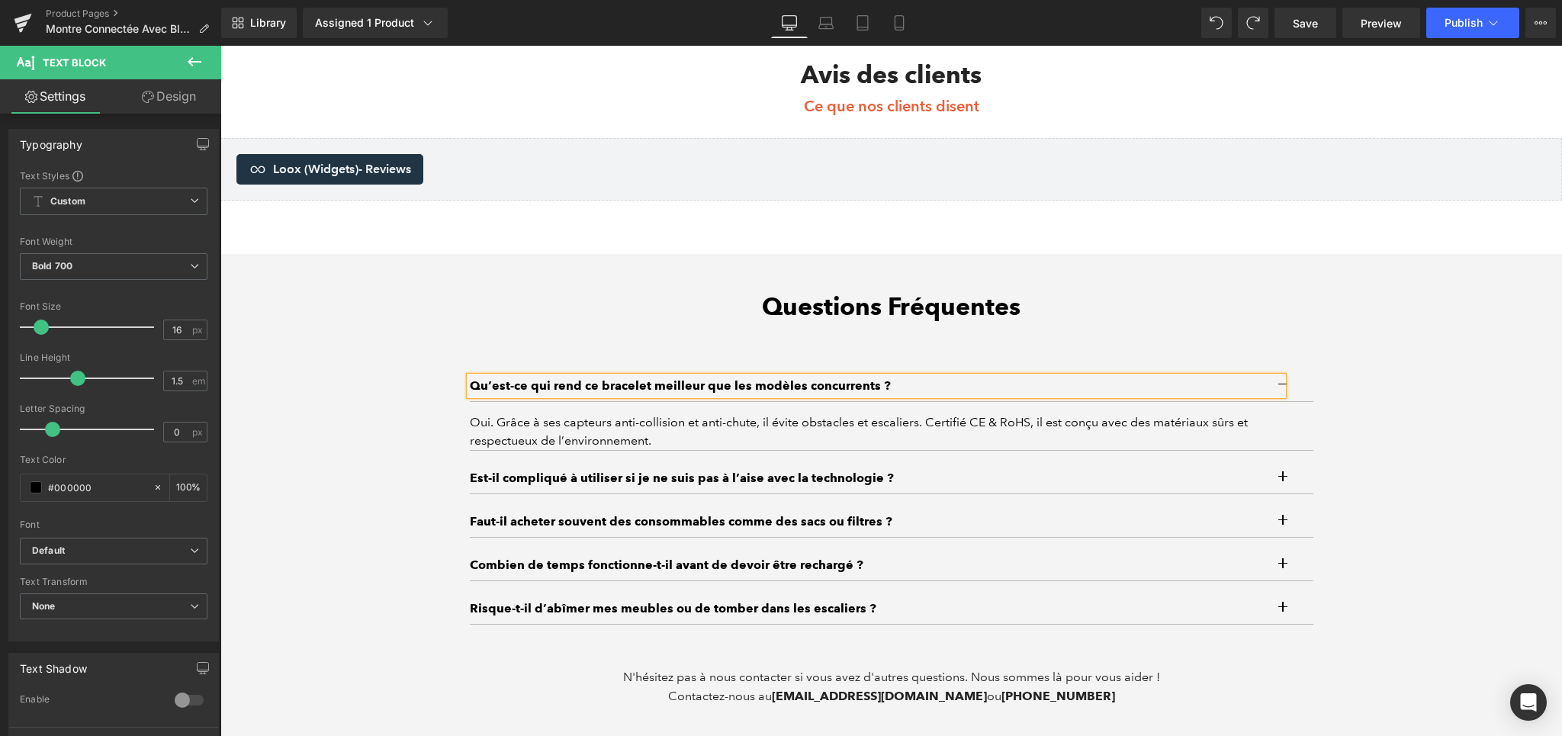
click at [641, 427] on div "Oui. Grâce à ses capteurs anti-collision et anti-chute, il évite obstacles et e…" at bounding box center [891, 431] width 843 height 37
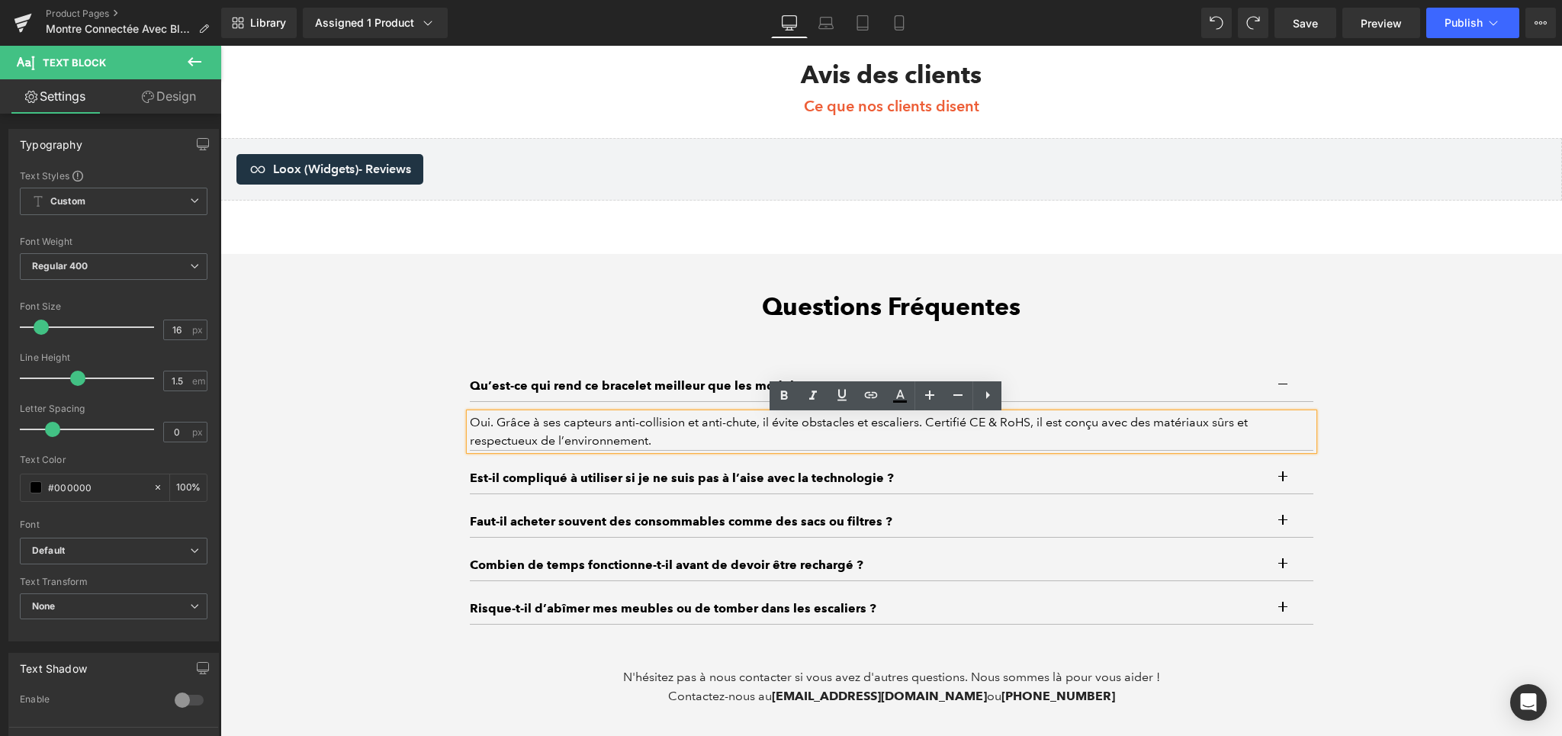
click at [544, 420] on div "Oui. Grâce à ses capteurs anti-collision et anti-chute, il évite obstacles et e…" at bounding box center [891, 431] width 843 height 37
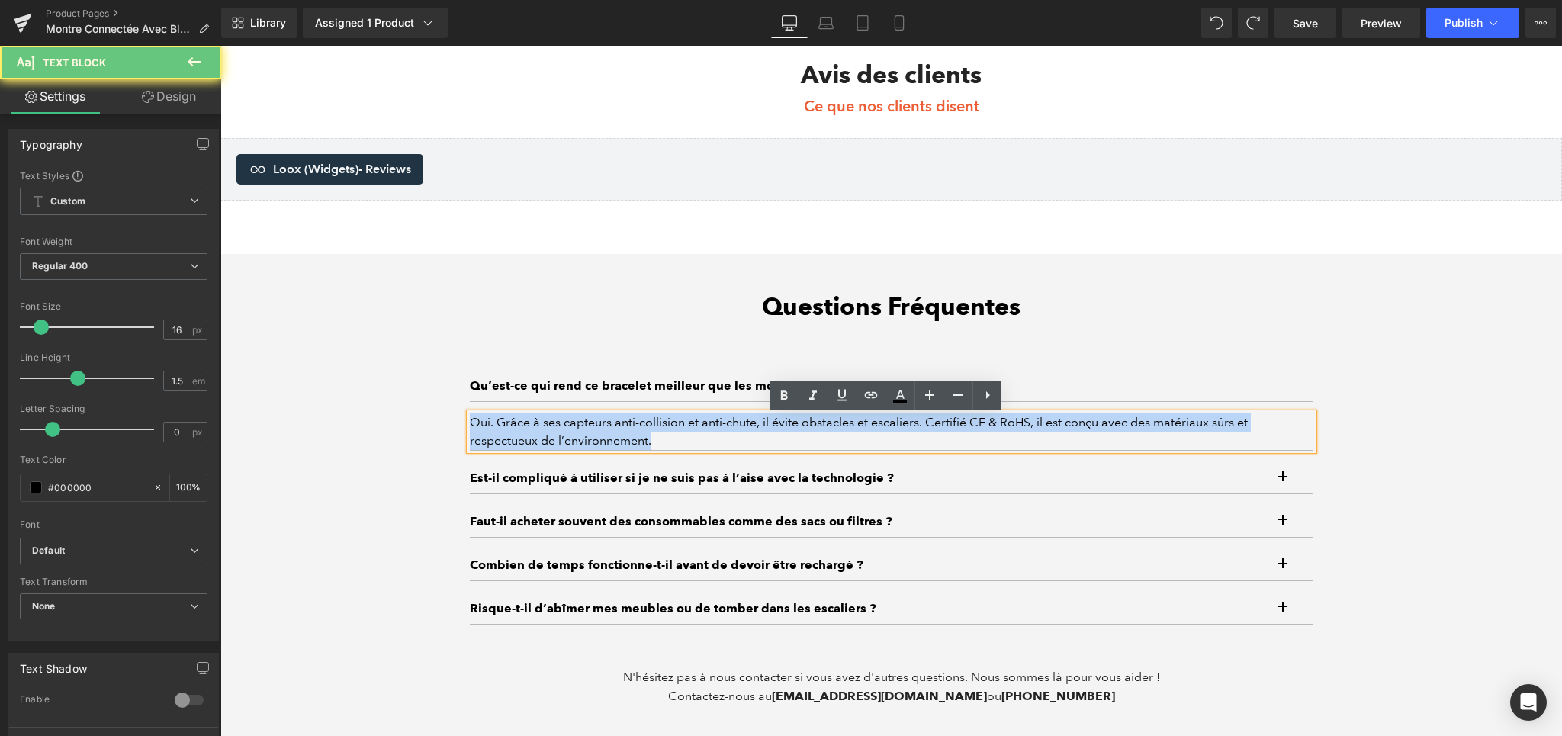
click at [544, 420] on div "Oui. Grâce à ses capteurs anti-collision et anti-chute, il évite obstacles et e…" at bounding box center [891, 431] width 843 height 37
paste div
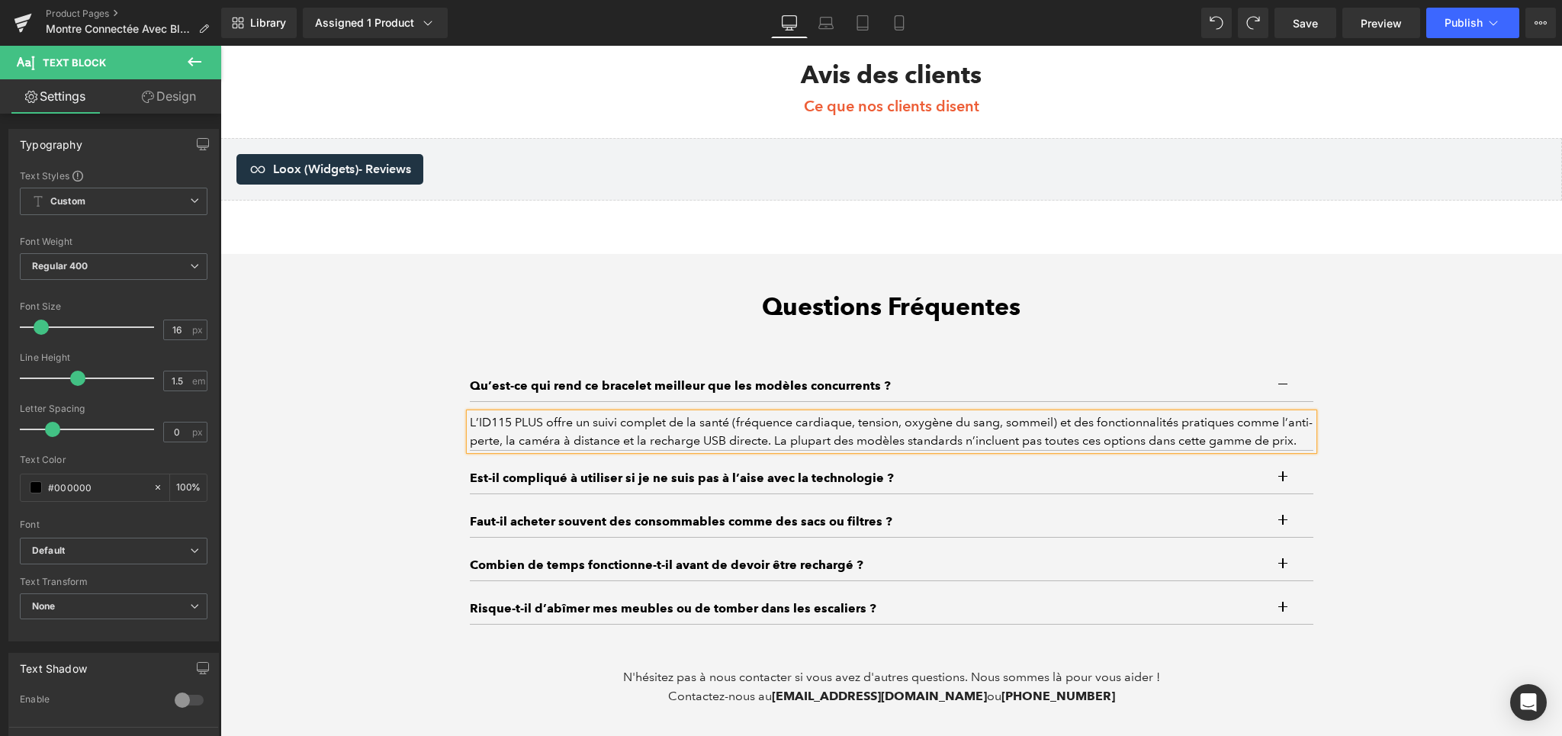
click at [1283, 476] on button "button" at bounding box center [1298, 478] width 31 height 31
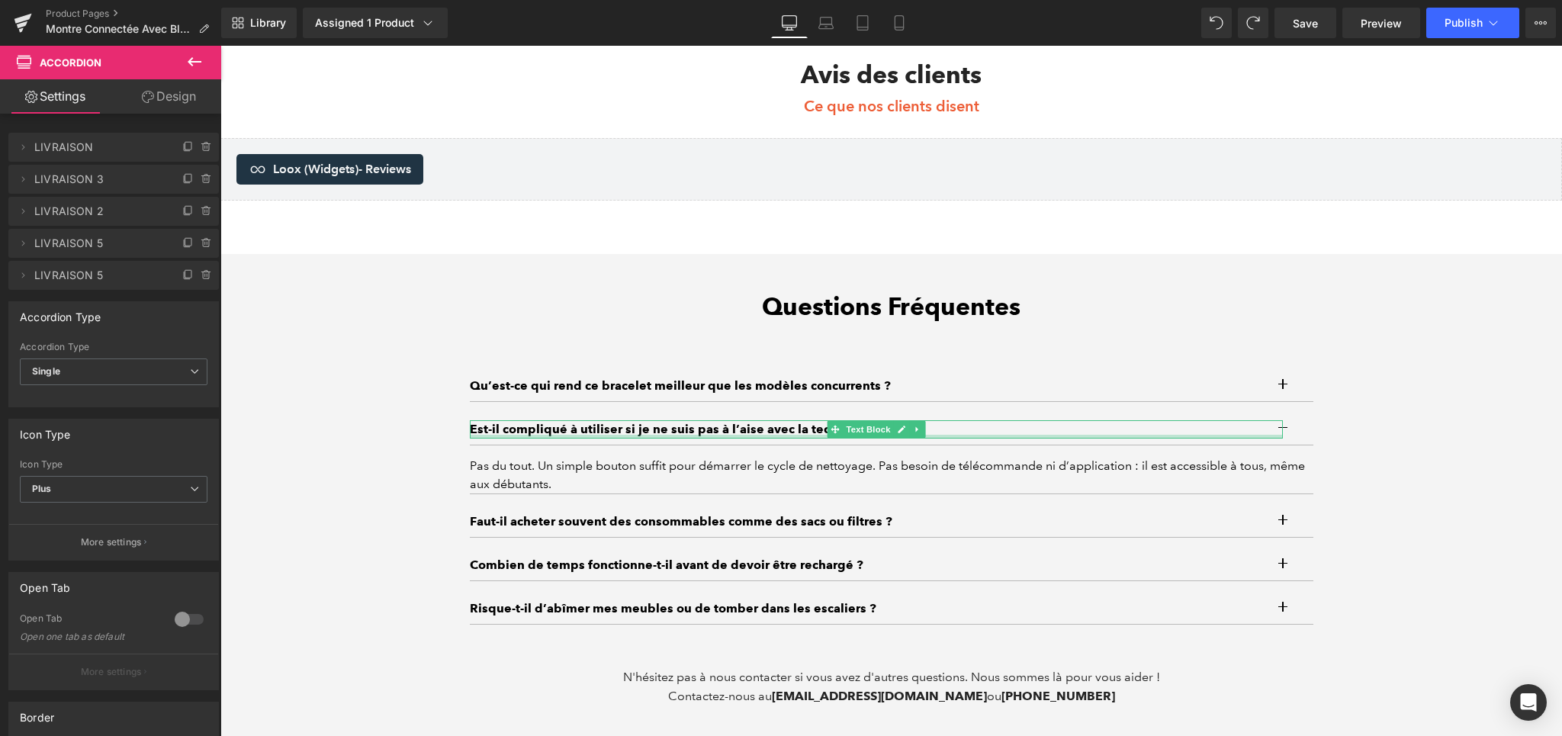
click at [657, 438] on div at bounding box center [876, 437] width 813 height 4
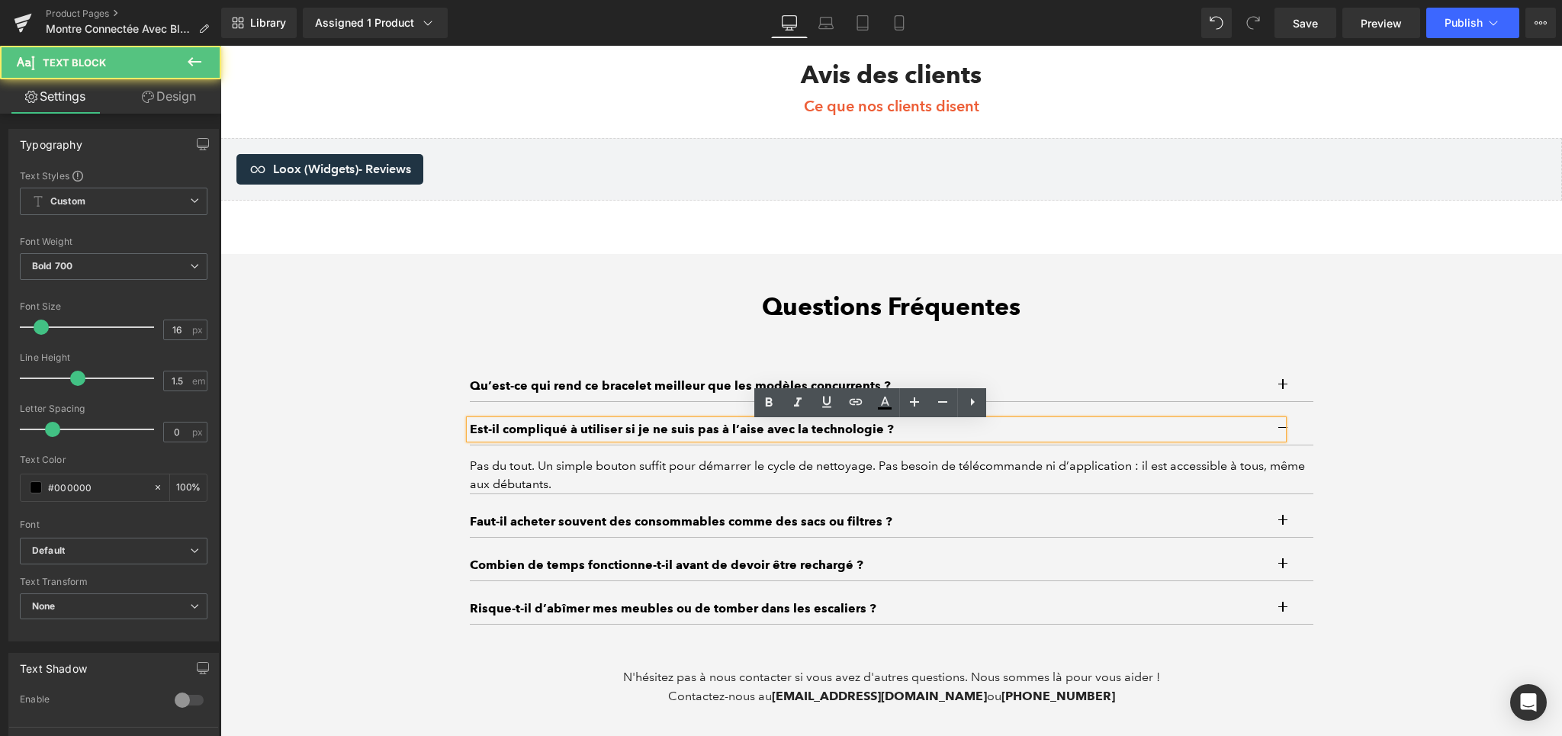
click at [659, 433] on p "Est-il compliqué à utiliser si je ne suis pas à l’aise avec la technologie ?" at bounding box center [876, 429] width 812 height 18
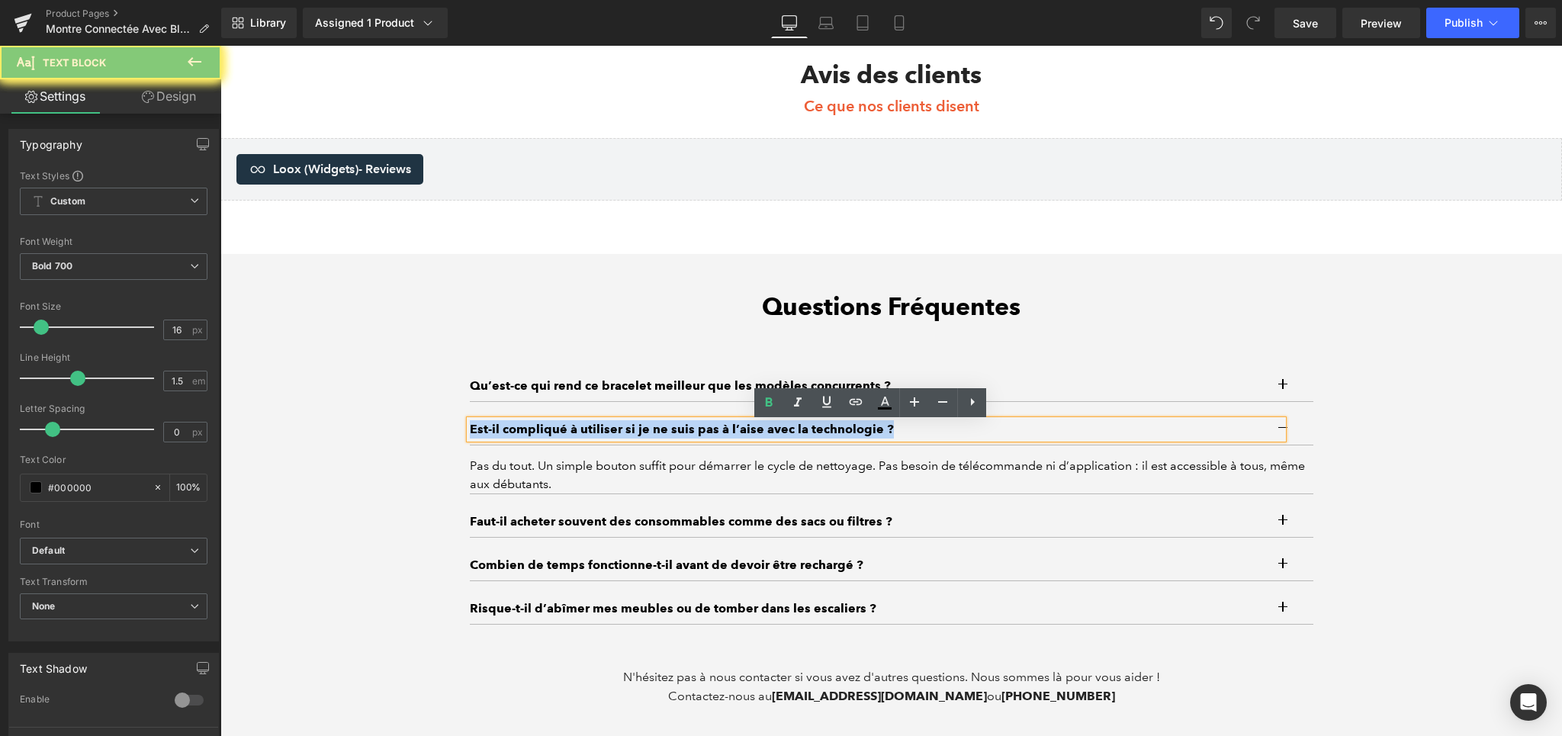
click at [659, 433] on p "Est-il compliqué à utiliser si je ne suis pas à l’aise avec la technologie ?" at bounding box center [876, 429] width 812 height 18
paste div
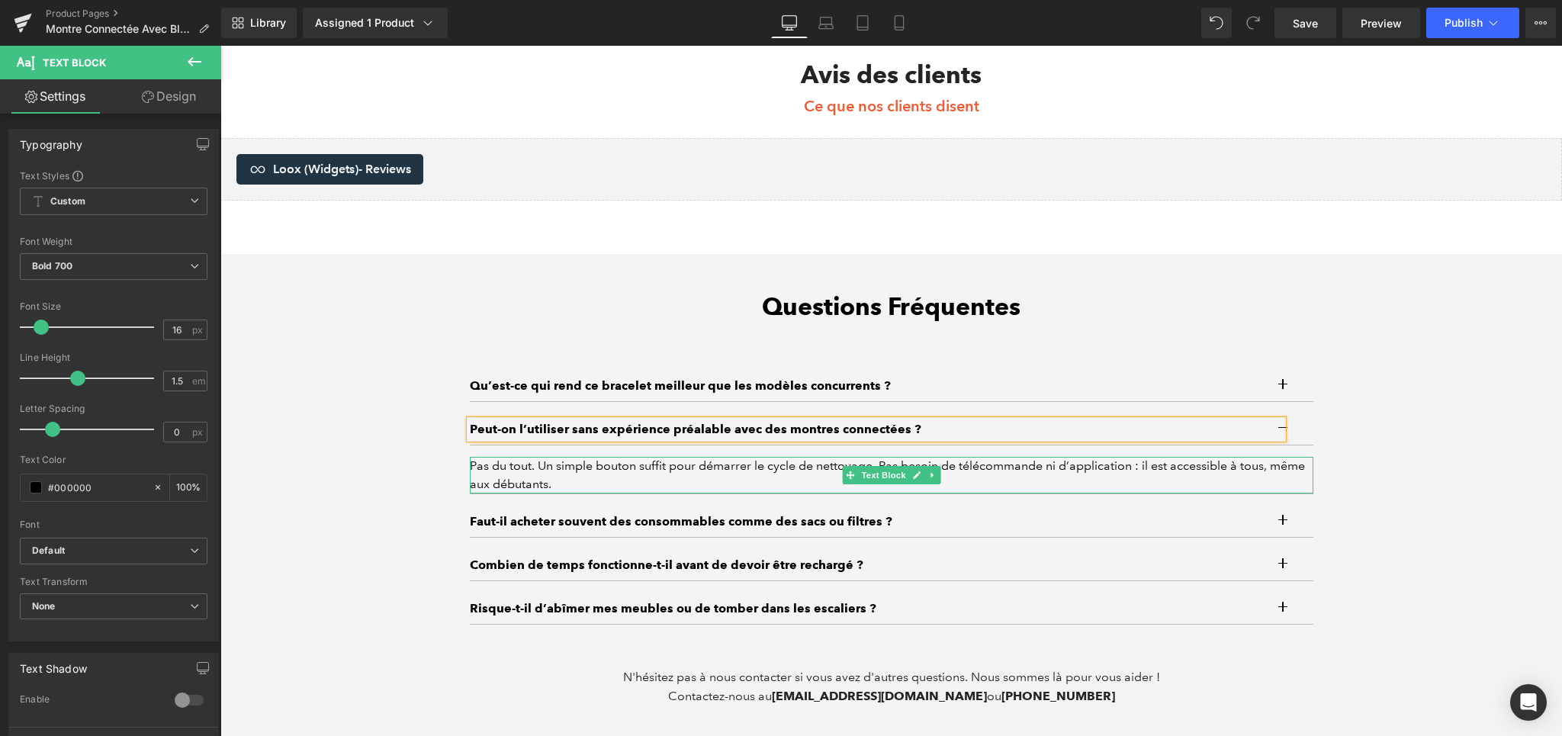
click at [681, 472] on div "Pas du tout. Un simple bouton suffit pour démarrer le cycle de nettoyage. Pas b…" at bounding box center [891, 475] width 843 height 37
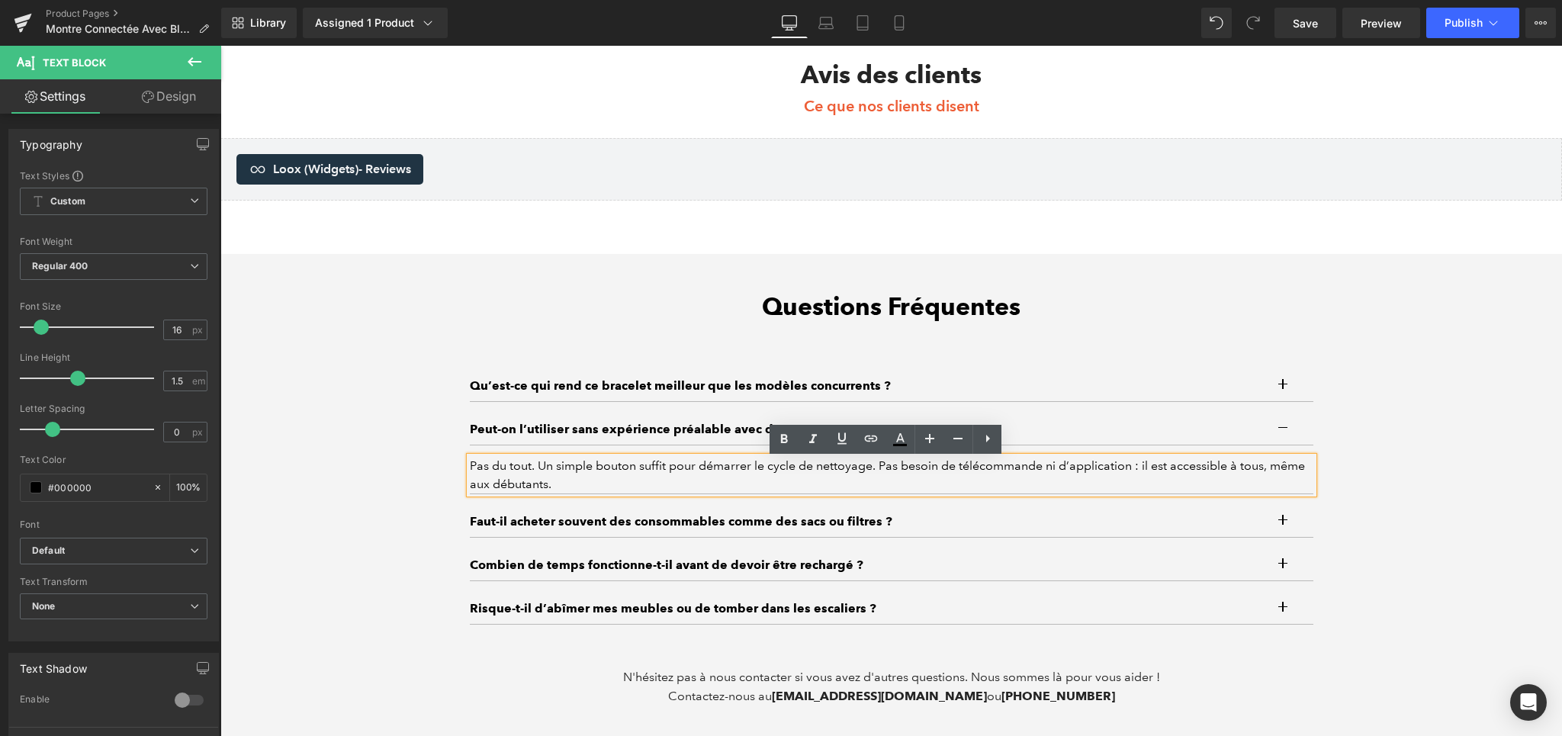
click at [611, 468] on div "Pas du tout. Un simple bouton suffit pour démarrer le cycle de nettoyage. Pas b…" at bounding box center [891, 475] width 843 height 37
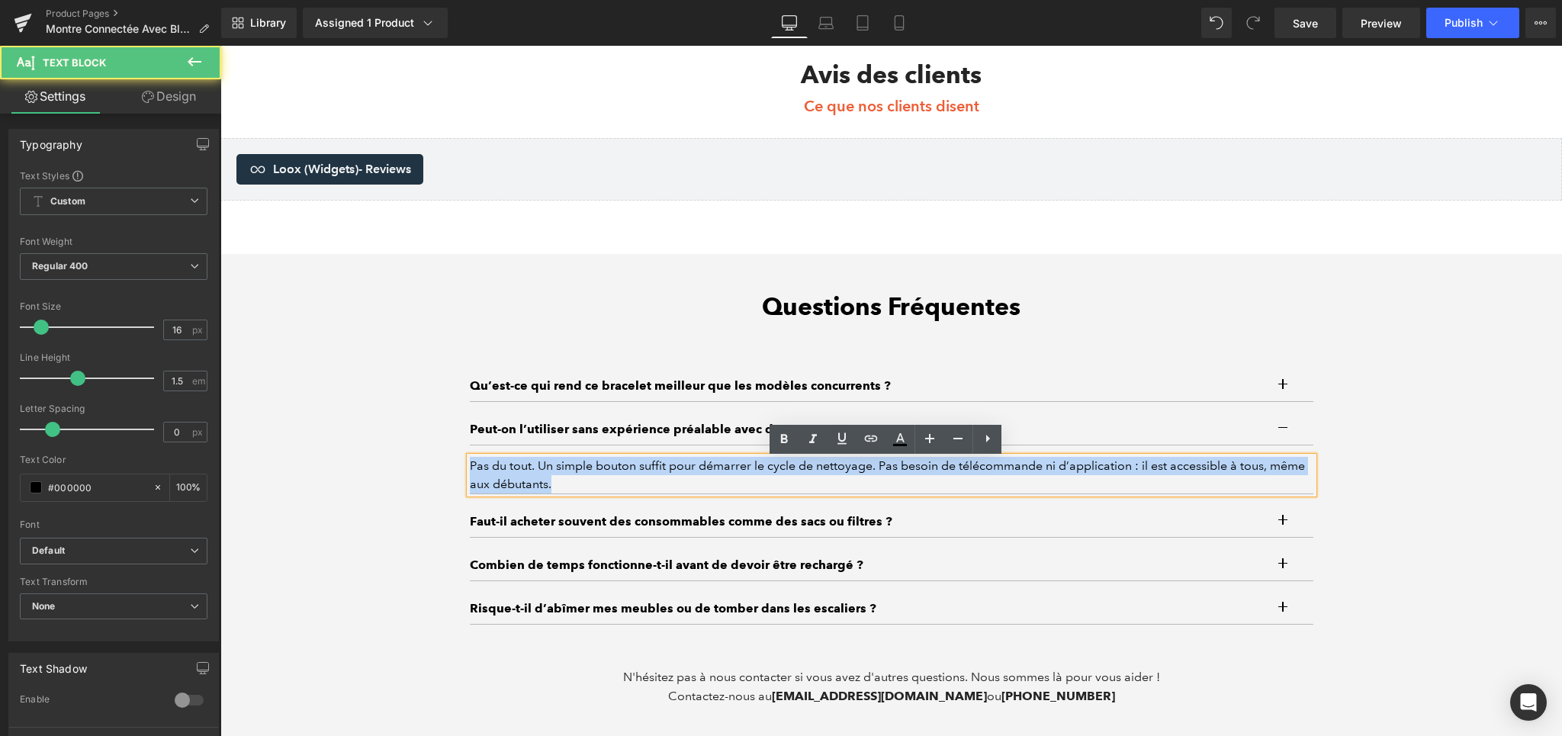
click at [611, 468] on div "Pas du tout. Un simple bouton suffit pour démarrer le cycle de nettoyage. Pas b…" at bounding box center [891, 475] width 843 height 37
paste div
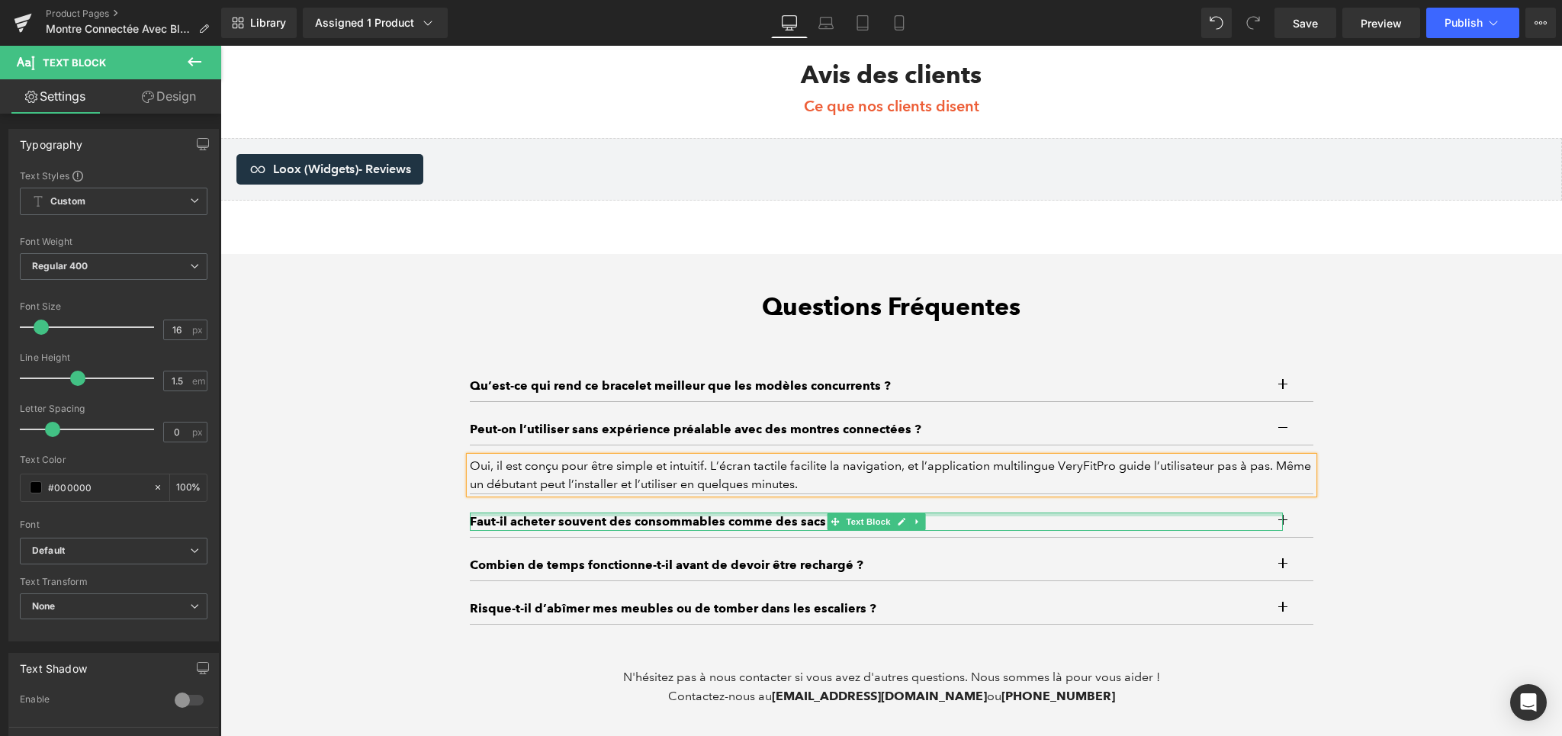
click at [1398, 529] on div "Questions Fréquentes Heading Qu’est-ce qui rend ce bracelet meilleur que les mo…" at bounding box center [890, 499] width 1341 height 414
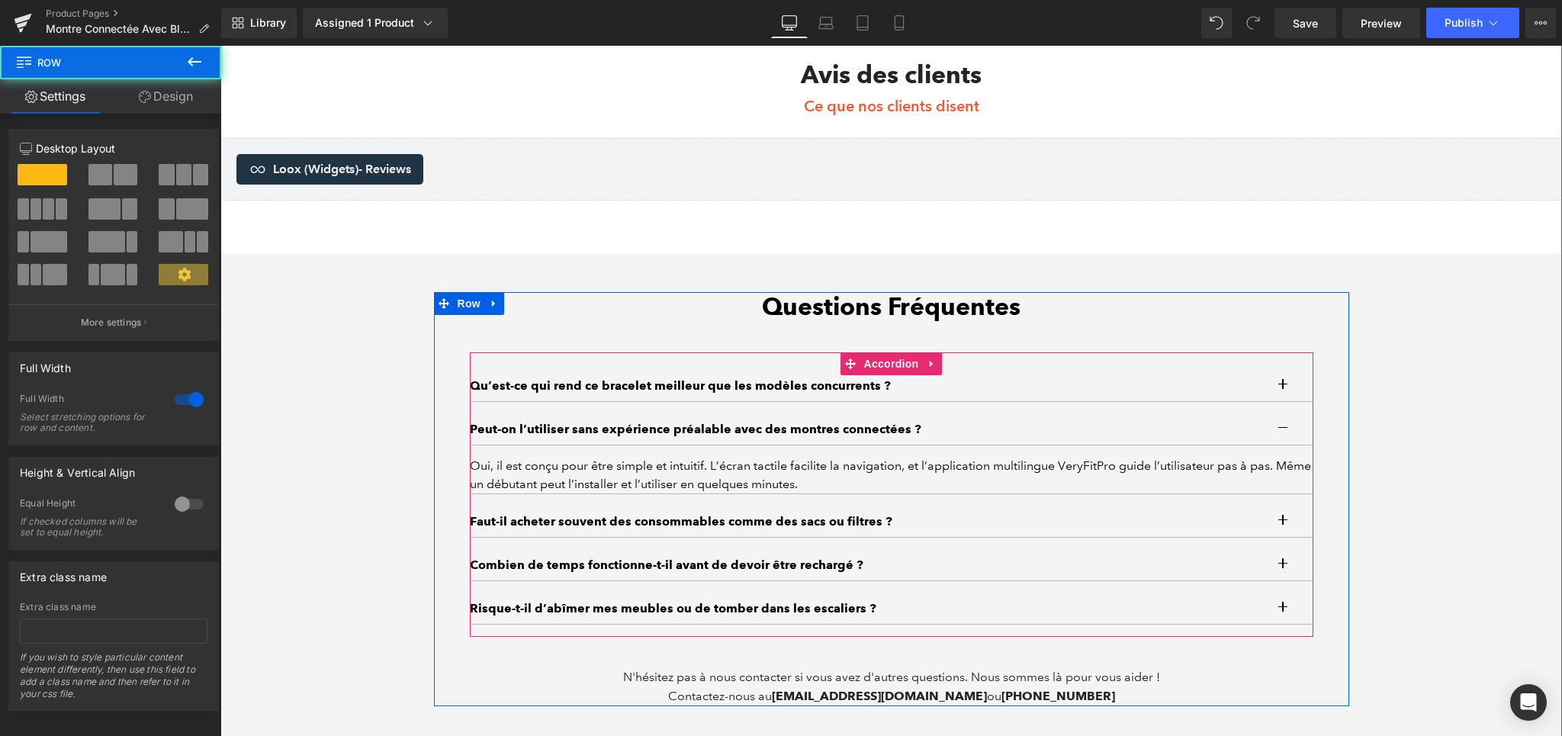
click at [1283, 433] on span "button" at bounding box center [1283, 433] width 0 height 0
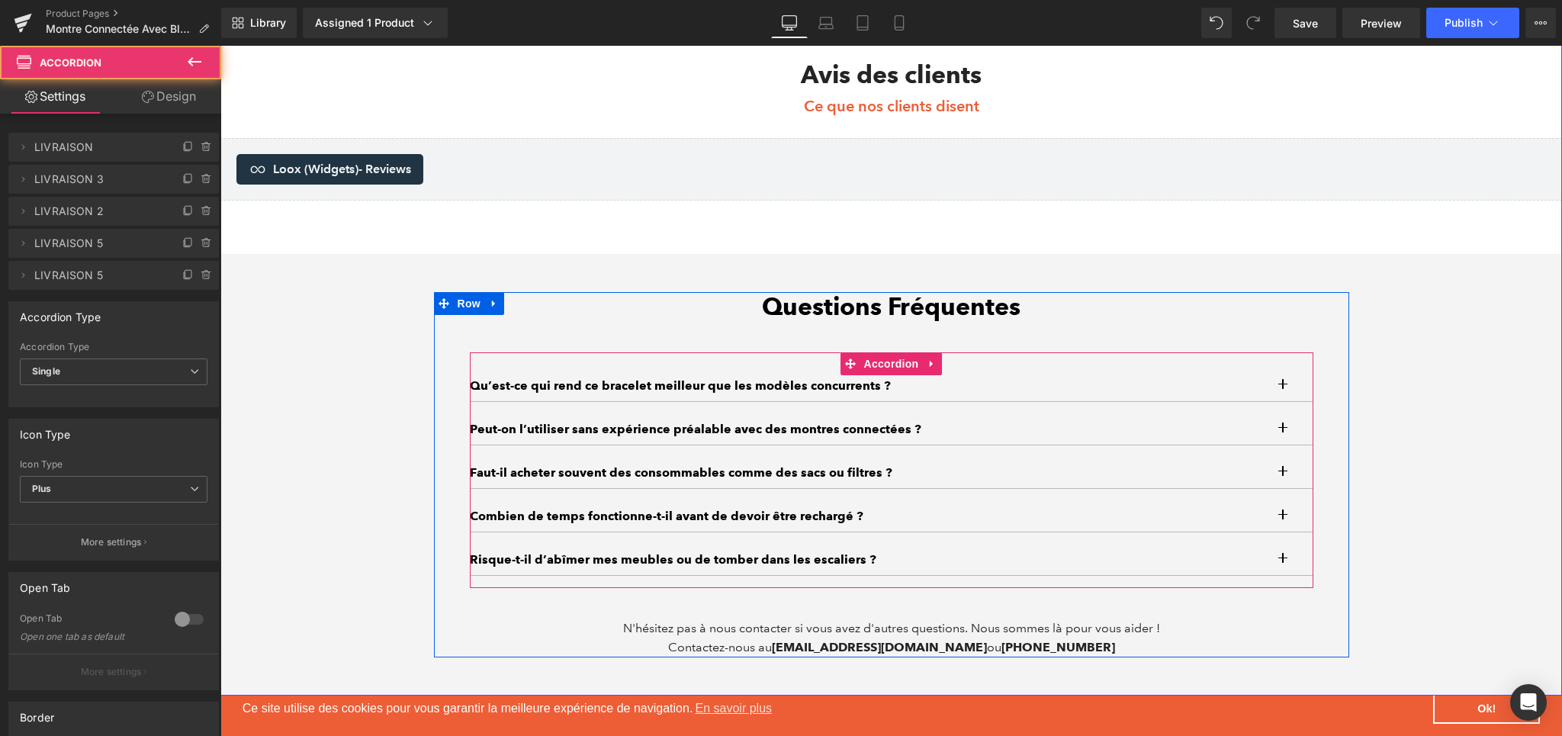
click at [1283, 478] on button "button" at bounding box center [1298, 473] width 31 height 31
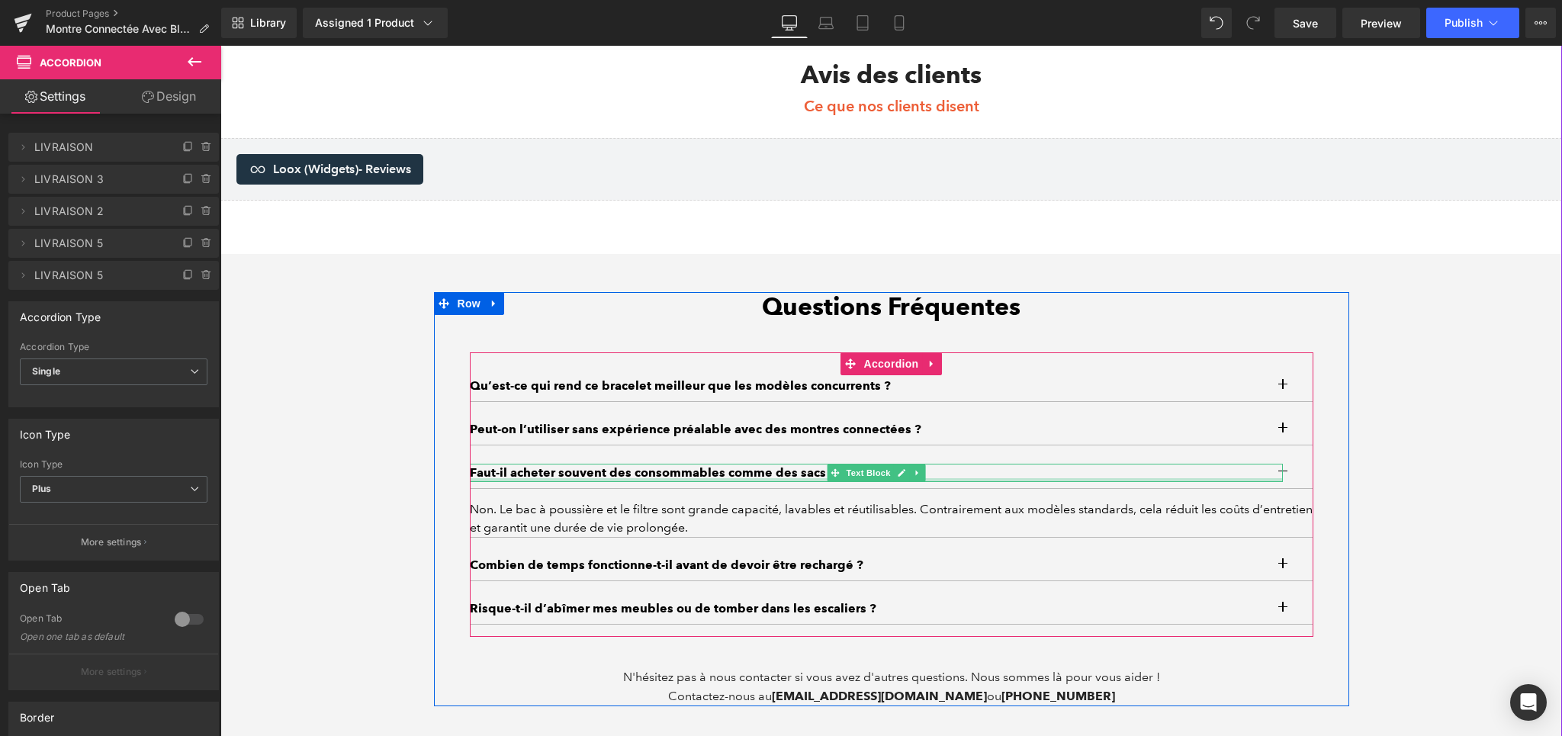
click at [555, 476] on p "Faut-il acheter souvent des consommables comme des sacs ou filtres ?" at bounding box center [876, 473] width 813 height 18
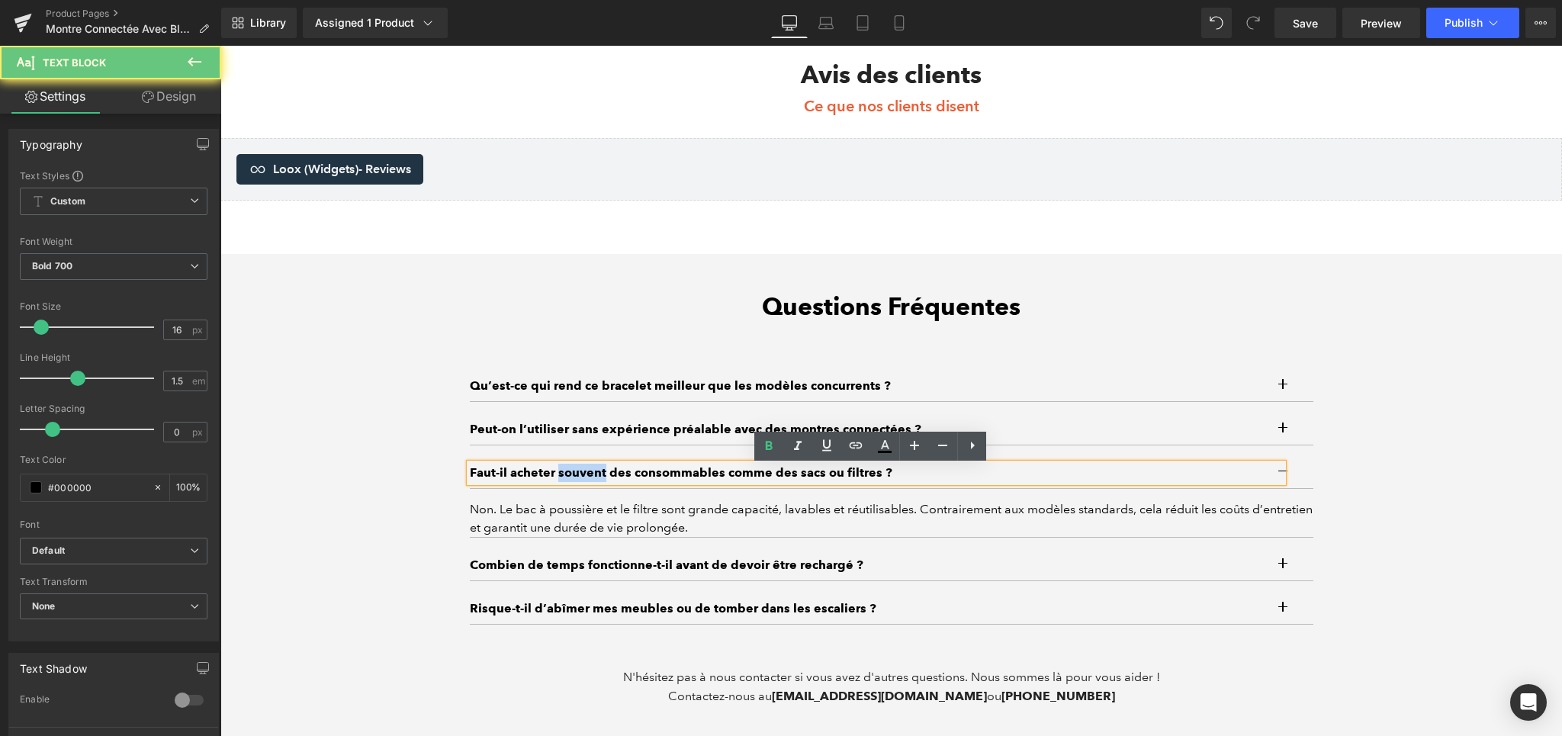
click at [555, 476] on p "Faut-il acheter souvent des consommables comme des sacs ou filtres ?" at bounding box center [876, 473] width 813 height 18
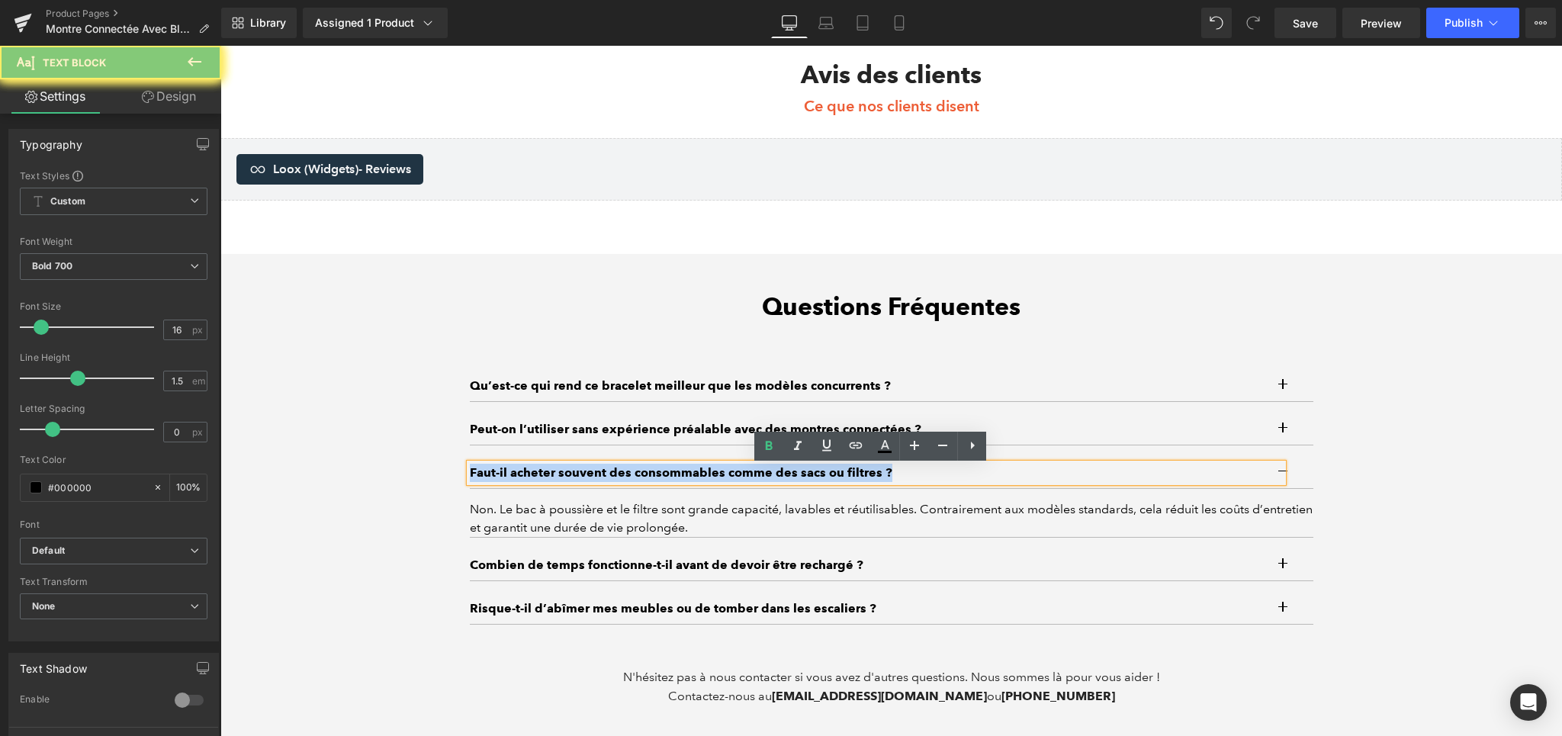
click at [555, 476] on p "Faut-il acheter souvent des consommables comme des sacs ou filtres ?" at bounding box center [876, 473] width 813 height 18
paste div
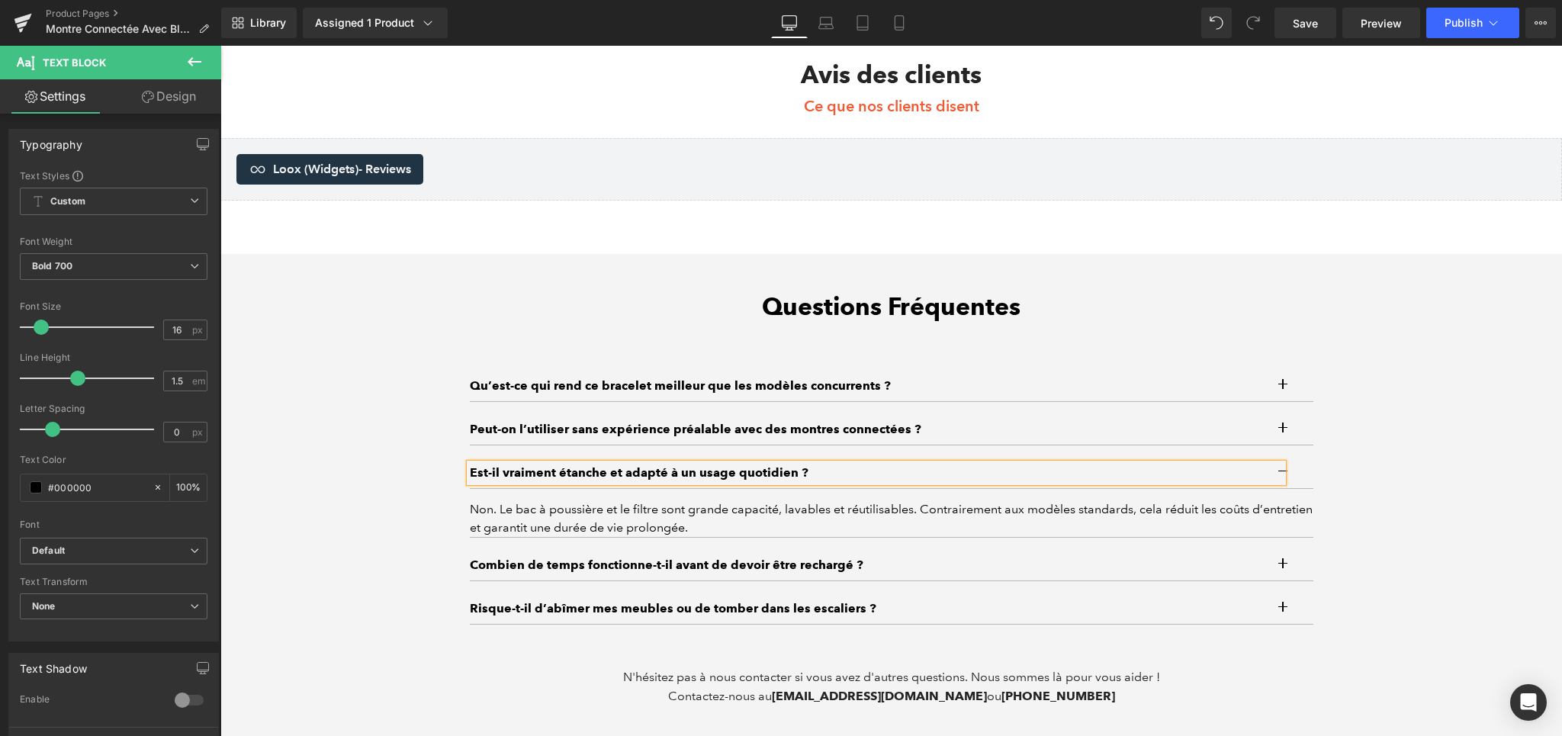
click at [547, 522] on div "Non. Le bac à poussière et le filtre sont grande capacité, lavables et réutilis…" at bounding box center [891, 518] width 843 height 37
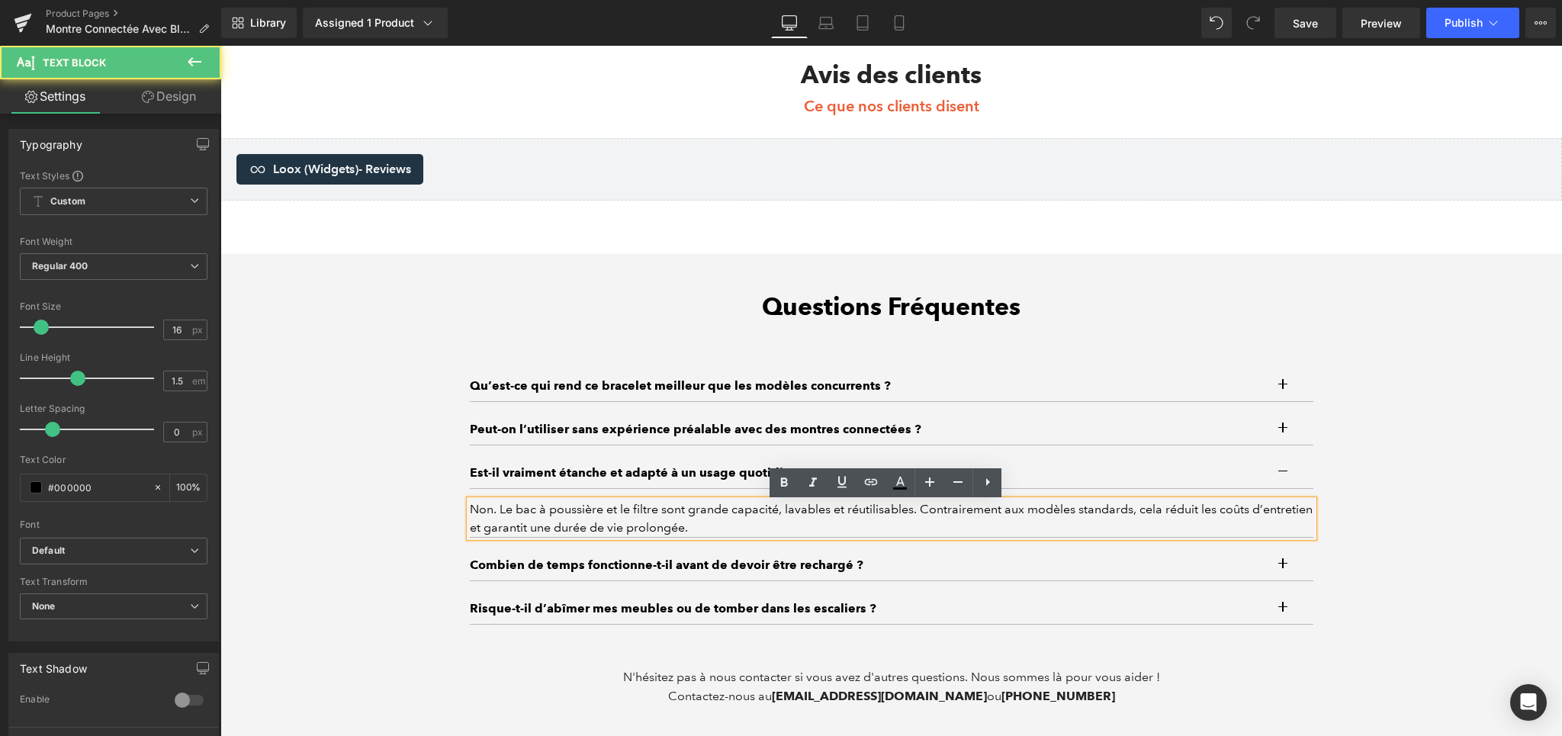
click at [561, 510] on div "Non. Le bac à poussière et le filtre sont grande capacité, lavables et réutilis…" at bounding box center [891, 518] width 843 height 37
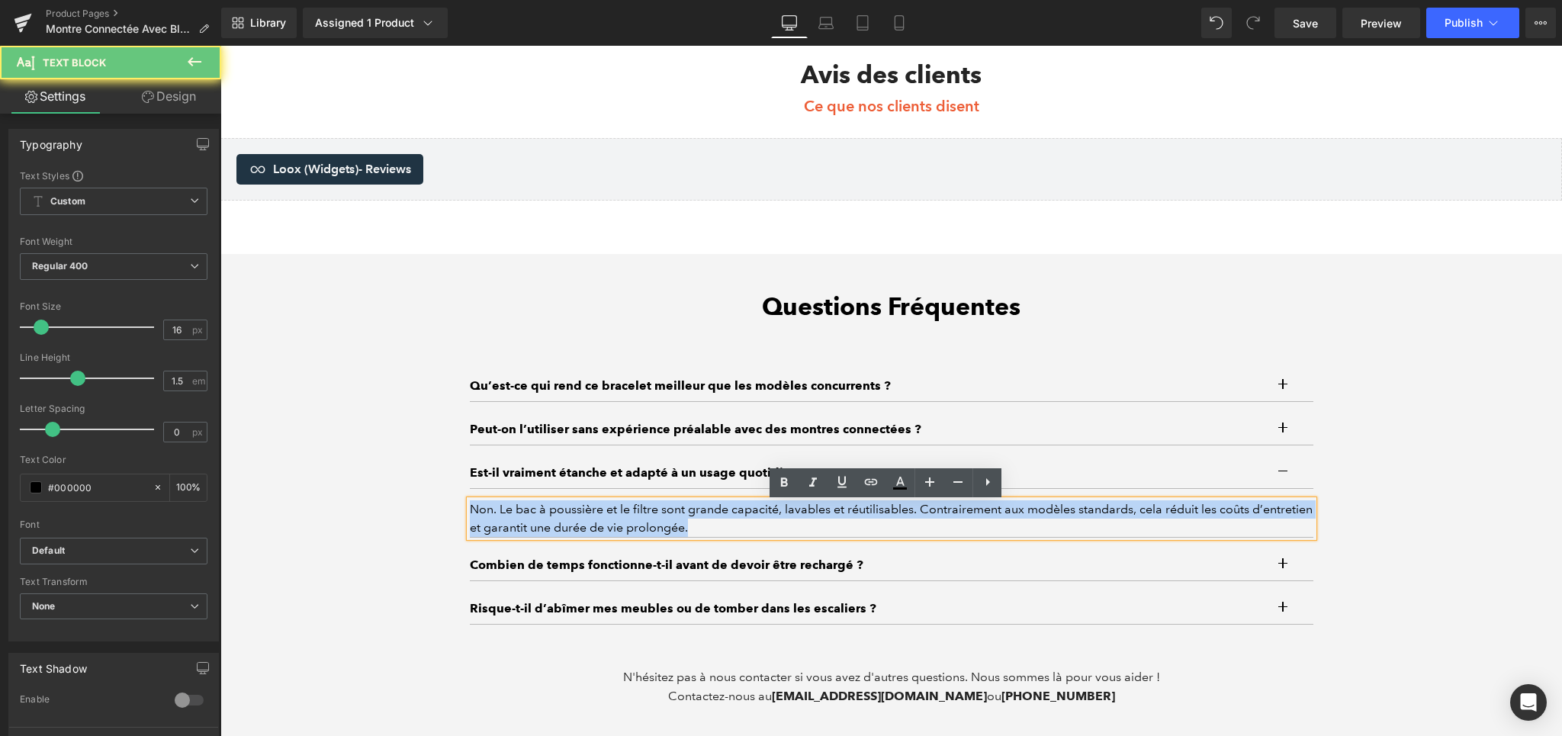
click at [561, 510] on div "Non. Le bac à poussière et le filtre sont grande capacité, lavables et réutilis…" at bounding box center [891, 518] width 843 height 37
paste div
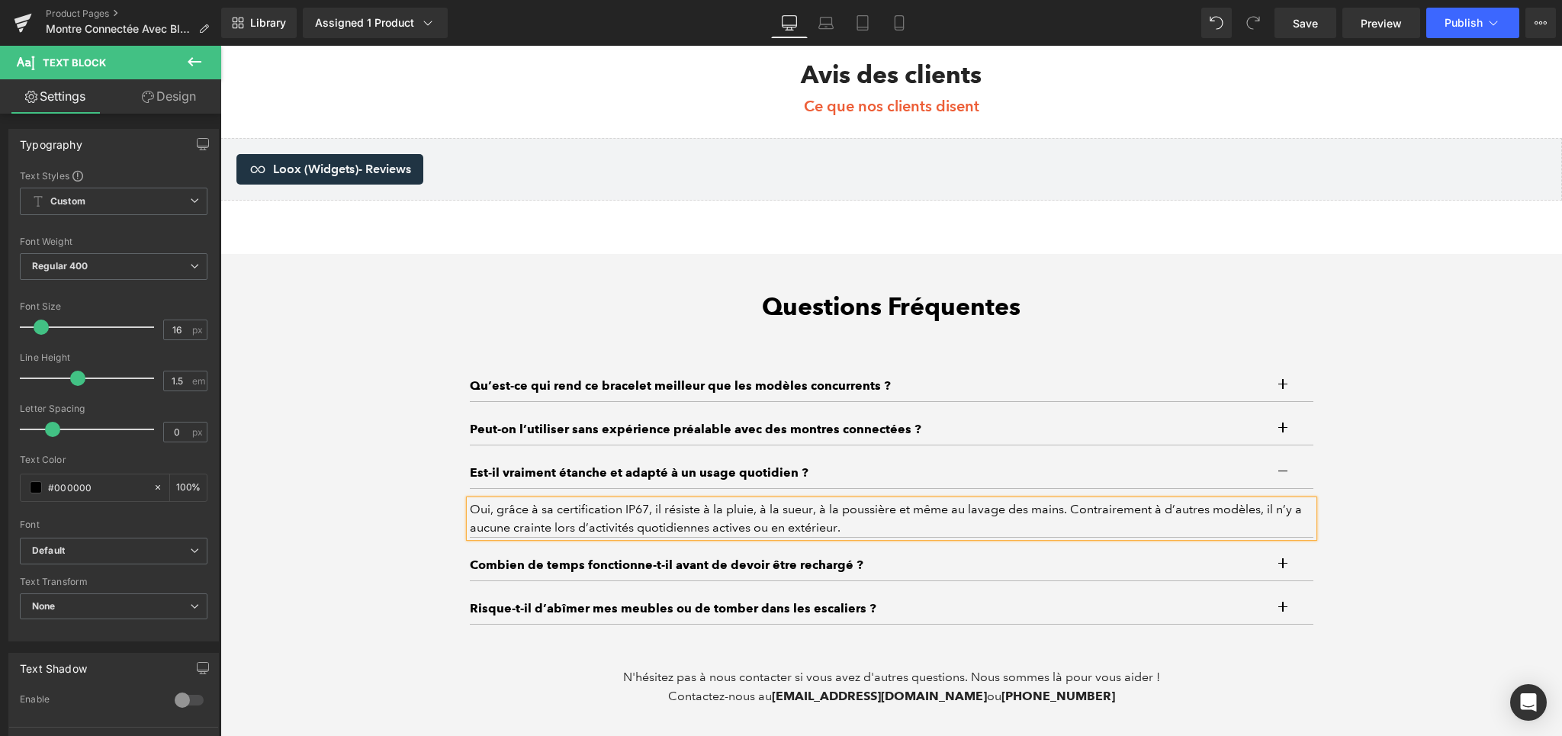
click at [1379, 512] on div "Questions Fréquentes Heading Qu’est-ce qui rend ce bracelet meilleur que les mo…" at bounding box center [890, 499] width 1341 height 414
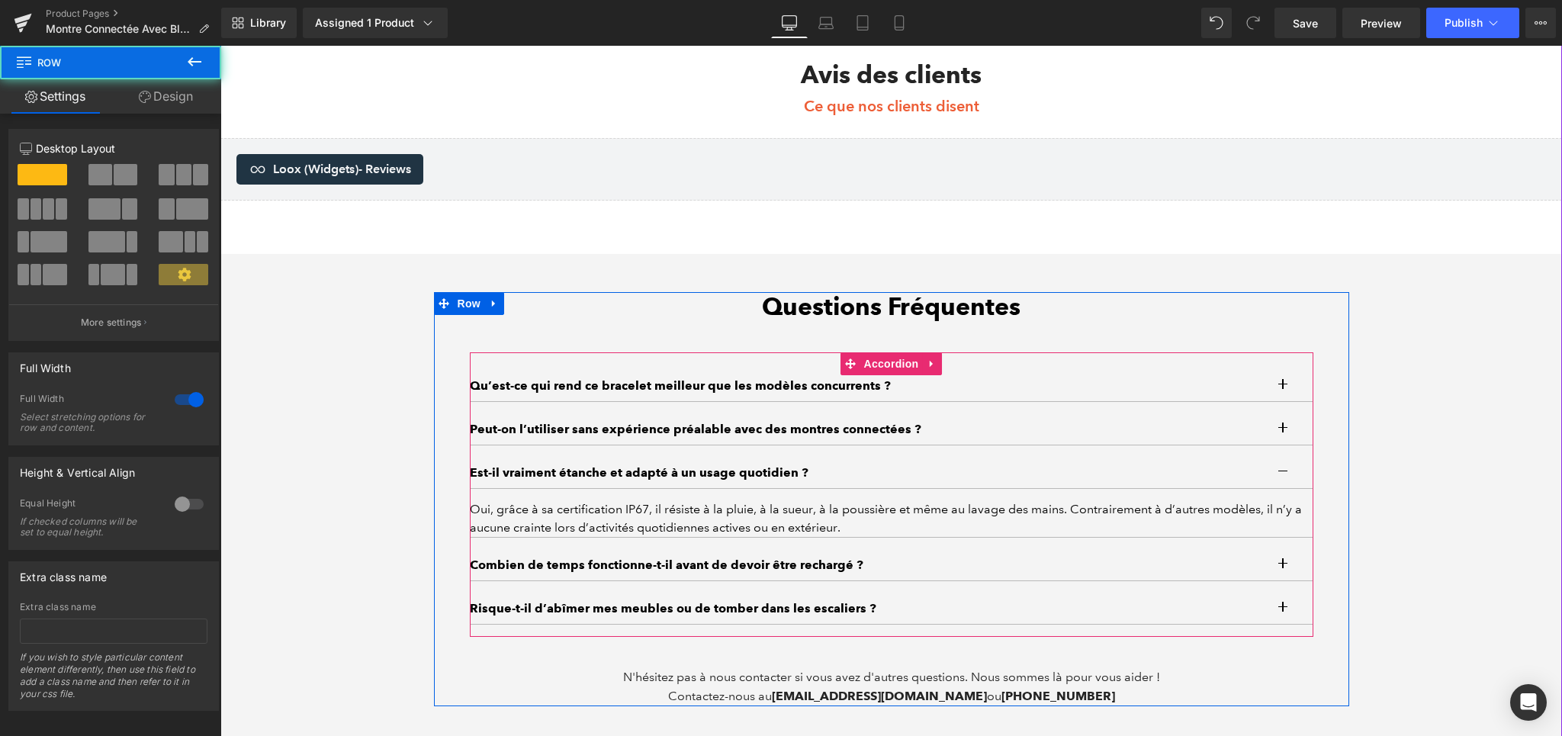
click at [1283, 478] on button "button" at bounding box center [1298, 473] width 31 height 31
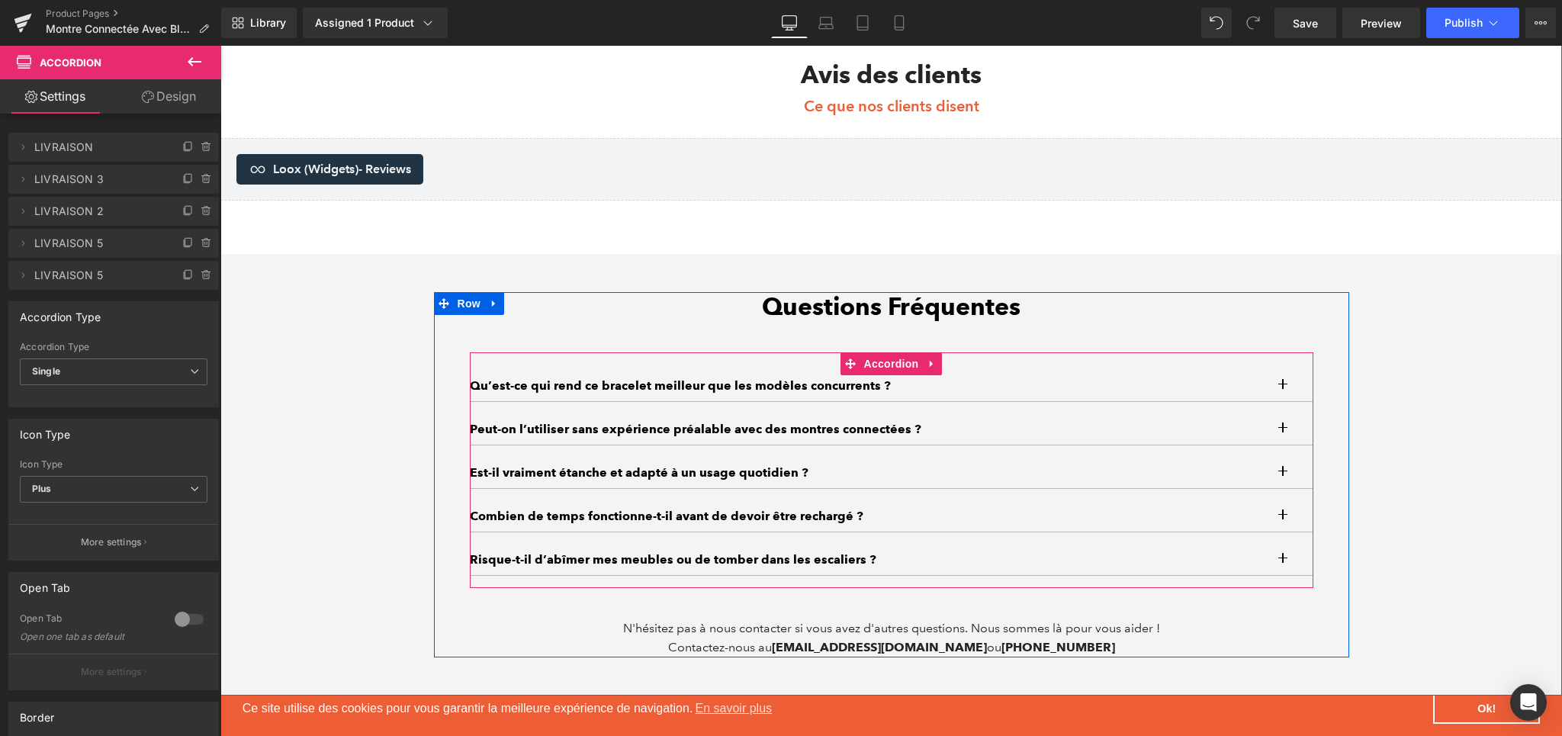
click at [1283, 526] on button "button" at bounding box center [1298, 516] width 31 height 31
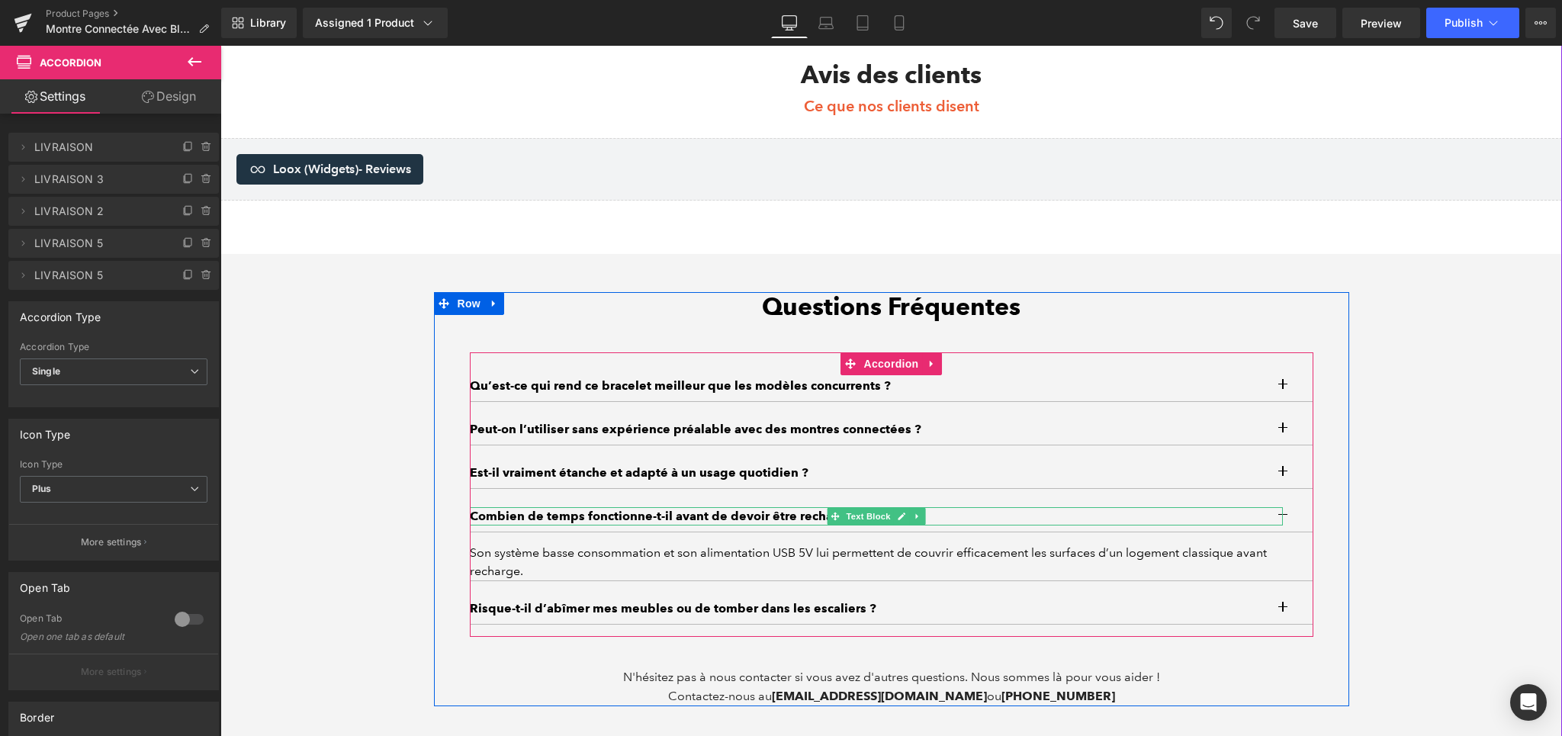
click at [554, 521] on p "Combien de temps fonctionne-t-il avant de devoir être rechargé ?" at bounding box center [876, 516] width 813 height 18
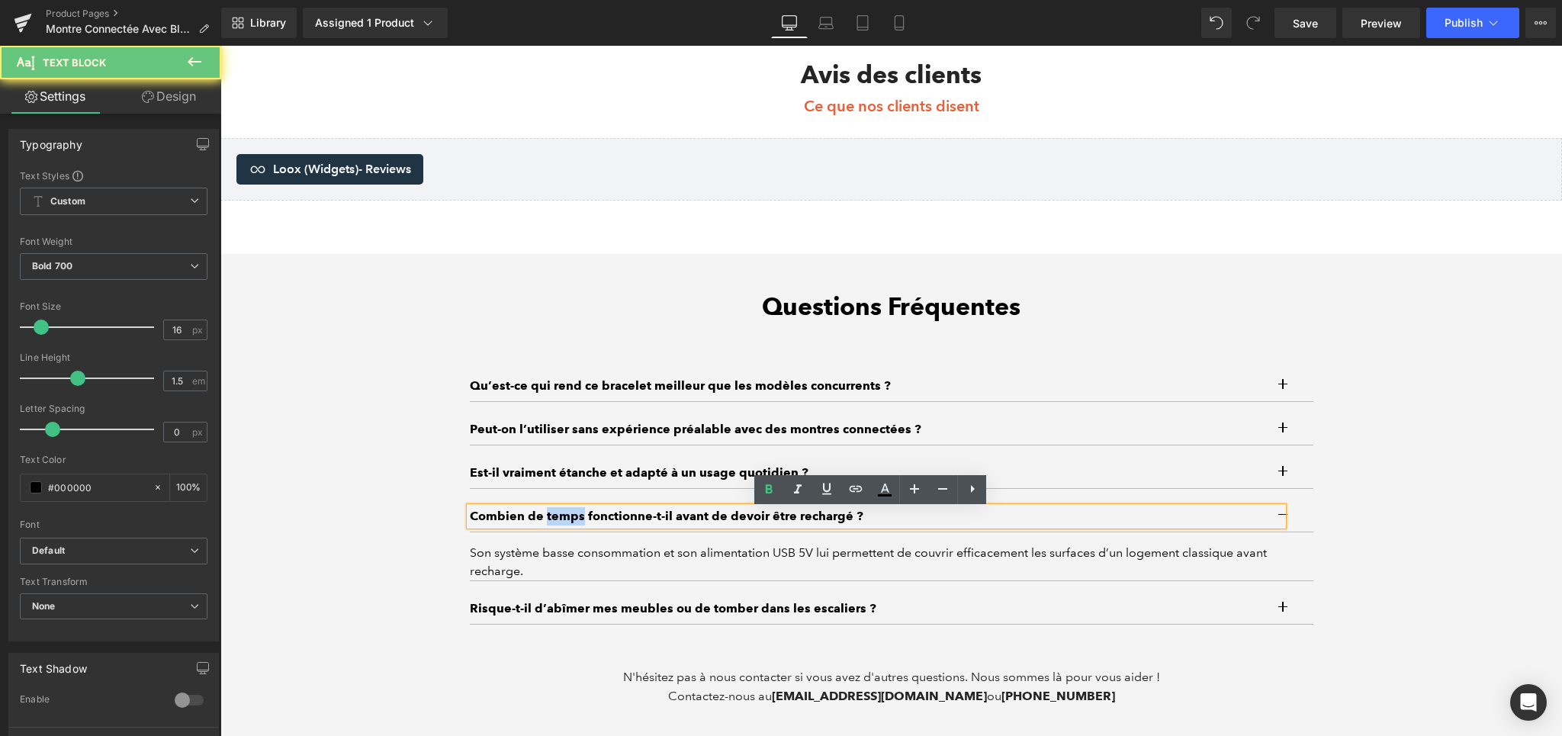
click at [554, 521] on p "Combien de temps fonctionne-t-il avant de devoir être rechargé ?" at bounding box center [876, 516] width 813 height 18
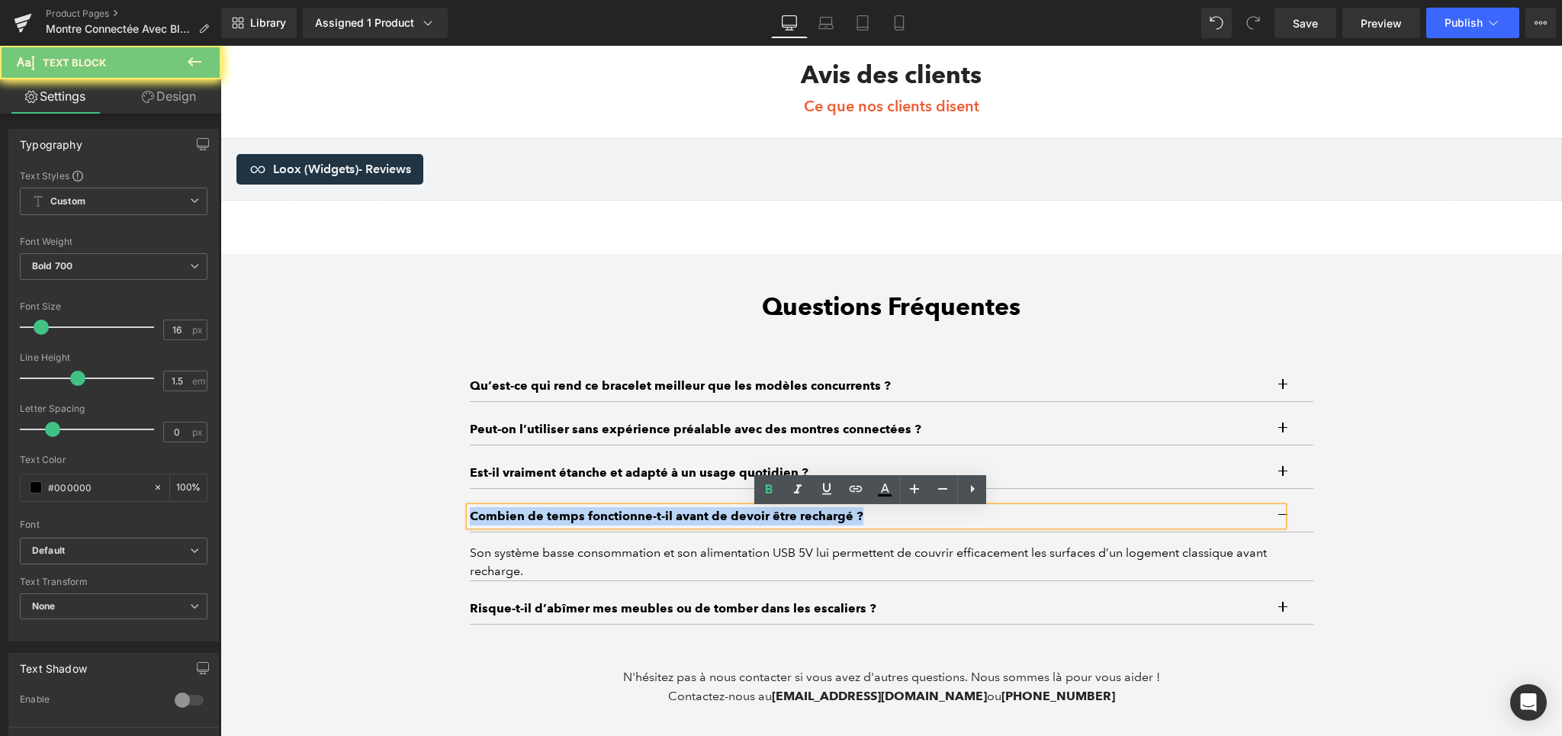
click at [554, 521] on p "Combien de temps fonctionne-t-il avant de devoir être rechargé ?" at bounding box center [876, 516] width 813 height 18
paste div
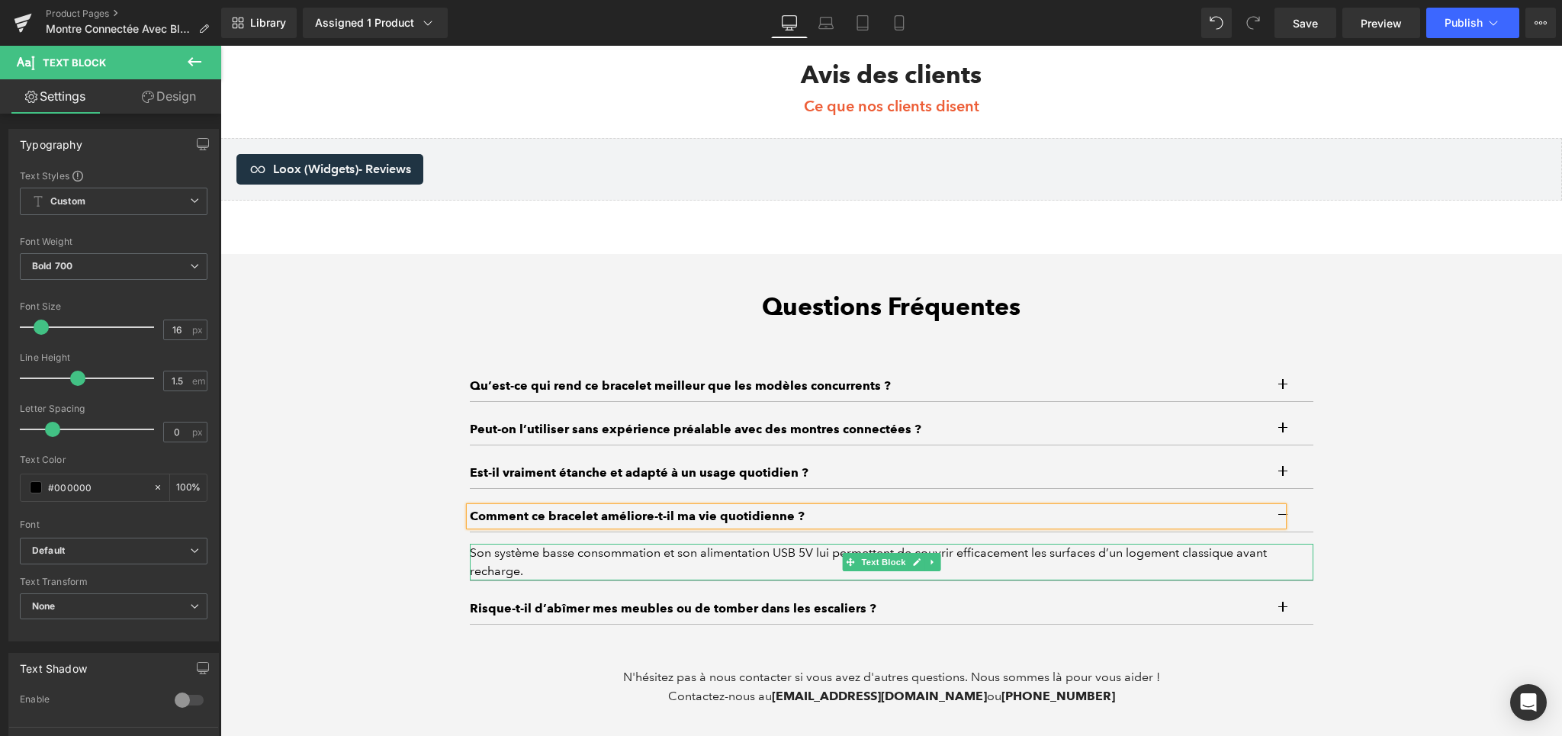
click at [528, 564] on div "Son système basse consommation et son alimentation USB 5V lui permettent de cou…" at bounding box center [891, 562] width 843 height 37
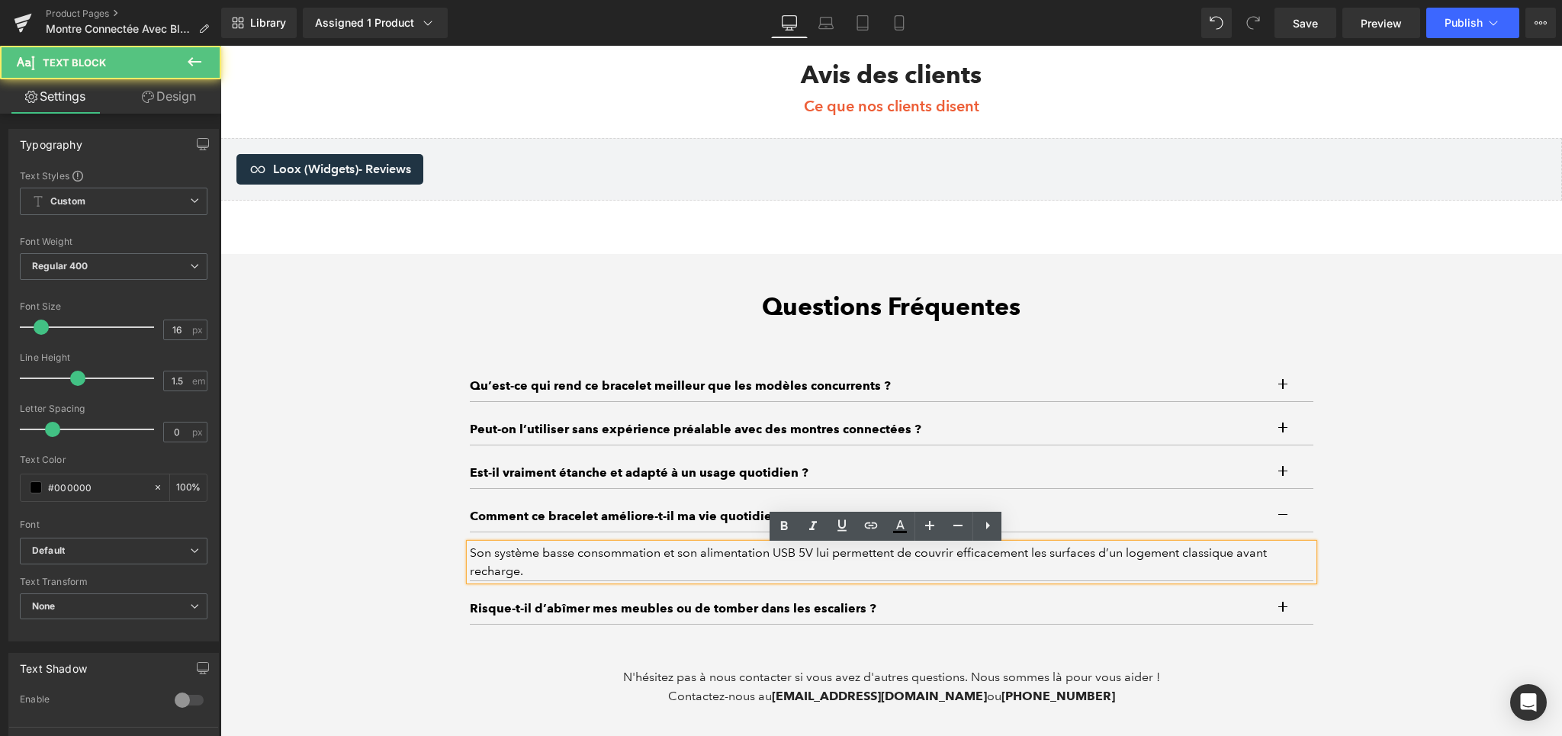
click at [514, 554] on div "Son système basse consommation et son alimentation USB 5V lui permettent de cou…" at bounding box center [891, 562] width 843 height 37
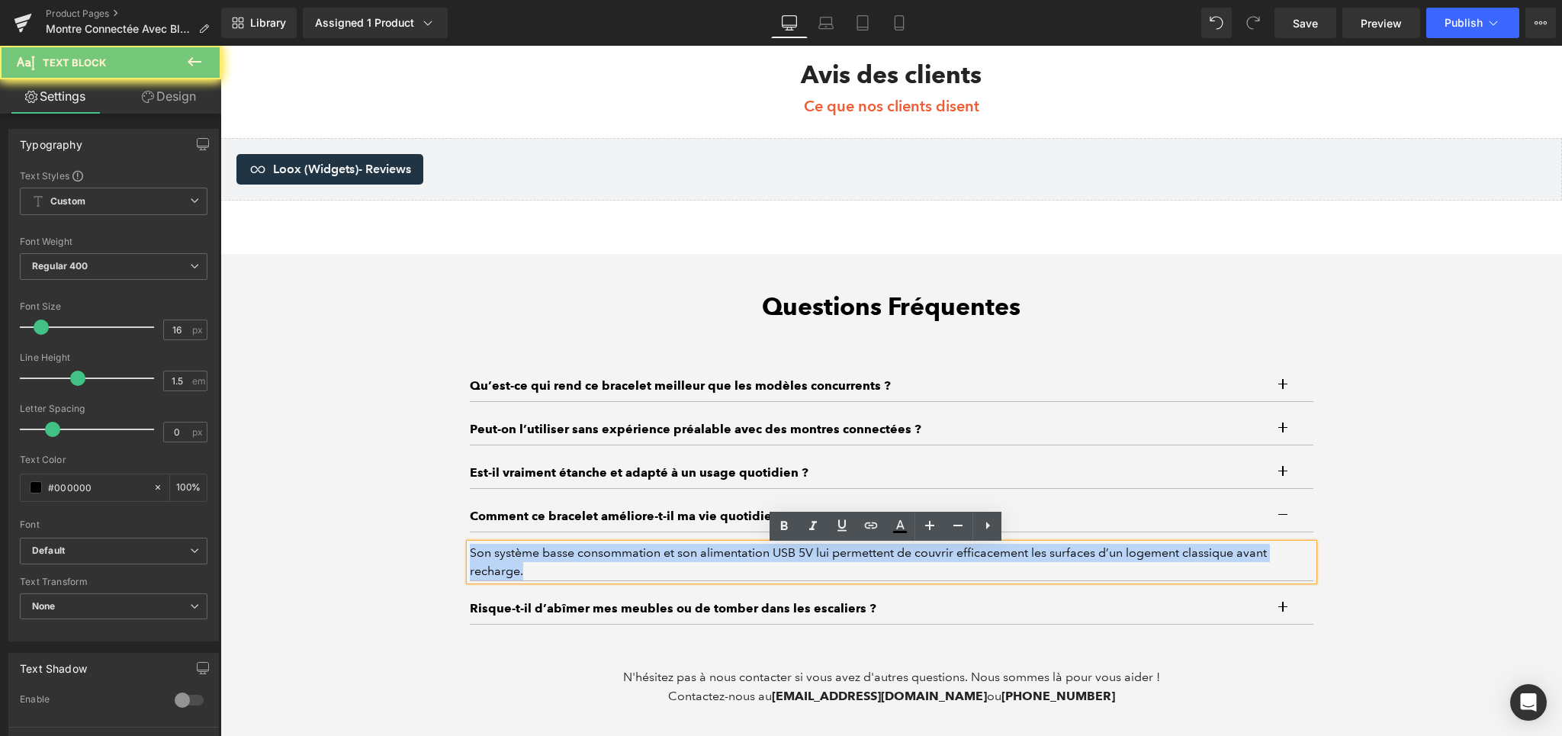
click at [514, 554] on div "Son système basse consommation et son alimentation USB 5V lui permettent de cou…" at bounding box center [891, 562] width 843 height 37
paste div
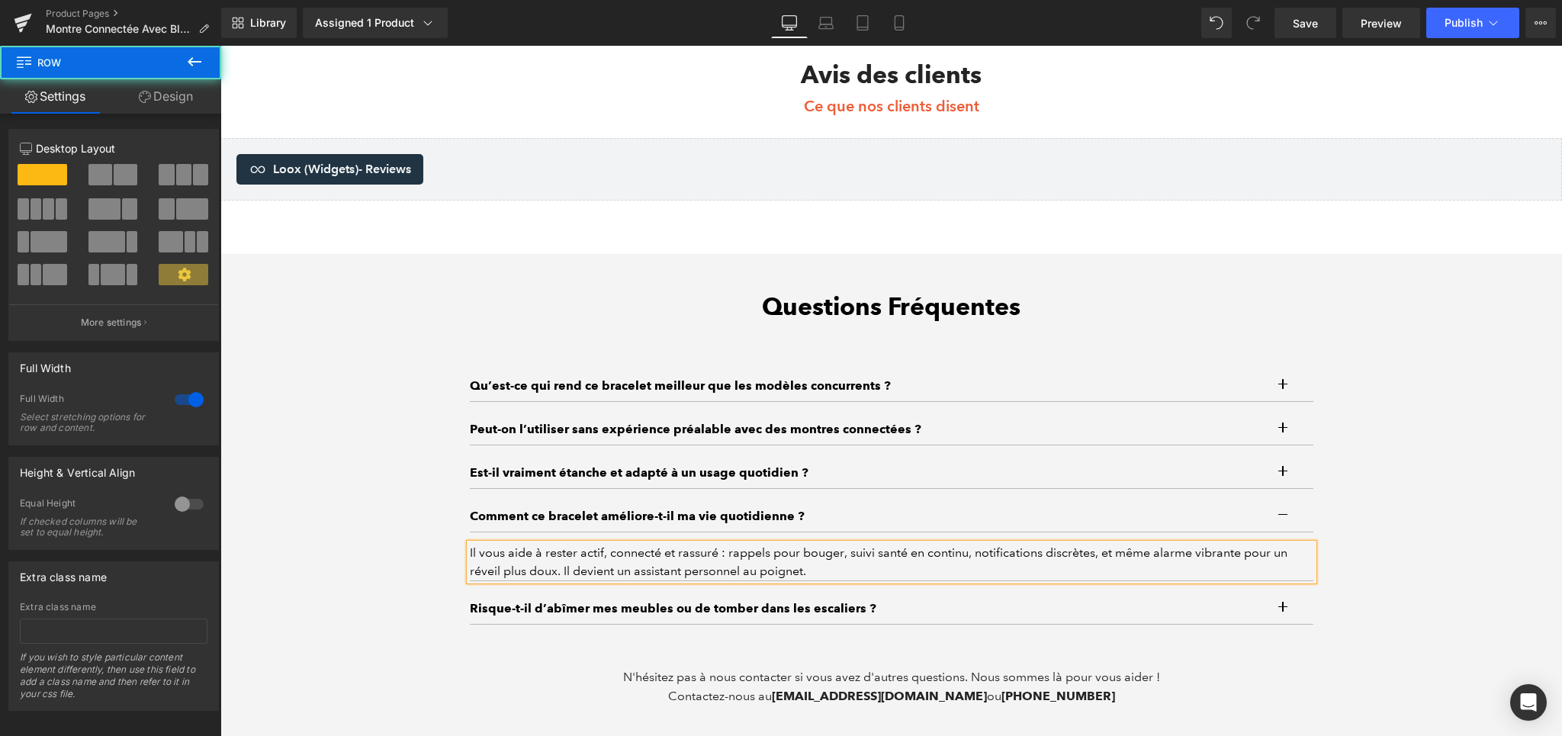
click at [1440, 539] on div "Questions Fréquentes Heading Qu’est-ce qui rend ce bracelet meilleur que les mo…" at bounding box center [890, 499] width 1341 height 414
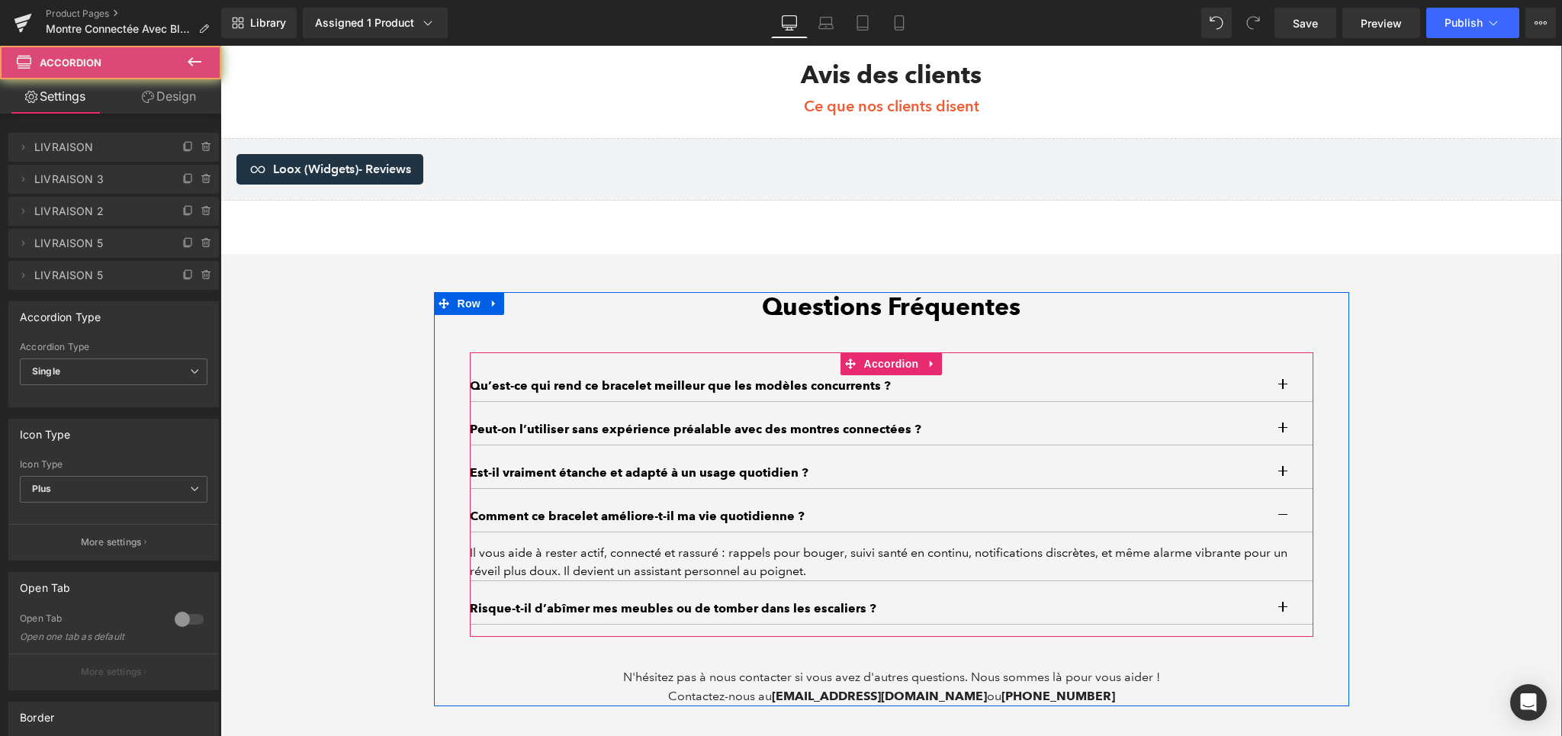
click at [1285, 515] on button "button" at bounding box center [1298, 516] width 31 height 31
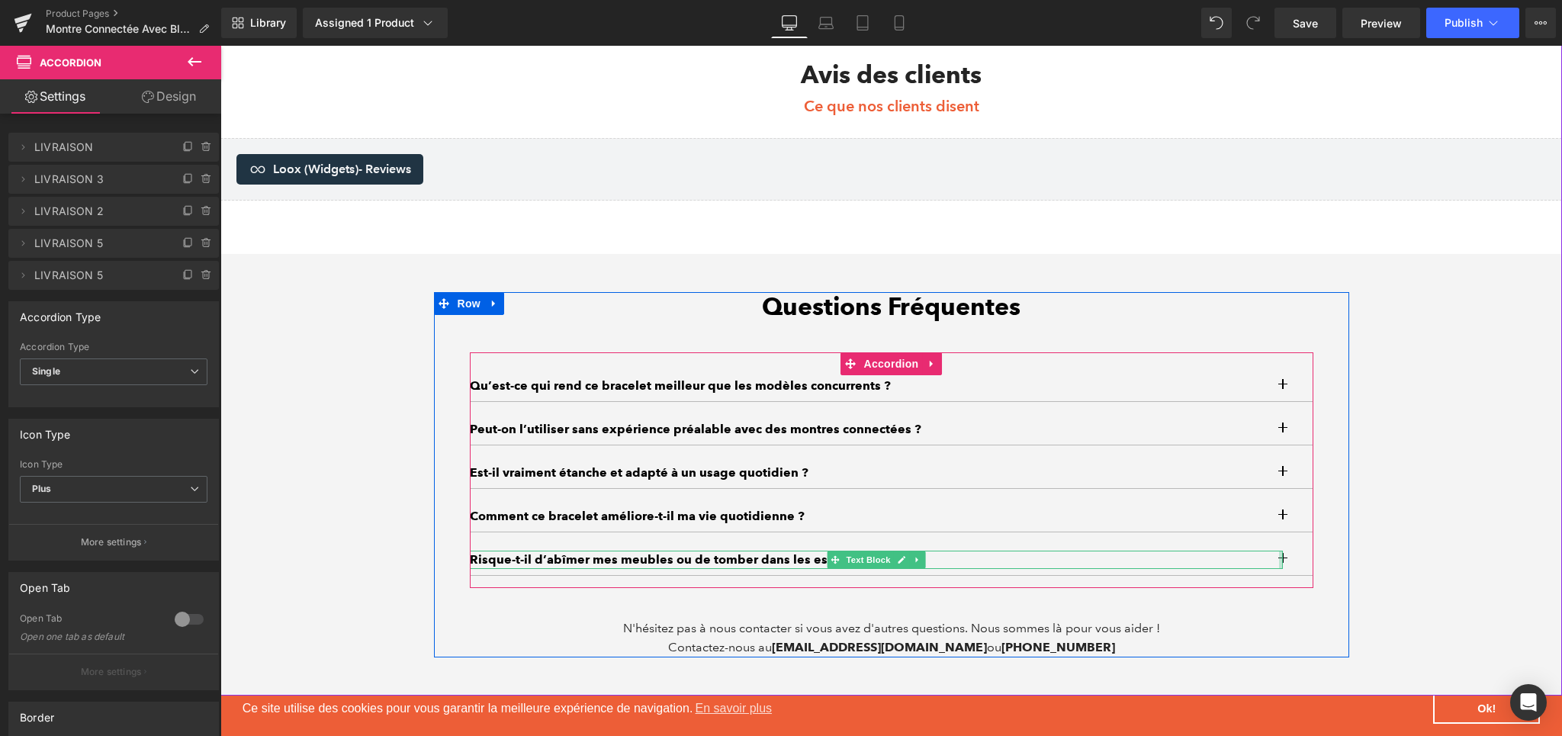
click at [1279, 565] on div at bounding box center [1281, 560] width 4 height 18
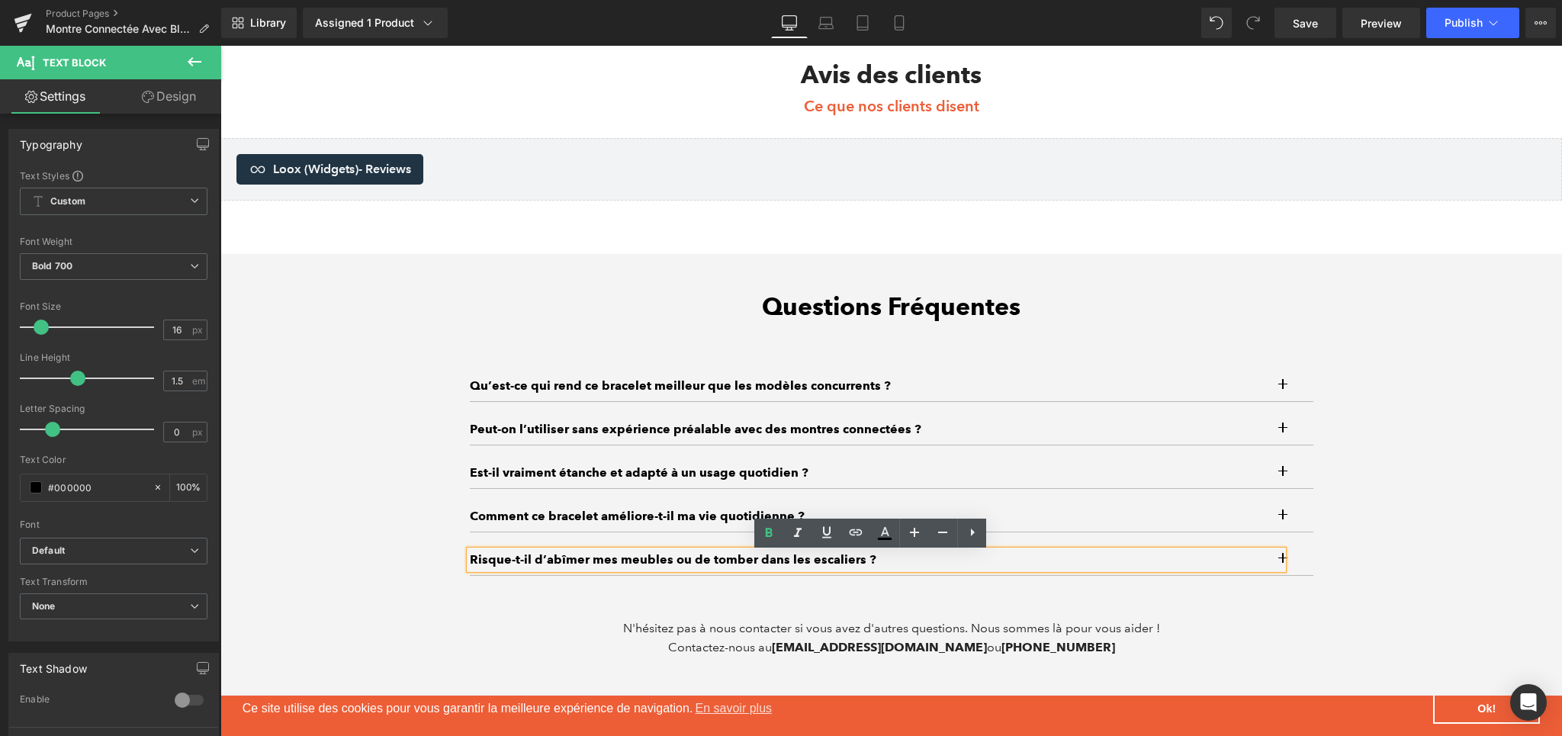
click at [1286, 565] on button "button" at bounding box center [1298, 559] width 31 height 31
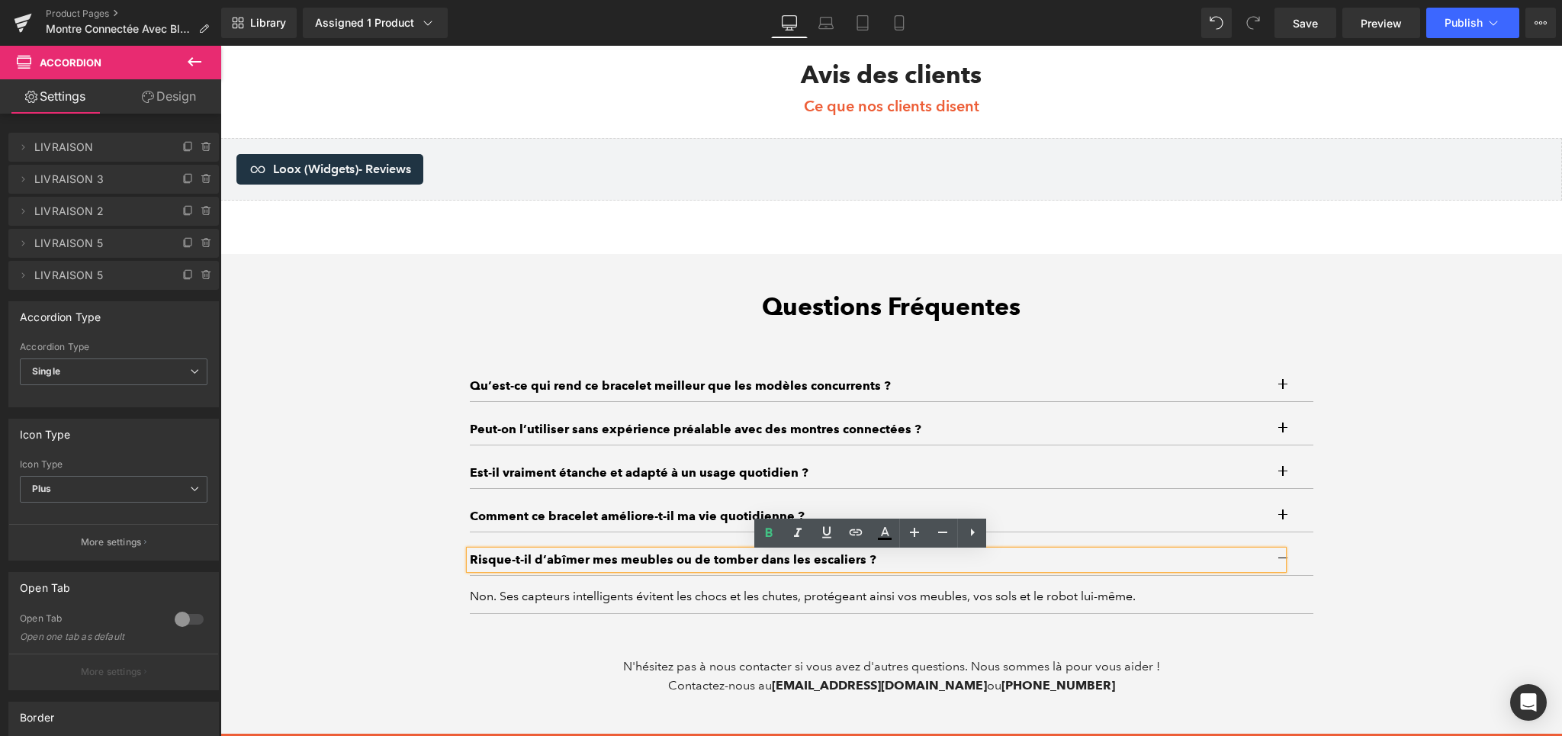
click at [550, 567] on p "Risque-t-il d’abîmer mes meubles ou de tomber dans les escaliers ?" at bounding box center [876, 560] width 813 height 18
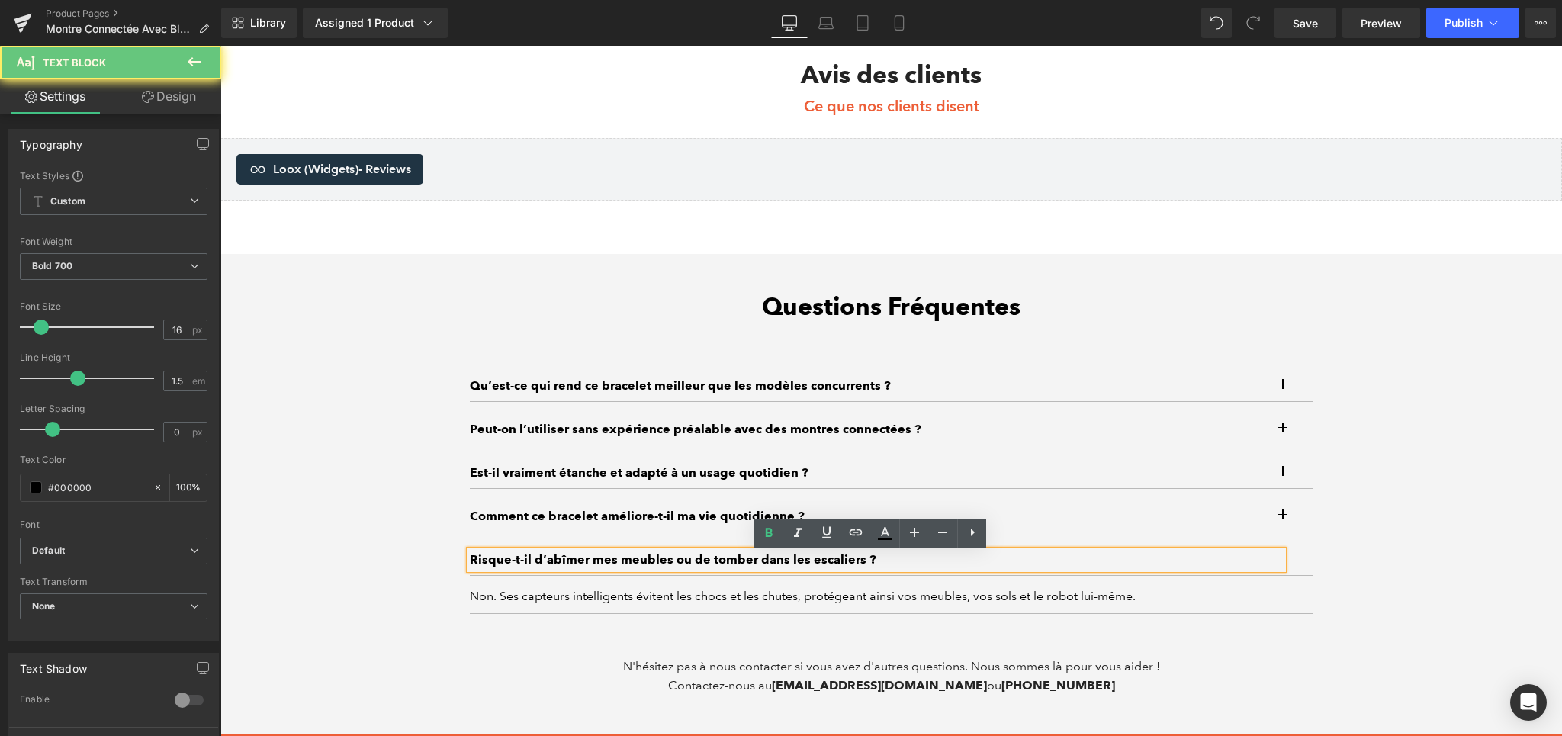
click at [550, 567] on p "Risque-t-il d’abîmer mes meubles ou de tomber dans les escaliers ?" at bounding box center [876, 560] width 813 height 18
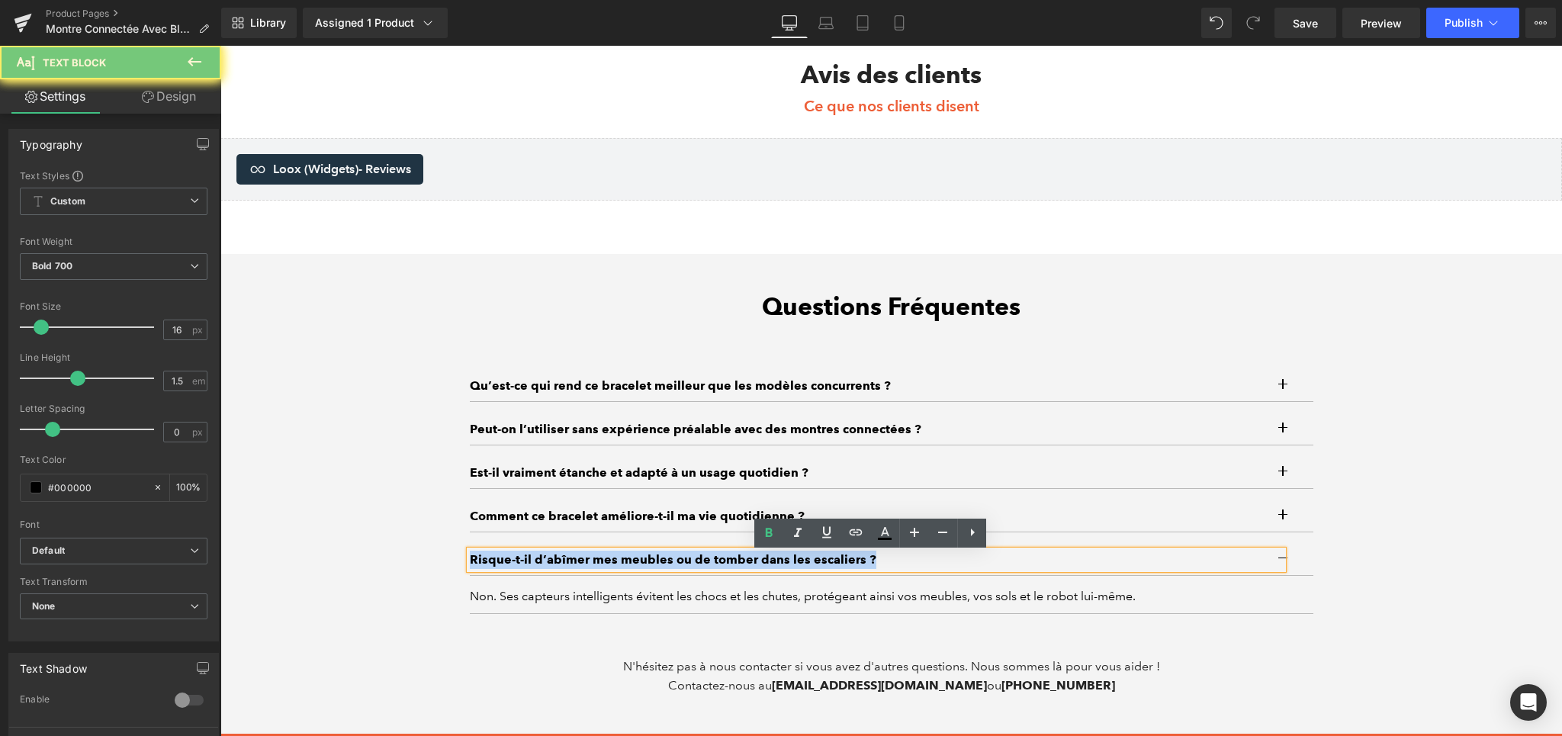
paste div
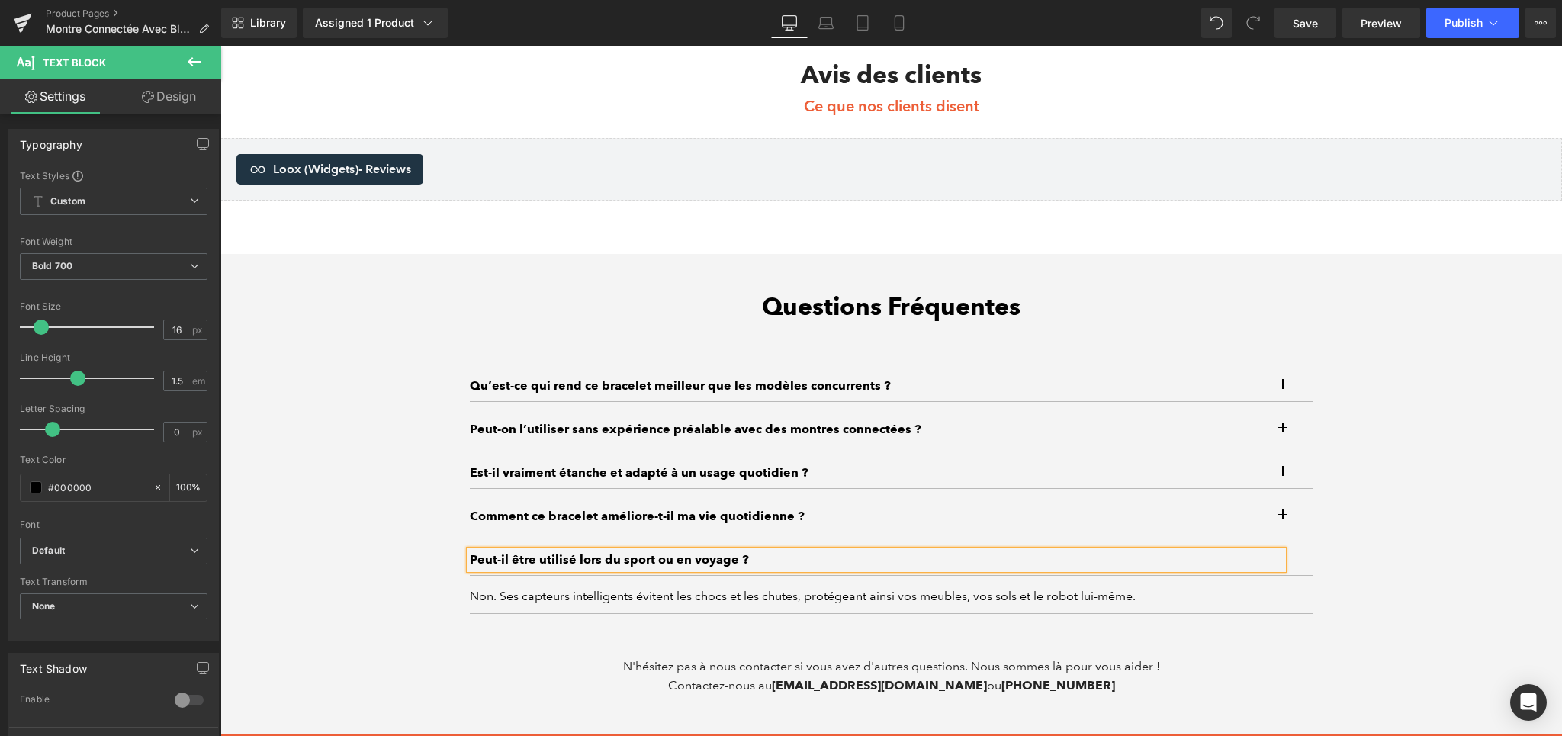
click at [545, 604] on div "Non. Ses capteurs intelligents évitent les chocs et les chutes, protégeant ains…" at bounding box center [891, 596] width 843 height 18
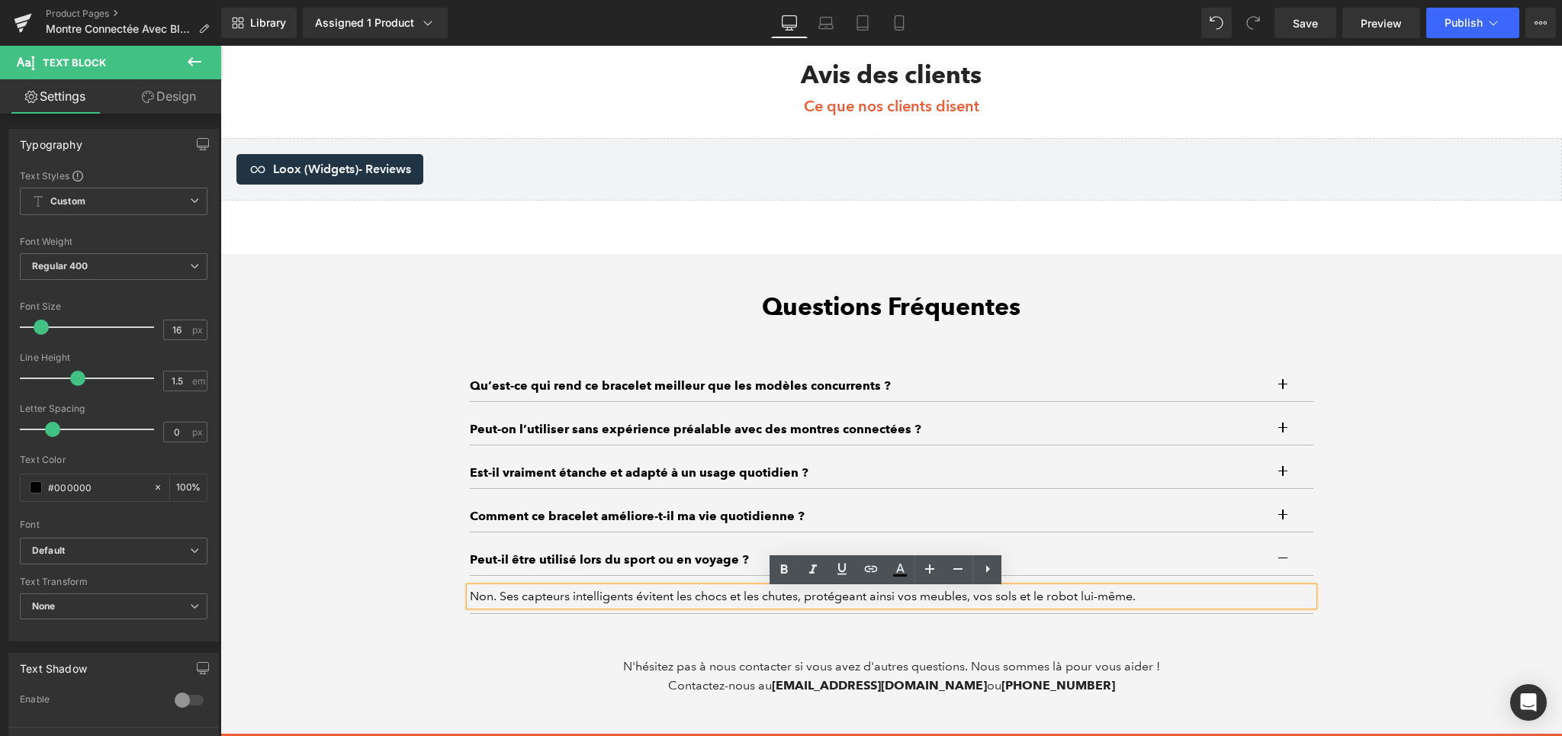
click at [551, 598] on div "Non. Ses capteurs intelligents évitent les chocs et les chutes, protégeant ains…" at bounding box center [891, 596] width 843 height 18
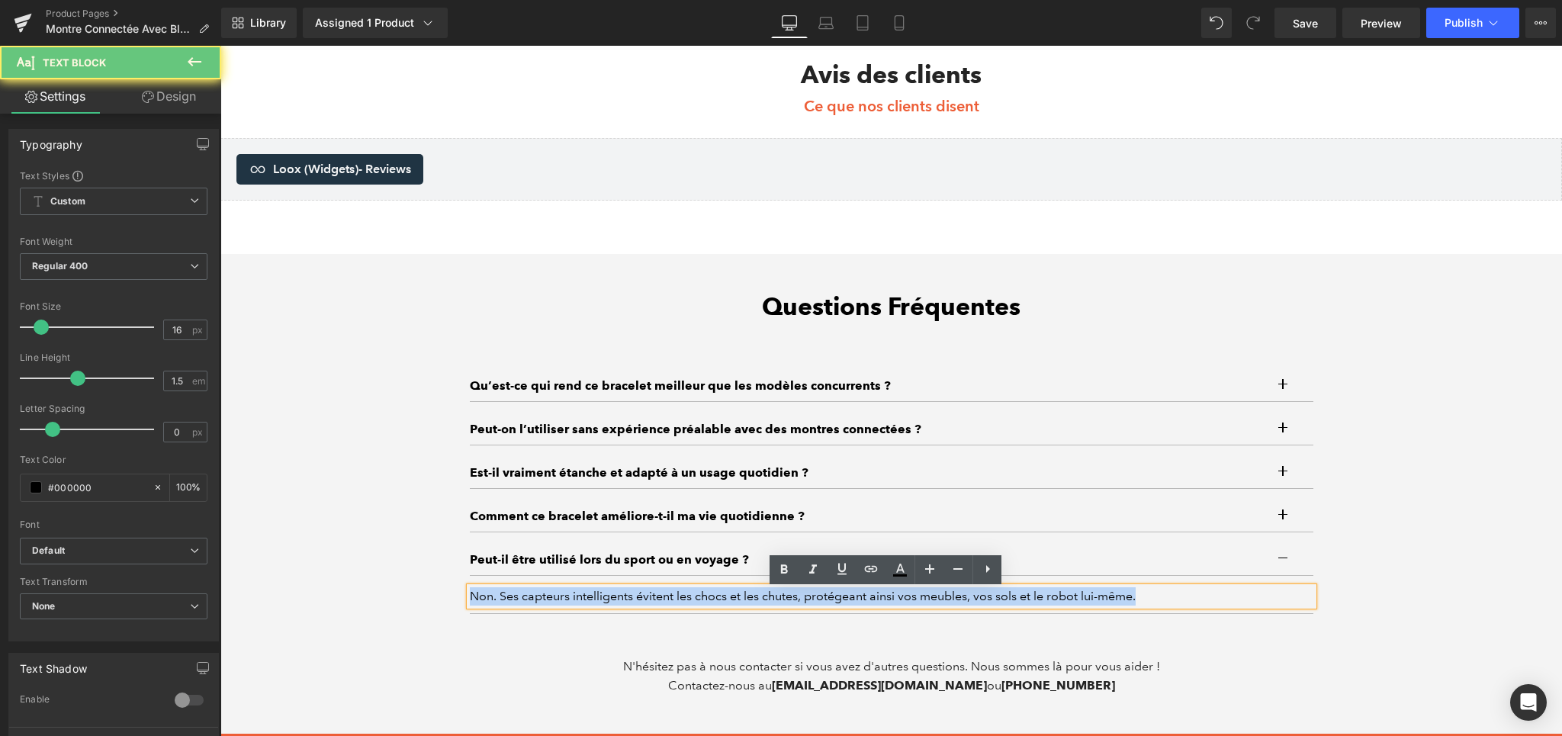
click at [551, 598] on div "Non. Ses capteurs intelligents évitent les chocs et les chutes, protégeant ains…" at bounding box center [891, 596] width 843 height 18
paste div
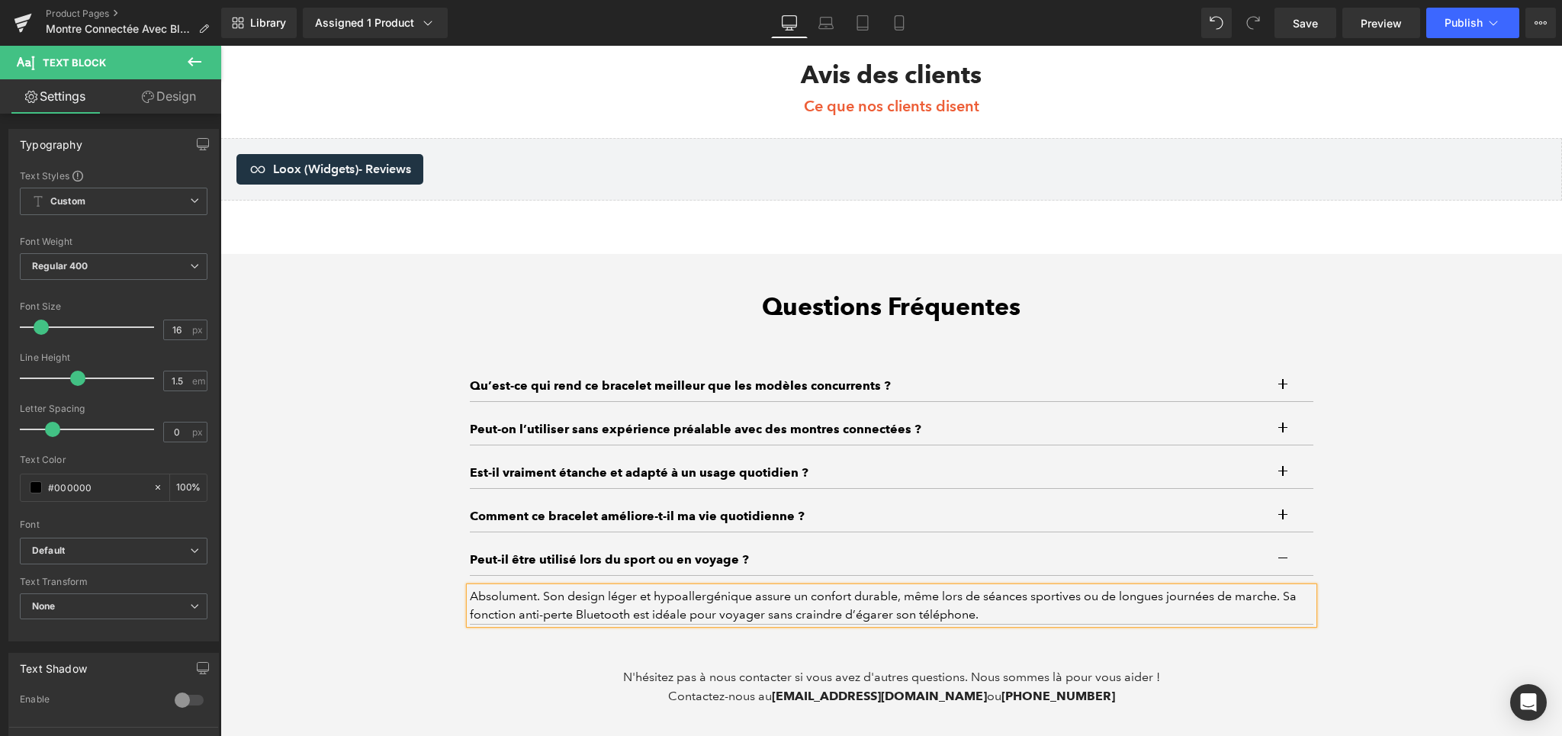
click at [1368, 579] on div "Questions Fréquentes Heading Qu’est-ce qui rend ce bracelet meilleur que les mo…" at bounding box center [890, 499] width 1341 height 414
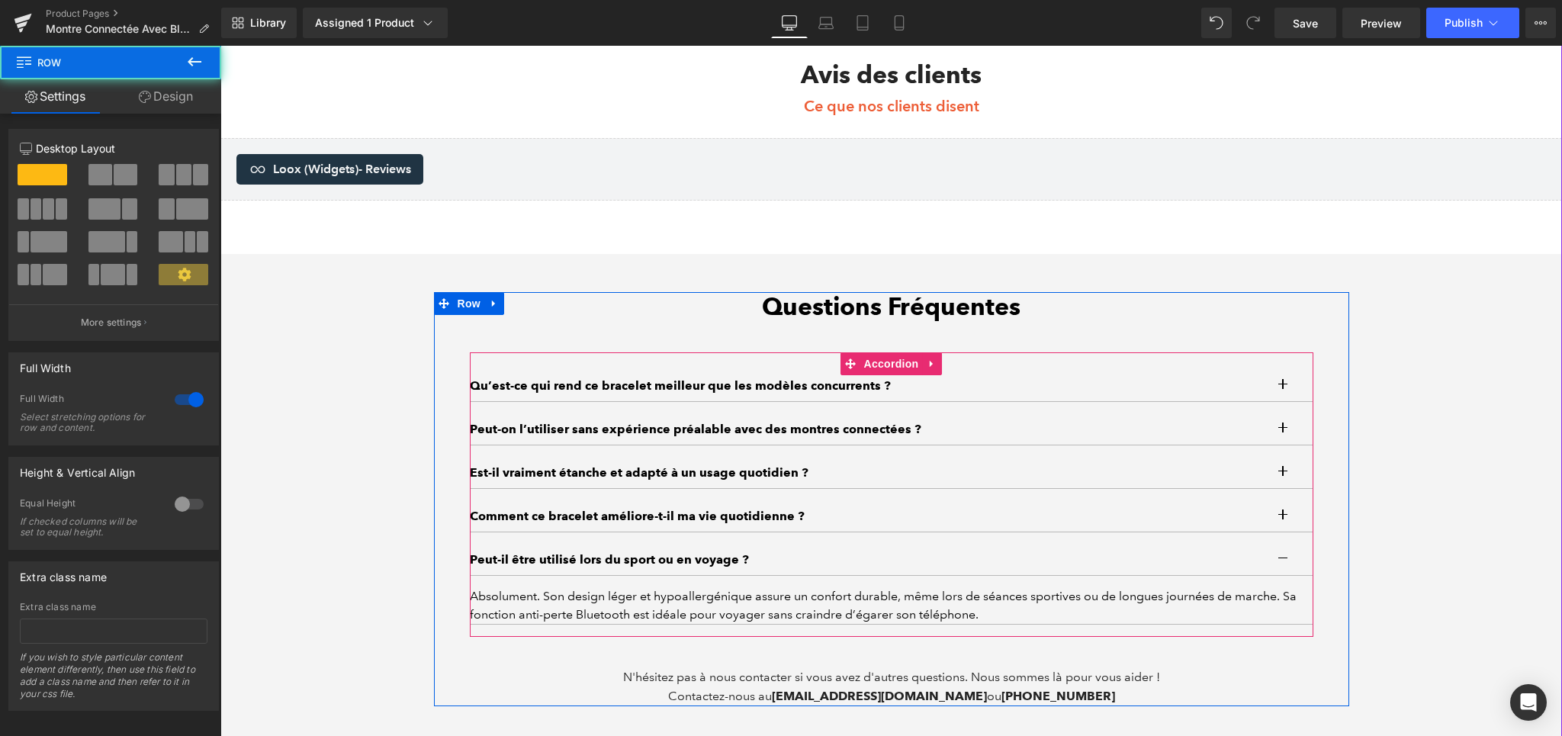
click at [1285, 565] on button "button" at bounding box center [1298, 559] width 31 height 31
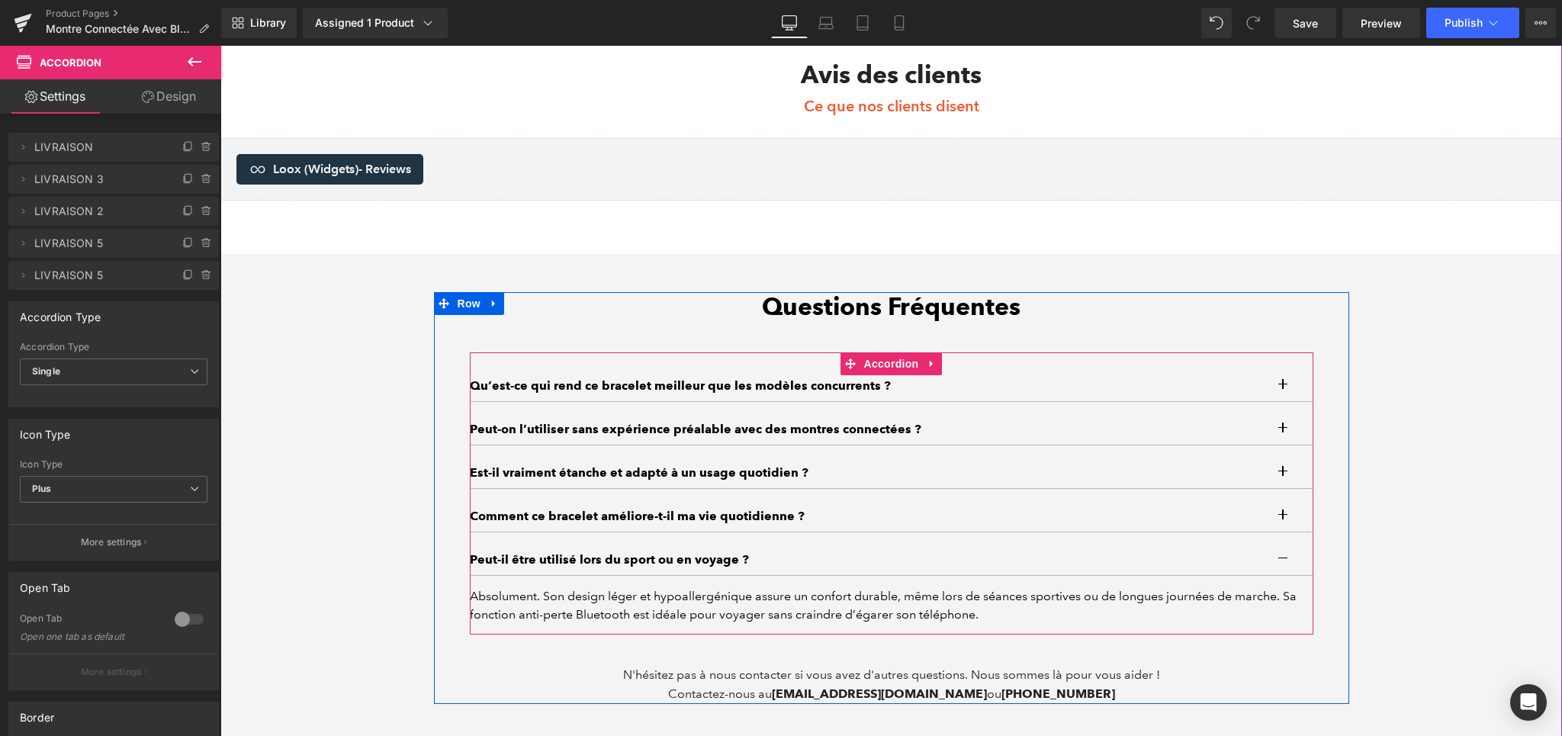
click at [1376, 556] on div "Questions Fréquentes Heading Qu’est-ce qui rend ce bracelet meilleur que les mo…" at bounding box center [890, 498] width 1341 height 412
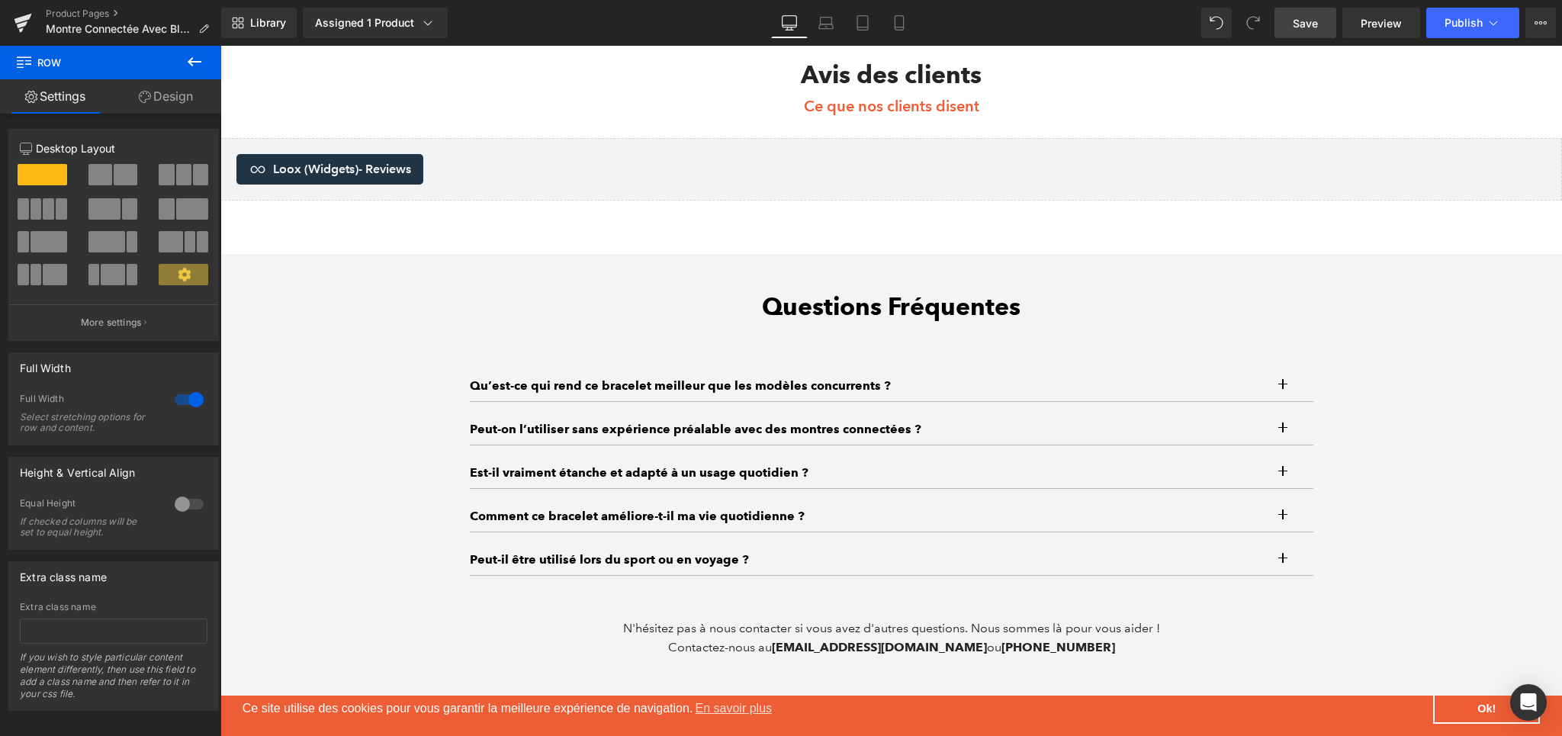
click at [1315, 10] on link "Save" at bounding box center [1305, 23] width 62 height 31
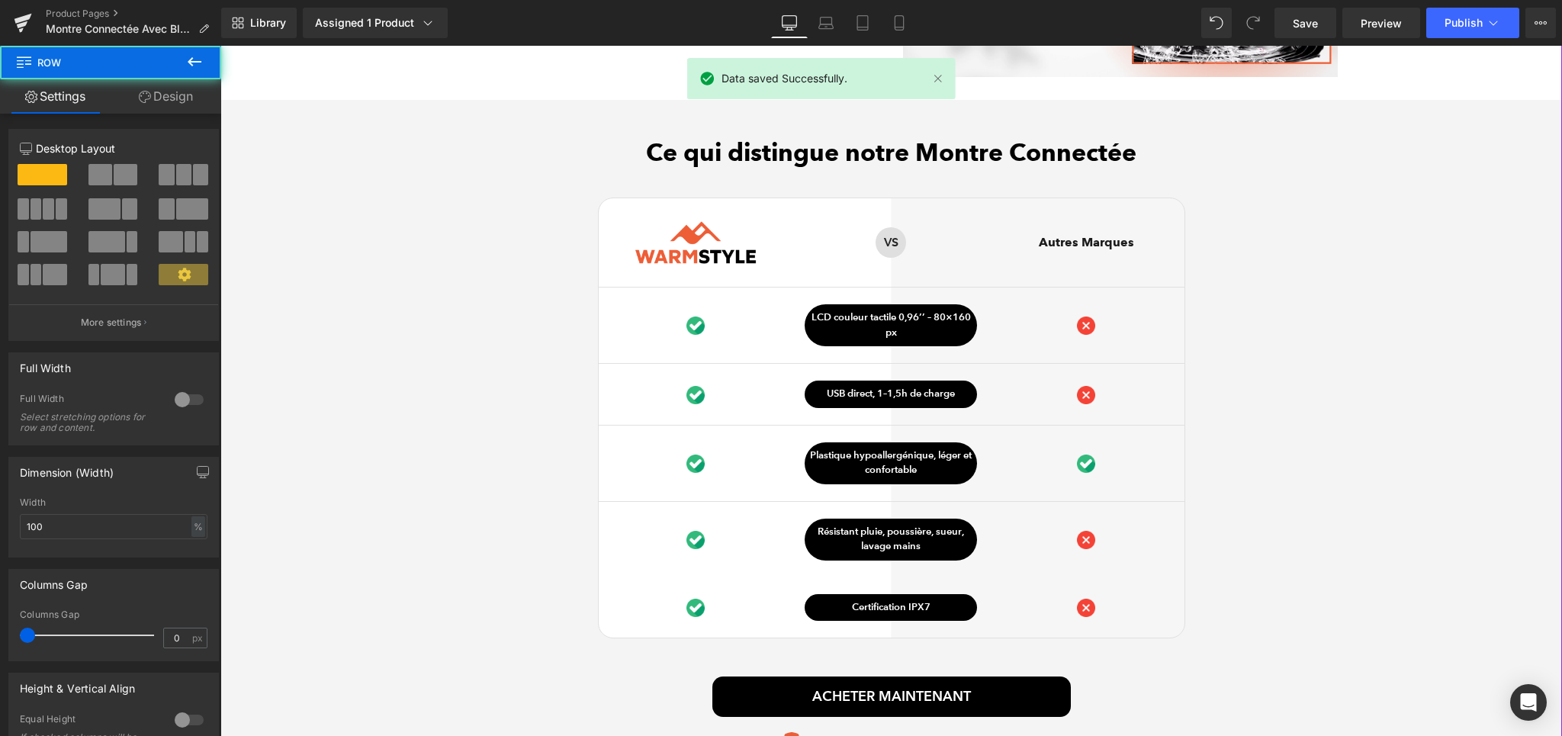
click at [1390, 349] on div "Ce qui distingue notre Montre Connectée Heading Image Row VS Text Block Row Aut…" at bounding box center [890, 448] width 1341 height 620
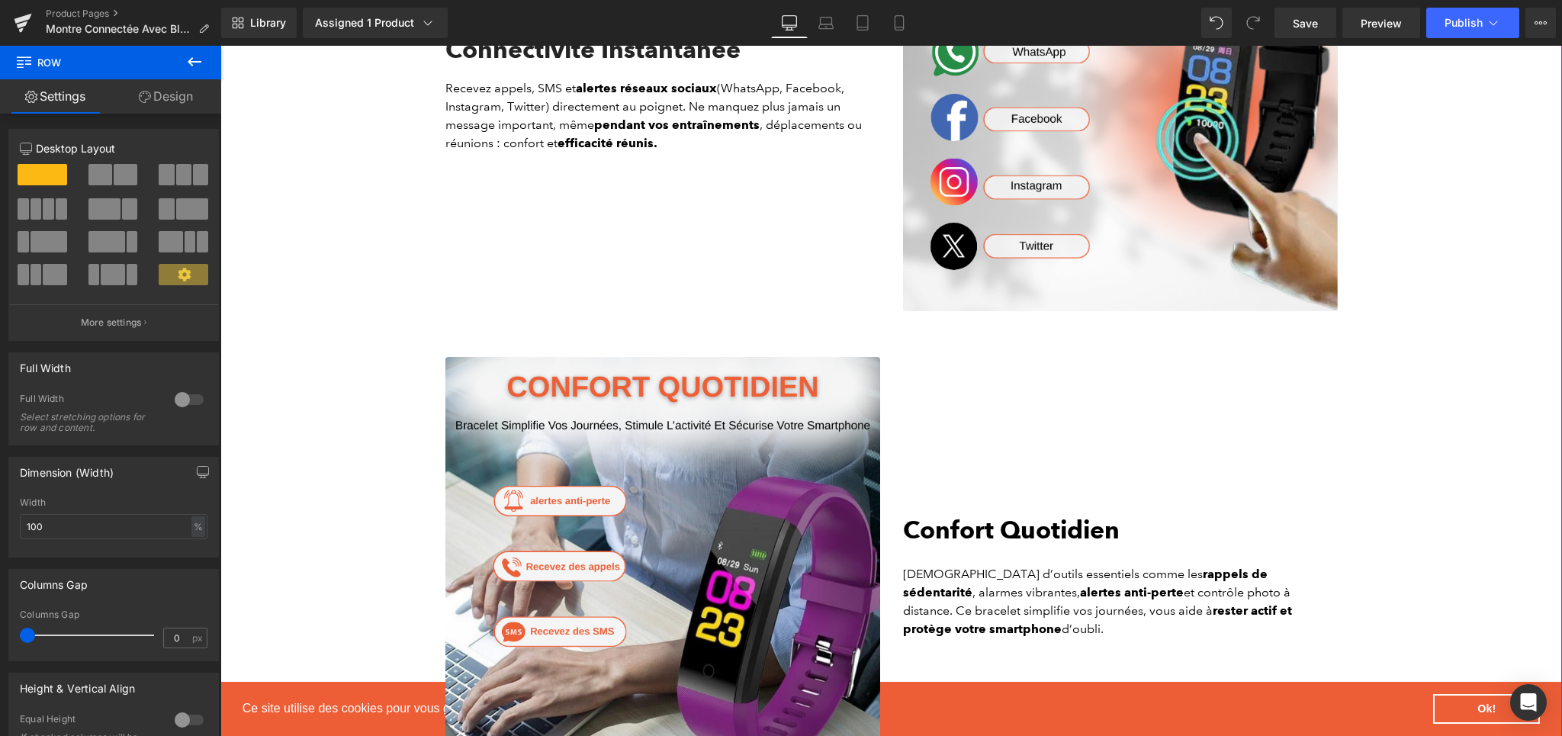
scroll to position [2204, 0]
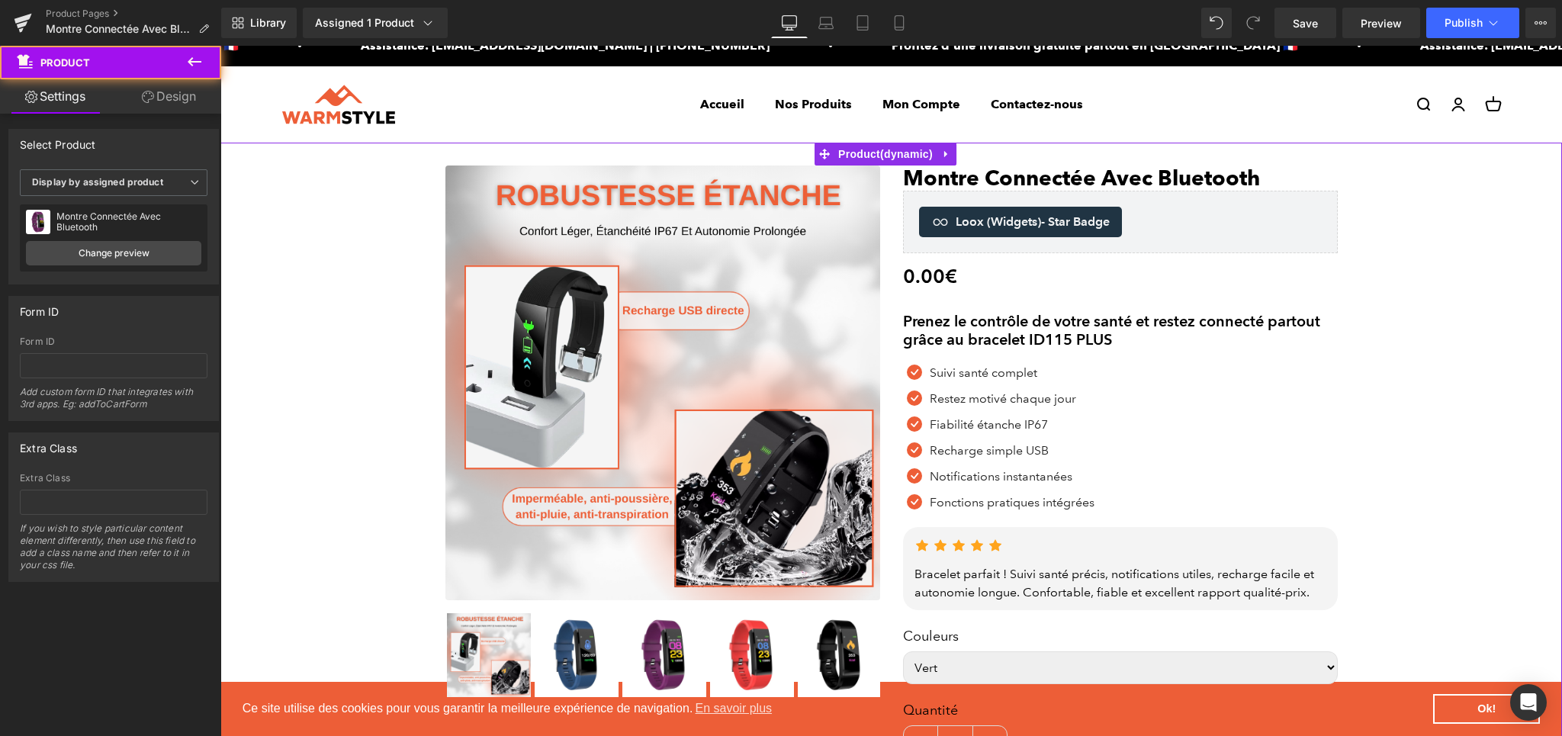
scroll to position [0, 0]
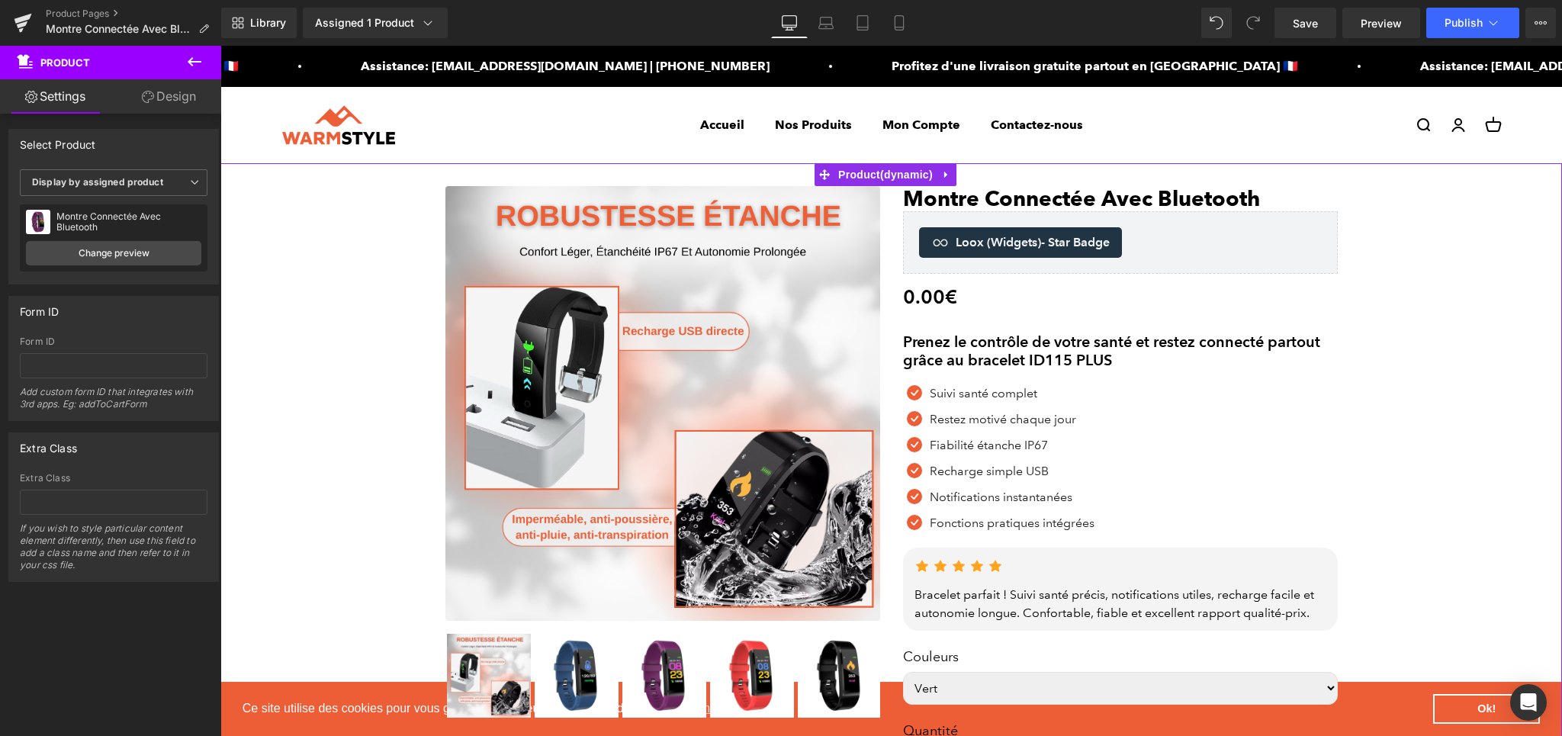
click at [31, 24] on icon at bounding box center [23, 23] width 18 height 38
